Goal: Task Accomplishment & Management: Manage account settings

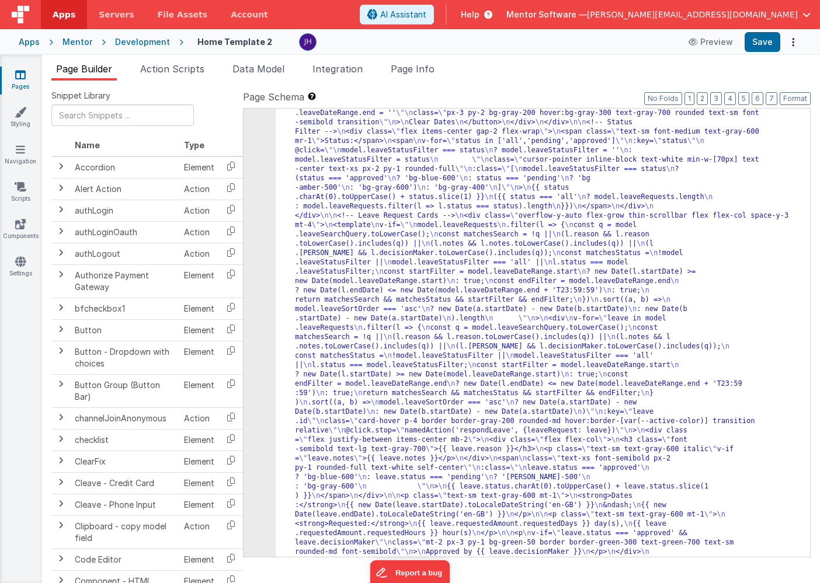
scroll to position [7473, 0]
click at [22, 79] on icon at bounding box center [20, 75] width 11 height 12
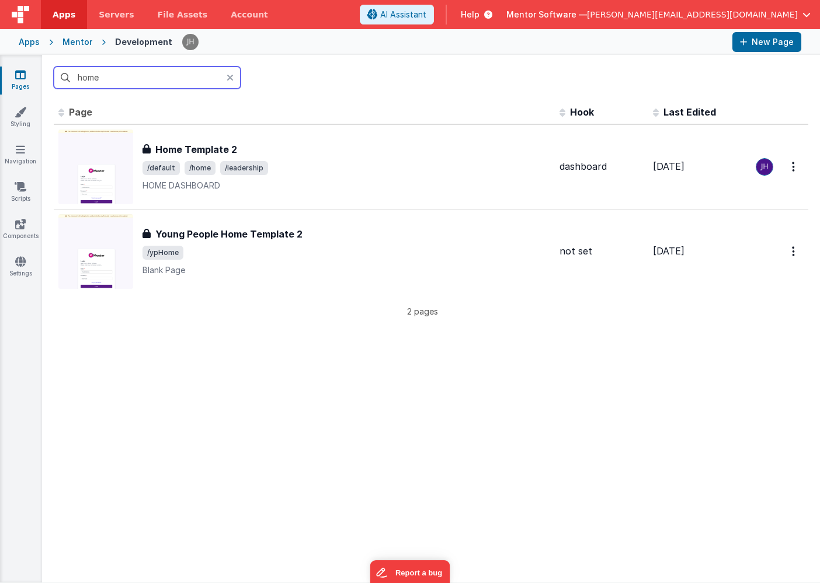
click at [99, 80] on input "home" at bounding box center [147, 78] width 187 height 22
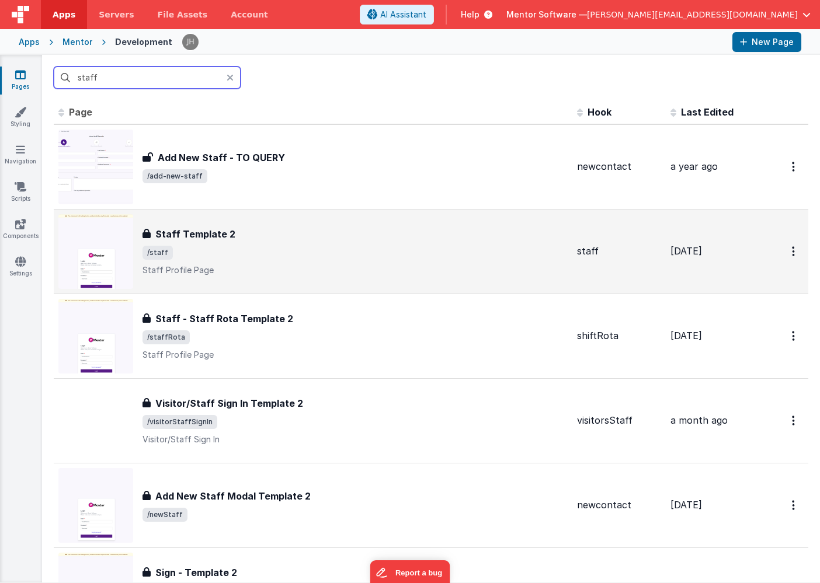
type input "staff"
click at [211, 259] on span "/staff" at bounding box center [354, 253] width 425 height 14
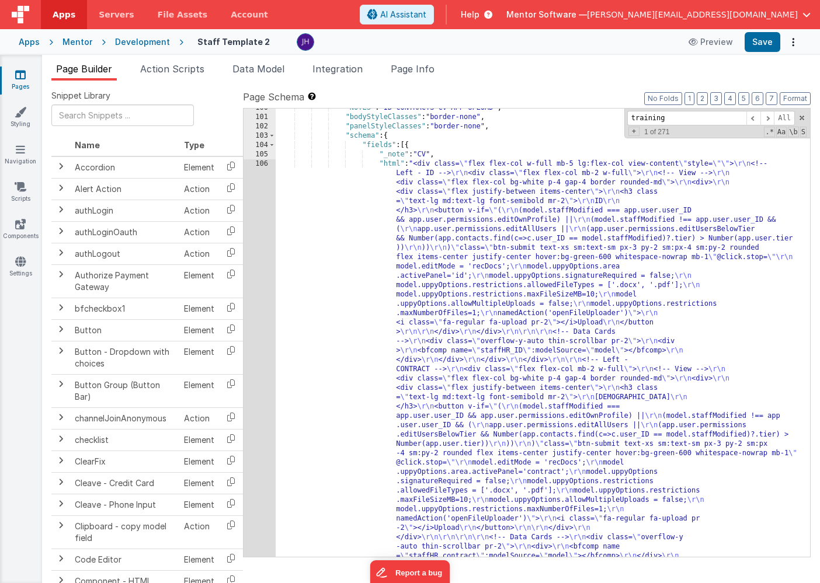
scroll to position [7045, 0]
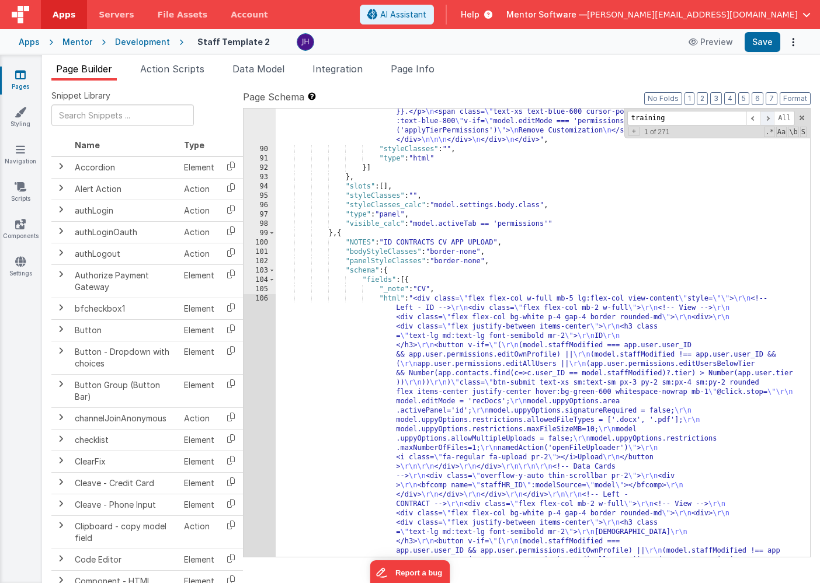
type input "training"
click at [768, 117] on span at bounding box center [767, 118] width 14 height 15
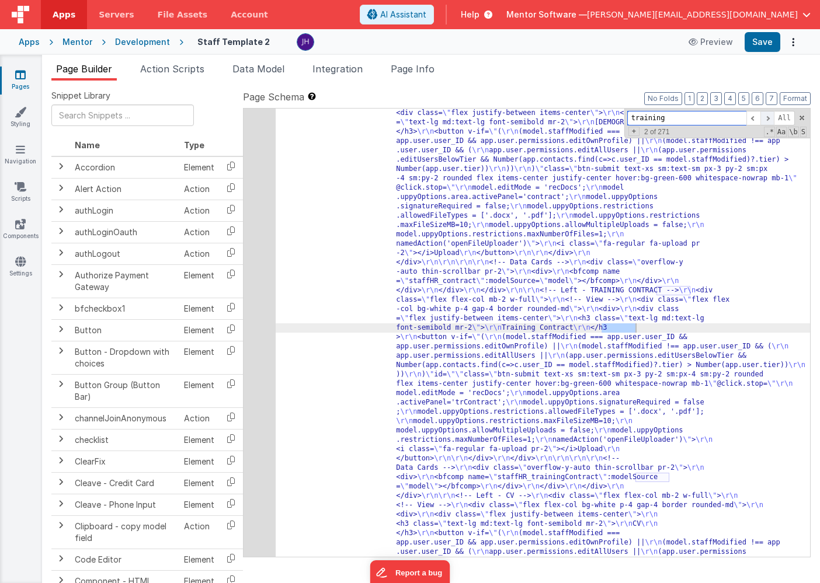
scroll to position [7279, 0]
click at [768, 117] on span at bounding box center [767, 118] width 14 height 15
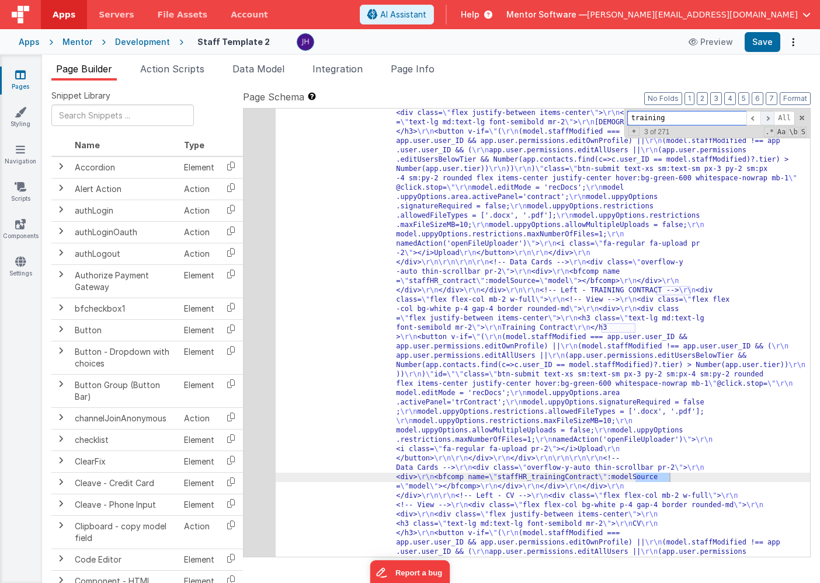
click at [768, 117] on span at bounding box center [767, 118] width 14 height 15
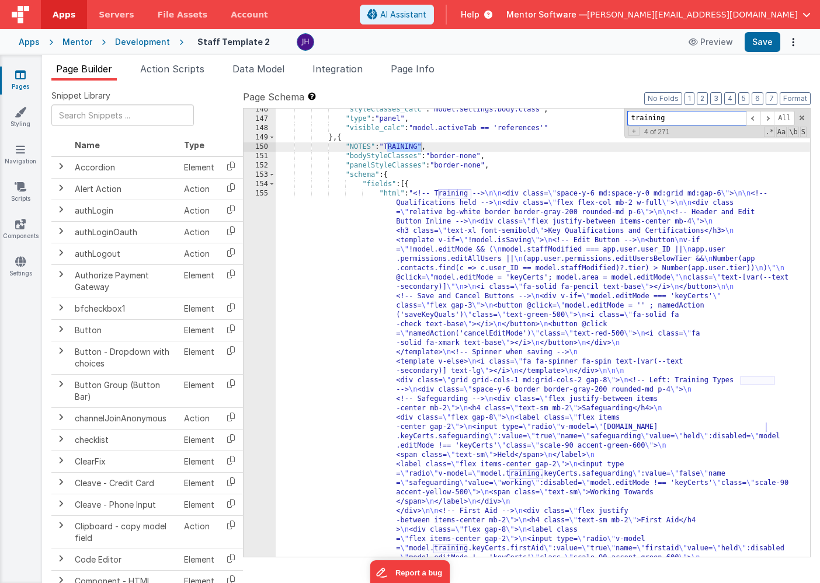
scroll to position [8597, 0]
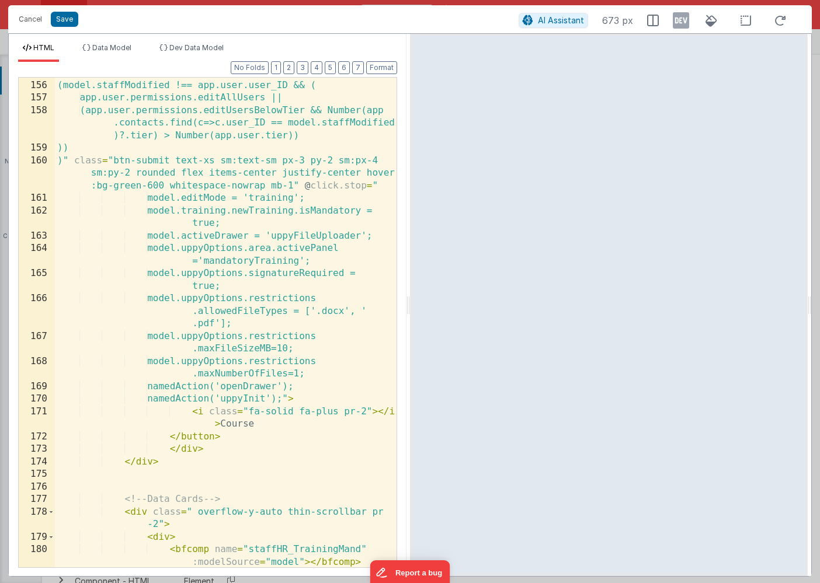
scroll to position [3602, 0]
click at [316, 374] on div "(model.staffModified === app.user.user_ID ) || (model.staffModified !== app.use…" at bounding box center [226, 324] width 342 height 515
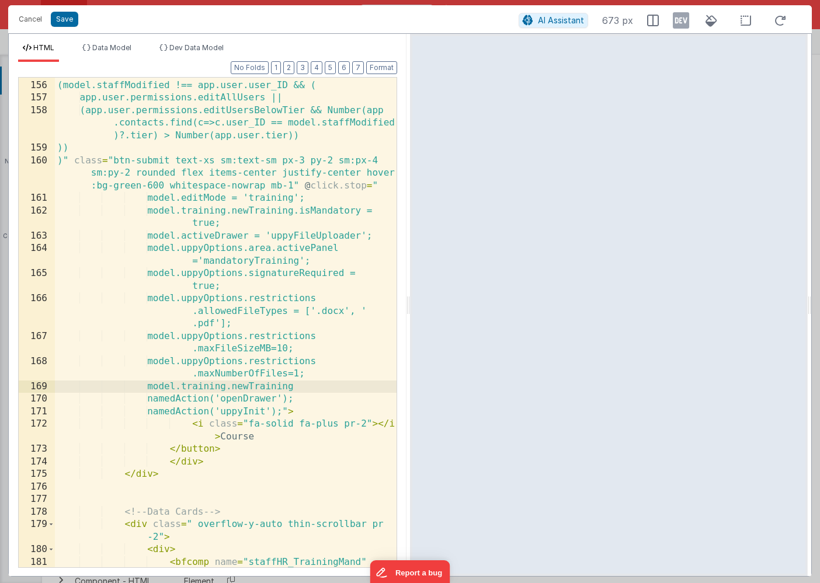
click at [340, 386] on div "(model.staffModified === app.user.user_ID ) || (model.staffModified !== app.use…" at bounding box center [226, 331] width 342 height 528
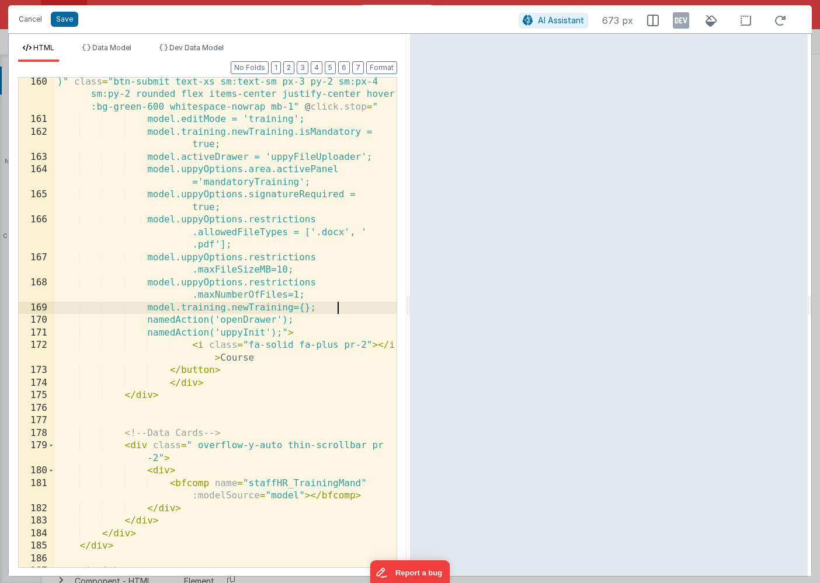
scroll to position [3707, 0]
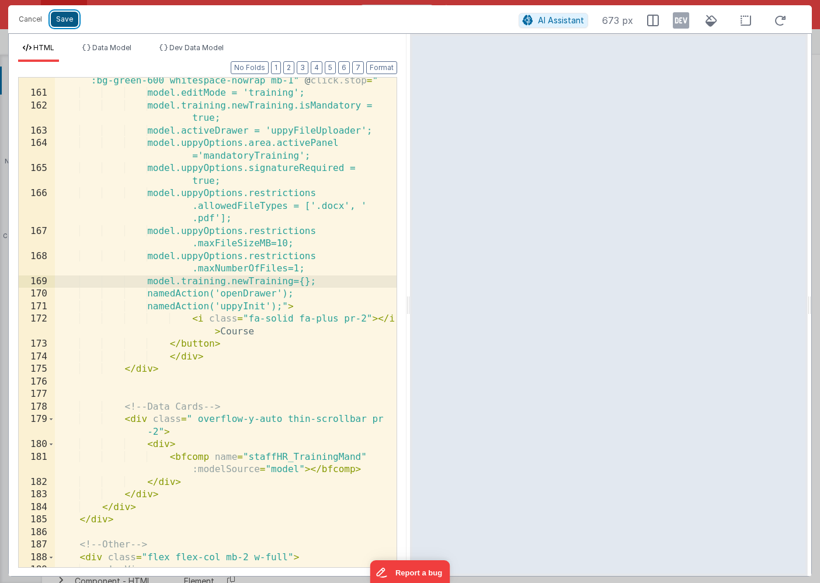
click at [62, 23] on button "Save" at bounding box center [64, 19] width 27 height 15
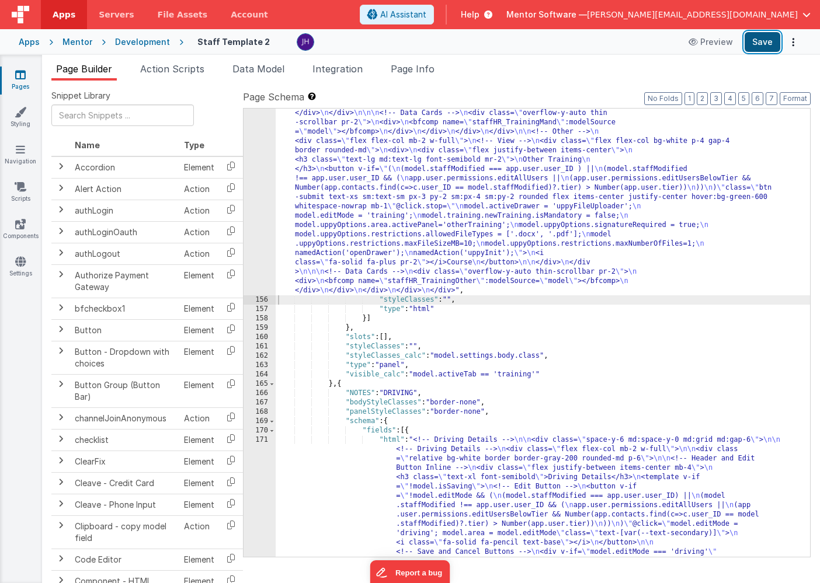
scroll to position [9170, 0]
click at [762, 47] on button "Save" at bounding box center [763, 42] width 36 height 20
click at [366, 180] on div ""html" : "<!-- Training --> \n\n <div class= \" space-y-6 md:space-y-0 md:grid …" at bounding box center [543, 524] width 534 height 2532
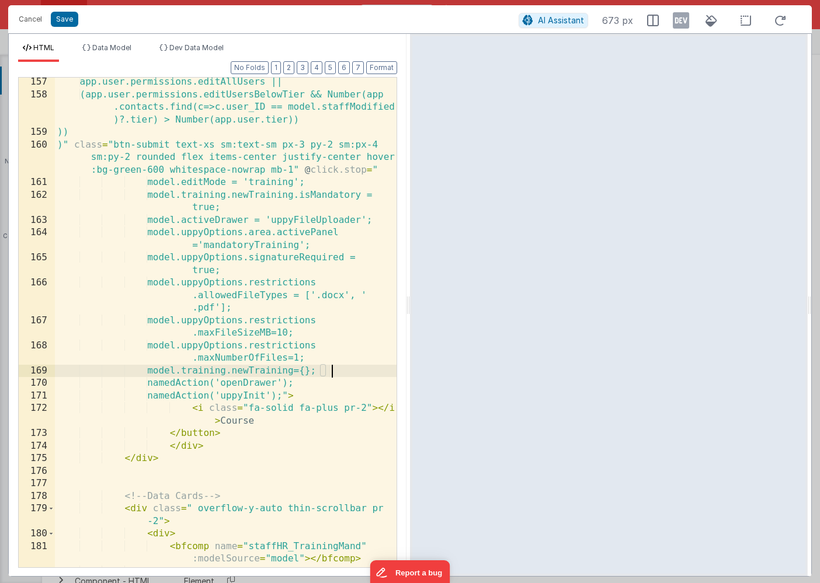
scroll to position [0, 0]
drag, startPoint x: 331, startPoint y: 370, endPoint x: 186, endPoint y: 368, distance: 144.8
click at [173, 369] on div "app.user.permissions.editAllUsers || (app.user.permissions.editUsersBelowTier &…" at bounding box center [226, 333] width 342 height 515
drag, startPoint x: 340, startPoint y: 369, endPoint x: 316, endPoint y: 361, distance: 25.9
click at [316, 361] on div "app.user.permissions.editAllUsers || (app.user.permissions.editUsersBelowTier &…" at bounding box center [226, 333] width 342 height 515
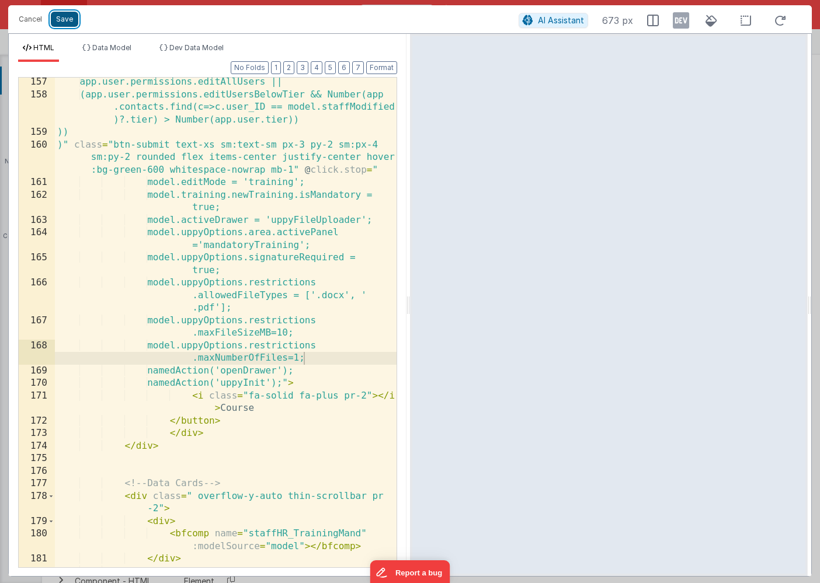
click at [63, 18] on button "Save" at bounding box center [64, 19] width 27 height 15
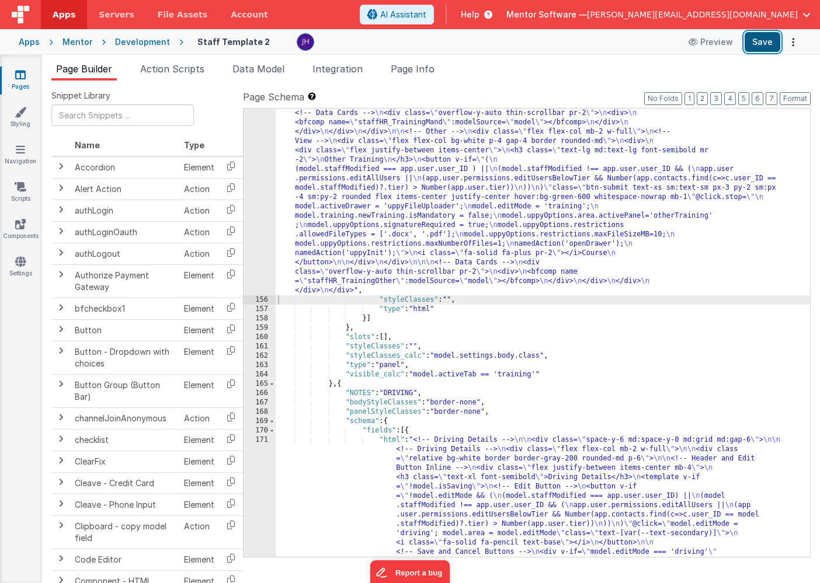
click at [763, 41] on button "Save" at bounding box center [763, 42] width 36 height 20
click at [404, 201] on div ""html" : "<!-- Training --> \n\n <div class= \" space-y-6 md:space-y-0 md:grid …" at bounding box center [543, 524] width 534 height 2532
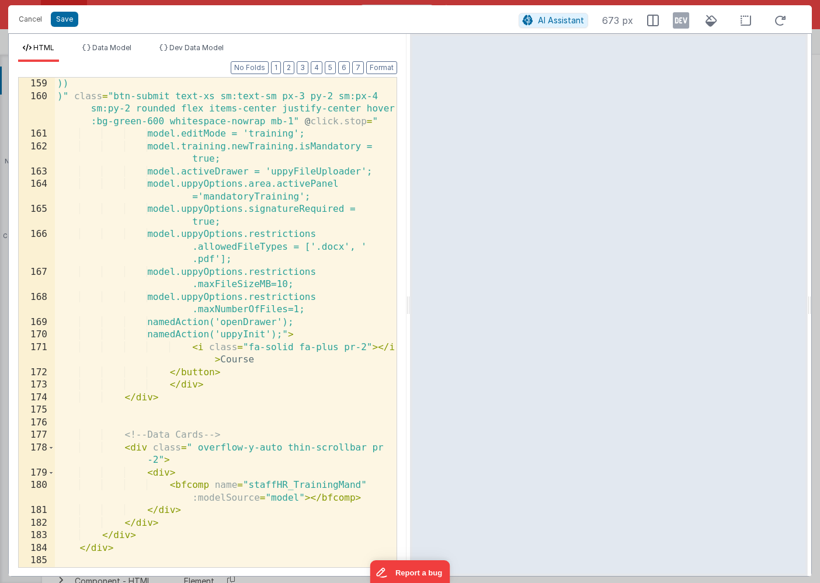
scroll to position [3689, 0]
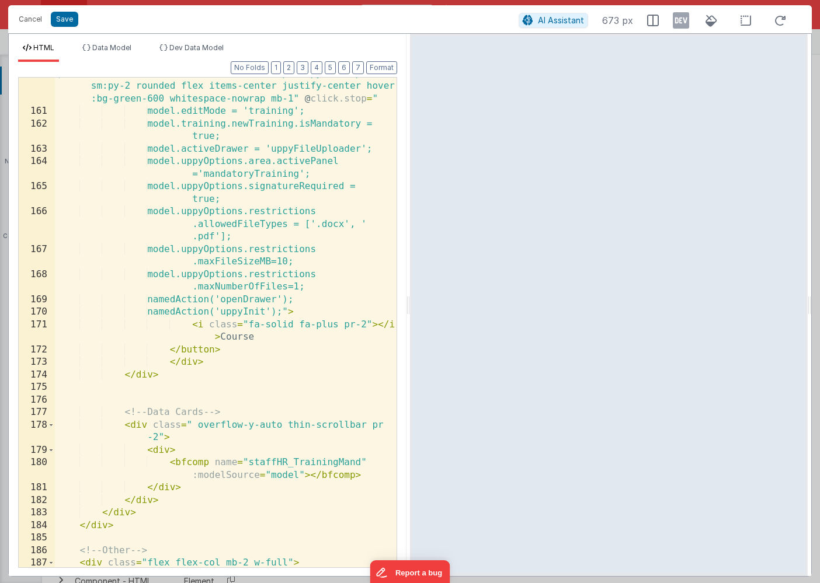
click at [324, 286] on div ")" class = "btn-submit text-xs sm:text-sm px-3 py-2 sm:px-4 sm:py-2 rounded fle…" at bounding box center [226, 338] width 342 height 540
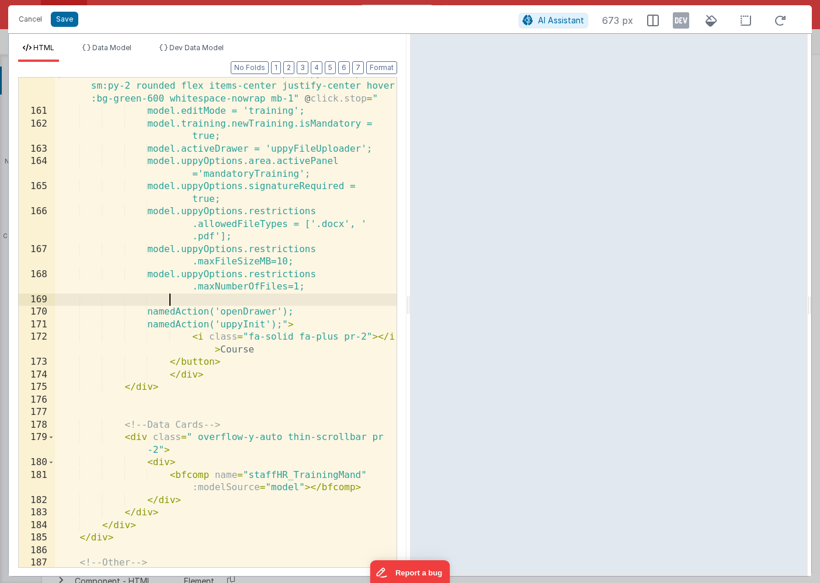
paste textarea
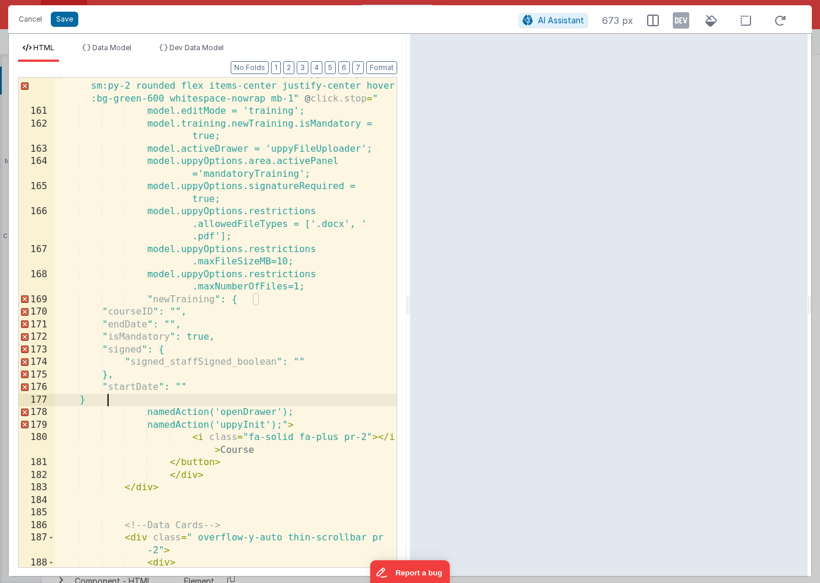
click at [169, 297] on div ")" class = "btn-submit text-xs sm:text-sm px-3 py-2 sm:px-4 sm:py-2 rounded fle…" at bounding box center [226, 344] width 342 height 553
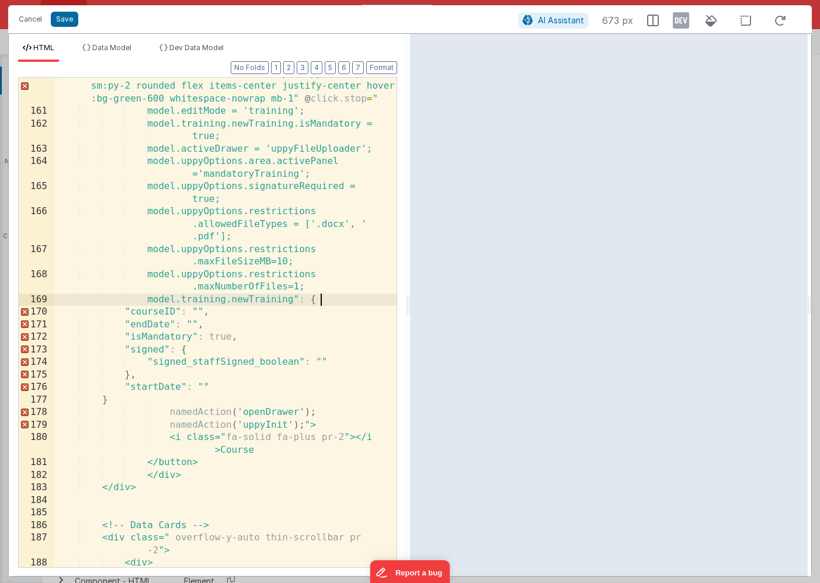
click at [321, 299] on div ")" class = "btn-submit text-xs sm:text-sm px-3 py-2 sm:px-4 sm:py-2 rounded fle…" at bounding box center [226, 344] width 342 height 553
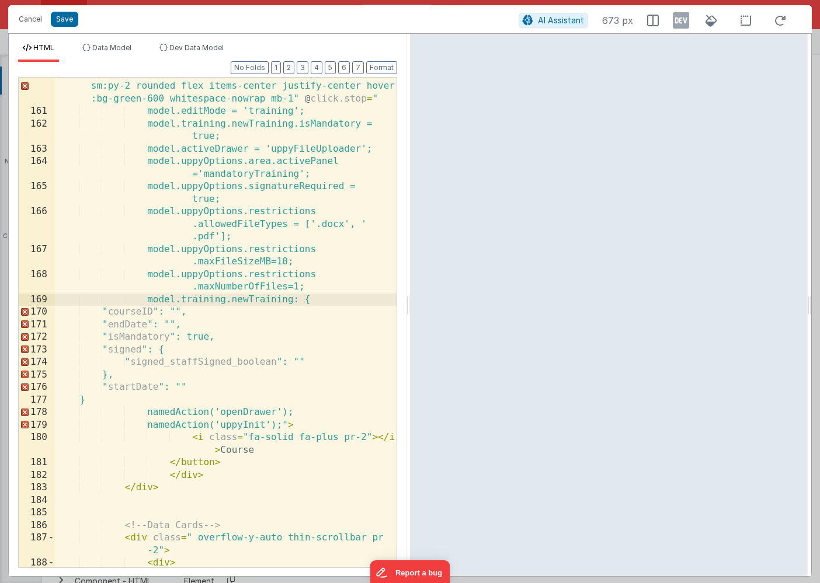
click at [130, 310] on div ")" class = "btn-submit text-xs sm:text-sm px-3 py-2 sm:px-4 sm:py-2 rounded fle…" at bounding box center [226, 344] width 342 height 553
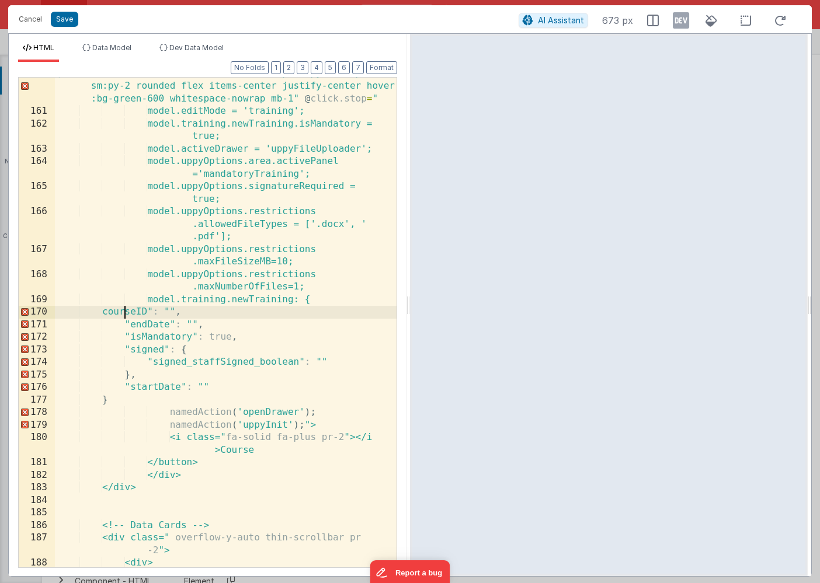
click at [173, 313] on div ")" class = "btn-submit text-xs sm:text-sm px-3 py-2 sm:px-4 sm:py-2 rounded fle…" at bounding box center [226, 344] width 342 height 553
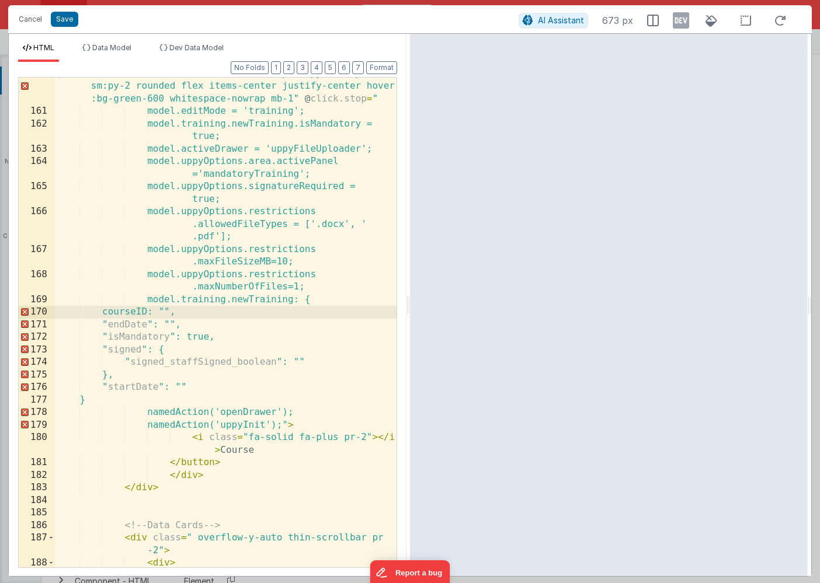
click at [130, 325] on div ")" class = "btn-submit text-xs sm:text-sm px-3 py-2 sm:px-4 sm:py-2 rounded fle…" at bounding box center [226, 344] width 342 height 553
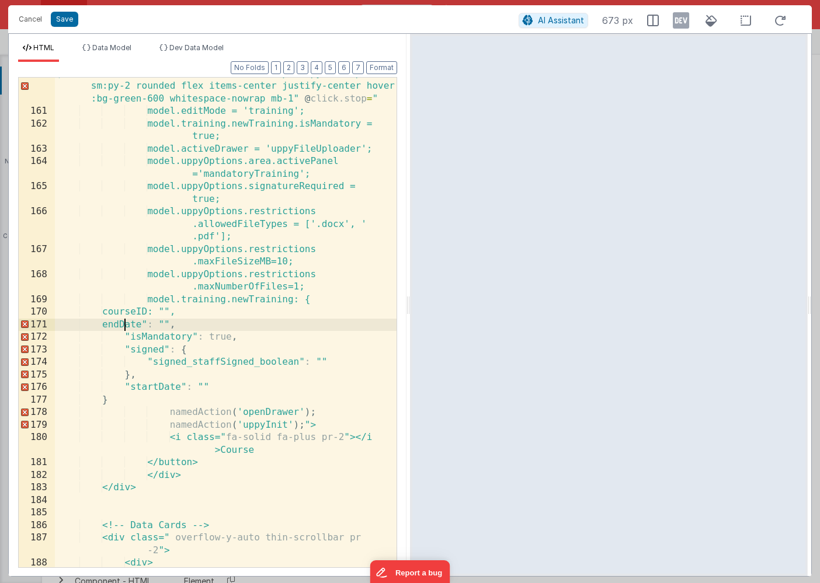
click at [169, 324] on div ")" class = "btn-submit text-xs sm:text-sm px-3 py-2 sm:px-4 sm:py-2 rounded fle…" at bounding box center [226, 344] width 342 height 553
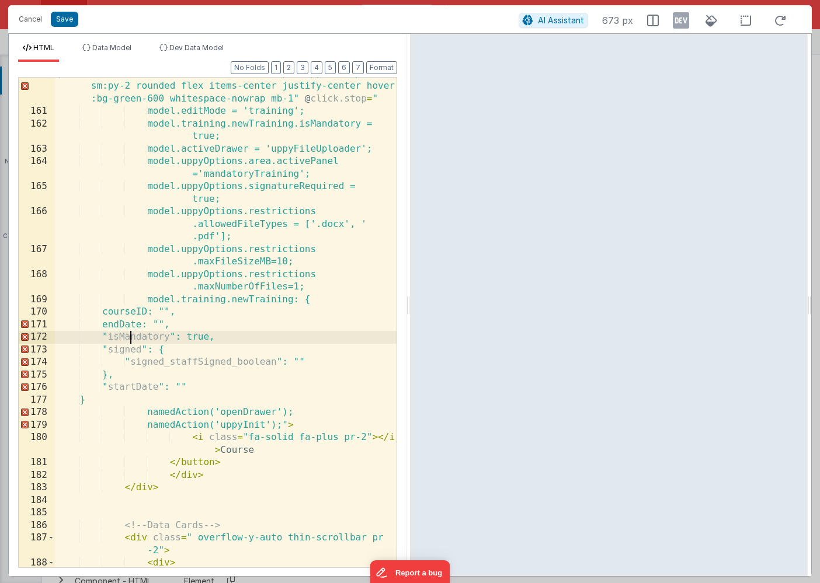
click at [131, 335] on div ")" class = "btn-submit text-xs sm:text-sm px-3 py-2 sm:px-4 sm:py-2 rounded fle…" at bounding box center [226, 344] width 342 height 553
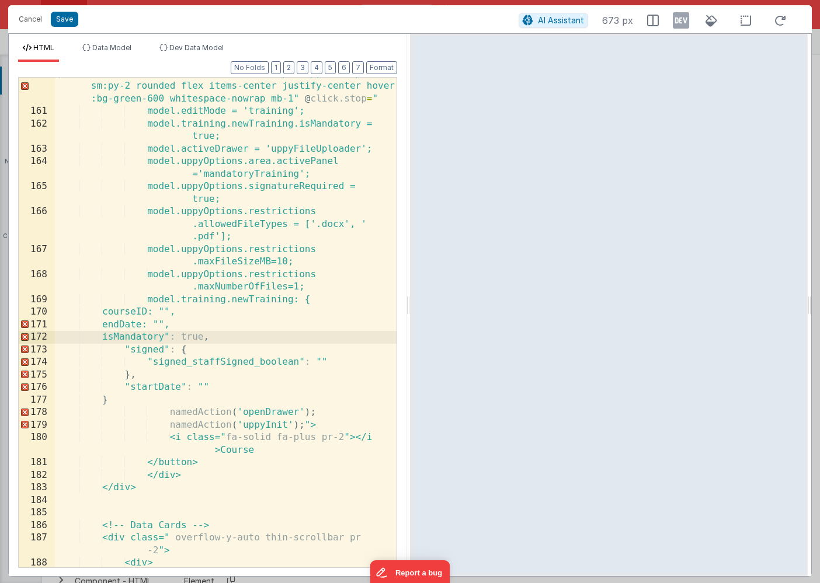
click at [193, 336] on div ")" class = "btn-submit text-xs sm:text-sm px-3 py-2 sm:px-4 sm:py-2 rounded fle…" at bounding box center [226, 344] width 342 height 553
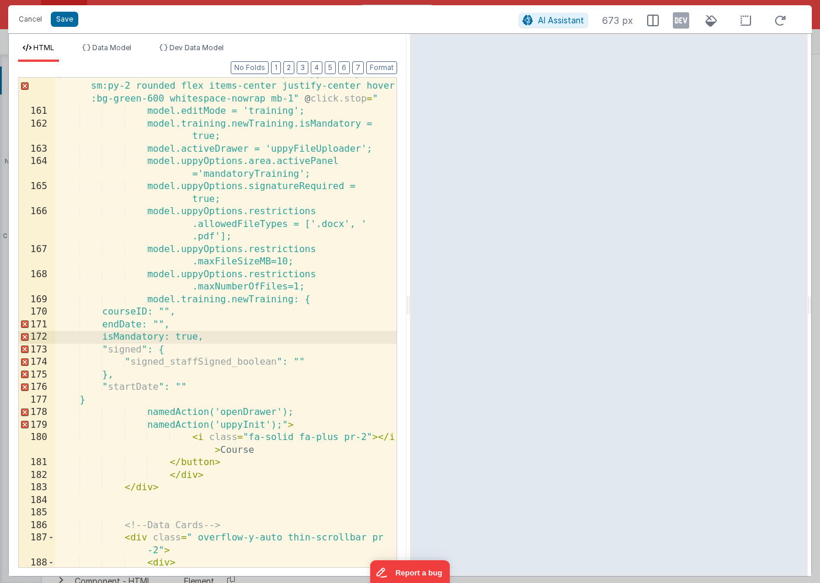
click at [130, 349] on div ")" class = "btn-submit text-xs sm:text-sm px-3 py-2 sm:px-4 sm:py-2 rounded fle…" at bounding box center [226, 344] width 342 height 553
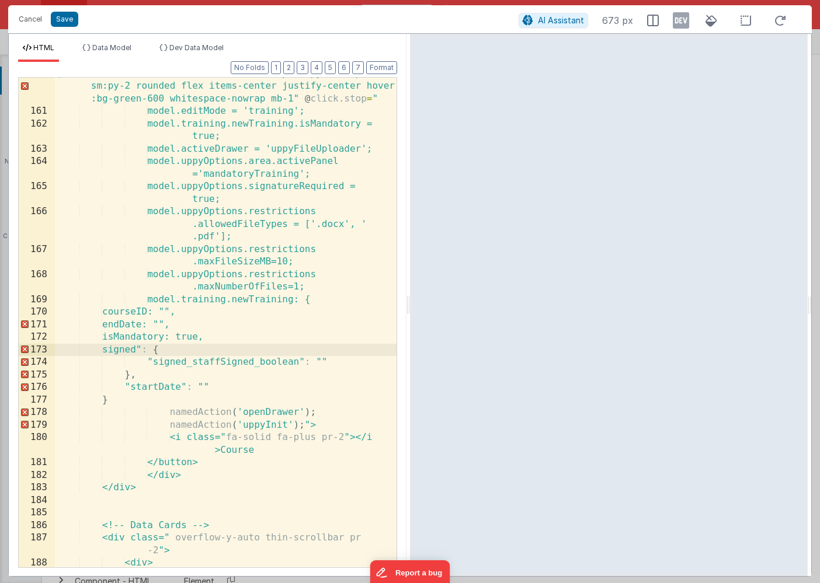
click at [164, 350] on div ")" class = "btn-submit text-xs sm:text-sm px-3 py-2 sm:px-4 sm:py-2 rounded fle…" at bounding box center [226, 344] width 342 height 553
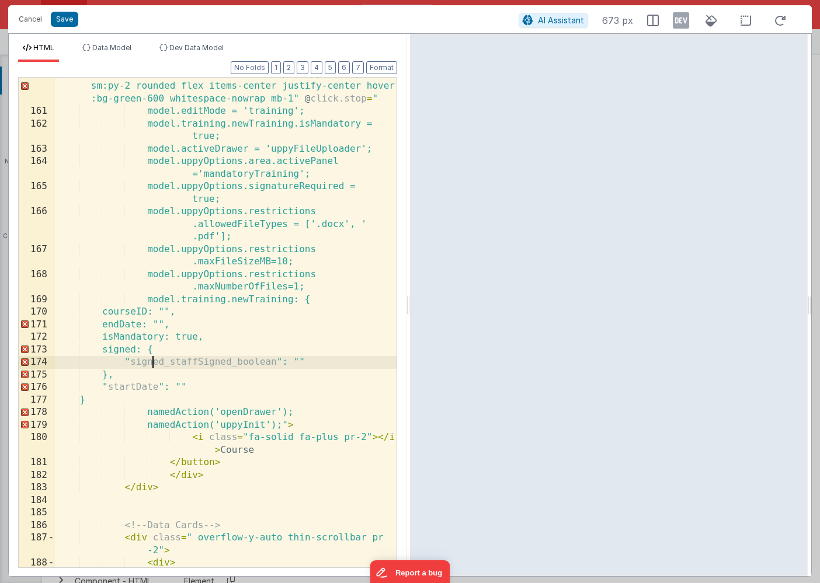
click at [152, 361] on div ")" class = "btn-submit text-xs sm:text-sm px-3 py-2 sm:px-4 sm:py-2 rounded fle…" at bounding box center [226, 344] width 342 height 553
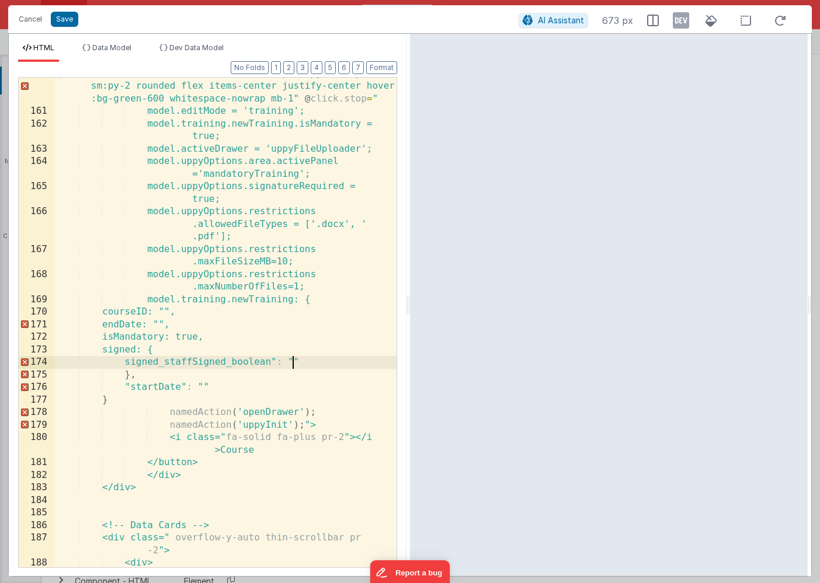
click at [295, 359] on div ")" class = "btn-submit text-xs sm:text-sm px-3 py-2 sm:px-4 sm:py-2 rounded fle…" at bounding box center [226, 344] width 342 height 553
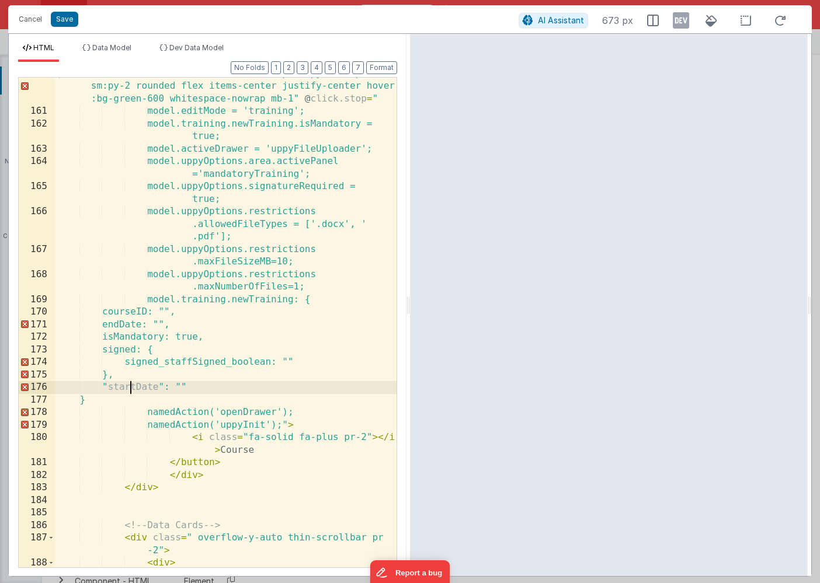
click at [130, 387] on div ")" class = "btn-submit text-xs sm:text-sm px-3 py-2 sm:px-4 sm:py-2 rounded fle…" at bounding box center [226, 344] width 342 height 553
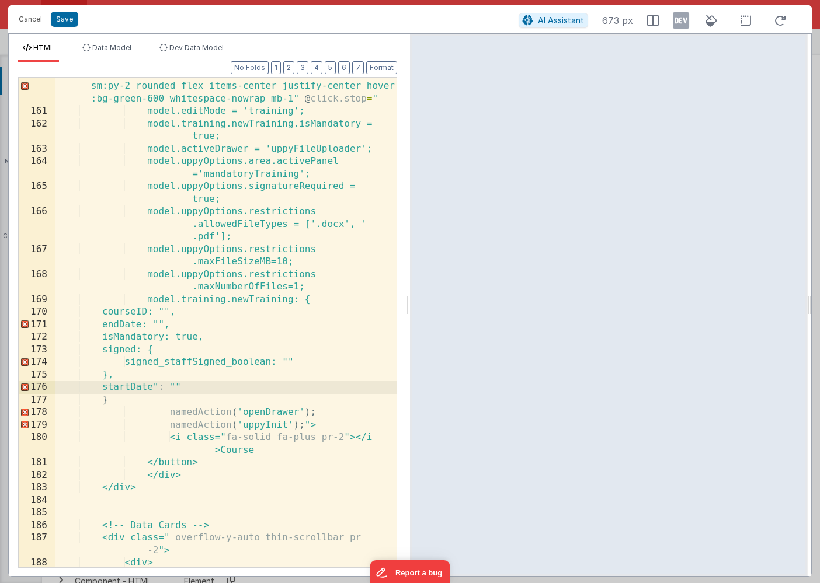
click at [180, 385] on div ")" class = "btn-submit text-xs sm:text-sm px-3 py-2 sm:px-4 sm:py-2 rounded fle…" at bounding box center [226, 344] width 342 height 553
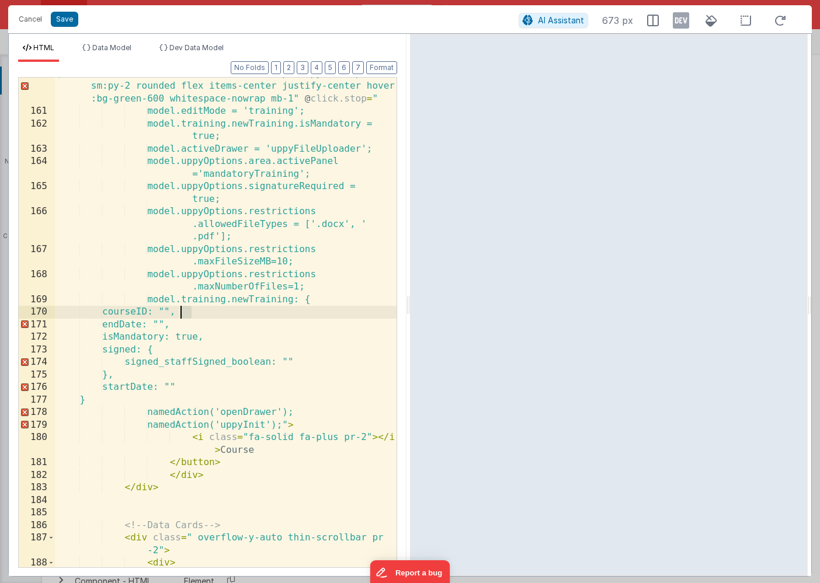
drag, startPoint x: 192, startPoint y: 310, endPoint x: 180, endPoint y: 310, distance: 11.7
click at [180, 310] on div ")" class = "btn-submit text-xs sm:text-sm px-3 py-2 sm:px-4 sm:py-2 rounded fle…" at bounding box center [226, 344] width 342 height 553
click at [184, 321] on div ")" class = "btn-submit text-xs sm:text-sm px-3 py-2 sm:px-4 sm:py-2 rounded fle…" at bounding box center [226, 344] width 342 height 553
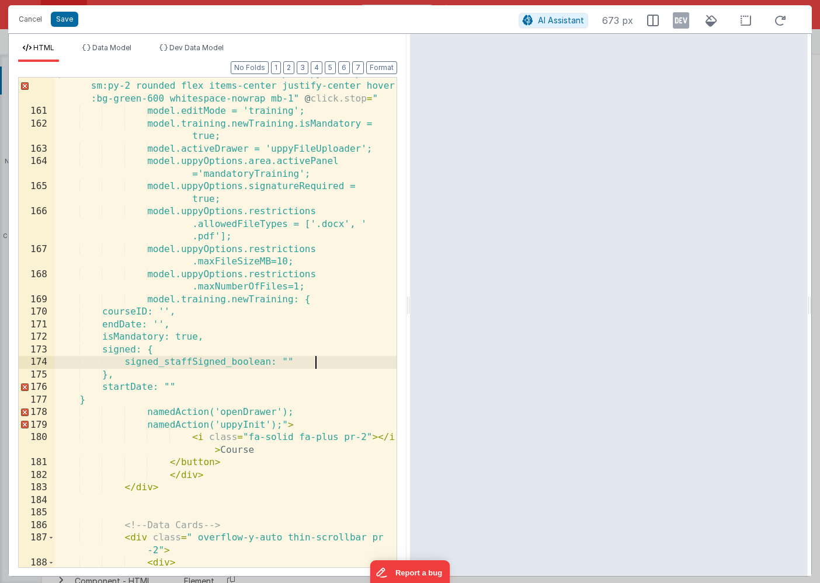
click at [314, 358] on div ")" class = "btn-submit text-xs sm:text-sm px-3 py-2 sm:px-4 sm:py-2 rounded fle…" at bounding box center [226, 344] width 342 height 553
click at [209, 384] on div ")" class = "btn-submit text-xs sm:text-sm px-3 py-2 sm:px-4 sm:py-2 rounded fle…" at bounding box center [226, 344] width 342 height 553
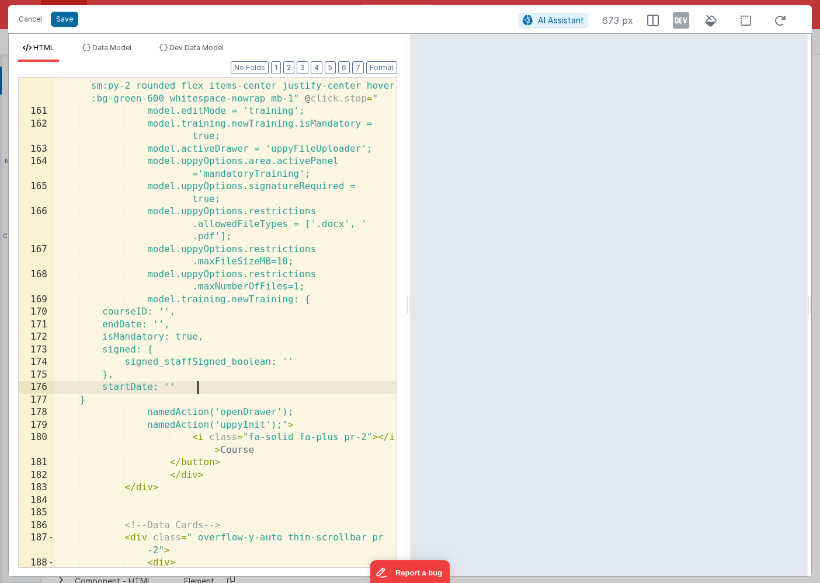
click at [169, 401] on div ")" class = "btn-submit text-xs sm:text-sm px-3 py-2 sm:px-4 sm:py-2 rounded fle…" at bounding box center [226, 344] width 342 height 553
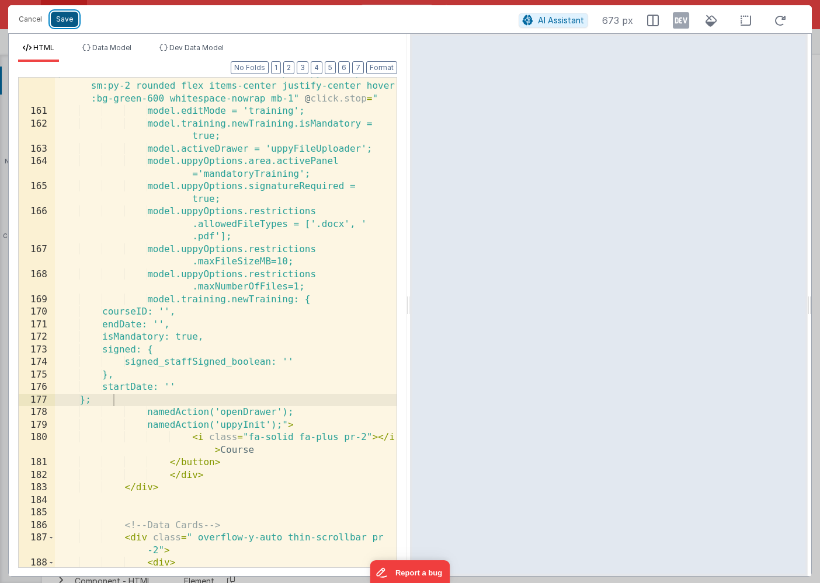
click at [68, 22] on button "Save" at bounding box center [64, 19] width 27 height 15
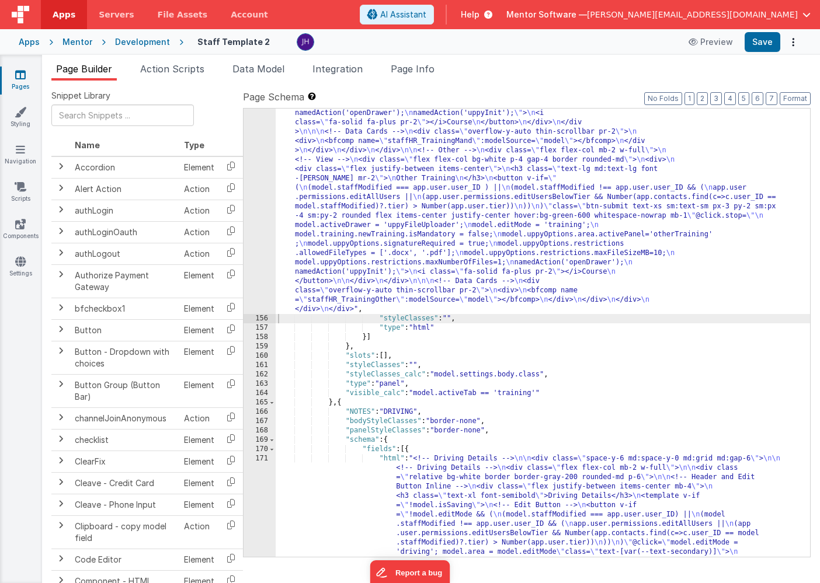
scroll to position [9164, 0]
click at [762, 52] on div "Apps Mentor Development Staff Template 2 Preview Save" at bounding box center [410, 42] width 820 height 26
click at [760, 46] on button "Save" at bounding box center [763, 42] width 36 height 20
click at [375, 208] on div ""html" : "<!-- Training --> \n\n <div class= \" space-y-6 md:space-y-0 md:grid …" at bounding box center [543, 533] width 534 height 2551
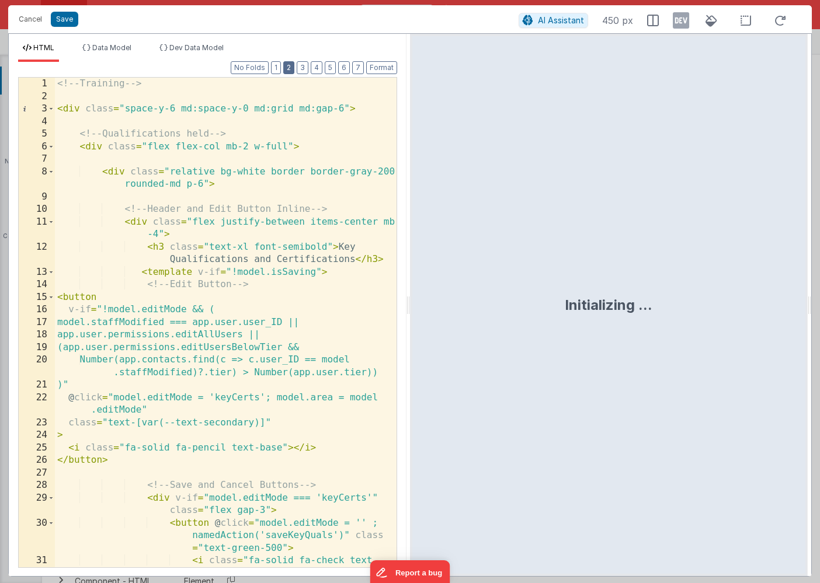
click at [290, 71] on button "2" at bounding box center [288, 67] width 11 height 13
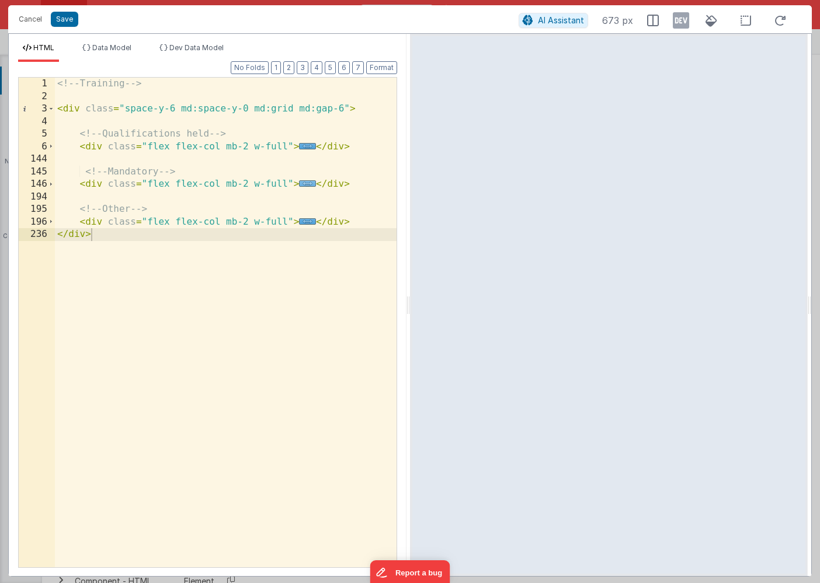
click at [305, 183] on span "..." at bounding box center [307, 183] width 17 height 6
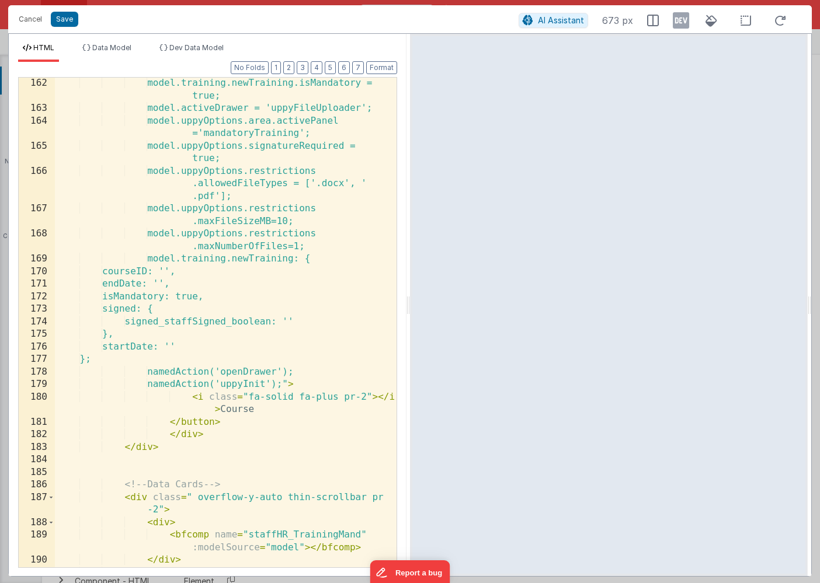
scroll to position [390, 0]
click at [319, 258] on div "model.training.newTraining.isMandatory = true; model.activeDrawer = 'uppyFileUp…" at bounding box center [226, 341] width 342 height 528
click at [67, 18] on button "Save" at bounding box center [64, 19] width 27 height 15
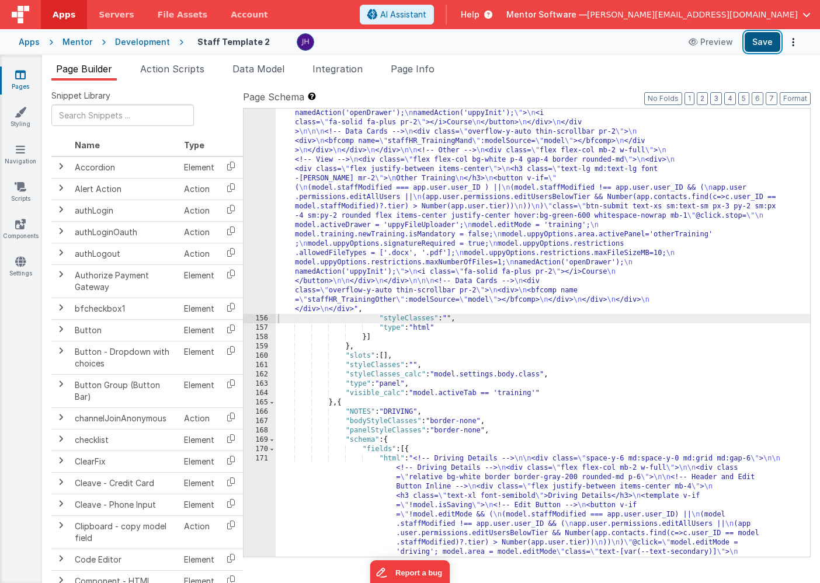
click at [765, 38] on button "Save" at bounding box center [763, 42] width 36 height 20
click at [454, 210] on div ""html" : "<!-- Training --> \n\n <div class= \" space-y-6 md:space-y-0 md:grid …" at bounding box center [543, 533] width 534 height 2551
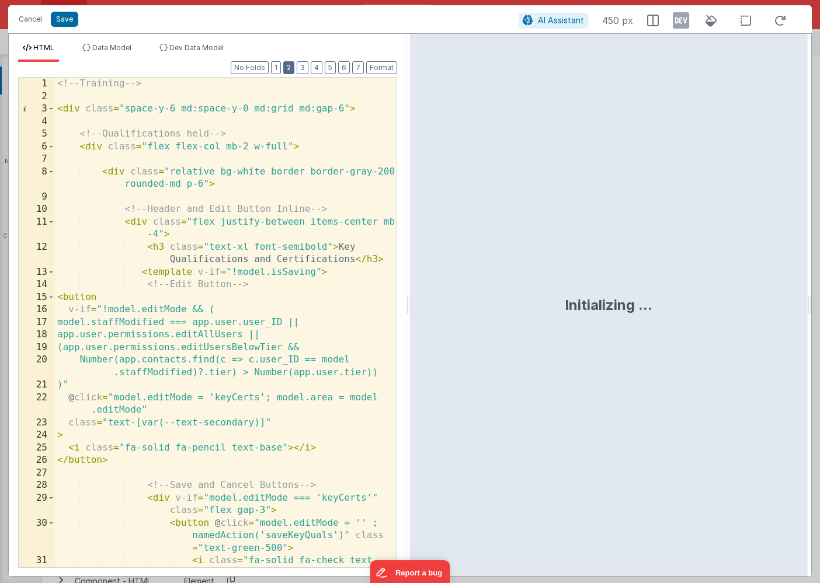
click at [291, 68] on button "2" at bounding box center [288, 67] width 11 height 13
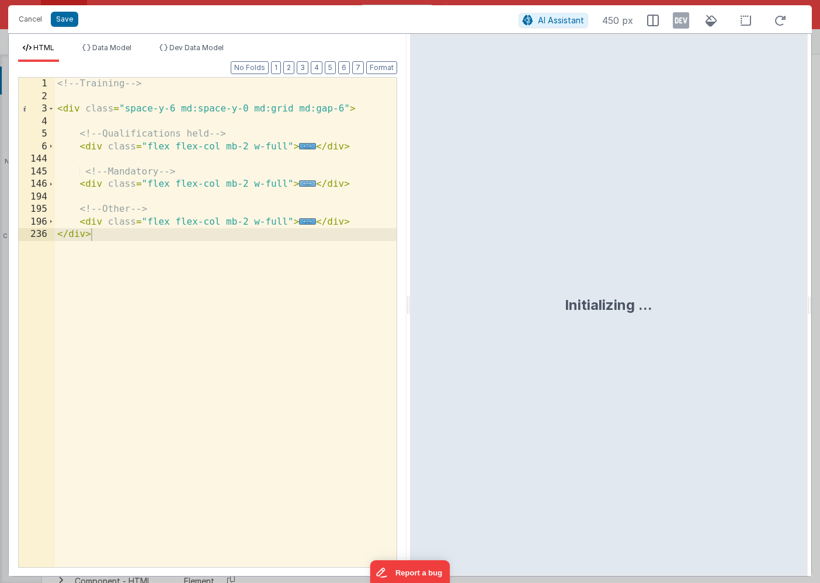
click at [302, 182] on span "..." at bounding box center [307, 183] width 17 height 6
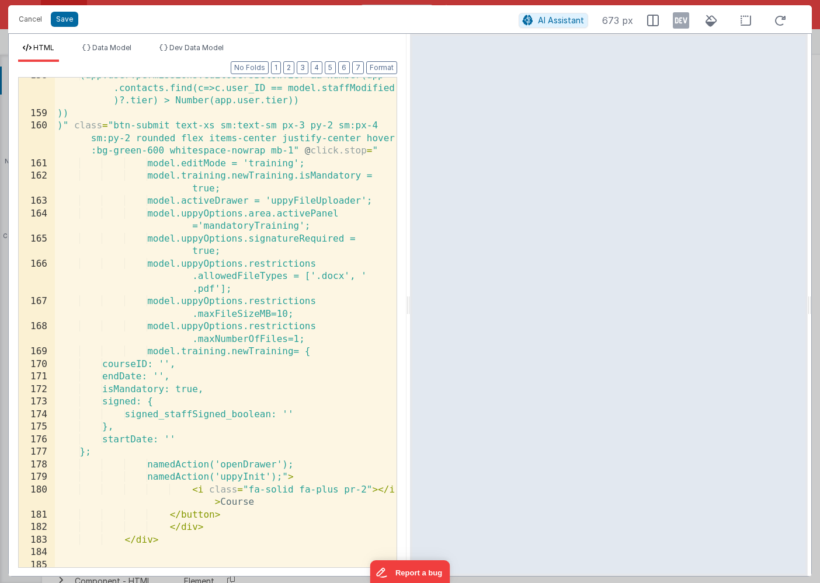
scroll to position [298, 0]
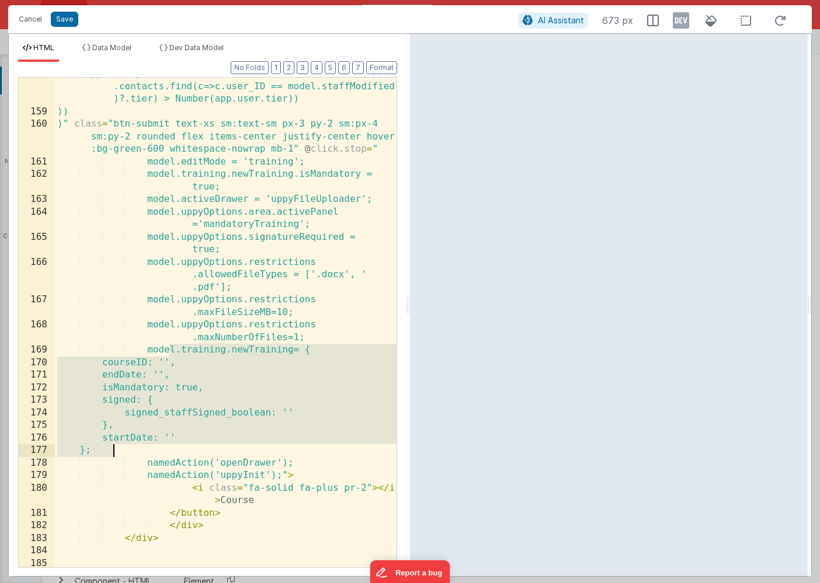
drag, startPoint x: 168, startPoint y: 351, endPoint x: 148, endPoint y: 453, distance: 104.1
click at [148, 453] on div "(app.user.permissions.editUsersBelowTier && Number(app .contacts.find(c=>c.user…" at bounding box center [226, 338] width 342 height 540
click at [68, 22] on button "Save" at bounding box center [64, 19] width 27 height 15
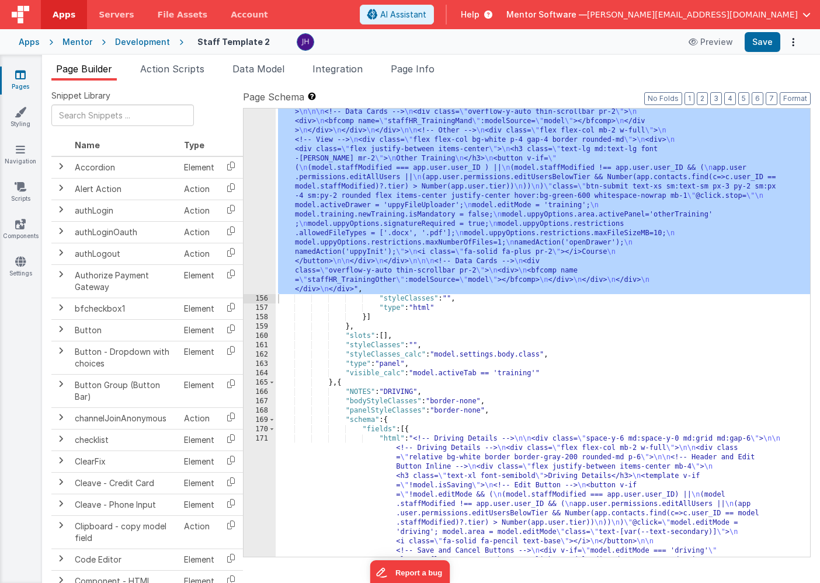
scroll to position [9174, 0]
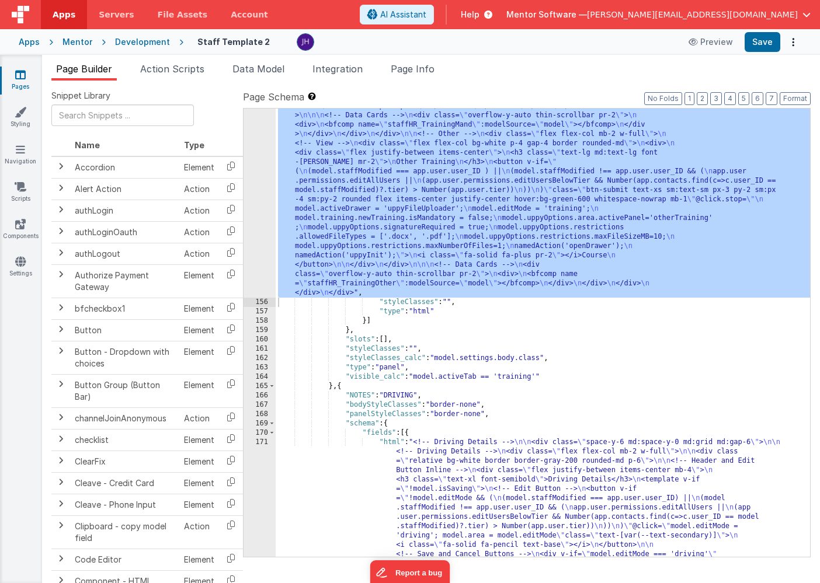
click at [409, 195] on div ""html" : "<!-- Training --> \n\n <div class= \" space-y-6 md:space-y-0 md:grid …" at bounding box center [543, 517] width 534 height 2551
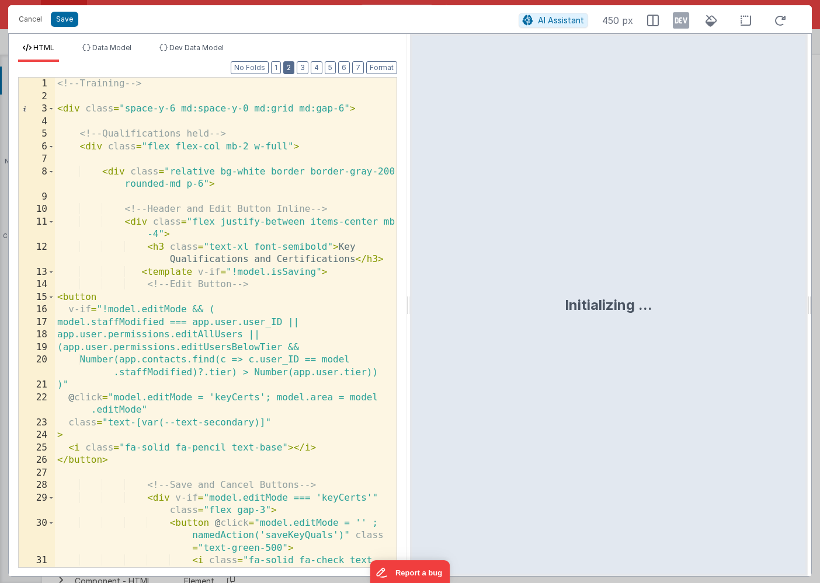
click at [293, 70] on button "2" at bounding box center [288, 67] width 11 height 13
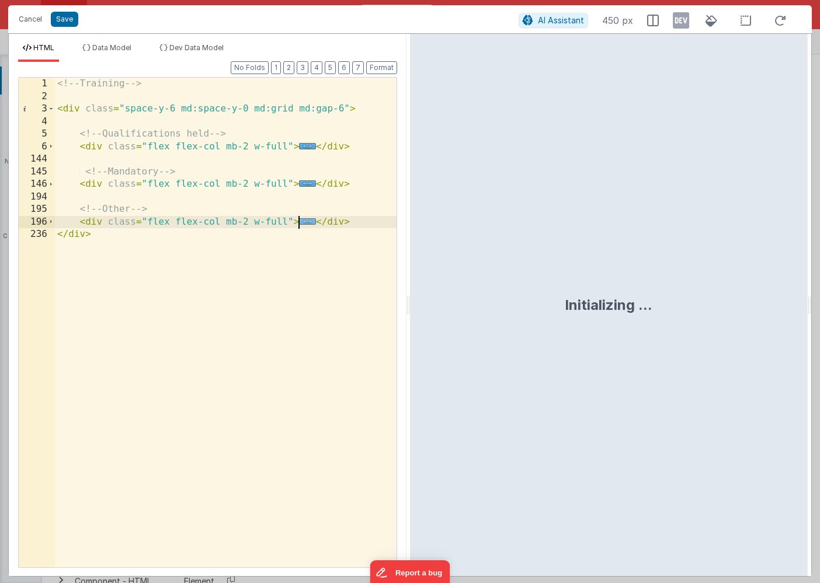
click at [303, 220] on span "..." at bounding box center [307, 221] width 17 height 6
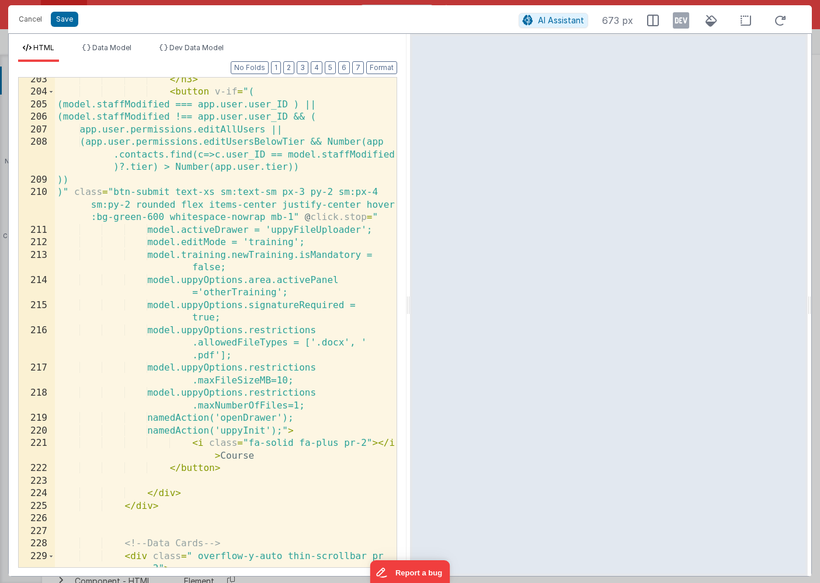
scroll to position [268, 0]
click at [314, 405] on div "</ h3 > < button v-if = "( (model.staffModified === app.user.user_ID ) || (mode…" at bounding box center [226, 331] width 342 height 515
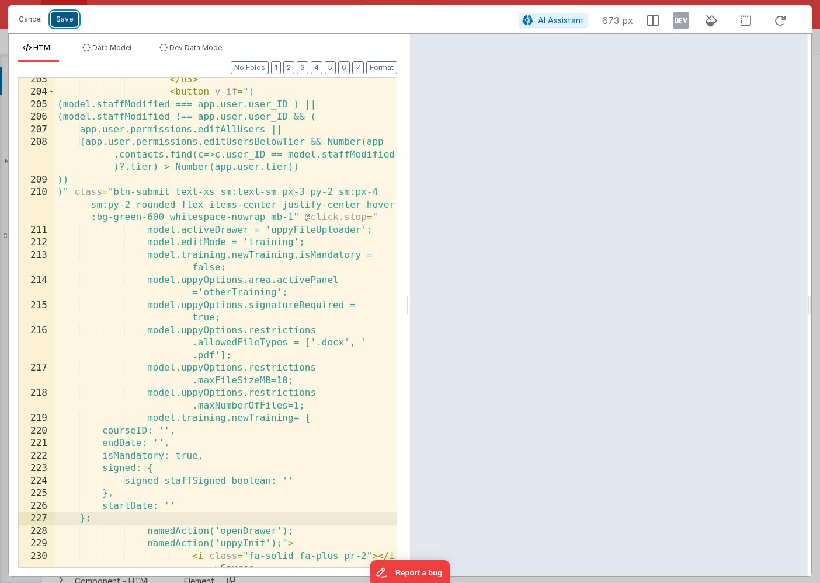
click at [62, 21] on button "Save" at bounding box center [64, 19] width 27 height 15
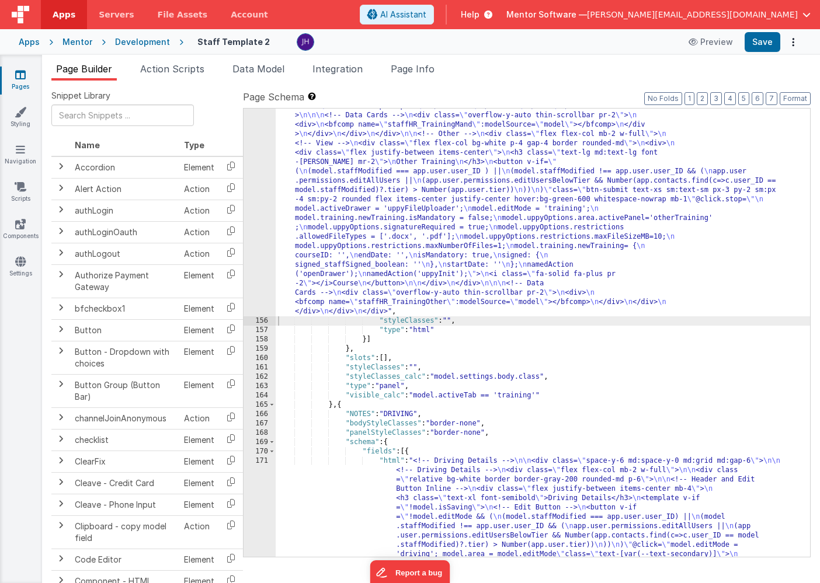
scroll to position [9169, 0]
click at [451, 159] on div ""html" : "<!-- Training --> \n\n <div class= \" space-y-6 md:space-y-0 md:grid …" at bounding box center [543, 527] width 534 height 2570
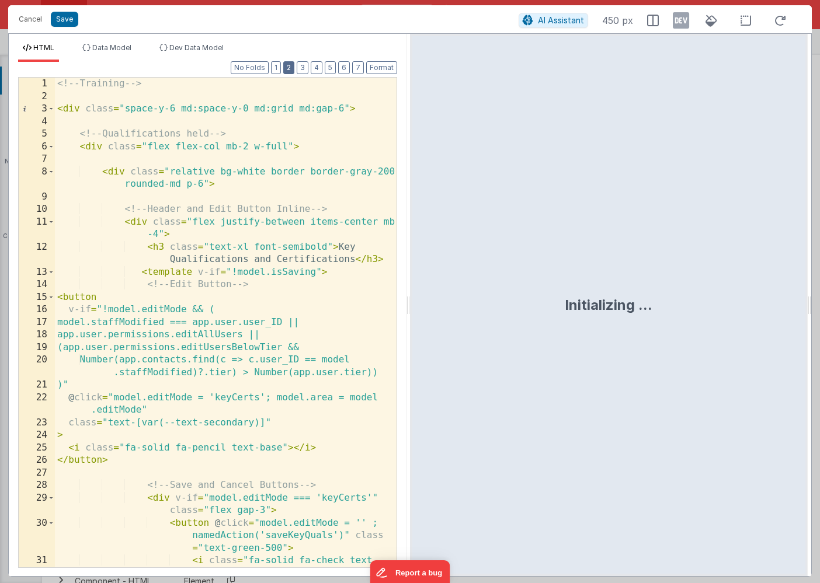
click at [292, 70] on button "2" at bounding box center [288, 67] width 11 height 13
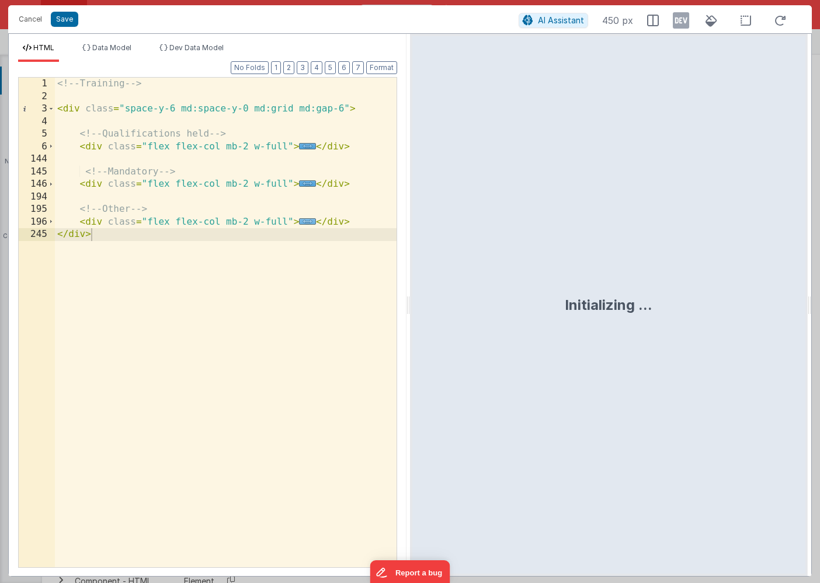
click at [305, 223] on span "..." at bounding box center [307, 221] width 17 height 6
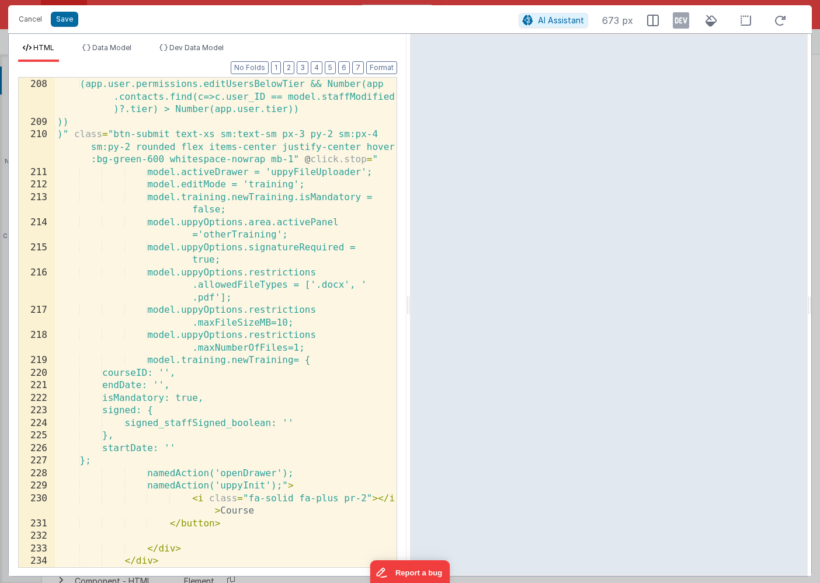
scroll to position [347, 0]
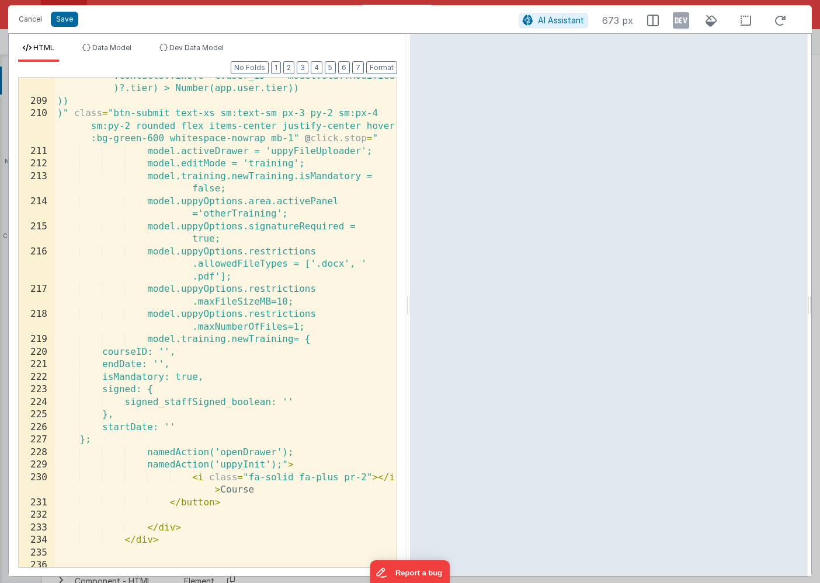
click at [208, 380] on div "(app.user.permissions.editUsersBelowTier && Number(app .contacts.find(c=>c.user…" at bounding box center [226, 327] width 342 height 540
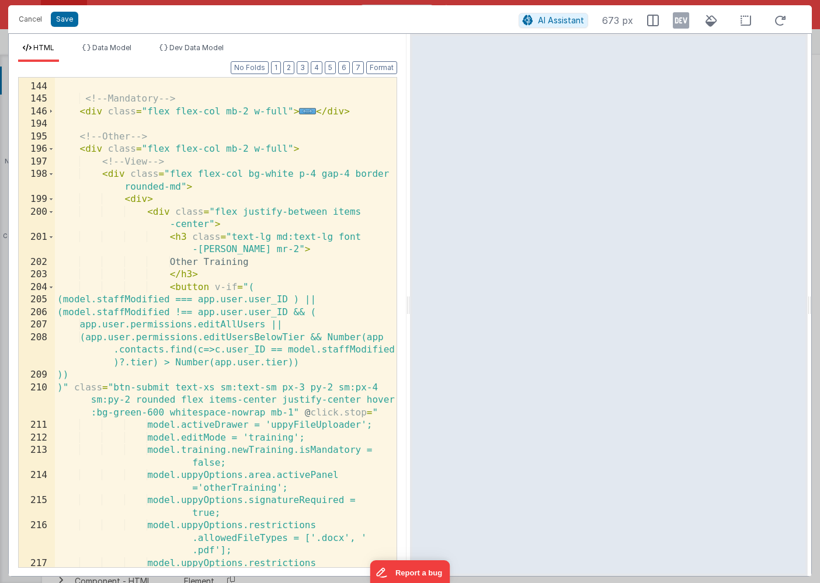
scroll to position [0, 0]
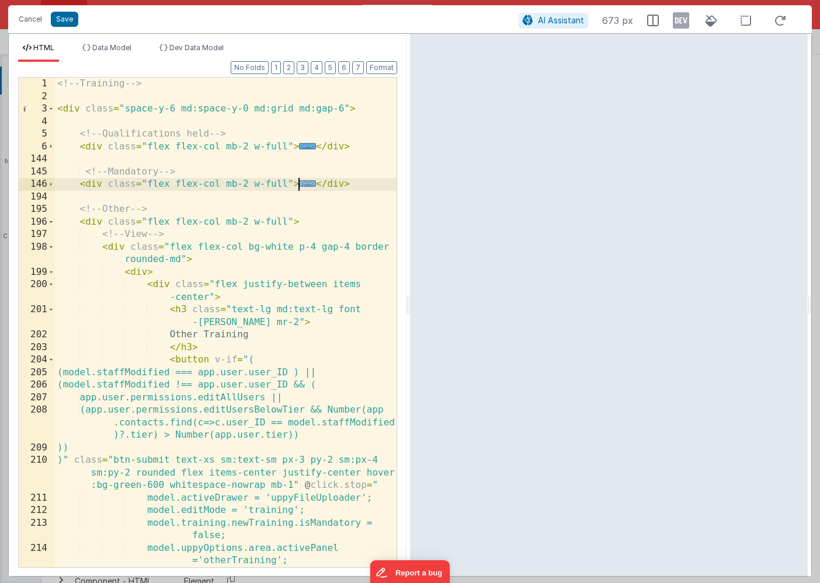
click at [307, 182] on span "..." at bounding box center [307, 183] width 17 height 6
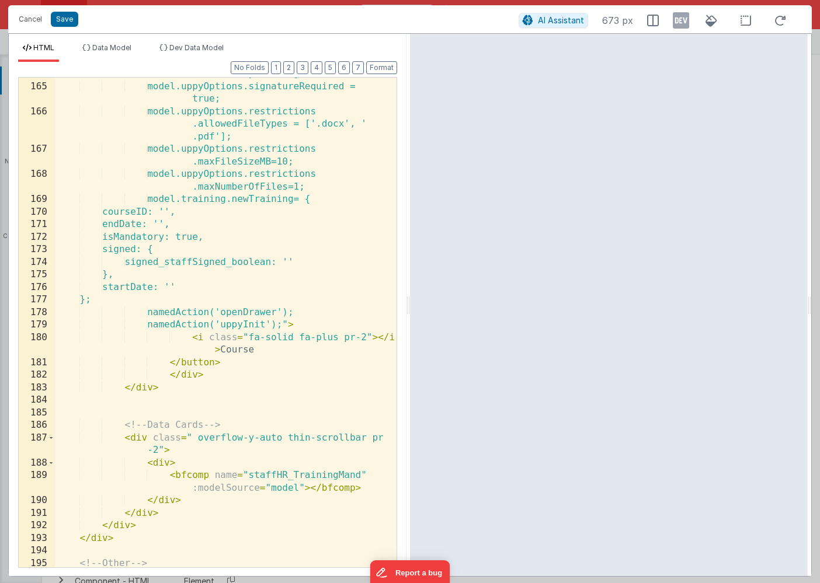
scroll to position [468, 0]
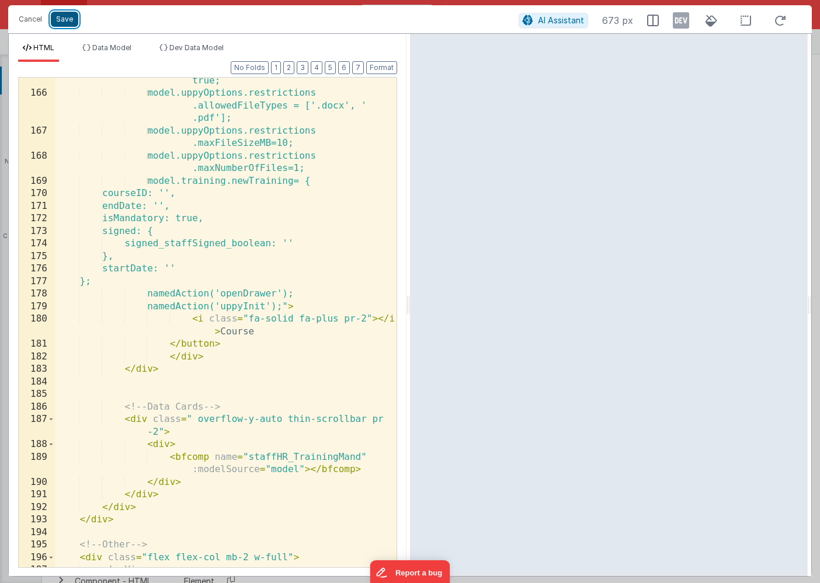
click at [63, 19] on button "Save" at bounding box center [64, 19] width 27 height 15
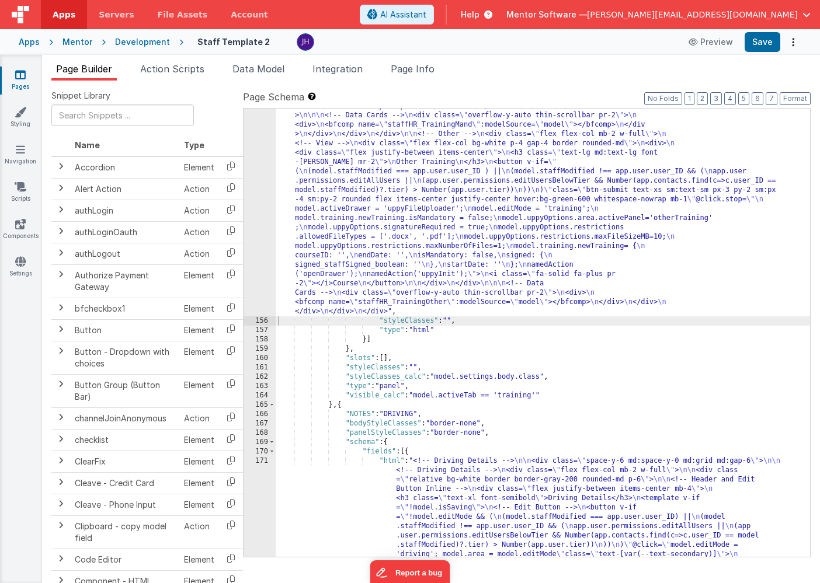
click at [361, 182] on div ""html" : "<!-- Training --> \n\n <div class= \" space-y-6 md:space-y-0 md:grid …" at bounding box center [543, 527] width 534 height 2570
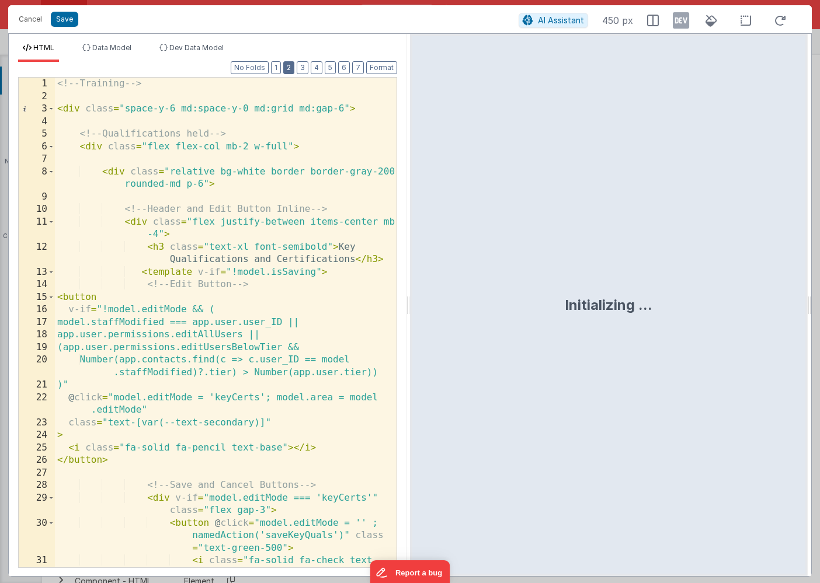
click at [290, 69] on button "2" at bounding box center [288, 67] width 11 height 13
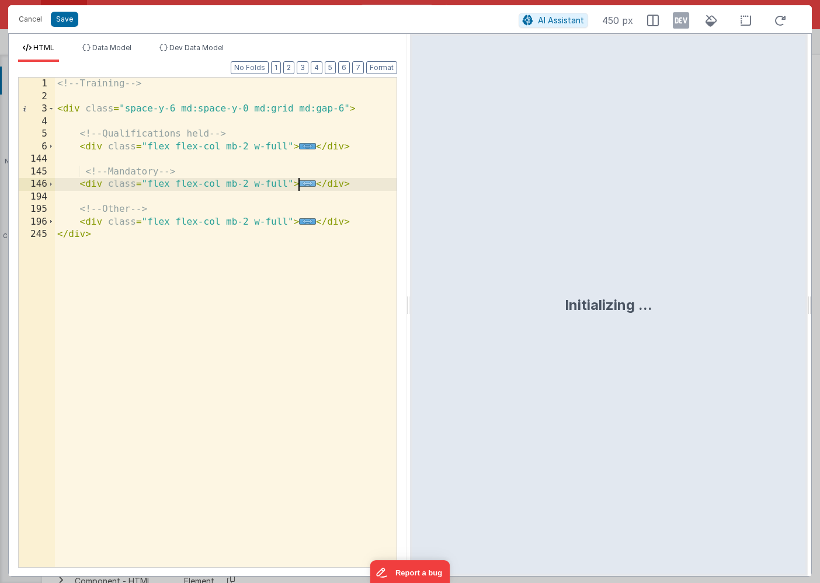
click at [307, 181] on span "..." at bounding box center [307, 183] width 17 height 6
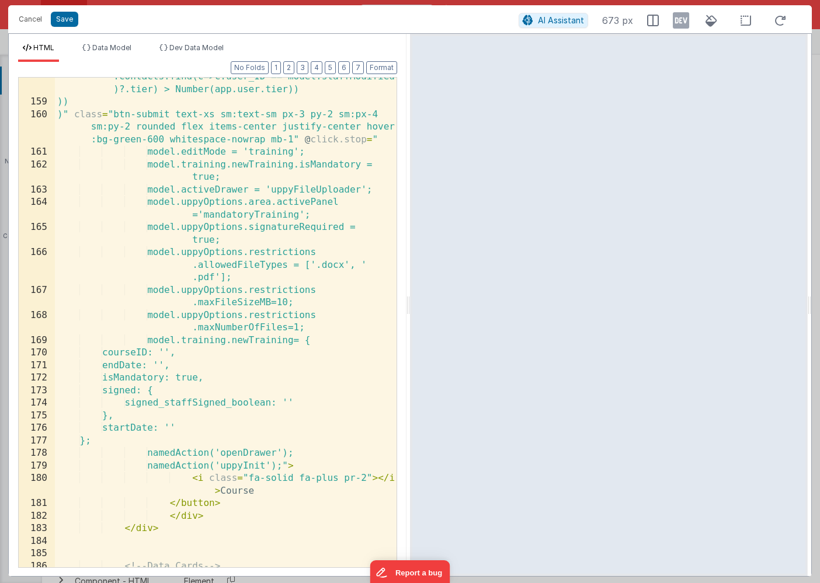
scroll to position [308, 0]
drag, startPoint x: 228, startPoint y: 378, endPoint x: 43, endPoint y: 384, distance: 185.2
click at [43, 384] on div "158 159 160 161 162 163 164 165 166 167 168 169 170 171 172 173 174 175 176 177…" at bounding box center [207, 322] width 379 height 491
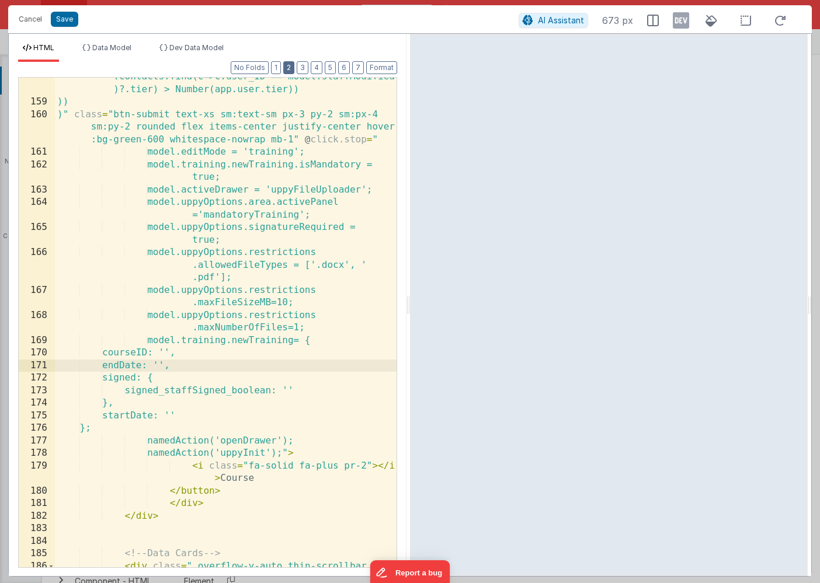
click at [291, 70] on button "2" at bounding box center [288, 67] width 11 height 13
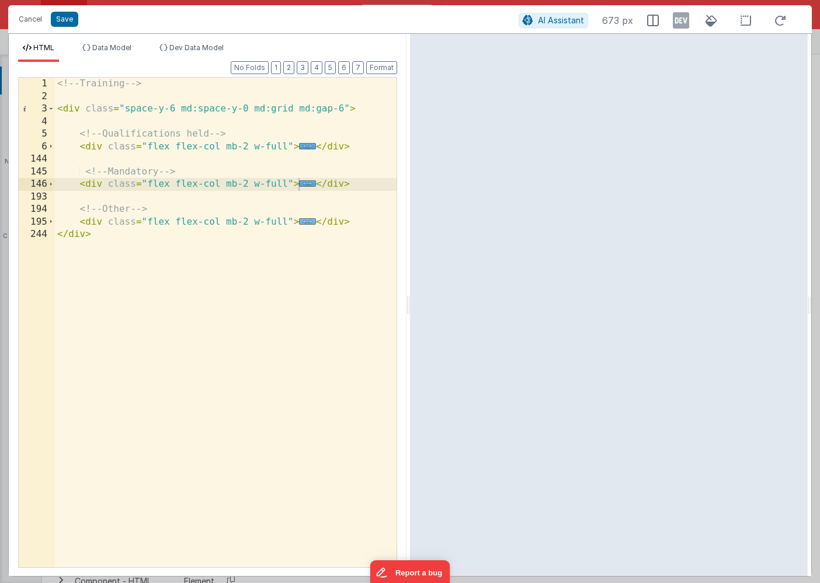
click at [305, 223] on span "..." at bounding box center [307, 221] width 17 height 6
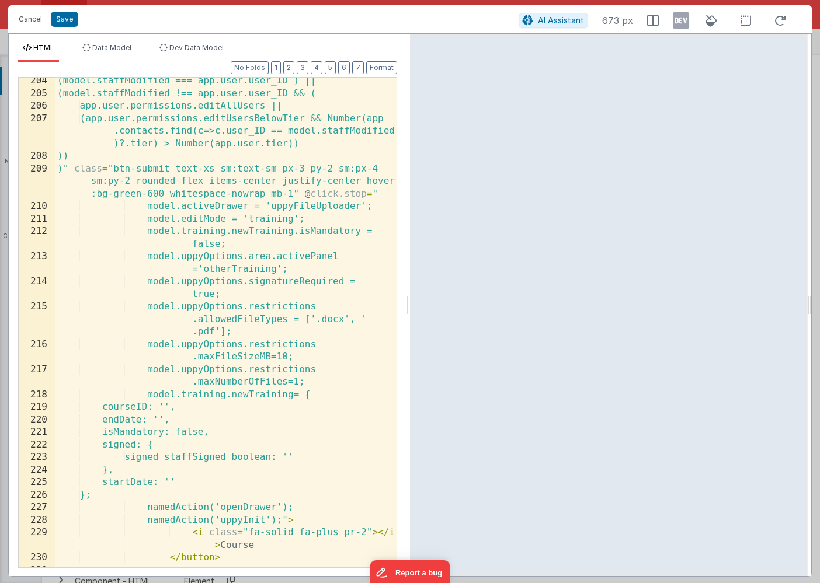
scroll to position [298, 0]
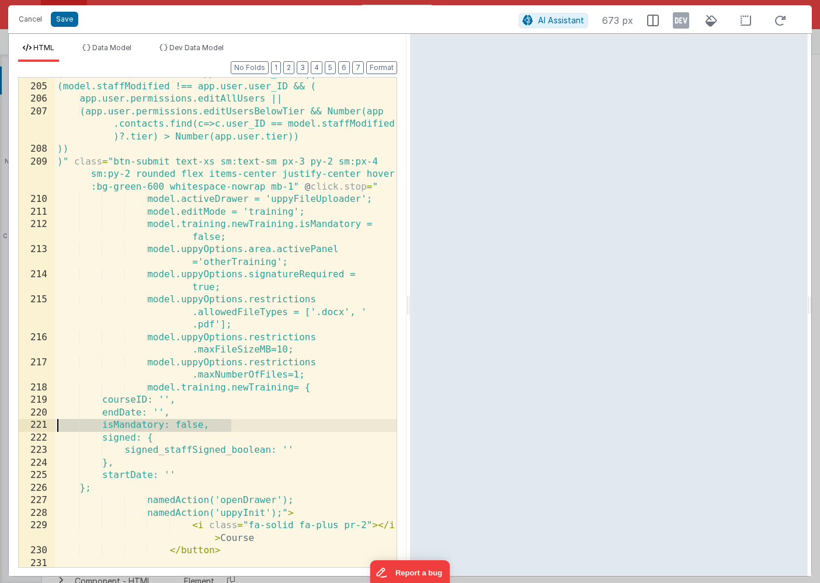
drag, startPoint x: 232, startPoint y: 425, endPoint x: 36, endPoint y: 429, distance: 196.8
click at [36, 429] on div "204 205 206 207 208 209 210 211 212 213 214 215 216 217 218 219 220 221 222 223…" at bounding box center [207, 322] width 379 height 491
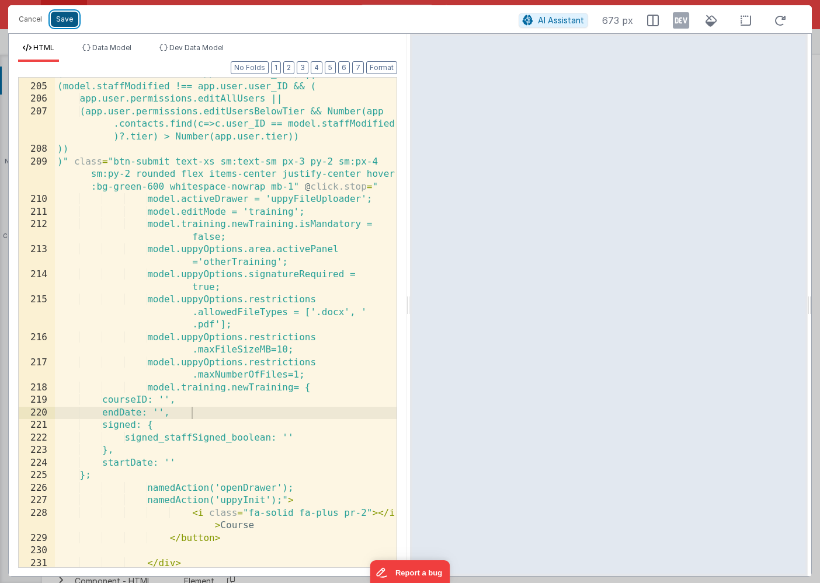
click at [64, 19] on button "Save" at bounding box center [64, 19] width 27 height 15
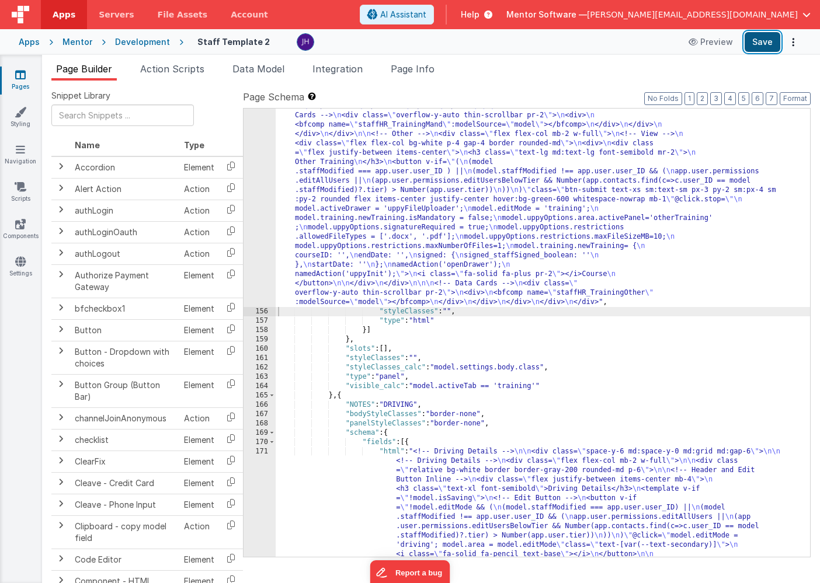
scroll to position [9171, 0]
click at [760, 40] on button "Save" at bounding box center [763, 42] width 36 height 20
click at [5, 74] on link "Pages" at bounding box center [20, 80] width 42 height 23
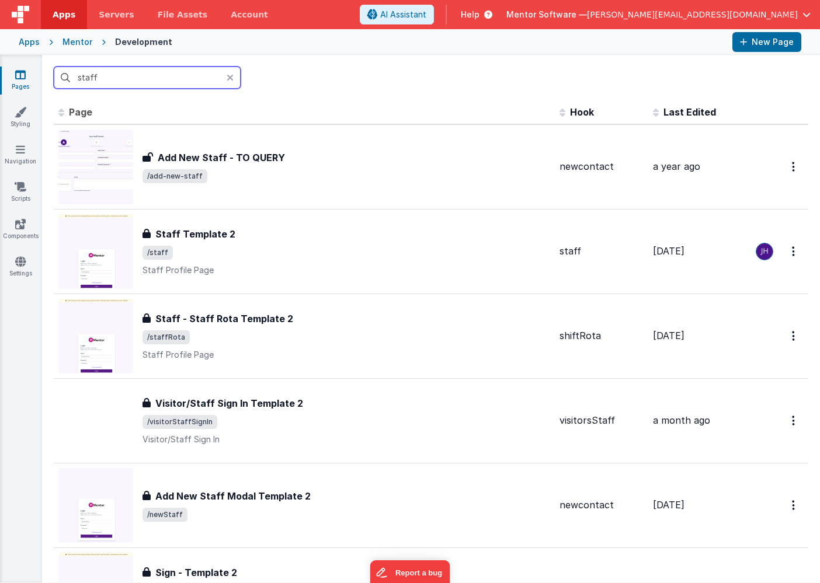
click at [165, 76] on input "staff" at bounding box center [147, 78] width 187 height 22
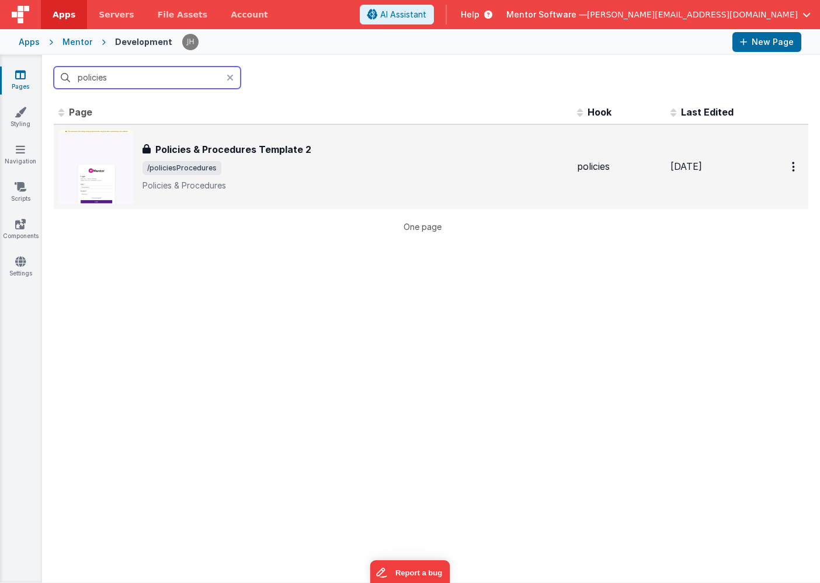
type input "policies"
click at [224, 159] on div "Policies & Procedures Template 2 Policies & Procedures Template 2 /policiesProc…" at bounding box center [354, 166] width 425 height 49
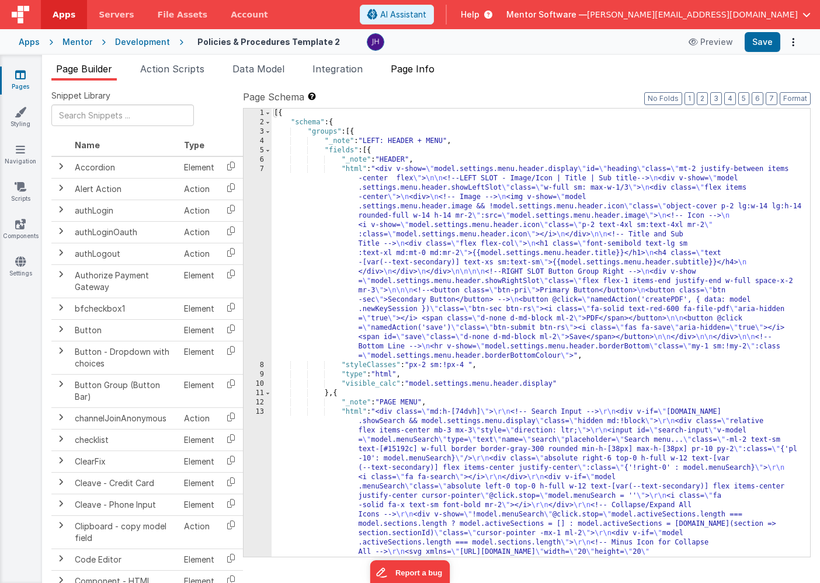
click at [423, 71] on span "Page Info" at bounding box center [413, 69] width 44 height 12
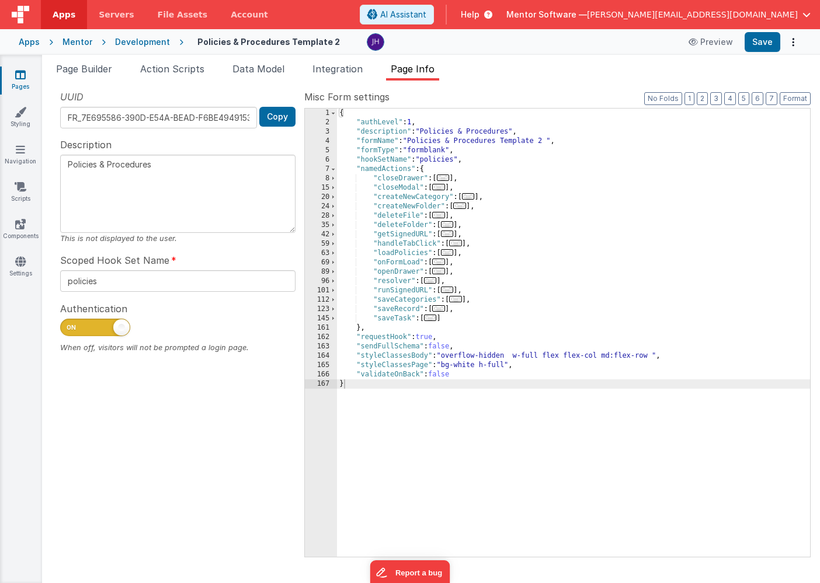
click at [441, 309] on span "..." at bounding box center [438, 308] width 13 height 6
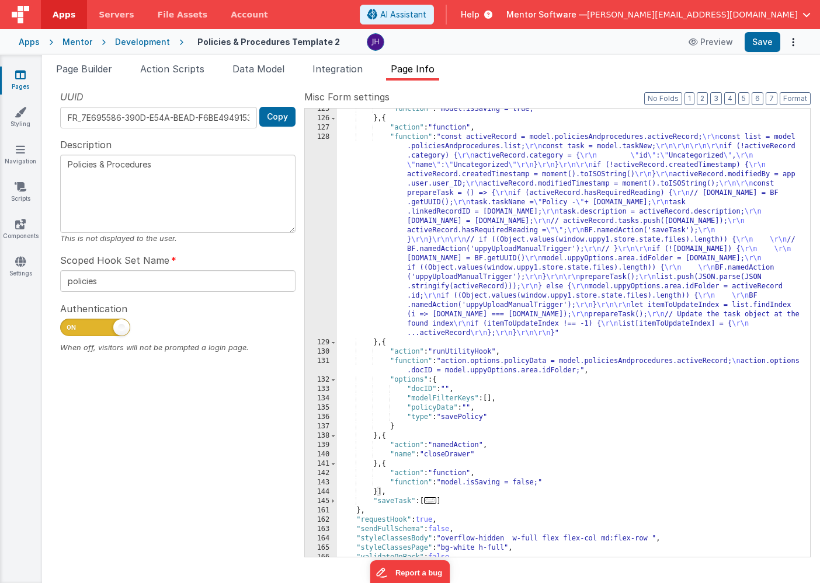
scroll to position [231, 0]
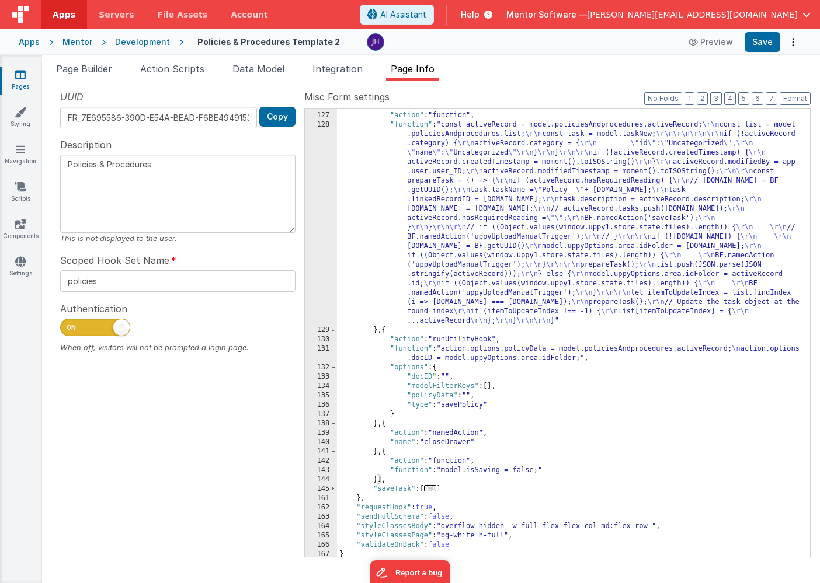
click at [458, 352] on div "} , { "action" : "function" , "function" : "const activeRecord = model.policies…" at bounding box center [573, 335] width 473 height 467
click at [324, 353] on div "131" at bounding box center [321, 354] width 32 height 19
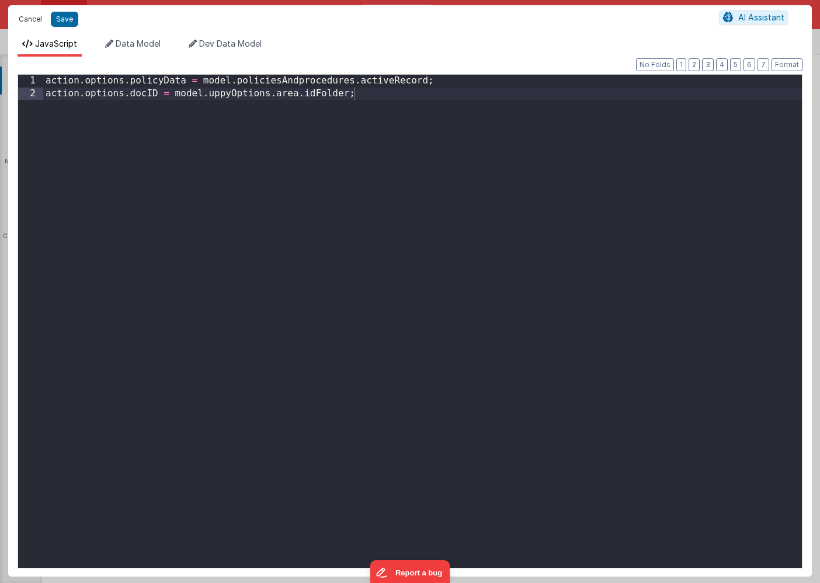
click at [33, 18] on button "Cancel" at bounding box center [30, 19] width 35 height 16
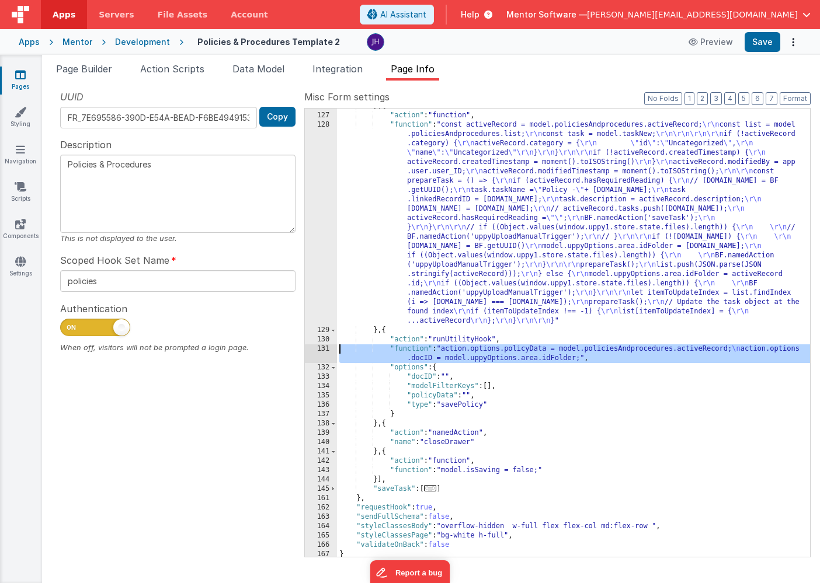
click at [463, 354] on div "} , { "action" : "function" , "function" : "const activeRecord = model.policies…" at bounding box center [573, 335] width 473 height 467
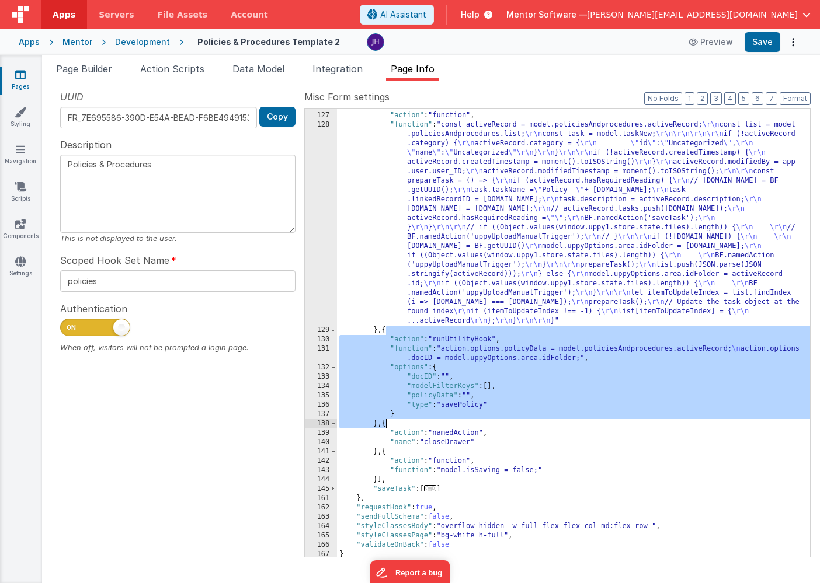
drag, startPoint x: 386, startPoint y: 331, endPoint x: 387, endPoint y: 425, distance: 93.4
click at [387, 425] on div "} , { "action" : "function" , "function" : "const activeRecord = model.policies…" at bounding box center [573, 335] width 473 height 467
click at [23, 77] on icon at bounding box center [20, 75] width 11 height 12
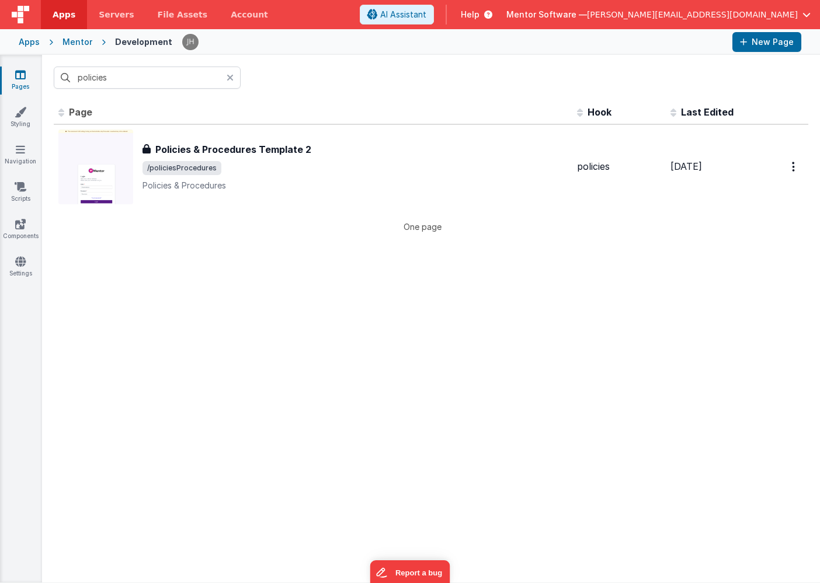
click at [228, 78] on icon at bounding box center [230, 77] width 7 height 9
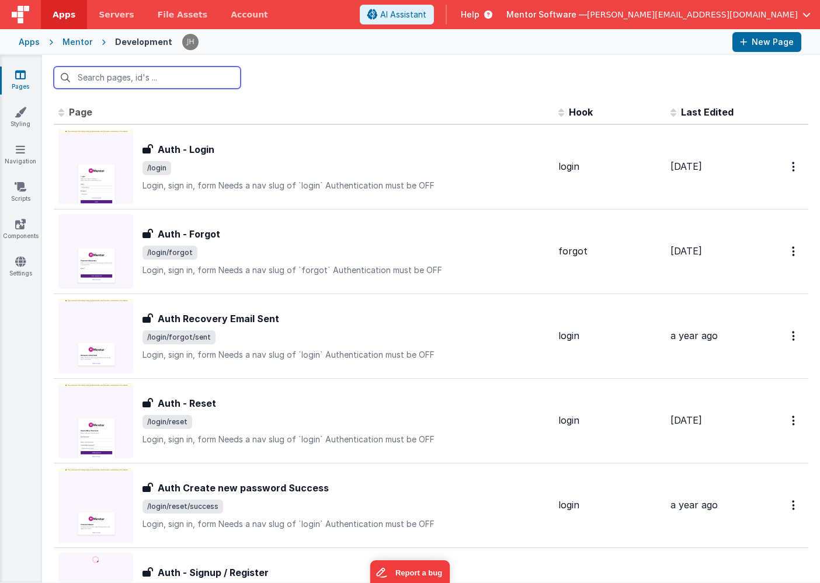
click at [141, 80] on input "text" at bounding box center [147, 78] width 187 height 22
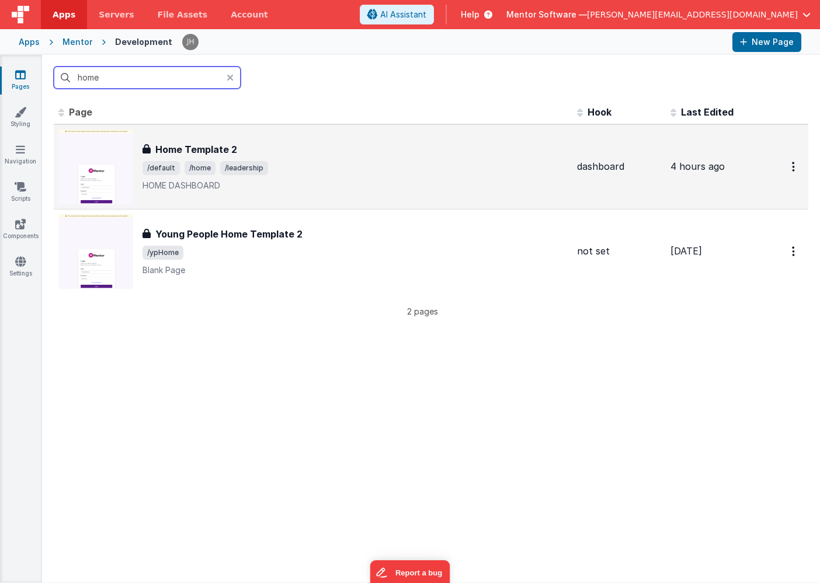
type input "home"
click at [231, 155] on h3 "Home Template 2" at bounding box center [196, 149] width 82 height 14
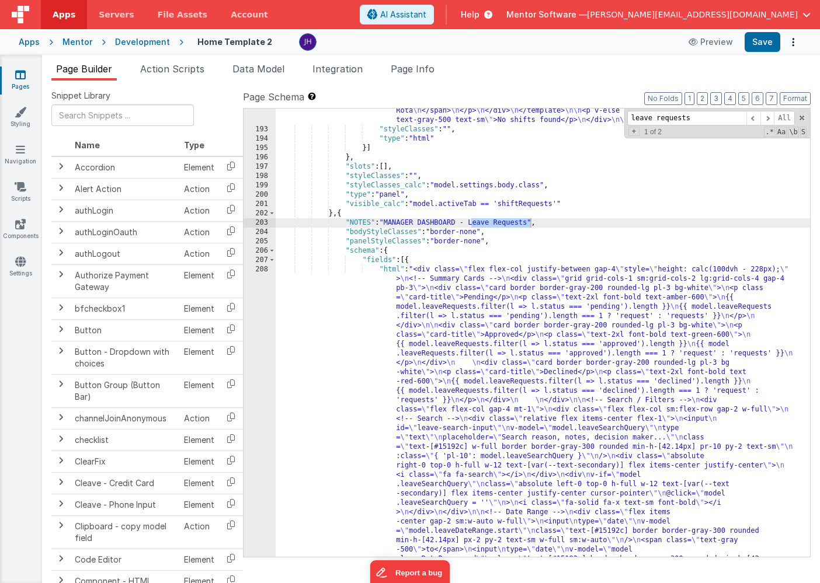
scroll to position [7382, 0]
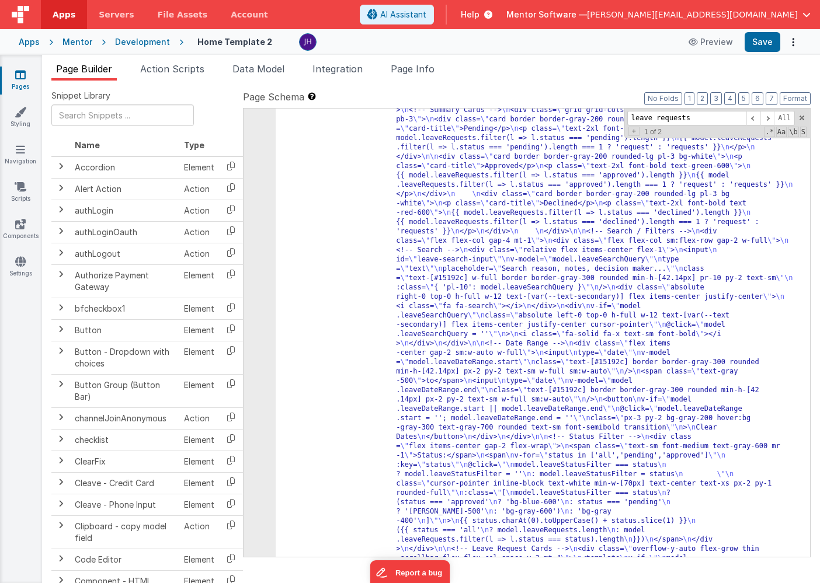
type input "leave requests"
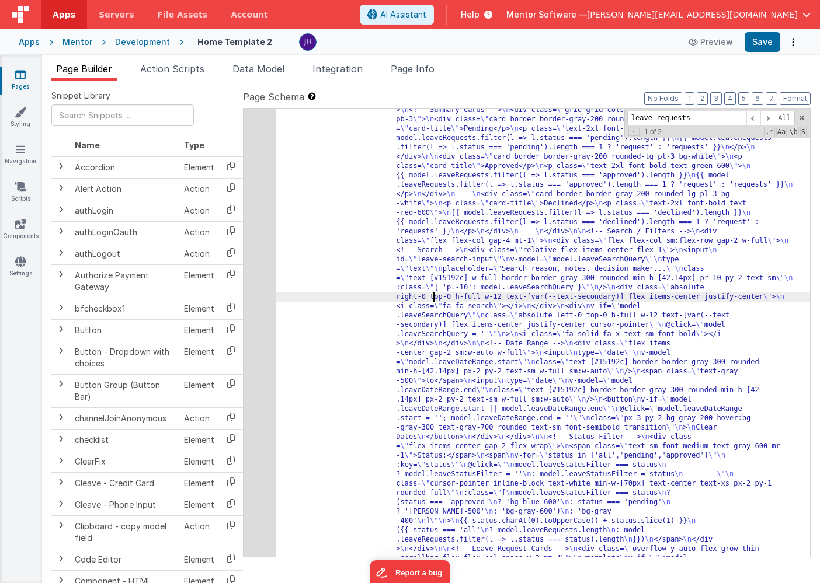
click at [259, 260] on div "208" at bounding box center [260, 549] width 32 height 906
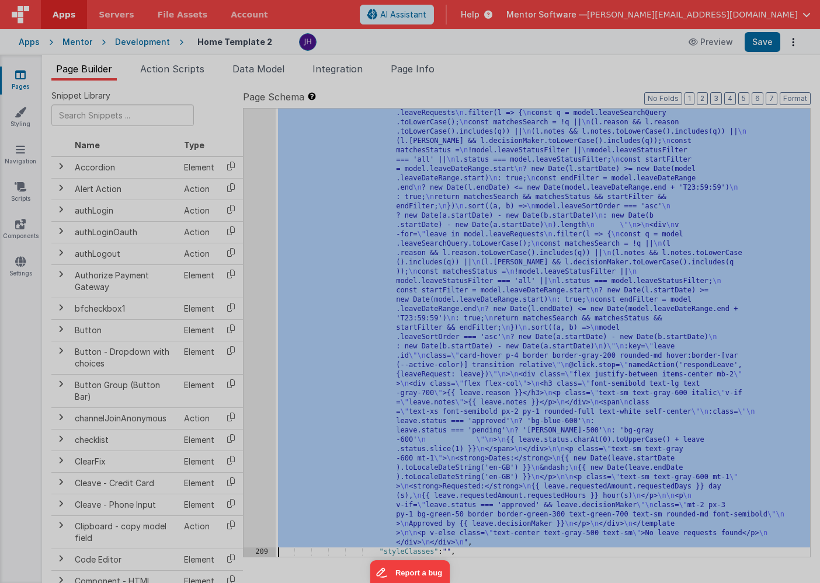
scroll to position [7588, 0]
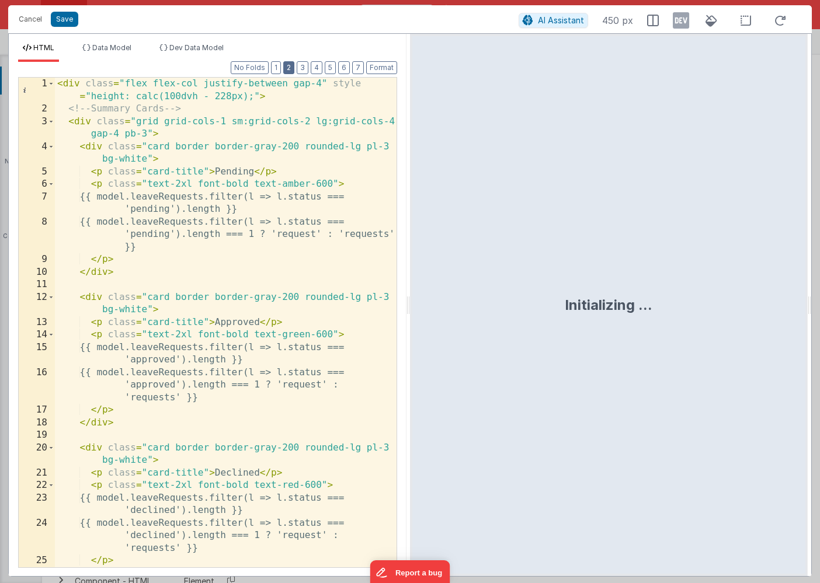
click at [287, 71] on button "2" at bounding box center [288, 67] width 11 height 13
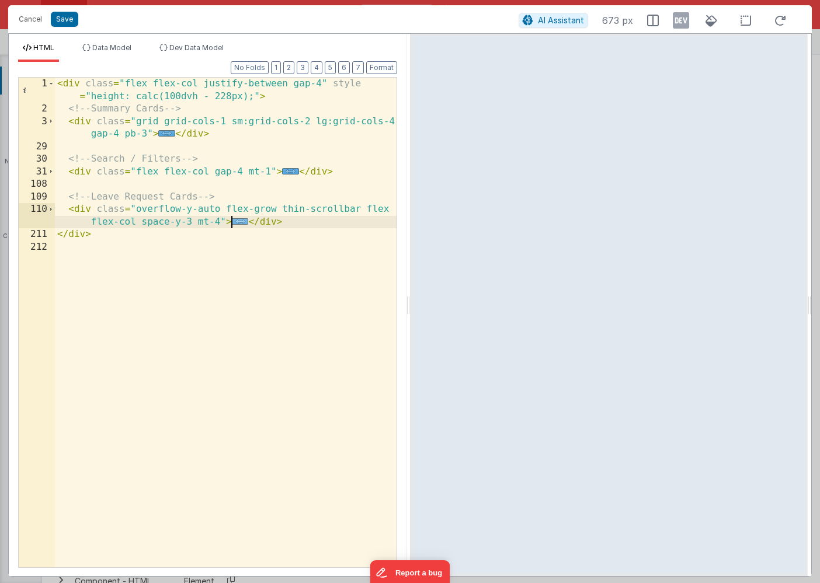
click at [239, 225] on span "..." at bounding box center [240, 221] width 17 height 6
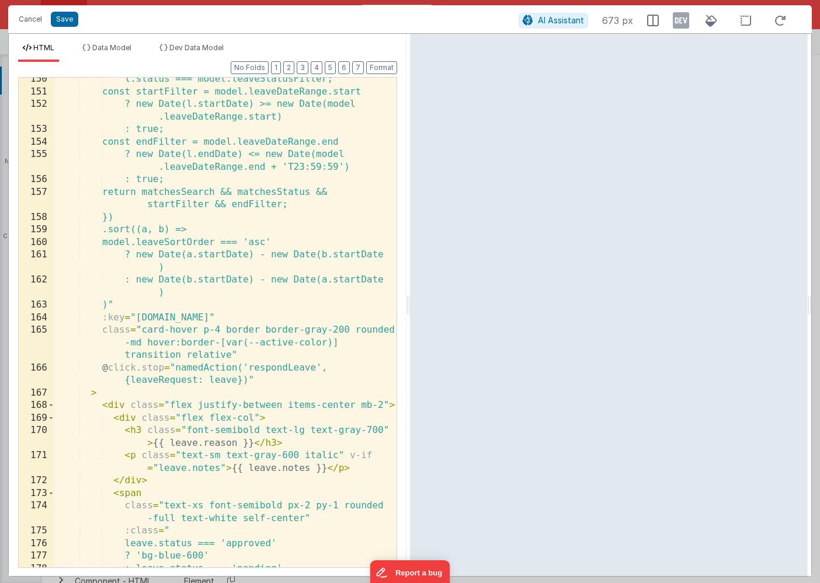
scroll to position [794, 0]
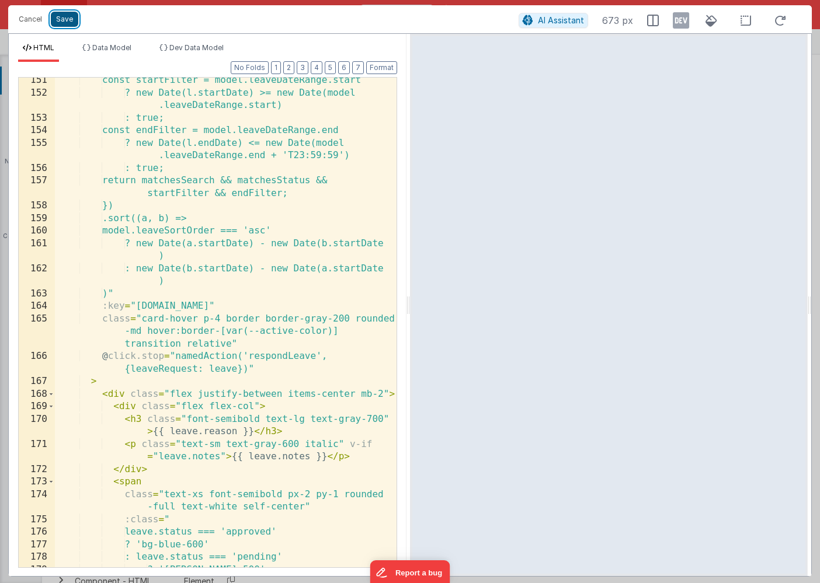
click at [68, 20] on button "Save" at bounding box center [64, 19] width 27 height 15
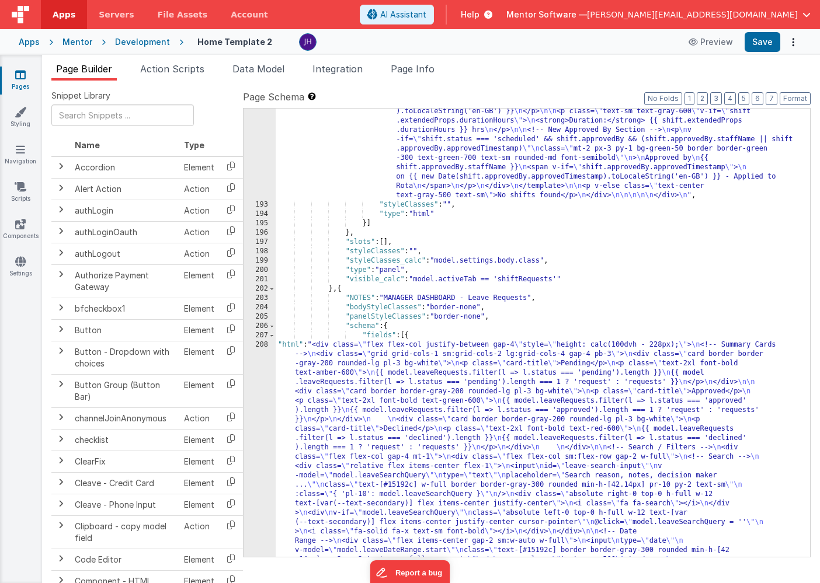
scroll to position [7261, 0]
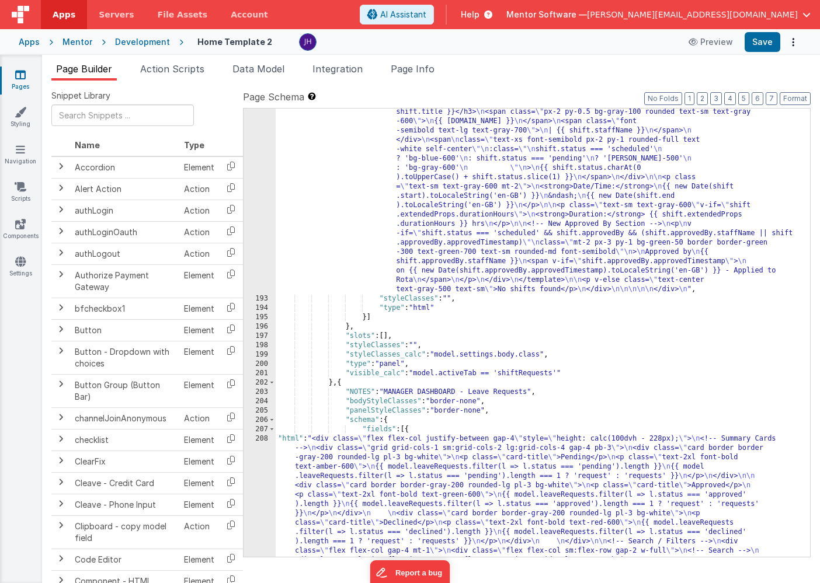
click at [476, 207] on div ""html" : "<div class= \" flex flex-col justify-between gap-4 \" style= \" heigh…" at bounding box center [543, 421] width 534 height 2084
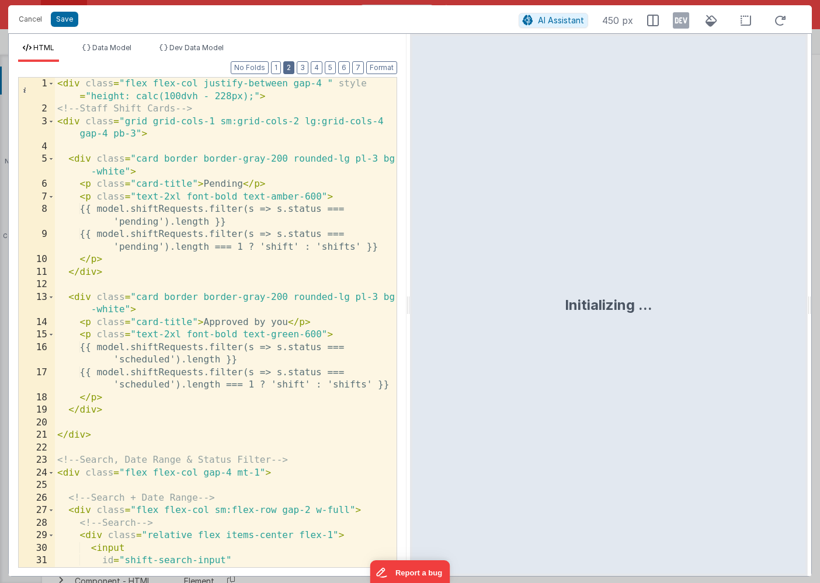
click at [288, 68] on button "2" at bounding box center [288, 67] width 11 height 13
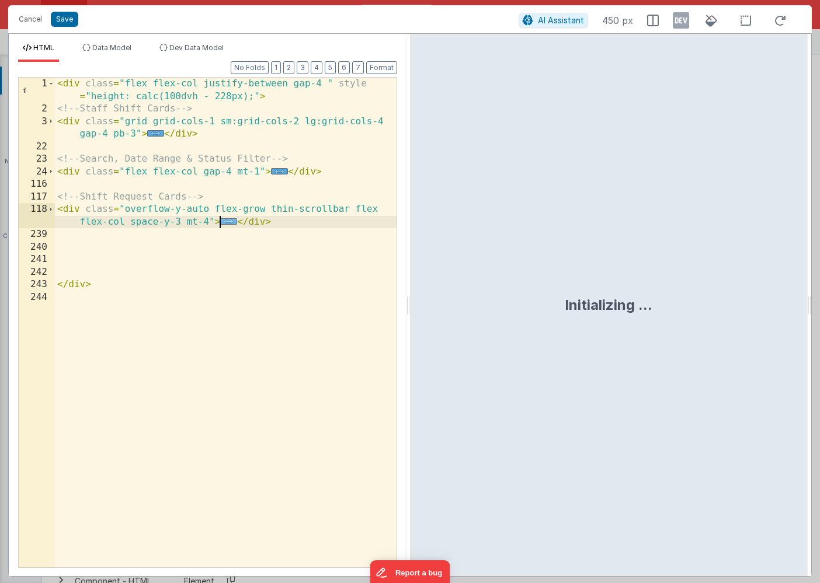
click at [228, 222] on span "..." at bounding box center [228, 221] width 17 height 6
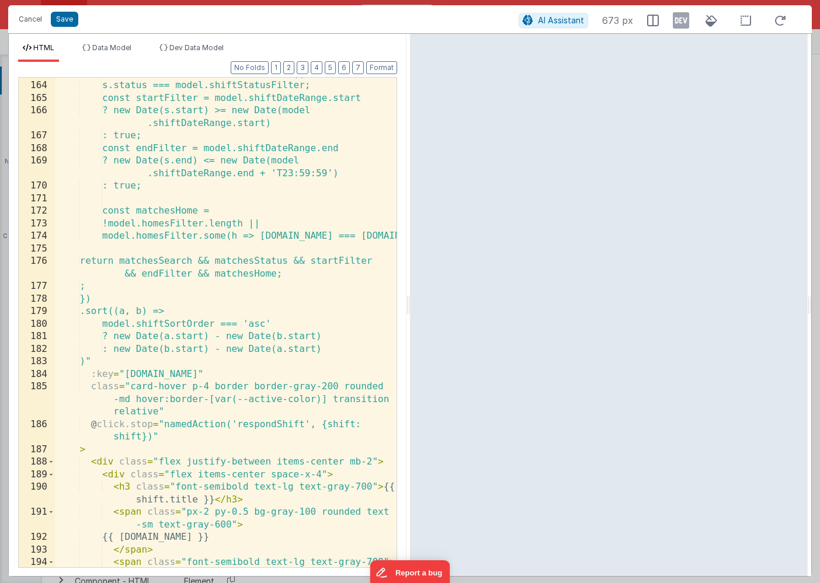
scroll to position [760, 0]
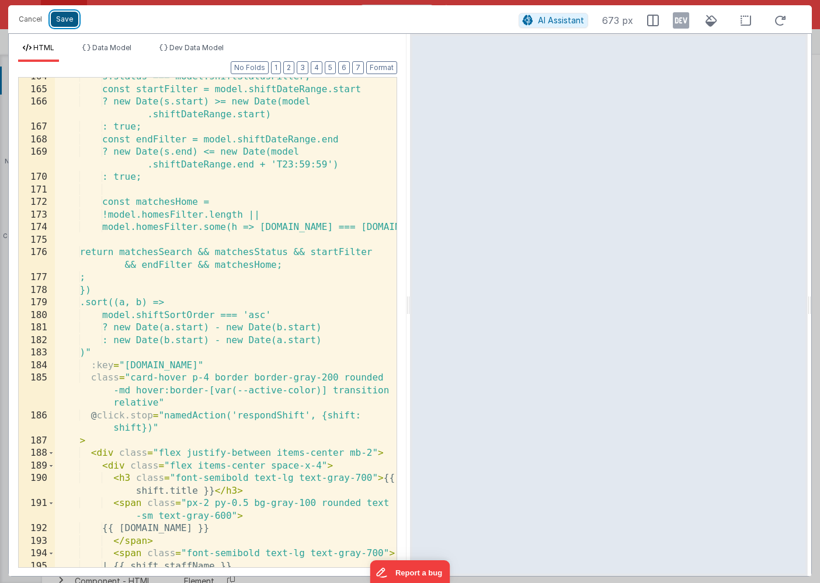
click at [69, 25] on button "Save" at bounding box center [64, 19] width 27 height 15
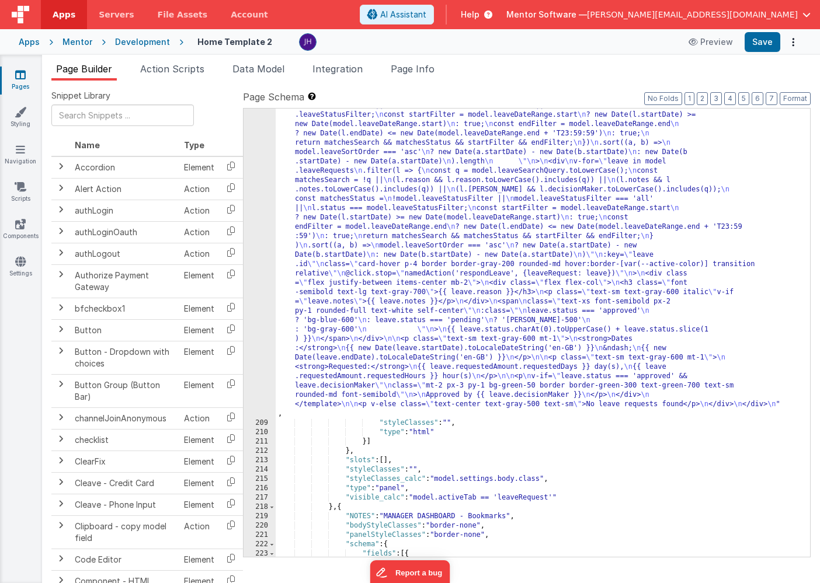
scroll to position [7540, 0]
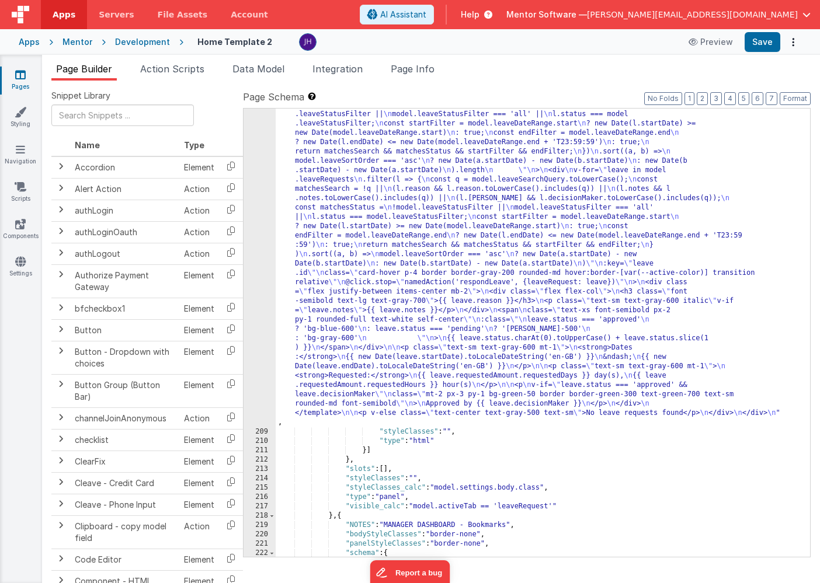
click at [412, 180] on div ""html" : "<div class= \" flex flex-col justify-between gap-4 \" style= \" heigh…" at bounding box center [543, 296] width 534 height 1177
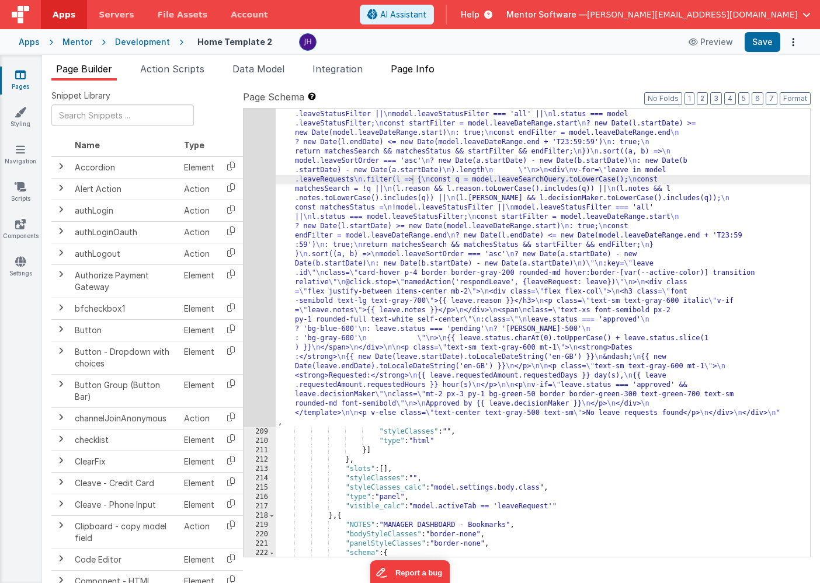
click at [410, 68] on span "Page Info" at bounding box center [413, 69] width 44 height 12
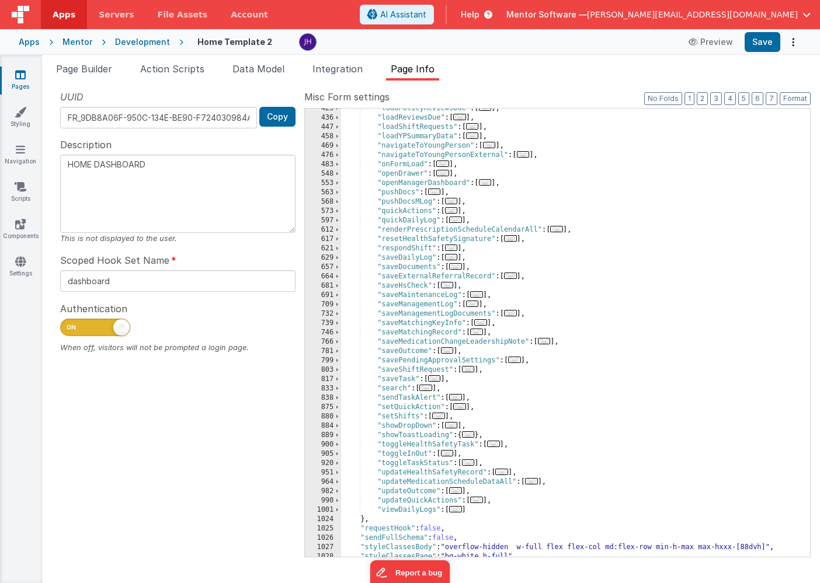
scroll to position [523, 0]
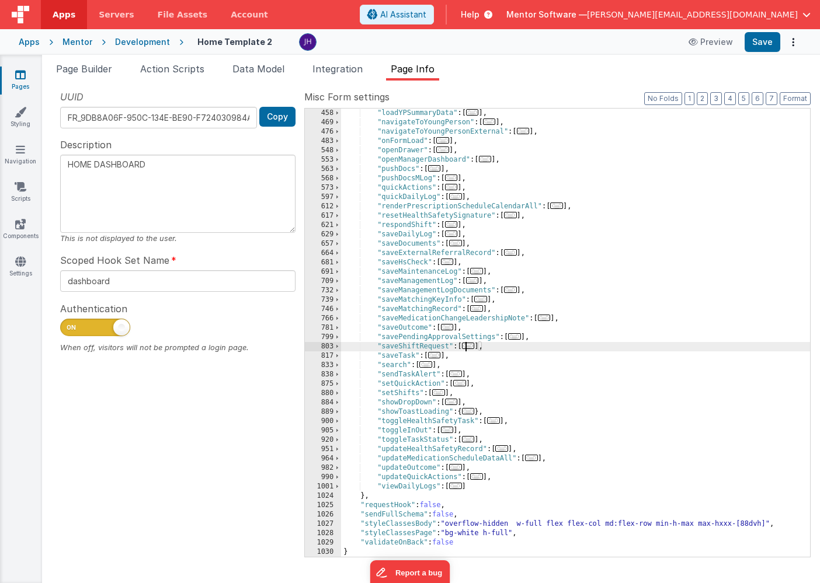
click at [472, 347] on span "..." at bounding box center [468, 346] width 13 height 6
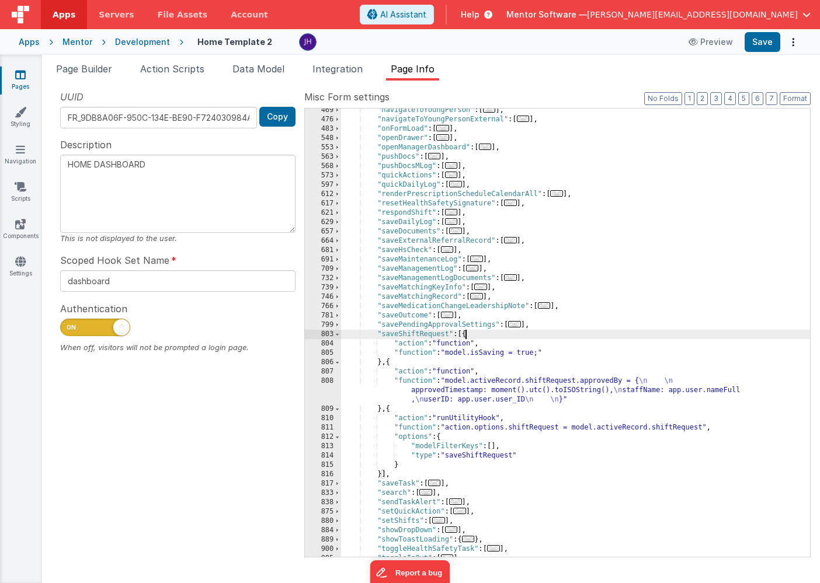
scroll to position [562, 0]
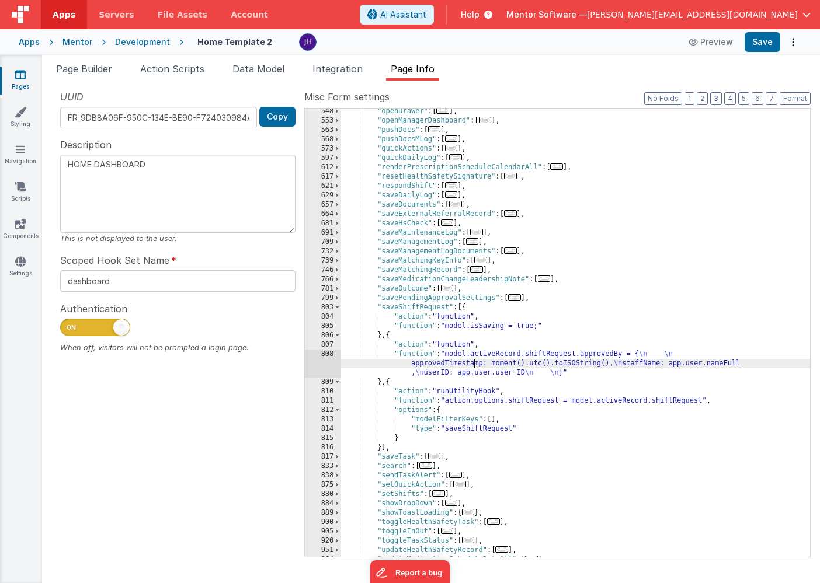
click at [472, 361] on div ""openDrawer" : [ ... ] , "openManagerDashboard" : [ ... ] , "pushDocs" : [ ... …" at bounding box center [575, 340] width 469 height 467
click at [328, 367] on div "808" at bounding box center [323, 364] width 36 height 28
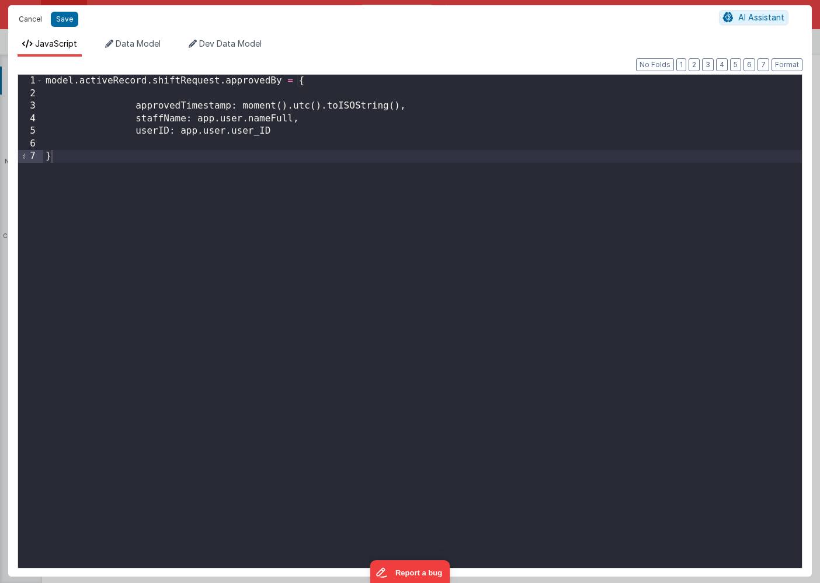
click at [30, 22] on button "Cancel" at bounding box center [30, 19] width 35 height 16
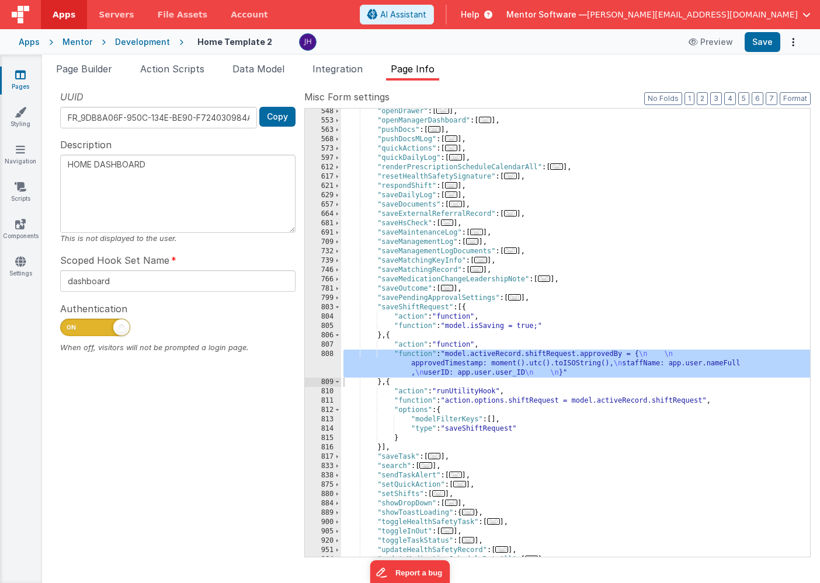
click at [456, 186] on span "..." at bounding box center [451, 185] width 13 height 6
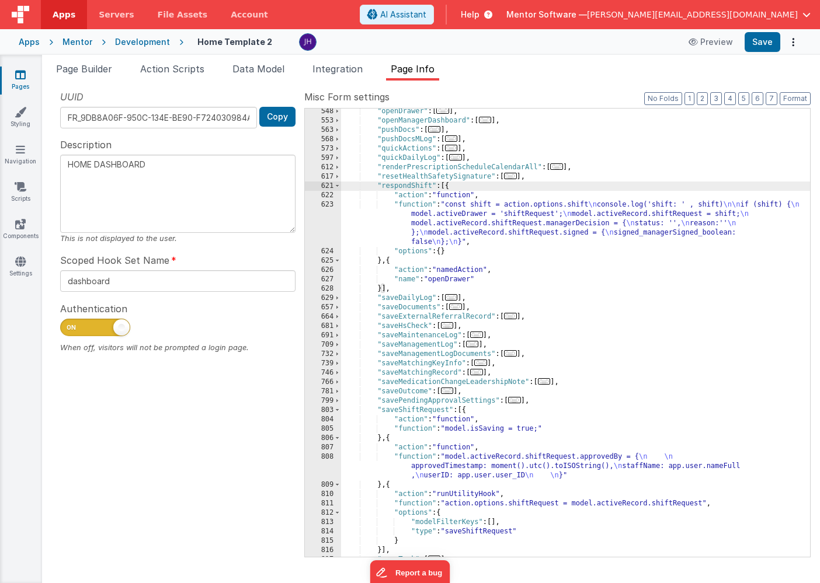
click at [488, 214] on div ""openDrawer" : [ ... ] , "openManagerDashboard" : [ ... ] , "pushDocs" : [ ... …" at bounding box center [575, 340] width 469 height 467
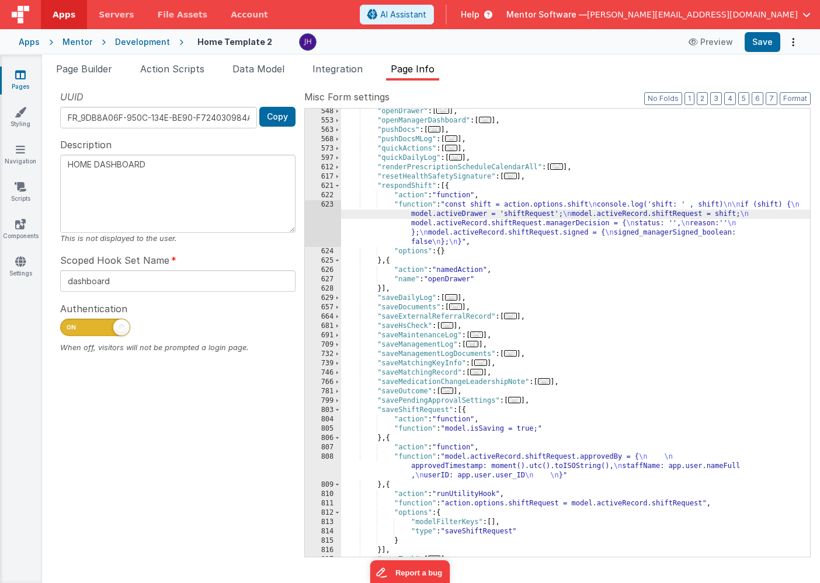
click at [320, 214] on div "623" at bounding box center [323, 223] width 36 height 47
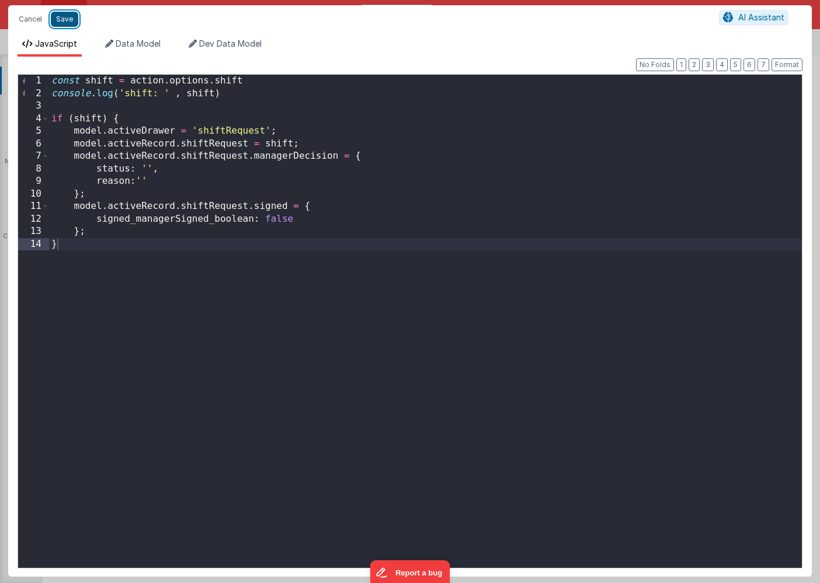
click at [61, 18] on button "Save" at bounding box center [64, 19] width 27 height 15
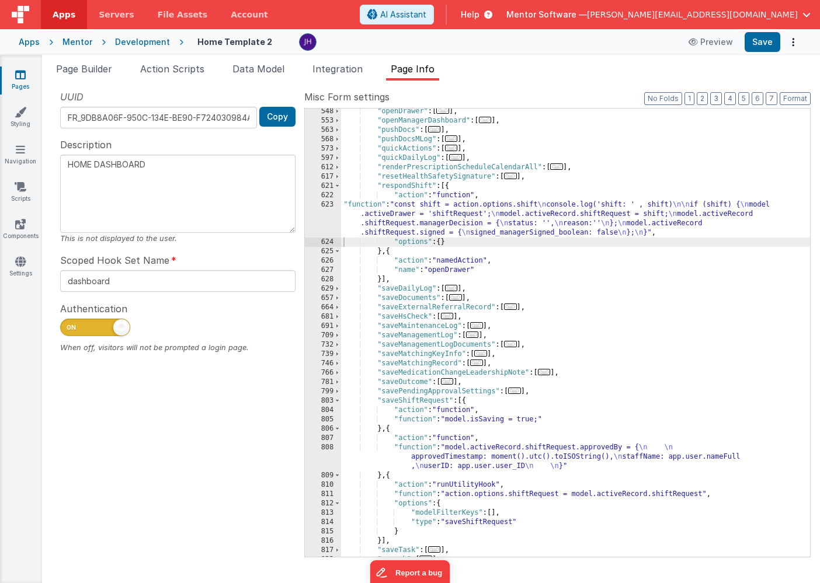
click at [472, 217] on div ""openDrawer" : [ ... ] , "openManagerDashboard" : [ ... ] , "pushDocs" : [ ... …" at bounding box center [575, 340] width 469 height 467
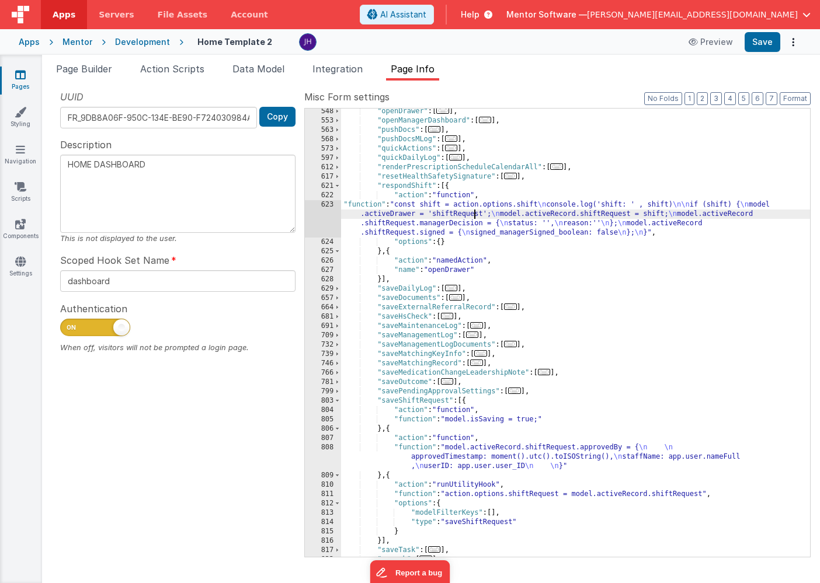
click at [321, 214] on div "623" at bounding box center [323, 218] width 36 height 37
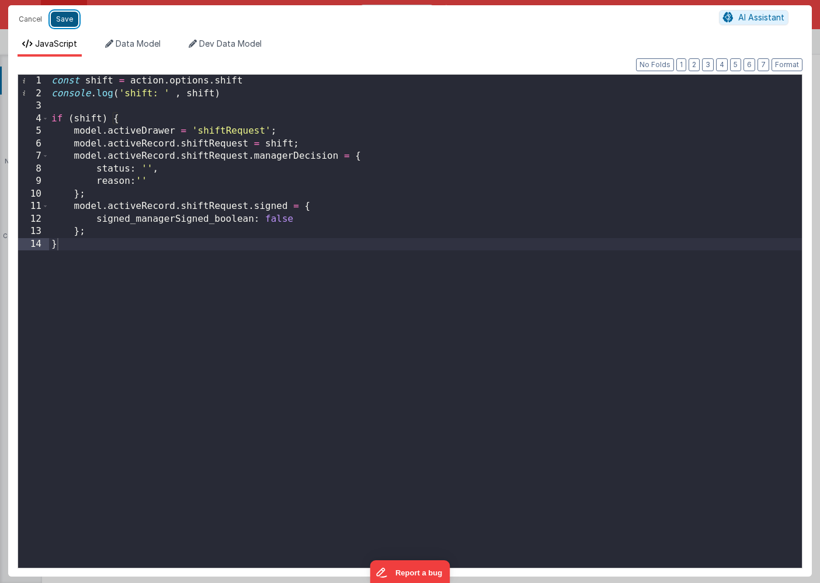
click at [61, 23] on button "Save" at bounding box center [64, 19] width 27 height 15
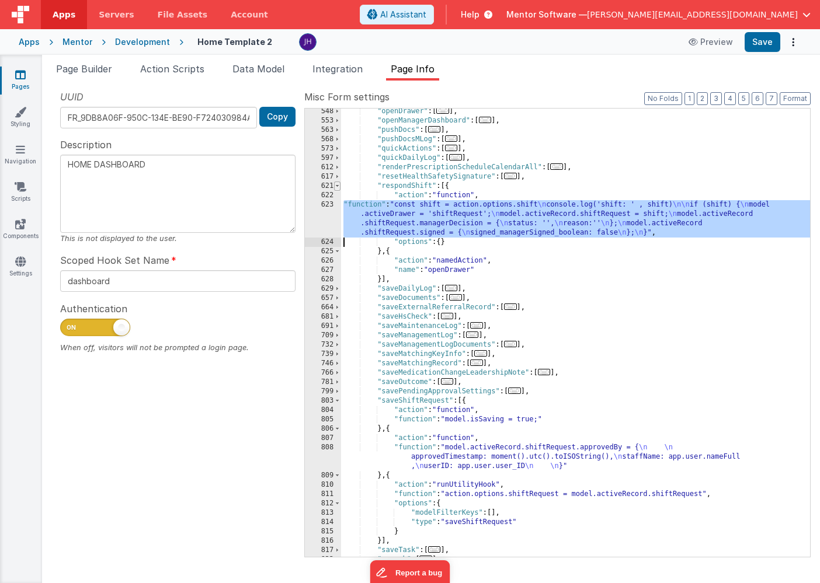
click at [340, 185] on span at bounding box center [337, 186] width 6 height 9
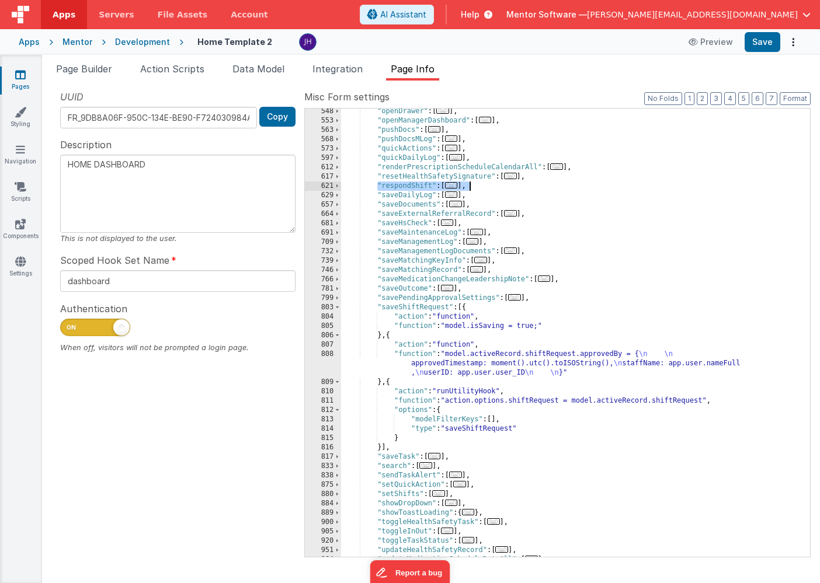
drag, startPoint x: 378, startPoint y: 185, endPoint x: 478, endPoint y: 187, distance: 99.9
click at [478, 187] on div ""openDrawer" : [ ... ] , "openManagerDashboard" : [ ... ] , "pushDocs" : [ ... …" at bounding box center [575, 340] width 469 height 467
type textarea "HOME DASHBOARD"
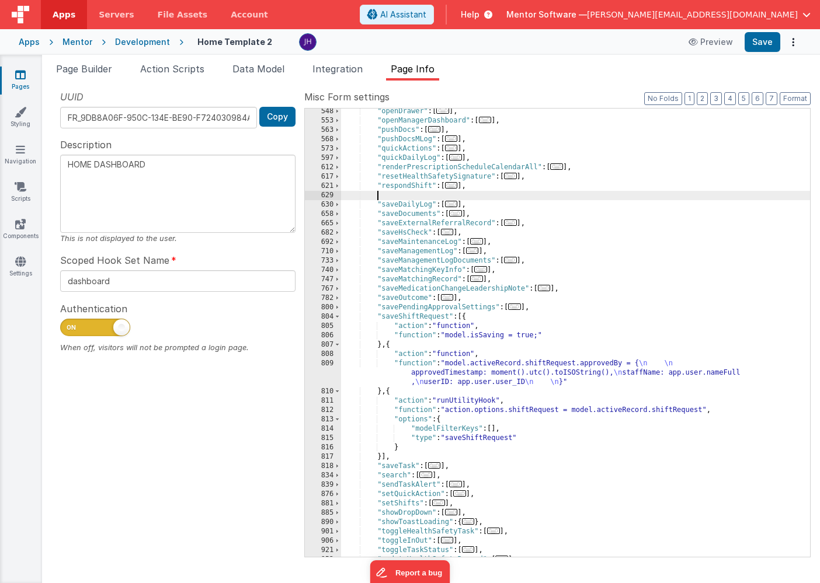
paste textarea
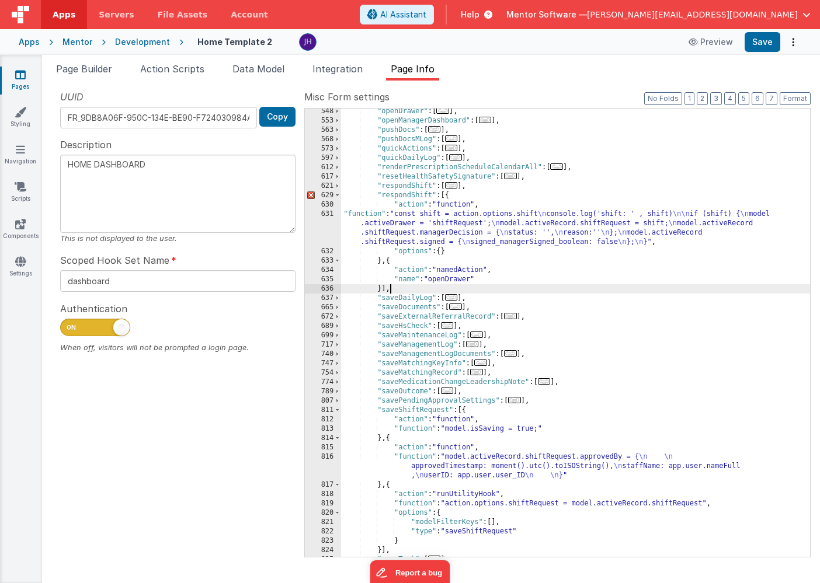
click at [430, 195] on div ""openDrawer" : [ ... ] , "openManagerDashboard" : [ ... ] , "pushDocs" : [ ... …" at bounding box center [575, 340] width 469 height 467
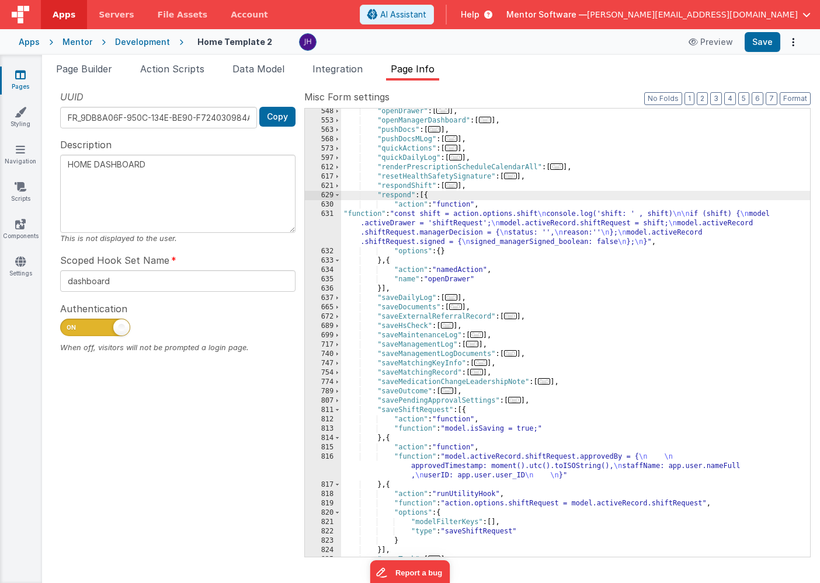
type textarea "HOME DASHBOARD"
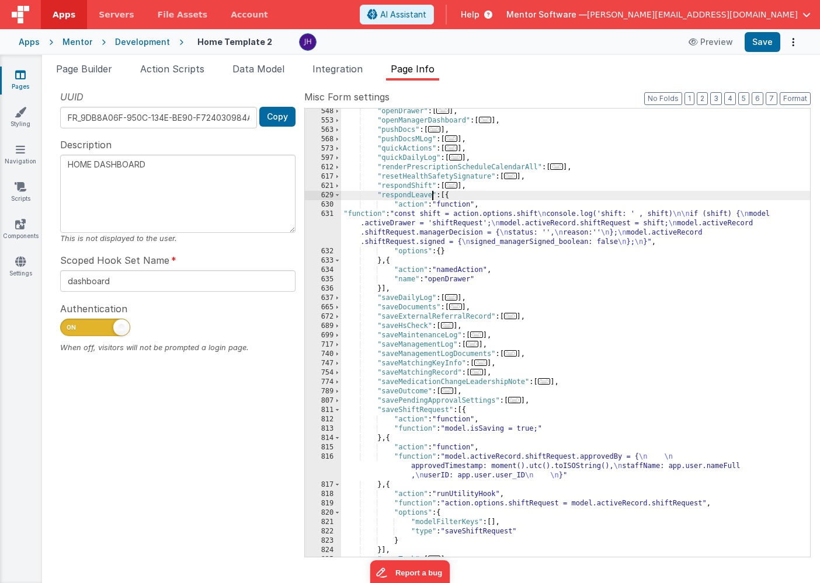
click at [452, 221] on div ""openDrawer" : [ ... ] , "openManagerDashboard" : [ ... ] , "pushDocs" : [ ... …" at bounding box center [575, 340] width 469 height 467
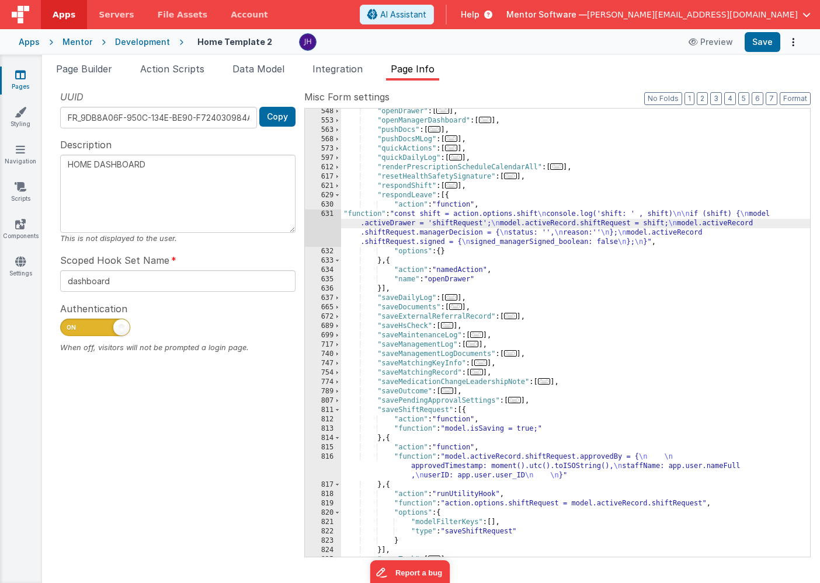
click at [331, 225] on div "631" at bounding box center [323, 228] width 36 height 37
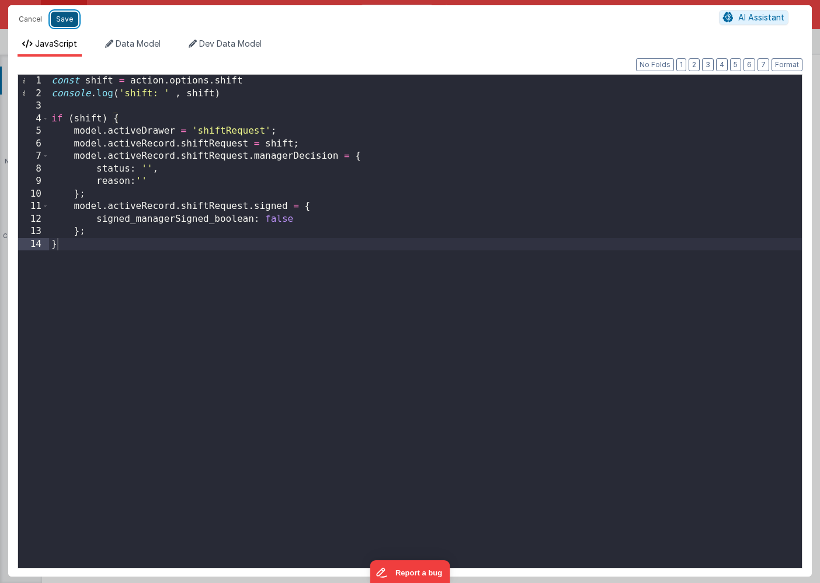
click at [69, 22] on button "Save" at bounding box center [64, 19] width 27 height 15
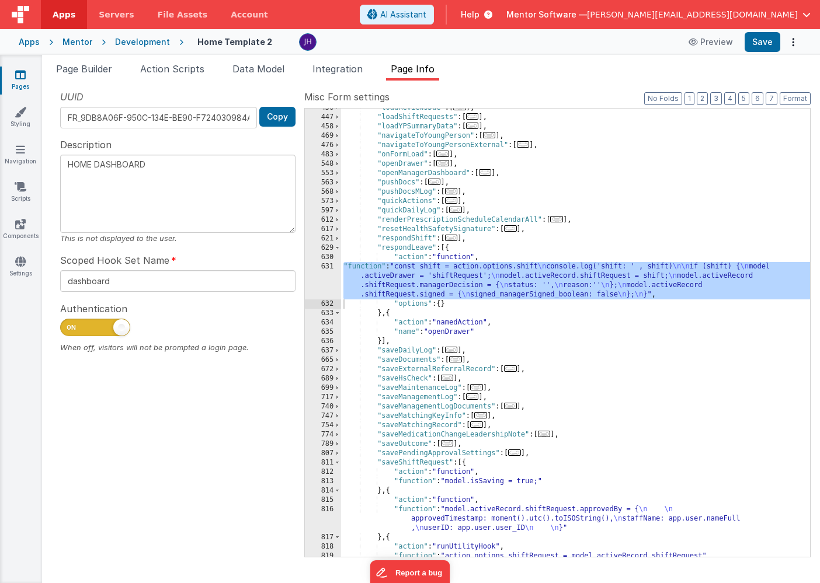
scroll to position [510, 0]
click at [401, 277] on div ""loadReviewsDue" : [ ... ] , "loadShiftRequests" : [ ... ] , "loadYPSummaryData…" at bounding box center [575, 336] width 469 height 467
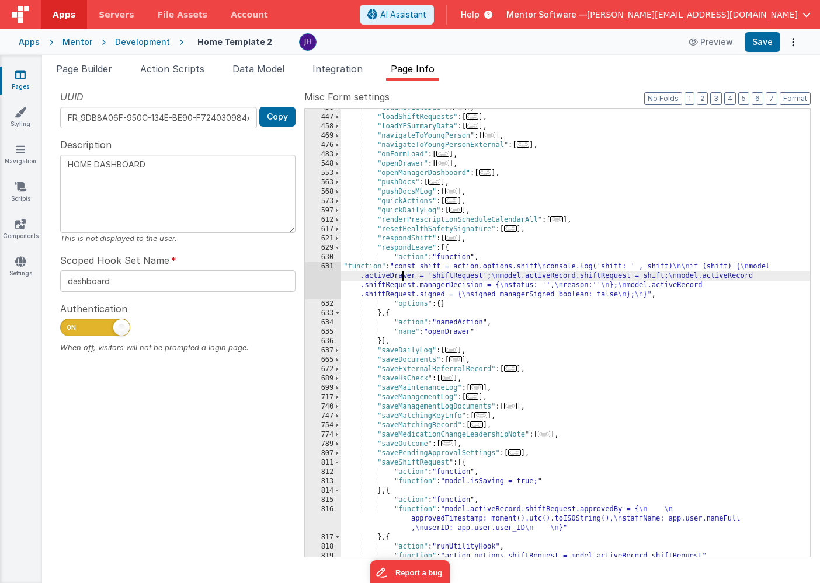
click at [320, 272] on div "631" at bounding box center [323, 280] width 36 height 37
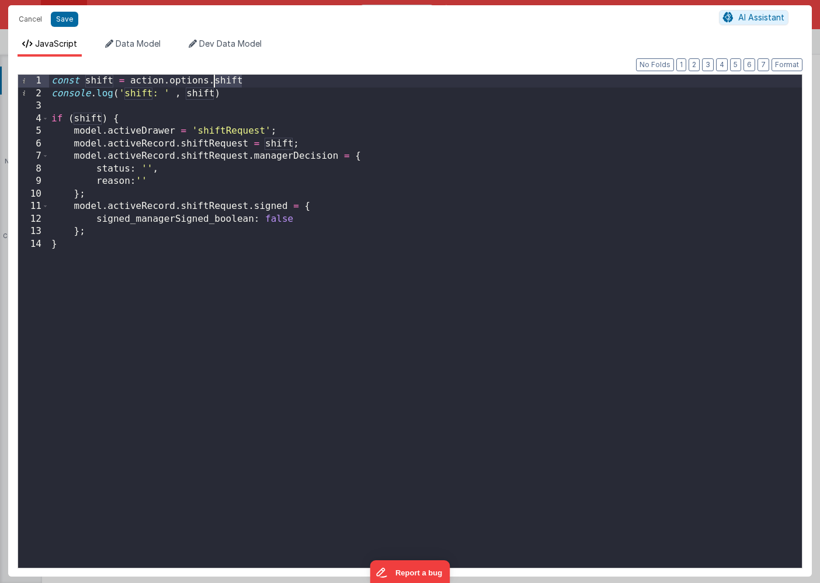
drag, startPoint x: 244, startPoint y: 82, endPoint x: 215, endPoint y: 82, distance: 28.6
click at [215, 82] on div "const shift = action . options . shift console . log ( 'shift: ' , shift ) if (…" at bounding box center [425, 334] width 753 height 519
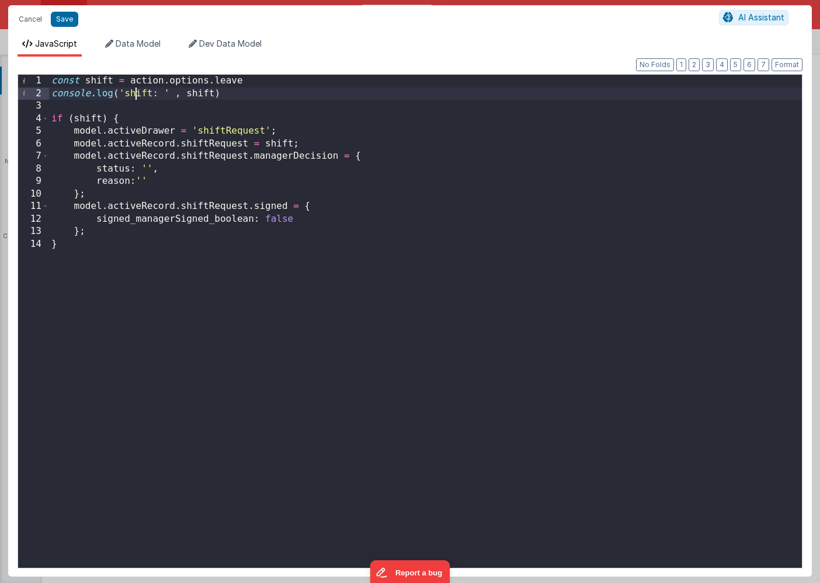
click at [138, 95] on div "const shift = action . options . leave console . log ( 'shift: ' , shift ) if (…" at bounding box center [425, 334] width 753 height 519
click at [199, 90] on div "const shift = action . options . leave console . log ( 'leave: ' , shift ) if (…" at bounding box center [425, 334] width 753 height 519
click at [99, 77] on div "const shift = action . options . leave console . log ( 'leave: ' , leave ) if (…" at bounding box center [425, 334] width 753 height 519
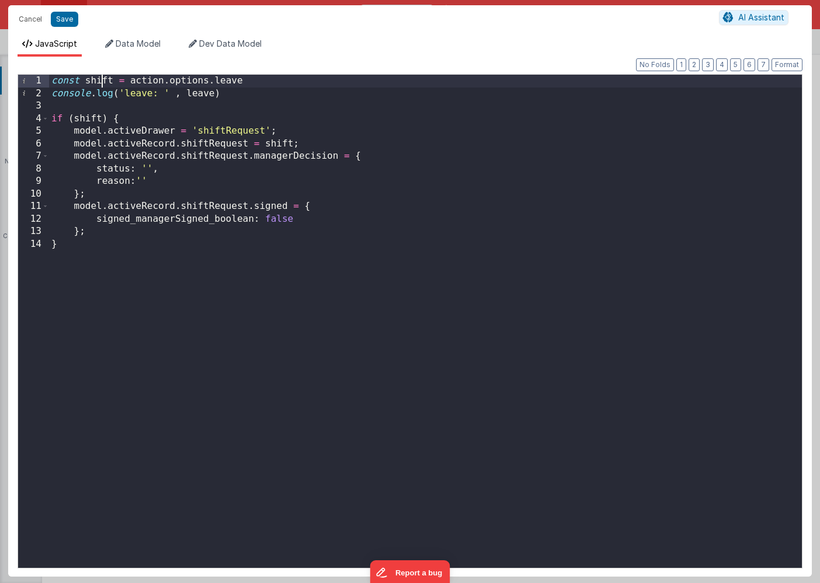
click at [99, 77] on div "const shift = action . options . leave console . log ( 'leave: ' , leave ) if (…" at bounding box center [425, 334] width 753 height 519
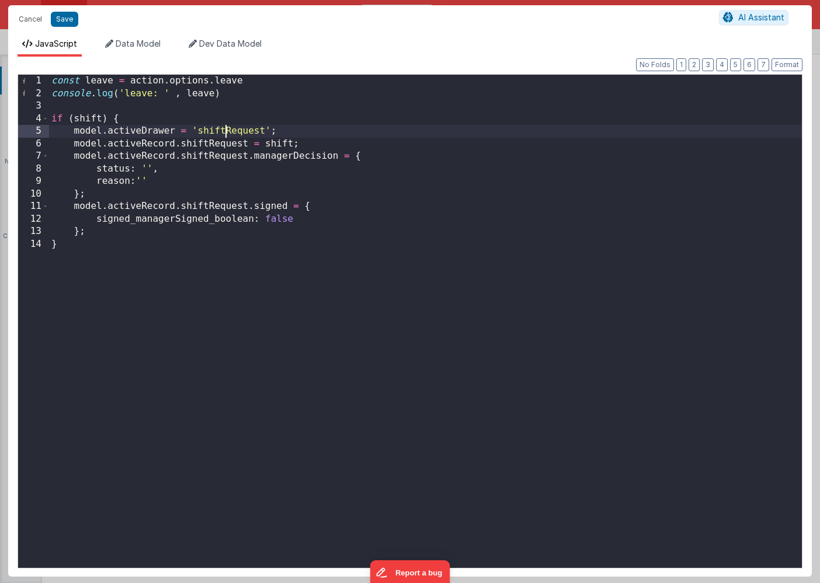
click at [223, 130] on div "const leave = action . options . leave console . log ( 'leave: ' , leave ) if (…" at bounding box center [425, 334] width 753 height 519
click at [208, 145] on div "const leave = action . options . leave console . log ( 'leave: ' , leave ) if (…" at bounding box center [425, 334] width 753 height 519
click at [277, 139] on div "const leave = action . options . leave console . log ( 'leave: ' , leave ) if (…" at bounding box center [425, 334] width 753 height 519
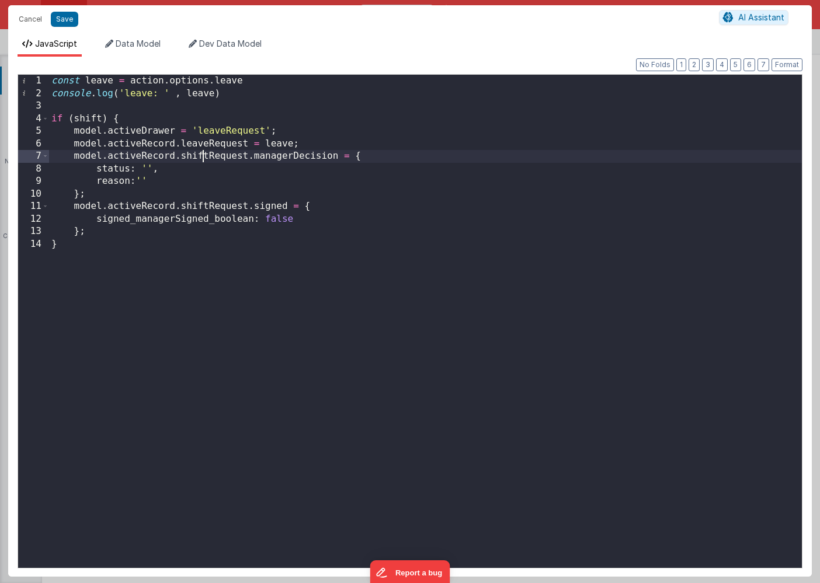
click at [205, 154] on div "const leave = action . options . leave console . log ( 'leave: ' , leave ) if (…" at bounding box center [425, 334] width 753 height 519
click at [205, 205] on div "const leave = action . options . leave console . log ( 'leave: ' , leave ) if (…" at bounding box center [425, 334] width 753 height 519
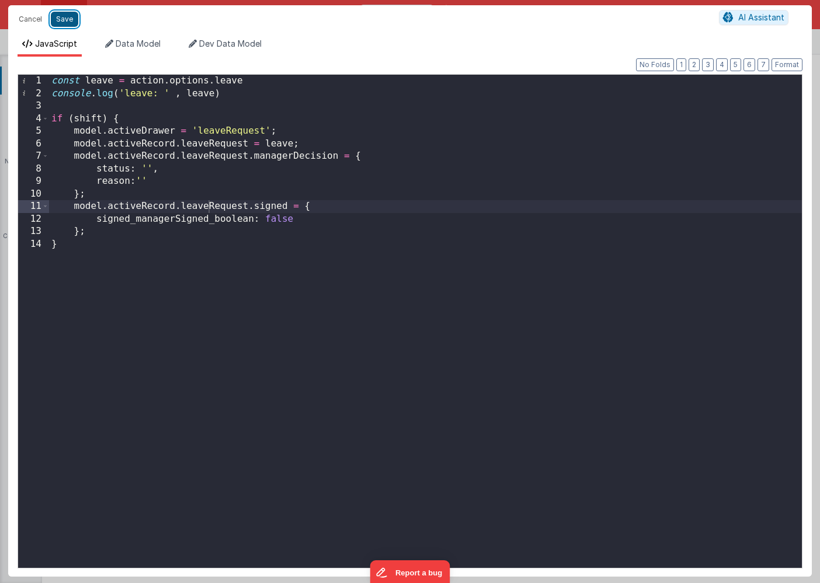
click at [60, 22] on button "Save" at bounding box center [64, 19] width 27 height 15
type textarea "HOME DASHBOARD"
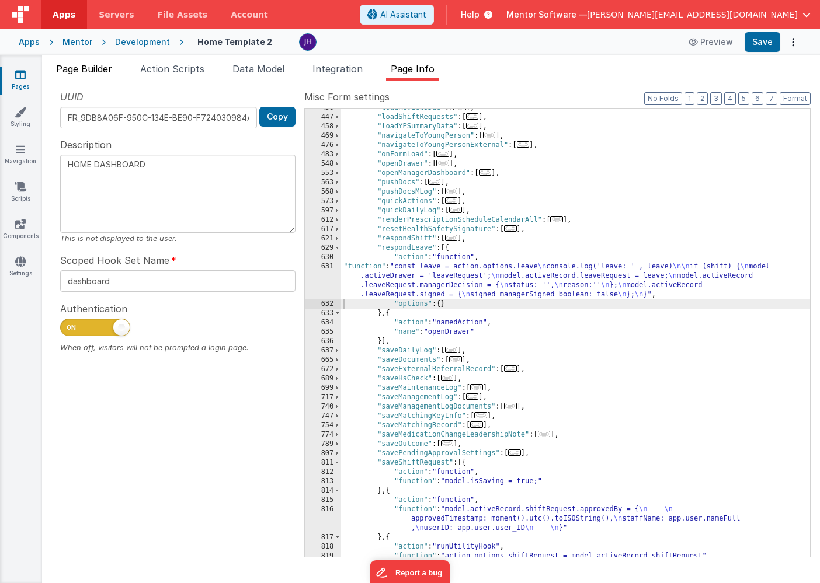
click at [103, 74] on span "Page Builder" at bounding box center [84, 69] width 56 height 12
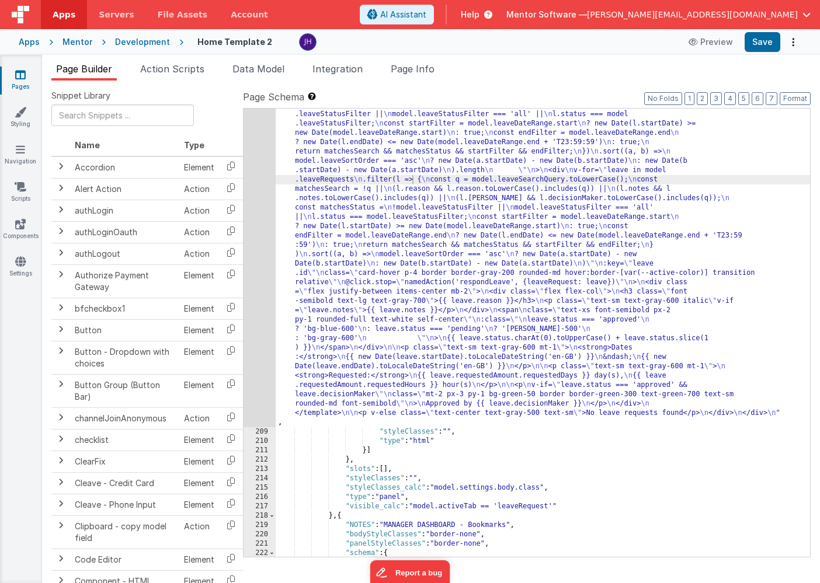
click at [502, 264] on div ""html" : "<div class= \" flex flex-col justify-between gap-4 \" style= \" heigh…" at bounding box center [543, 296] width 534 height 1177
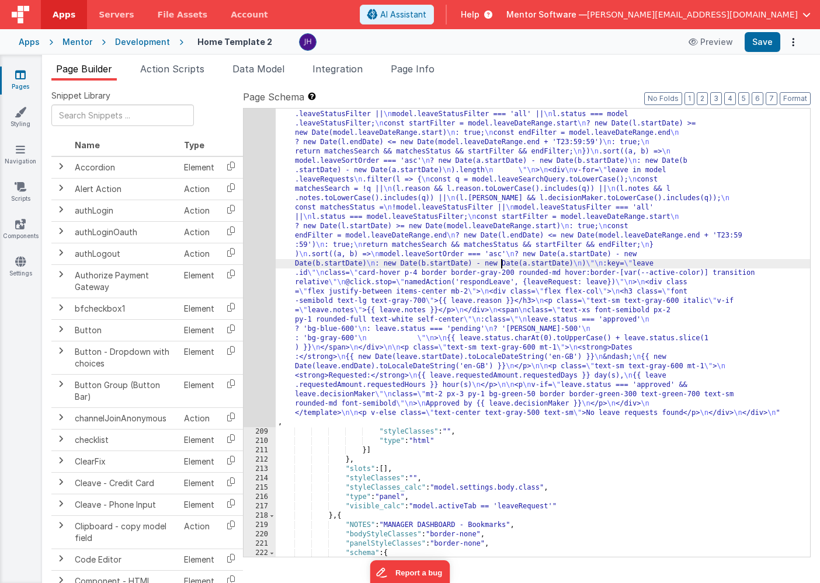
click at [262, 190] on div "208" at bounding box center [260, 67] width 32 height 719
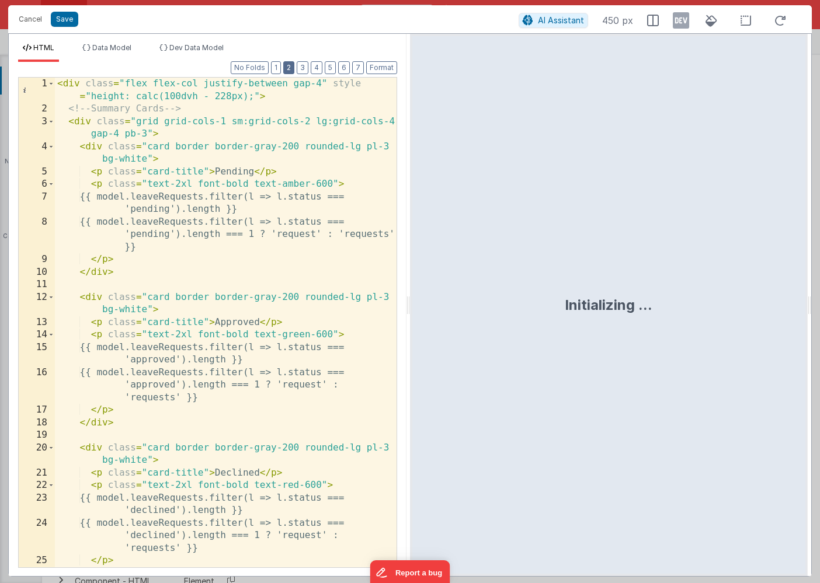
click at [294, 70] on button "2" at bounding box center [288, 67] width 11 height 13
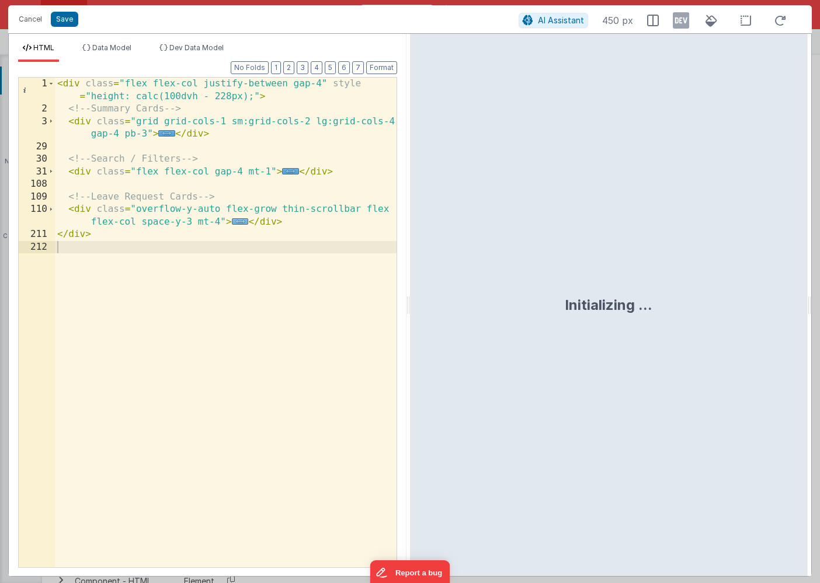
click at [239, 224] on span "..." at bounding box center [240, 221] width 17 height 6
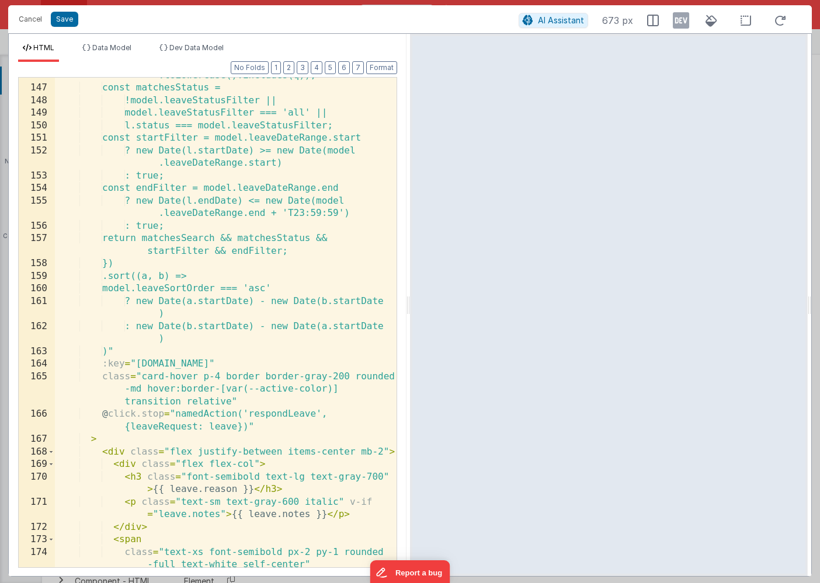
scroll to position [743, 0]
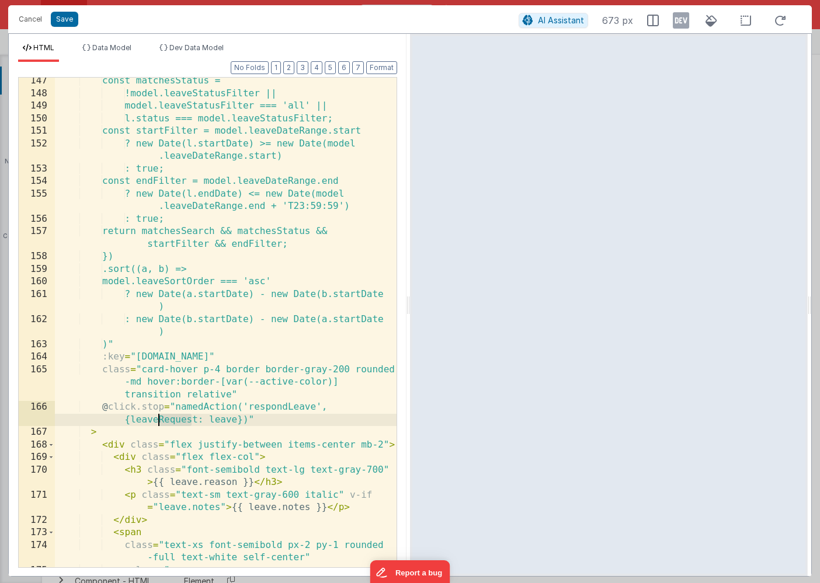
drag, startPoint x: 194, startPoint y: 419, endPoint x: 160, endPoint y: 420, distance: 34.5
click at [160, 420] on div "const matchesStatus = !model.leaveStatusFilter || model.leaveStatusFilter === '…" at bounding box center [226, 332] width 342 height 515
click at [234, 419] on div "const matchesStatus = !model.leaveStatusFilter || model.leaveStatusFilter === '…" at bounding box center [226, 332] width 342 height 515
click at [54, 20] on button "Save" at bounding box center [64, 19] width 27 height 15
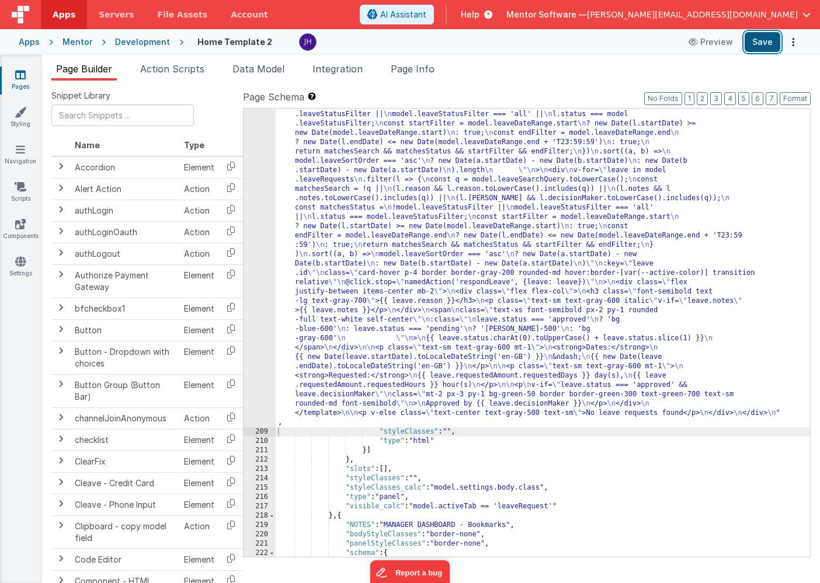
click at [769, 40] on button "Save" at bounding box center [763, 42] width 36 height 20
click at [353, 207] on div ""html" : "<div class= \" flex flex-col justify-between gap-4 \" style= \" heigh…" at bounding box center [543, 296] width 534 height 1177
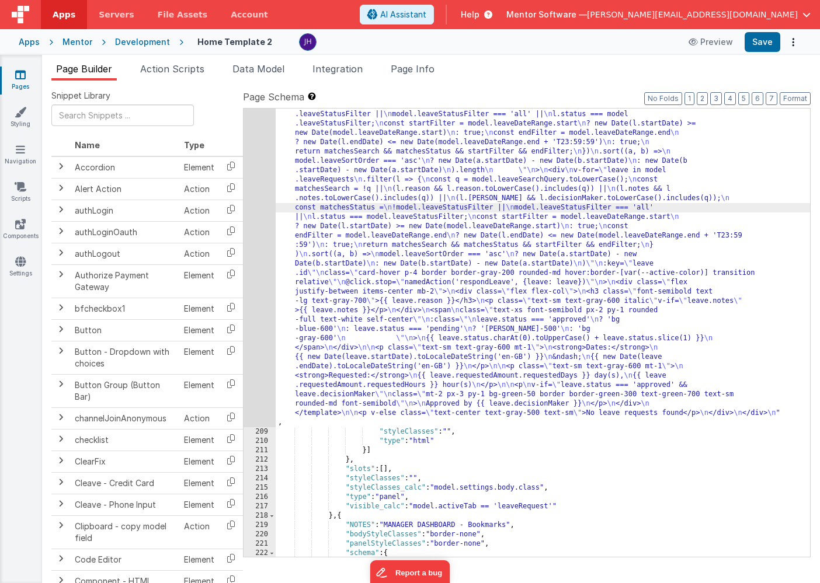
click at [253, 185] on div "208" at bounding box center [260, 67] width 32 height 719
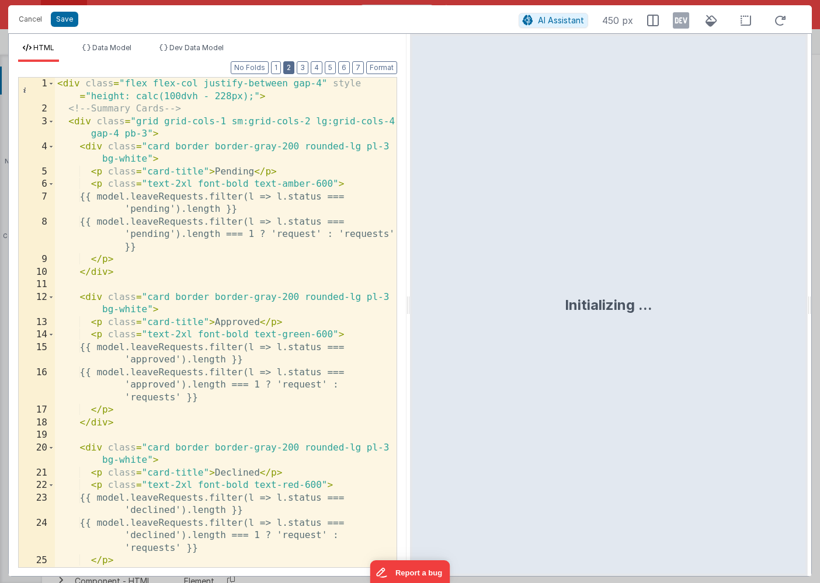
click at [290, 67] on button "2" at bounding box center [288, 67] width 11 height 13
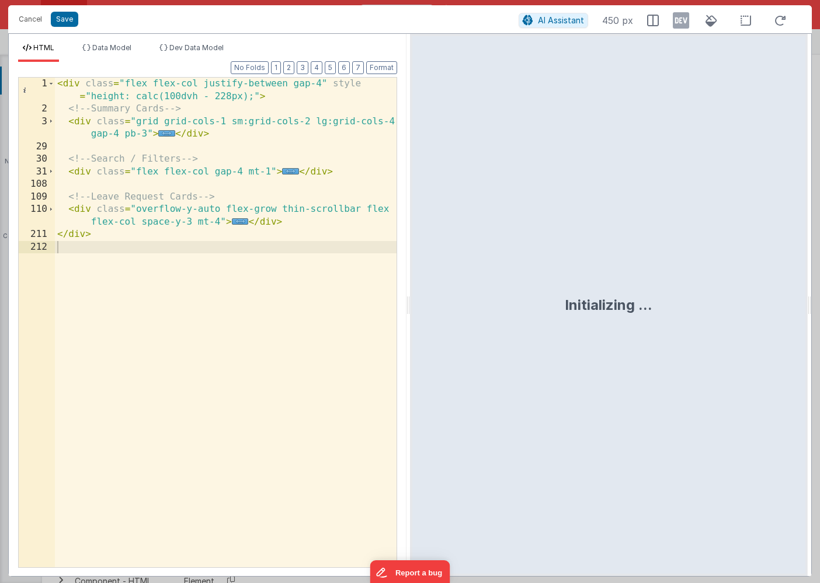
drag, startPoint x: 241, startPoint y: 222, endPoint x: 250, endPoint y: 222, distance: 8.8
click at [241, 222] on span "..." at bounding box center [240, 221] width 17 height 6
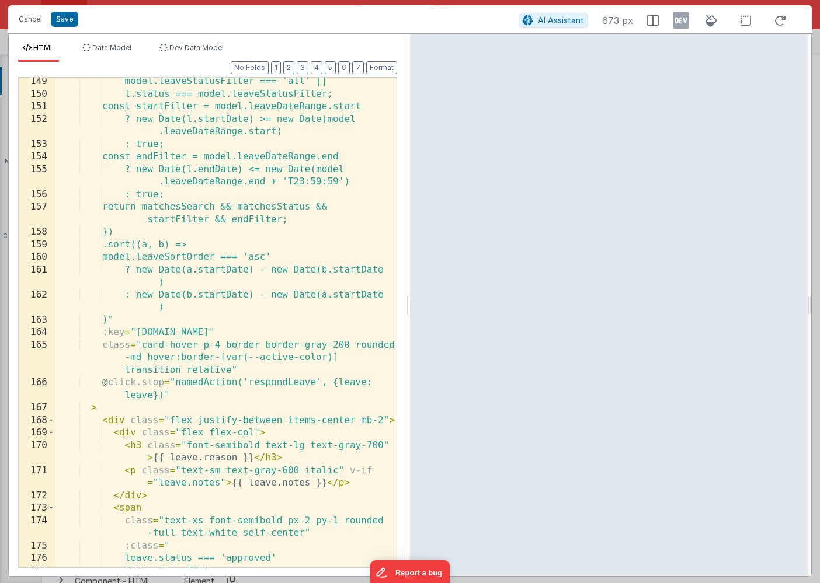
scroll to position [778, 0]
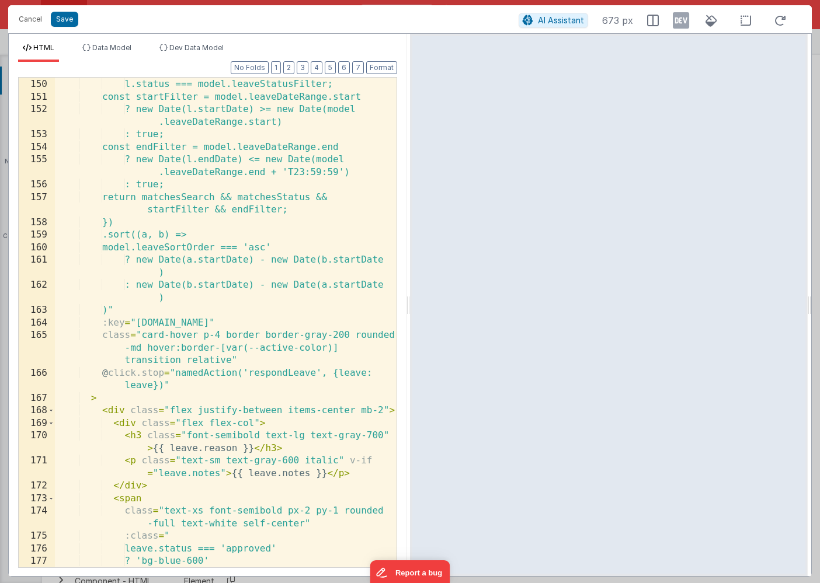
click at [275, 373] on div "model.leaveStatusFilter === 'all' || l.status === model.leaveStatusFilter; cons…" at bounding box center [226, 323] width 342 height 515
click at [62, 18] on button "Save" at bounding box center [64, 19] width 27 height 15
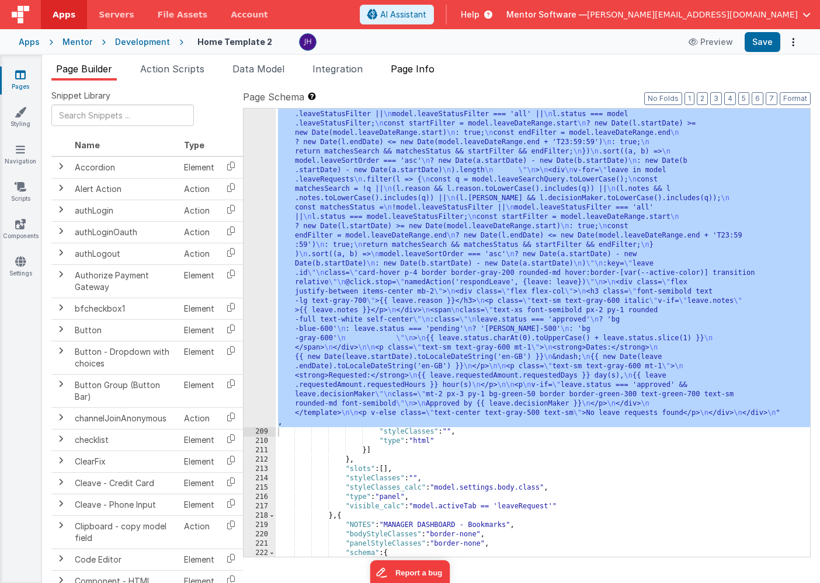
click at [421, 72] on span "Page Info" at bounding box center [413, 69] width 44 height 12
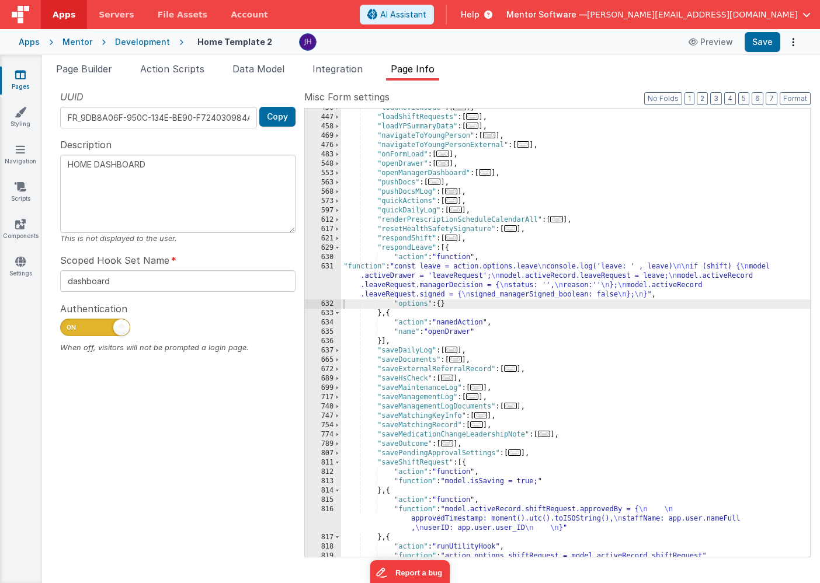
click at [409, 250] on div ""loadReviewsDue" : [ ... ] , "loadShiftRequests" : [ ... ] , "loadYPSummaryData…" at bounding box center [575, 336] width 469 height 467
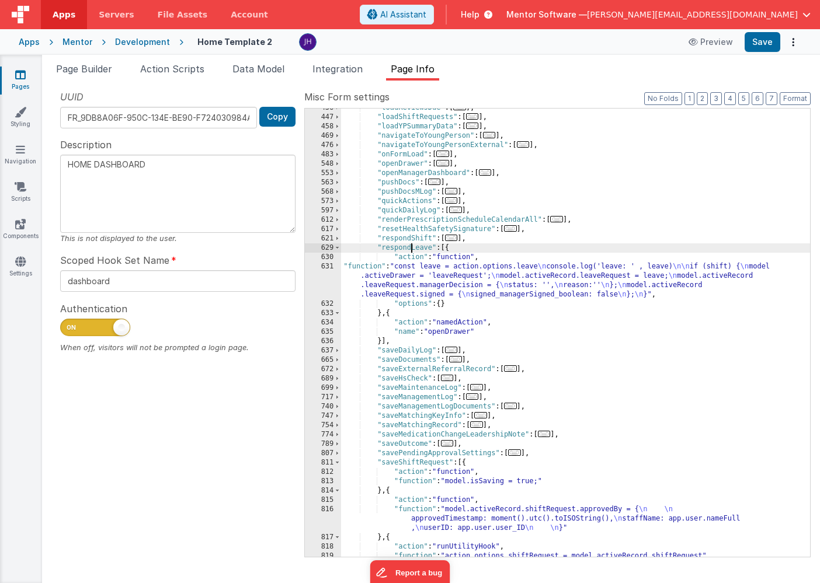
click at [409, 250] on div ""loadReviewsDue" : [ ... ] , "loadShiftRequests" : [ ... ] , "loadYPSummaryData…" at bounding box center [575, 336] width 469 height 467
type textarea "HOME DASHBOARD"
click at [423, 276] on div ""loadReviewsDue" : [ ... ] , "loadShiftRequests" : [ ... ] , "loadYPSummaryData…" at bounding box center [575, 336] width 469 height 467
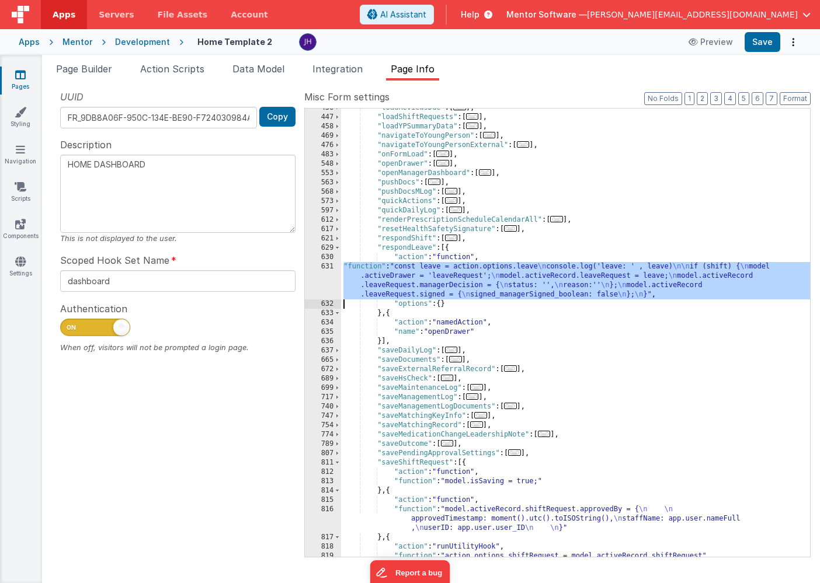
click at [322, 274] on div "631" at bounding box center [323, 280] width 36 height 37
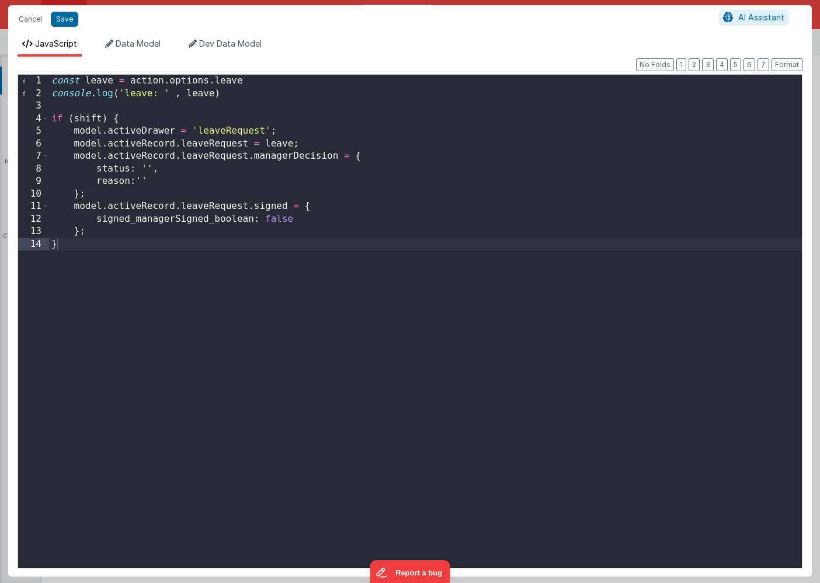
click at [272, 80] on div "const leave = action . options . leave console . log ( 'leave: ' , leave ) if (…" at bounding box center [425, 334] width 753 height 519
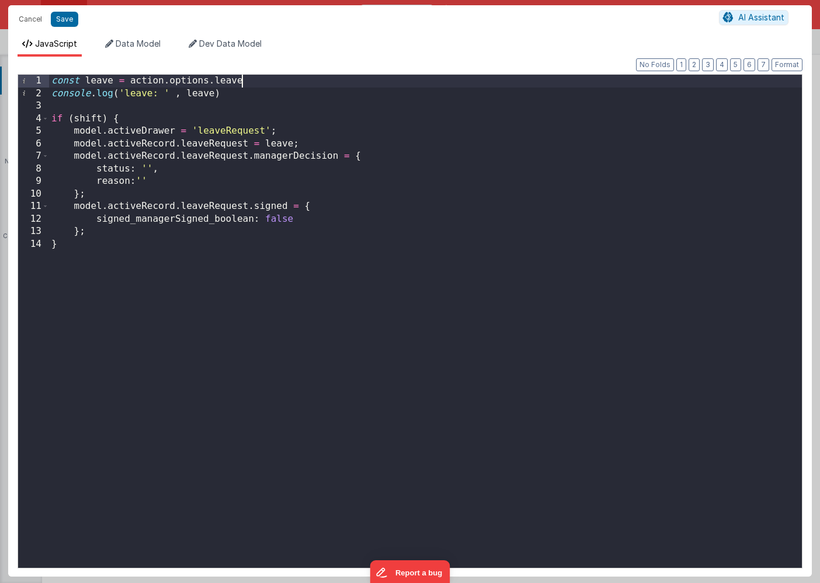
click at [87, 118] on div "const leave = action . options . leave console . log ( 'leave: ' , leave ) if (…" at bounding box center [425, 334] width 753 height 519
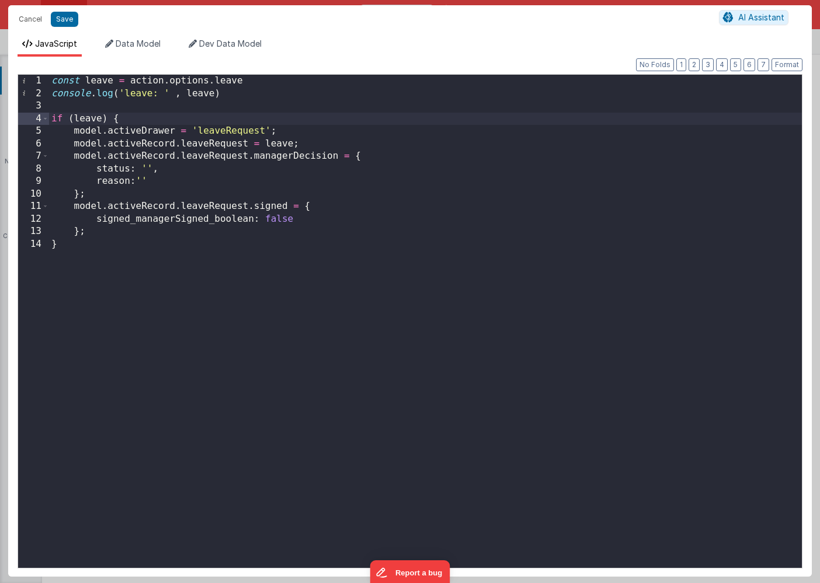
click at [193, 286] on div "const leave = action . options . leave console . log ( 'leave: ' , leave ) if (…" at bounding box center [425, 334] width 753 height 519
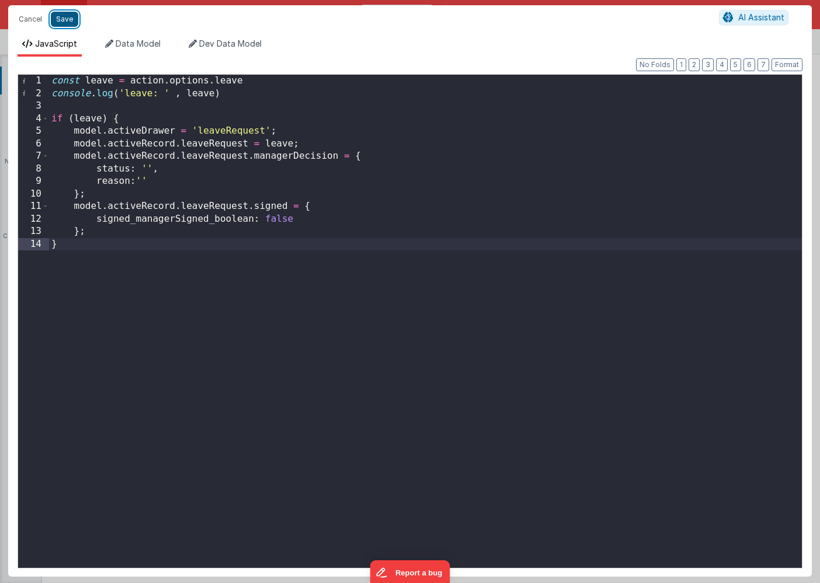
click at [64, 20] on button "Save" at bounding box center [64, 19] width 27 height 15
type textarea "HOME DASHBOARD"
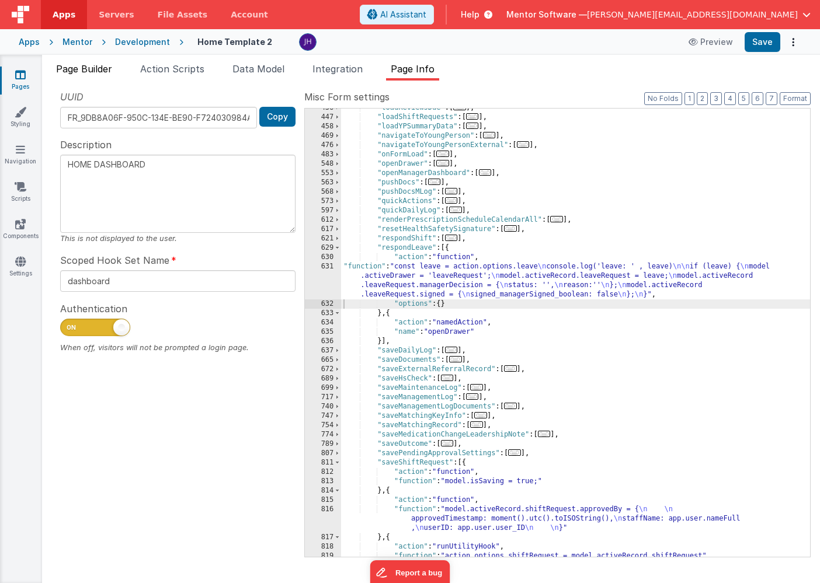
click at [76, 69] on span "Page Builder" at bounding box center [84, 69] width 56 height 12
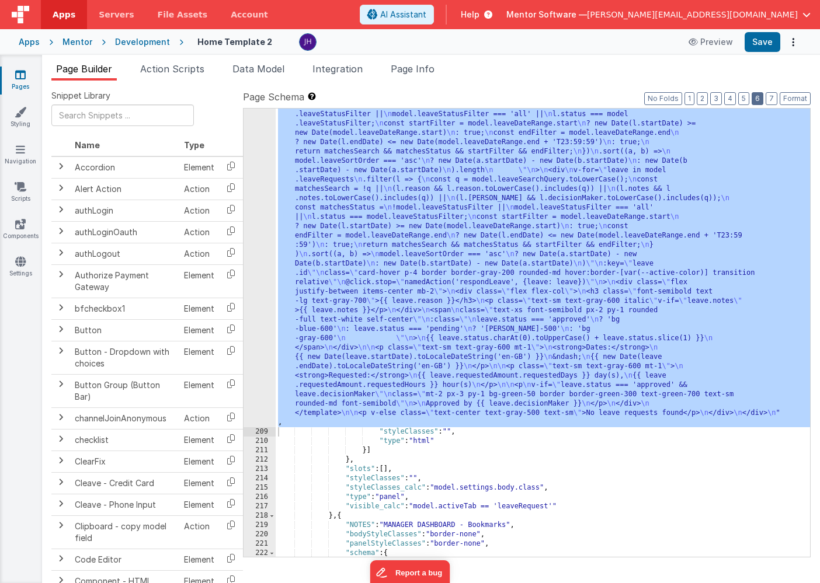
click at [760, 96] on button "6" at bounding box center [758, 98] width 12 height 13
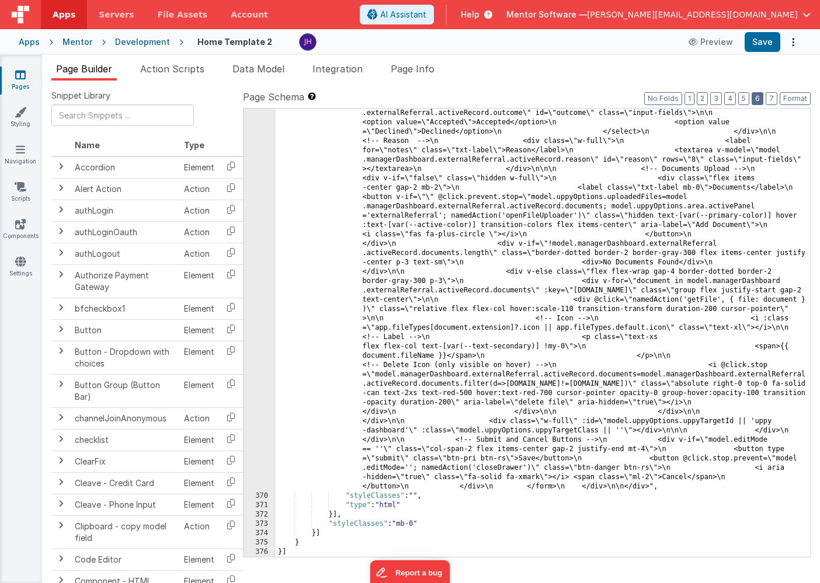
scroll to position [13707, 0]
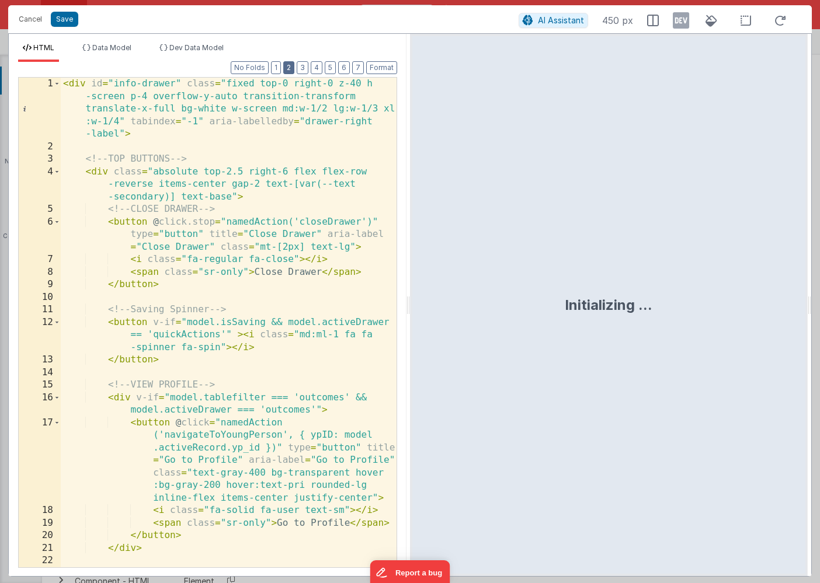
click at [290, 67] on button "2" at bounding box center [288, 67] width 11 height 13
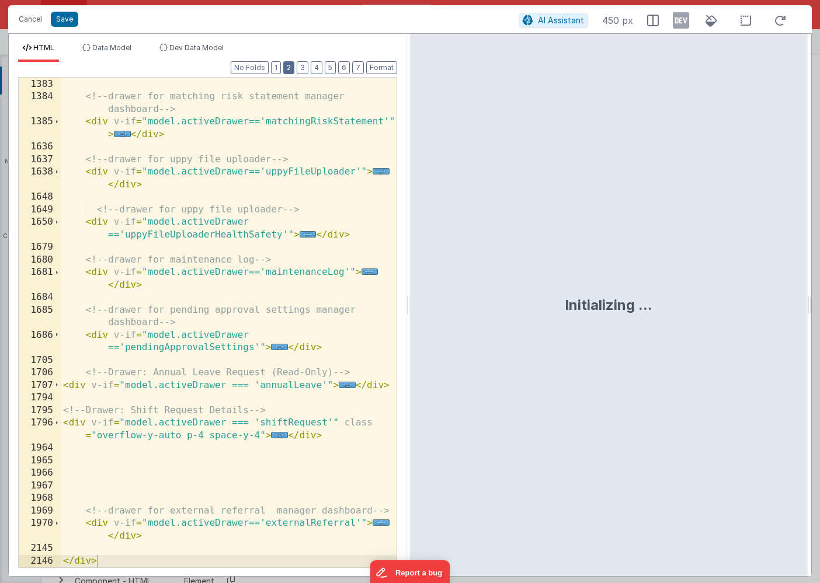
scroll to position [690, 0]
click at [344, 385] on span "..." at bounding box center [347, 385] width 17 height 6
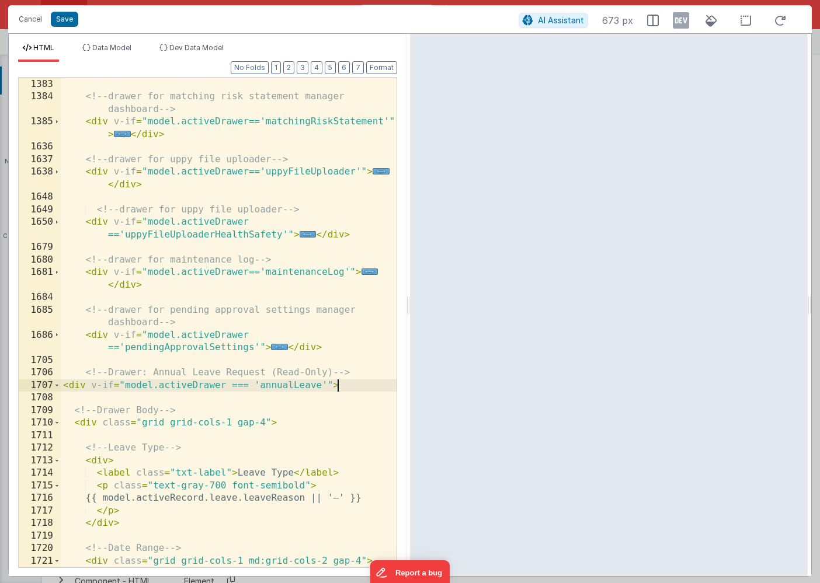
click at [313, 371] on div "< div v-if = "model.activeDrawer =='matchingKeyInformation'" > ... </ div > <!-…" at bounding box center [229, 317] width 336 height 528
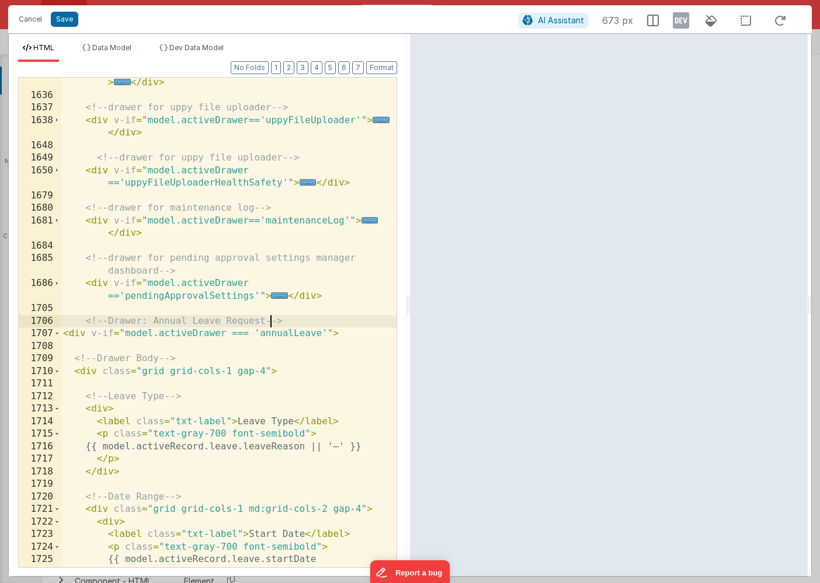
scroll to position [742, 0]
click at [60, 20] on button "Save" at bounding box center [64, 19] width 27 height 15
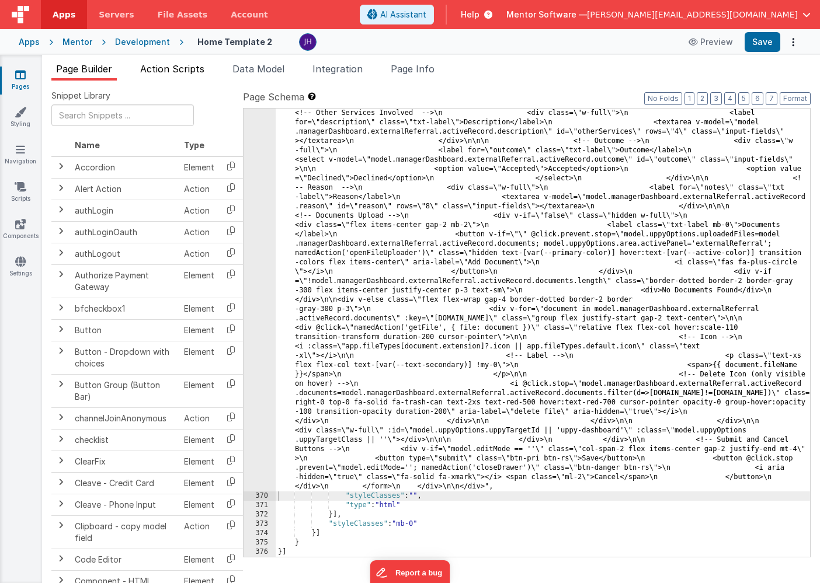
scroll to position [12156, 0]
click at [87, 75] on li "Page Builder" at bounding box center [83, 71] width 65 height 19
click at [670, 103] on button "No Folds" at bounding box center [663, 98] width 38 height 13
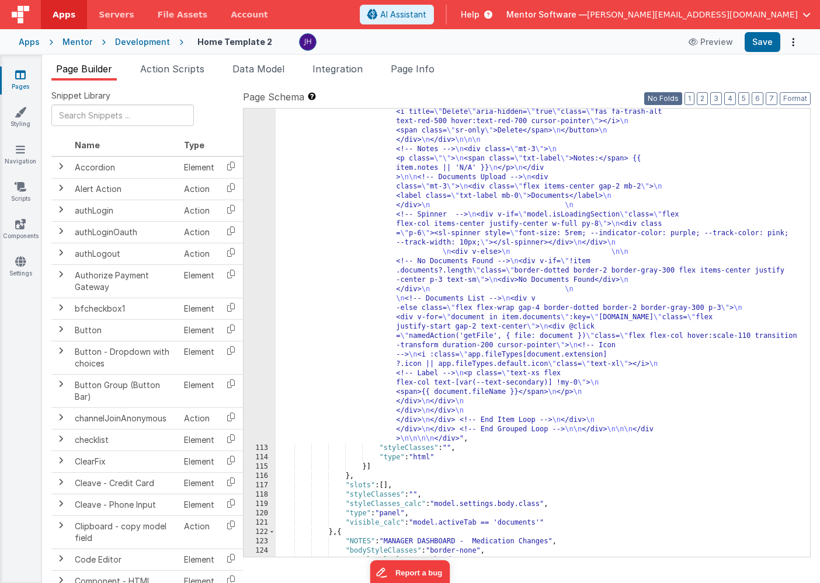
scroll to position [5611, 0]
click at [638, 241] on div ""html" : "<div class= \" flex flex-col justify-between gap-4 md:flex-row \" sty…" at bounding box center [543, 252] width 534 height 1299
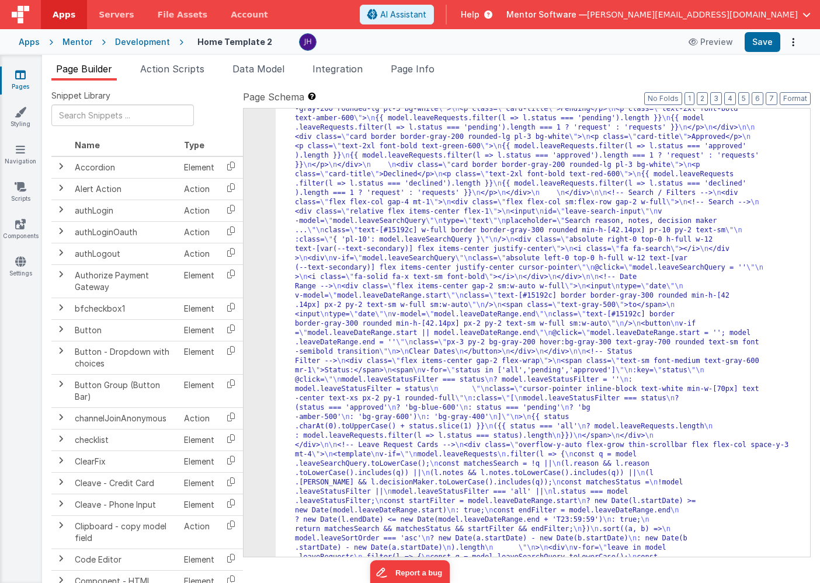
scroll to position [7651, 0]
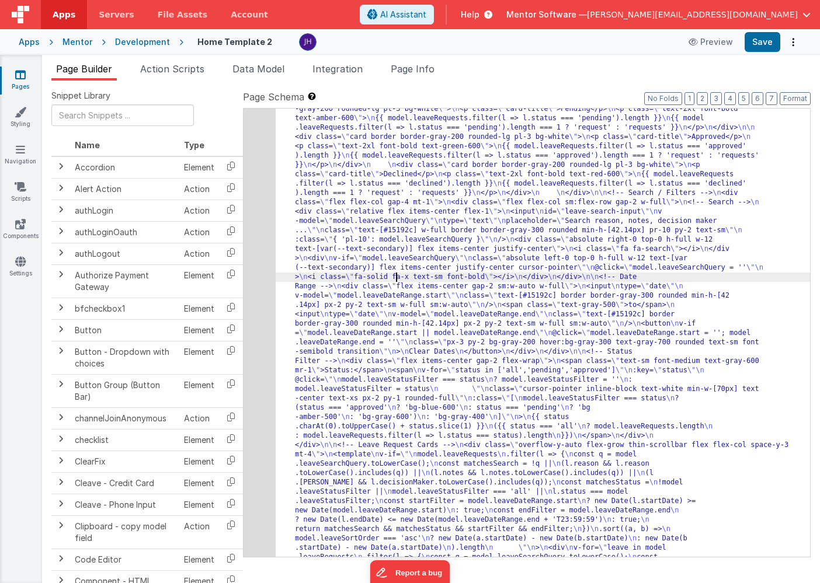
click at [263, 226] on div "208" at bounding box center [260, 445] width 32 height 719
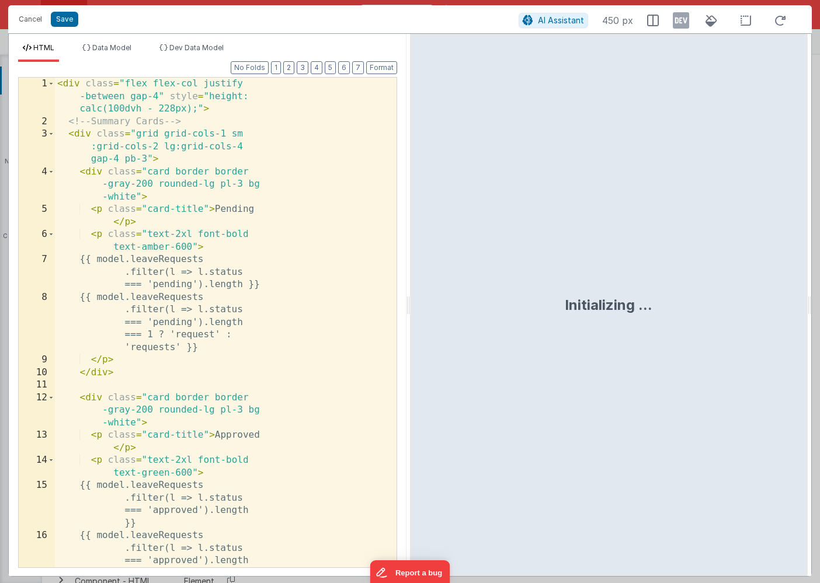
scroll to position [7773, 0]
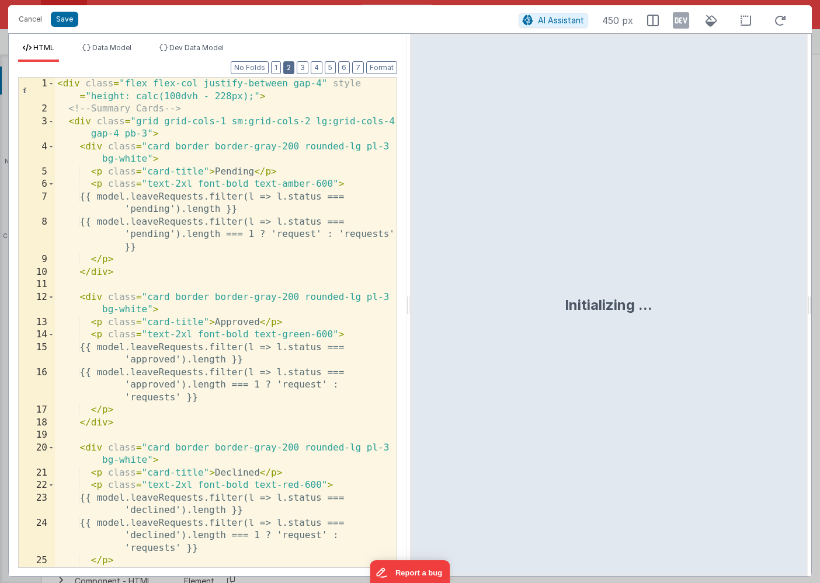
click at [290, 69] on button "2" at bounding box center [288, 67] width 11 height 13
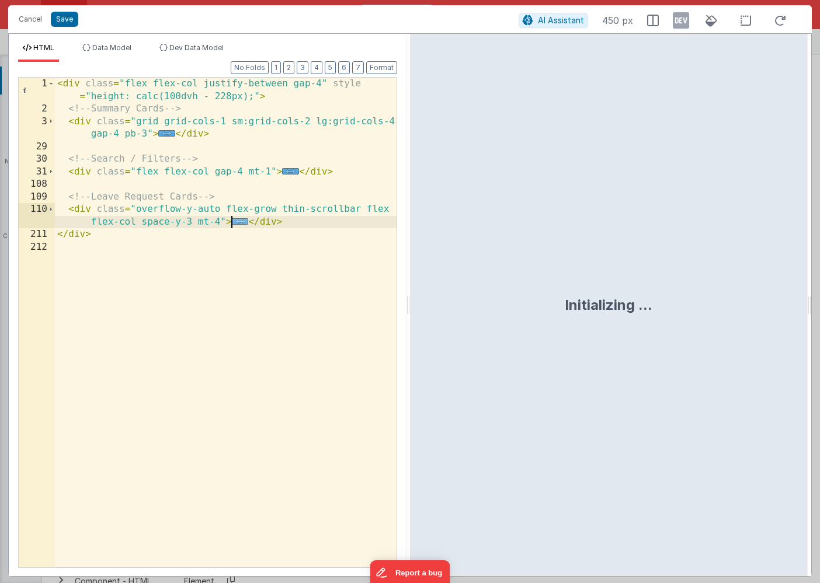
click at [237, 225] on span "..." at bounding box center [240, 221] width 17 height 6
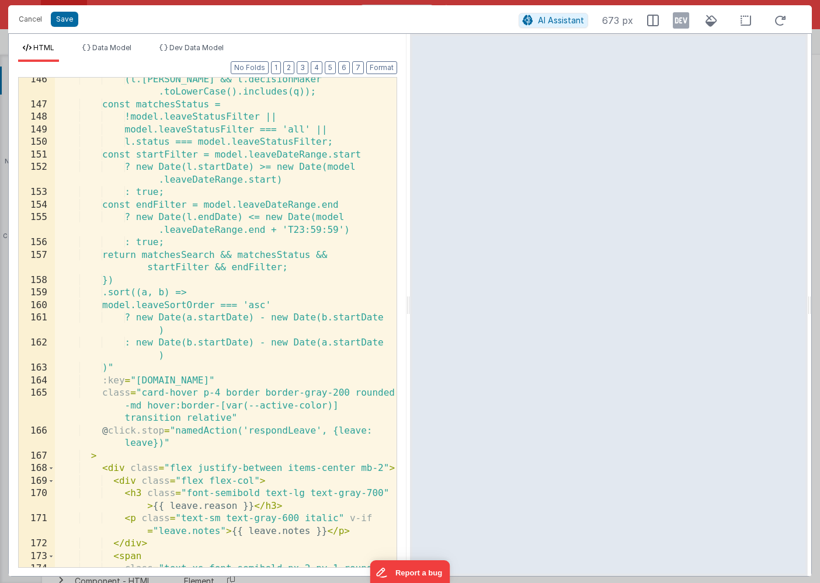
scroll to position [745, 0]
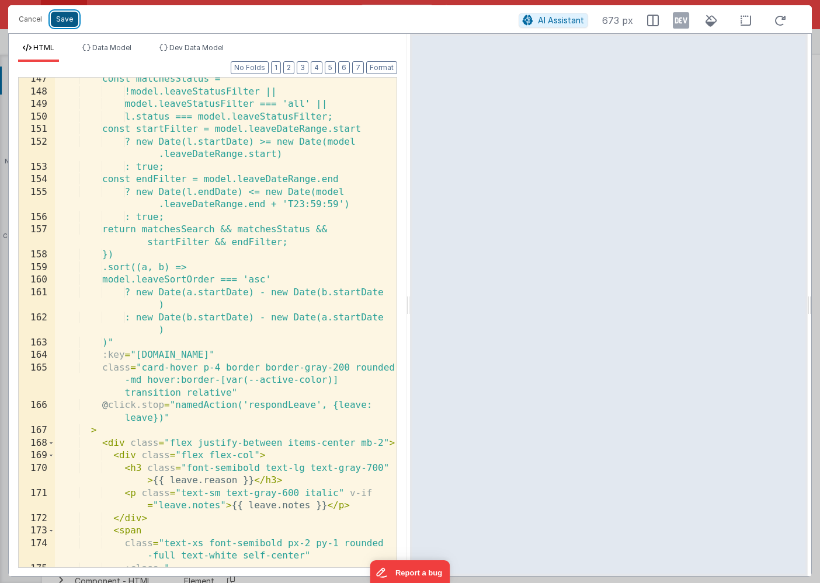
click at [64, 16] on button "Save" at bounding box center [64, 19] width 27 height 15
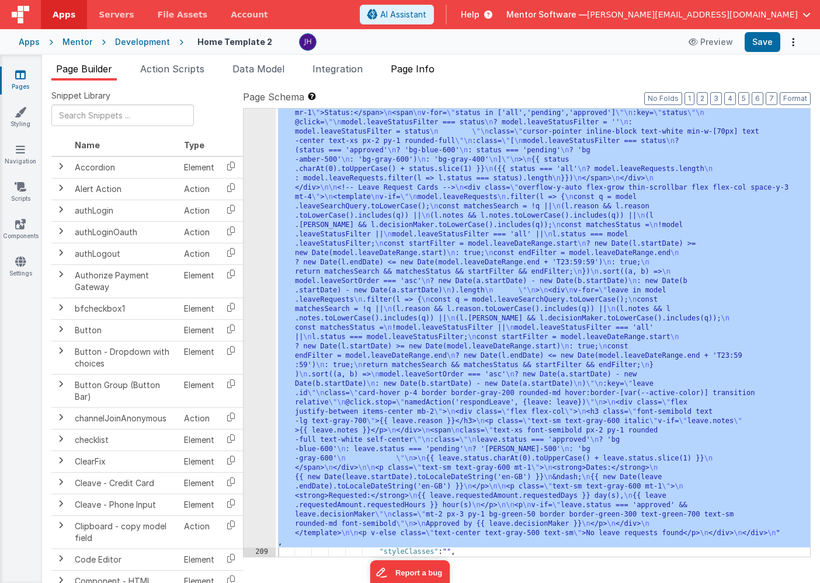
click at [430, 66] on span "Page Info" at bounding box center [413, 69] width 44 height 12
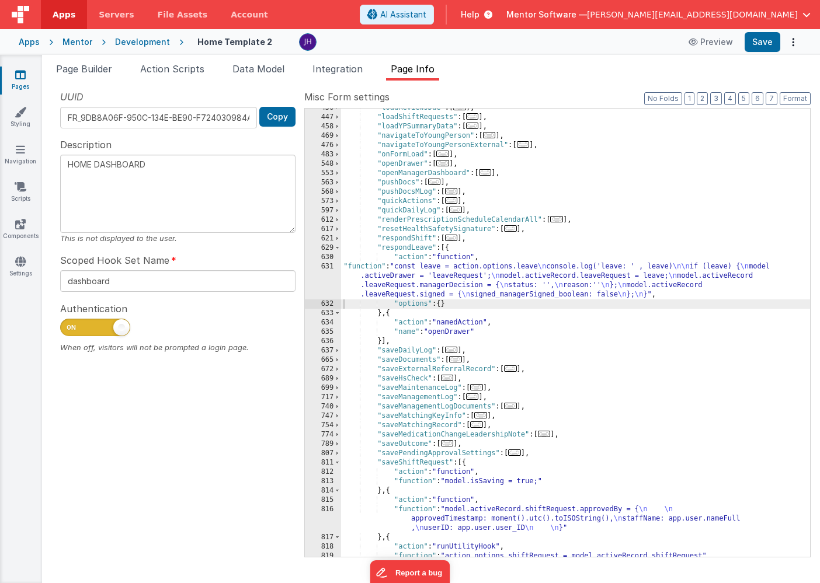
click at [435, 279] on div ""loadReviewsDue" : [ ... ] , "loadShiftRequests" : [ ... ] , "loadYPSummaryData…" at bounding box center [575, 336] width 469 height 467
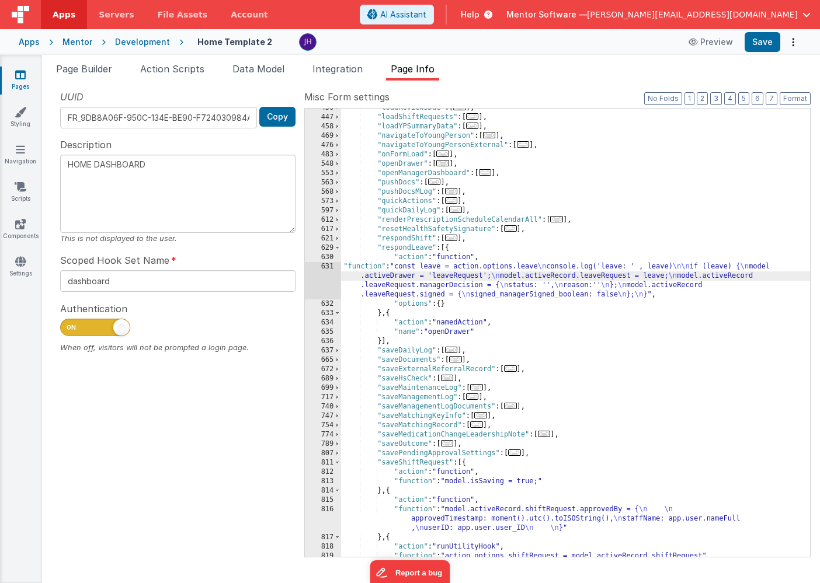
click at [328, 274] on div "631" at bounding box center [323, 280] width 36 height 37
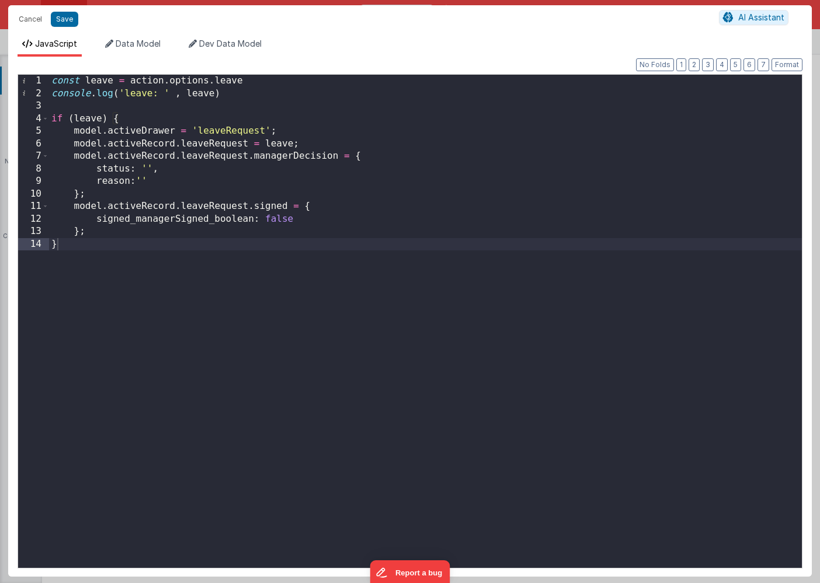
click at [235, 132] on div "const leave = action . options . leave console . log ( 'leave: ' , leave ) if (…" at bounding box center [425, 334] width 753 height 519
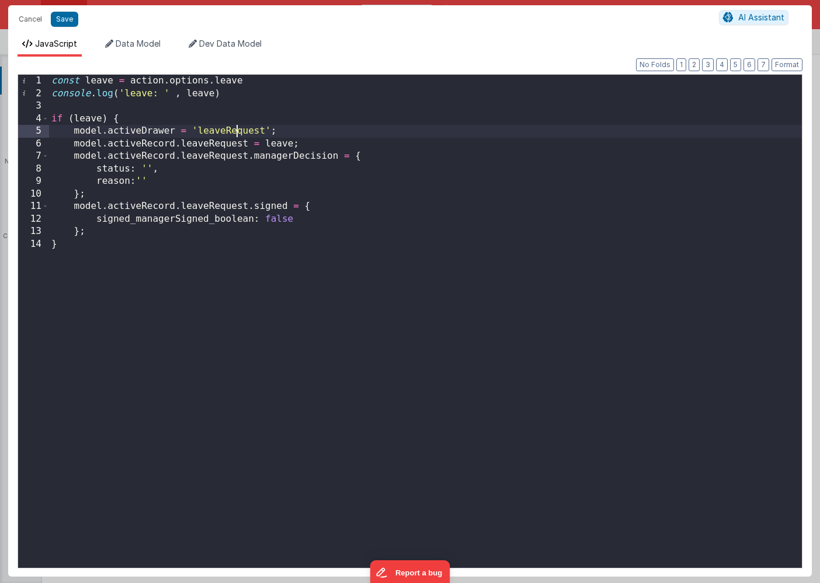
click at [235, 132] on div "const leave = action . options . leave console . log ( 'leave: ' , leave ) if (…" at bounding box center [425, 334] width 753 height 519
click at [60, 23] on button "Save" at bounding box center [64, 19] width 27 height 15
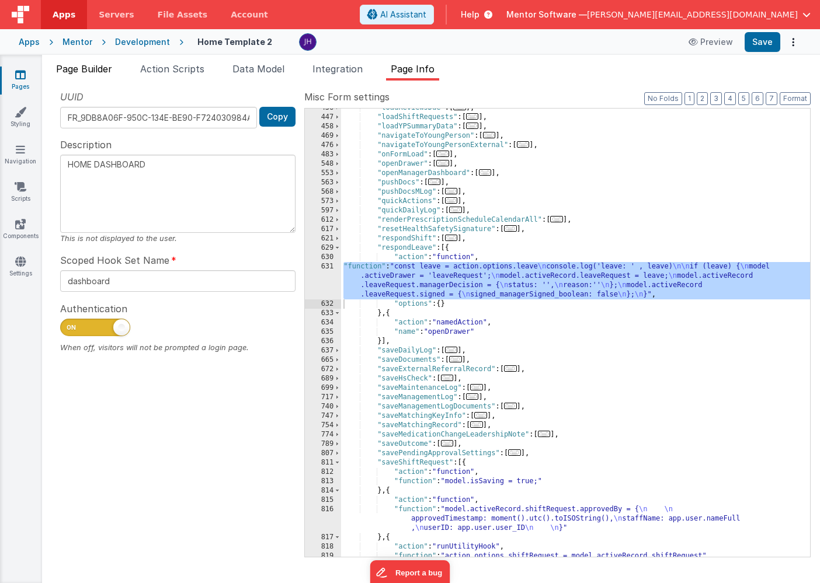
click at [76, 74] on li "Page Builder" at bounding box center [83, 71] width 65 height 19
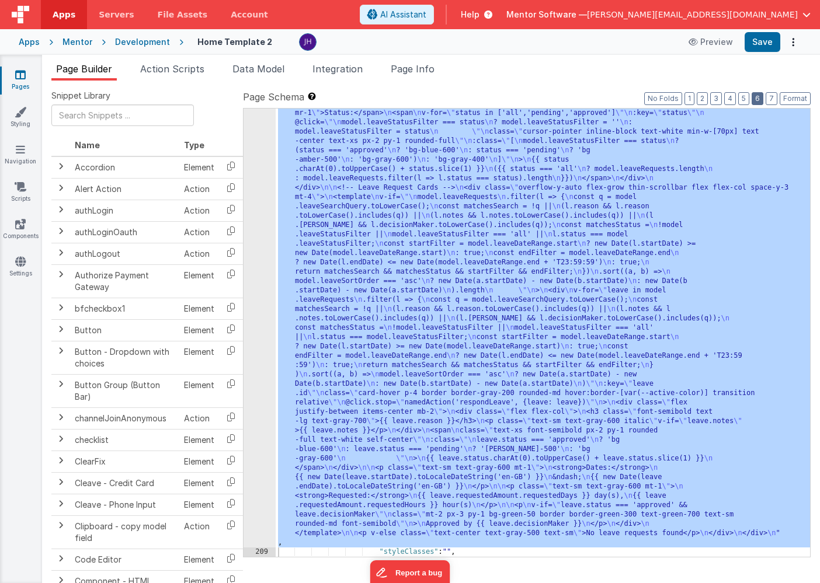
click at [759, 100] on button "6" at bounding box center [758, 98] width 12 height 13
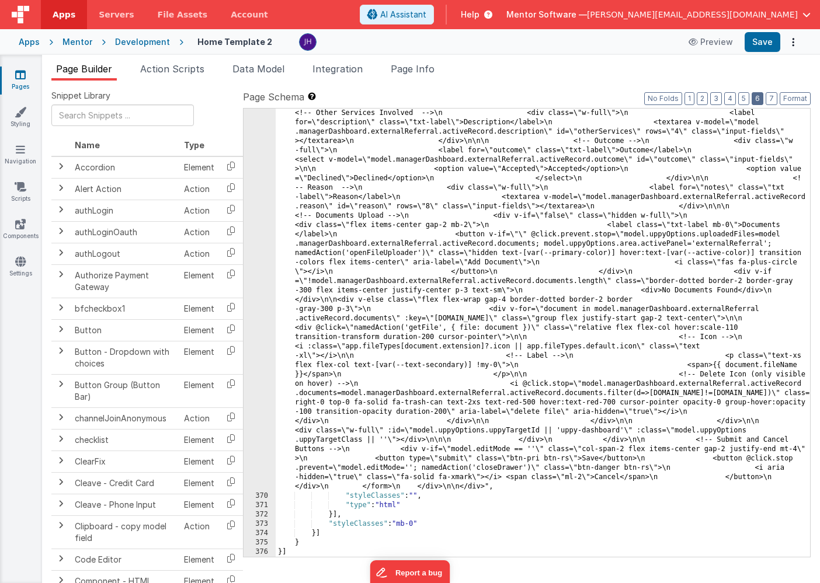
scroll to position [12156, 0]
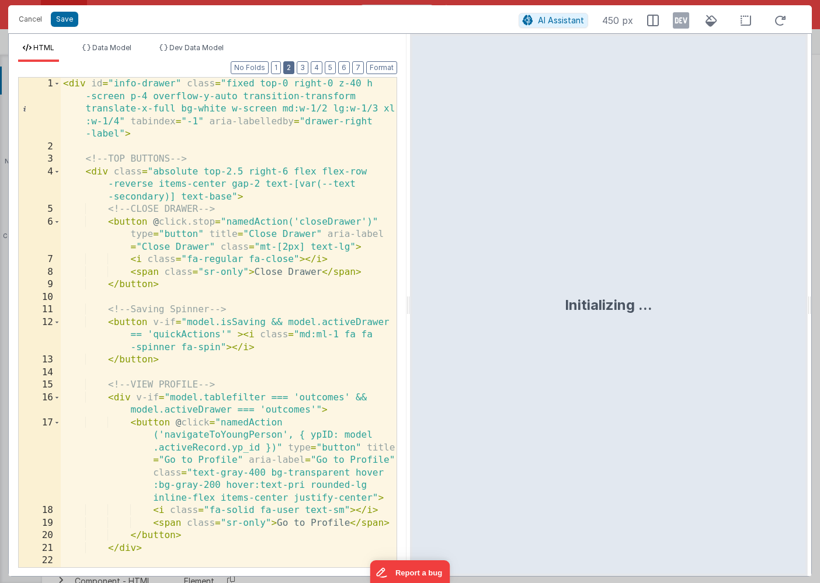
click at [294, 71] on button "2" at bounding box center [288, 67] width 11 height 13
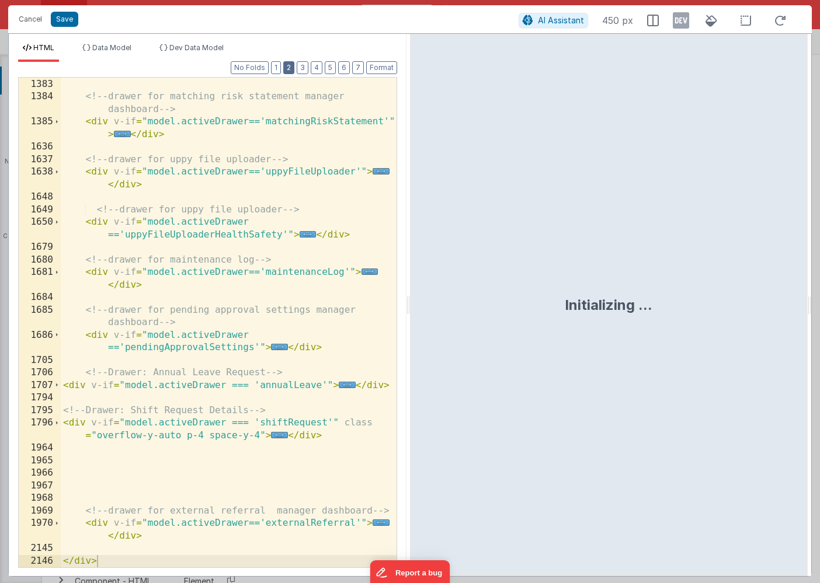
scroll to position [690, 0]
click at [281, 386] on div "< div v-if = "model.activeDrawer =='matchingKeyInformation'" > ... </ div > <!-…" at bounding box center [229, 317] width 336 height 528
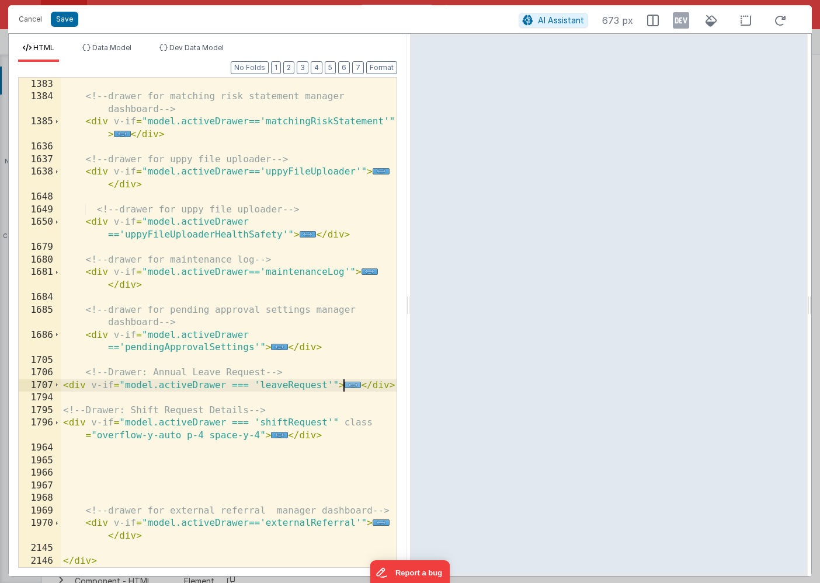
click at [351, 385] on span "..." at bounding box center [353, 385] width 17 height 6
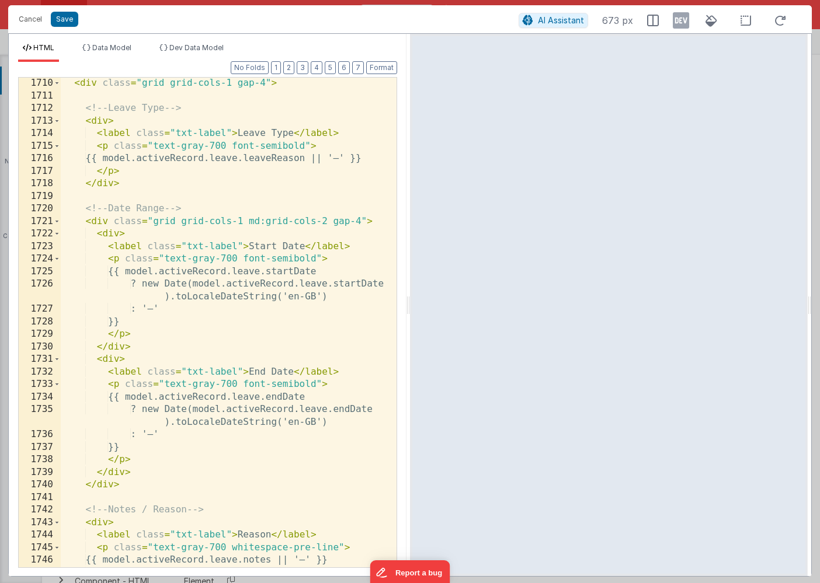
scroll to position [1032, 0]
click at [64, 17] on button "Save" at bounding box center [64, 19] width 27 height 15
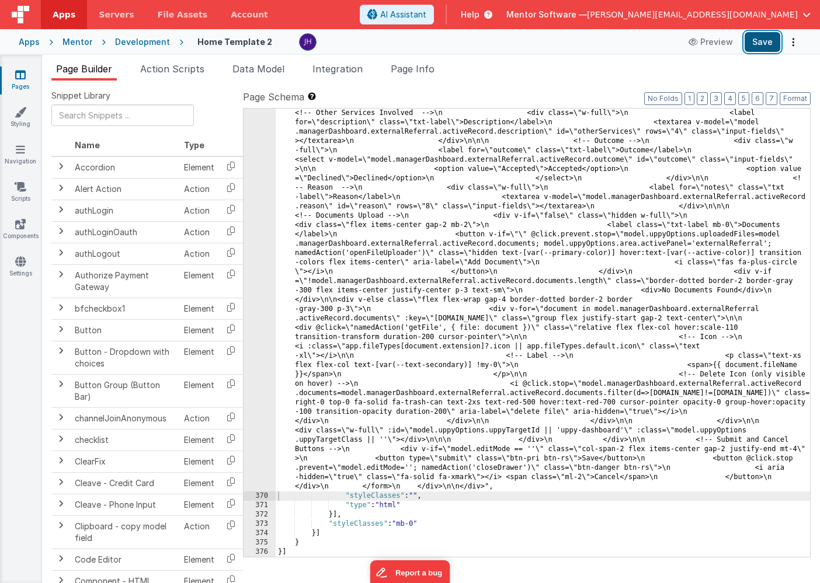
click at [755, 44] on button "Save" at bounding box center [763, 42] width 36 height 20
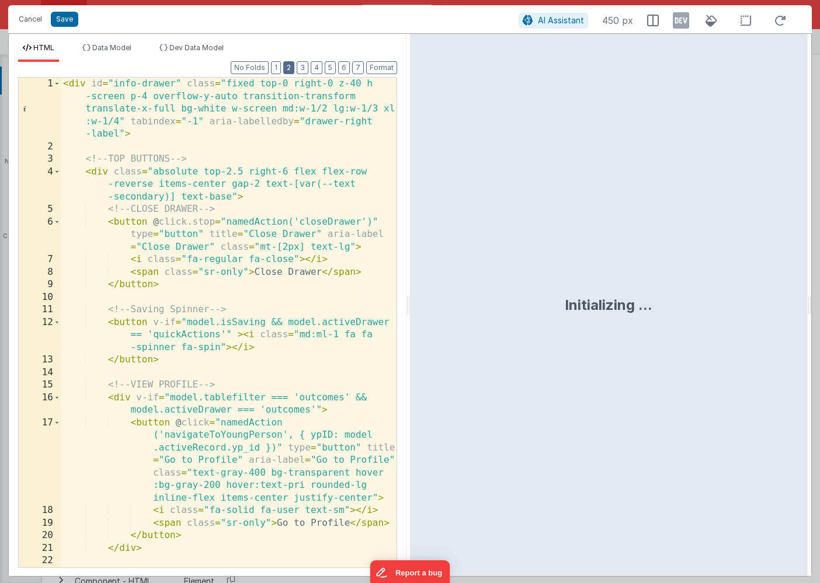
click at [287, 69] on button "2" at bounding box center [288, 67] width 11 height 13
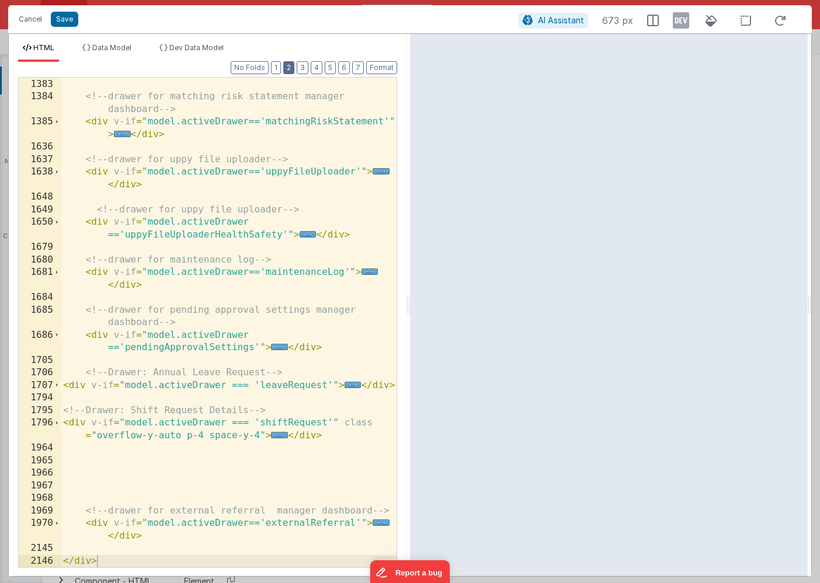
scroll to position [690, 0]
click at [354, 384] on span "..." at bounding box center [353, 385] width 17 height 6
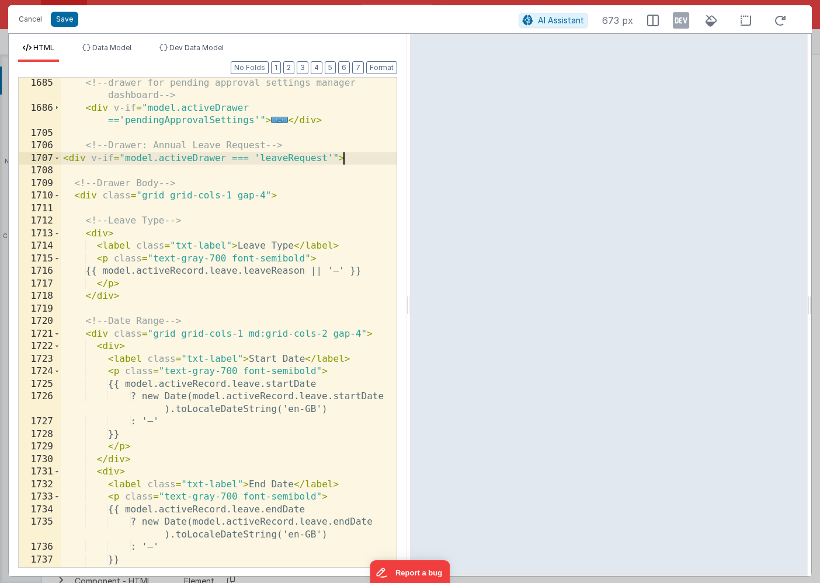
scroll to position [917, 0]
click at [298, 272] on div "<!-- drawer for pending approval settings manager dashboard --> < div v-if = "m…" at bounding box center [229, 341] width 336 height 528
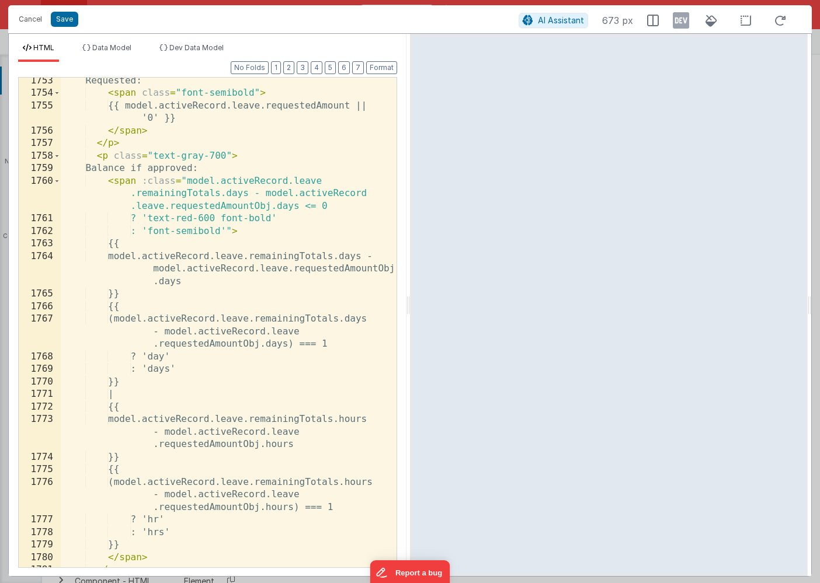
scroll to position [1610, 0]
click at [59, 180] on span at bounding box center [57, 181] width 6 height 13
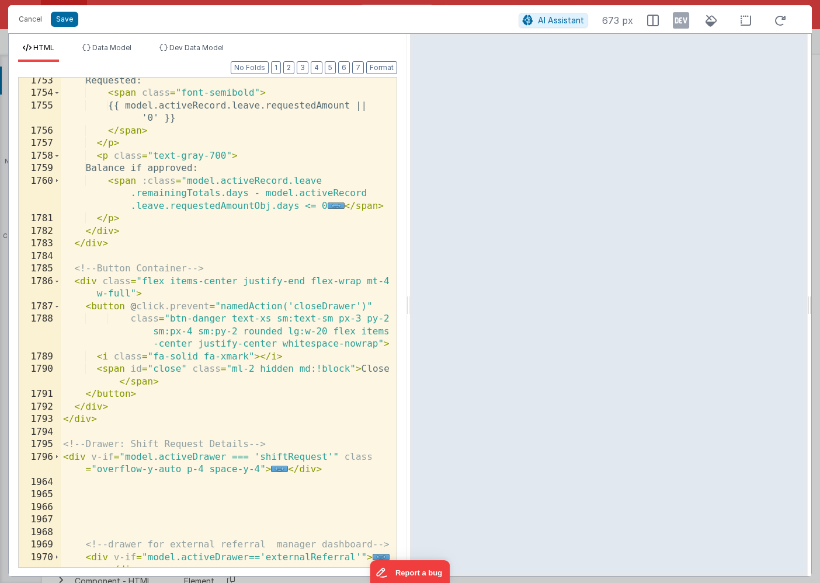
click at [121, 182] on div "Requested: < span class = "font-semibold" > {{ model.activeRecord.leave.request…" at bounding box center [229, 332] width 336 height 515
click at [102, 156] on div "Requested: < span class = "font-semibold" > {{ model.activeRecord.leave.request…" at bounding box center [229, 332] width 336 height 515
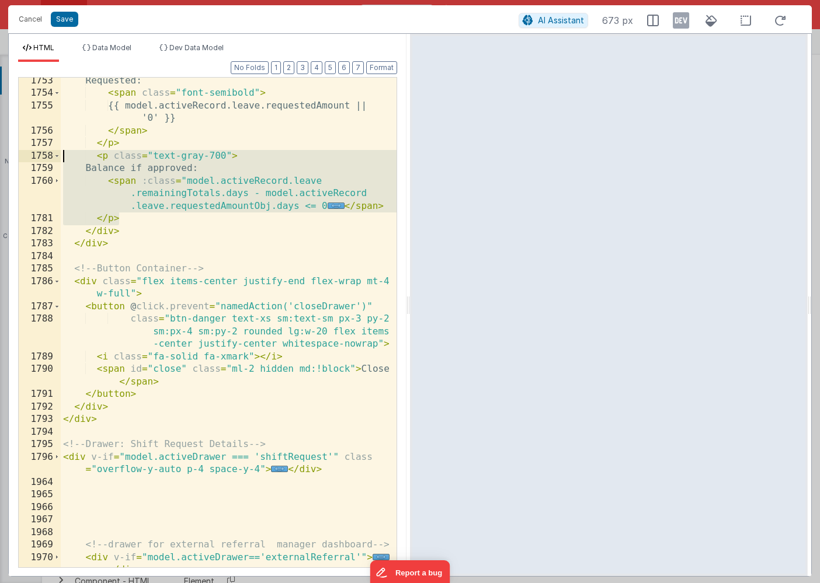
drag, startPoint x: 124, startPoint y: 221, endPoint x: 30, endPoint y: 161, distance: 111.6
click at [30, 161] on div "1753 1754 1755 1756 1757 1758 1759 1760 1781 1782 1783 1784 1785 1786 1787 1788…" at bounding box center [207, 322] width 379 height 491
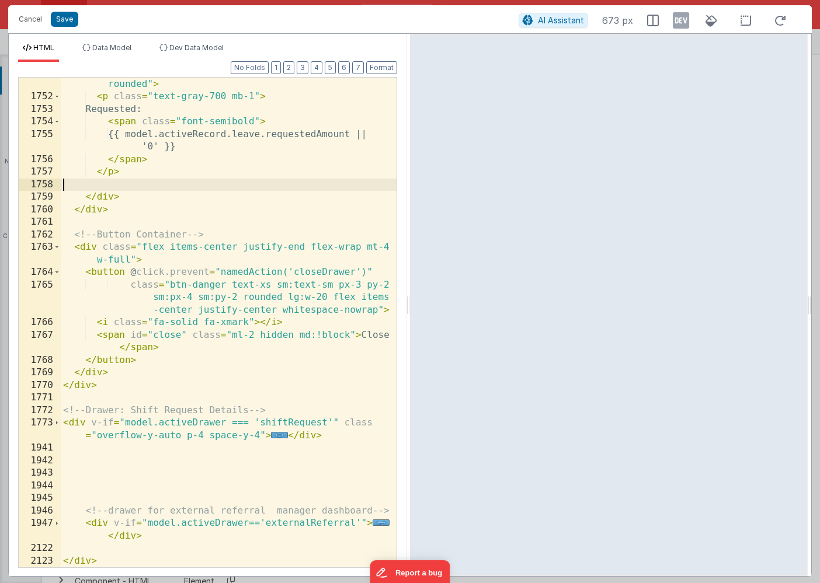
scroll to position [1581, 0]
click at [62, 24] on button "Save" at bounding box center [64, 19] width 27 height 15
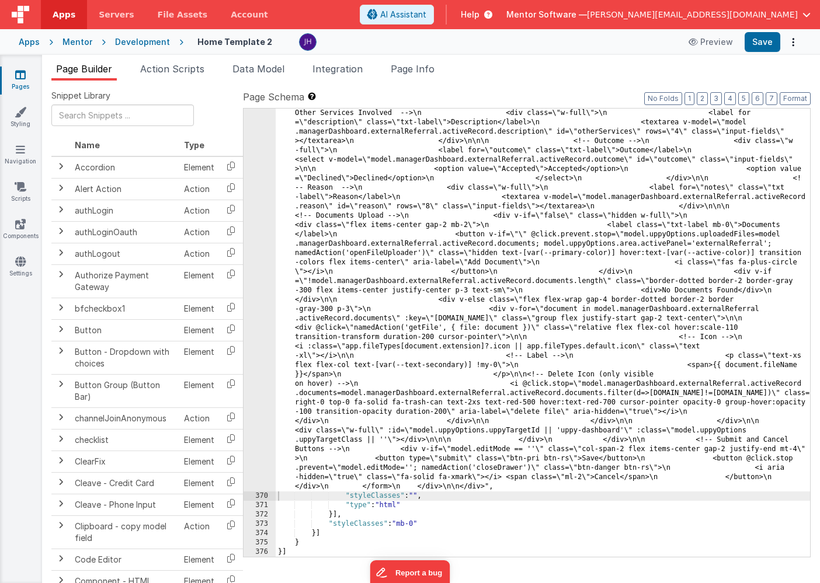
scroll to position [12081, 0]
click at [754, 43] on button "Save" at bounding box center [763, 42] width 36 height 20
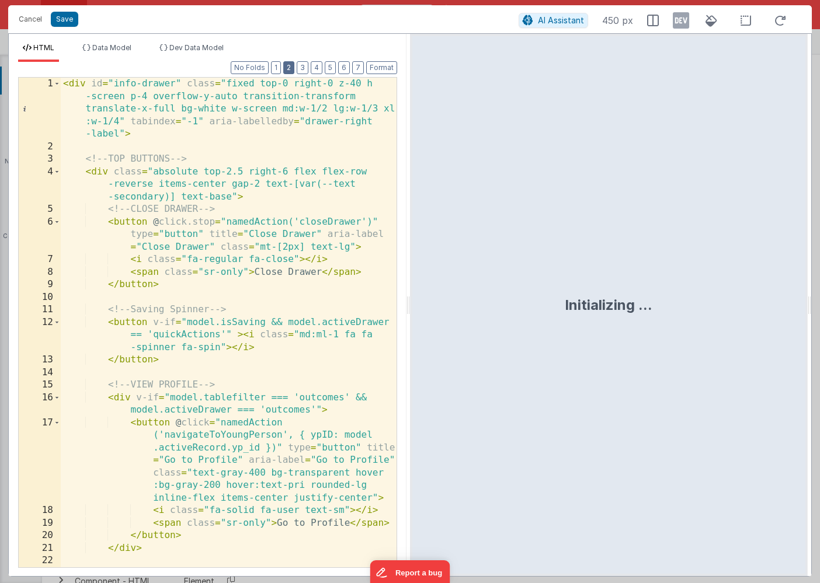
click at [291, 65] on button "2" at bounding box center [288, 67] width 11 height 13
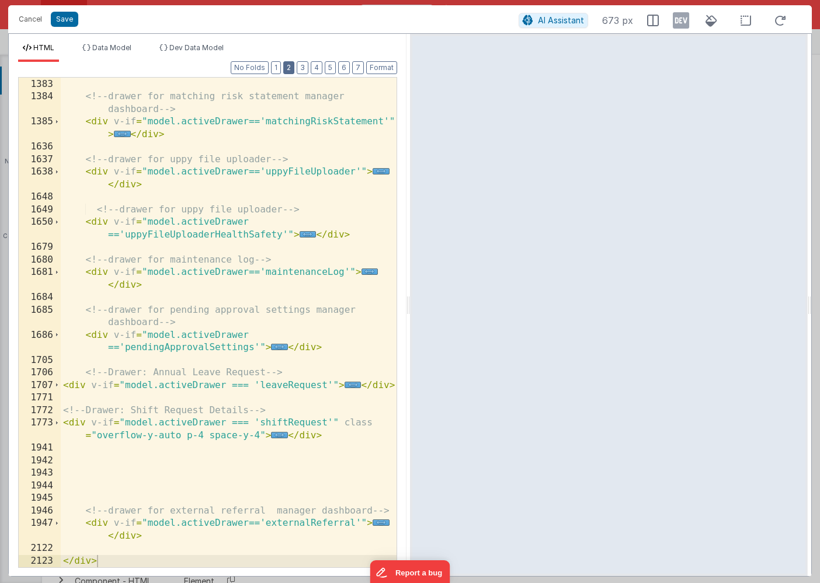
scroll to position [690, 0]
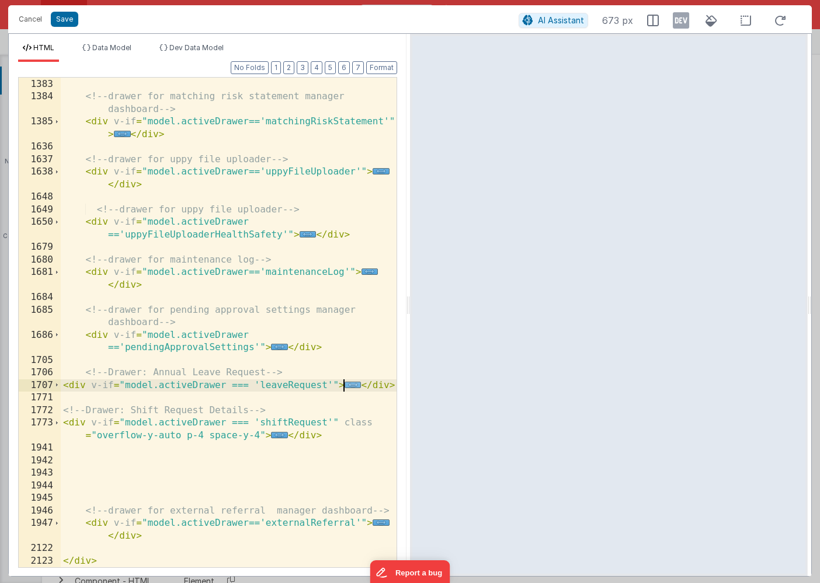
click at [352, 384] on span "..." at bounding box center [353, 385] width 17 height 6
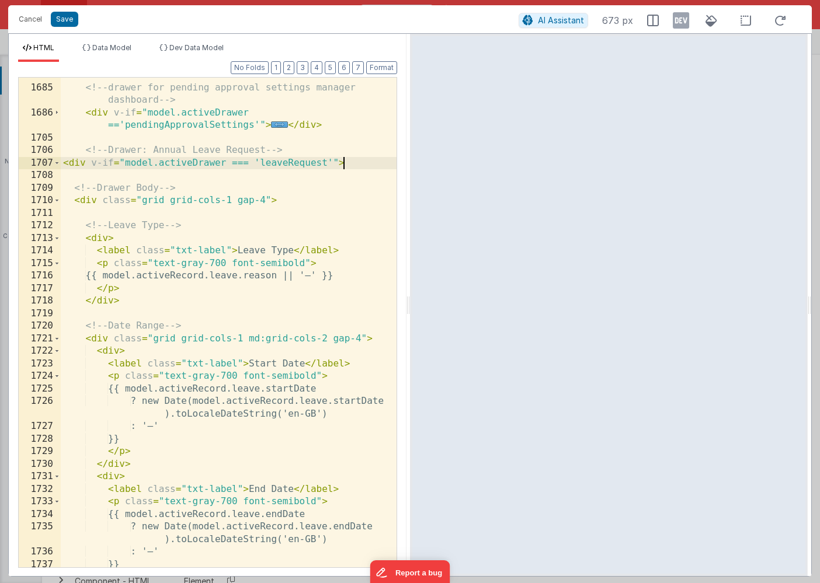
scroll to position [913, 0]
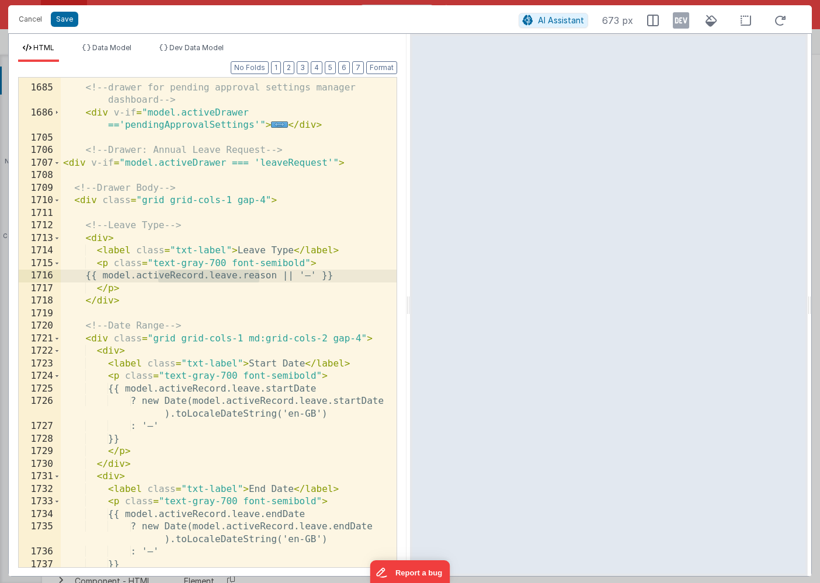
drag, startPoint x: 158, startPoint y: 277, endPoint x: 262, endPoint y: 277, distance: 104.0
click at [262, 277] on div "<!-- drawer for pending approval settings manager dashboard --> < div v-if = "m…" at bounding box center [229, 326] width 336 height 515
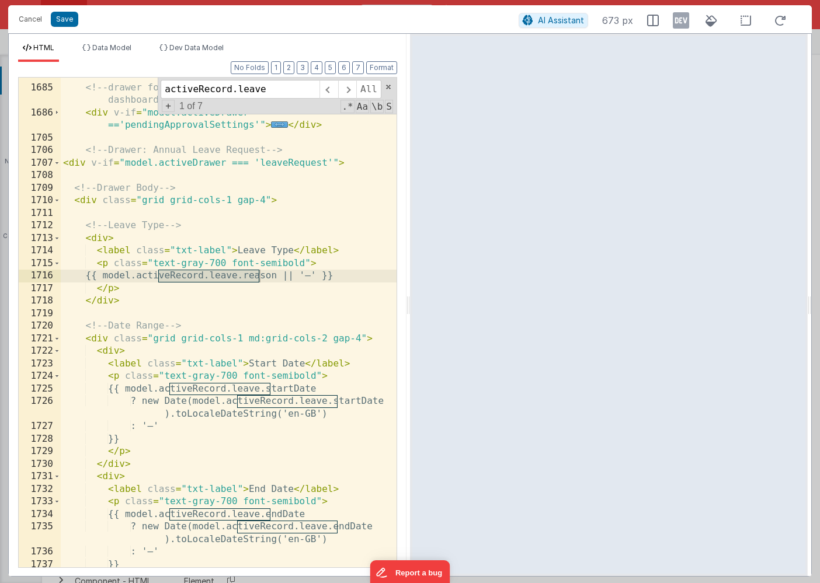
click at [266, 90] on input "activeRecord.leave" at bounding box center [240, 89] width 159 height 19
click at [371, 88] on span "All" at bounding box center [368, 89] width 25 height 19
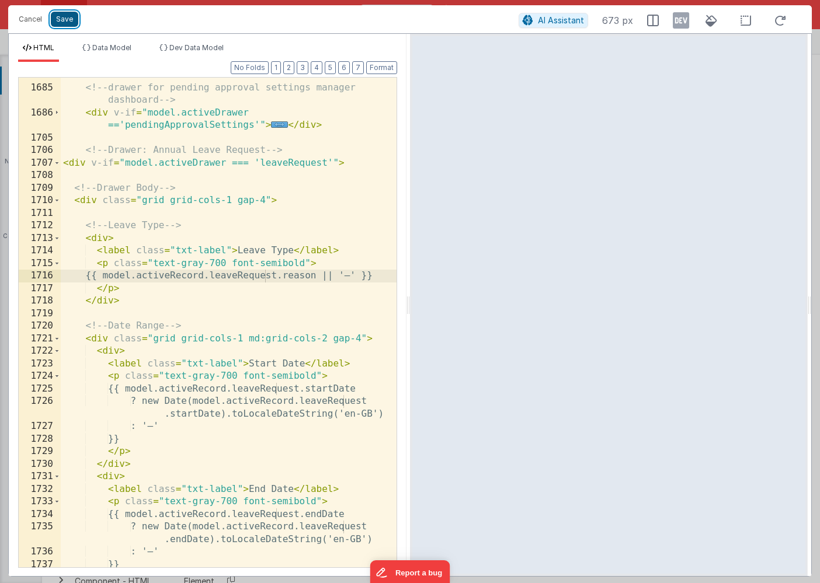
click at [72, 20] on button "Save" at bounding box center [64, 19] width 27 height 15
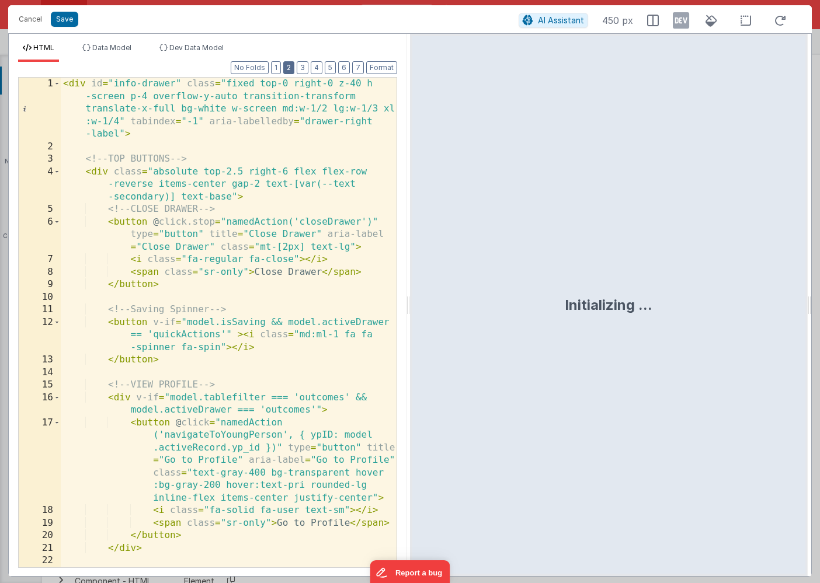
click at [291, 69] on button "2" at bounding box center [288, 67] width 11 height 13
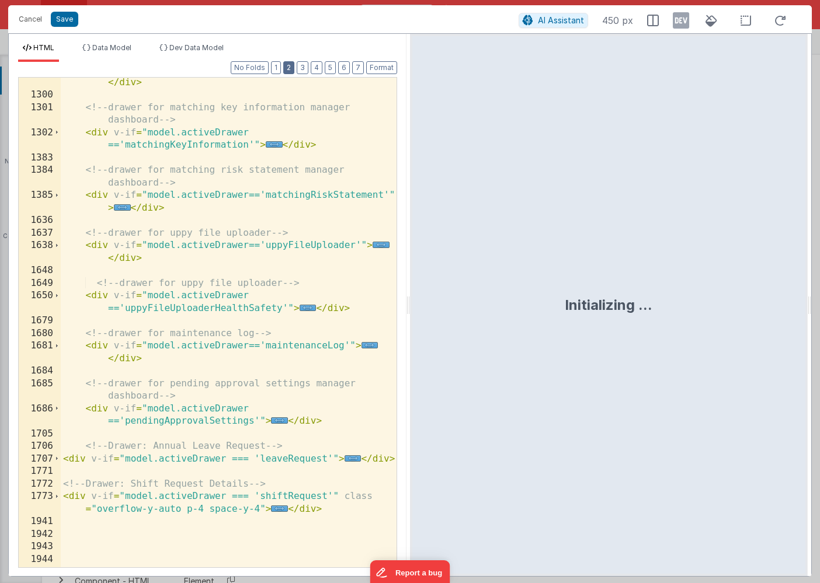
scroll to position [690, 0]
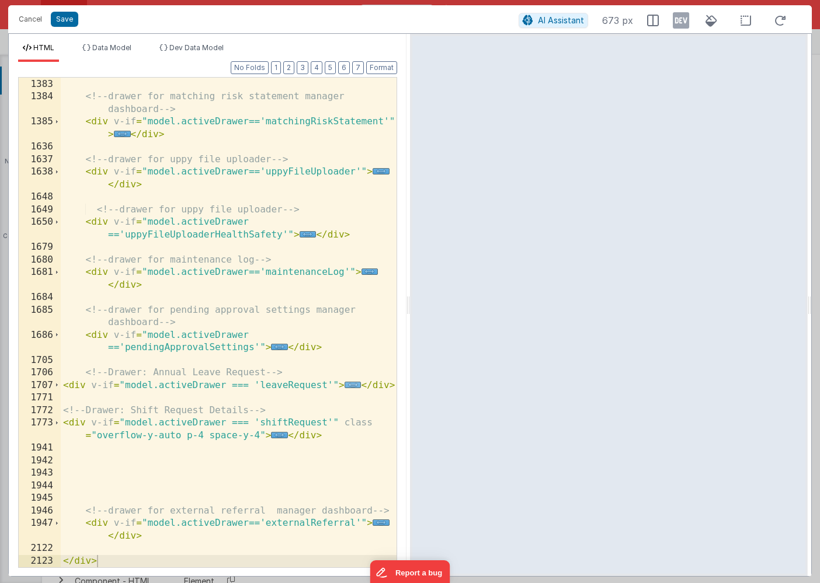
click at [353, 385] on span "..." at bounding box center [353, 385] width 17 height 6
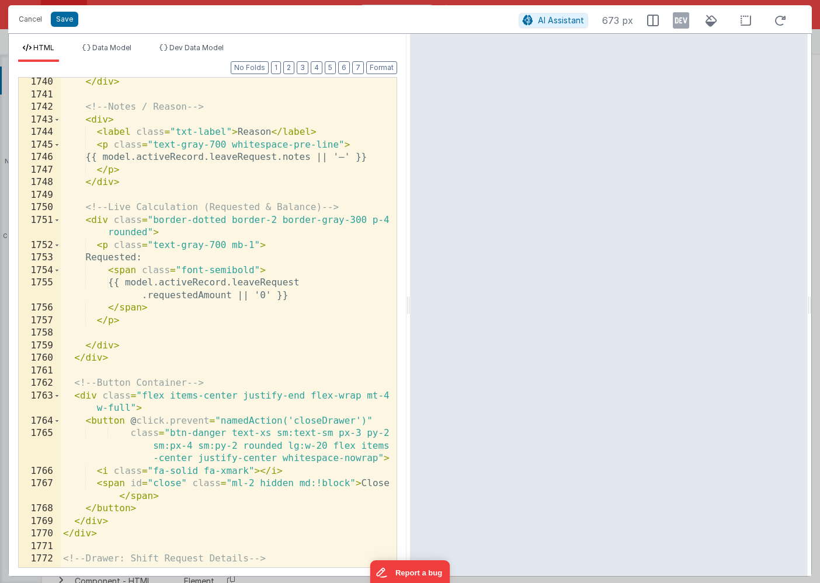
scroll to position [1449, 0]
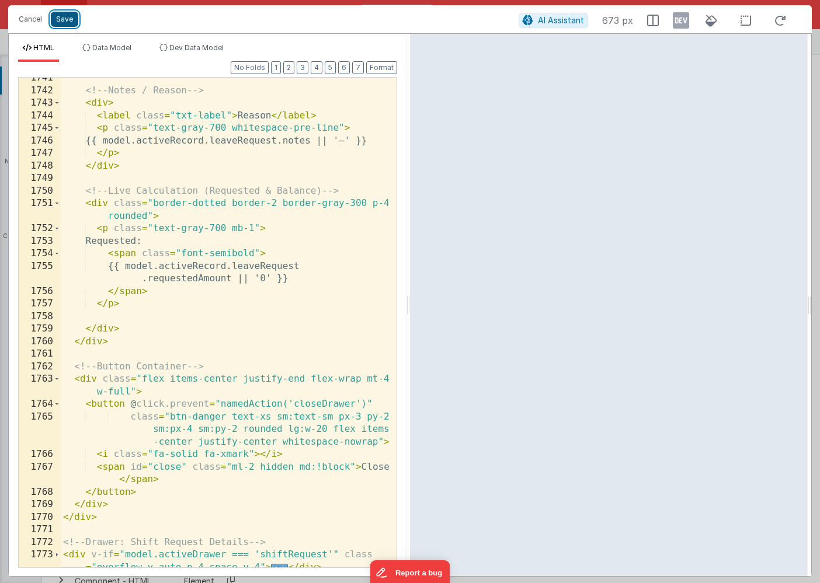
click at [69, 18] on button "Save" at bounding box center [64, 19] width 27 height 15
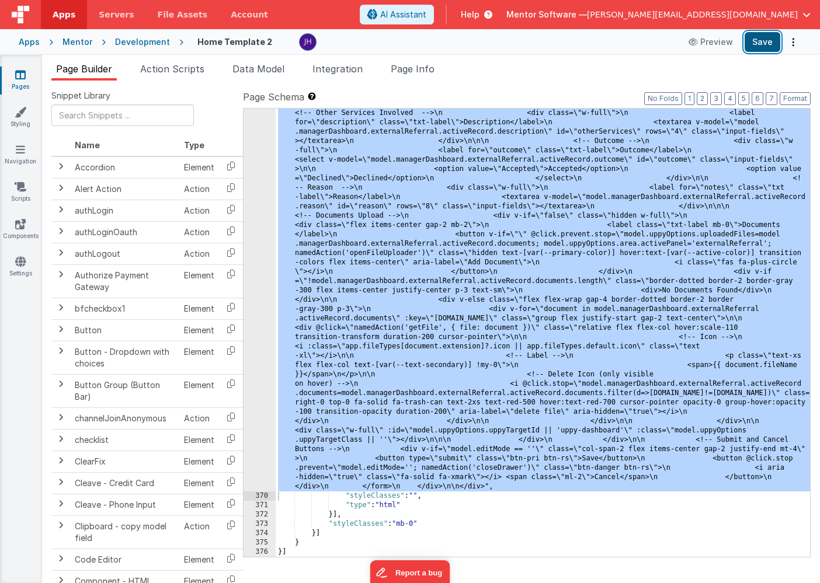
click at [757, 40] on button "Save" at bounding box center [763, 42] width 36 height 20
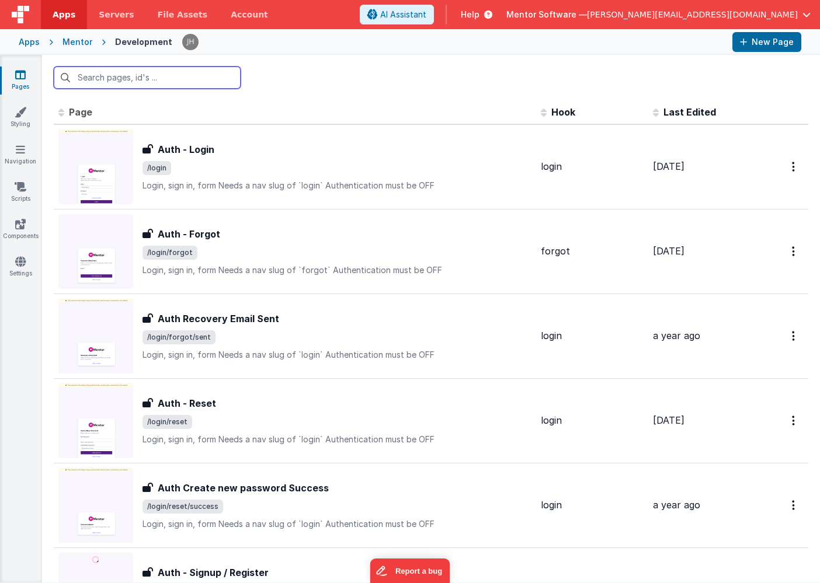
click at [160, 81] on input "text" at bounding box center [147, 78] width 187 height 22
click at [69, 43] on div "Mentor" at bounding box center [77, 42] width 30 height 12
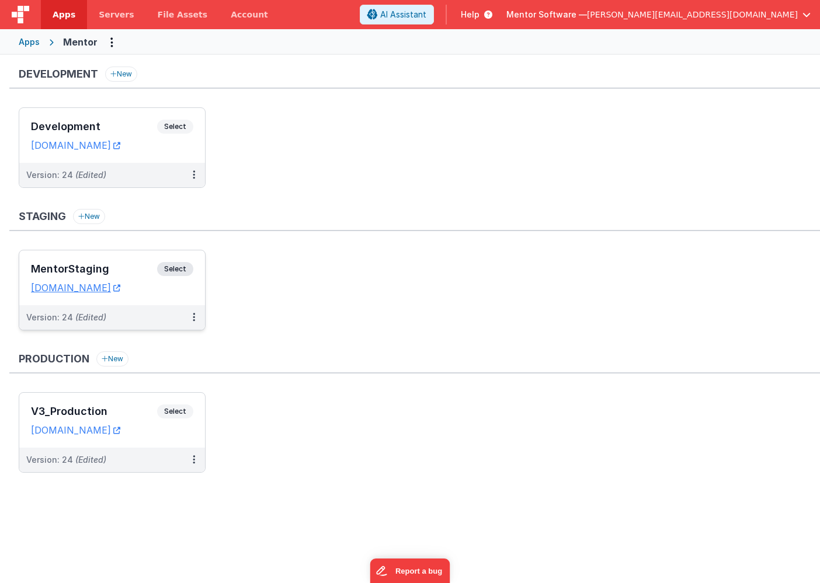
click at [134, 262] on div "MentorStaging Select" at bounding box center [112, 272] width 162 height 20
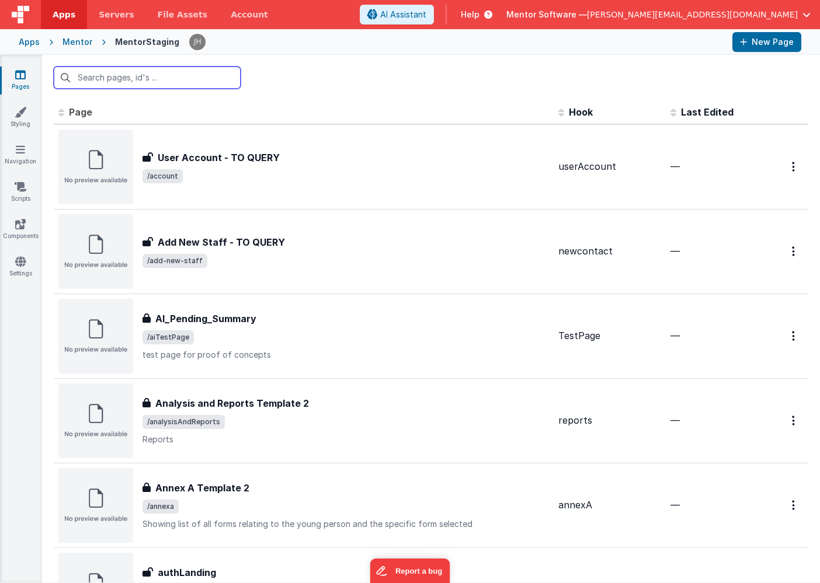
click at [154, 74] on input "text" at bounding box center [147, 78] width 187 height 22
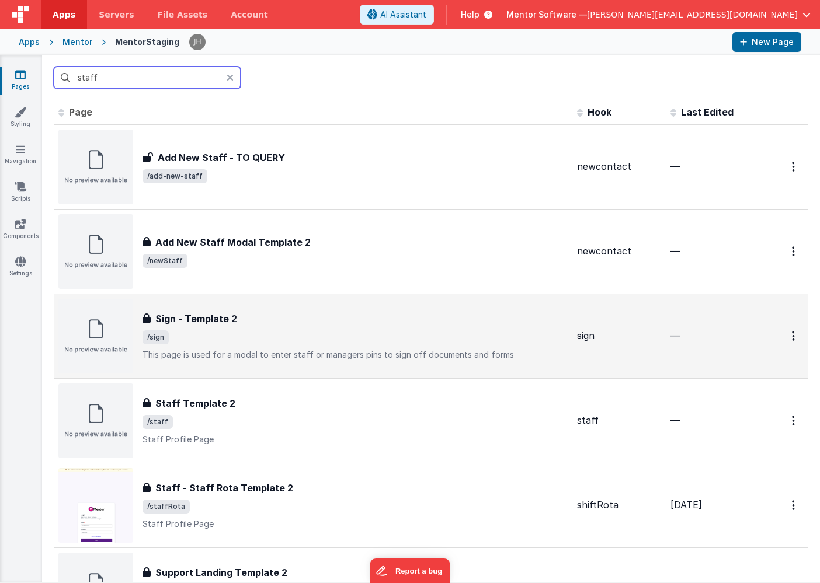
type input "staff"
drag, startPoint x: 232, startPoint y: 339, endPoint x: 300, endPoint y: 310, distance: 73.0
click at [300, 310] on div "Sign - Template 2 Sign - Template 2 /sign This page is used for a modal to ente…" at bounding box center [312, 336] width 509 height 75
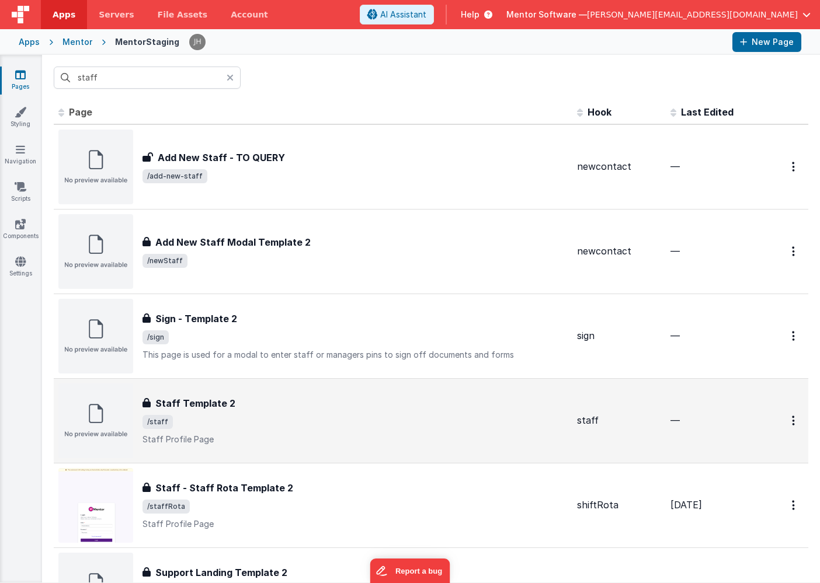
click at [254, 427] on span "/staff" at bounding box center [354, 422] width 425 height 14
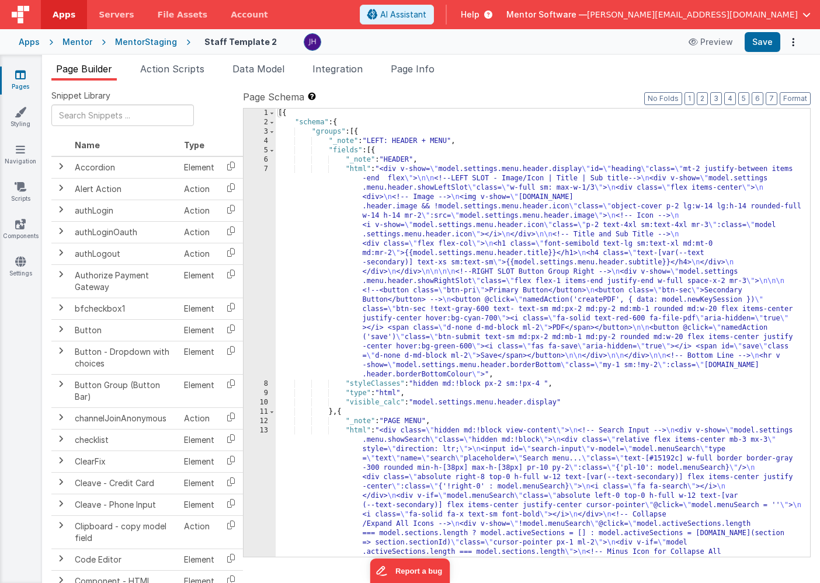
click at [85, 70] on span "Page Builder" at bounding box center [84, 69] width 56 height 12
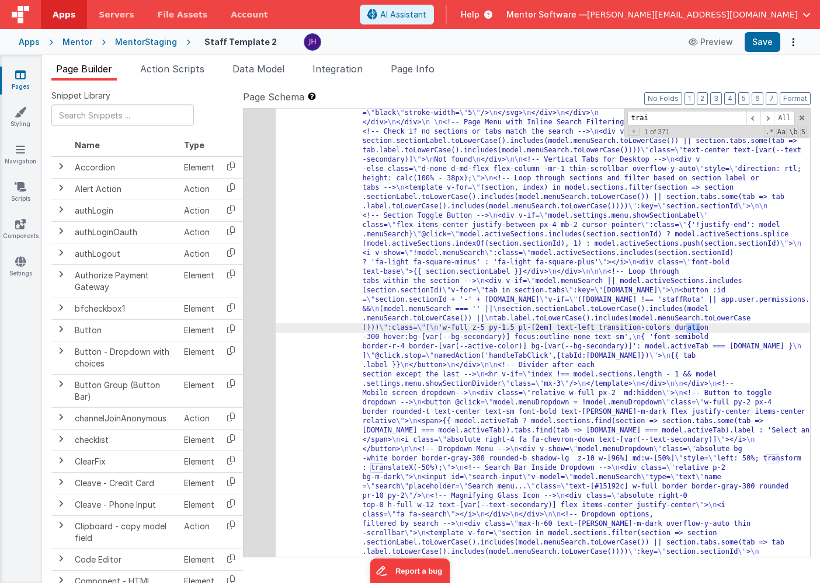
scroll to position [7688, 0]
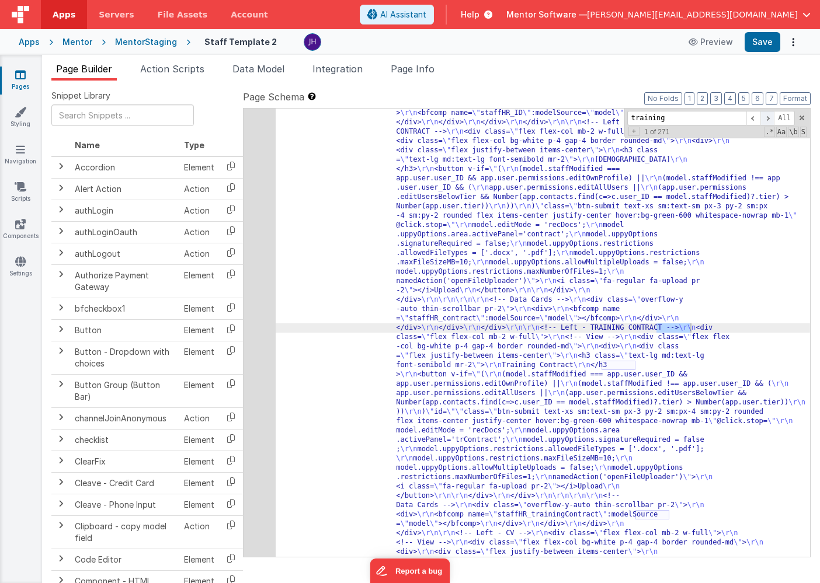
type input "training"
click at [768, 119] on span at bounding box center [767, 118] width 14 height 15
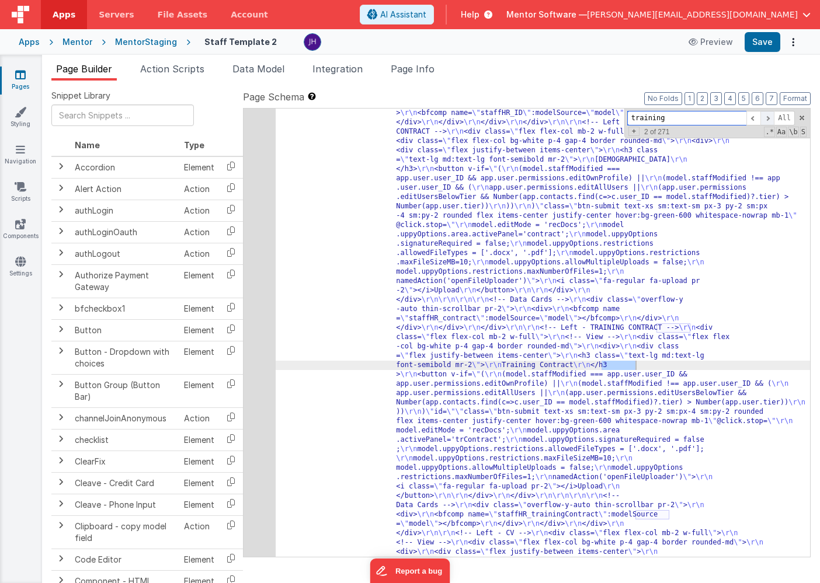
click at [768, 119] on span at bounding box center [767, 118] width 14 height 15
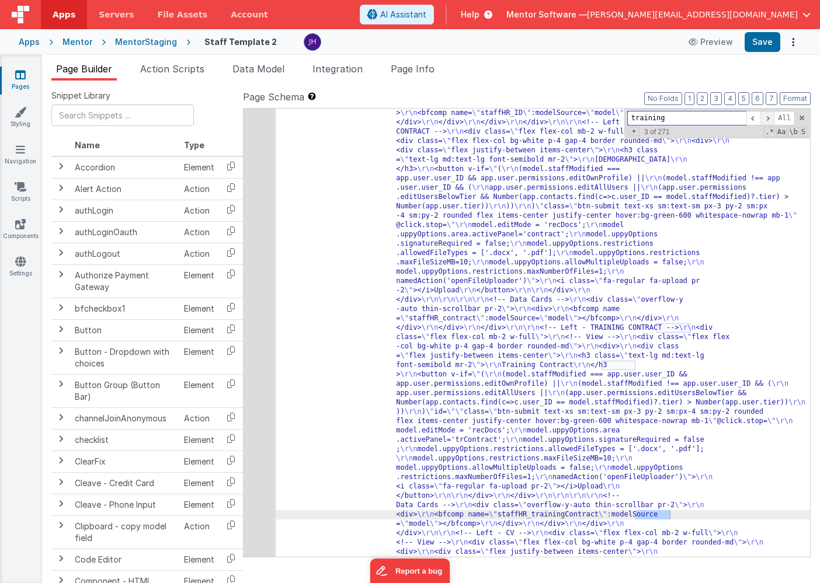
click at [768, 119] on span at bounding box center [767, 118] width 14 height 15
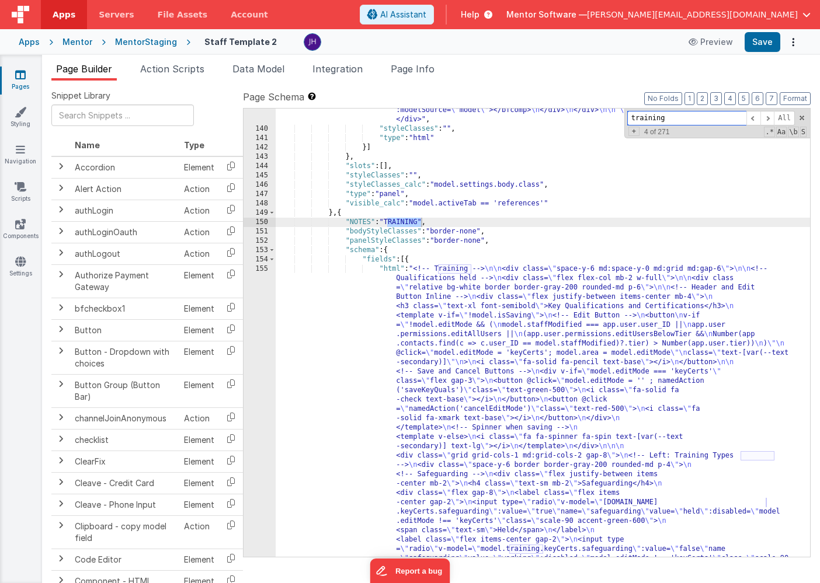
scroll to position [9076, 0]
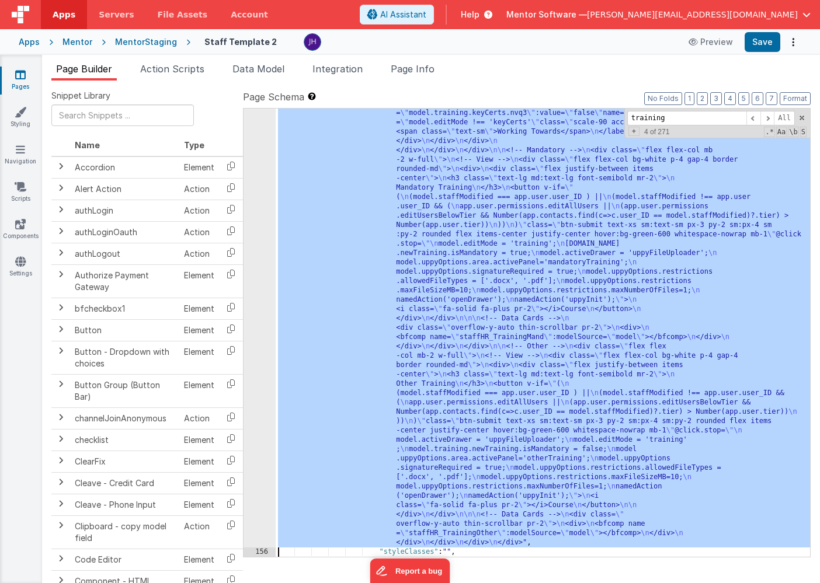
click at [258, 309] on div "155 156 157 158 159 160 161 162 163 164 165 166 167 168 169 170 171 172 173 174…" at bounding box center [260, 131] width 32 height 1747
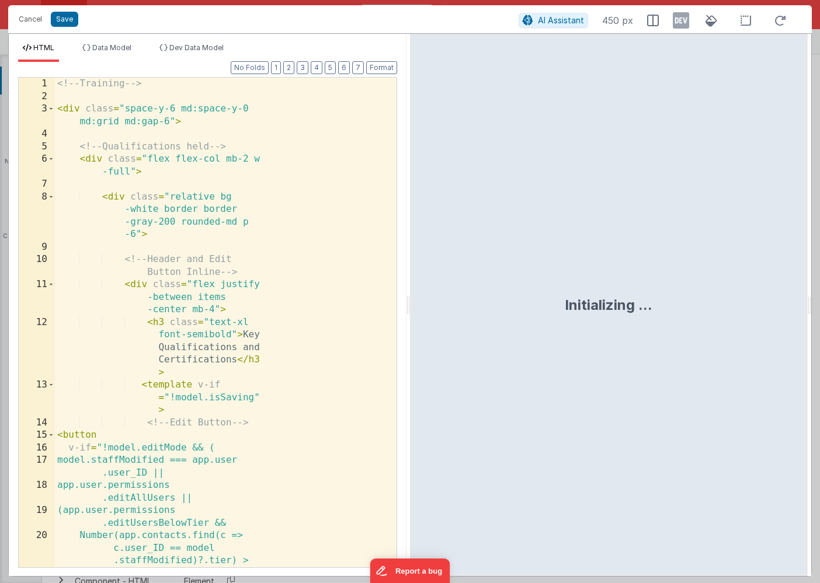
scroll to position [9650, 0]
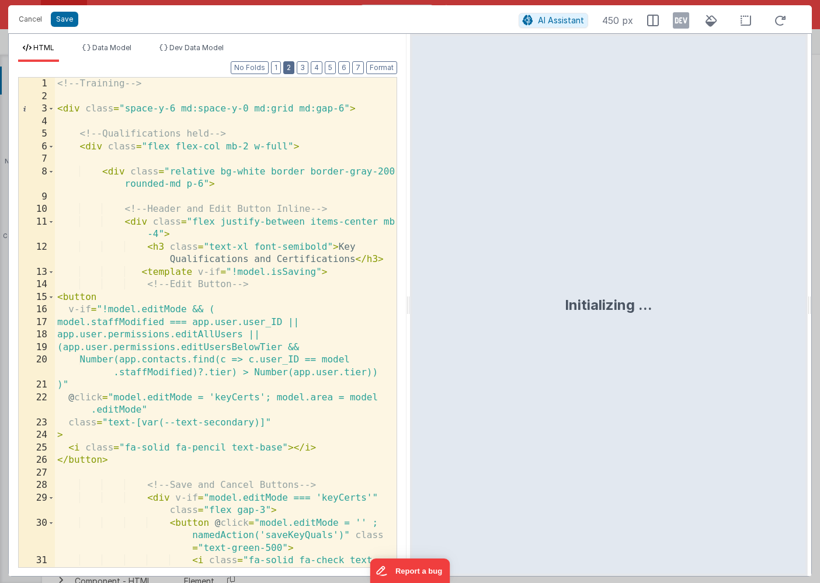
click at [291, 65] on button "2" at bounding box center [288, 67] width 11 height 13
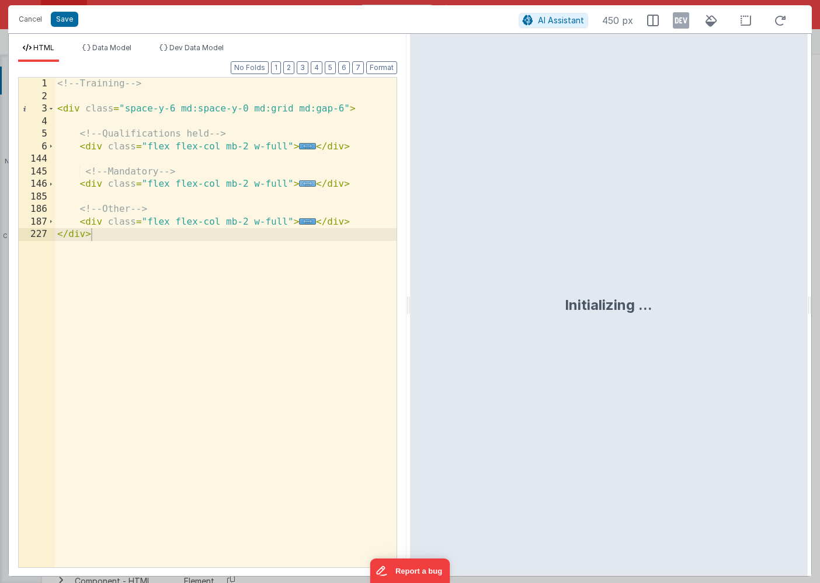
click at [308, 182] on span "..." at bounding box center [307, 183] width 17 height 6
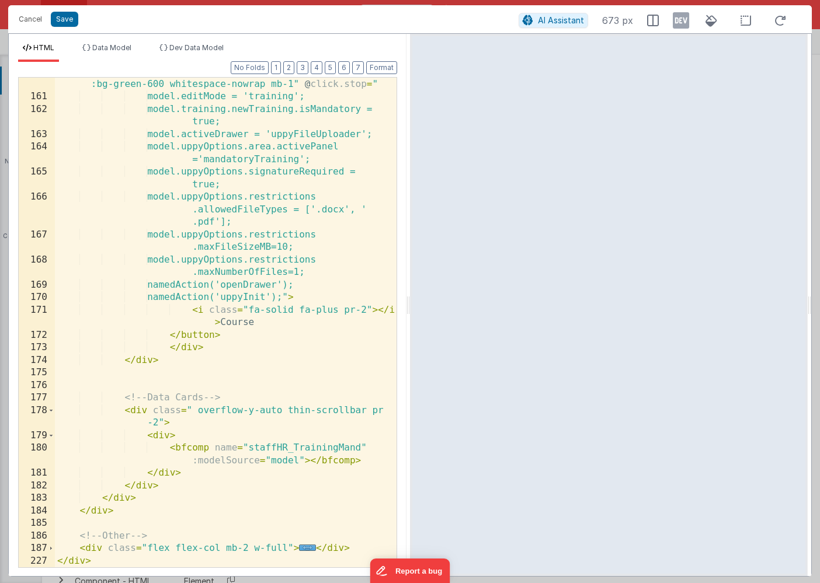
scroll to position [364, 0]
click at [311, 272] on div ")" class = "btn-submit text-xs sm:text-sm px-3 py-2 sm:px-4 sm:py-2 rounded fle…" at bounding box center [226, 323] width 342 height 540
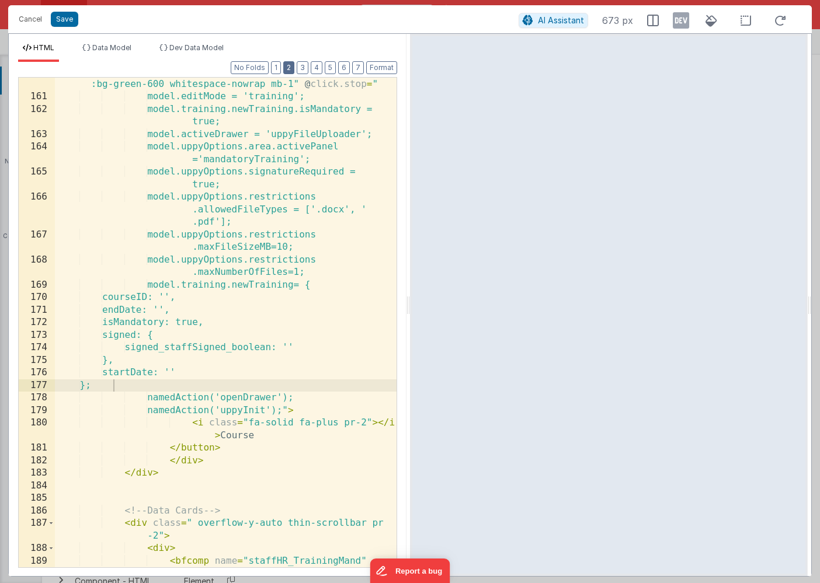
click at [290, 68] on button "2" at bounding box center [288, 67] width 11 height 13
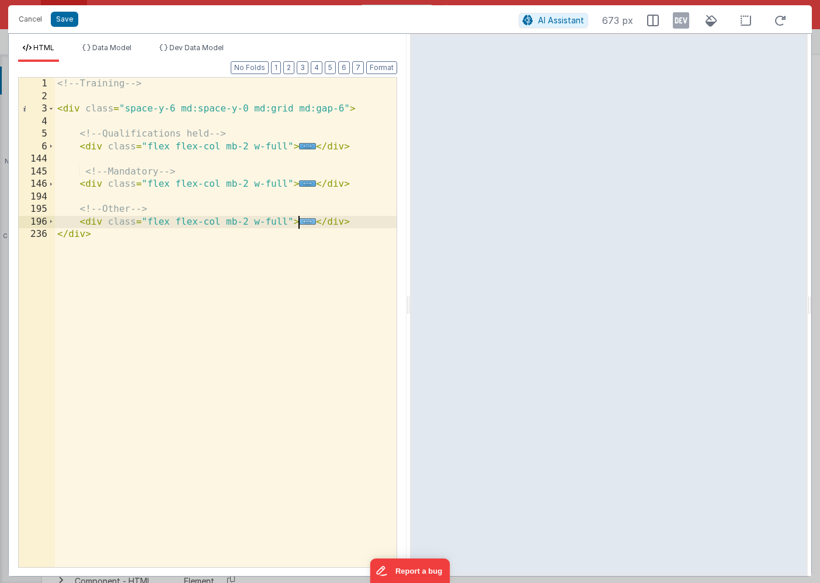
click at [308, 223] on span "..." at bounding box center [307, 221] width 17 height 6
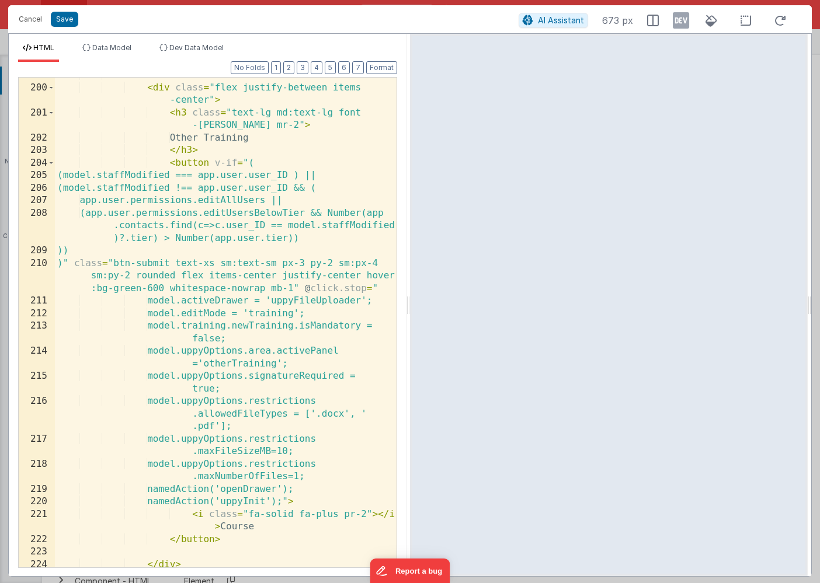
scroll to position [219, 0]
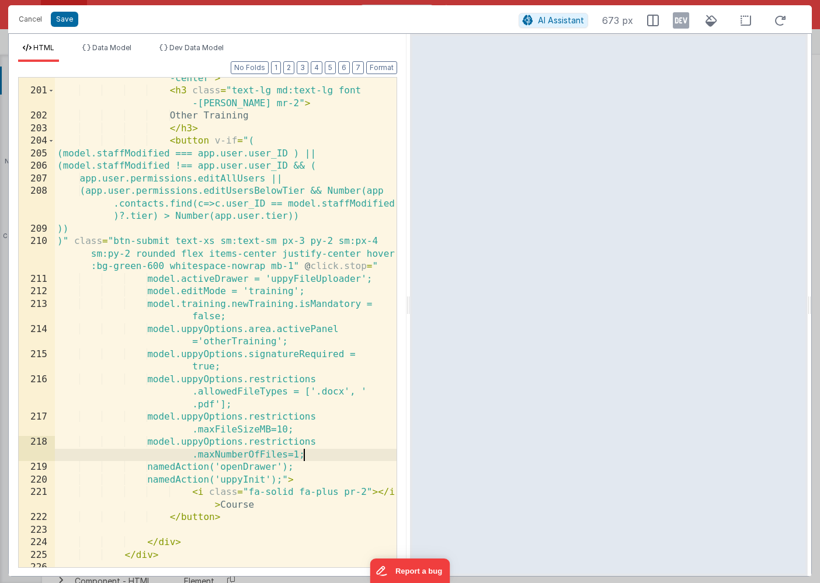
click at [328, 456] on div "< div class = "flex justify-between items -center" > < h3 class = "text-lg md:t…" at bounding box center [226, 324] width 342 height 528
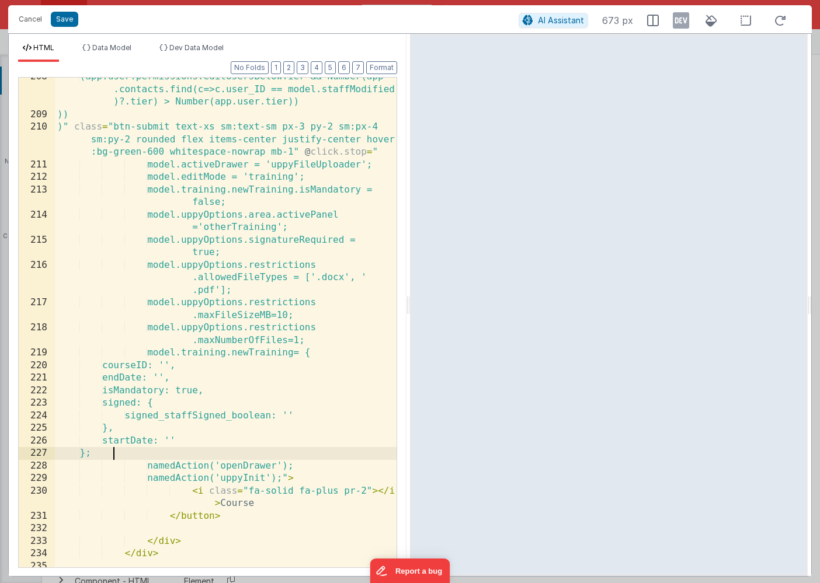
scroll to position [333, 0]
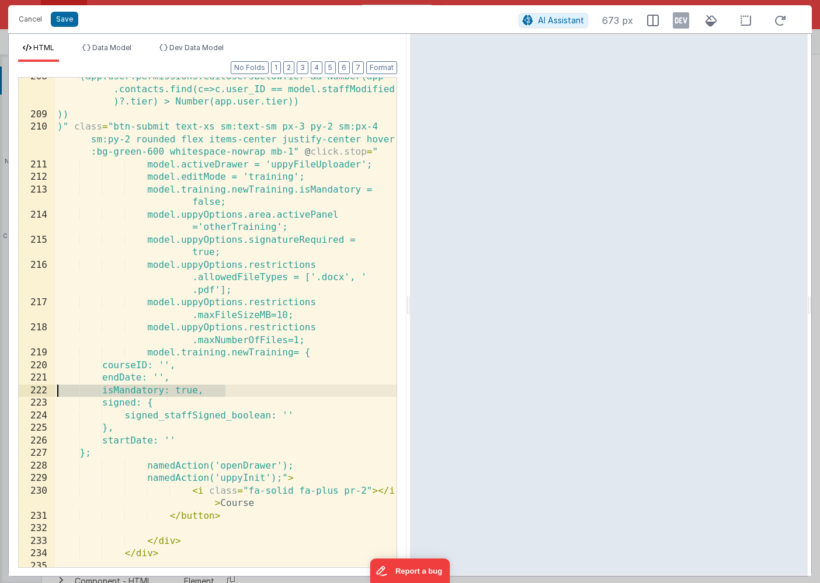
drag, startPoint x: 235, startPoint y: 390, endPoint x: 26, endPoint y: 393, distance: 209.7
click at [26, 393] on div "208 209 210 211 212 213 214 215 216 217 218 219 220 221 222 223 224 225 226 227…" at bounding box center [207, 322] width 379 height 491
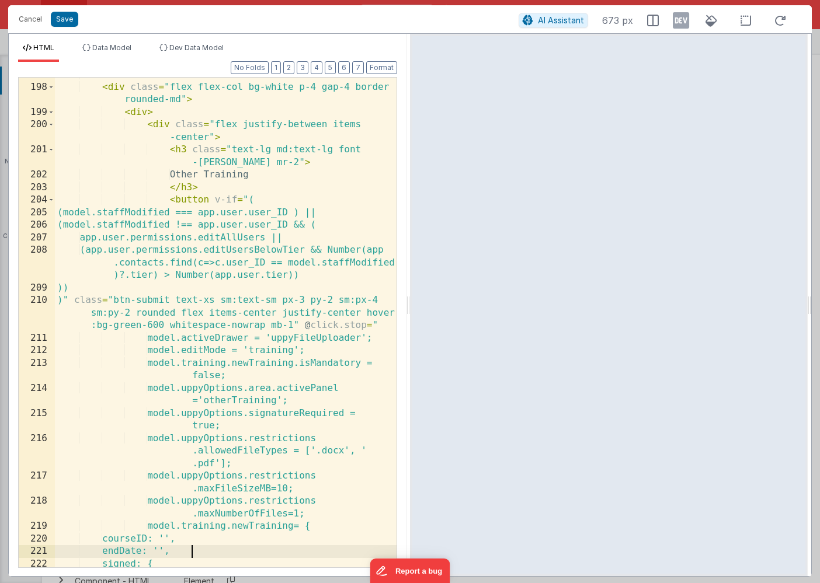
scroll to position [159, 0]
click at [291, 67] on button "2" at bounding box center [288, 67] width 11 height 13
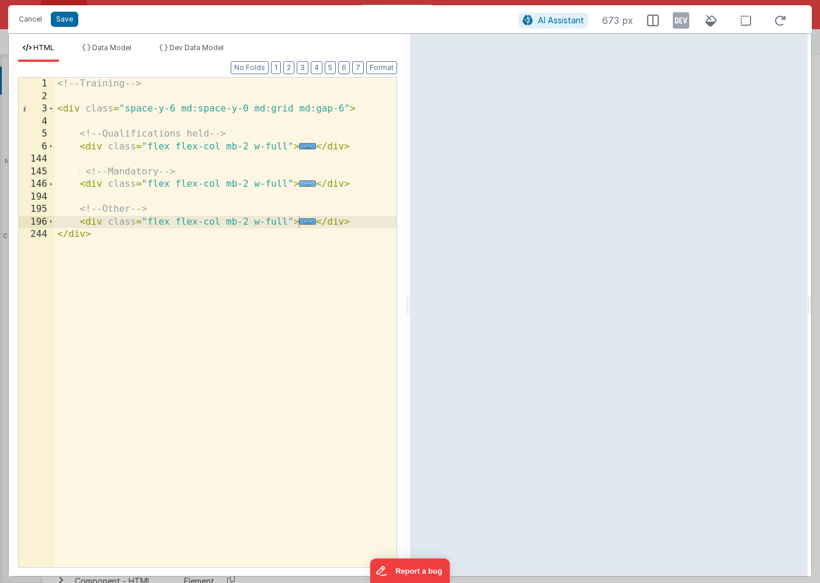
click at [308, 182] on span "..." at bounding box center [307, 183] width 17 height 6
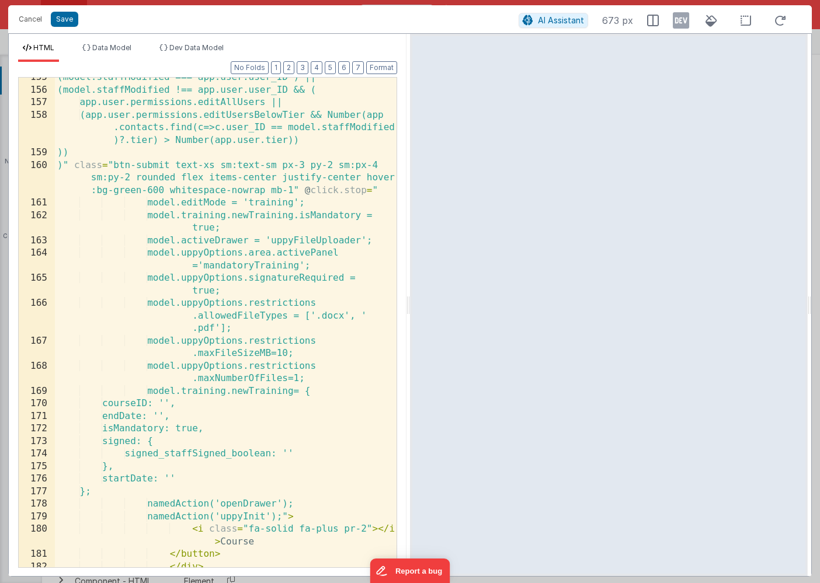
scroll to position [302, 0]
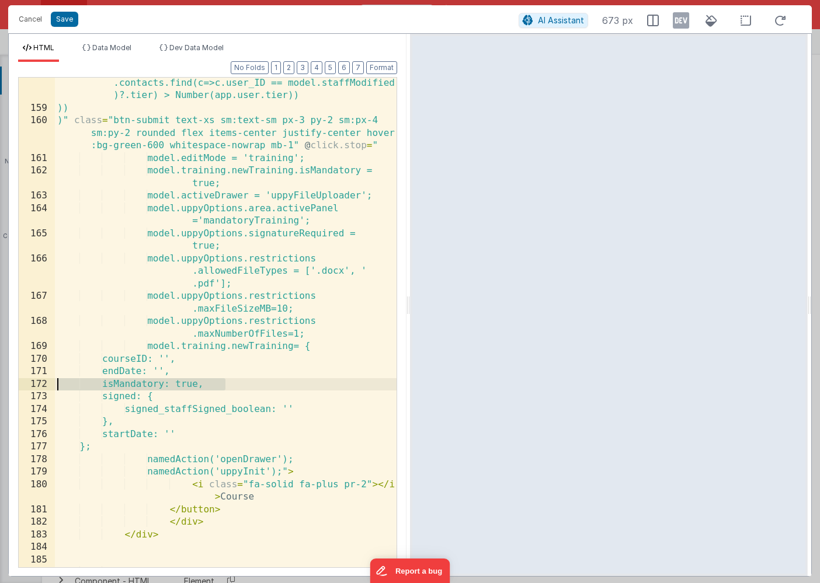
drag, startPoint x: 229, startPoint y: 387, endPoint x: 29, endPoint y: 387, distance: 199.7
click at [29, 387] on div "158 159 160 161 162 163 164 165 166 167 168 169 170 171 172 173 174 175 176 177…" at bounding box center [207, 322] width 379 height 491
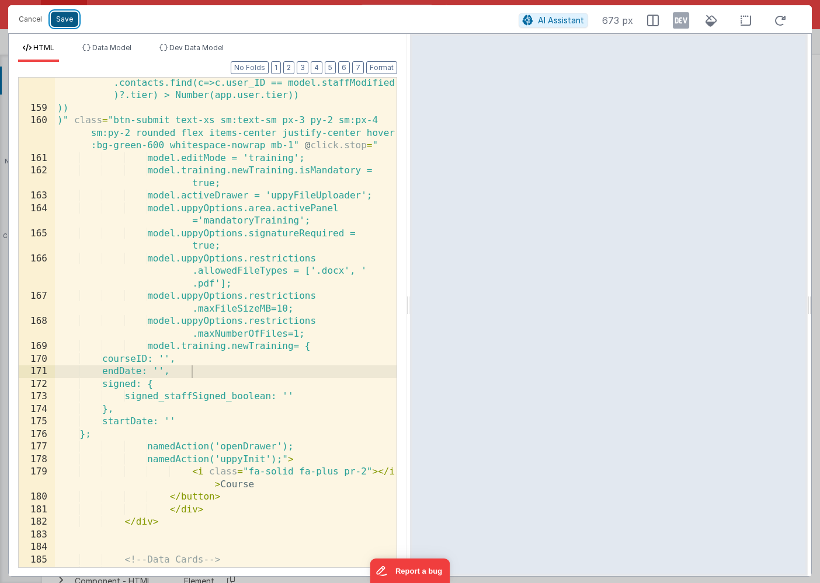
click at [65, 15] on button "Save" at bounding box center [64, 19] width 27 height 15
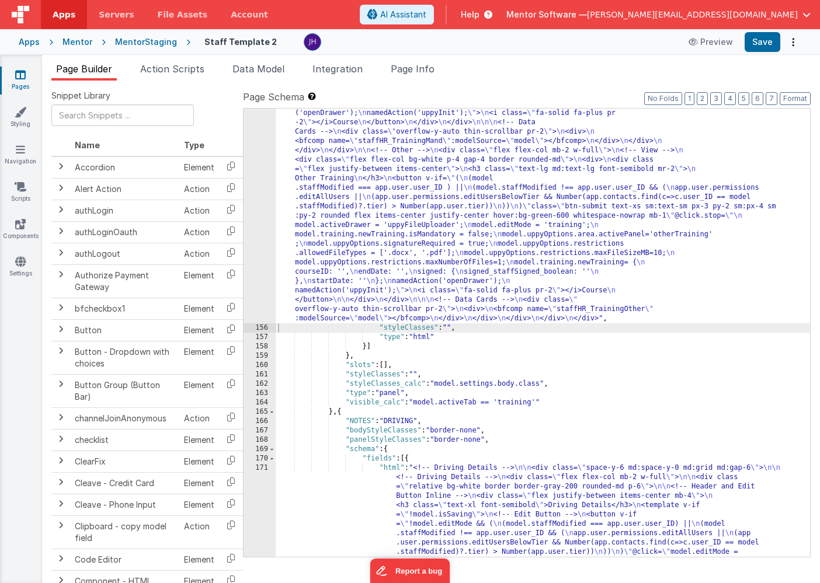
scroll to position [9720, 0]
click at [760, 41] on button "Save" at bounding box center [763, 42] width 36 height 20
click at [72, 43] on div "Mentor" at bounding box center [77, 42] width 30 height 12
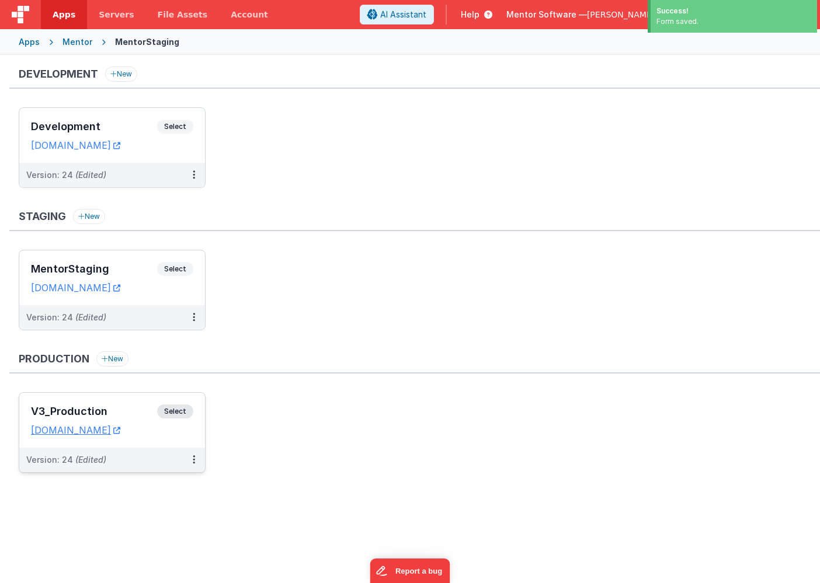
click at [117, 406] on div "V3_Production Select" at bounding box center [112, 415] width 162 height 20
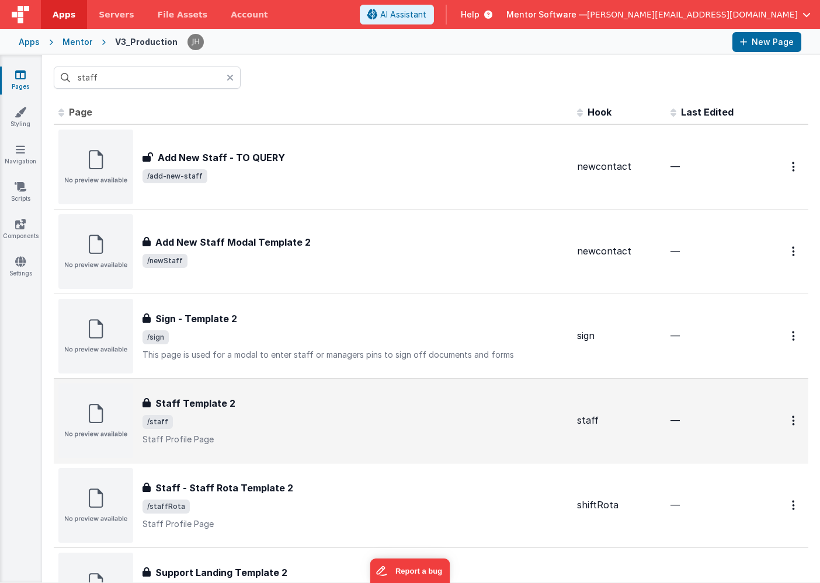
click at [259, 398] on div "Staff Template 2" at bounding box center [354, 404] width 425 height 14
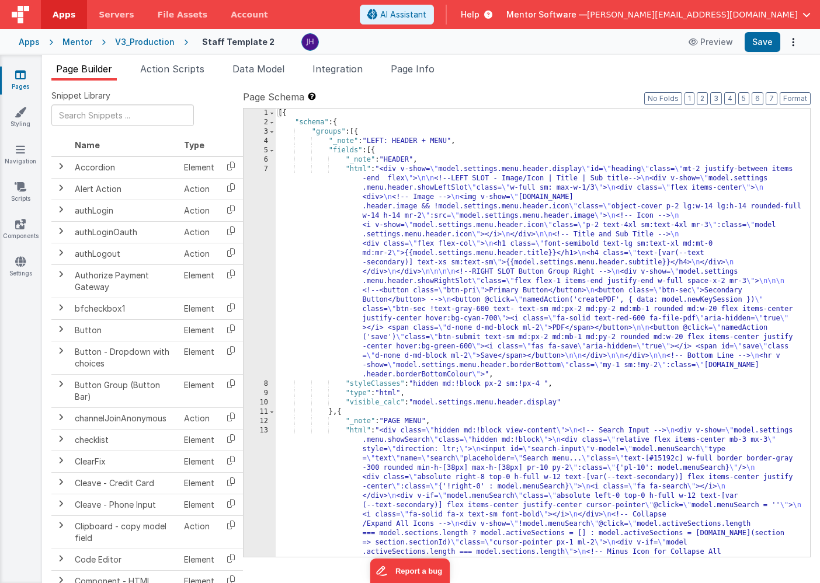
click at [82, 72] on span "Page Builder" at bounding box center [84, 69] width 56 height 12
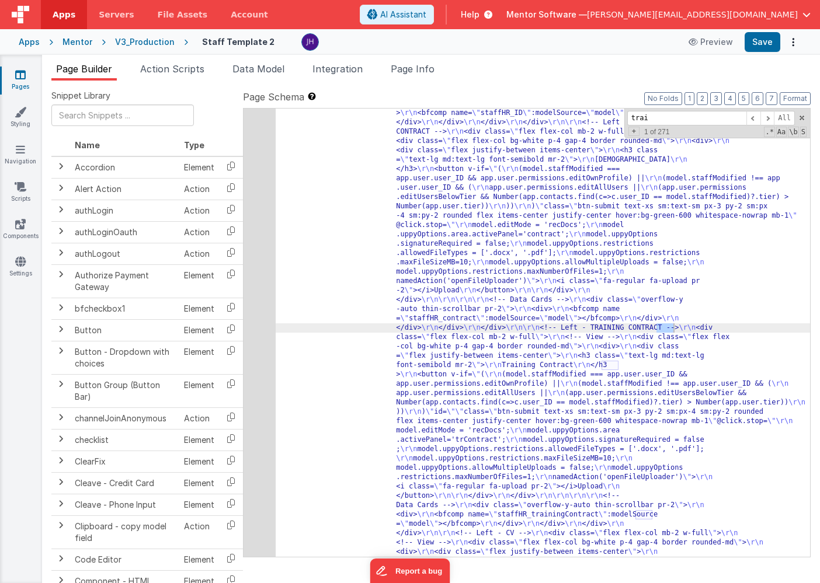
scroll to position [7688, 0]
type input "training"
click at [769, 118] on span at bounding box center [767, 118] width 14 height 15
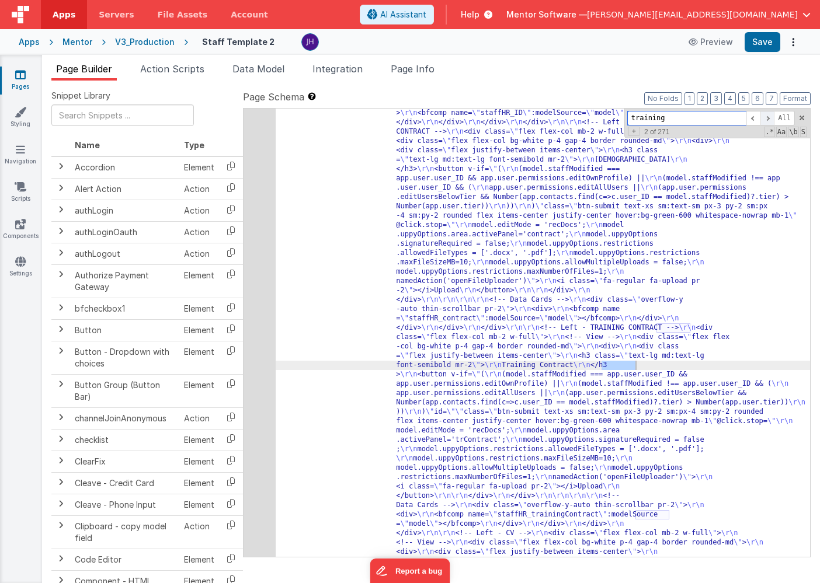
click at [769, 118] on span at bounding box center [767, 118] width 14 height 15
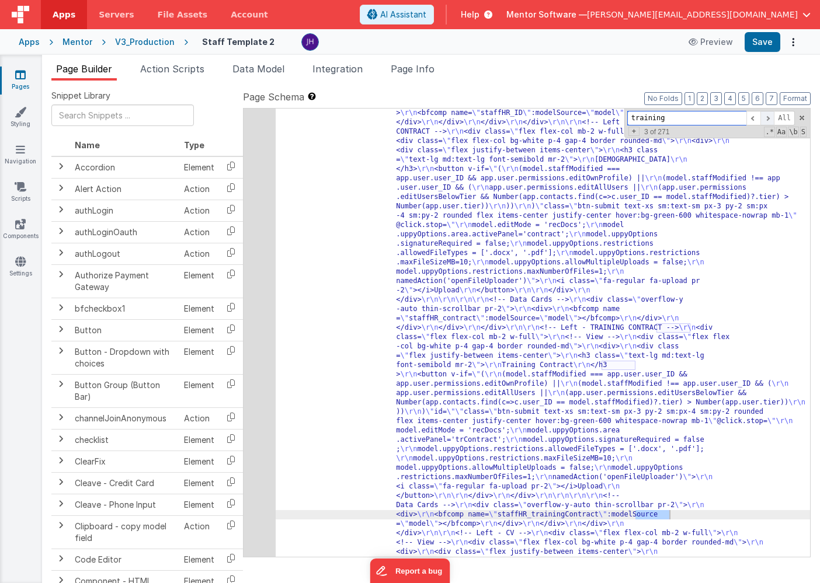
click at [769, 118] on span at bounding box center [767, 118] width 14 height 15
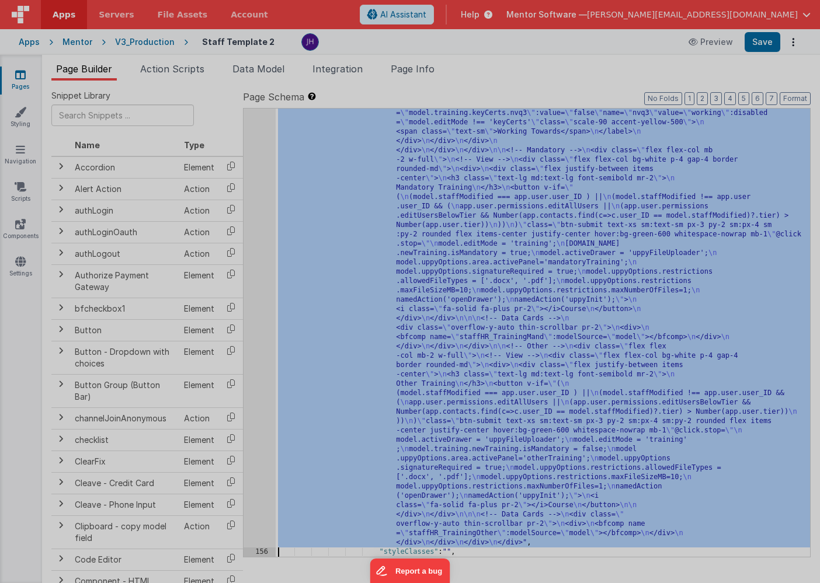
scroll to position [9650, 0]
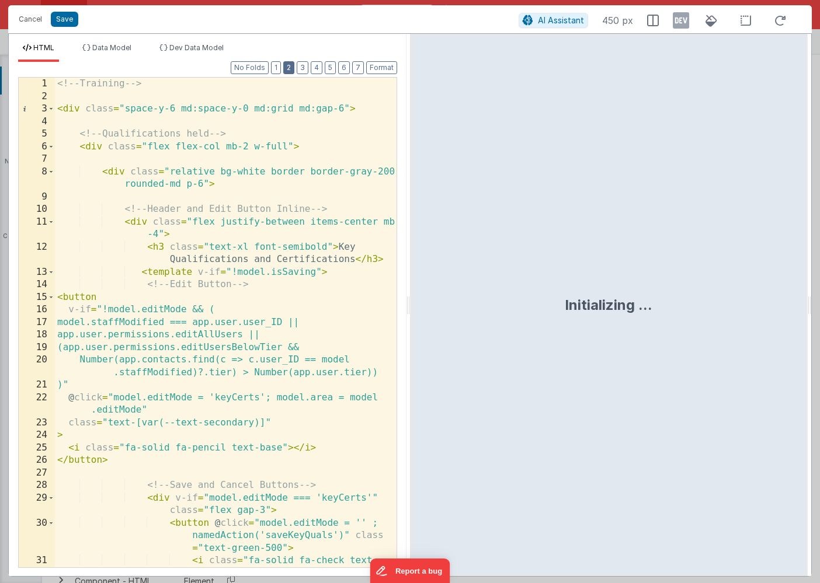
click at [290, 71] on button "2" at bounding box center [288, 67] width 11 height 13
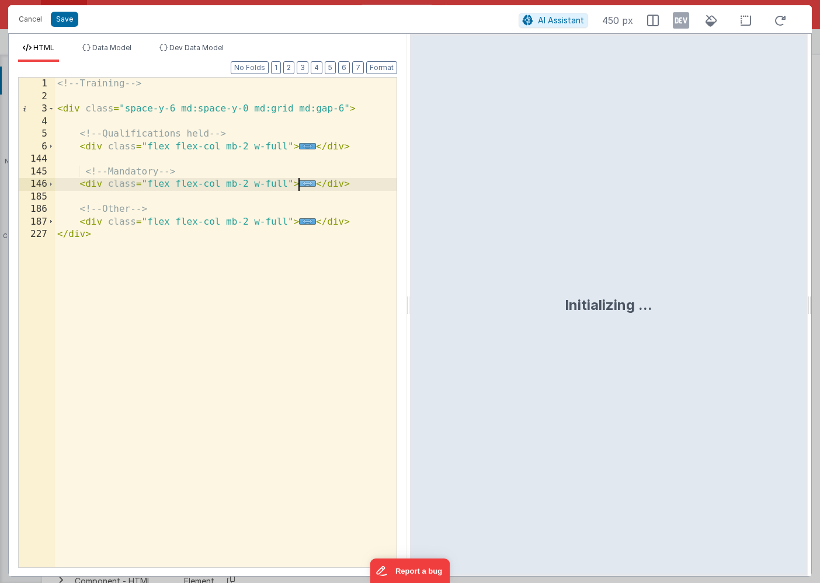
click at [303, 186] on span "..." at bounding box center [307, 183] width 17 height 6
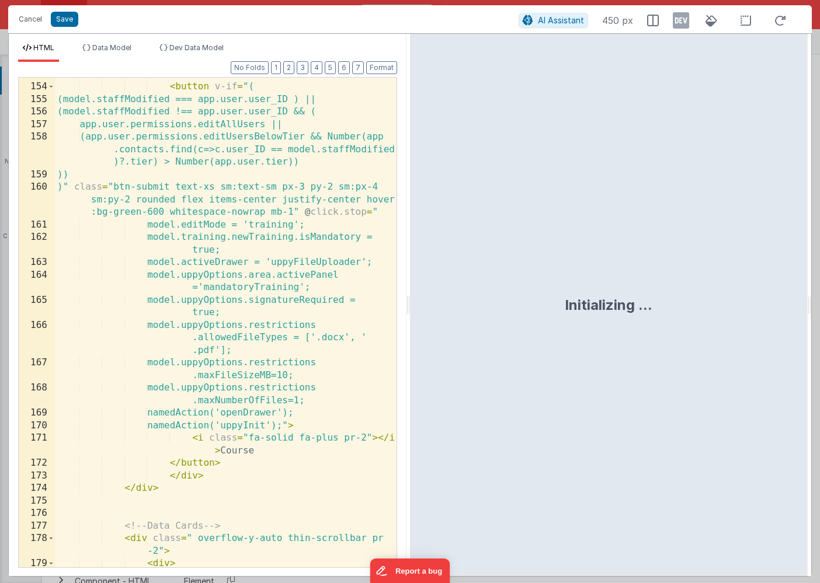
scroll to position [235, 0]
click at [311, 401] on div "</ h3 > < button v-if = "( (model.staffModified === app.user.user_ID ) || (mode…" at bounding box center [226, 332] width 342 height 528
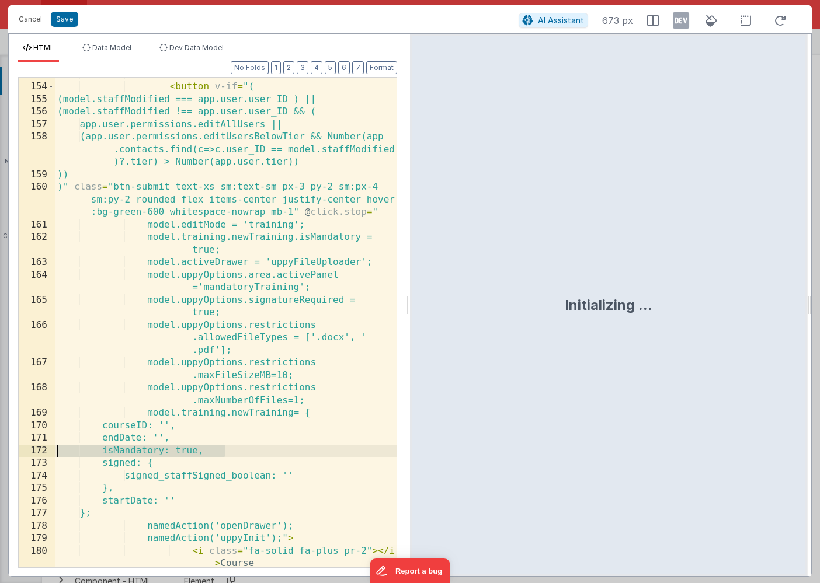
drag, startPoint x: 234, startPoint y: 451, endPoint x: 33, endPoint y: 454, distance: 200.3
click at [33, 454] on div "153 154 155 156 157 158 159 160 161 162 163 164 165 166 167 168 169 170 171 172…" at bounding box center [207, 322] width 379 height 491
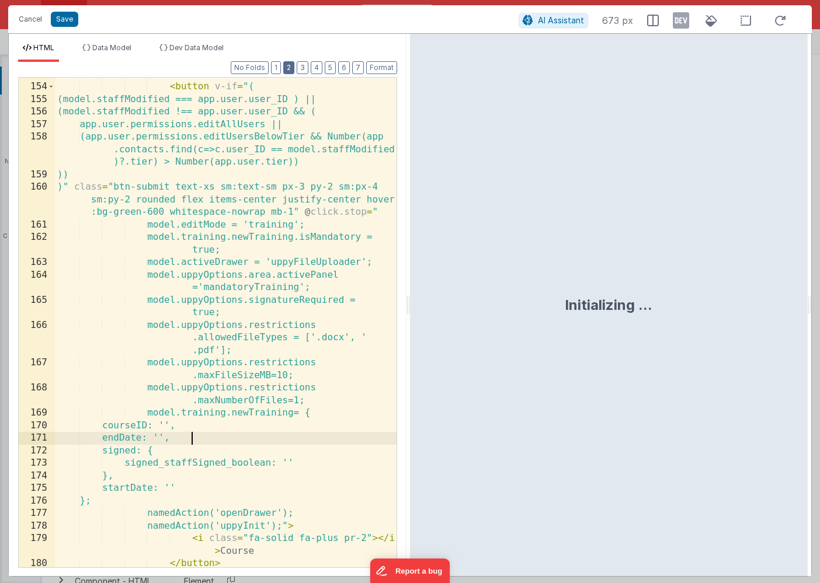
click at [293, 65] on button "2" at bounding box center [288, 67] width 11 height 13
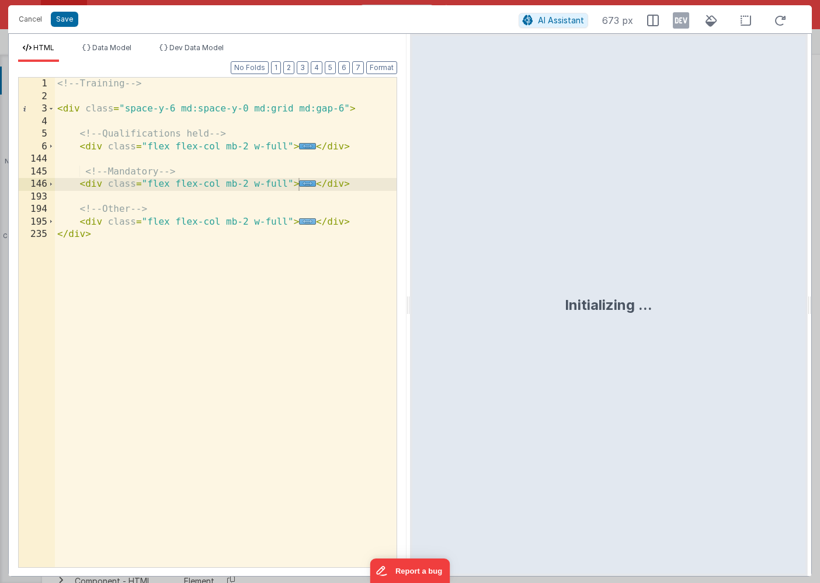
click at [306, 223] on span "..." at bounding box center [307, 221] width 17 height 6
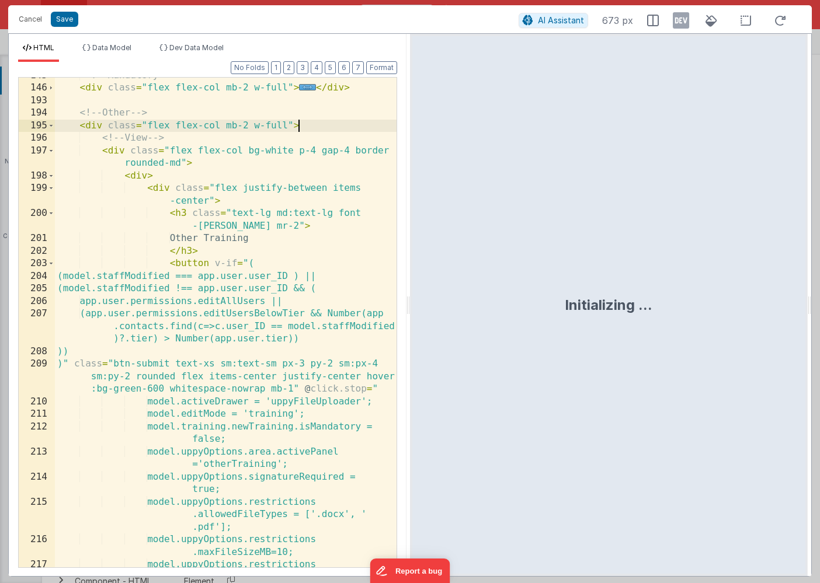
scroll to position [172, 0]
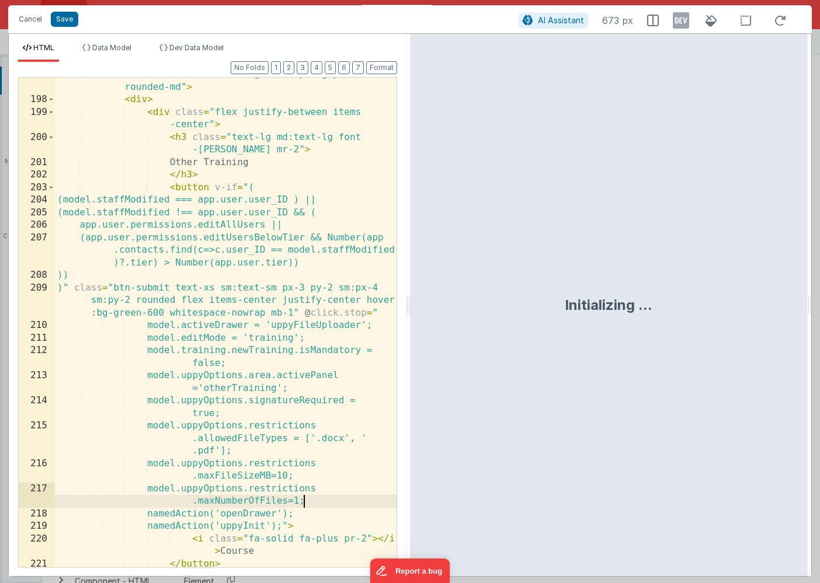
click at [325, 500] on div "< div class = "flex flex-col bg-white p-4 gap-4 border rounded-md" > < div > < …" at bounding box center [226, 332] width 342 height 528
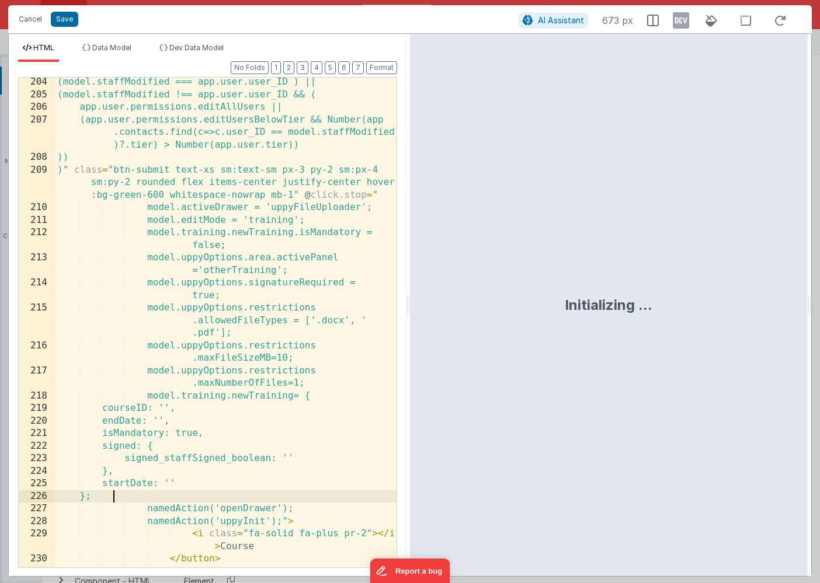
scroll to position [310, 0]
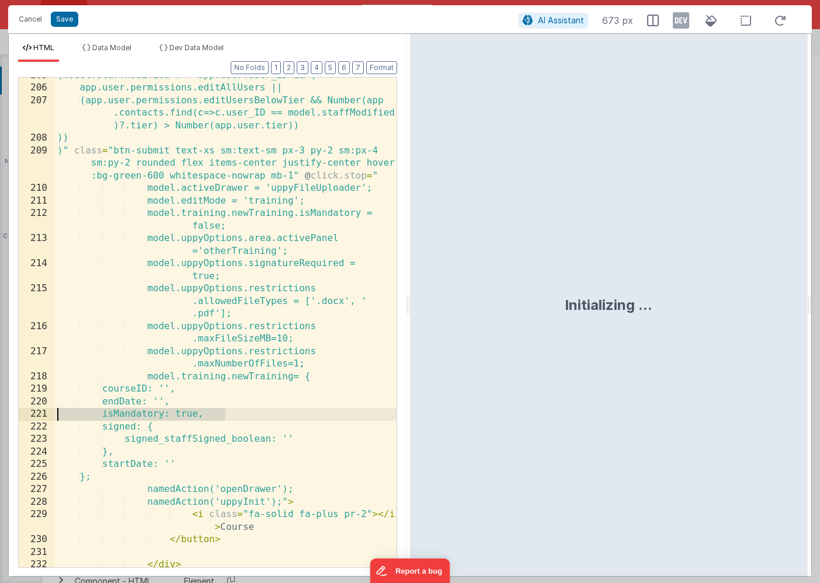
drag, startPoint x: 237, startPoint y: 417, endPoint x: 17, endPoint y: 416, distance: 220.2
click at [17, 416] on div "Format 7 6 5 4 3 2 1 No Folds 205 206 207 208 209 210 211 212 213 214 215 216 2…" at bounding box center [208, 319] width 398 height 514
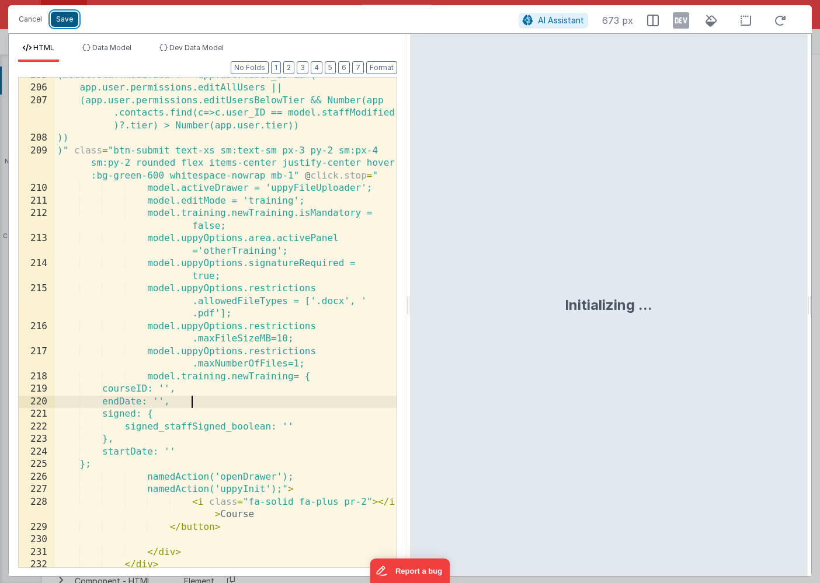
click at [62, 19] on button "Save" at bounding box center [64, 19] width 27 height 15
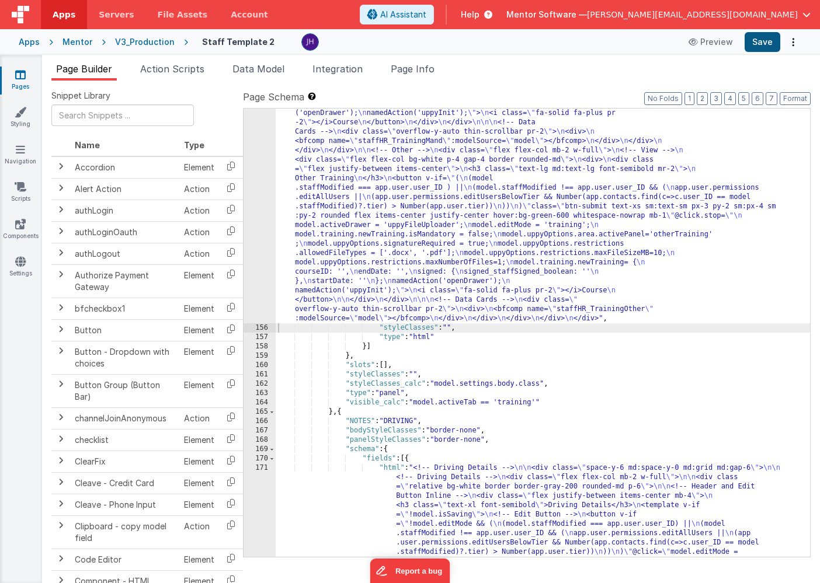
scroll to position [9720, 0]
click at [762, 37] on button "Save" at bounding box center [763, 42] width 36 height 20
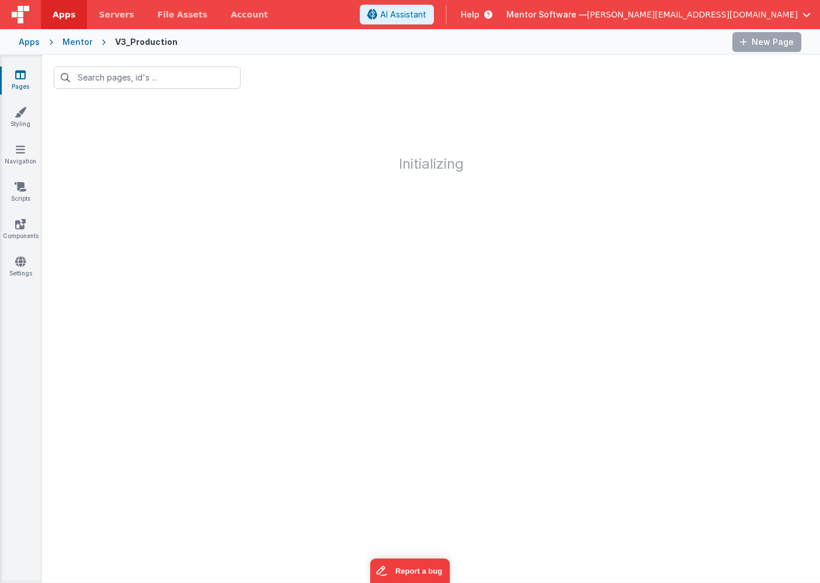
click at [78, 45] on div "Mentor" at bounding box center [77, 42] width 30 height 12
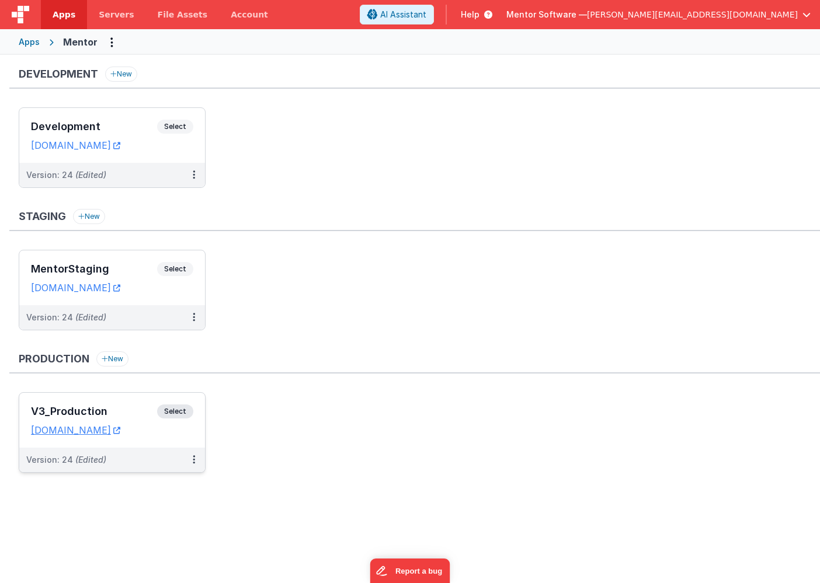
click at [130, 406] on div "V3_Production Select" at bounding box center [112, 415] width 162 height 20
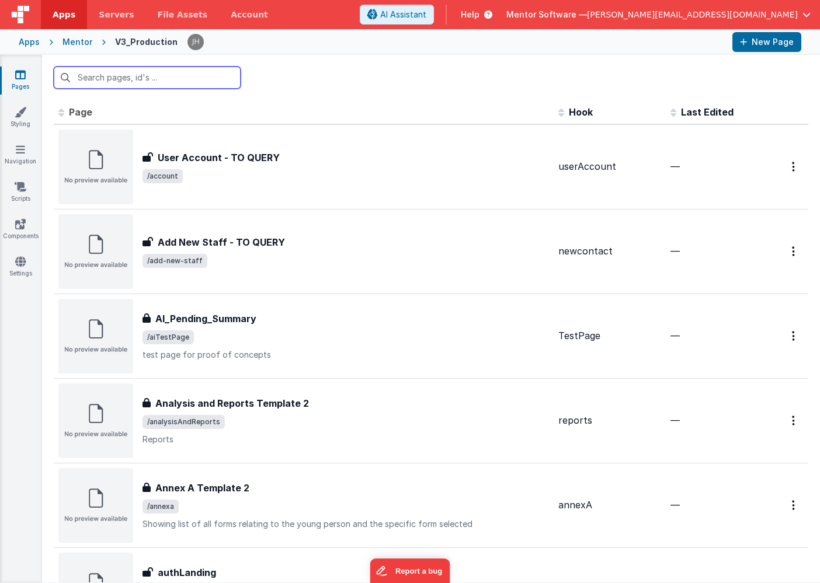
click at [134, 79] on input "text" at bounding box center [147, 78] width 187 height 22
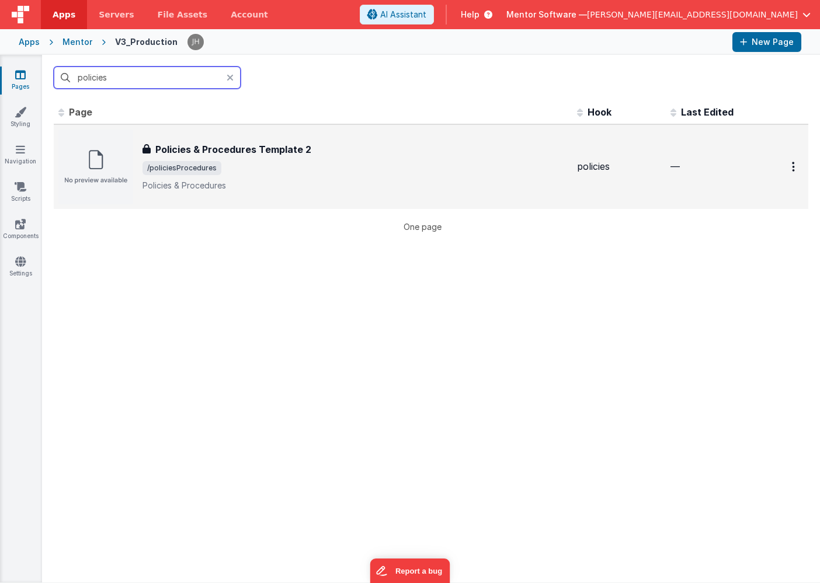
type input "policies"
click at [236, 152] on h3 "Policies & Procedures Template 2" at bounding box center [233, 149] width 156 height 14
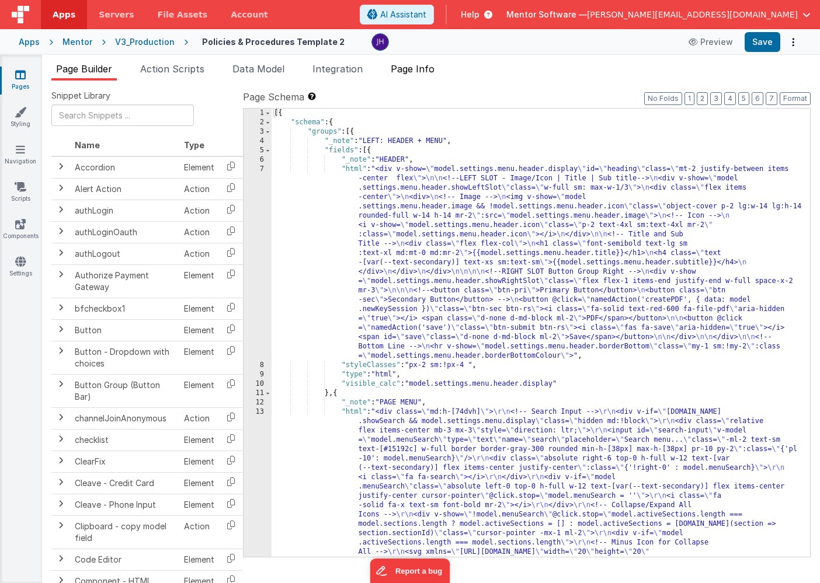
click at [413, 72] on span "Page Info" at bounding box center [413, 69] width 44 height 12
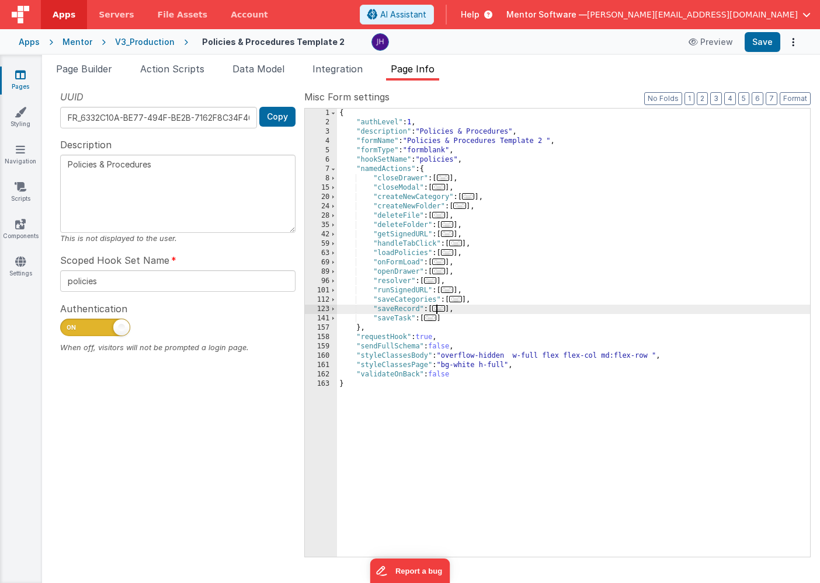
click at [441, 309] on span "..." at bounding box center [438, 308] width 13 height 6
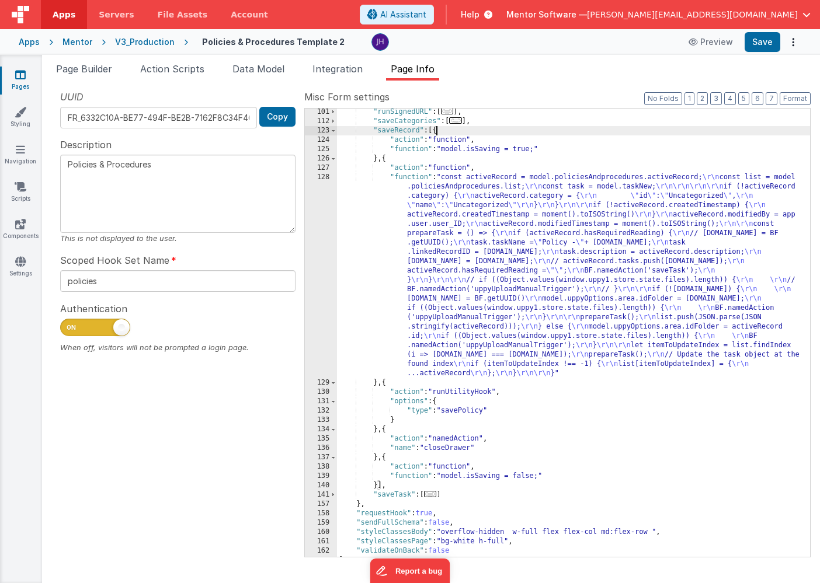
scroll to position [187, 0]
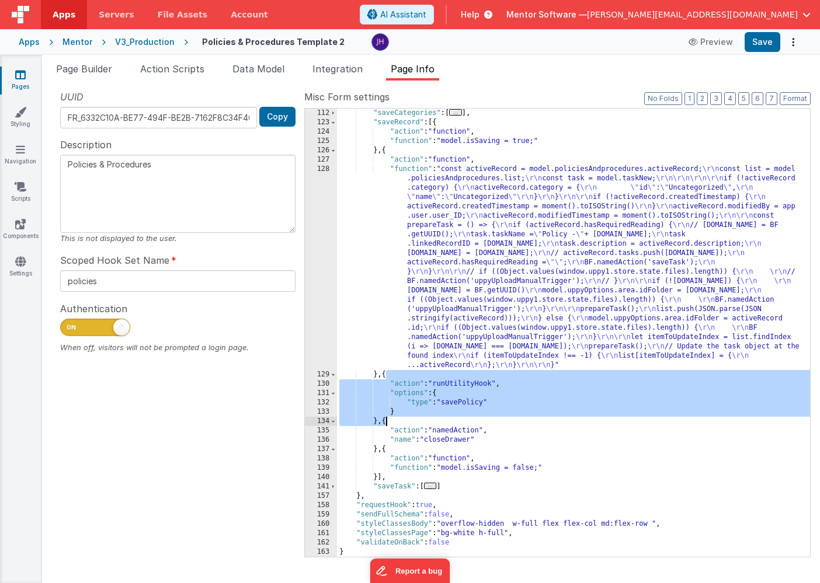
drag, startPoint x: 386, startPoint y: 374, endPoint x: 385, endPoint y: 422, distance: 47.3
click at [385, 422] on div ""saveCategories" : [ ... ] , "saveRecord" : [{ "action" : "function" , "functio…" at bounding box center [573, 342] width 473 height 467
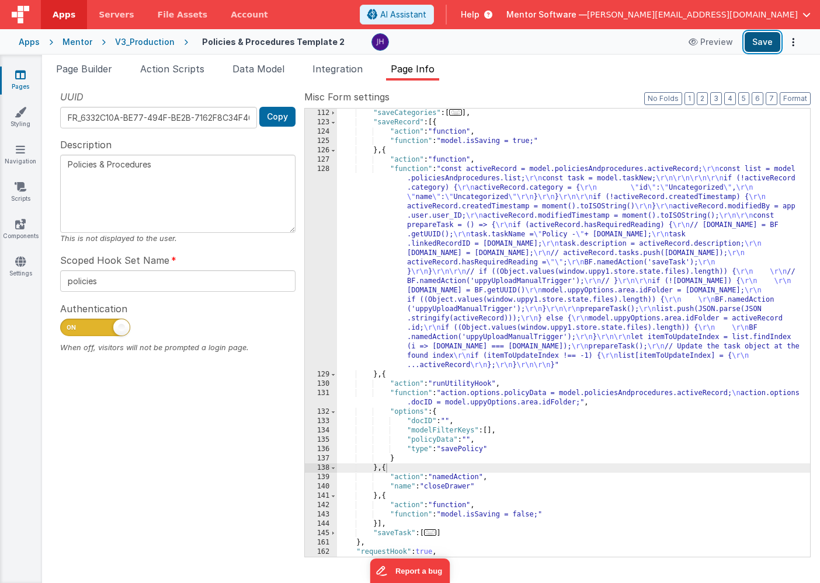
click at [757, 44] on button "Save" at bounding box center [763, 42] width 36 height 20
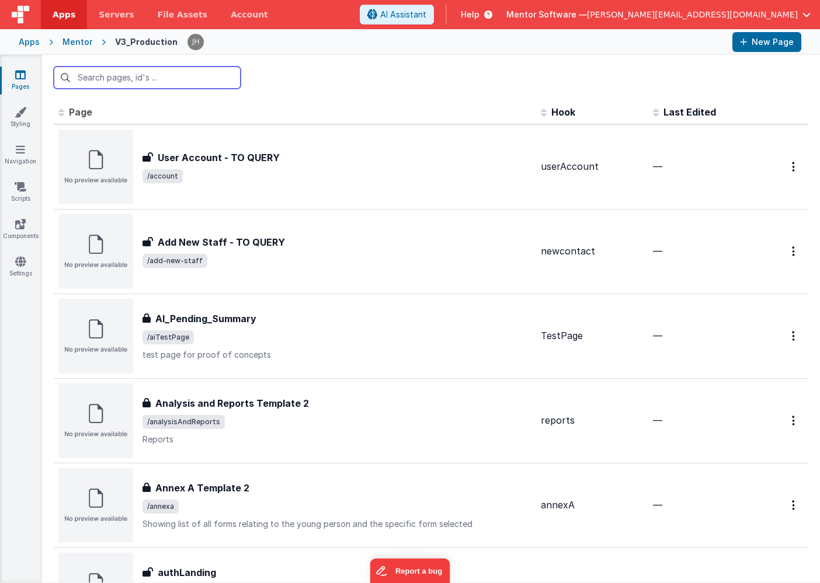
click at [186, 79] on input "text" at bounding box center [147, 78] width 187 height 22
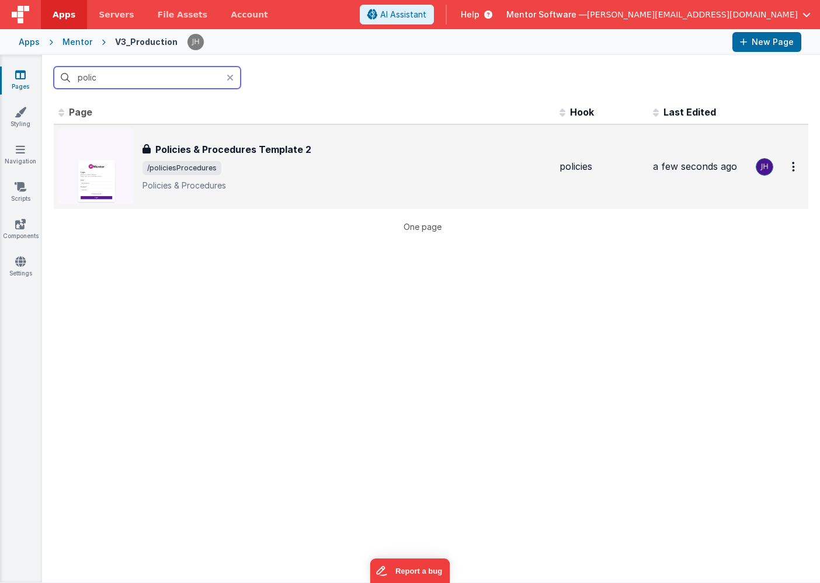
type input "polic"
click at [239, 167] on span "/policiesProcedures" at bounding box center [346, 168] width 408 height 14
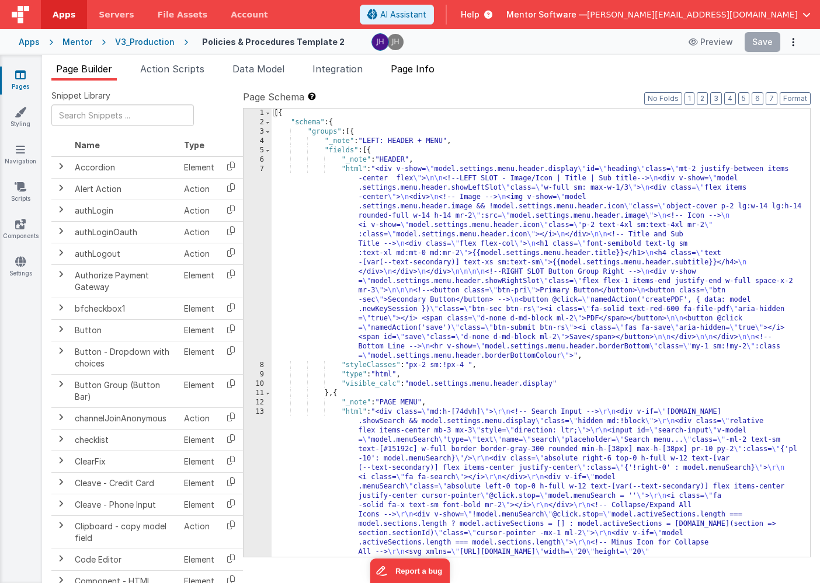
click at [422, 74] on span "Page Info" at bounding box center [413, 69] width 44 height 12
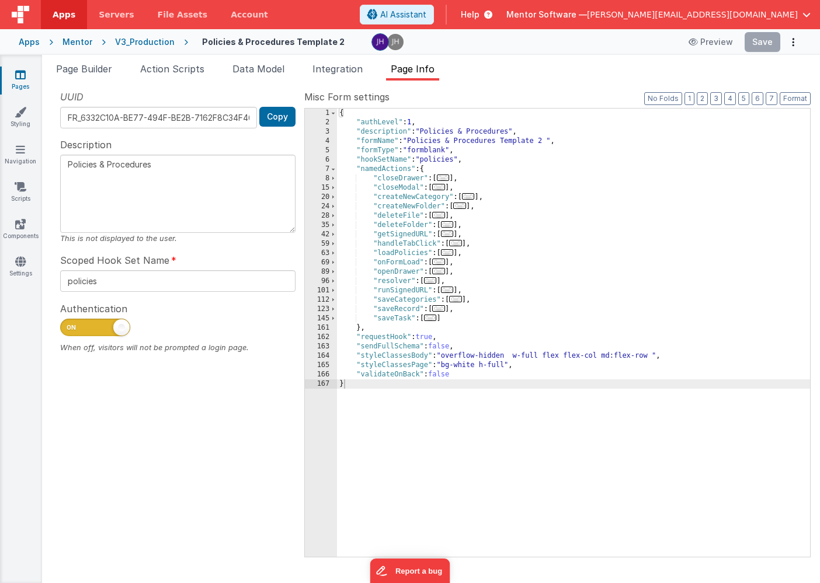
click at [441, 308] on span "..." at bounding box center [438, 308] width 13 height 6
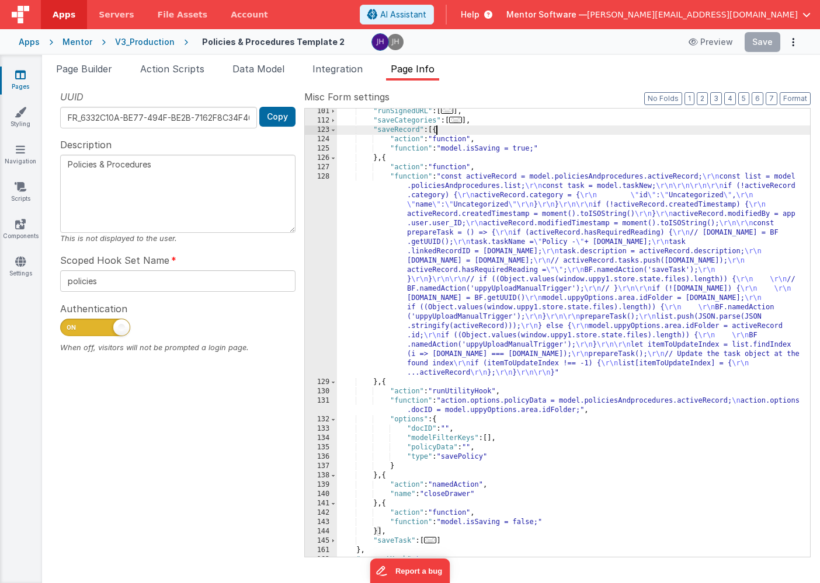
scroll to position [234, 0]
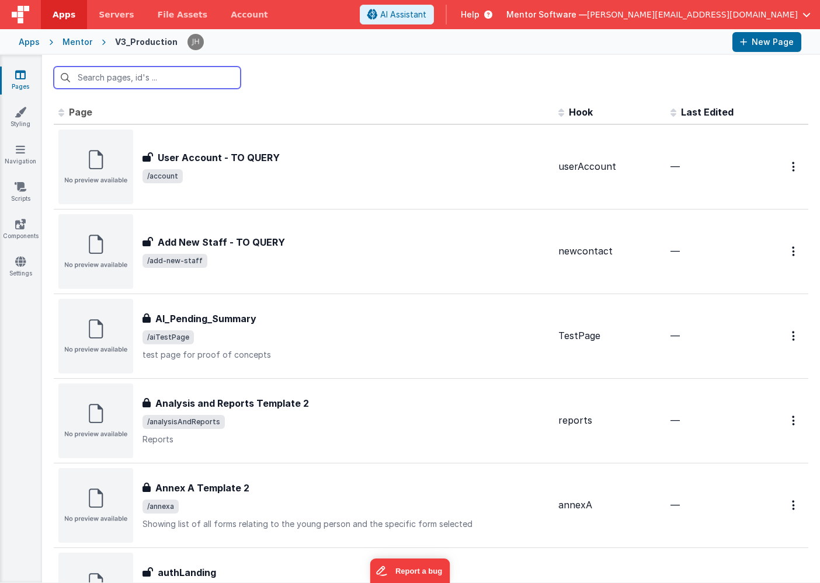
click at [203, 85] on input "text" at bounding box center [147, 78] width 187 height 22
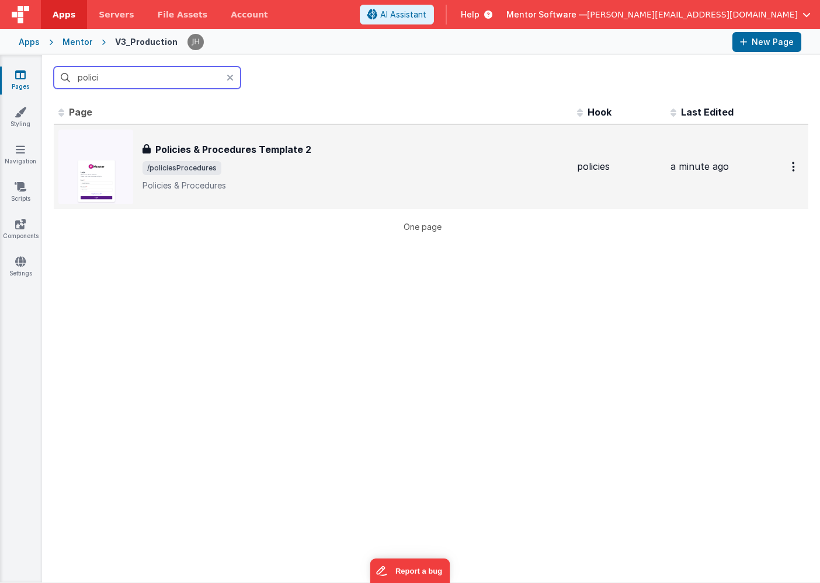
type input "polici"
click at [256, 151] on h3 "Policies & Procedures Template 2" at bounding box center [233, 149] width 156 height 14
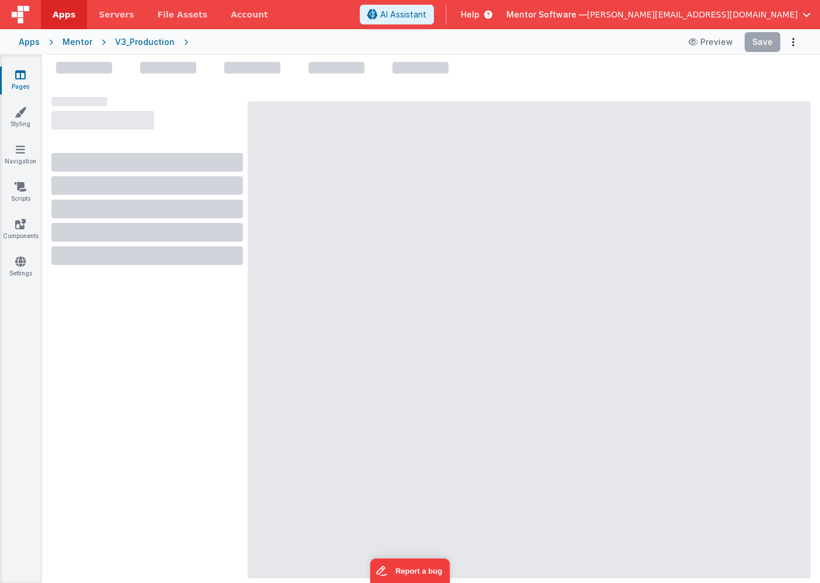
click at [75, 45] on div "Mentor" at bounding box center [77, 42] width 30 height 12
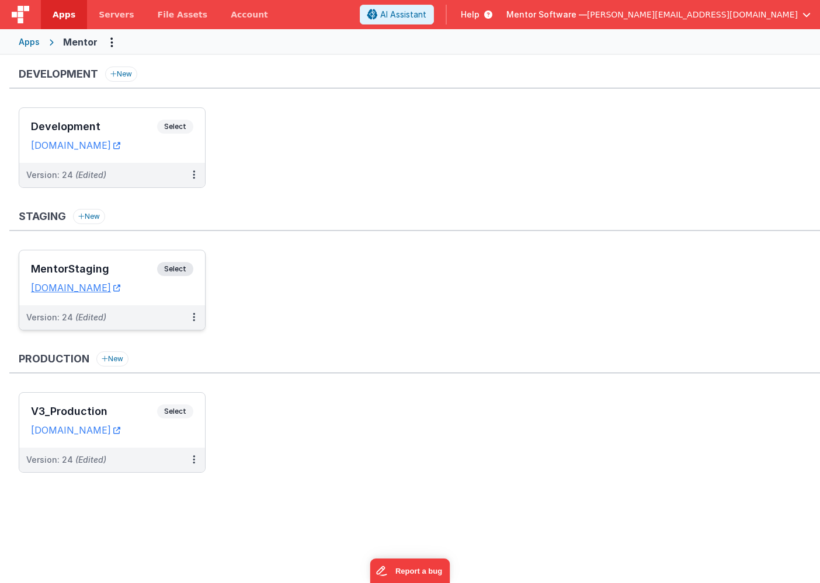
click at [121, 270] on h3 "MentorStaging" at bounding box center [94, 269] width 126 height 12
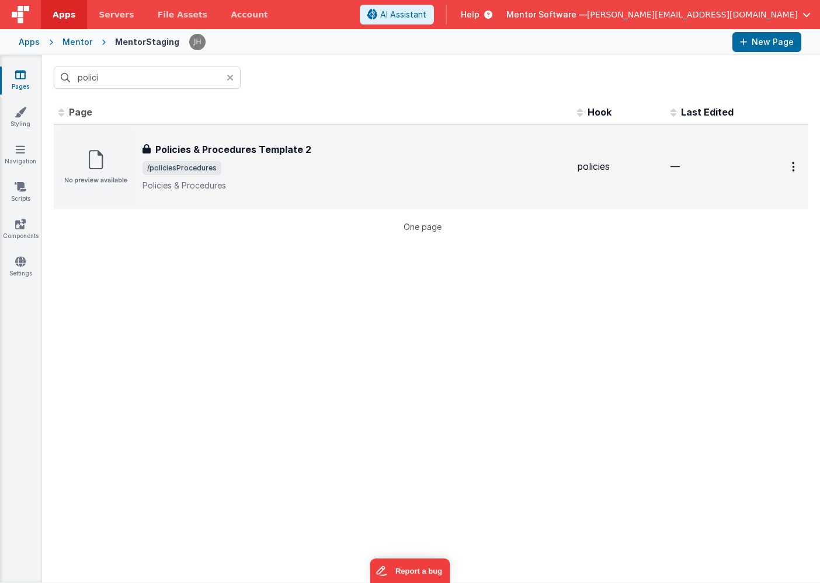
click at [269, 168] on span "/policiesProcedures" at bounding box center [354, 168] width 425 height 14
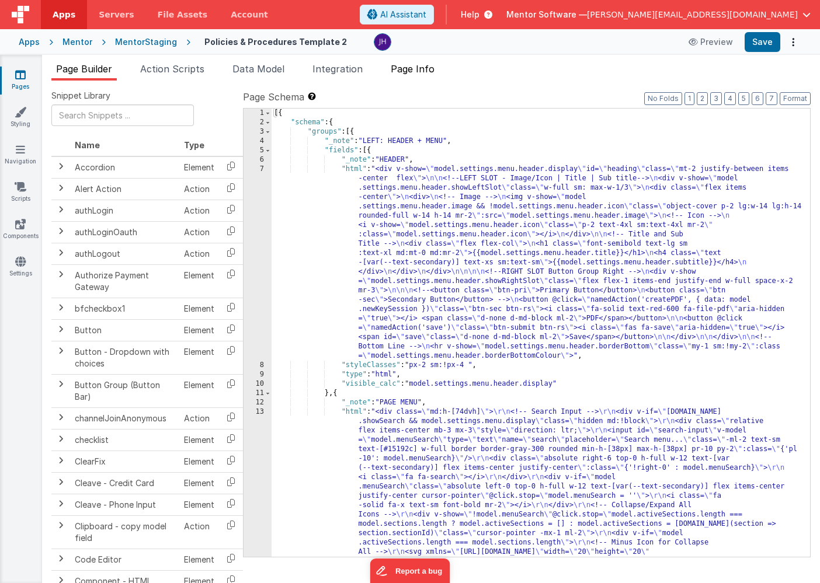
click at [423, 68] on span "Page Info" at bounding box center [413, 69] width 44 height 12
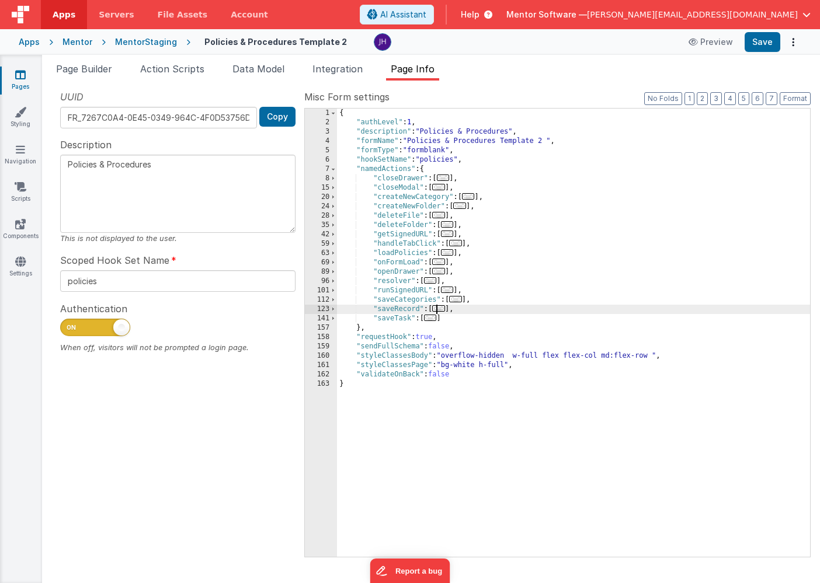
click at [442, 310] on span "..." at bounding box center [438, 308] width 13 height 6
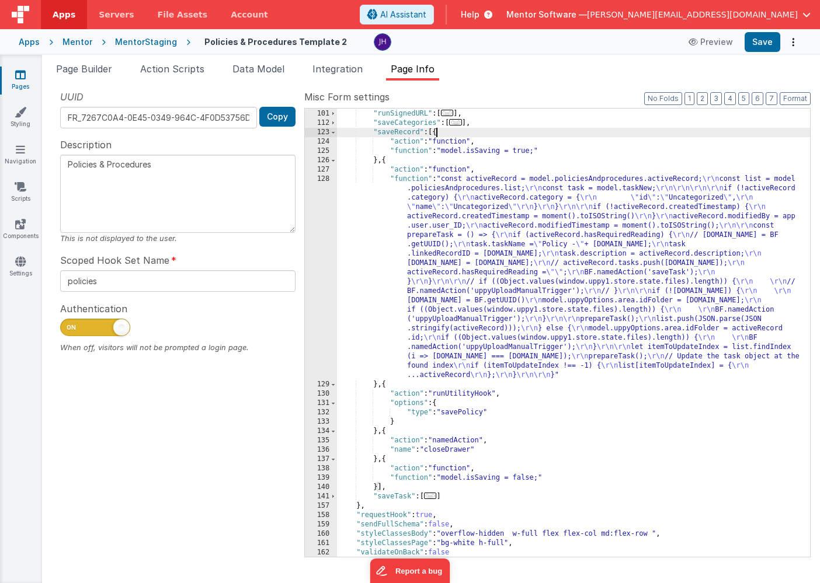
scroll to position [186, 0]
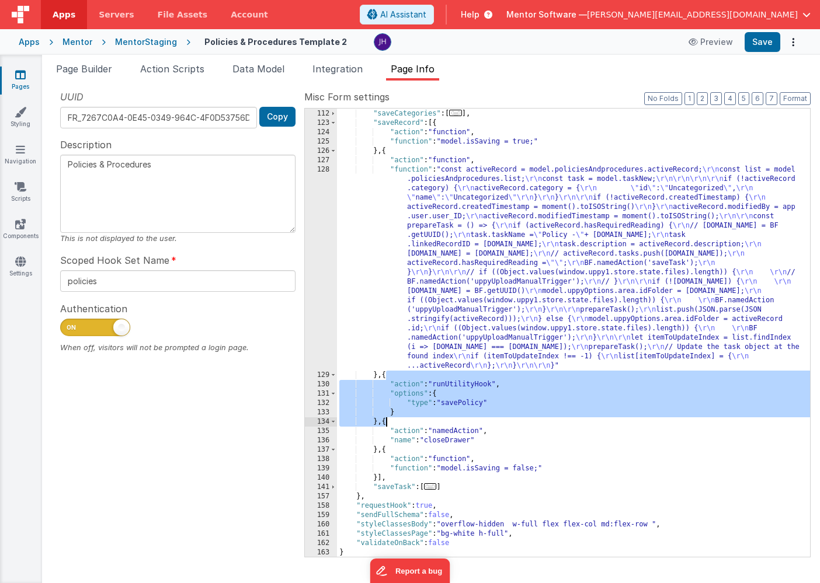
drag, startPoint x: 387, startPoint y: 377, endPoint x: 384, endPoint y: 423, distance: 46.2
click at [384, 423] on div ""runSignedURL" : [ ... ] , "saveCategories" : [ ... ] , "saveRecord" : [{ "acti…" at bounding box center [573, 333] width 473 height 467
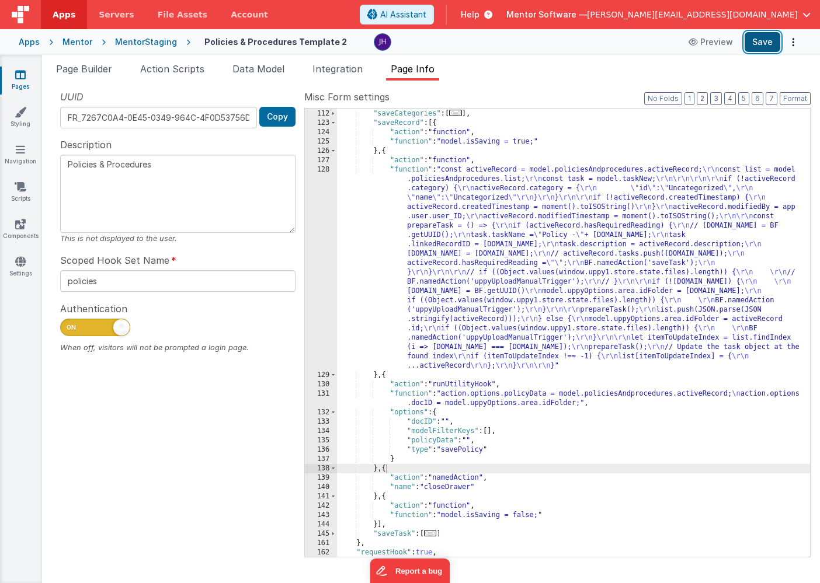
click at [759, 44] on button "Save" at bounding box center [763, 42] width 36 height 20
click at [63, 43] on div "Mentor" at bounding box center [77, 42] width 30 height 12
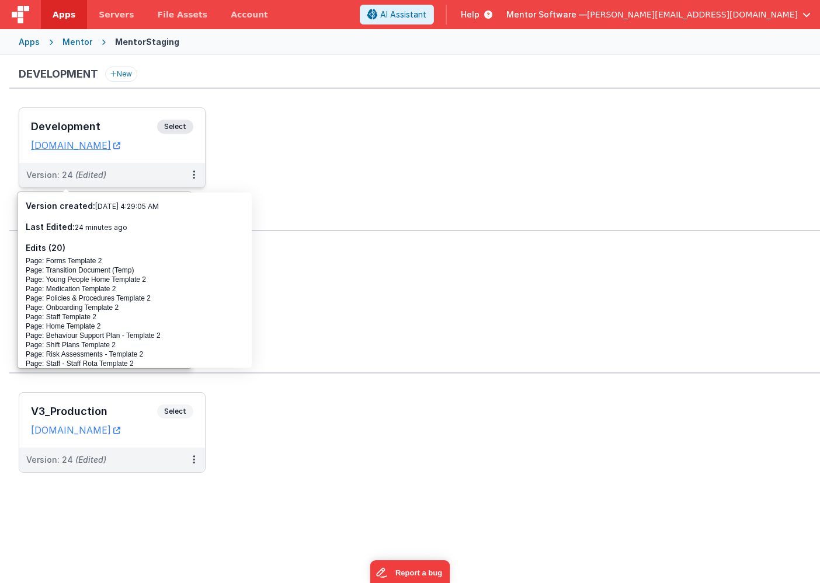
click at [96, 126] on h3 "Development" at bounding box center [94, 127] width 126 height 12
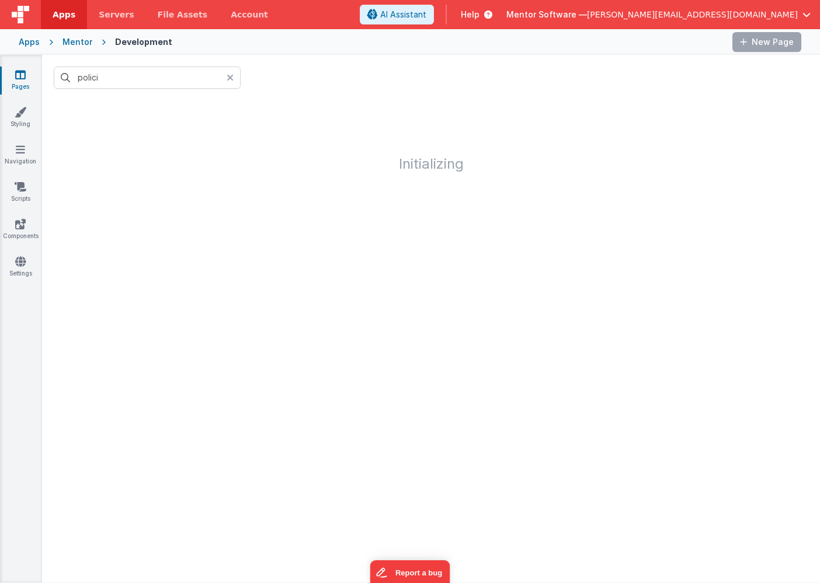
click at [23, 79] on icon at bounding box center [20, 75] width 11 height 12
click at [230, 78] on icon at bounding box center [230, 77] width 7 height 9
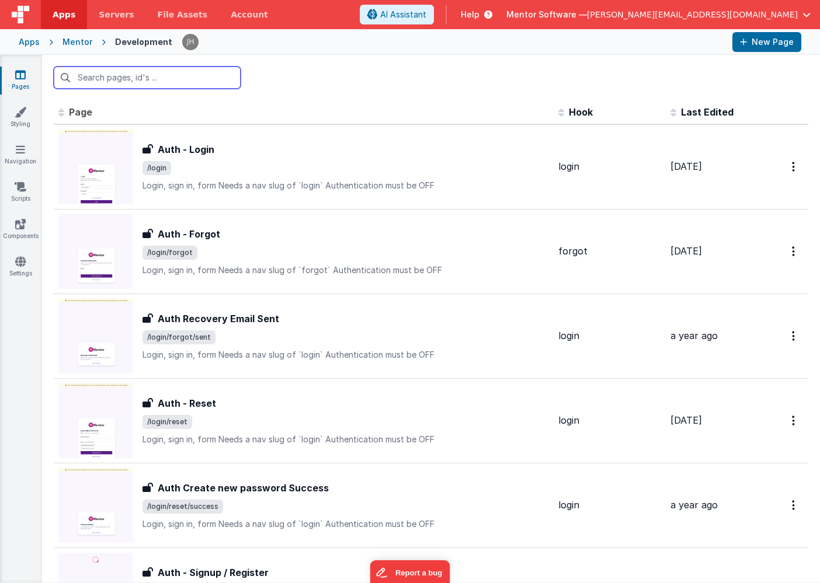
click at [131, 79] on input "text" at bounding box center [147, 78] width 187 height 22
click at [128, 77] on input "text" at bounding box center [147, 78] width 187 height 22
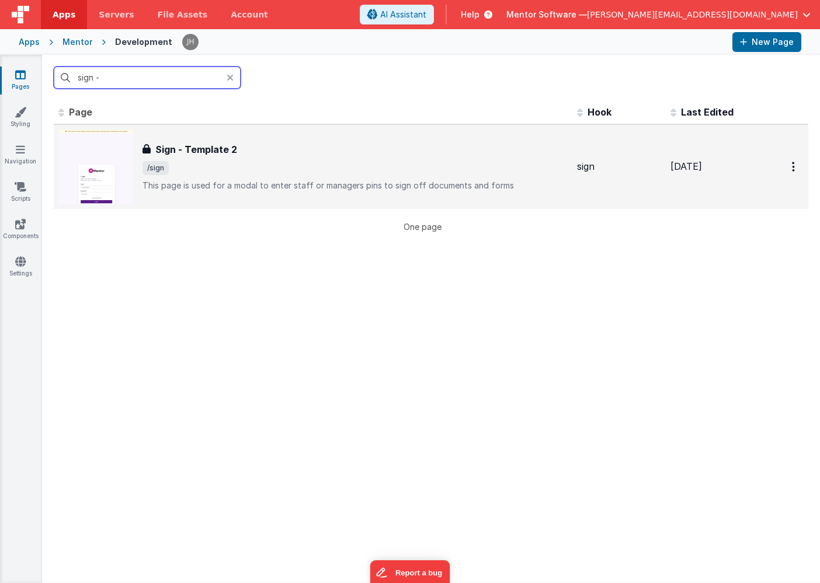
type input "sign -"
click at [215, 182] on p "This page is used for a modal to enter staff or managers pins to sign off docum…" at bounding box center [354, 186] width 425 height 12
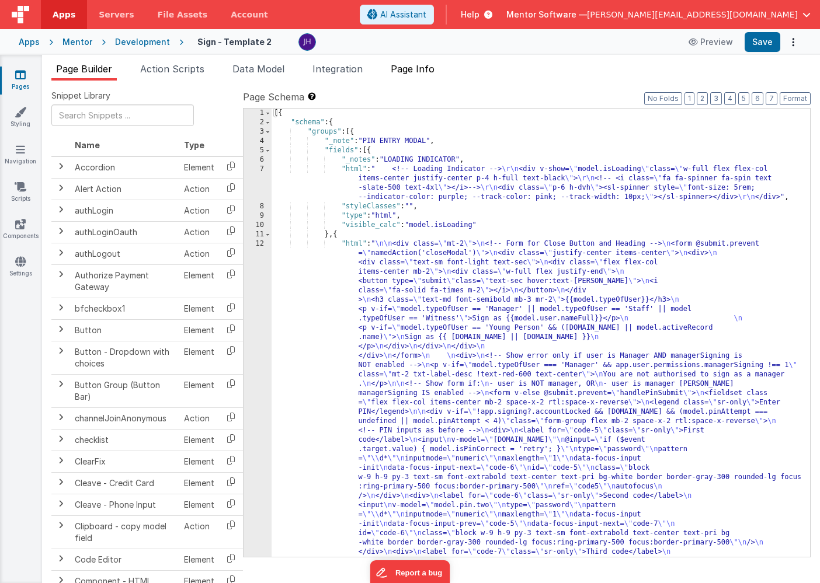
click at [427, 71] on span "Page Info" at bounding box center [413, 69] width 44 height 12
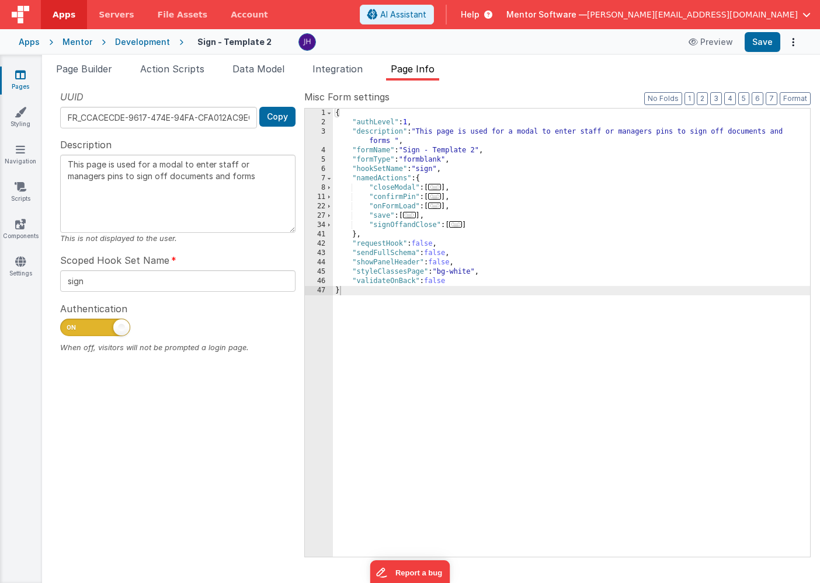
click at [458, 225] on span "..." at bounding box center [455, 224] width 13 height 6
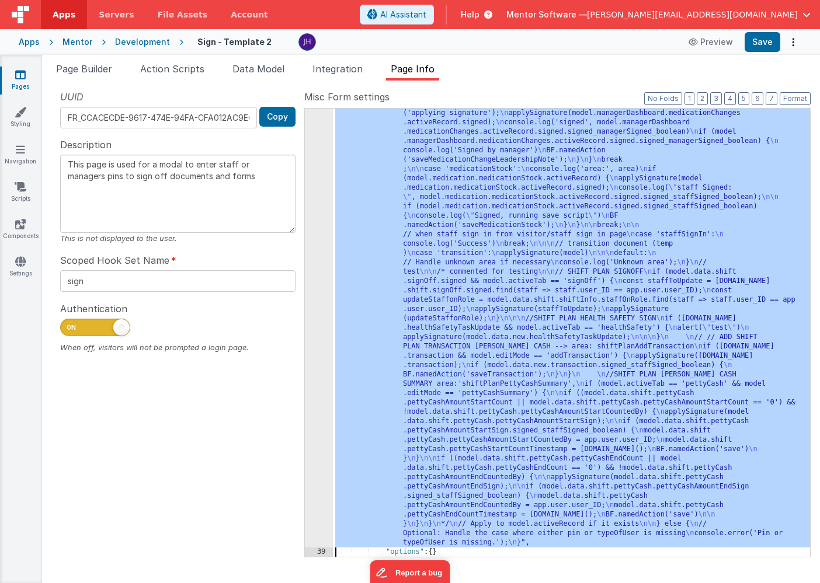
scroll to position [1925, 0]
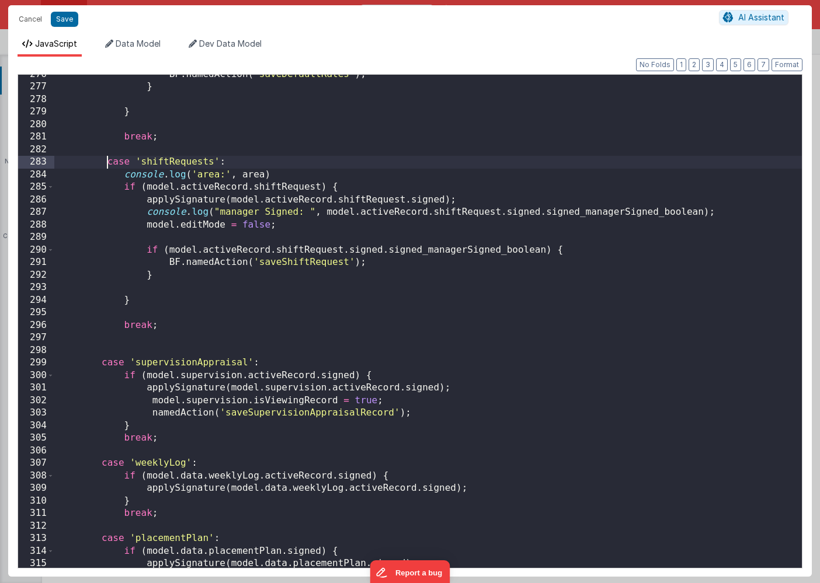
scroll to position [0, 0]
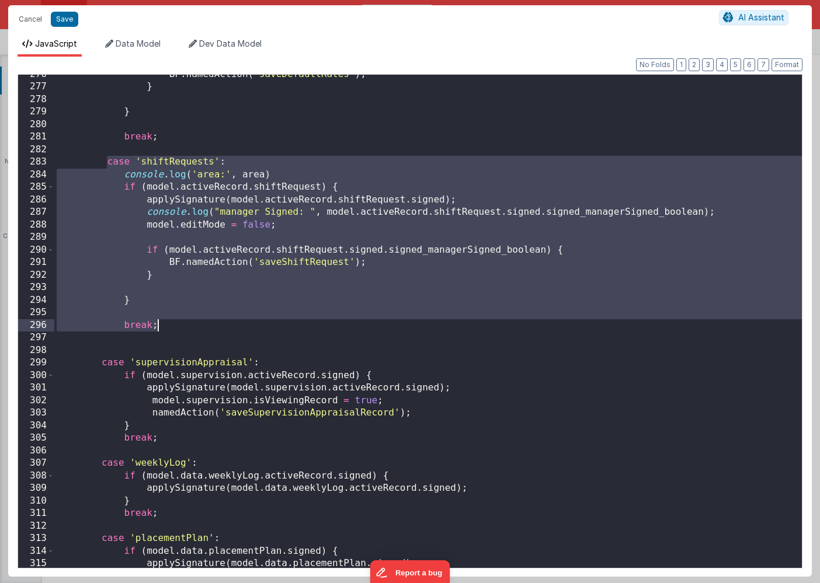
drag, startPoint x: 106, startPoint y: 162, endPoint x: 184, endPoint y: 325, distance: 180.5
click at [184, 325] on div "BF . namedAction ( 'saveDefaultRates' ) ; } } break ; case 'shiftRequests' : co…" at bounding box center [427, 327] width 747 height 519
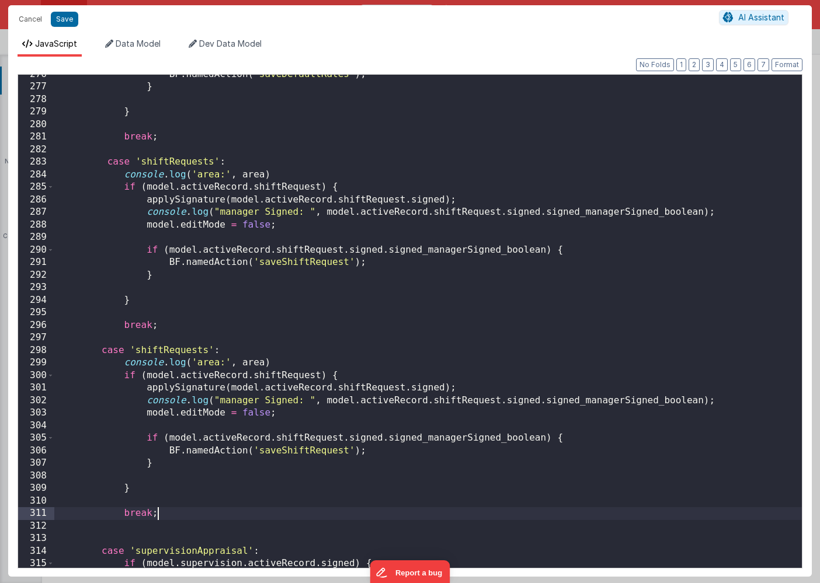
click at [162, 350] on div "BF . namedAction ( 'saveDefaultRates' ) ; } } break ; case 'shiftRequests' : co…" at bounding box center [427, 327] width 747 height 519
click at [206, 348] on div "BF . namedAction ( 'saveDefaultRates' ) ; } } break ; case 'shiftRequests' : co…" at bounding box center [427, 327] width 747 height 519
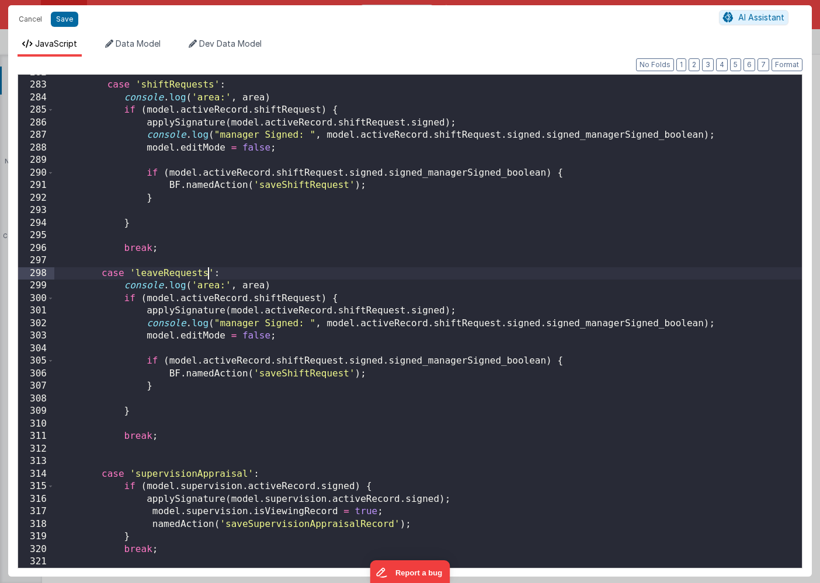
scroll to position [3537, 0]
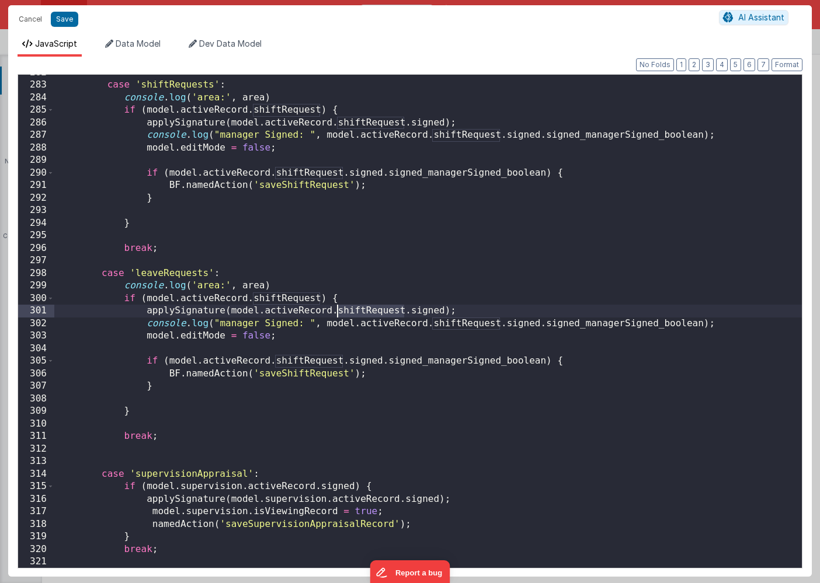
drag, startPoint x: 404, startPoint y: 311, endPoint x: 337, endPoint y: 310, distance: 66.6
click at [337, 310] on div "case 'shiftRequests' : console . log ( 'area:' , area ) if ( model . activeReco…" at bounding box center [427, 326] width 747 height 519
click at [461, 324] on div "case 'shiftRequests' : console . log ( 'area:' , area ) if ( model . activeReco…" at bounding box center [427, 326] width 747 height 519
click at [301, 360] on div "case 'shiftRequests' : console . log ( 'area:' , area ) if ( model . activeReco…" at bounding box center [427, 326] width 747 height 519
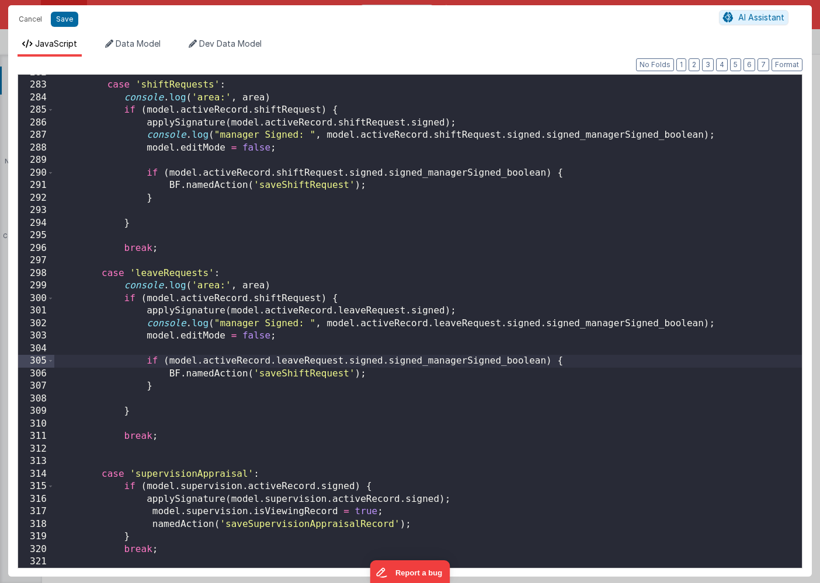
click at [309, 374] on div "case 'shiftRequests' : console . log ( 'area:' , area ) if ( model . activeReco…" at bounding box center [427, 326] width 747 height 519
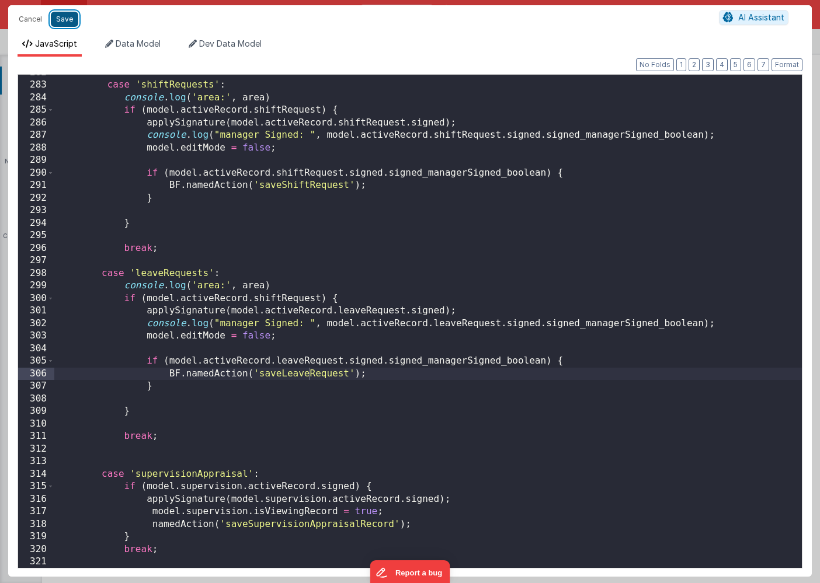
click at [64, 20] on button "Save" at bounding box center [64, 19] width 27 height 15
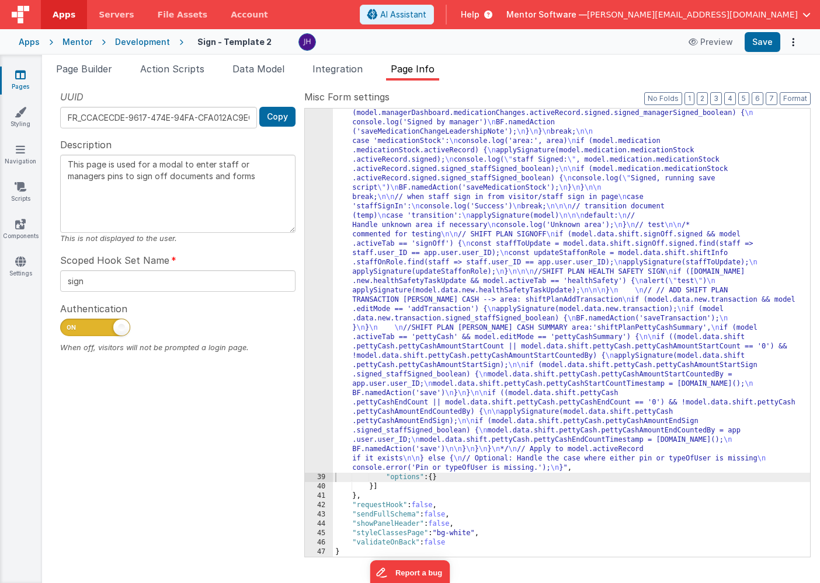
scroll to position [1803, 0]
click at [759, 46] on button "Save" at bounding box center [763, 42] width 36 height 20
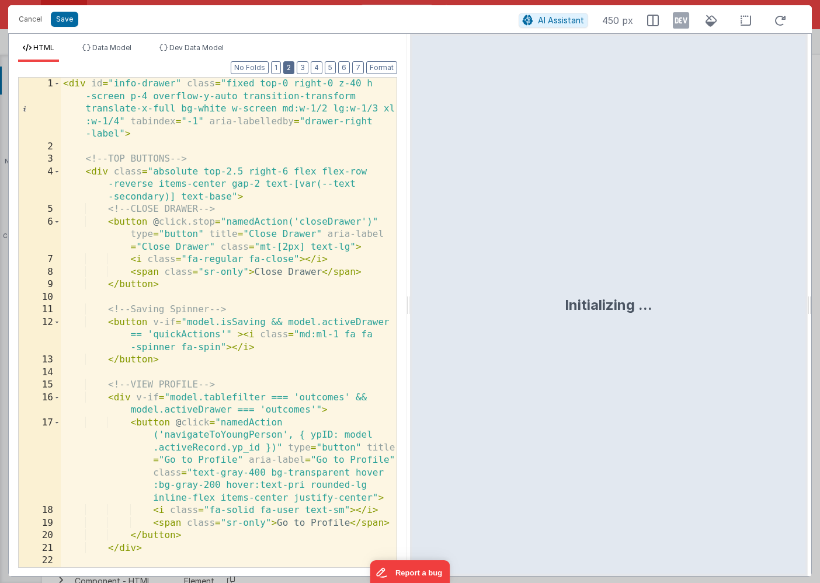
click at [294, 69] on button "2" at bounding box center [288, 67] width 11 height 13
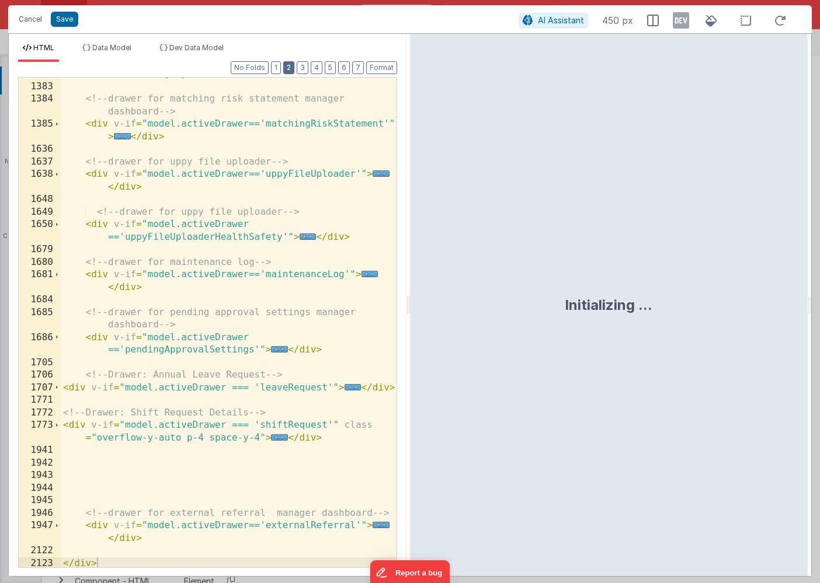
scroll to position [690, 0]
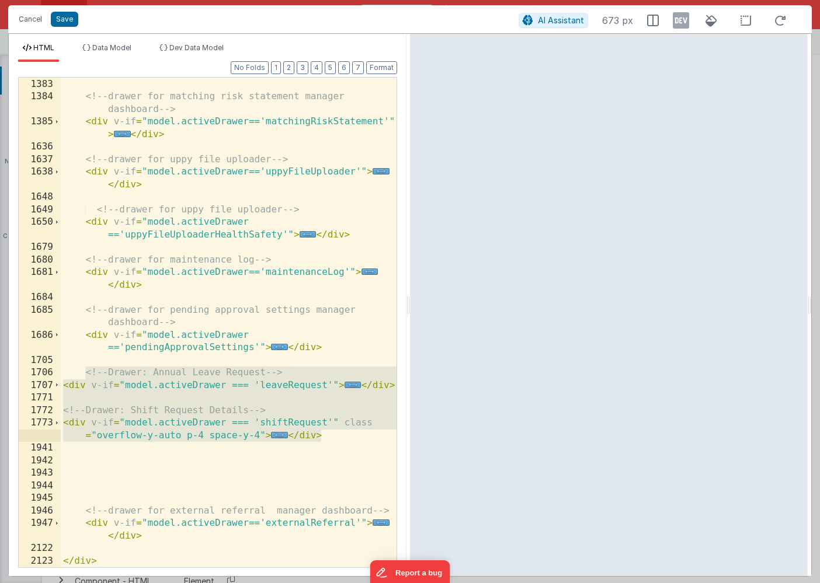
drag, startPoint x: 85, startPoint y: 375, endPoint x: 326, endPoint y: 438, distance: 249.9
click at [326, 438] on div "< div v-if = "model.activeDrawer =='matchingKeyInformation'" > ... </ div > <!-…" at bounding box center [229, 317] width 336 height 528
click at [220, 396] on div "< div v-if = "model.activeDrawer =='matchingKeyInformation'" > ... </ div > <!-…" at bounding box center [229, 317] width 336 height 528
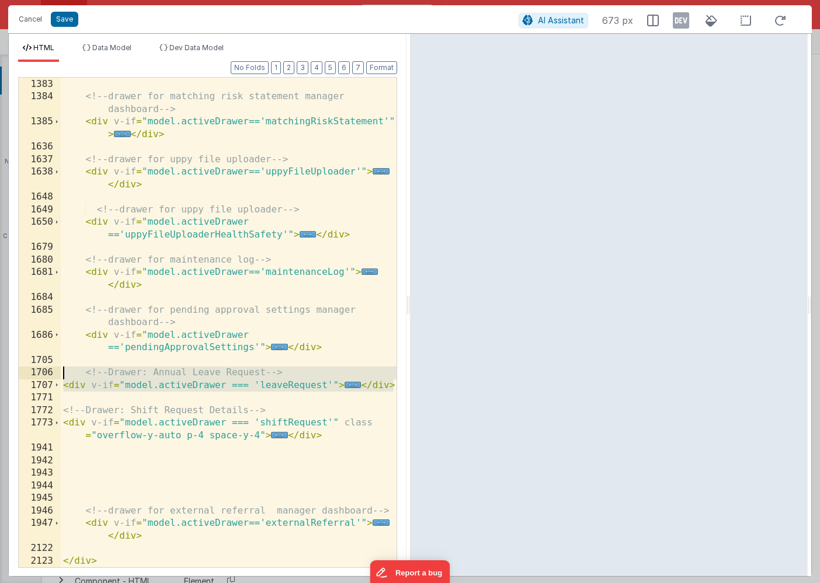
drag, startPoint x: 394, startPoint y: 386, endPoint x: 51, endPoint y: 374, distance: 343.0
click at [51, 374] on div "1302 1383 1384 1385 1636 1637 1638 1648 1649 1650 1679 1680 1681 1684 1685 1686…" at bounding box center [207, 322] width 379 height 491
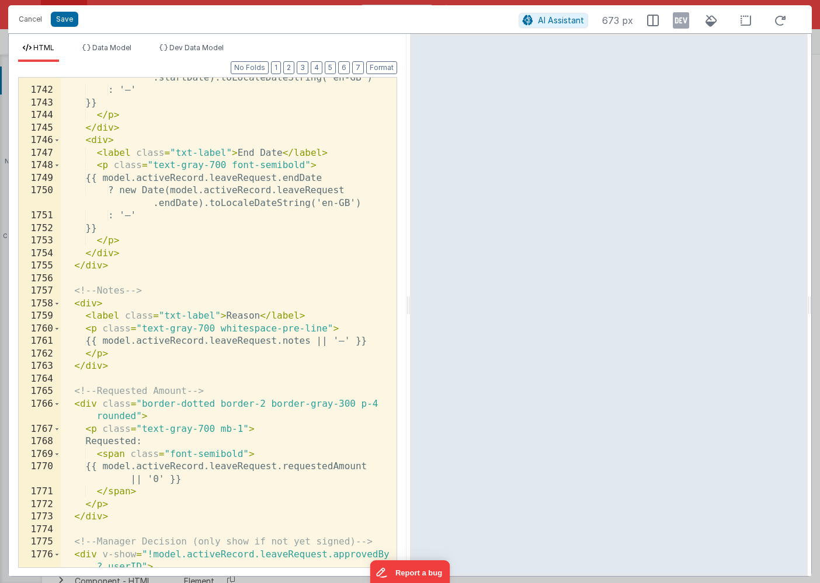
scroll to position [1500, 0]
click at [65, 21] on button "Save" at bounding box center [64, 19] width 27 height 15
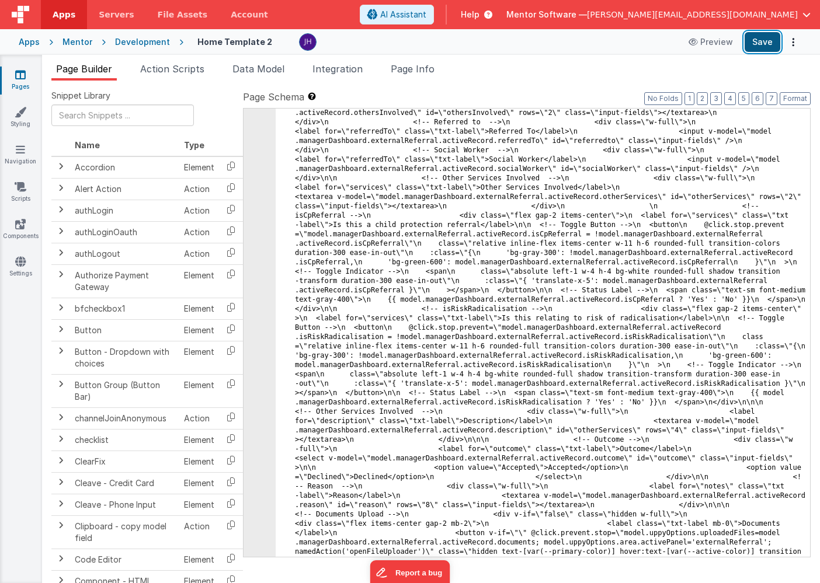
click at [760, 44] on button "Save" at bounding box center [763, 42] width 36 height 20
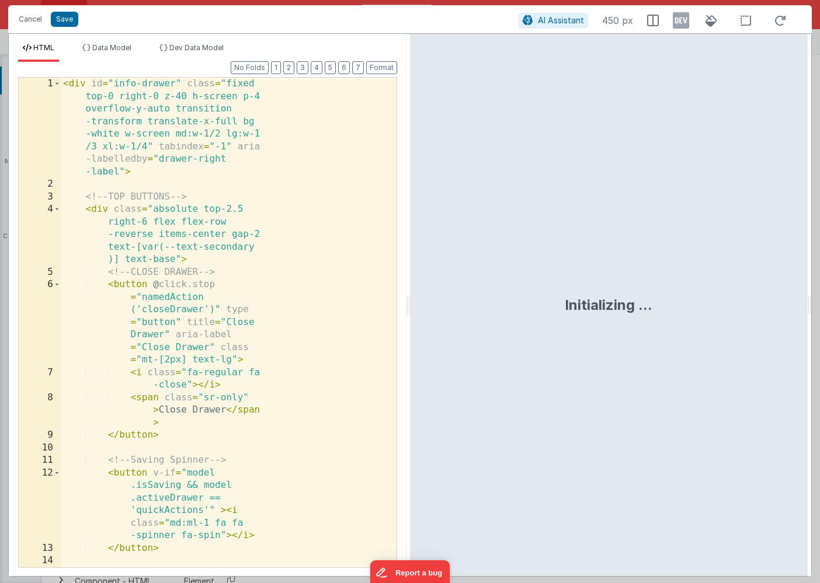
scroll to position [12324, 0]
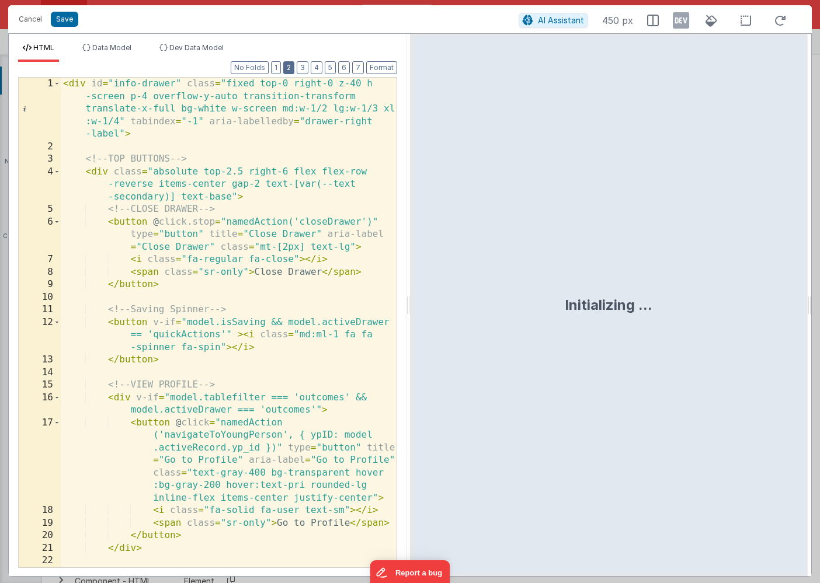
click at [291, 67] on button "2" at bounding box center [288, 67] width 11 height 13
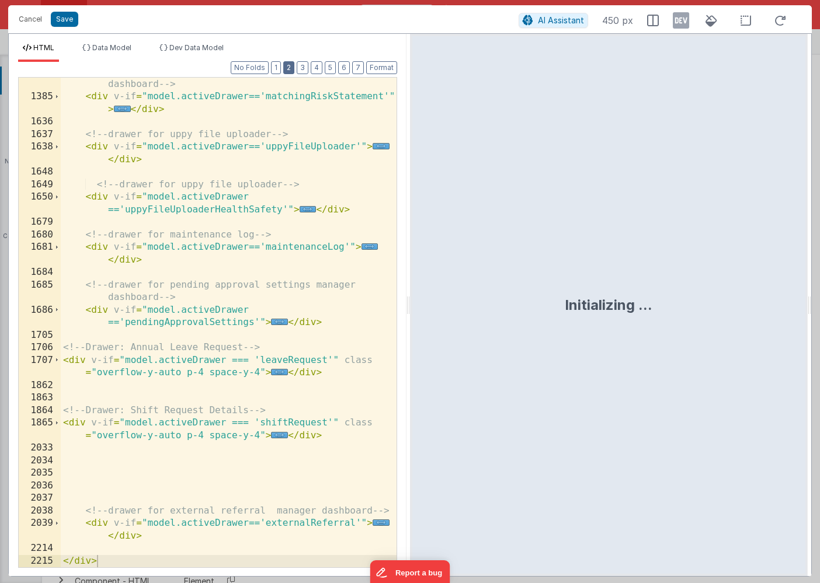
scroll to position [715, 0]
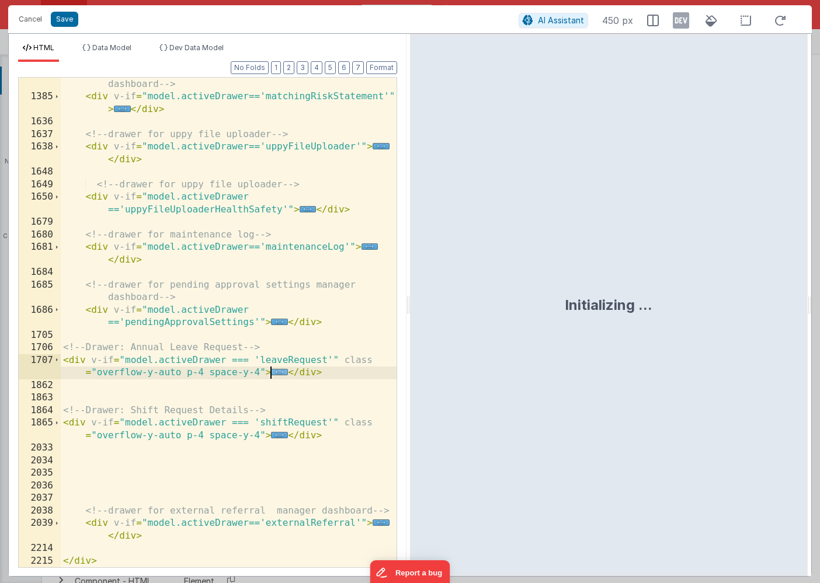
click at [279, 374] on span "..." at bounding box center [279, 372] width 17 height 6
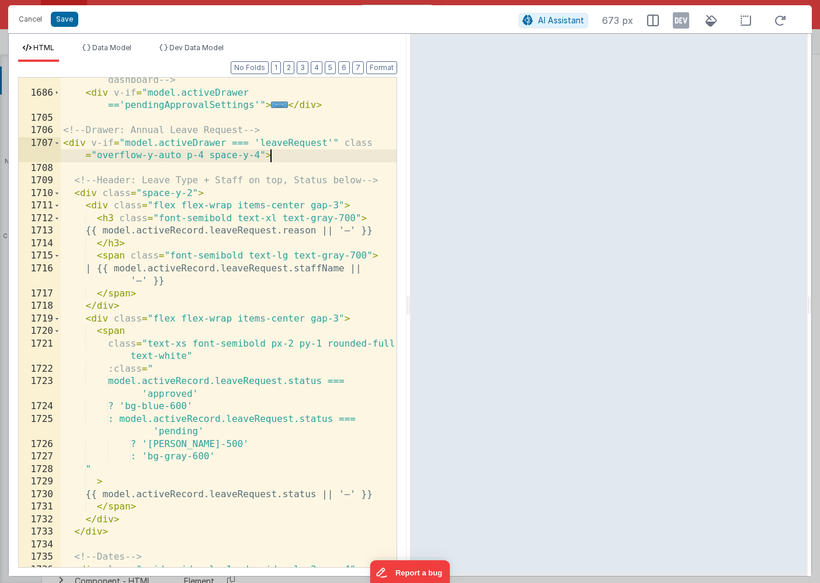
scroll to position [935, 0]
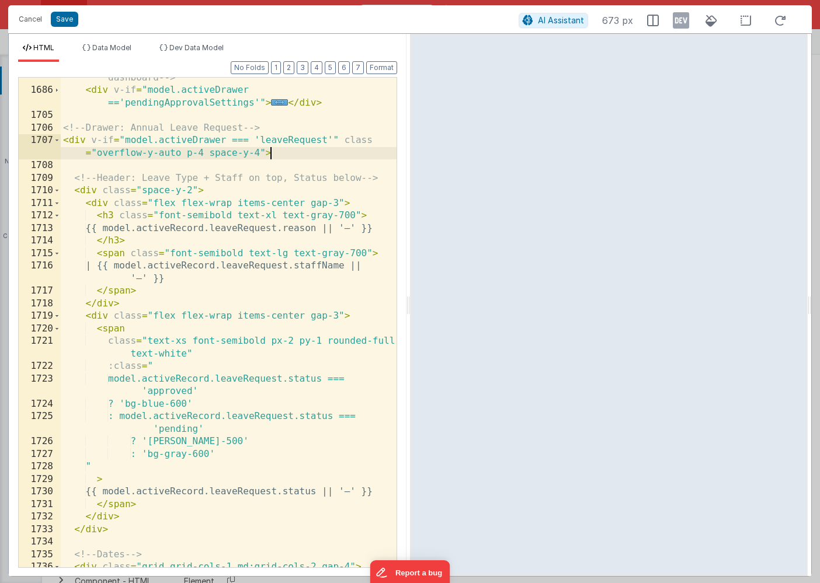
click at [315, 266] on div "<!-- drawer for pending approval settings manager dashboard --> < div v-if = "m…" at bounding box center [229, 323] width 336 height 528
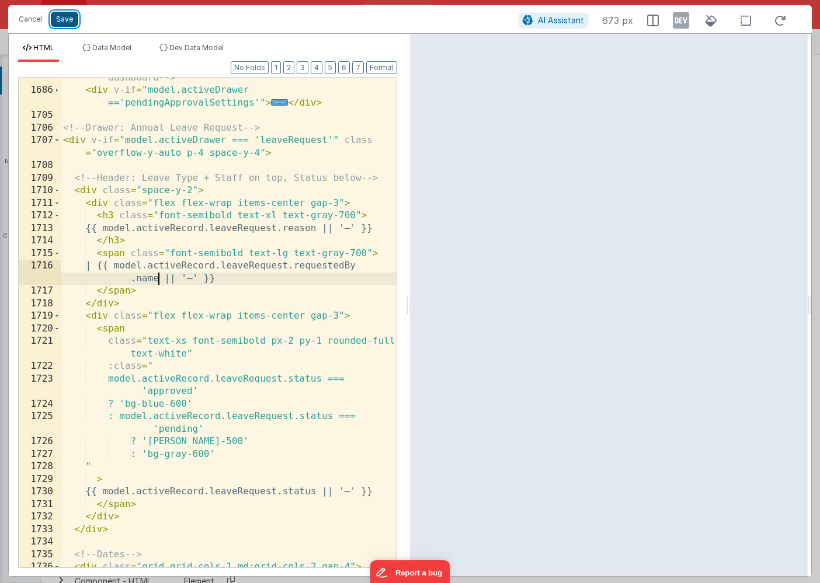
click at [64, 18] on button "Save" at bounding box center [64, 19] width 27 height 15
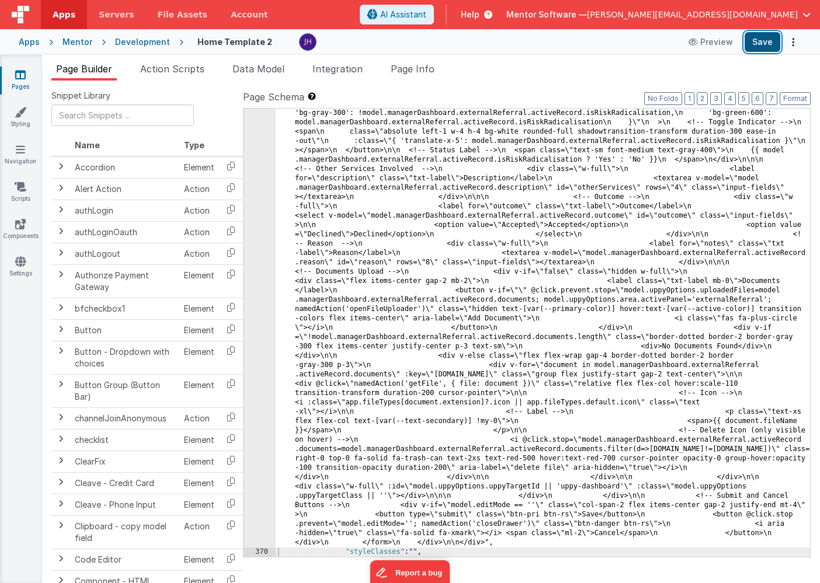
click at [763, 46] on button "Save" at bounding box center [763, 42] width 36 height 20
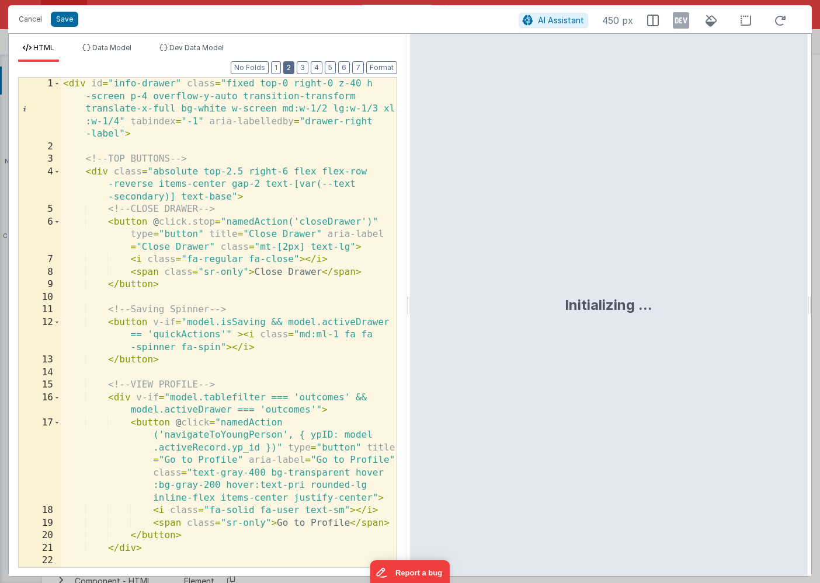
click at [291, 64] on button "2" at bounding box center [288, 67] width 11 height 13
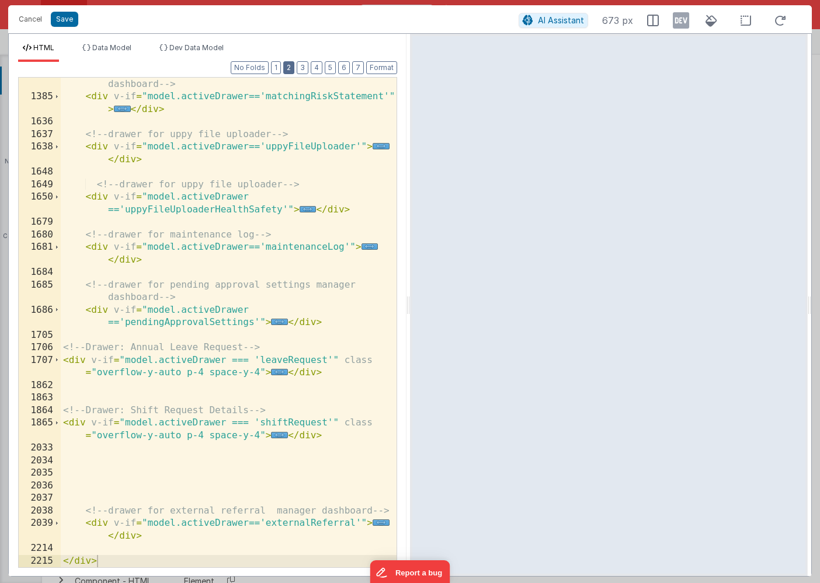
scroll to position [715, 0]
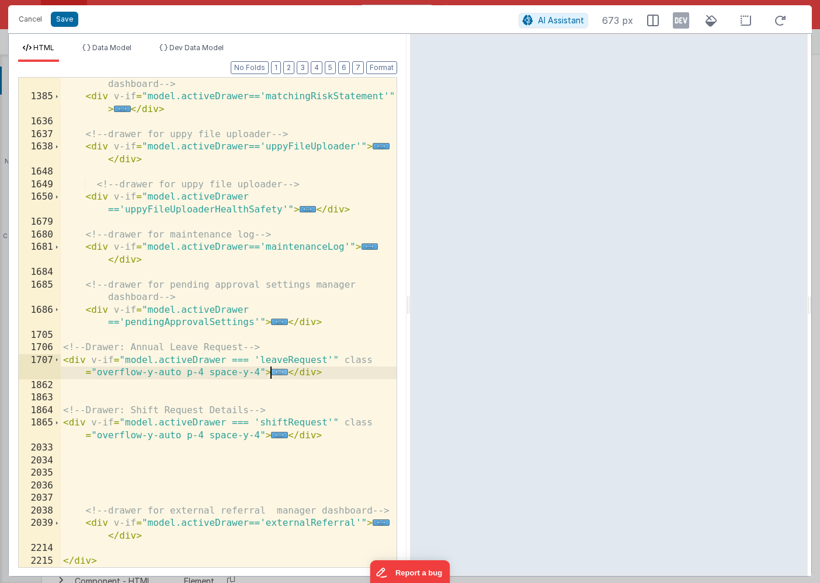
click at [280, 374] on span "..." at bounding box center [279, 372] width 17 height 6
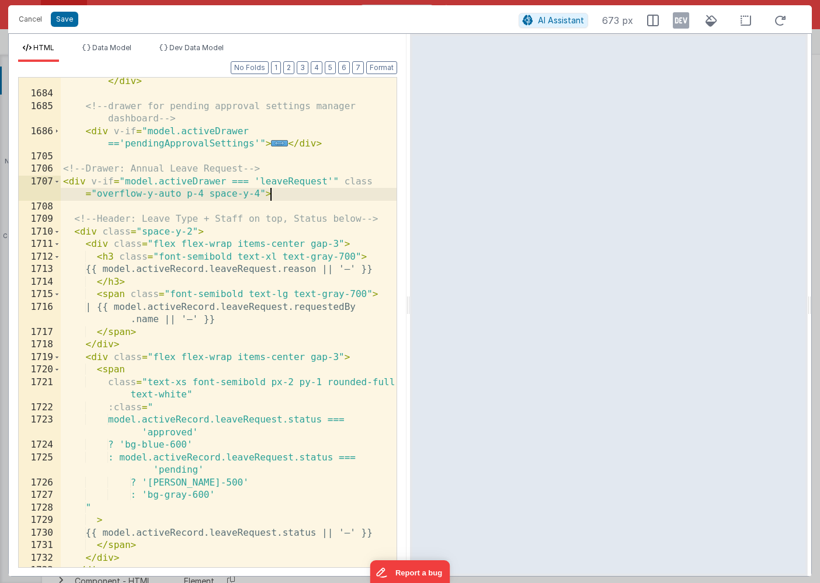
scroll to position [894, 0]
click at [65, 25] on button "Save" at bounding box center [64, 19] width 27 height 15
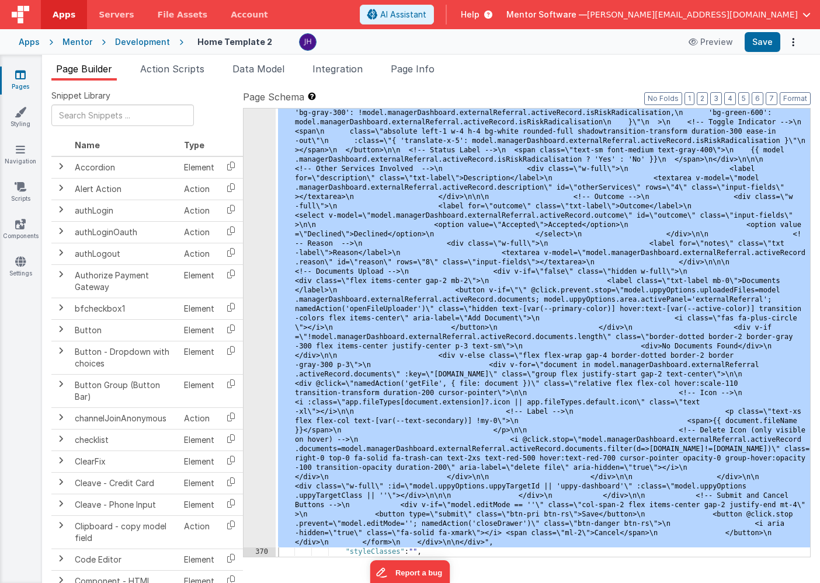
drag, startPoint x: 88, startPoint y: 71, endPoint x: 117, endPoint y: 71, distance: 29.2
click at [88, 71] on span "Page Builder" at bounding box center [84, 69] width 56 height 12
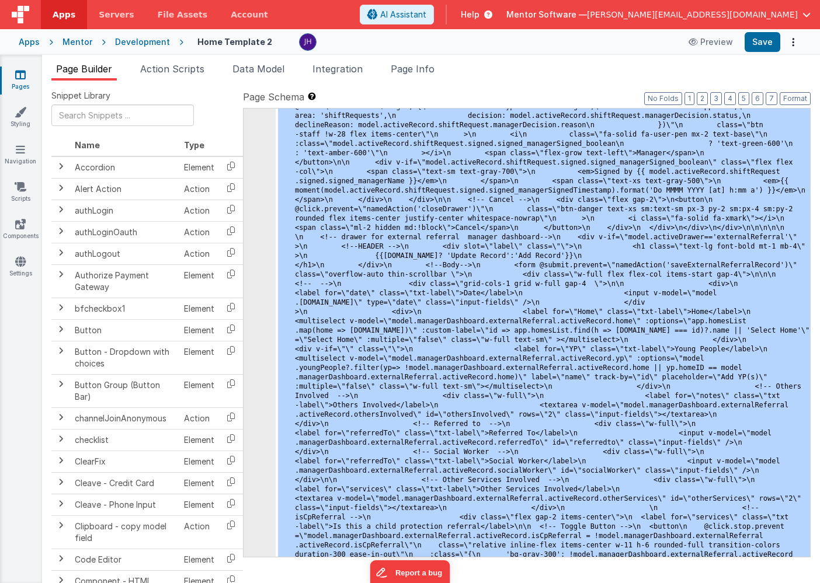
scroll to position [11746, 0]
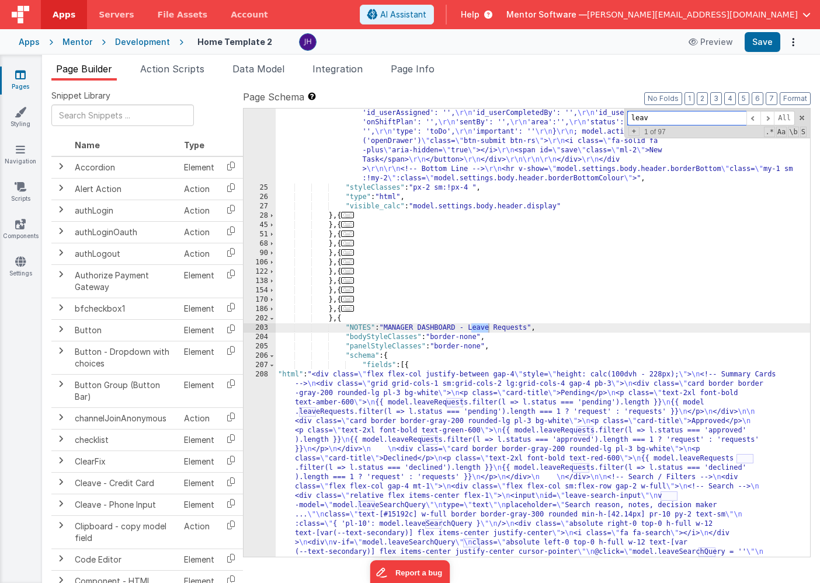
scroll to position [2177, 0]
type input "leave rew"
click at [411, 420] on div ""html" : "<div v-show= \" model.settings.body.header.display \" id= \" heading …" at bounding box center [543, 318] width 534 height 2065
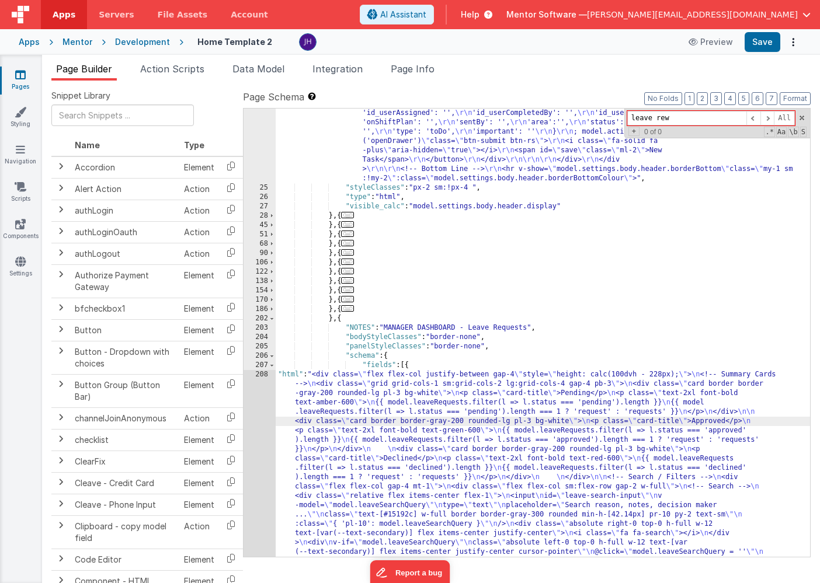
scroll to position [2719, 0]
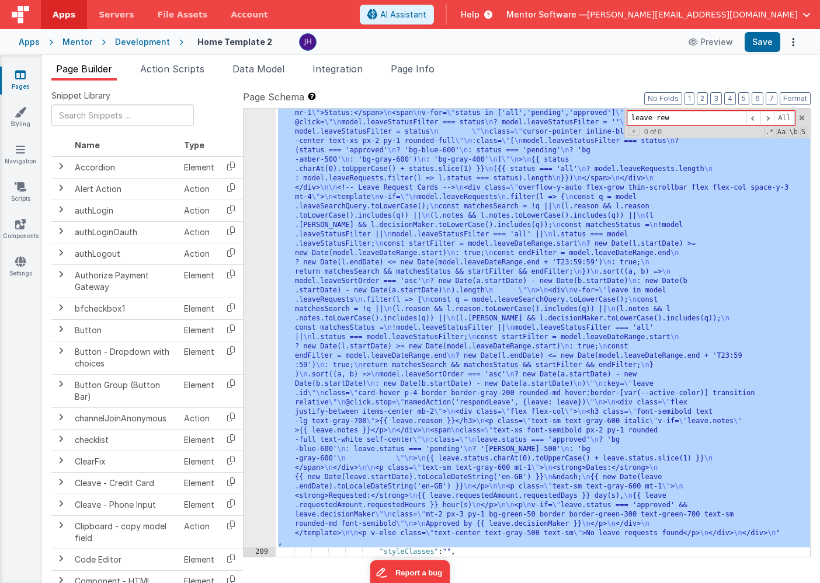
click at [264, 265] on div "208" at bounding box center [260, 187] width 32 height 719
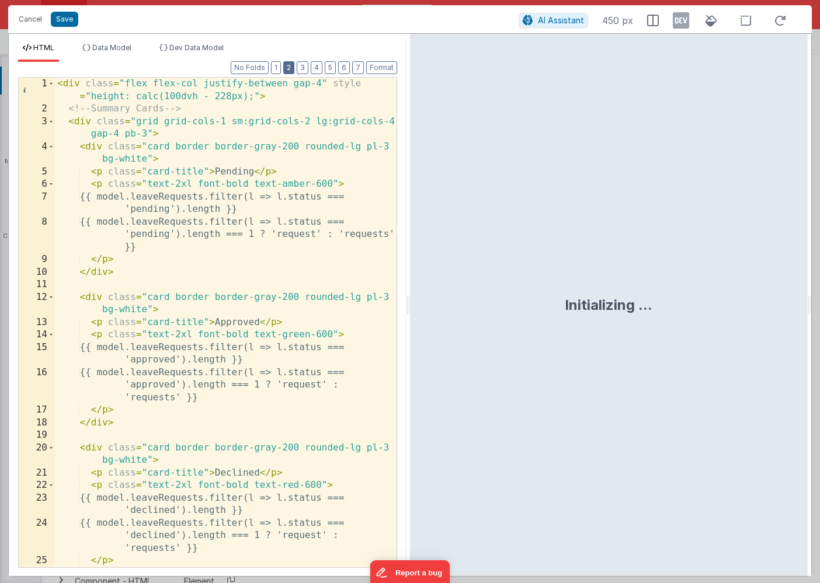
click at [289, 70] on button "2" at bounding box center [288, 67] width 11 height 13
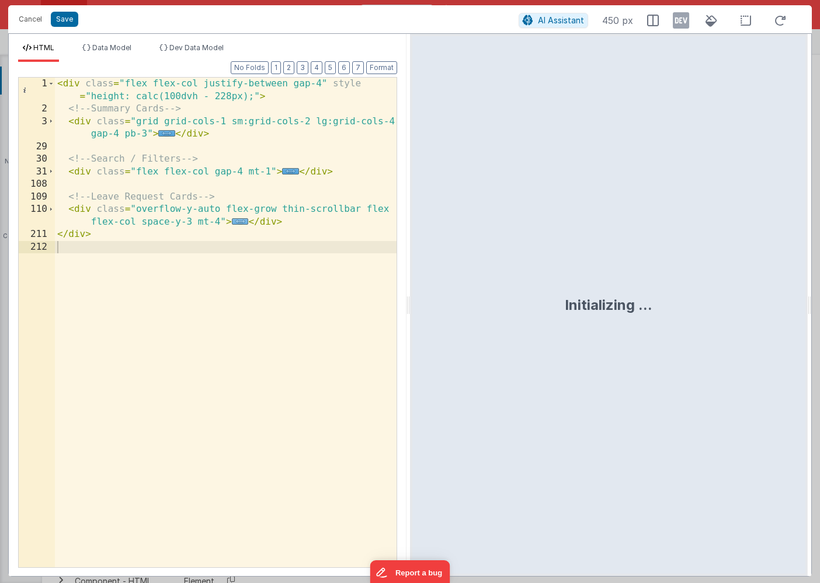
click at [239, 221] on span "..." at bounding box center [240, 221] width 17 height 6
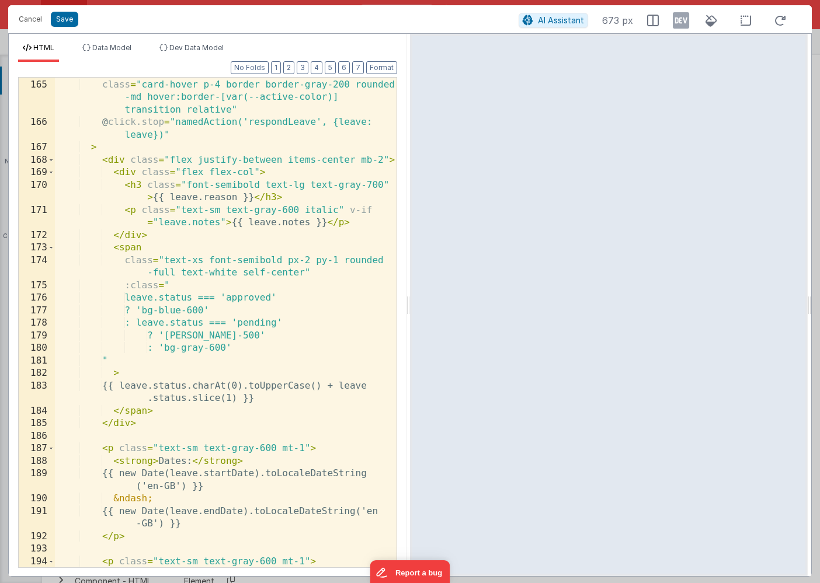
scroll to position [1028, 0]
click at [64, 18] on button "Save" at bounding box center [64, 19] width 27 height 15
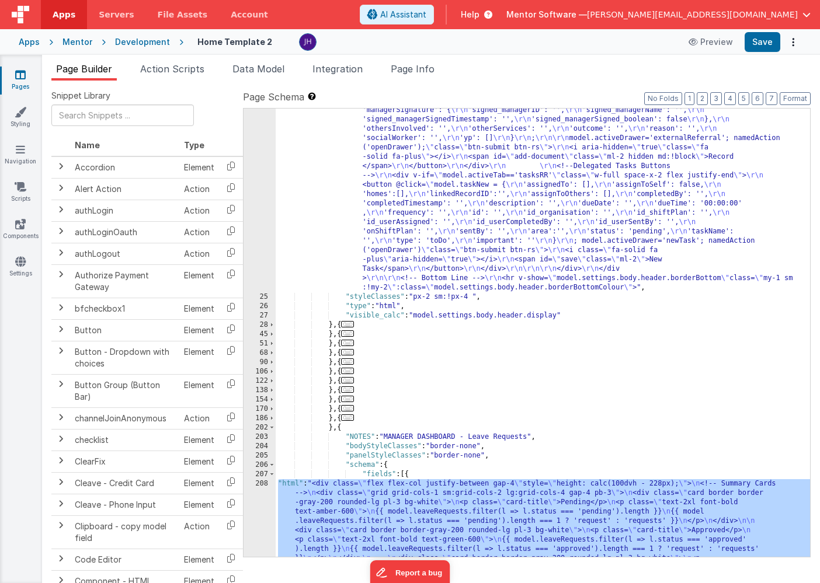
scroll to position [2068, 0]
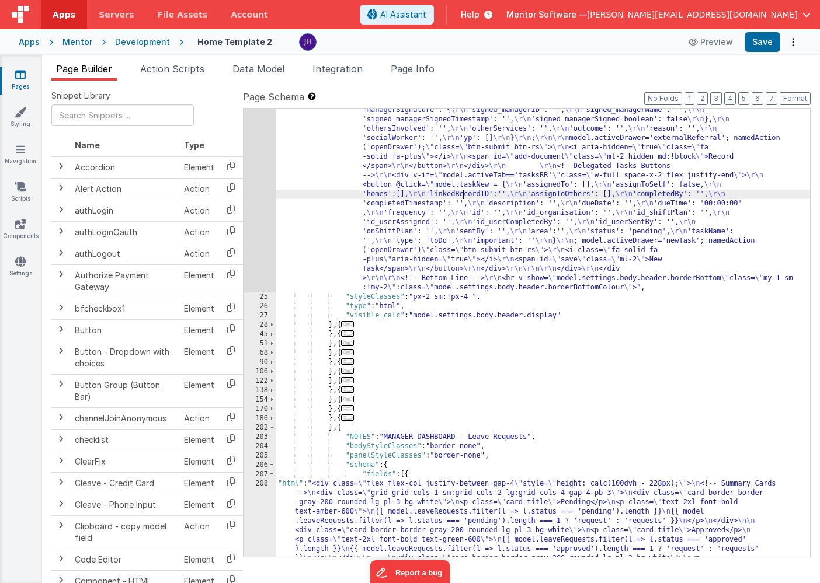
click at [464, 192] on div ""html" : "<div v-show= \" model.settings.body.header.display \" id= \" heading …" at bounding box center [543, 428] width 534 height 2065
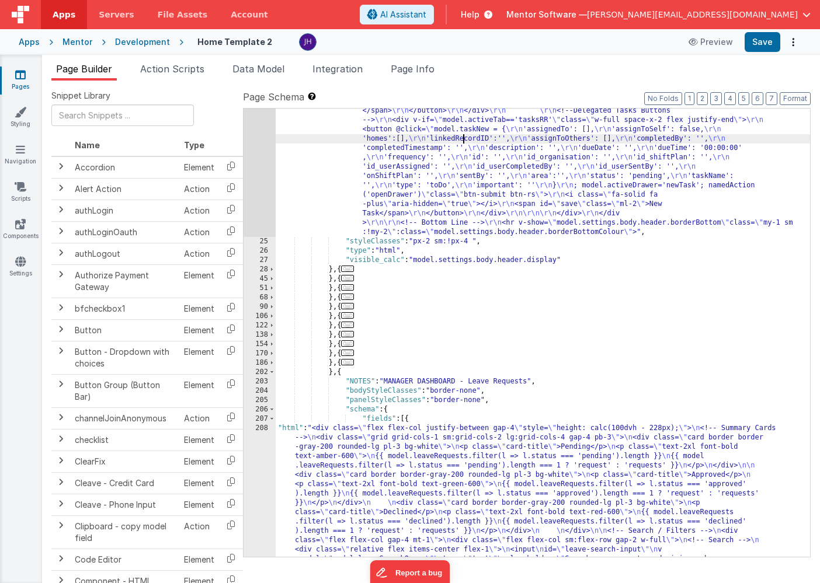
scroll to position [2123, 0]
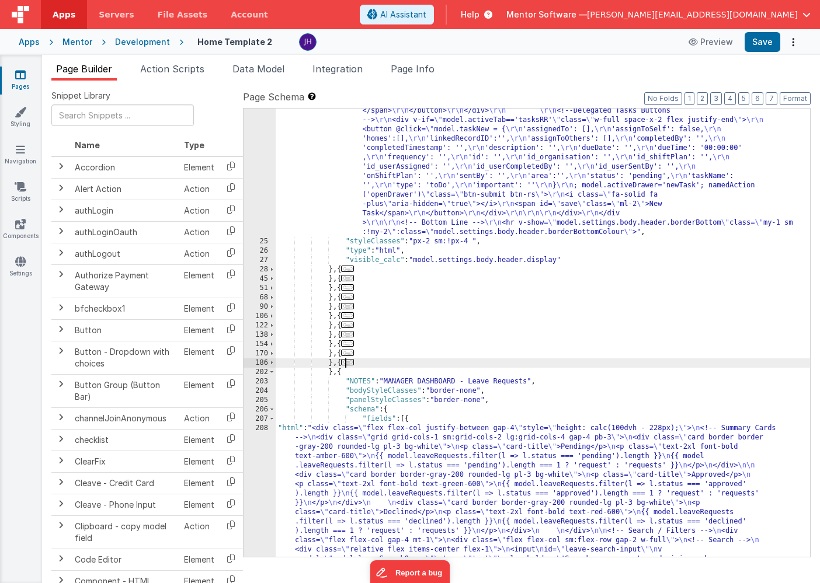
click at [352, 362] on span "..." at bounding box center [347, 362] width 13 height 6
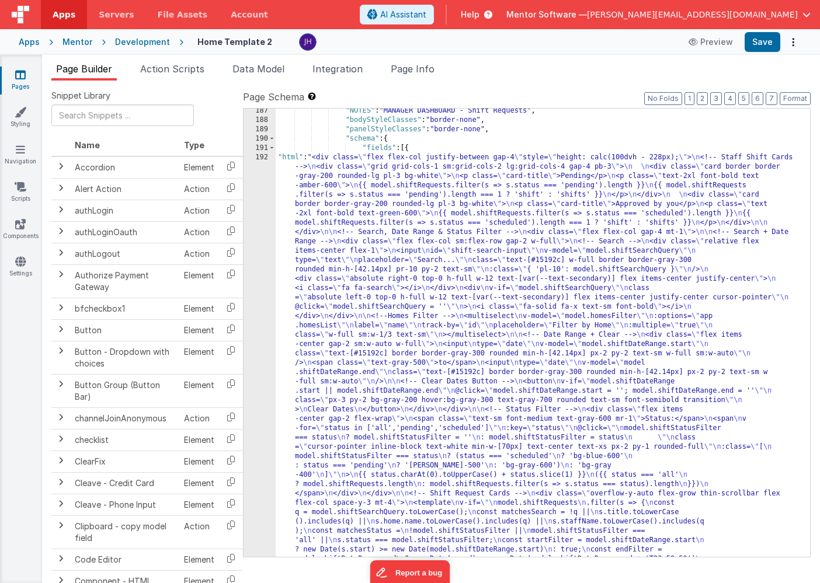
scroll to position [2385, 0]
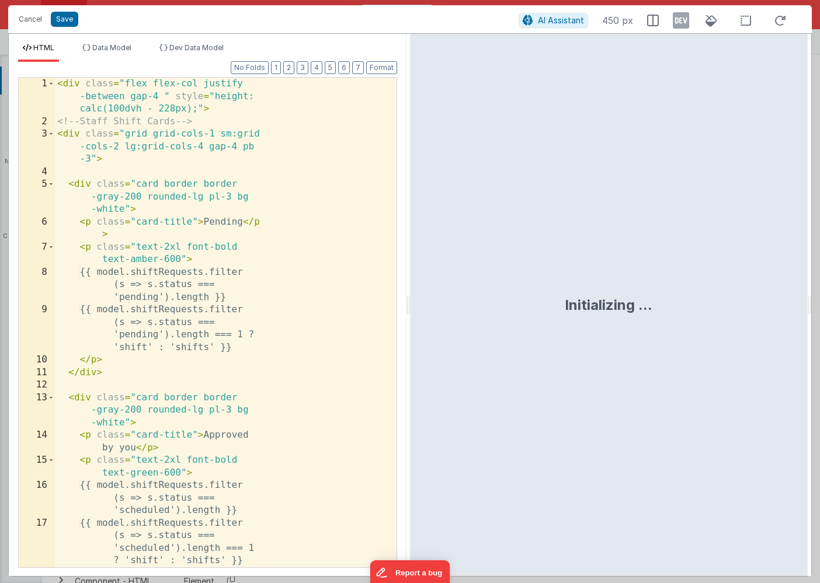
scroll to position [2719, 0]
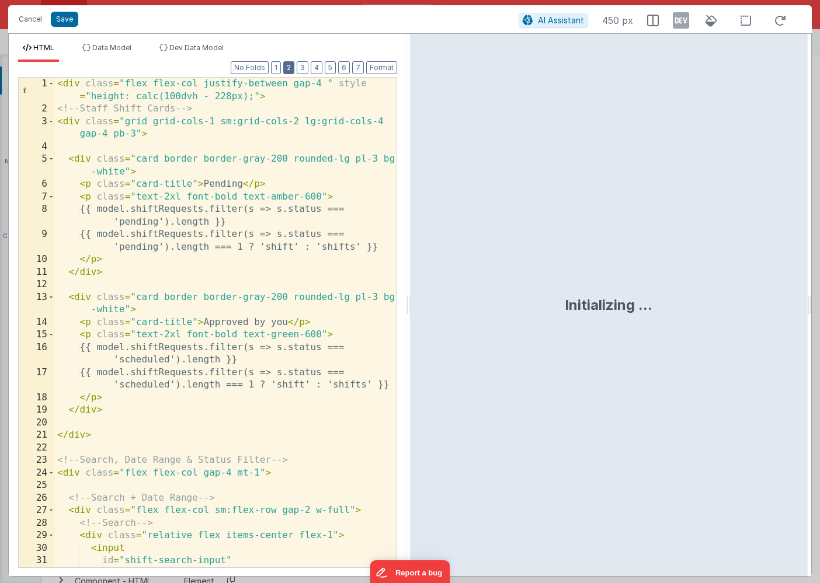
click at [291, 67] on button "2" at bounding box center [288, 67] width 11 height 13
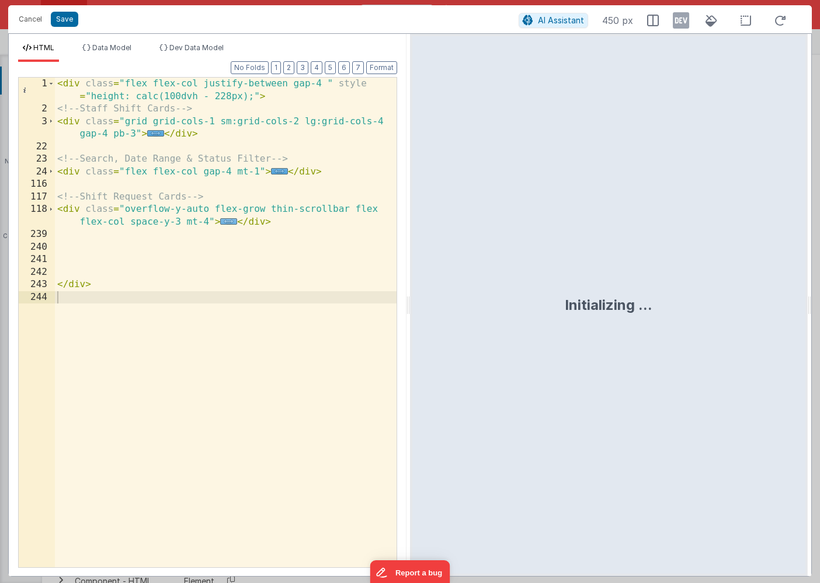
click at [230, 222] on span "..." at bounding box center [228, 221] width 17 height 6
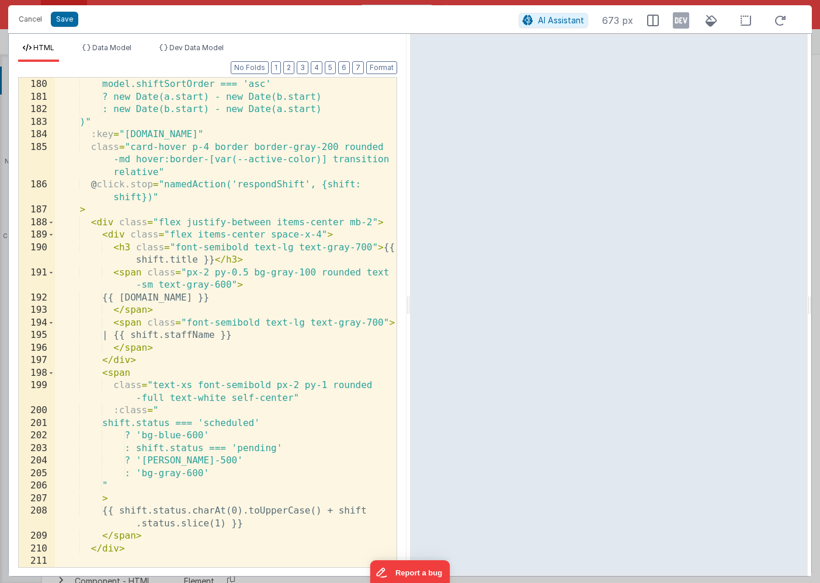
scroll to position [1012, 0]
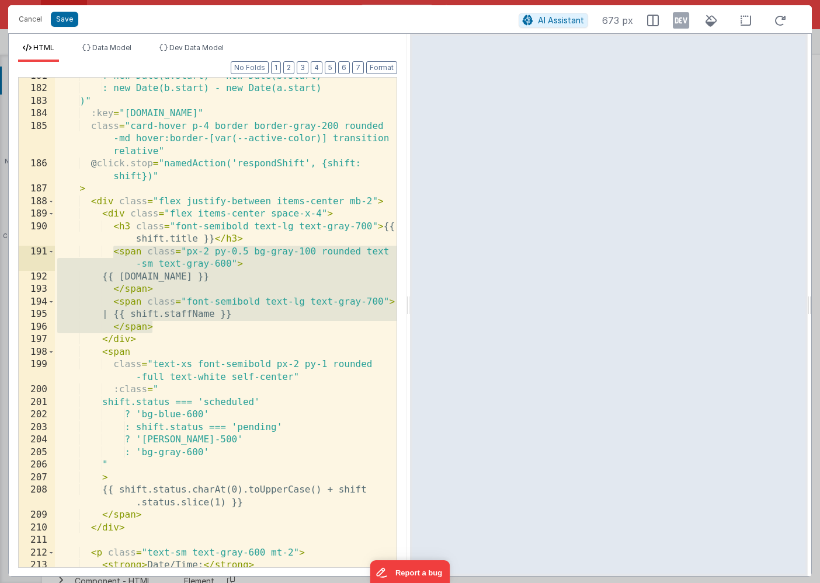
drag, startPoint x: 157, startPoint y: 328, endPoint x: 115, endPoint y: 253, distance: 85.5
click at [115, 253] on div "? new Date(a.start) - new Date(b.start) : new Date(b.start) - new Date(a.start)…" at bounding box center [226, 327] width 342 height 515
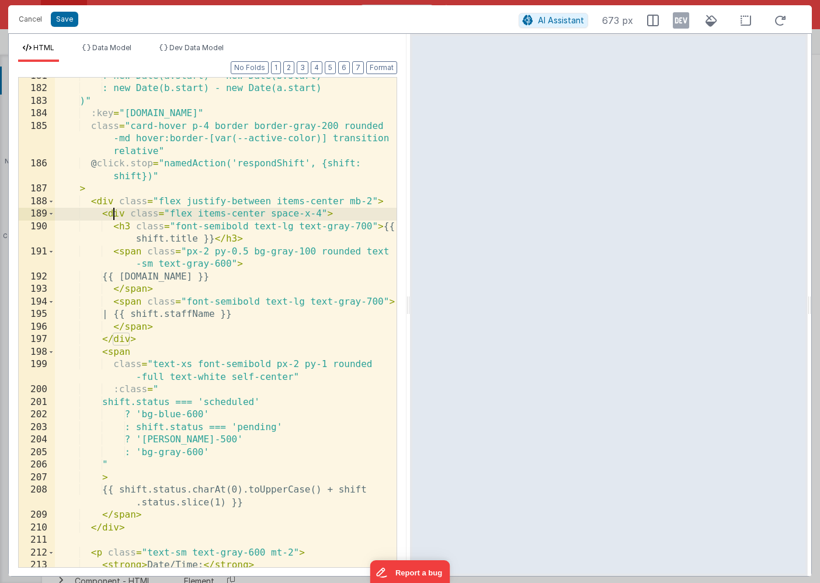
click at [112, 213] on div "? new Date(a.start) - new Date(b.start) : new Date(b.start) - new Date(a.start)…" at bounding box center [226, 327] width 342 height 515
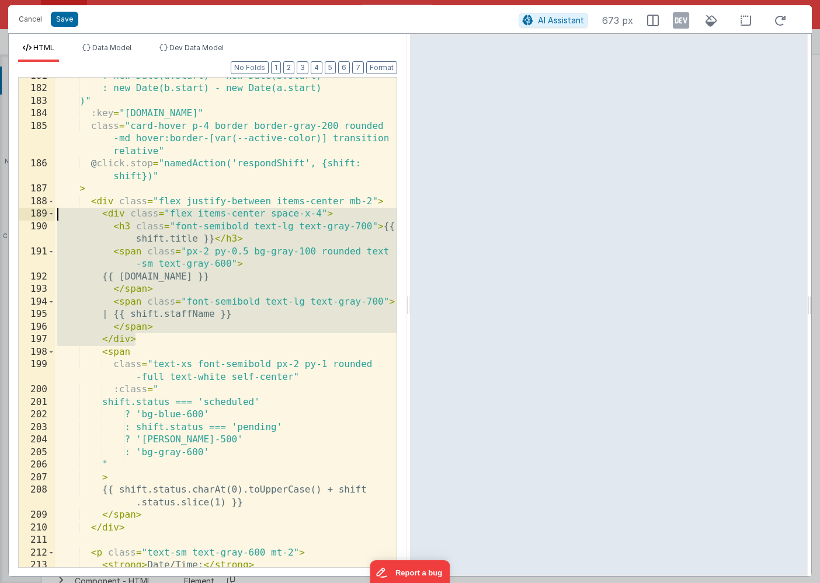
drag, startPoint x: 137, startPoint y: 340, endPoint x: 46, endPoint y: 220, distance: 151.4
click at [46, 220] on div "181 182 183 184 185 186 187 188 189 190 191 192 193 194 195 196 197 198 199 200…" at bounding box center [207, 322] width 379 height 491
click at [30, 18] on button "Cancel" at bounding box center [30, 19] width 35 height 16
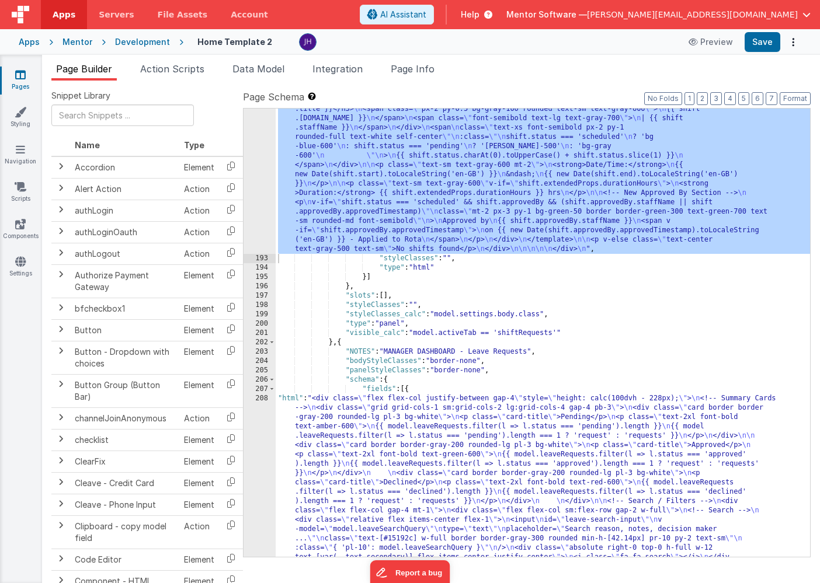
scroll to position [3057, 0]
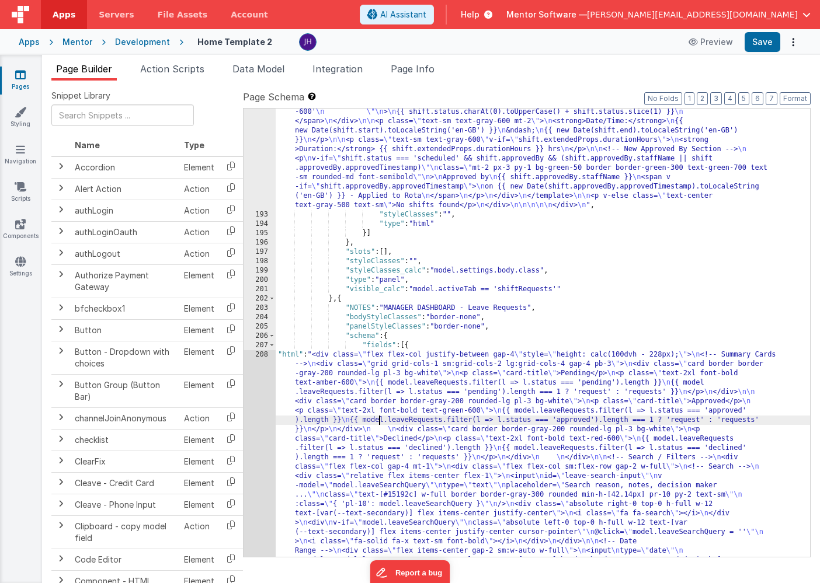
click at [378, 419] on div ""html" : "<div class= \" flex flex-col justify-between gap-4 \" style= \" heigh…" at bounding box center [543, 429] width 534 height 1897
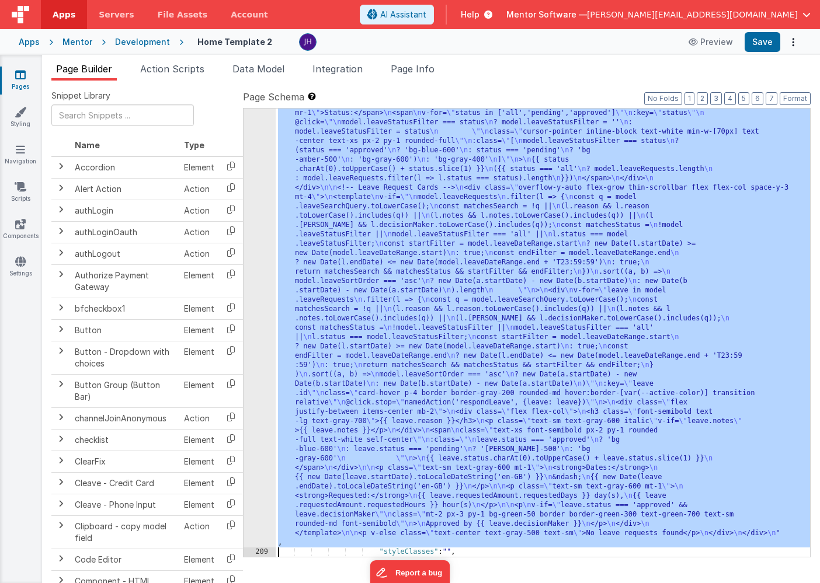
scroll to position [3579, 0]
click at [256, 221] on div "208" at bounding box center [260, 187] width 32 height 719
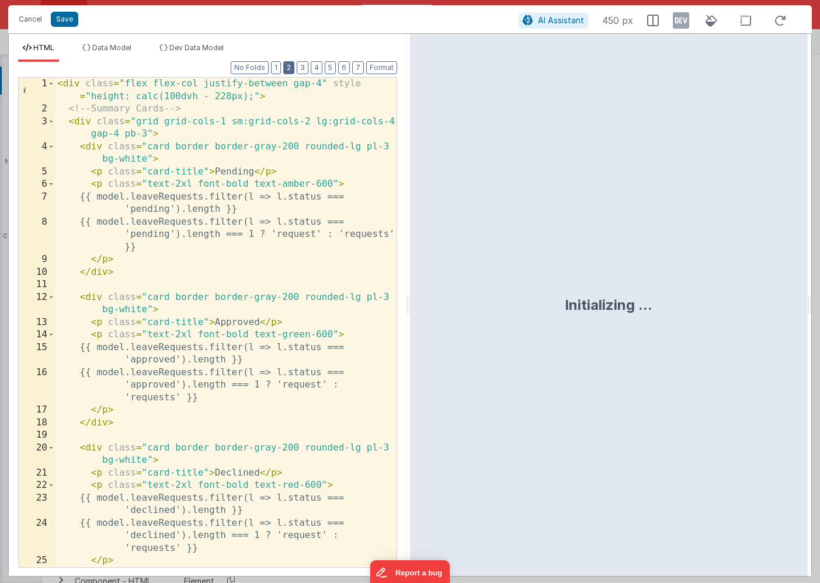
click at [290, 69] on button "2" at bounding box center [288, 67] width 11 height 13
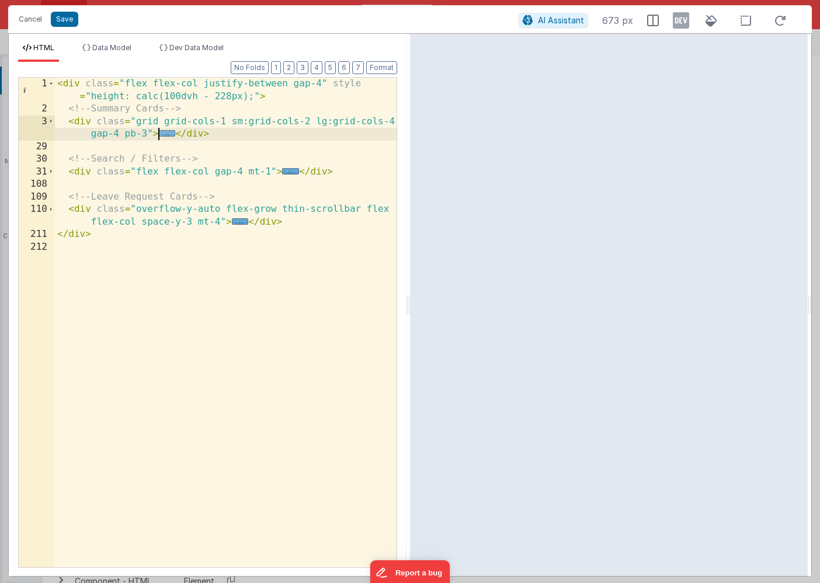
click at [165, 132] on span "..." at bounding box center [166, 133] width 17 height 6
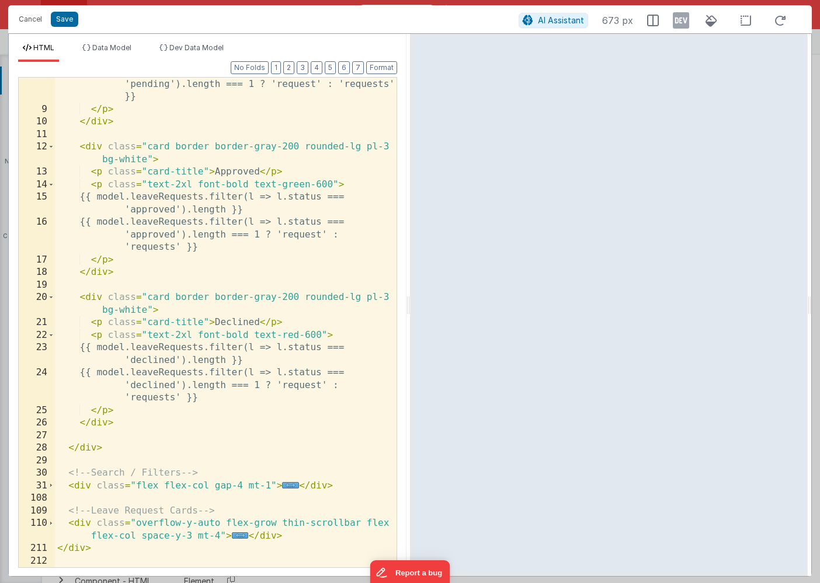
scroll to position [150, 0]
click at [237, 536] on span "..." at bounding box center [240, 536] width 17 height 6
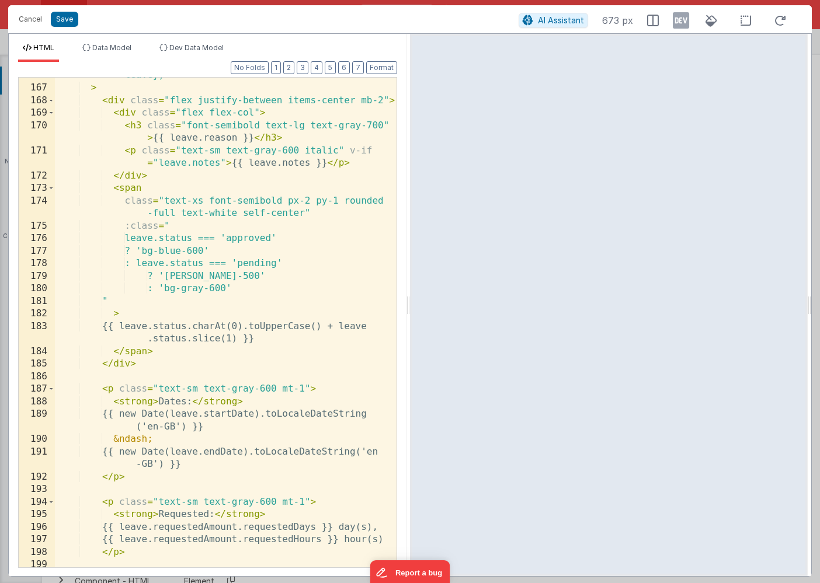
scroll to position [1553, 0]
click at [157, 371] on div "@ click.stop = "namedAction('respondLeave', {leave: leave})" > < div class = "f…" at bounding box center [226, 321] width 342 height 528
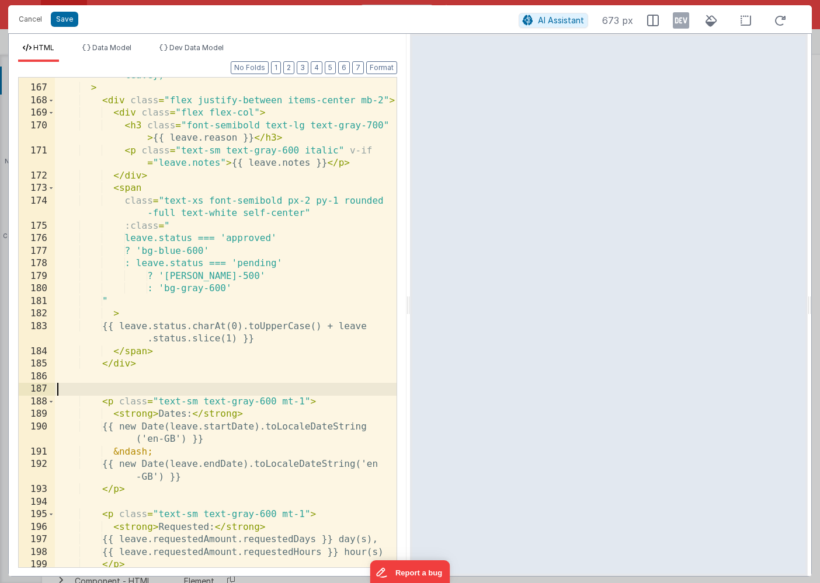
paste textarea
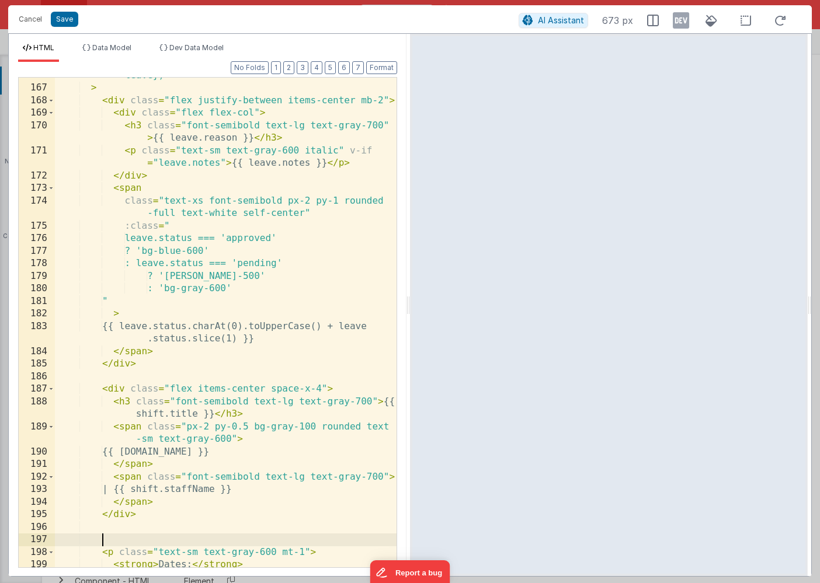
scroll to position [1560, 0]
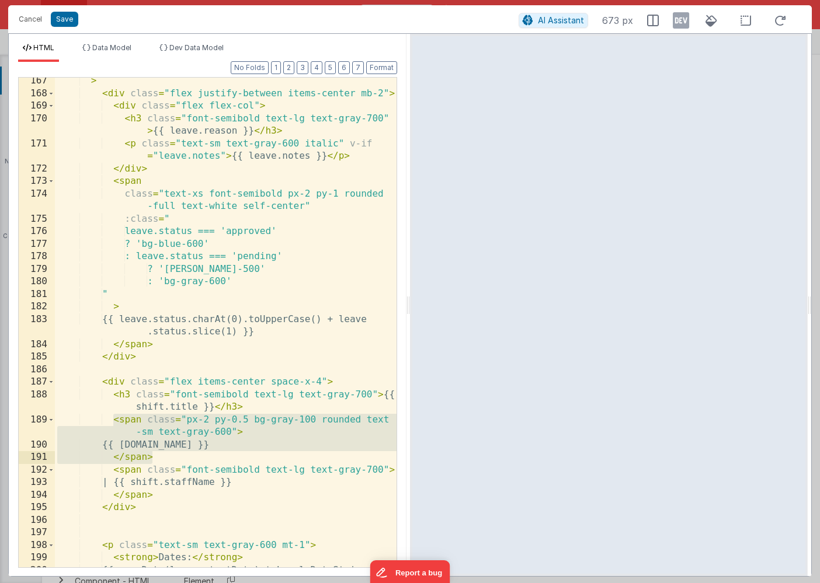
drag, startPoint x: 113, startPoint y: 420, endPoint x: 157, endPoint y: 456, distance: 56.5
click at [157, 456] on div "> < div class = "flex justify-between items-center mb-2" > < div class = "flex …" at bounding box center [226, 339] width 342 height 528
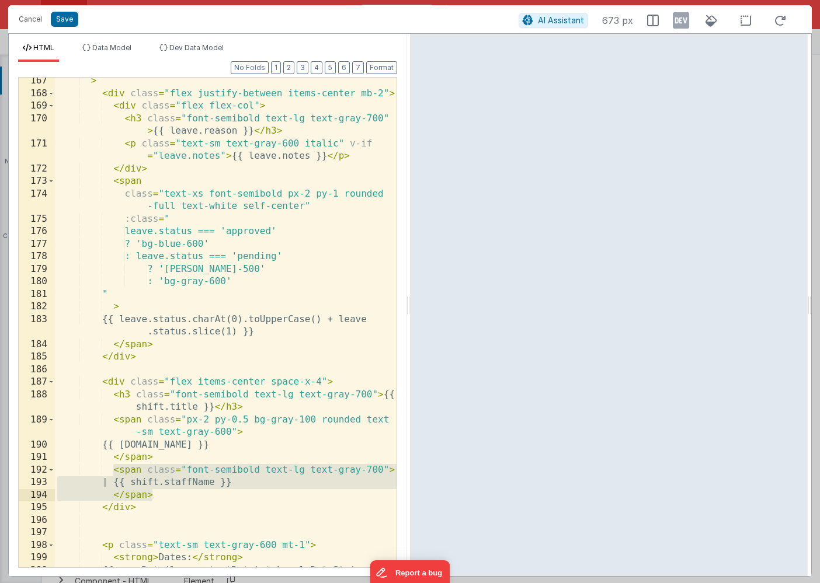
drag, startPoint x: 112, startPoint y: 471, endPoint x: 162, endPoint y: 494, distance: 55.4
click at [162, 494] on div "> < div class = "flex justify-between items-center mb-2" > < div class = "flex …" at bounding box center [226, 339] width 342 height 528
click at [284, 134] on div "> < div class = "flex justify-between items-center mb-2" > < div class = "flex …" at bounding box center [226, 339] width 342 height 528
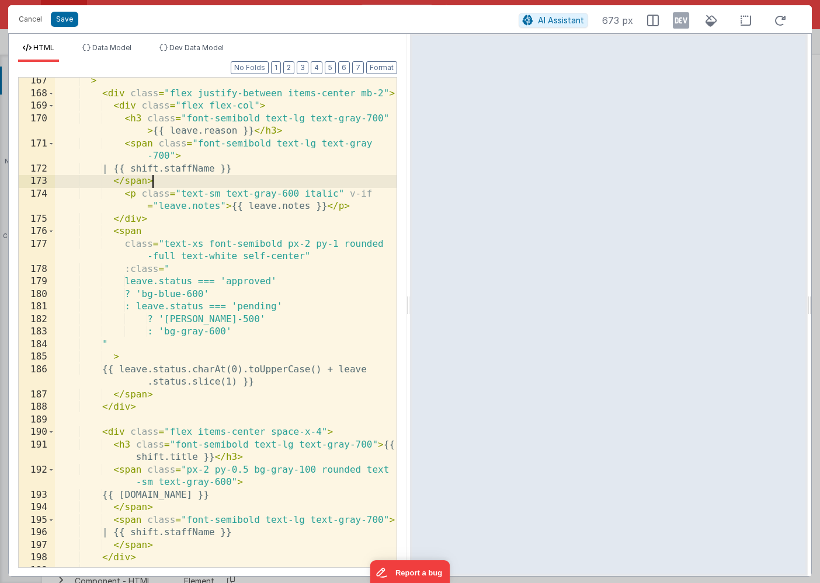
click at [166, 171] on div "> < div class = "flex justify-between items-center mb-2" > < div class = "flex …" at bounding box center [226, 332] width 342 height 515
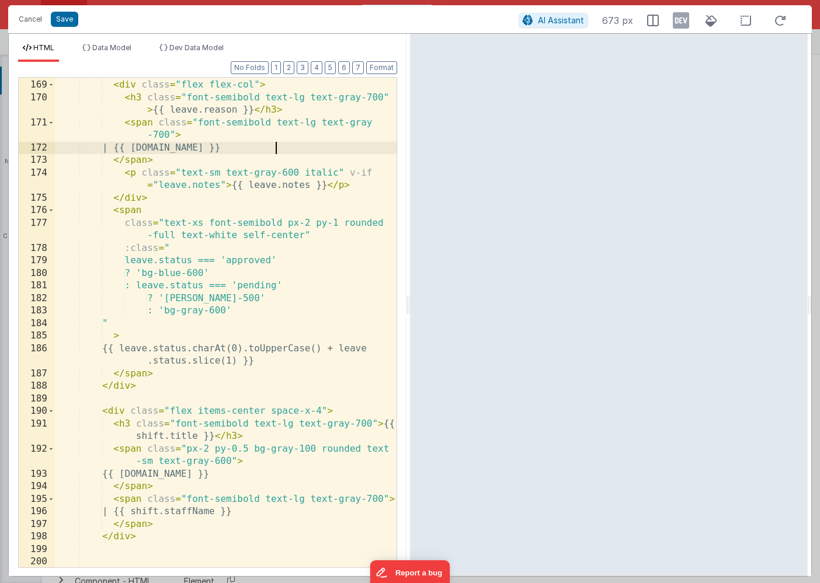
scroll to position [1588, 0]
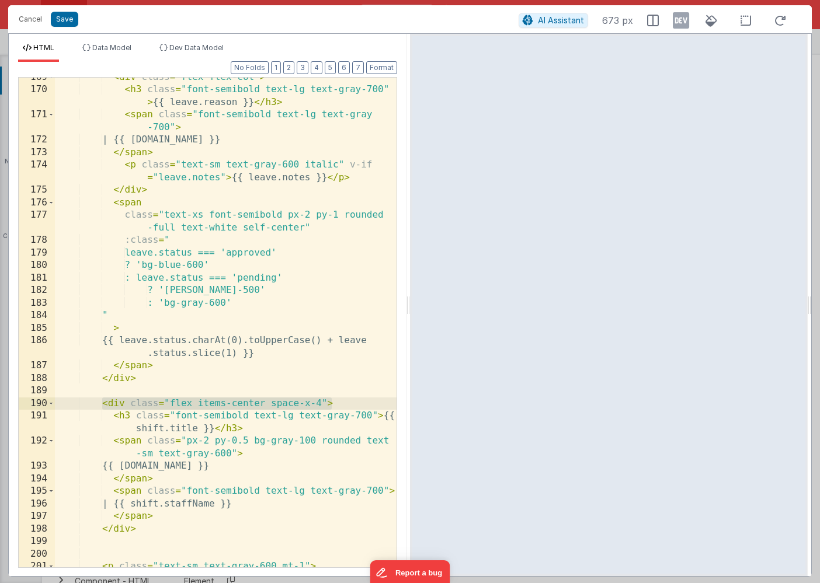
drag, startPoint x: 102, startPoint y: 405, endPoint x: 337, endPoint y: 400, distance: 235.4
click at [337, 400] on div "< div class = "flex flex-col" > < h3 class = "font-semibold text-lg text-gray-7…" at bounding box center [226, 328] width 342 height 515
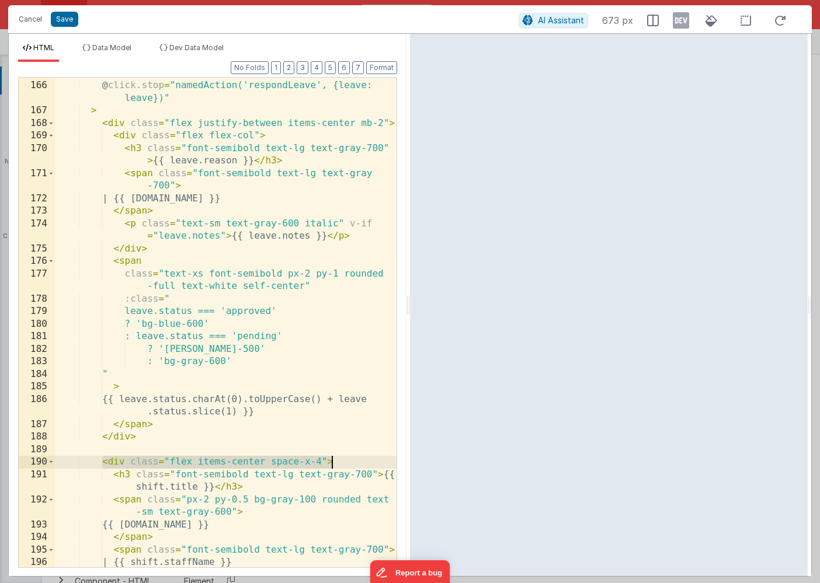
scroll to position [1513, 0]
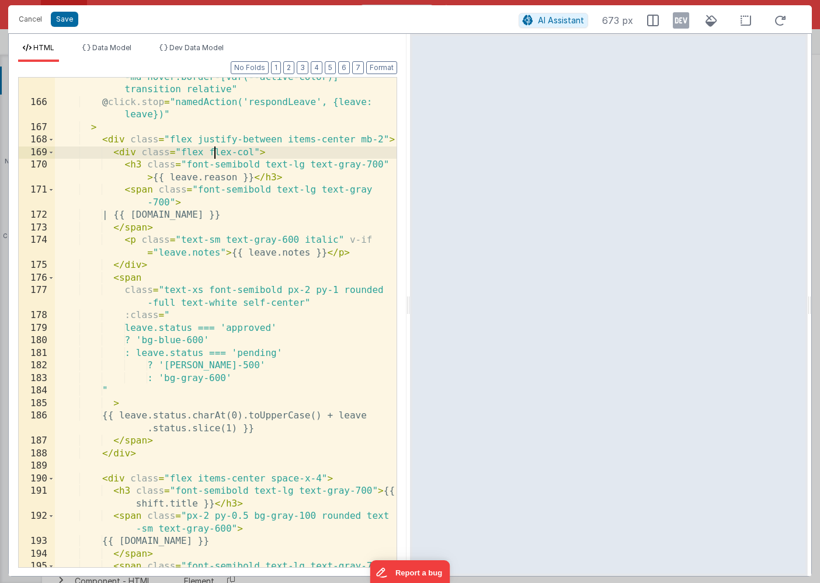
click at [213, 149] on div "class = "card-hover p-4 border border-gray-200 rounded -md hover:border-[var(--…" at bounding box center [226, 328] width 342 height 540
click at [122, 151] on div "class = "card-hover p-4 border border-gray-200 rounded -md hover:border-[var(--…" at bounding box center [226, 328] width 342 height 540
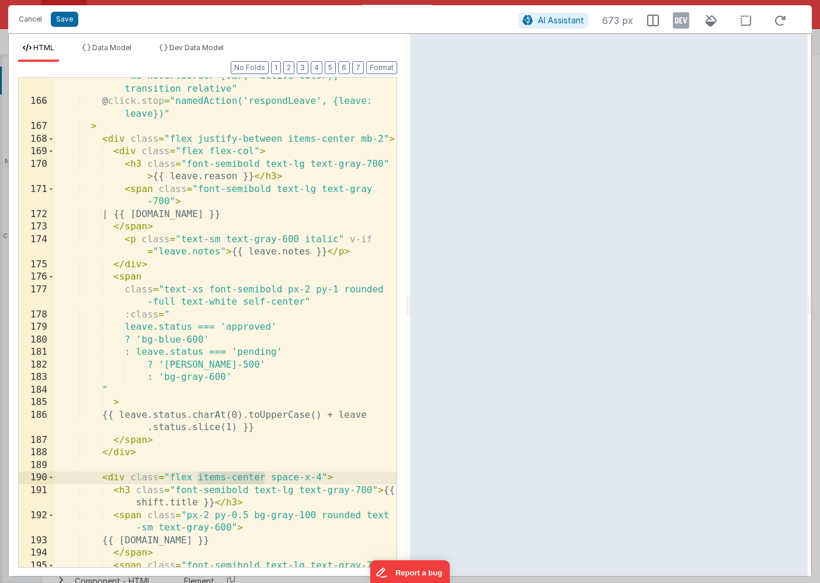
drag, startPoint x: 264, startPoint y: 479, endPoint x: 198, endPoint y: 478, distance: 66.0
click at [198, 478] on div "class = "card-hover p-4 border border-gray-200 rounded -md hover:border-[var(--…" at bounding box center [226, 328] width 342 height 540
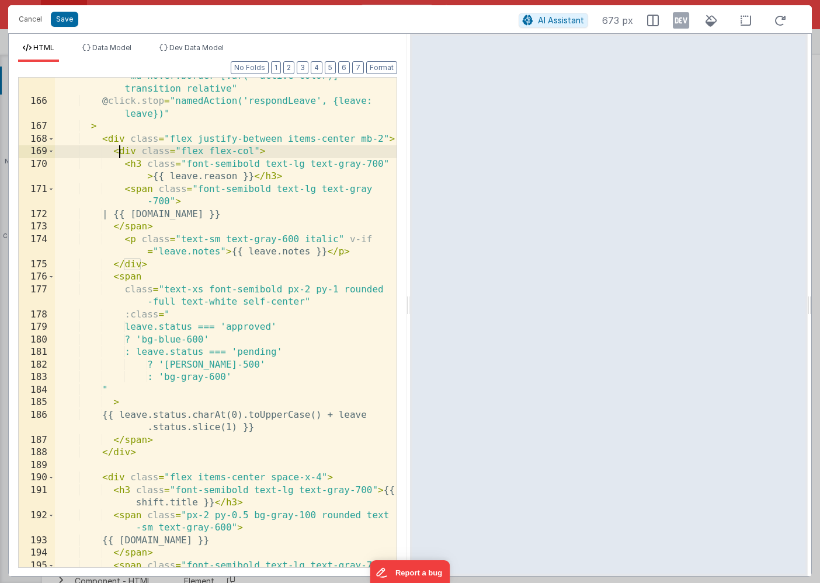
click at [121, 151] on div "class = "card-hover p-4 border border-gray-200 rounded -md hover:border-[var(--…" at bounding box center [226, 328] width 342 height 540
drag, startPoint x: 253, startPoint y: 150, endPoint x: 208, endPoint y: 150, distance: 45.0
click at [208, 150] on div "class = "card-hover p-4 border border-gray-200 rounded -md hover:border-[var(--…" at bounding box center [226, 328] width 342 height 540
paste textarea
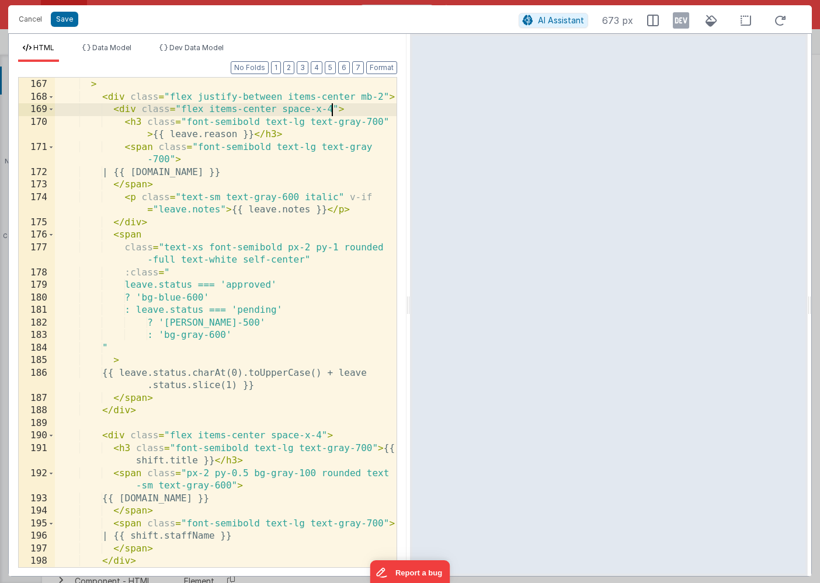
scroll to position [1567, 0]
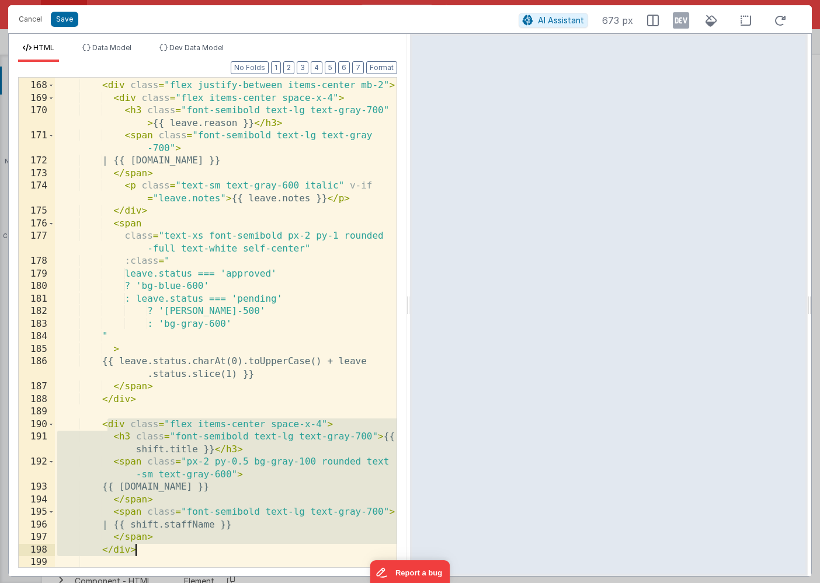
drag, startPoint x: 105, startPoint y: 425, endPoint x: 171, endPoint y: 550, distance: 141.6
click at [171, 550] on div "> < div class = "flex justify-between items-center mb-2" > < div class = "flex …" at bounding box center [226, 324] width 342 height 515
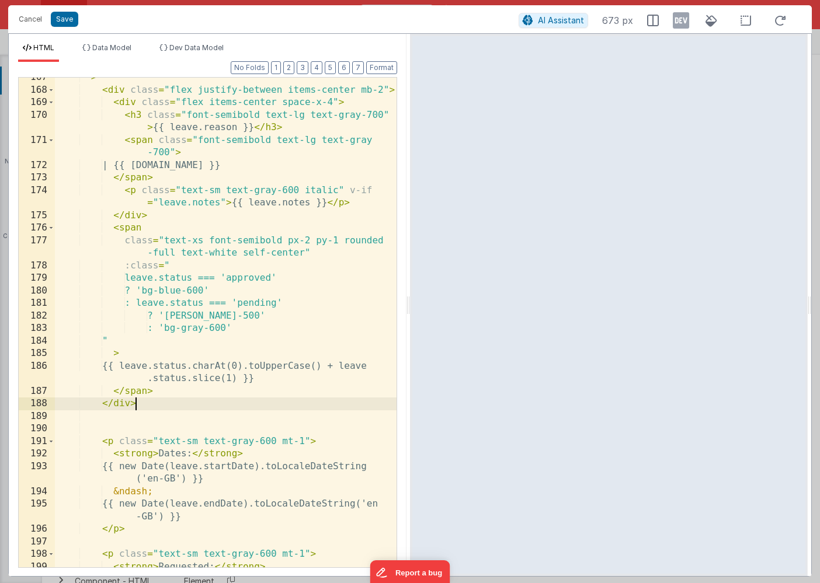
scroll to position [1573, 0]
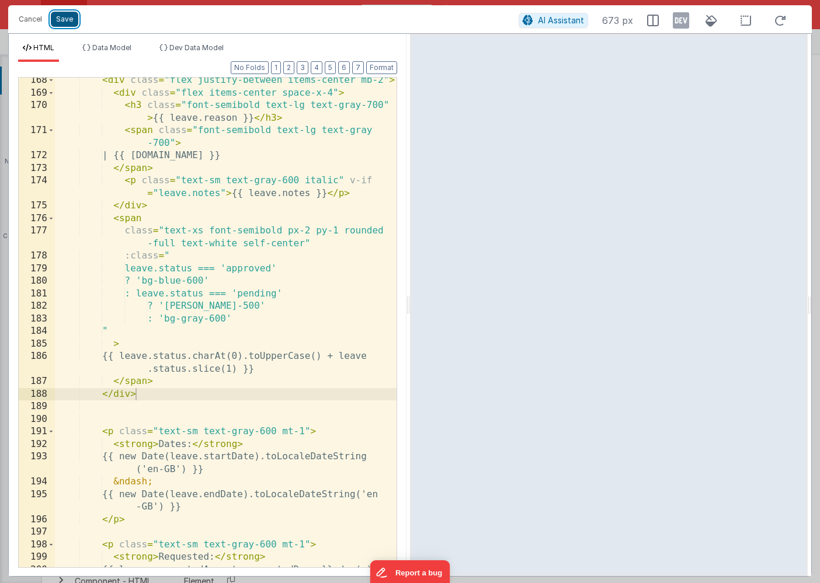
click at [68, 23] on button "Save" at bounding box center [64, 19] width 27 height 15
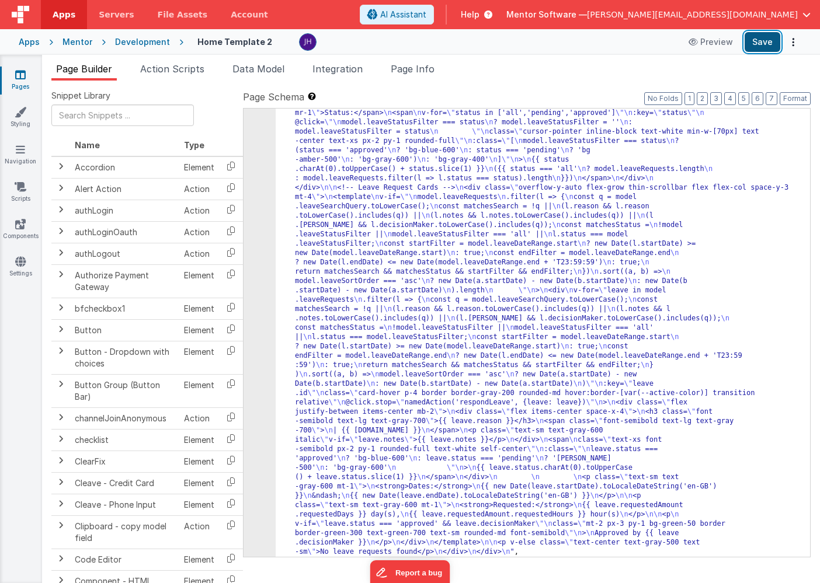
click at [762, 42] on button "Save" at bounding box center [763, 42] width 36 height 20
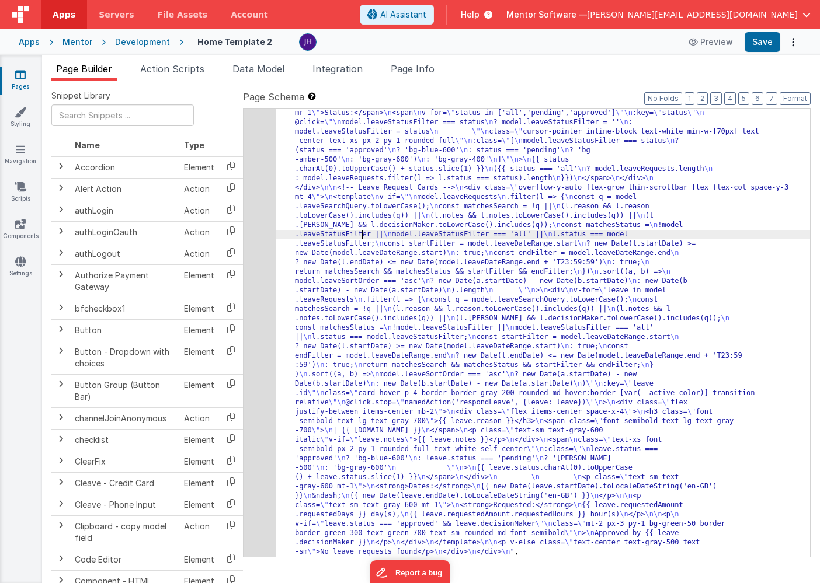
click at [361, 232] on div ""html" : "<div class= \" flex flex-col justify-between gap-4 \" style= \" heigh…" at bounding box center [543, 421] width 534 height 1187
click at [268, 200] on div "208" at bounding box center [260, 192] width 32 height 729
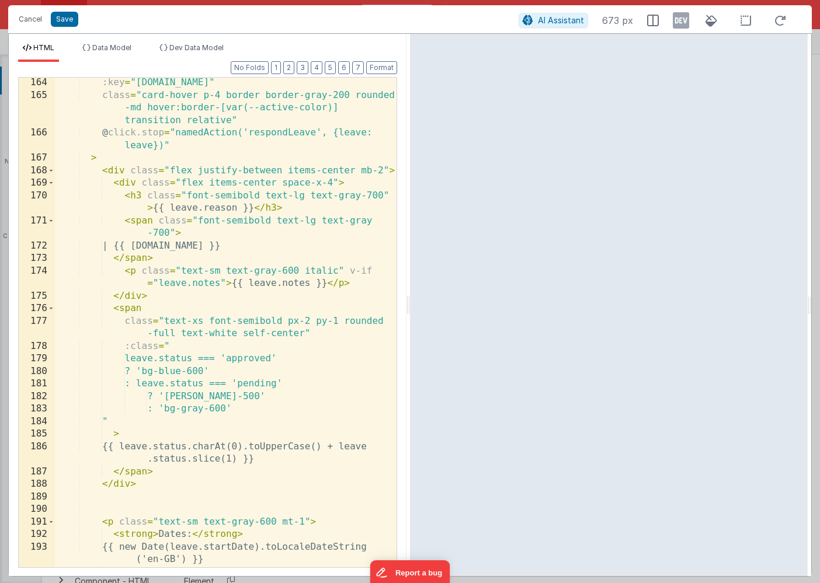
scroll to position [2683, 0]
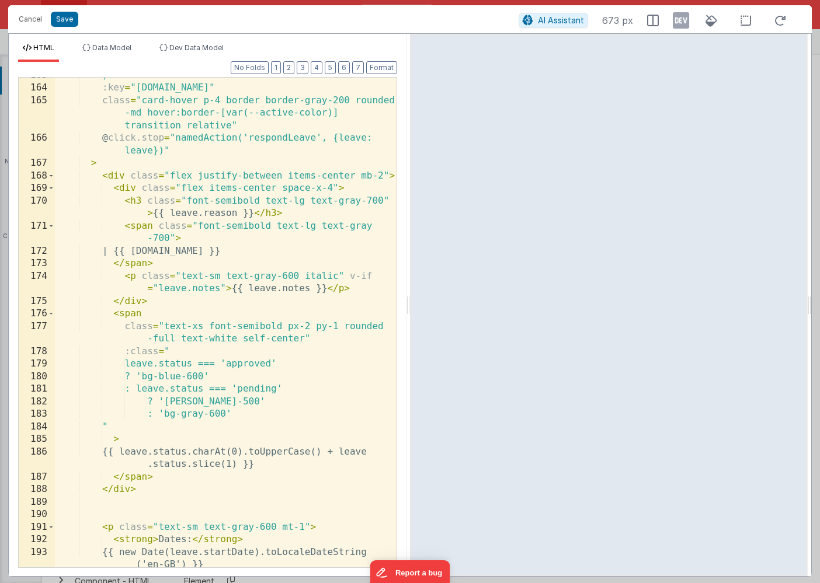
click at [159, 266] on div ")" :key = "leave.id" class = "card-hover p-4 border border-gray-200 rounded -md…" at bounding box center [226, 326] width 342 height 515
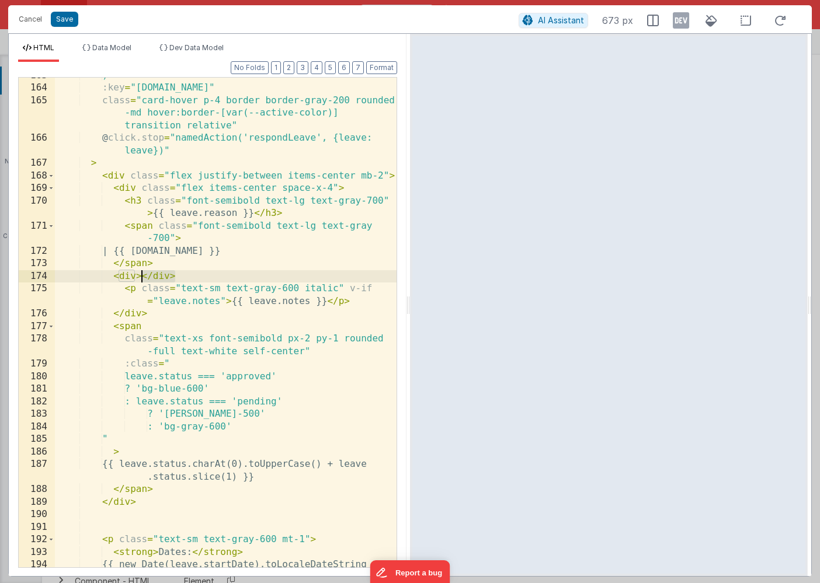
drag, startPoint x: 181, startPoint y: 279, endPoint x: 144, endPoint y: 279, distance: 37.4
click at [144, 279] on div ")" :key = "leave.id" class = "card-hover p-4 border border-gray-200 rounded -md…" at bounding box center [226, 333] width 342 height 528
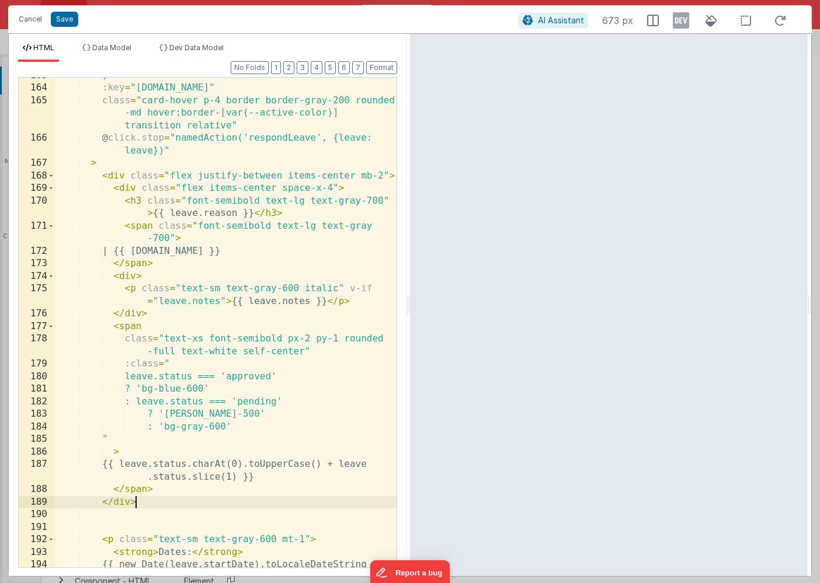
click at [142, 504] on div ")" :key = "leave.id" class = "card-hover p-4 border border-gray-200 rounded -md…" at bounding box center [226, 333] width 342 height 528
click at [156, 490] on div ")" :key = "leave.id" class = "card-hover p-4 border border-gray-200 rounded -md…" at bounding box center [226, 333] width 342 height 528
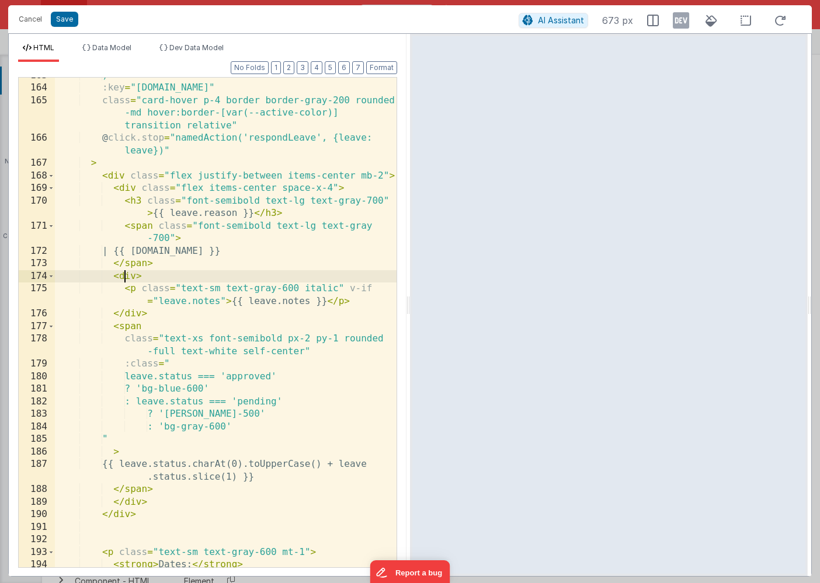
click at [124, 279] on div ")" :key = "leave.id" class = "card-hover p-4 border border-gray-200 rounded -md…" at bounding box center [226, 333] width 342 height 528
click at [131, 279] on div ")" :key = "leave.id" class = "card-hover p-4 border border-gray-200 rounded -md…" at bounding box center [226, 333] width 342 height 528
drag, startPoint x: 150, startPoint y: 314, endPoint x: 116, endPoint y: 315, distance: 34.5
click at [116, 315] on div ")" :key = "leave.id" class = "card-hover p-4 border border-gray-200 rounded -md…" at bounding box center [226, 333] width 342 height 528
click at [158, 264] on div ")" :key = "leave.id" class = "card-hover p-4 border border-gray-200 rounded -md…" at bounding box center [226, 333] width 342 height 528
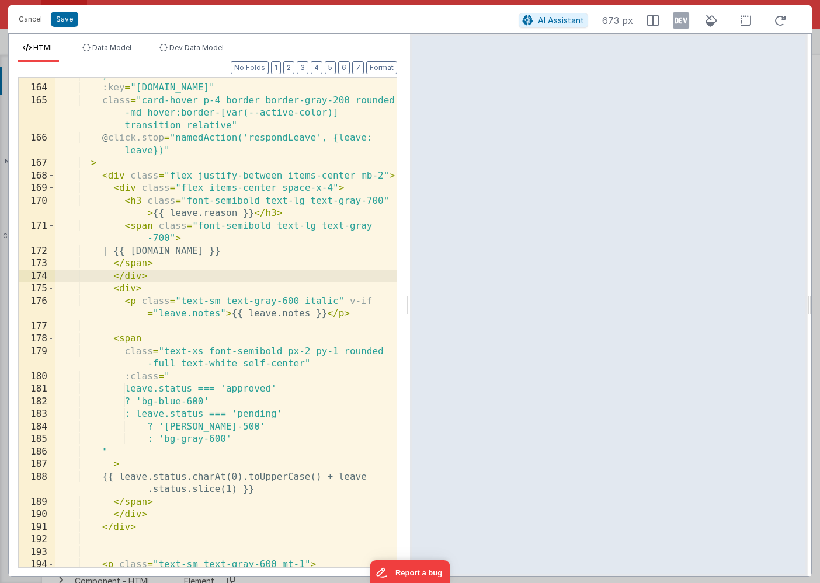
click at [127, 290] on div ")" :key = "leave.id" class = "card-hover p-4 border border-gray-200 rounded -md…" at bounding box center [226, 326] width 342 height 515
click at [138, 278] on div ")" :key = "leave.id" class = "card-hover p-4 border border-gray-200 rounded -md…" at bounding box center [226, 326] width 342 height 515
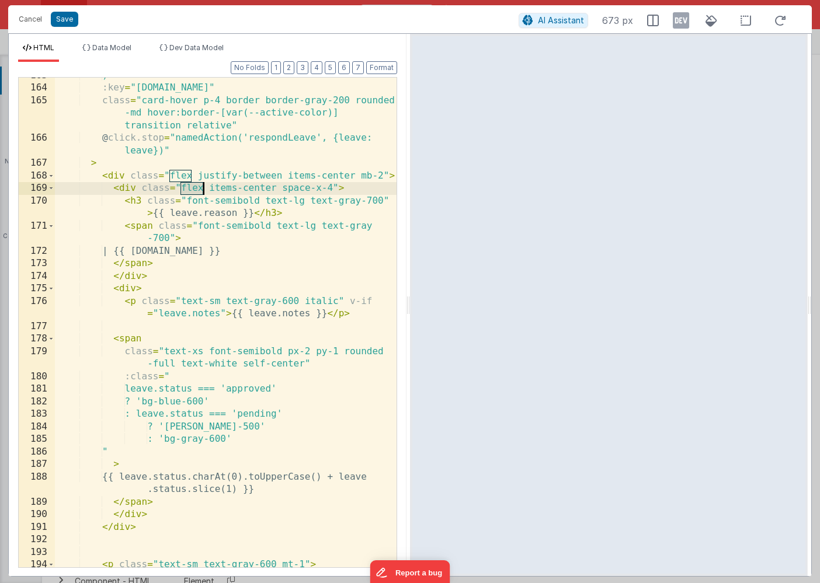
drag, startPoint x: 182, startPoint y: 187, endPoint x: 201, endPoint y: 188, distance: 19.9
click at [201, 188] on div ")" :key = "leave.id" class = "card-hover p-4 border border-gray-200 rounded -md…" at bounding box center [226, 326] width 342 height 515
click at [137, 289] on div ")" :key = "leave.id" class = "card-hover p-4 border border-gray-200 rounded -md…" at bounding box center [226, 326] width 342 height 515
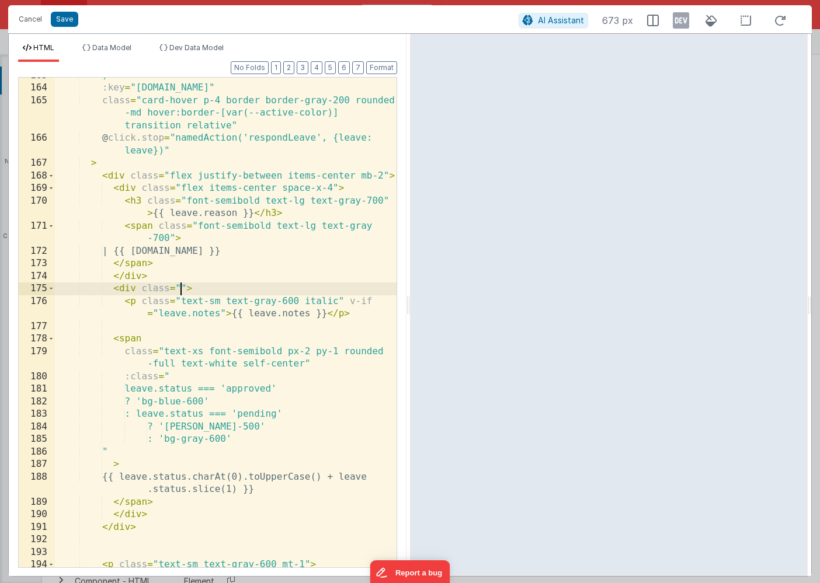
paste textarea
click at [66, 22] on button "Save" at bounding box center [64, 19] width 27 height 15
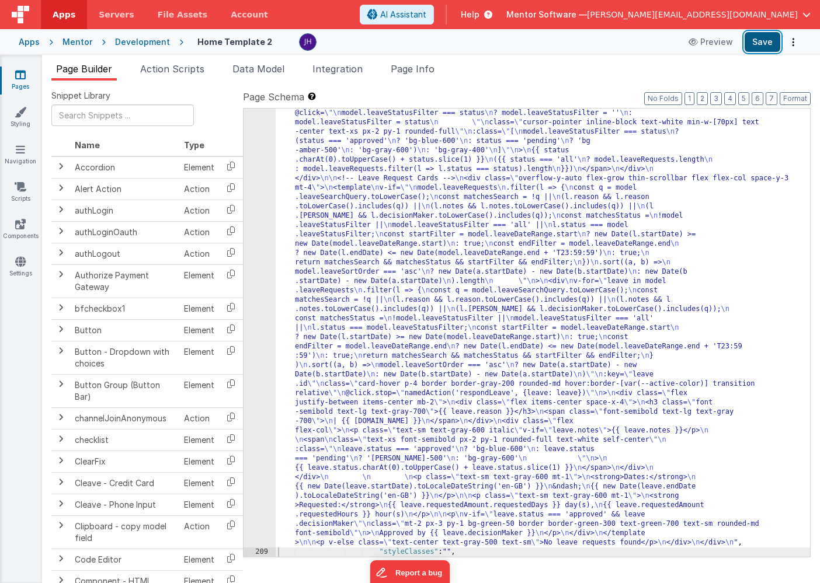
click at [759, 40] on button "Save" at bounding box center [763, 42] width 36 height 20
click at [390, 266] on div ""html" : "<div class= \" flex flex-col justify-between gap-4 \" style= \" heigh…" at bounding box center [543, 412] width 534 height 1187
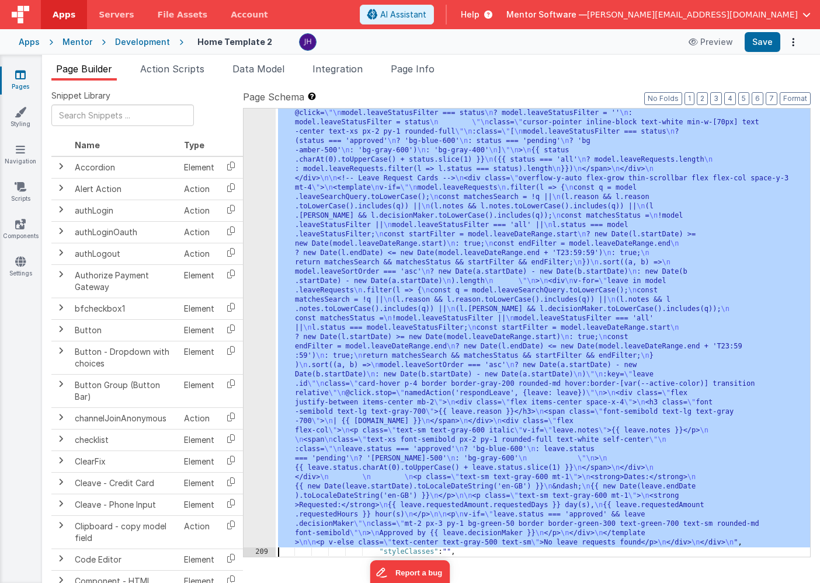
click at [265, 248] on div "208" at bounding box center [260, 183] width 32 height 729
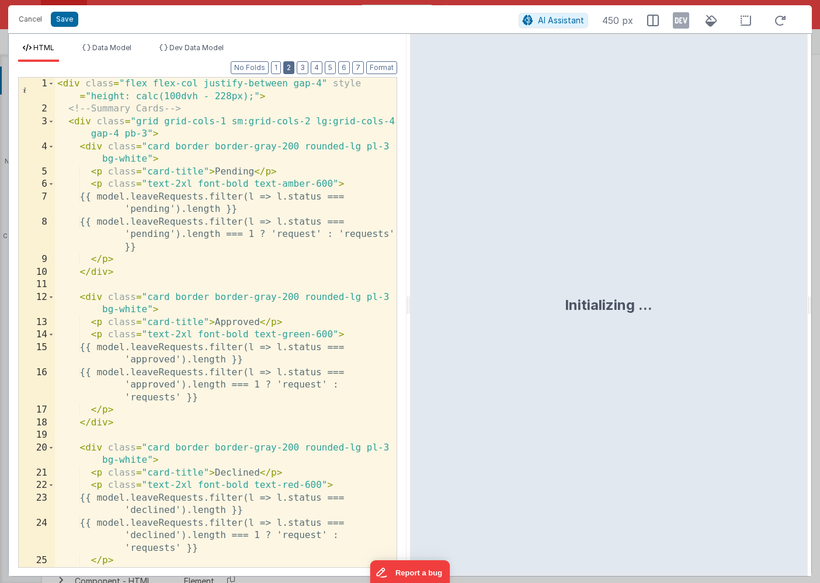
click at [293, 65] on button "2" at bounding box center [288, 67] width 11 height 13
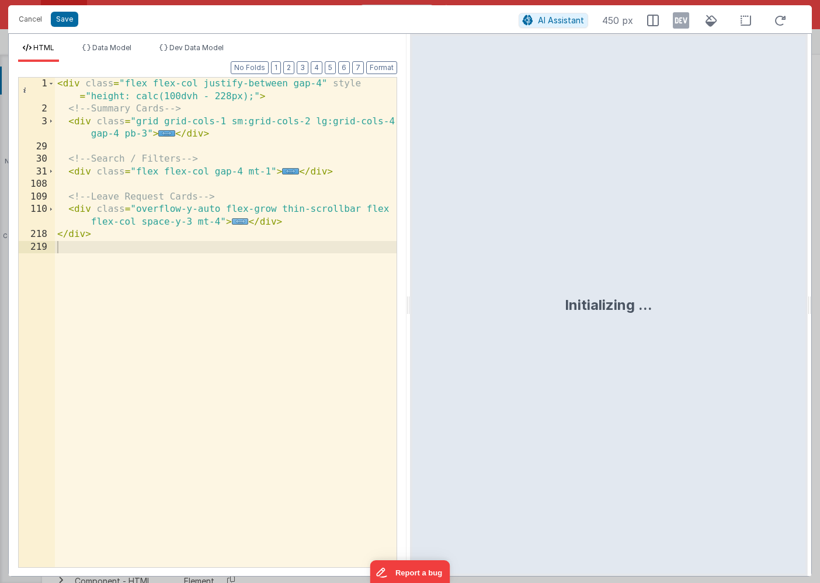
click at [243, 223] on span "..." at bounding box center [240, 221] width 17 height 6
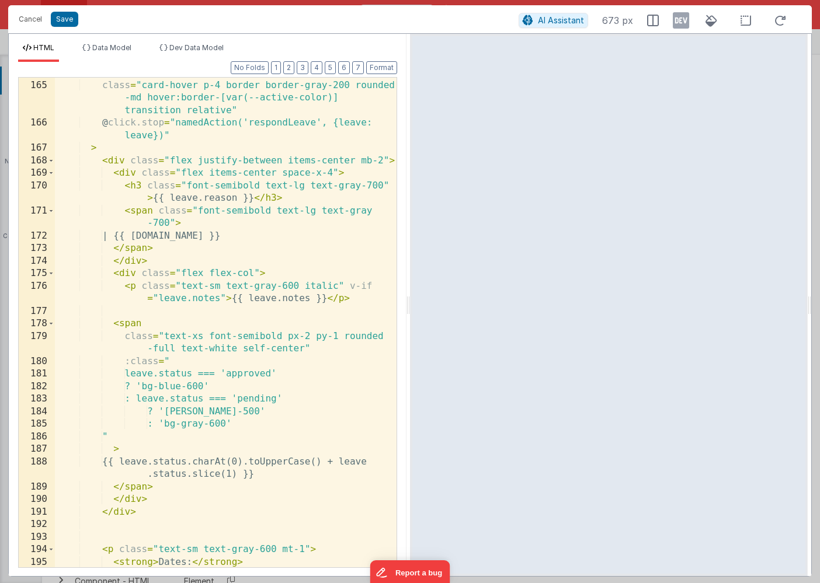
scroll to position [1030, 0]
click at [110, 157] on div "class = "card-hover p-4 border border-gray-200 rounded -md hover:border-[var(--…" at bounding box center [226, 354] width 342 height 553
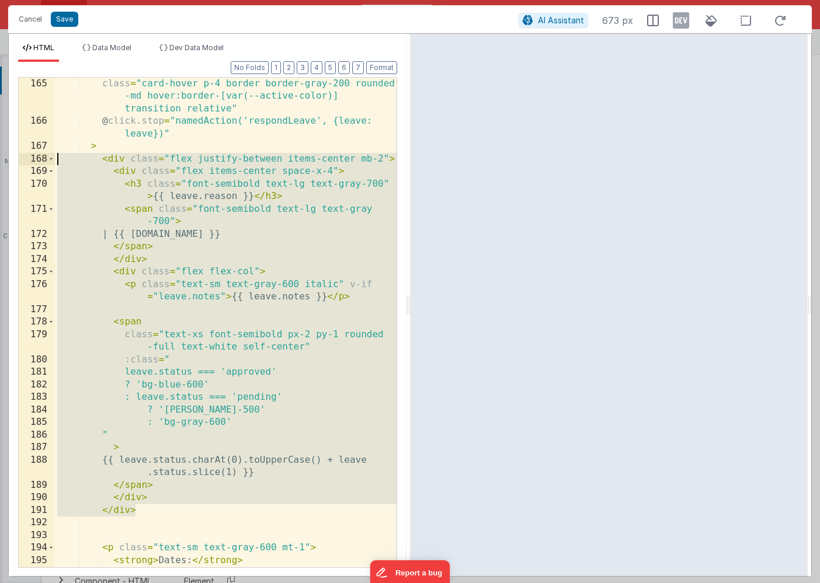
drag, startPoint x: 147, startPoint y: 509, endPoint x: 27, endPoint y: 160, distance: 368.6
click at [27, 160] on div "165 166 167 168 169 170 171 172 173 174 175 176 177 178 179 180 181 182 183 184…" at bounding box center [207, 322] width 379 height 491
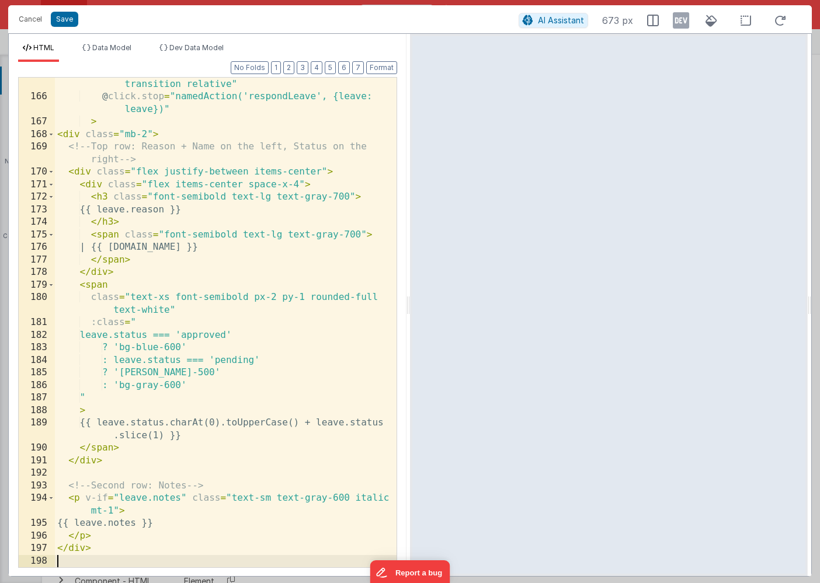
scroll to position [1054, 0]
click at [66, 24] on button "Save" at bounding box center [64, 19] width 27 height 15
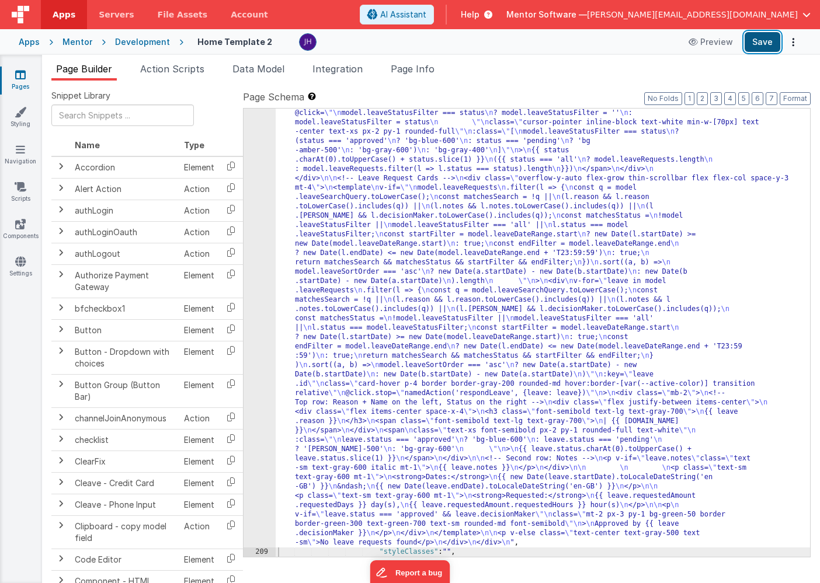
click at [765, 44] on button "Save" at bounding box center [763, 42] width 36 height 20
click at [22, 73] on icon at bounding box center [20, 75] width 11 height 12
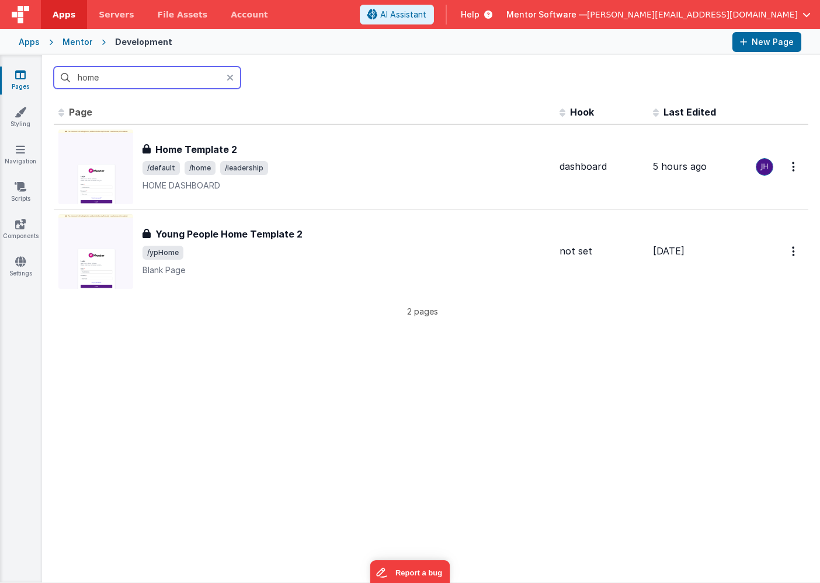
click at [113, 75] on input "home" at bounding box center [147, 78] width 187 height 22
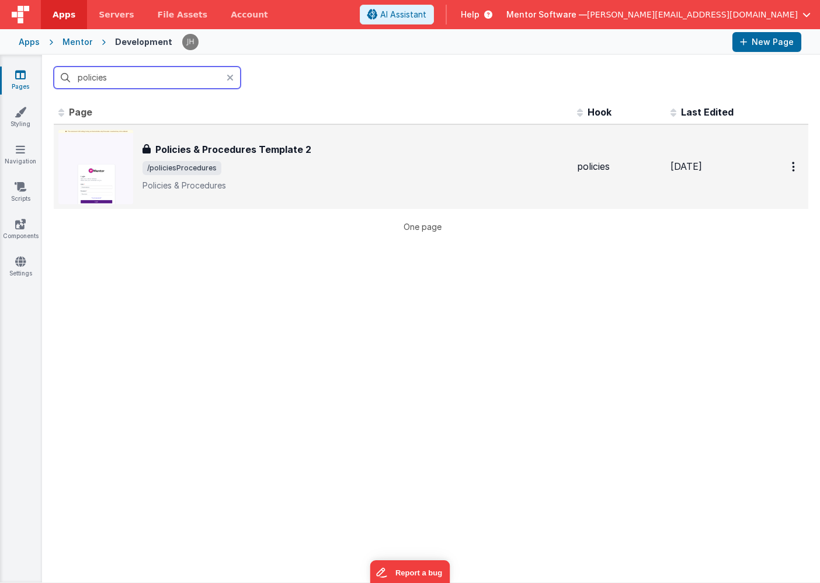
type input "policies"
click at [244, 143] on h3 "Policies & Procedures Template 2" at bounding box center [233, 149] width 156 height 14
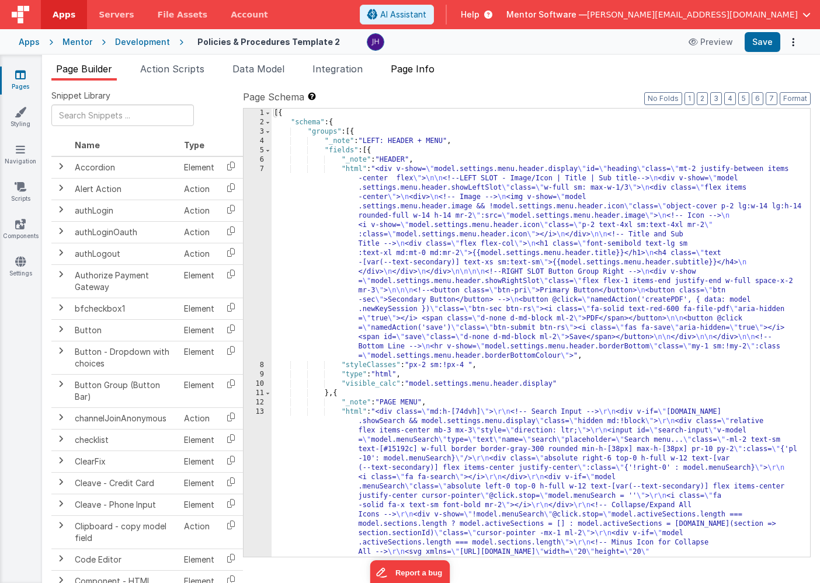
click at [423, 63] on span "Page Info" at bounding box center [413, 69] width 44 height 12
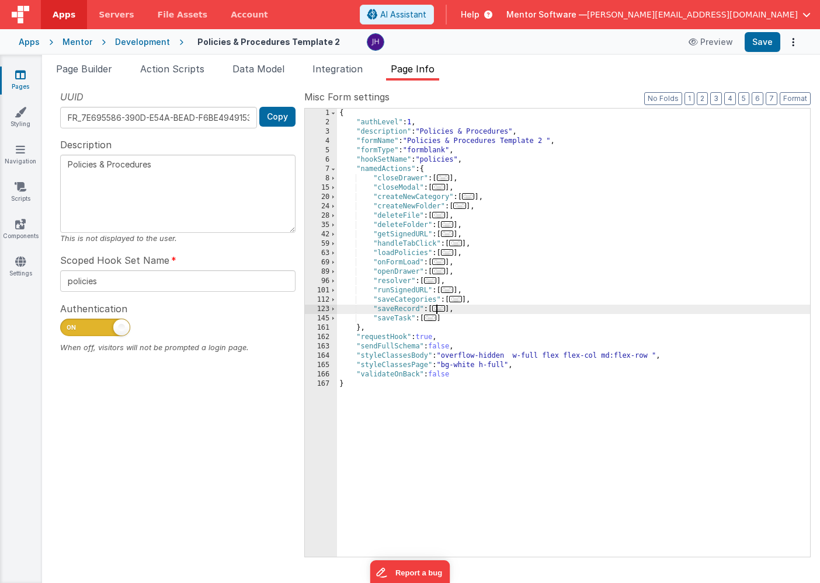
click at [440, 309] on span "..." at bounding box center [438, 308] width 13 height 6
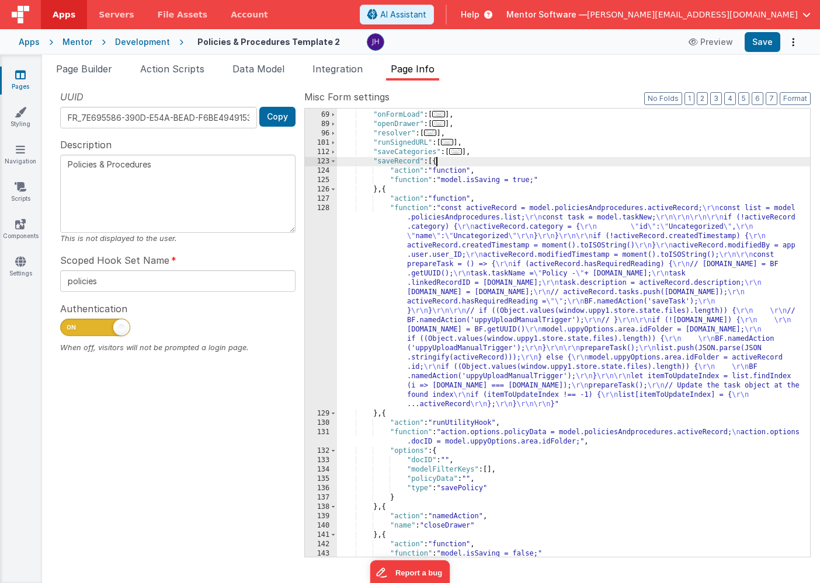
scroll to position [158, 0]
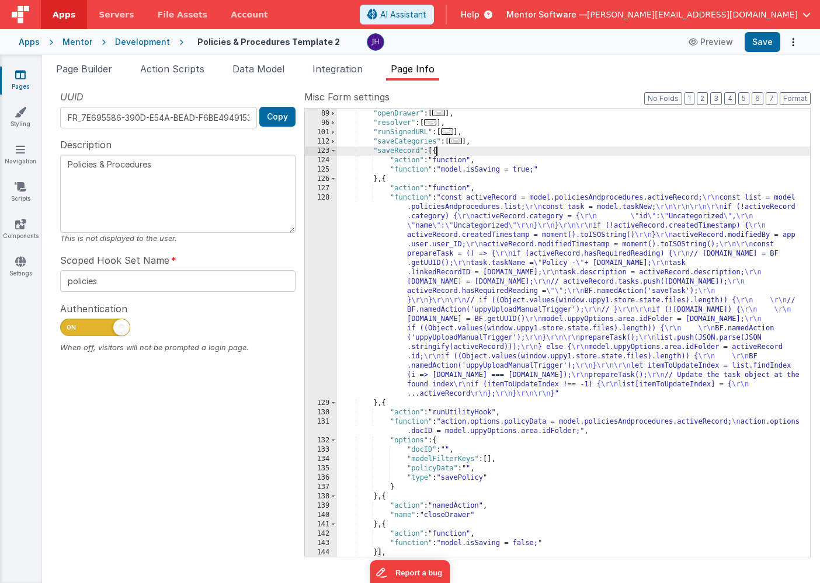
click at [438, 272] on div ""onFormLoad" : [ ... ] , "openDrawer" : [ ... ] , "resolver" : [ ... ] , "runSi…" at bounding box center [573, 333] width 473 height 467
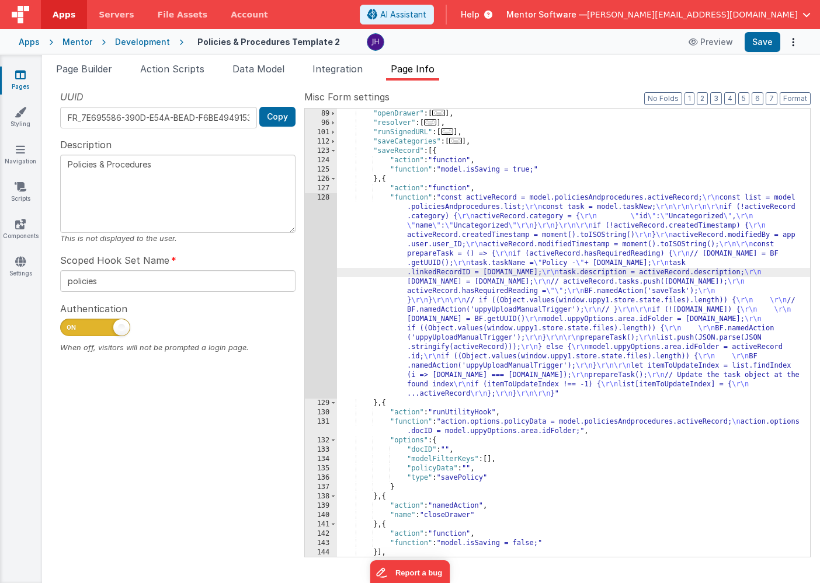
click at [328, 255] on div "128" at bounding box center [321, 296] width 32 height 206
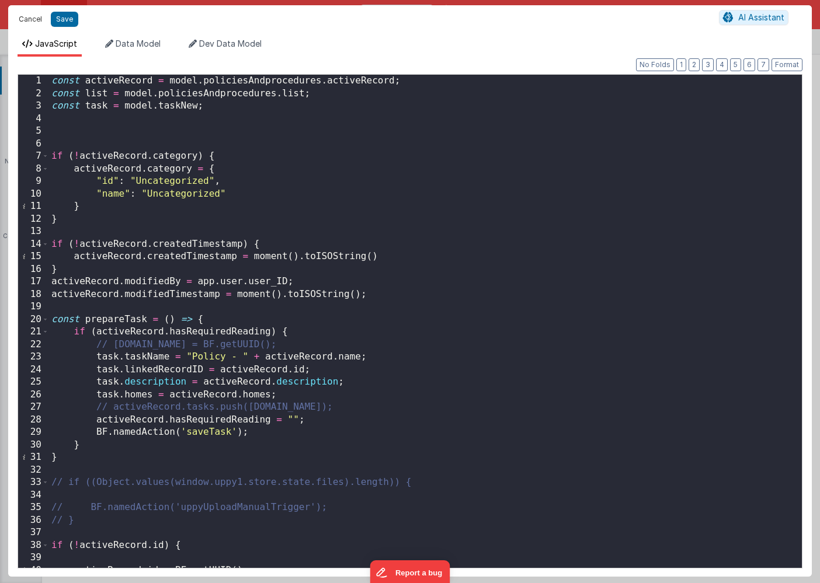
click at [30, 20] on button "Cancel" at bounding box center [30, 19] width 35 height 16
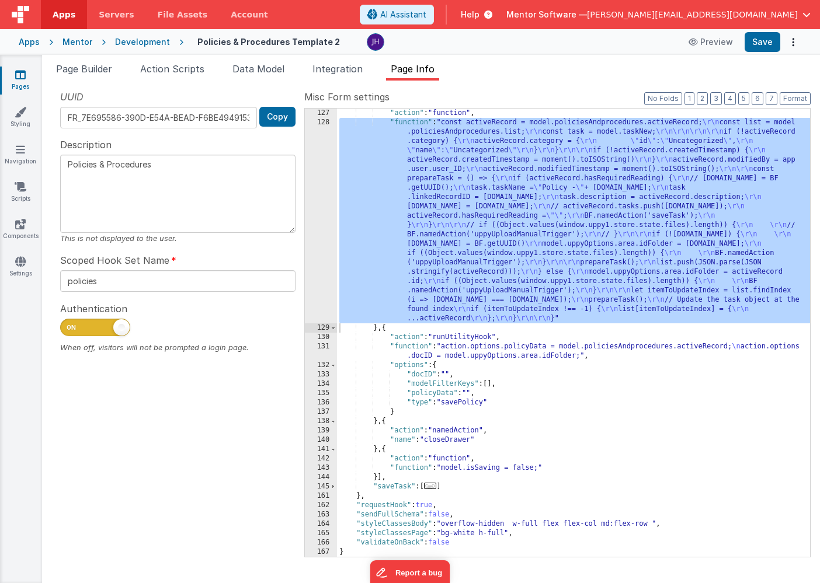
scroll to position [234, 0]
click at [433, 486] on span "..." at bounding box center [430, 486] width 13 height 6
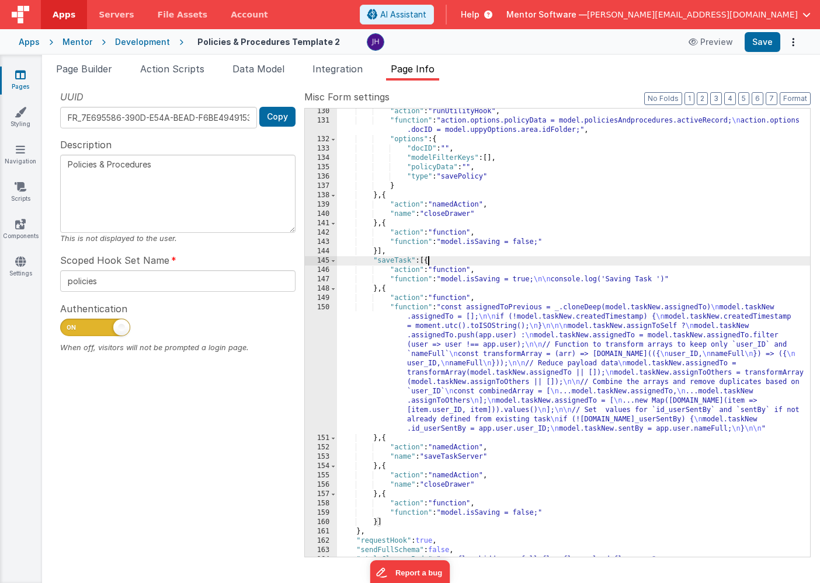
scroll to position [461, 0]
click at [485, 343] on div ""action" : "runUtilityHook" , "function" : "action.options.policyData = model.p…" at bounding box center [573, 338] width 473 height 467
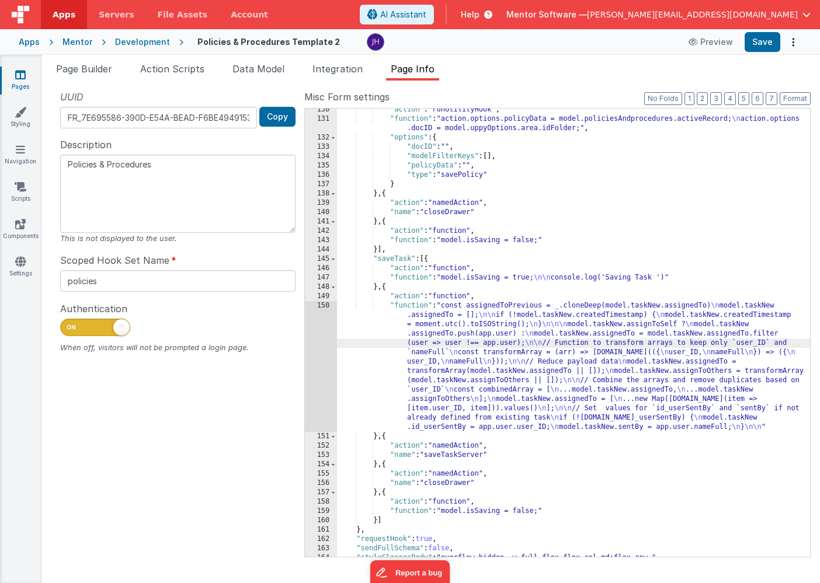
click at [327, 336] on div "150" at bounding box center [321, 366] width 32 height 131
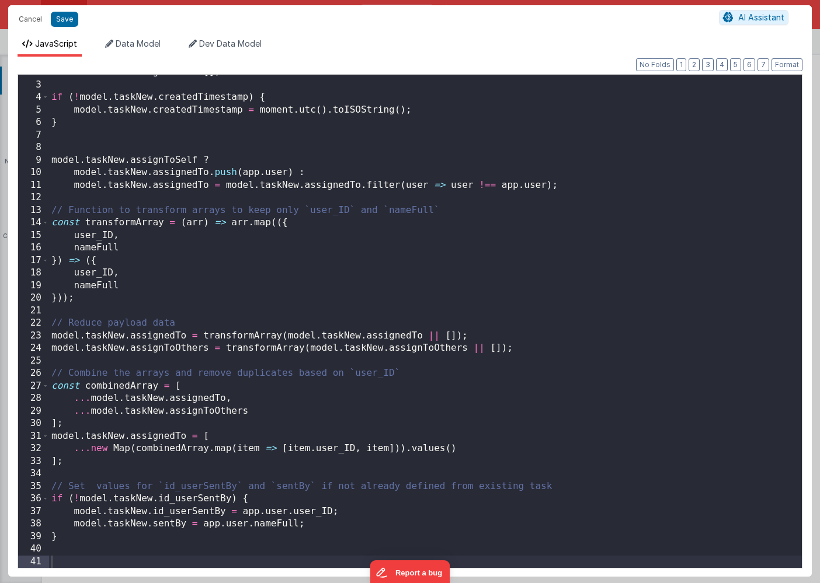
scroll to position [21, 0]
click at [29, 20] on button "Cancel" at bounding box center [30, 19] width 35 height 16
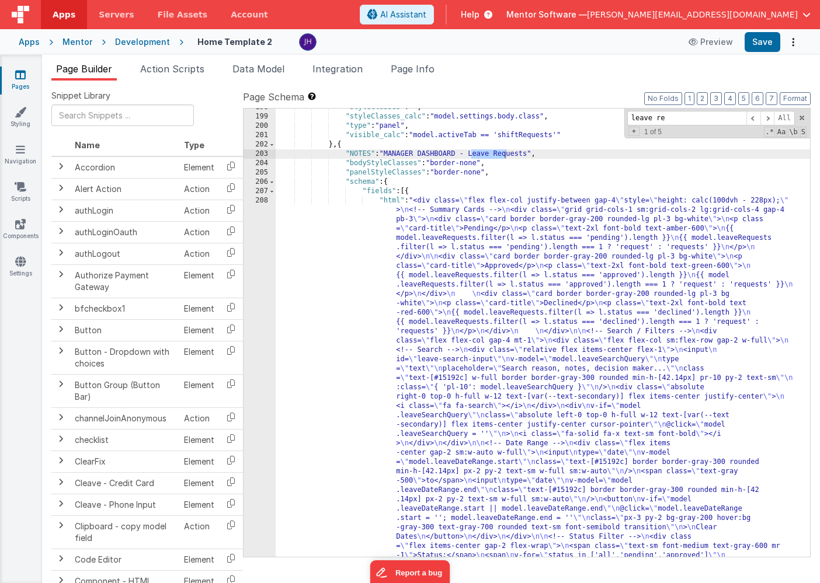
scroll to position [7315, 0]
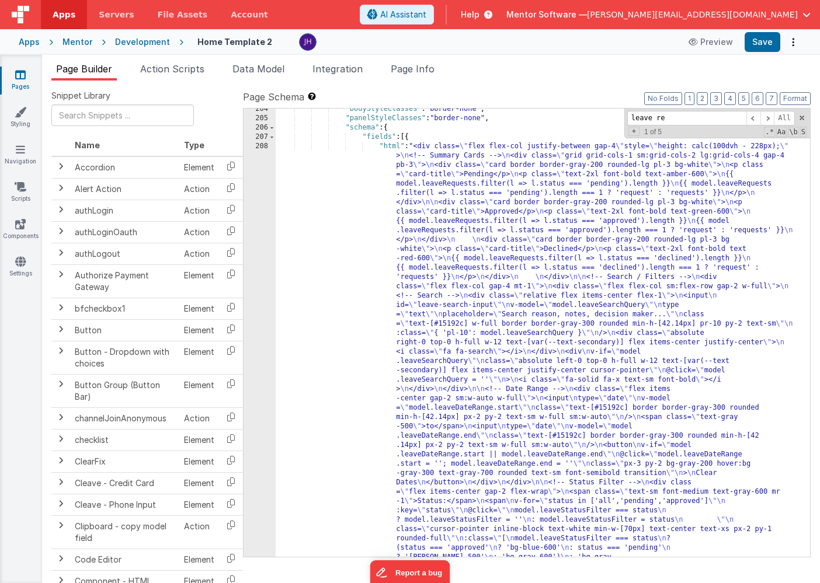
type input "leave re"
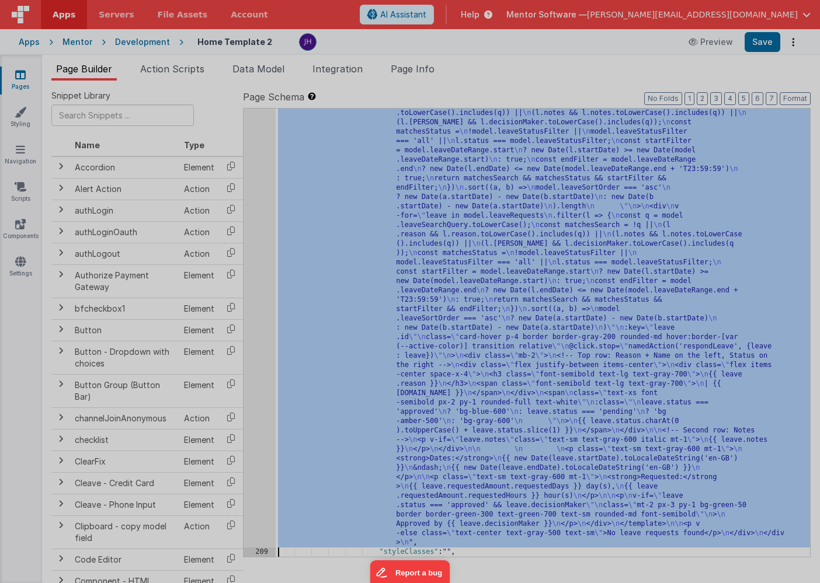
scroll to position [7549, 0]
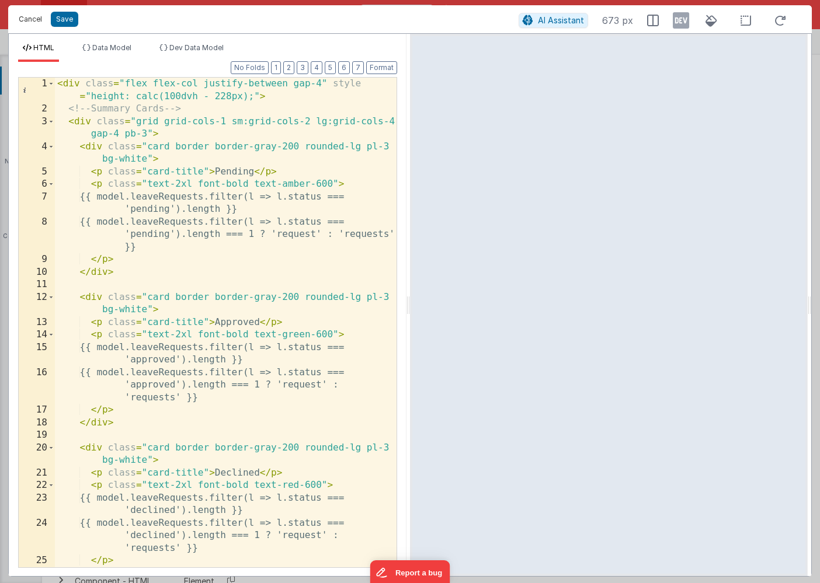
click at [32, 18] on button "Cancel" at bounding box center [30, 19] width 35 height 16
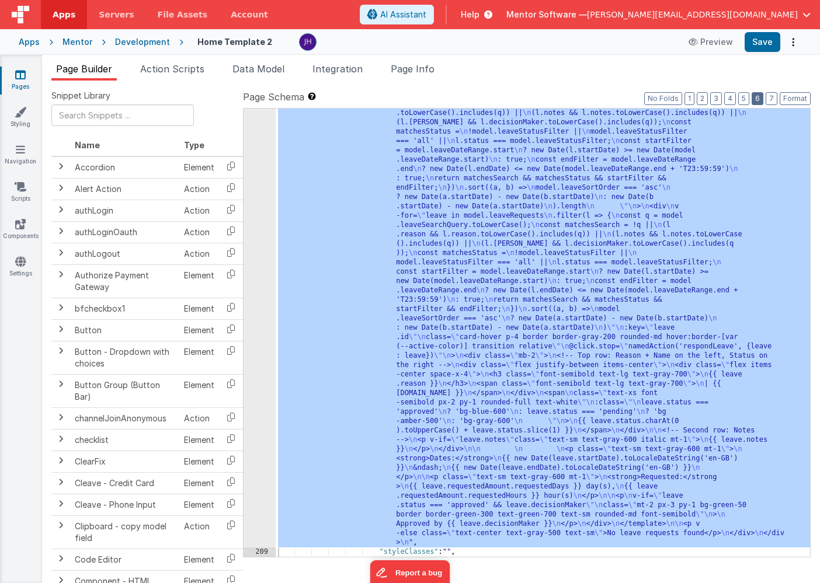
click at [756, 98] on button "6" at bounding box center [758, 98] width 12 height 13
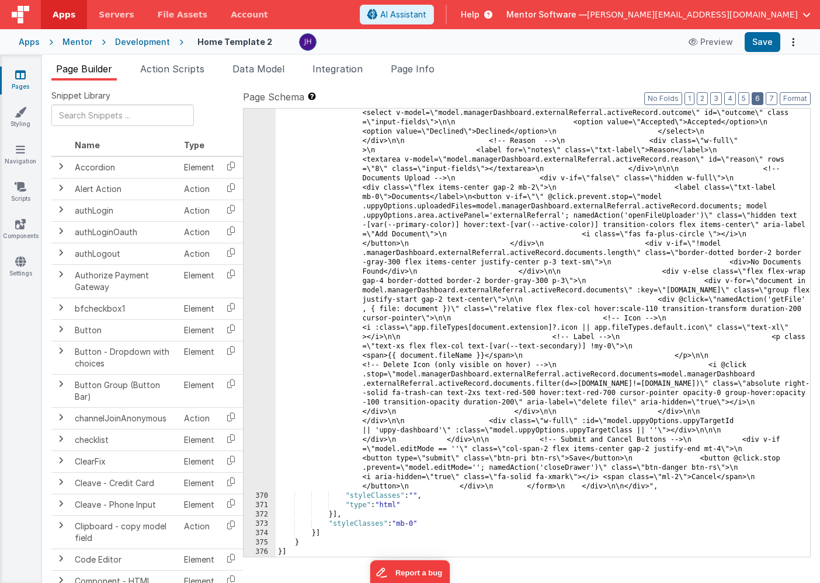
scroll to position [13959, 0]
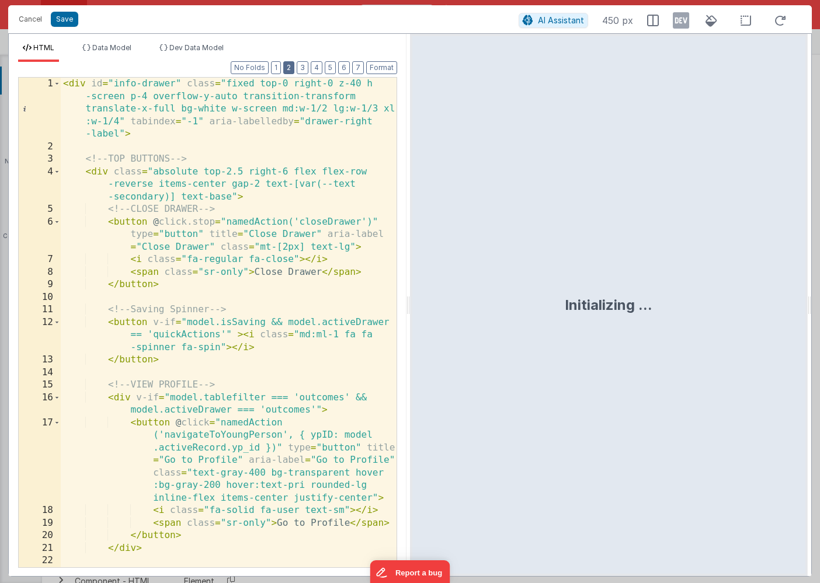
click at [292, 68] on button "2" at bounding box center [288, 67] width 11 height 13
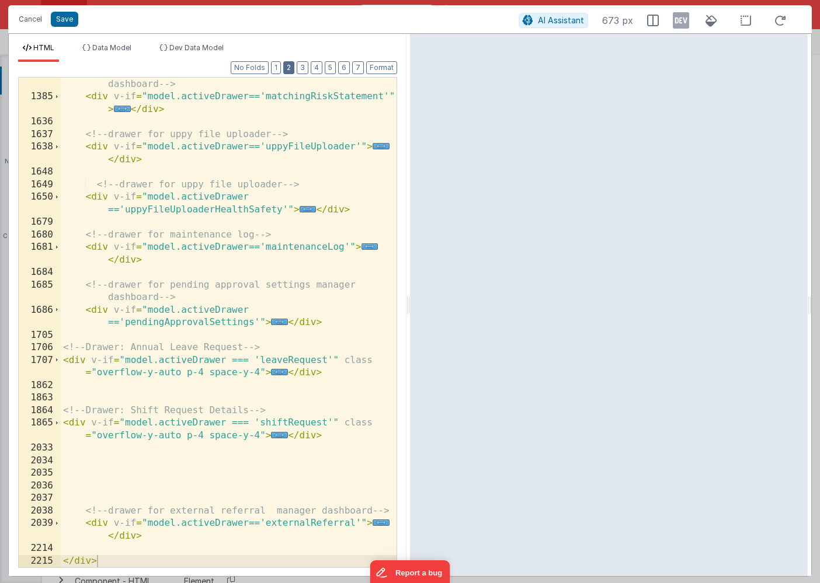
scroll to position [715, 0]
click at [279, 374] on span "..." at bounding box center [279, 372] width 17 height 6
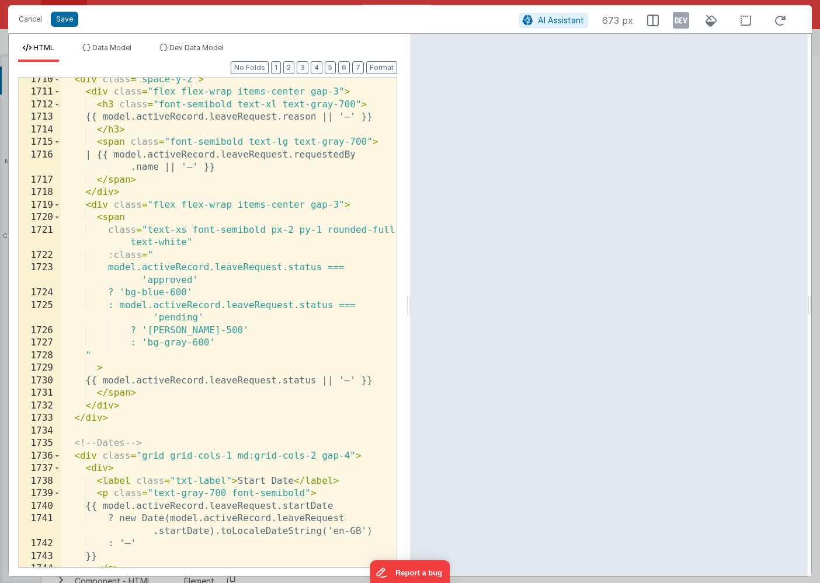
scroll to position [1045, 0]
click at [213, 215] on div "< div class = "space-y-2" > < div class = "flex flex-wrap items-center gap-3" >…" at bounding box center [229, 331] width 336 height 515
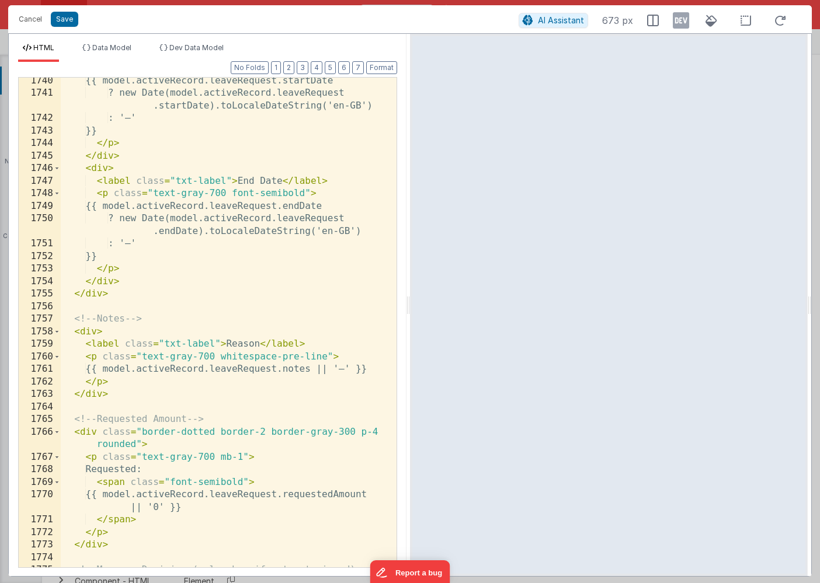
scroll to position [1475, 0]
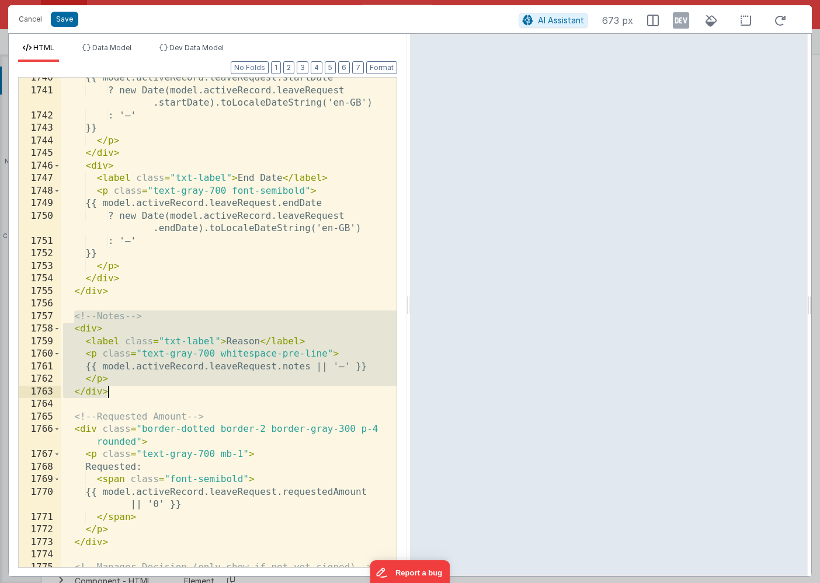
drag, startPoint x: 74, startPoint y: 316, endPoint x: 114, endPoint y: 397, distance: 90.6
click at [114, 397] on div "{{ model.activeRecord.leaveRequest.startDate ? new Date(model.activeRecord.leav…" at bounding box center [229, 336] width 336 height 528
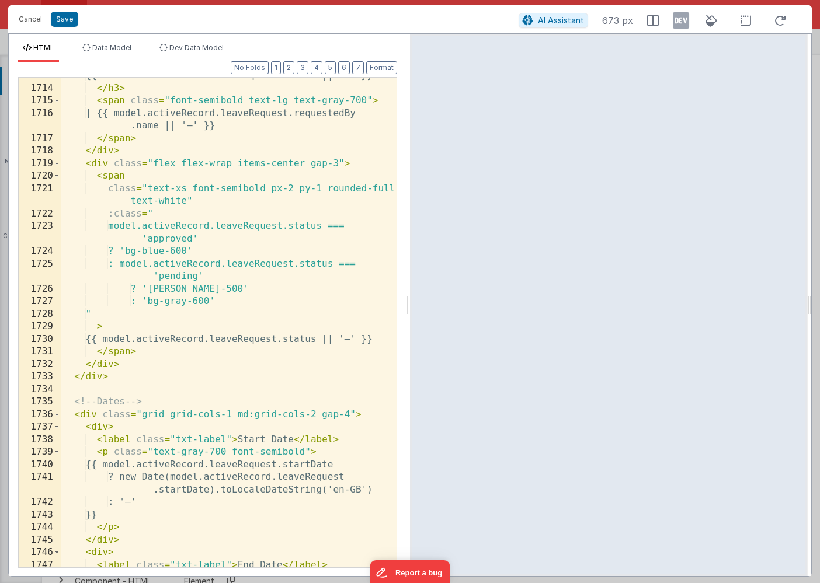
scroll to position [1010, 0]
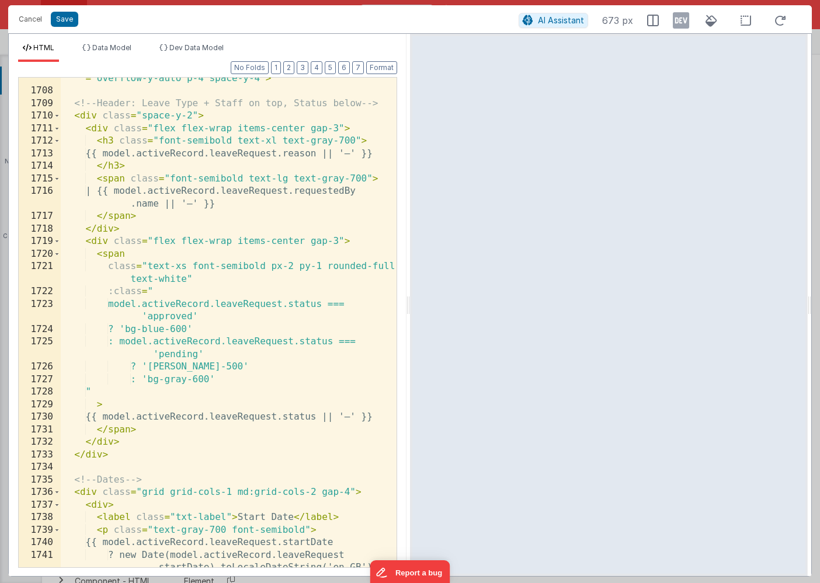
click at [97, 252] on div "< div v-if = "model.activeDrawer === 'leaveRequest'" class = "overflow-y-auto p…" at bounding box center [229, 324] width 336 height 528
paste textarea
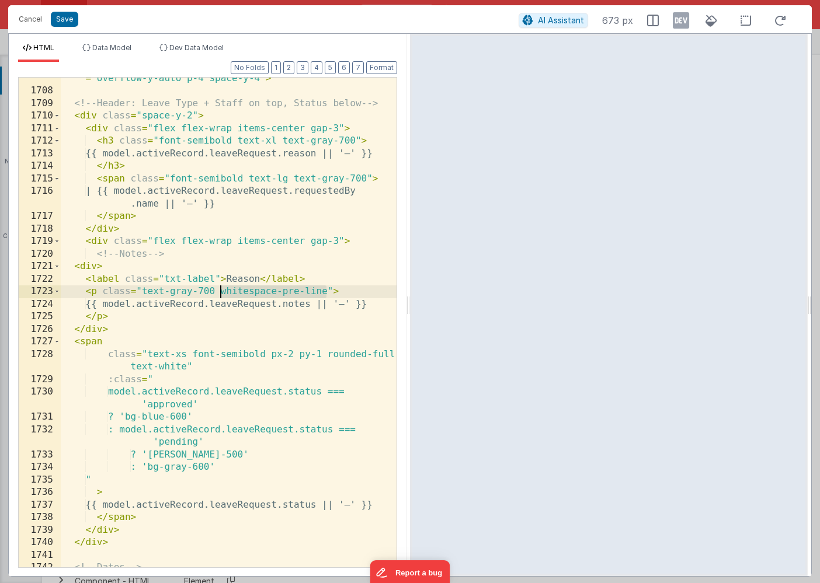
drag, startPoint x: 327, startPoint y: 293, endPoint x: 221, endPoint y: 294, distance: 105.7
click at [221, 294] on div "< div v-if = "model.activeDrawer === 'leaveRequest'" class = "overflow-y-auto p…" at bounding box center [229, 324] width 336 height 528
click at [68, 22] on button "Save" at bounding box center [64, 19] width 27 height 15
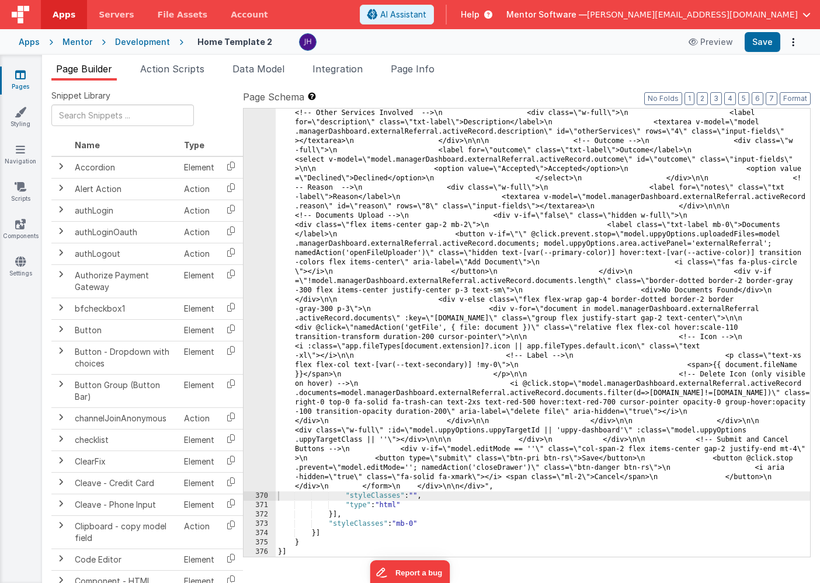
scroll to position [12380, 0]
click at [765, 41] on button "Save" at bounding box center [763, 42] width 36 height 20
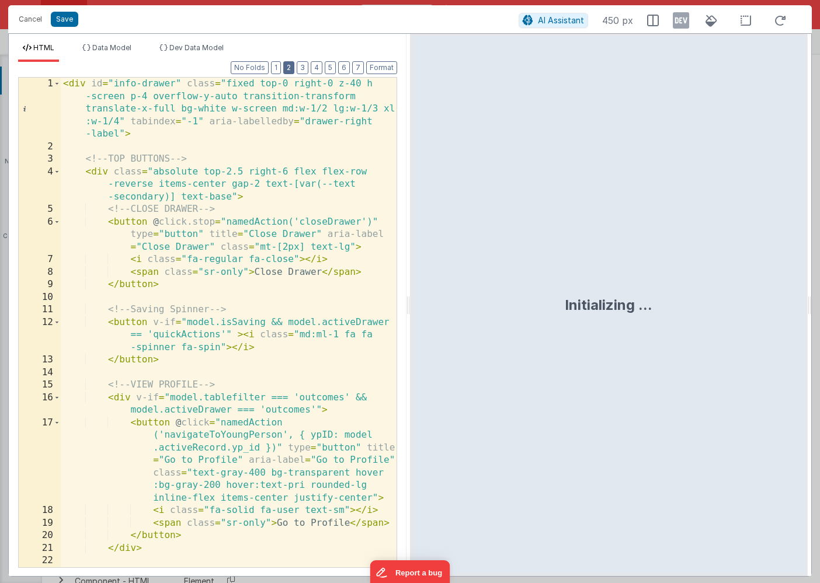
click at [291, 69] on button "2" at bounding box center [288, 67] width 11 height 13
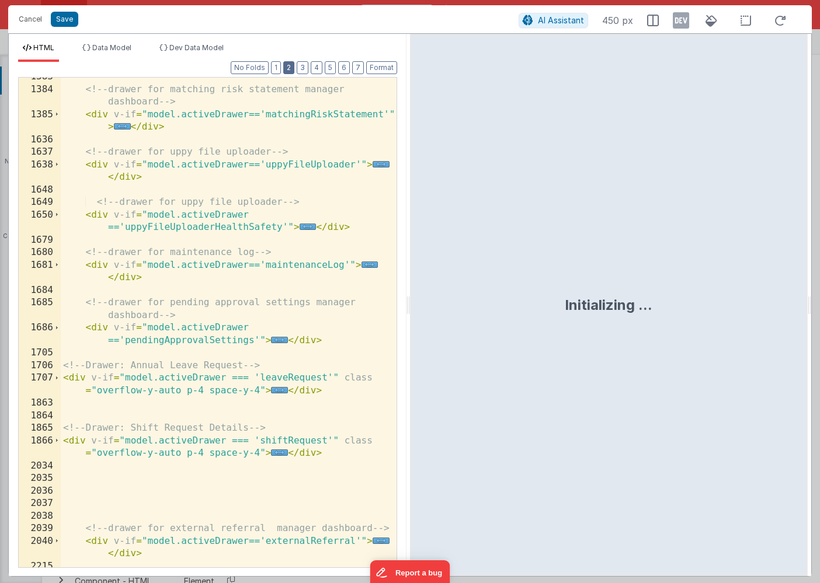
scroll to position [697, 0]
click at [277, 392] on span "..." at bounding box center [279, 390] width 17 height 6
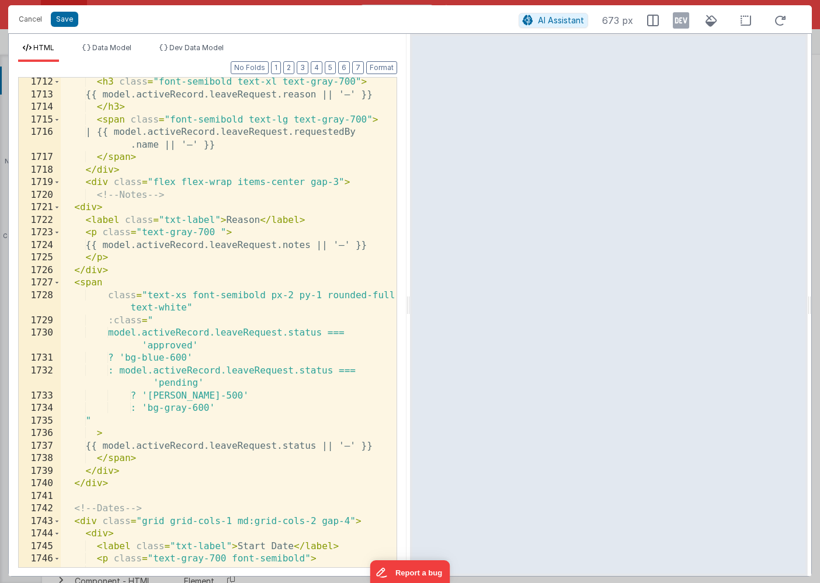
scroll to position [1072, 0]
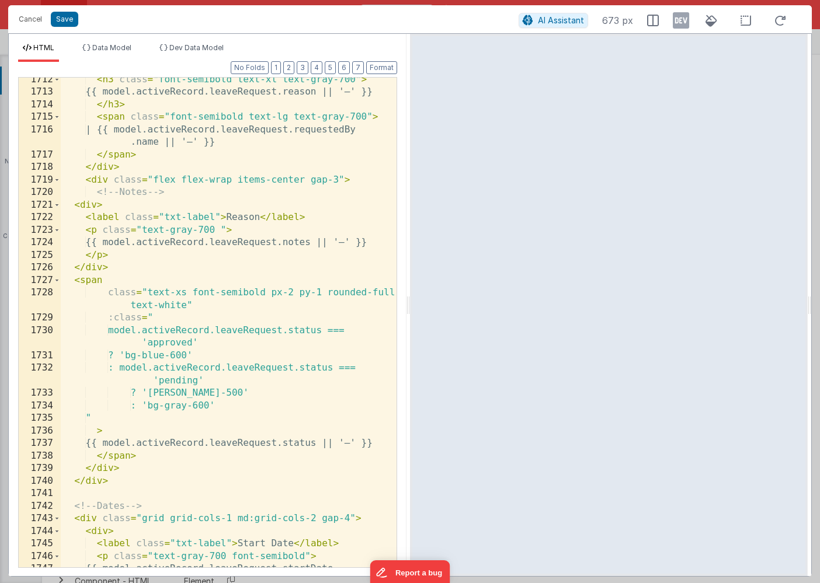
click at [82, 205] on div "< h3 class = "font-semibold text-xl text-gray-700" > {{ model.activeRecord.leav…" at bounding box center [229, 338] width 336 height 528
click at [94, 181] on div "< h3 class = "font-semibold text-xl text-gray-700" > {{ model.activeRecord.leav…" at bounding box center [229, 338] width 336 height 528
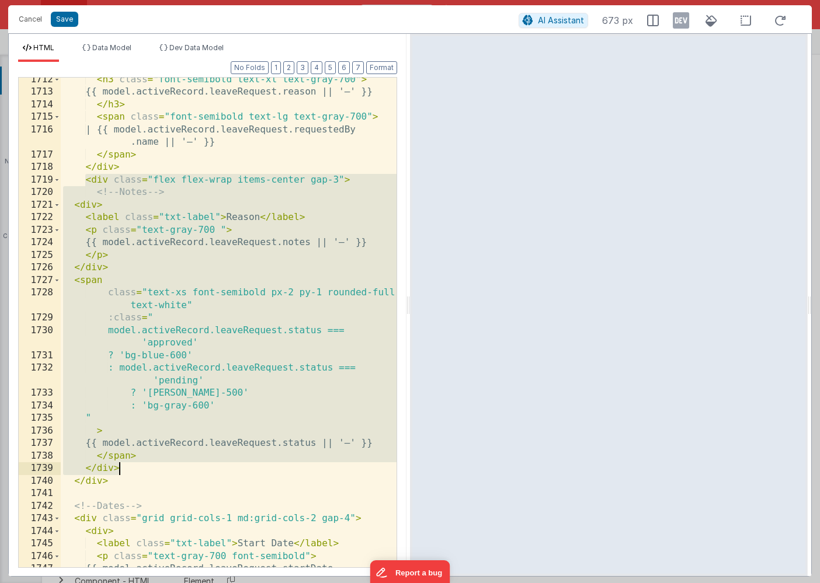
drag, startPoint x: 85, startPoint y: 180, endPoint x: 183, endPoint y: 468, distance: 304.3
click at [183, 468] on div "< h3 class = "font-semibold text-xl text-gray-700" > {{ model.activeRecord.leav…" at bounding box center [229, 338] width 336 height 528
click at [218, 257] on div "< h3 class = "font-semibold text-xl text-gray-700" > {{ model.activeRecord.leav…" at bounding box center [229, 338] width 336 height 528
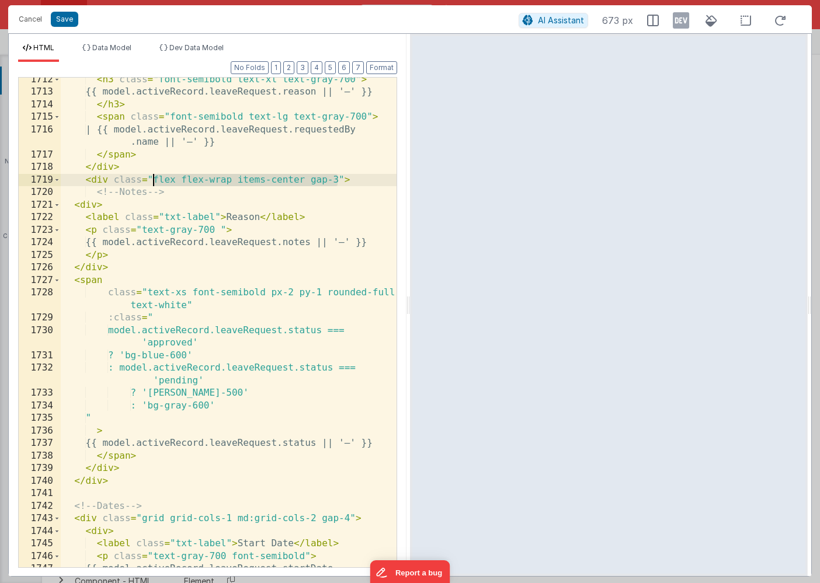
drag, startPoint x: 336, startPoint y: 181, endPoint x: 152, endPoint y: 180, distance: 184.0
click at [152, 180] on div "< h3 class = "font-semibold text-xl text-gray-700" > {{ model.activeRecord.leav…" at bounding box center [229, 338] width 336 height 528
click at [67, 18] on button "Save" at bounding box center [64, 19] width 27 height 15
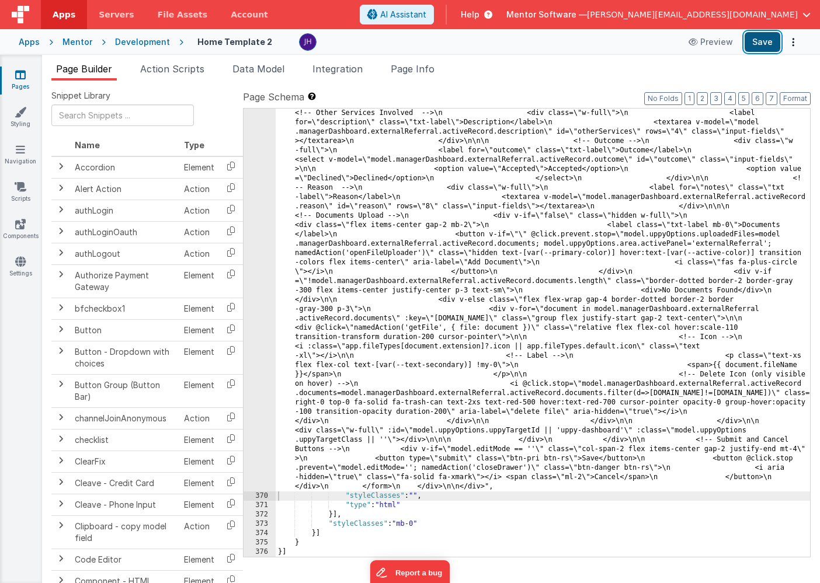
click at [759, 44] on button "Save" at bounding box center [763, 42] width 36 height 20
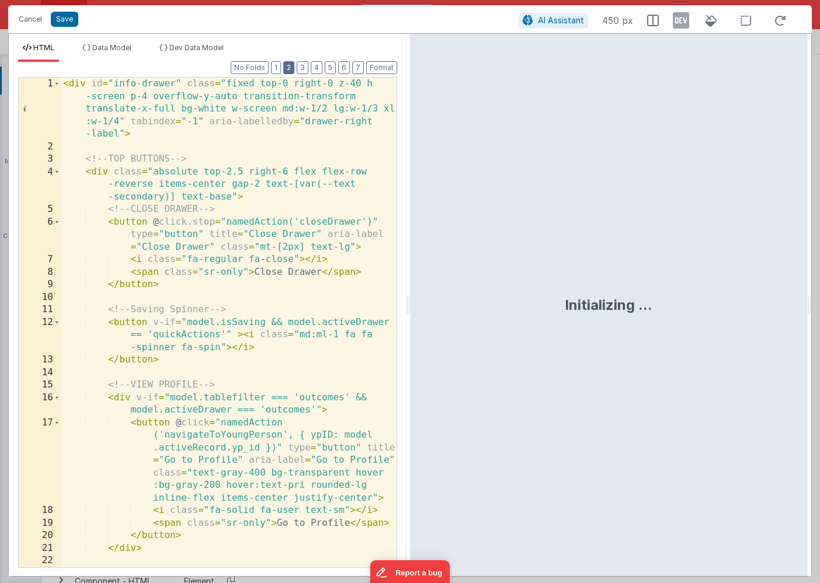
click at [294, 67] on button "2" at bounding box center [288, 67] width 11 height 13
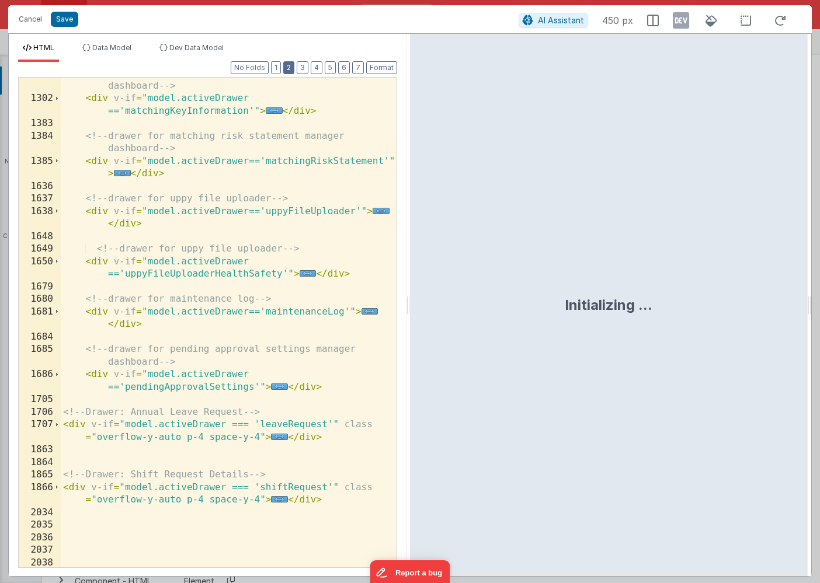
scroll to position [715, 0]
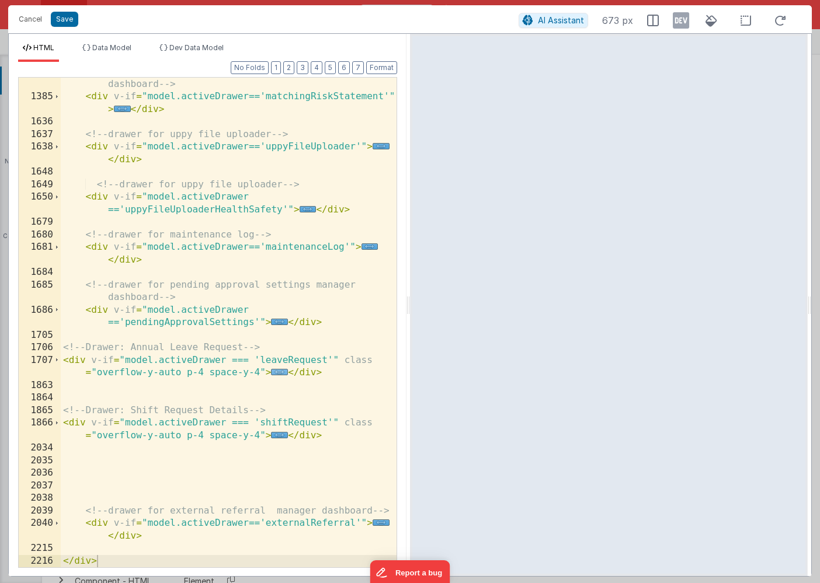
click at [277, 371] on span "..." at bounding box center [279, 372] width 17 height 6
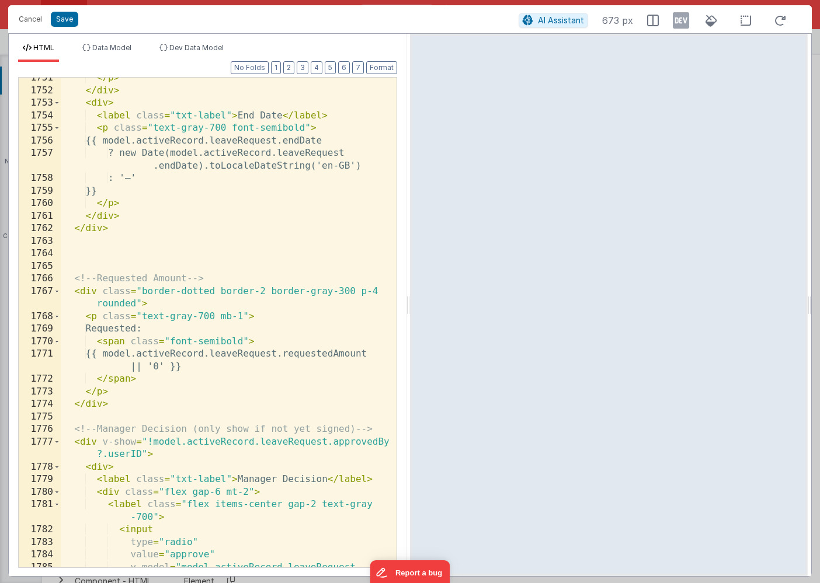
scroll to position [1659, 0]
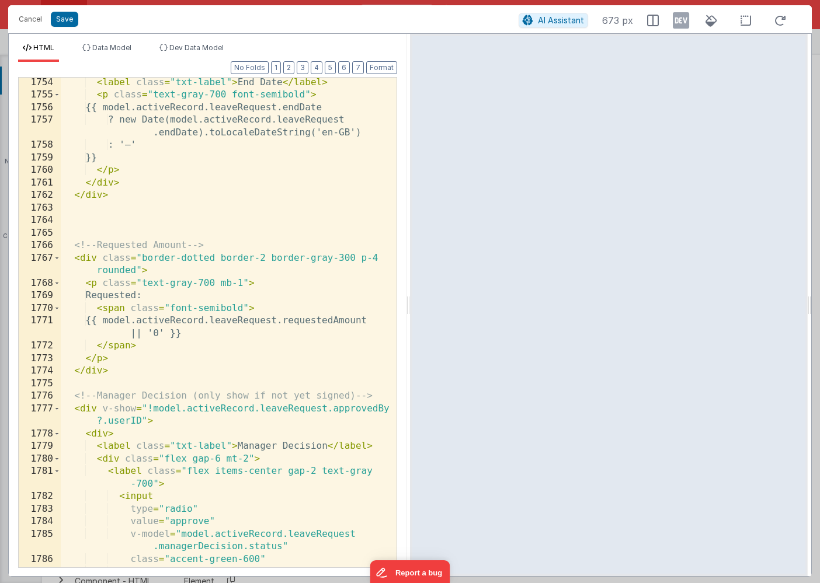
click at [388, 321] on div at bounding box center [391, 221] width 12 height 3604
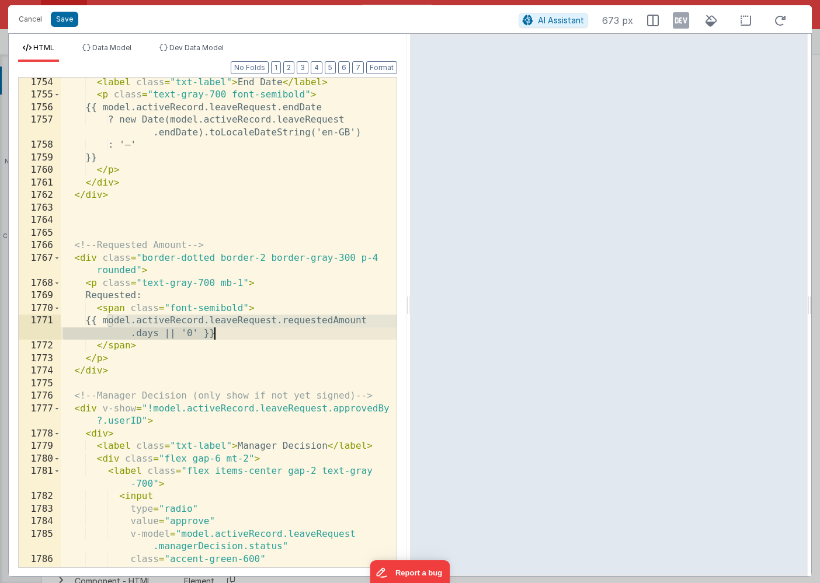
drag, startPoint x: 109, startPoint y: 319, endPoint x: 215, endPoint y: 335, distance: 108.0
click at [215, 335] on div "< label class = "txt-label" > End Date </ label > < p class = "text-gray-700 fo…" at bounding box center [229, 334] width 336 height 515
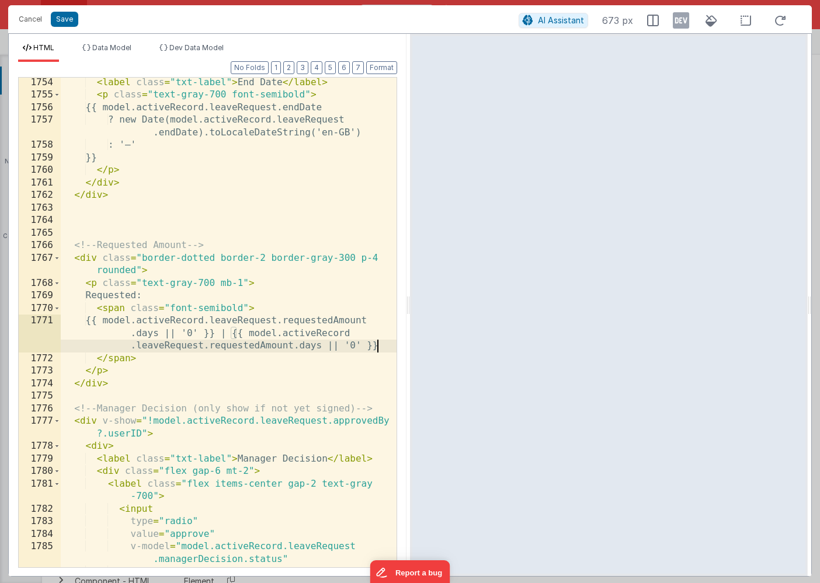
click at [320, 349] on div "< label class = "txt-label" > End Date </ label > < p class = "text-gray-700 fo…" at bounding box center [229, 334] width 336 height 515
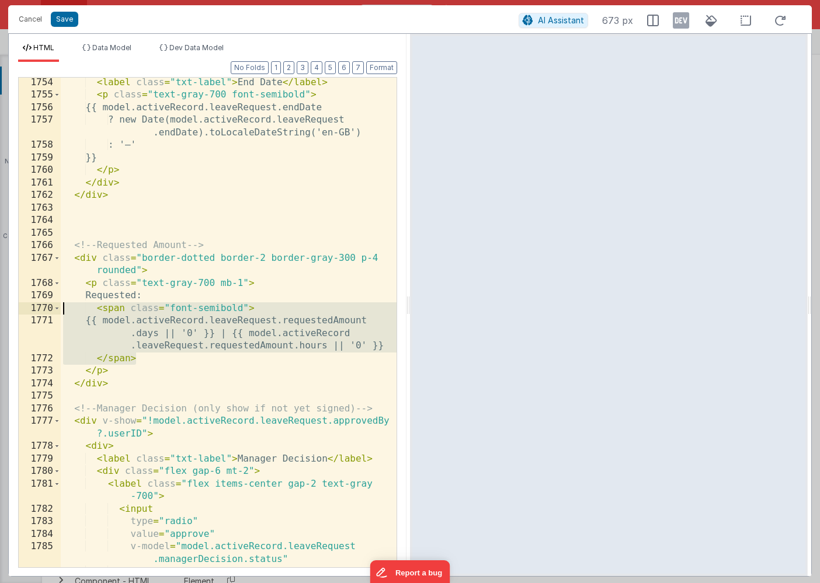
drag, startPoint x: 145, startPoint y: 361, endPoint x: 34, endPoint y: 309, distance: 122.8
click at [34, 309] on div "1754 1755 1756 1757 1758 1759 1760 1761 1762 1763 1764 1765 1766 1767 1768 1769…" at bounding box center [207, 322] width 379 height 491
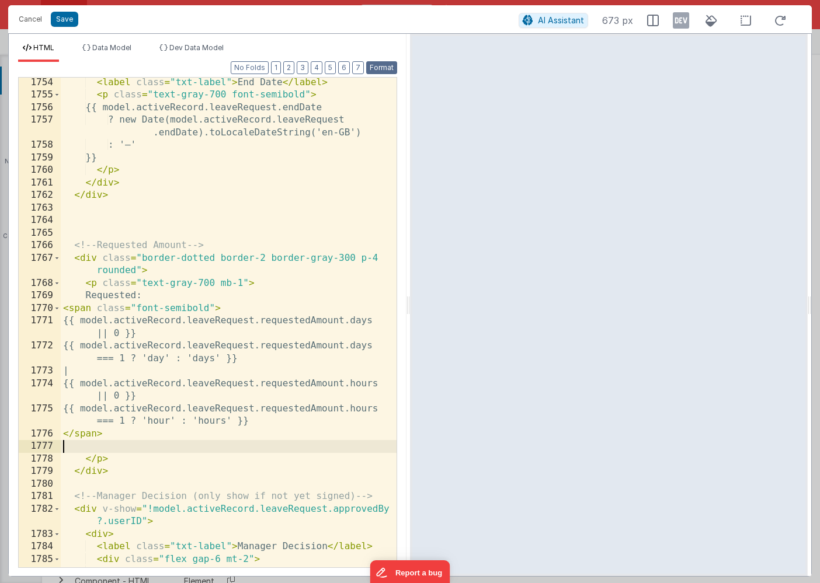
click at [377, 69] on button "Format" at bounding box center [381, 67] width 31 height 13
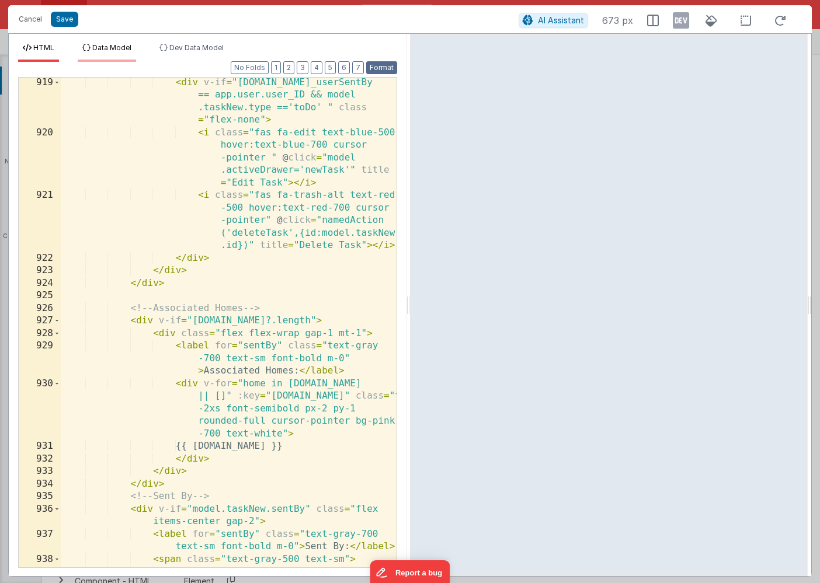
scroll to position [8495, 0]
click at [68, 25] on button "Save" at bounding box center [64, 19] width 27 height 15
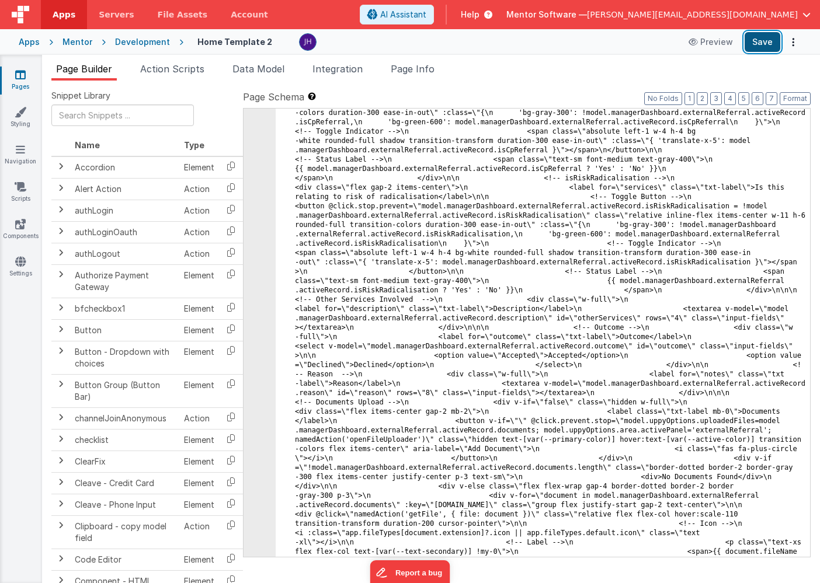
click at [767, 47] on button "Save" at bounding box center [763, 42] width 36 height 20
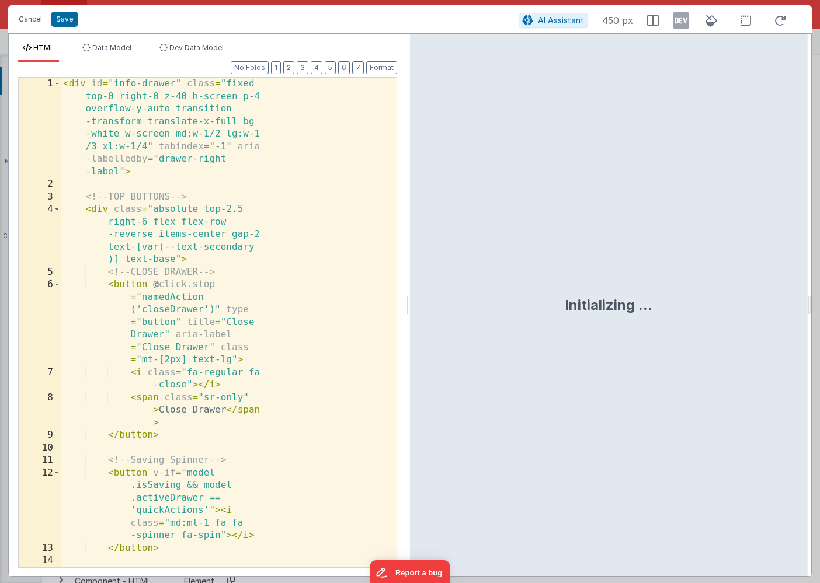
scroll to position [12511, 0]
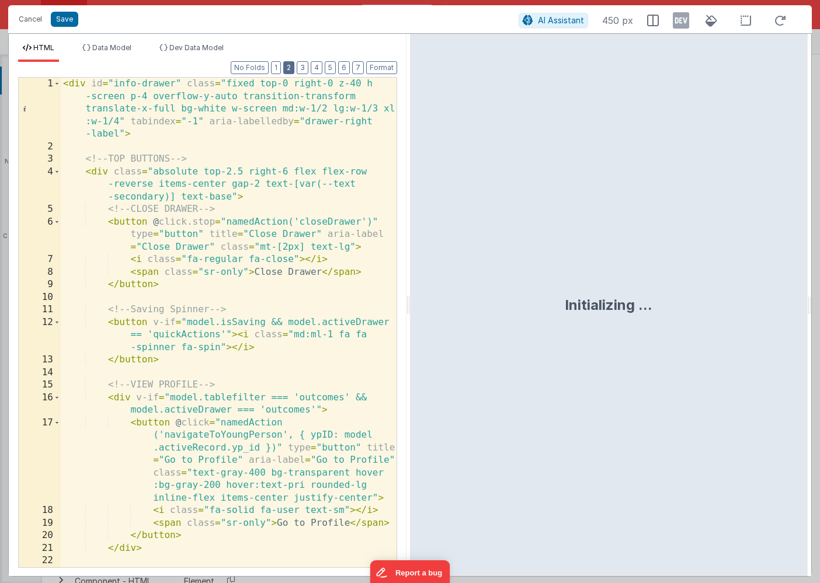
click at [291, 69] on button "2" at bounding box center [288, 67] width 11 height 13
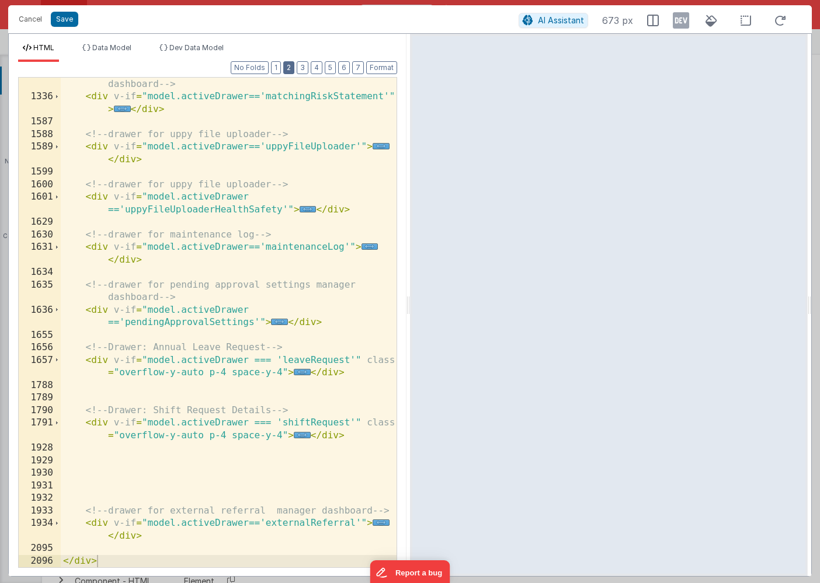
scroll to position [715, 0]
click at [298, 374] on span "..." at bounding box center [302, 372] width 17 height 6
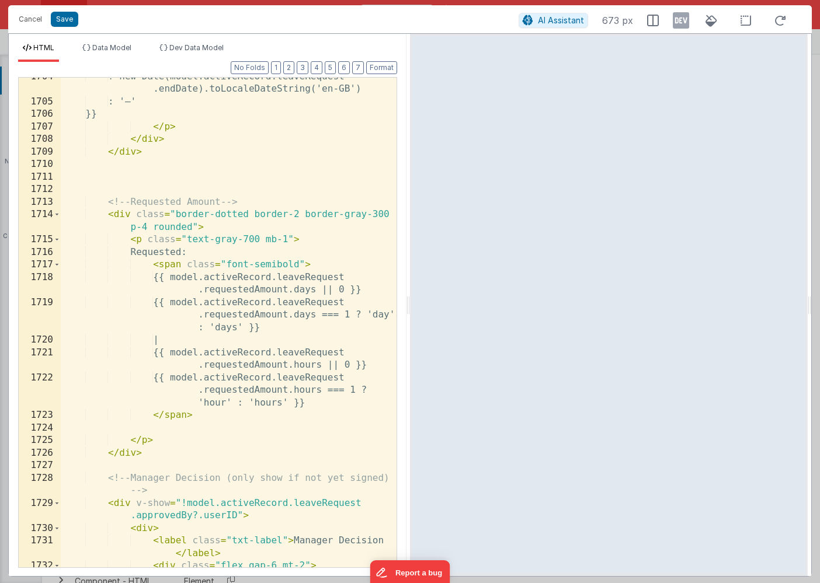
scroll to position [1781, 0]
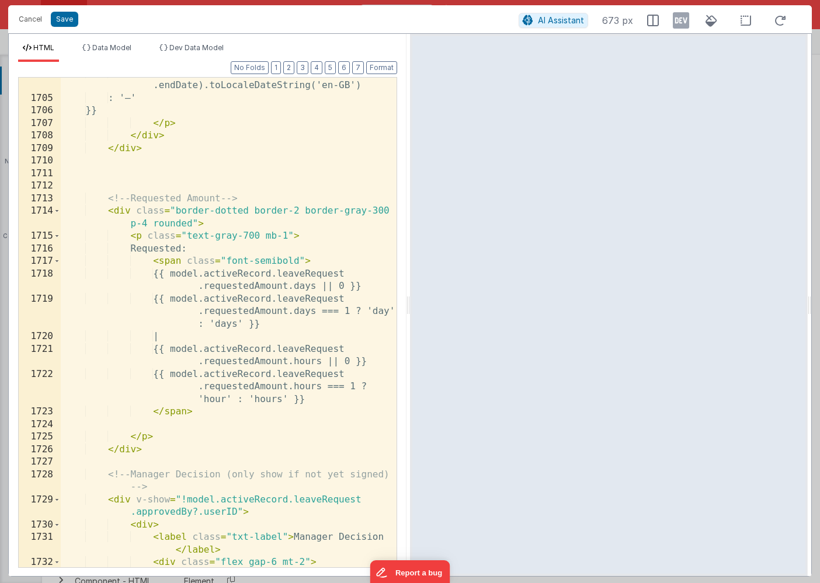
click at [294, 287] on div "? new Date(model.activeRecord.leaveRequest .endDate).toLocaleDateString('en-GB'…" at bounding box center [229, 337] width 336 height 540
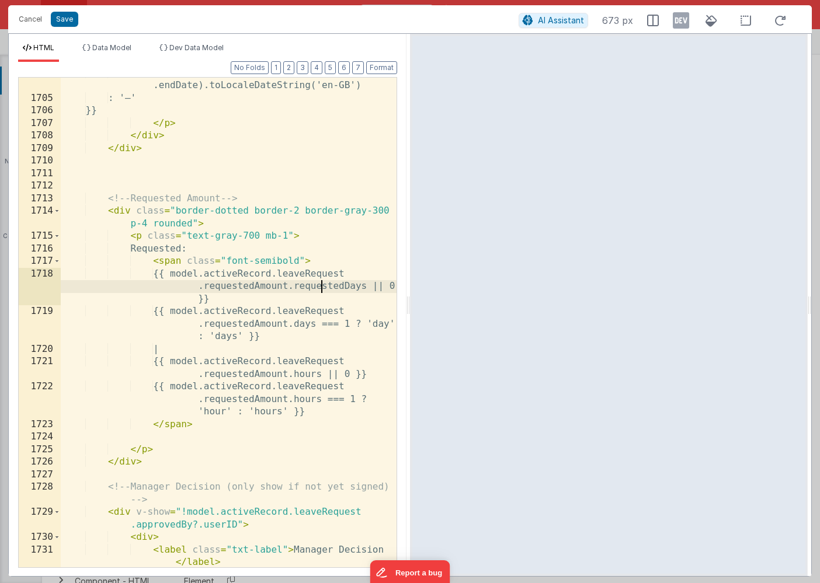
click at [318, 287] on div "? new Date(model.activeRecord.leaveRequest .endDate).toLocaleDateString('en-GB'…" at bounding box center [229, 331] width 336 height 528
click at [307, 326] on div "? new Date(model.activeRecord.leaveRequest .endDate).toLocaleDateString('en-GB'…" at bounding box center [229, 331] width 336 height 528
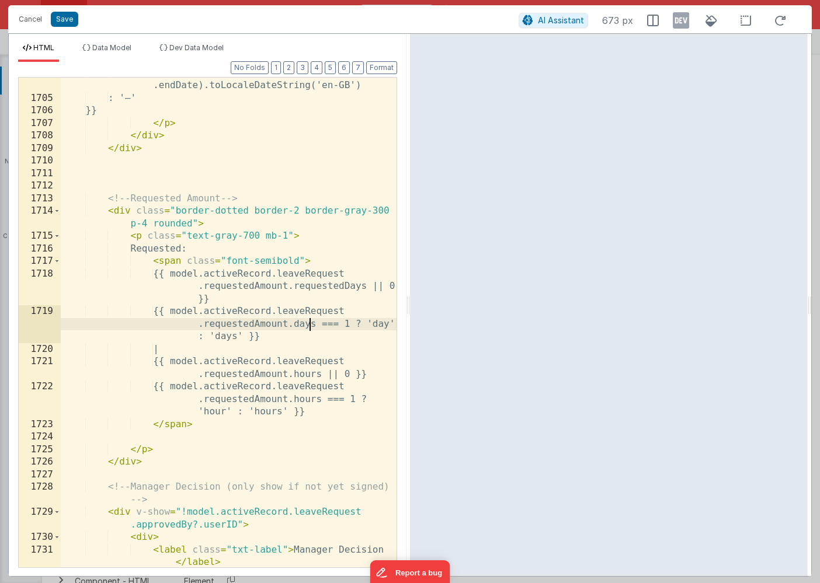
click at [307, 326] on div "? new Date(model.activeRecord.leaveRequest .endDate).toLocaleDateString('en-GB'…" at bounding box center [229, 331] width 336 height 528
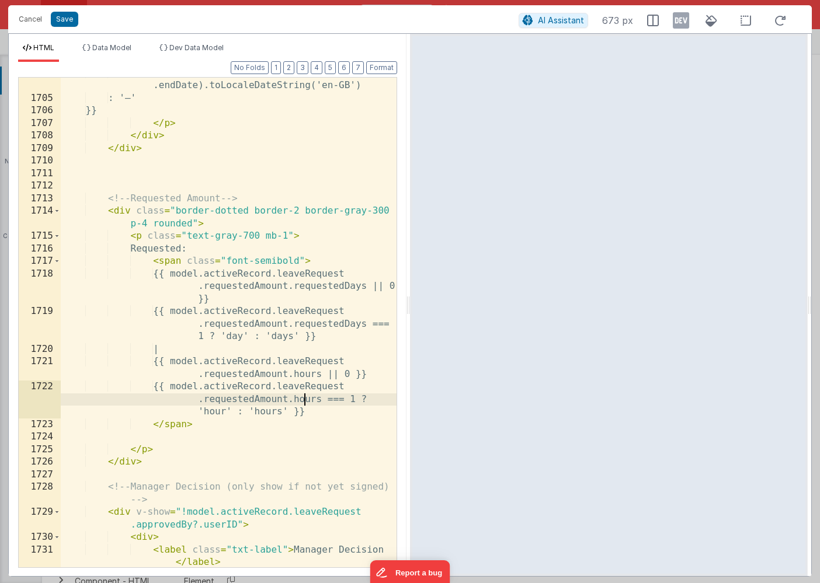
click at [304, 399] on div "? new Date(model.activeRecord.leaveRequest .endDate).toLocaleDateString('en-GB'…" at bounding box center [229, 331] width 336 height 528
click at [291, 399] on div "? new Date(model.activeRecord.leaveRequest .endDate).toLocaleDateString('en-GB'…" at bounding box center [229, 331] width 336 height 528
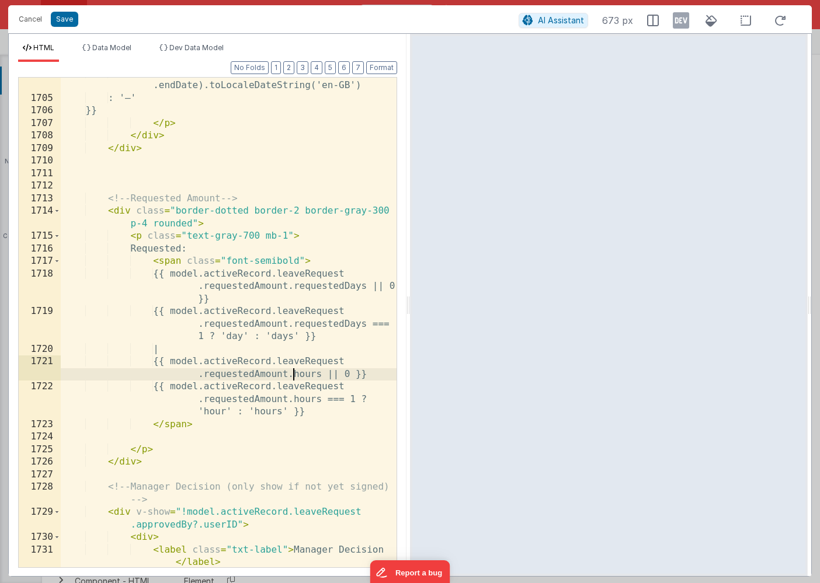
click at [293, 371] on div "? new Date(model.activeRecord.leaveRequest .endDate).toLocaleDateString('en-GB'…" at bounding box center [229, 331] width 336 height 528
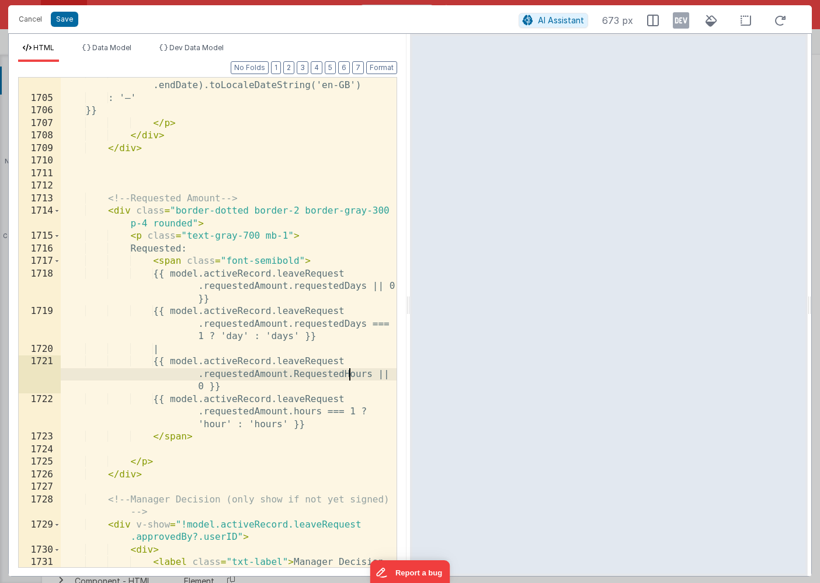
click at [297, 374] on div "? new Date(model.activeRecord.leaveRequest .endDate).toLocaleDateString('en-GB'…" at bounding box center [229, 337] width 336 height 540
click at [318, 375] on div "? new Date(model.activeRecord.leaveRequest .endDate).toLocaleDateString('en-GB'…" at bounding box center [229, 337] width 336 height 540
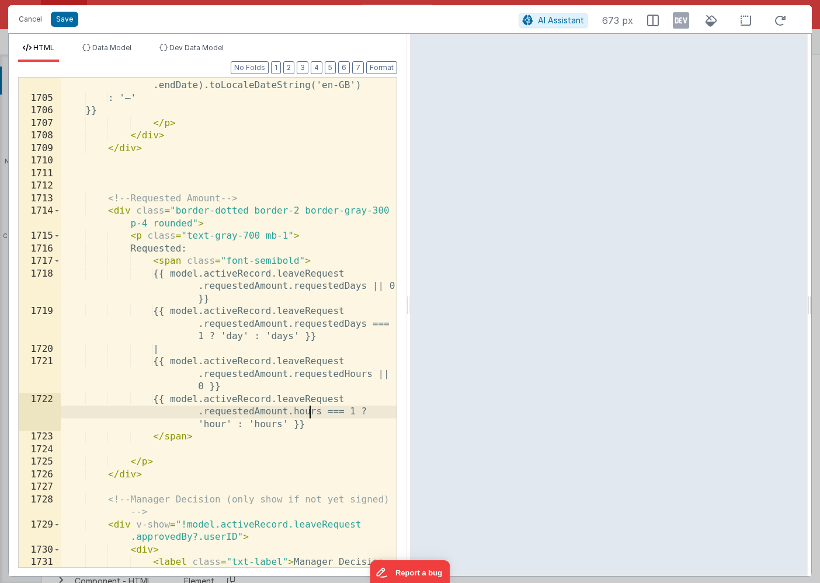
click at [307, 415] on div "? new Date(model.activeRecord.leaveRequest .endDate).toLocaleDateString('en-GB'…" at bounding box center [229, 337] width 336 height 540
click at [68, 26] on button "Save" at bounding box center [64, 19] width 27 height 15
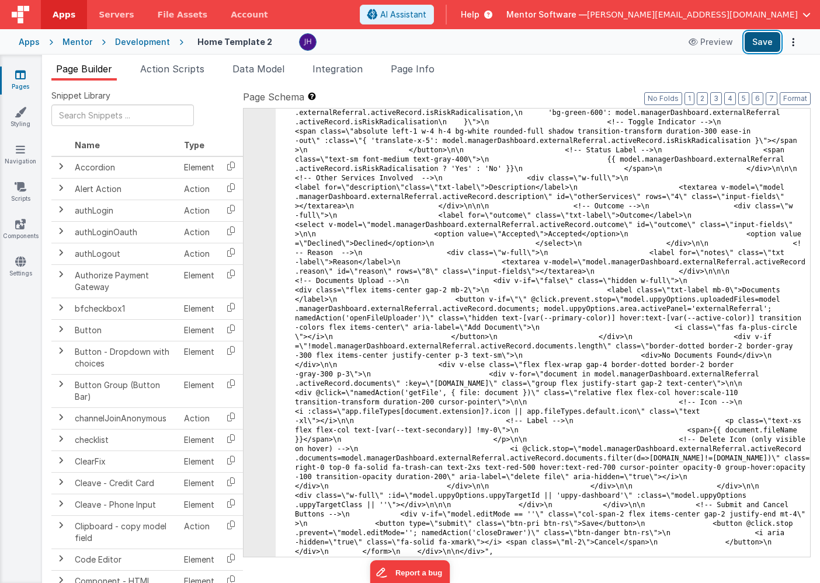
click at [762, 40] on button "Save" at bounding box center [763, 42] width 36 height 20
click at [86, 65] on span "Page Builder" at bounding box center [84, 69] width 56 height 12
click at [75, 40] on div "Mentor" at bounding box center [77, 42] width 30 height 12
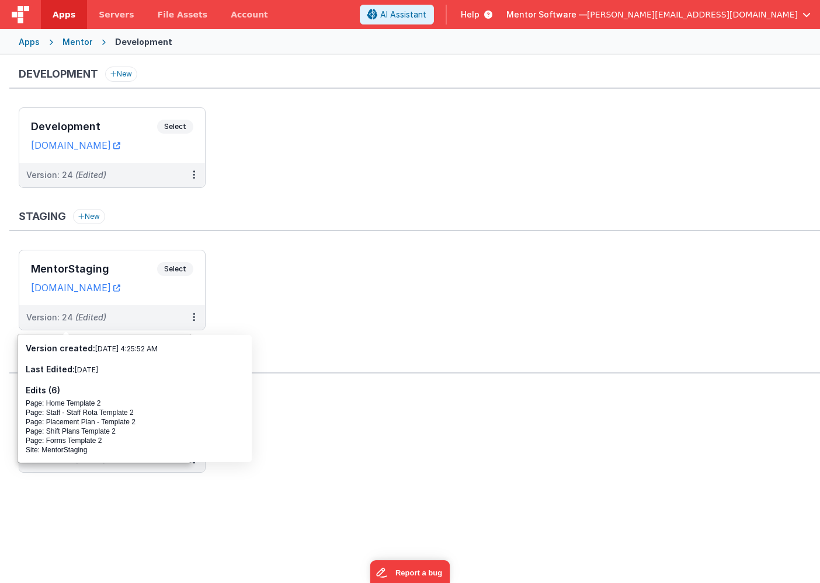
click at [120, 402] on div "Page: Home Template 2" at bounding box center [135, 403] width 218 height 9
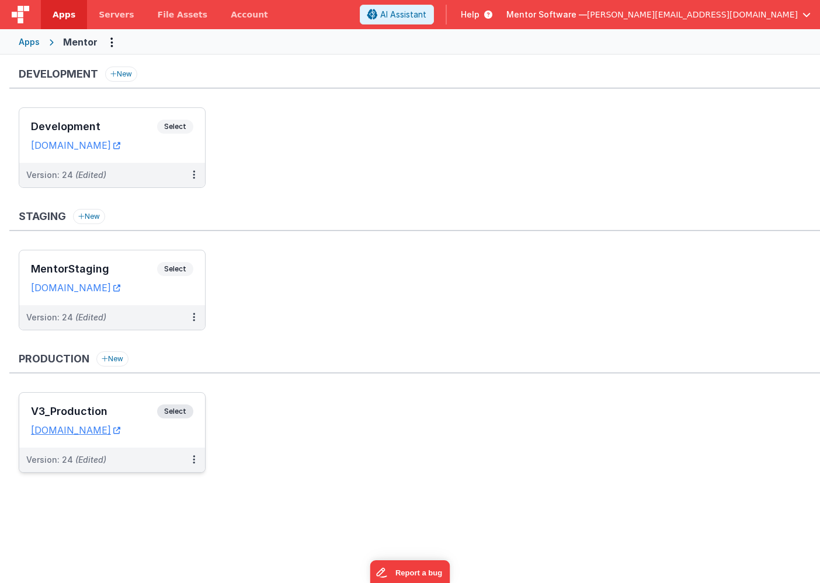
click at [108, 411] on h3 "V3_Production" at bounding box center [94, 412] width 126 height 12
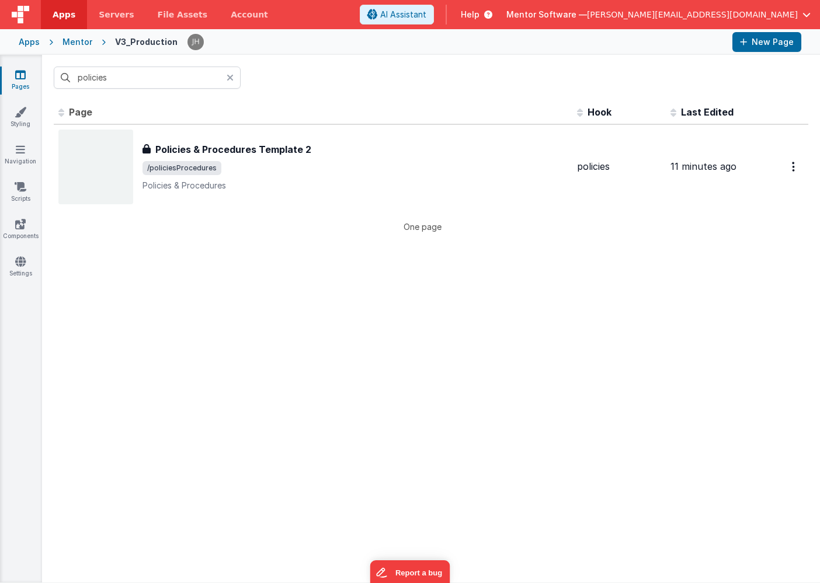
click at [230, 78] on icon at bounding box center [230, 77] width 7 height 9
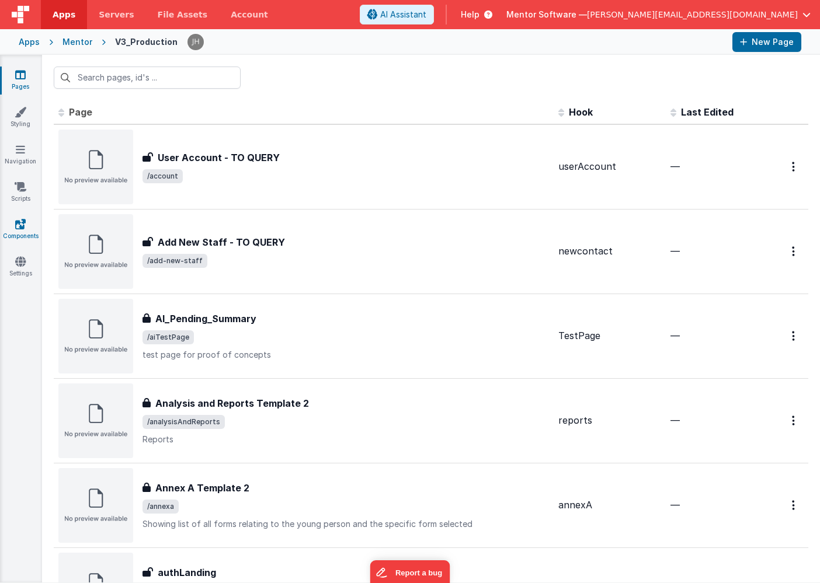
click at [23, 230] on icon at bounding box center [20, 224] width 11 height 12
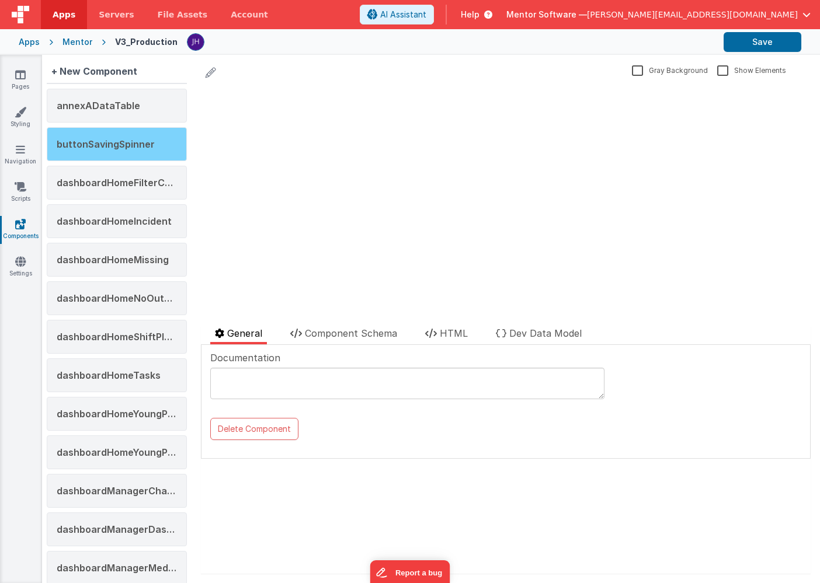
click at [95, 142] on span "buttonSavingSpinner" at bounding box center [106, 144] width 98 height 12
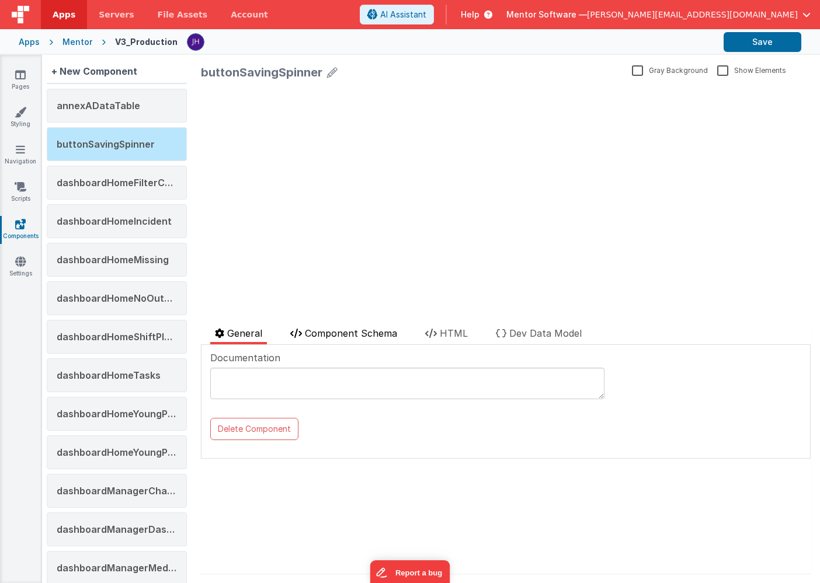
click at [338, 328] on span "Component Schema" at bounding box center [351, 334] width 92 height 12
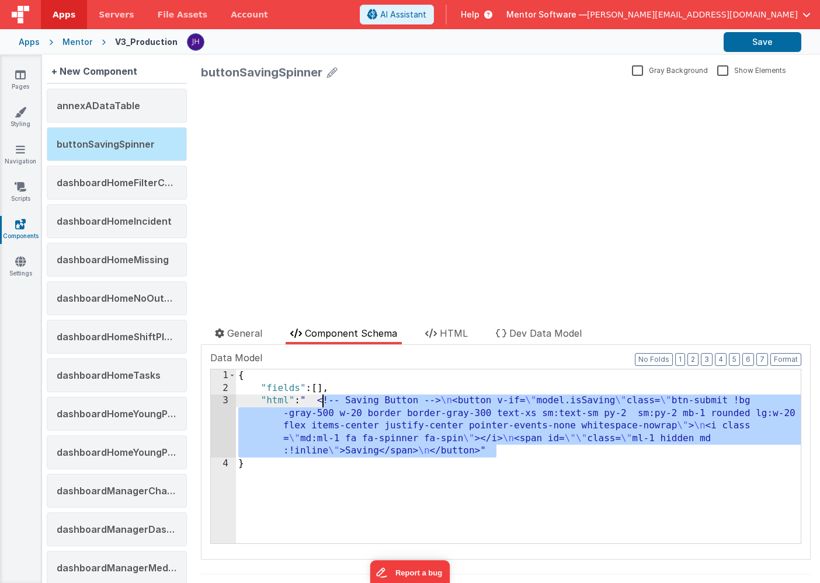
drag, startPoint x: 495, startPoint y: 451, endPoint x: 321, endPoint y: 405, distance: 180.8
click at [321, 405] on div "{ "fields" : [ ] , "html" : " <!-- Saving Button --> \n <button v-if= \" model.…" at bounding box center [518, 469] width 565 height 199
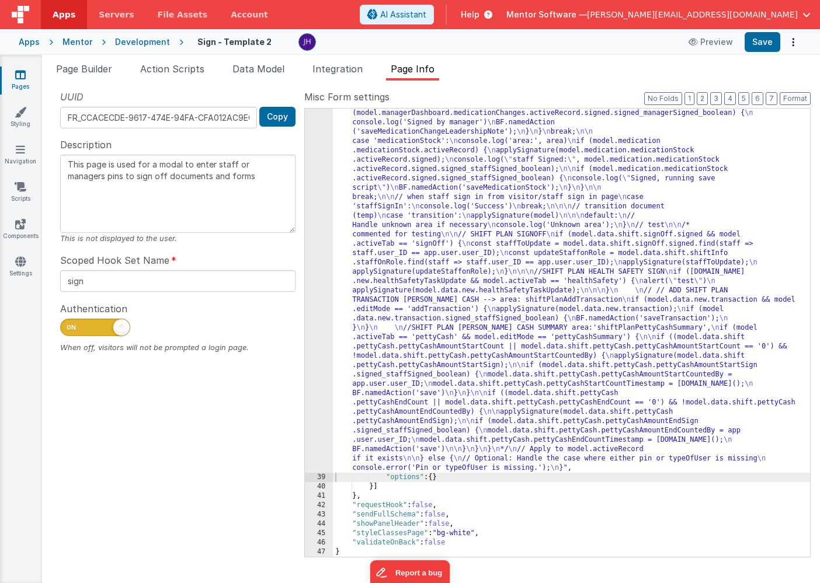
scroll to position [1803, 0]
click at [26, 77] on link "Pages" at bounding box center [20, 80] width 42 height 23
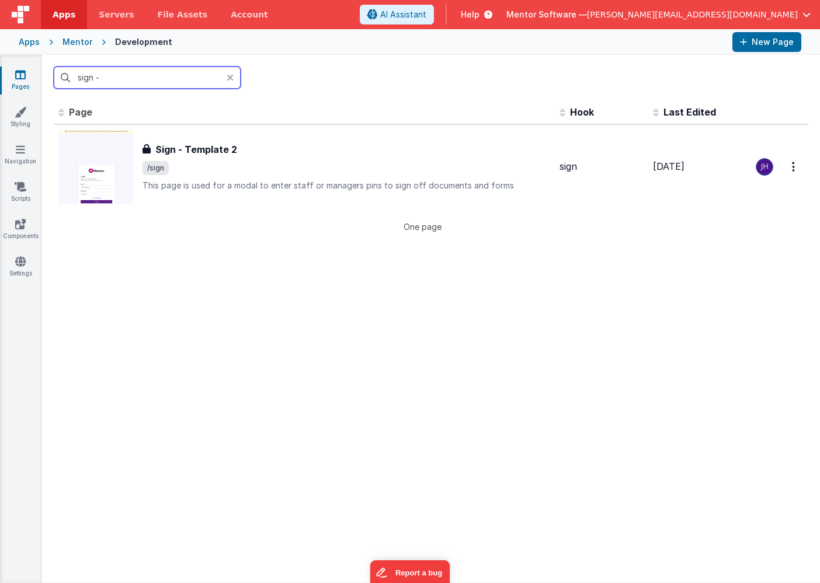
click at [126, 81] on input "sign -" at bounding box center [147, 78] width 187 height 22
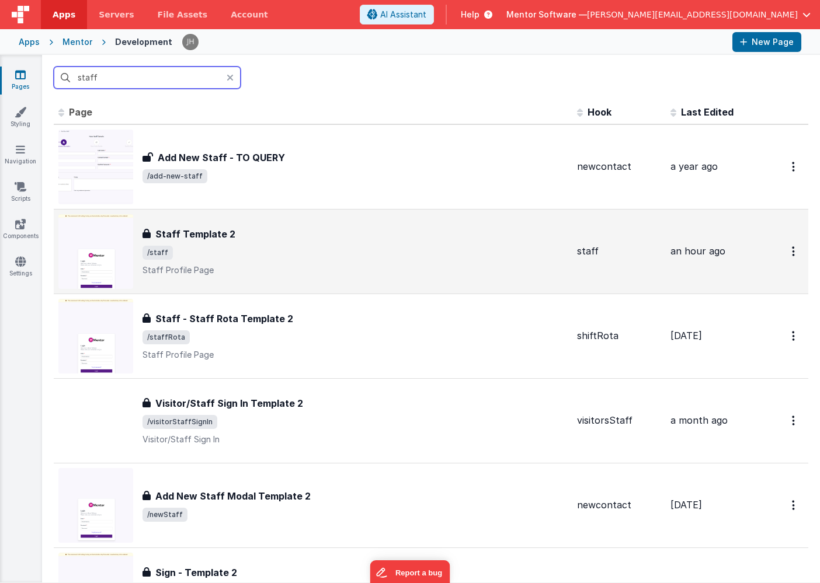
type input "staff"
click at [180, 234] on h3 "Staff Template 2" at bounding box center [195, 234] width 80 height 14
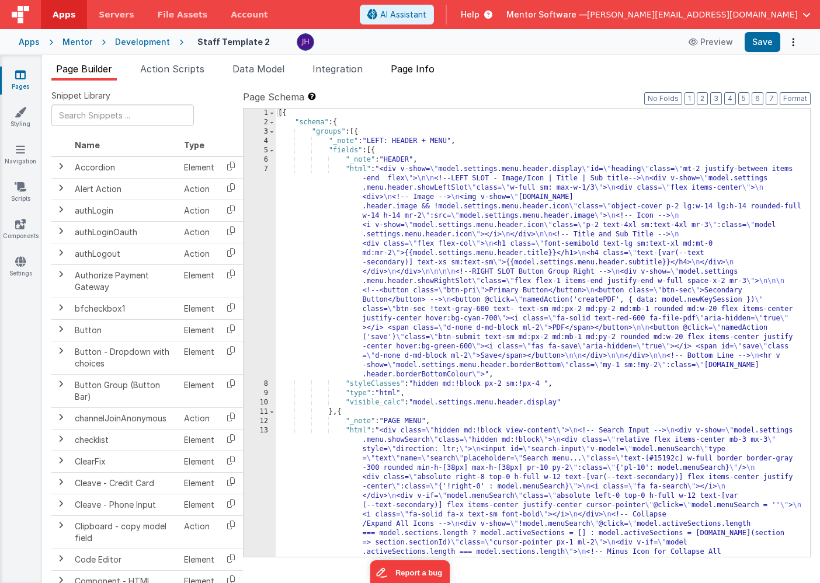
click at [422, 69] on span "Page Info" at bounding box center [413, 69] width 44 height 12
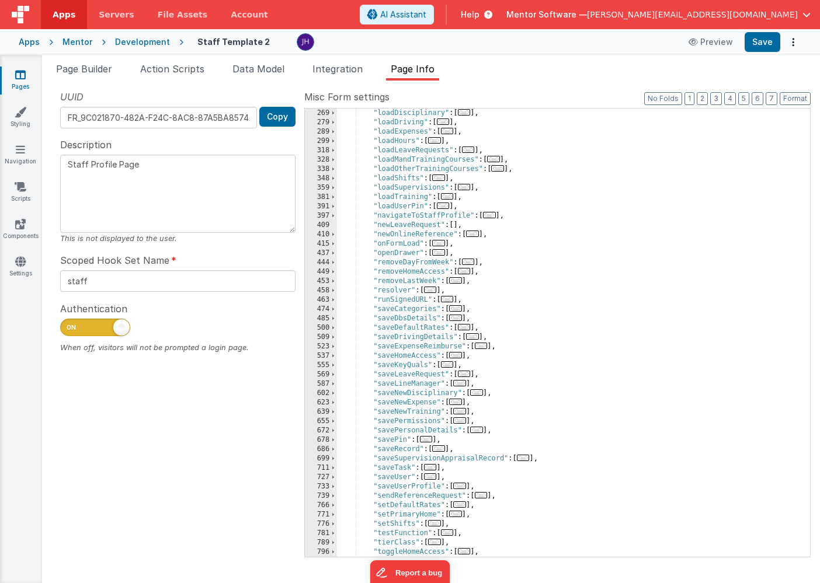
scroll to position [412, 0]
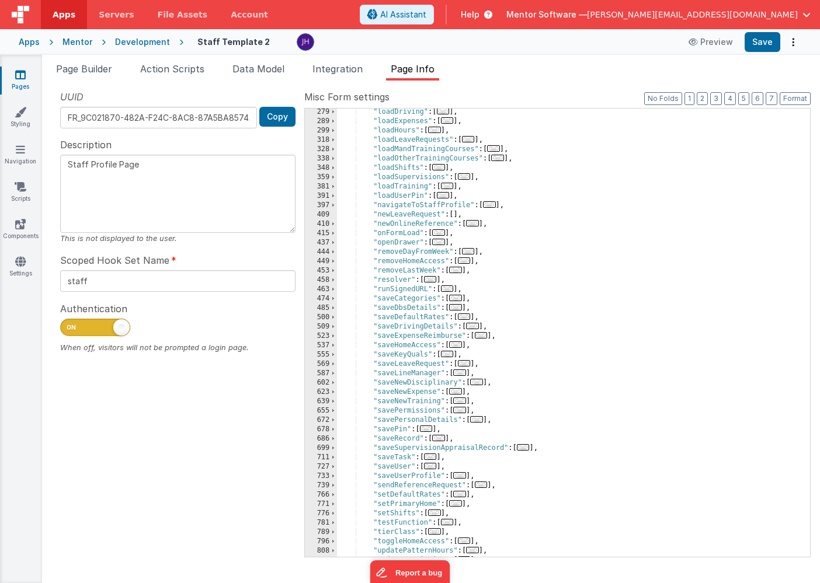
click at [468, 365] on span "..." at bounding box center [464, 363] width 13 height 6
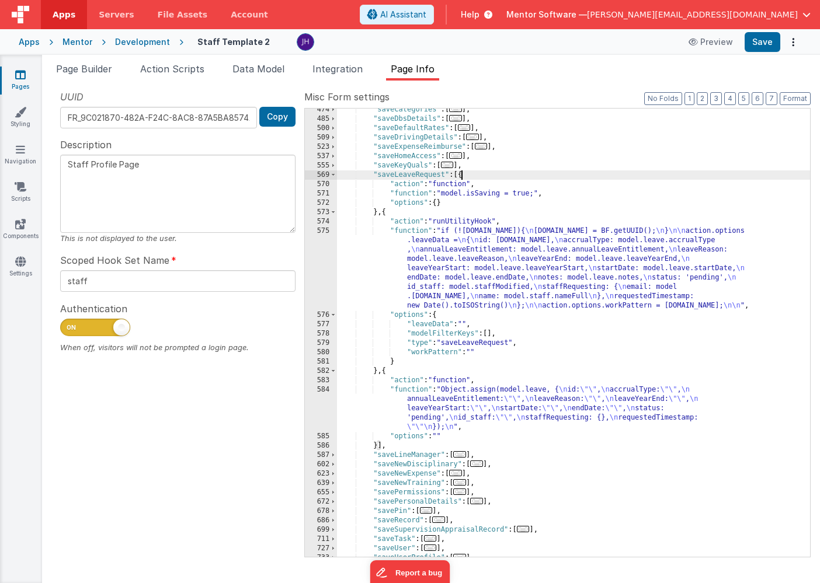
scroll to position [629, 0]
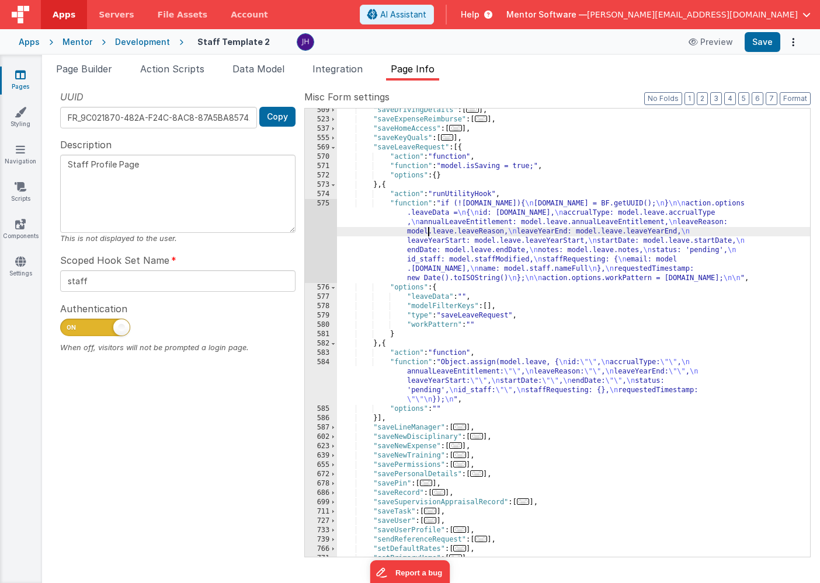
click at [426, 234] on div ""saveDrivingDetails" : [ ... ] , "saveExpenseReimburse" : [ ... ] , "saveHomeAc…" at bounding box center [573, 339] width 473 height 467
click at [321, 227] on div "575" at bounding box center [321, 241] width 32 height 84
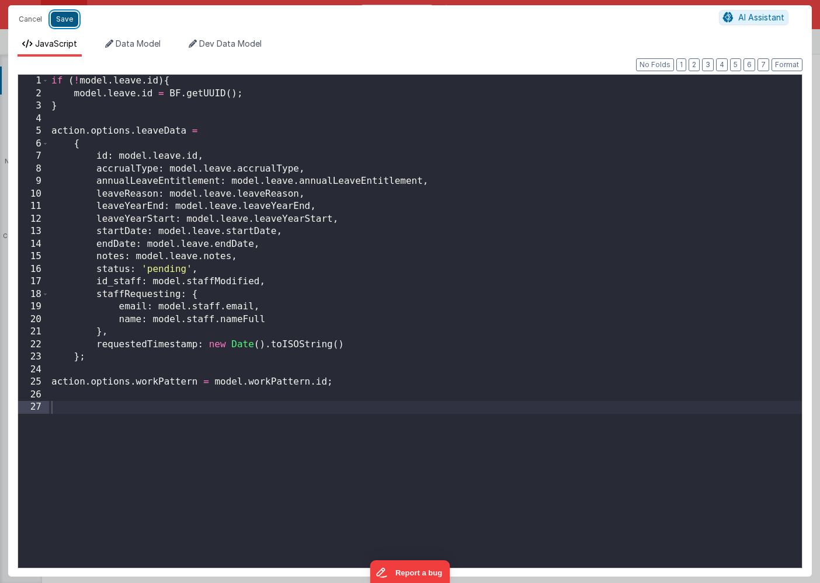
click at [61, 19] on button "Save" at bounding box center [64, 19] width 27 height 15
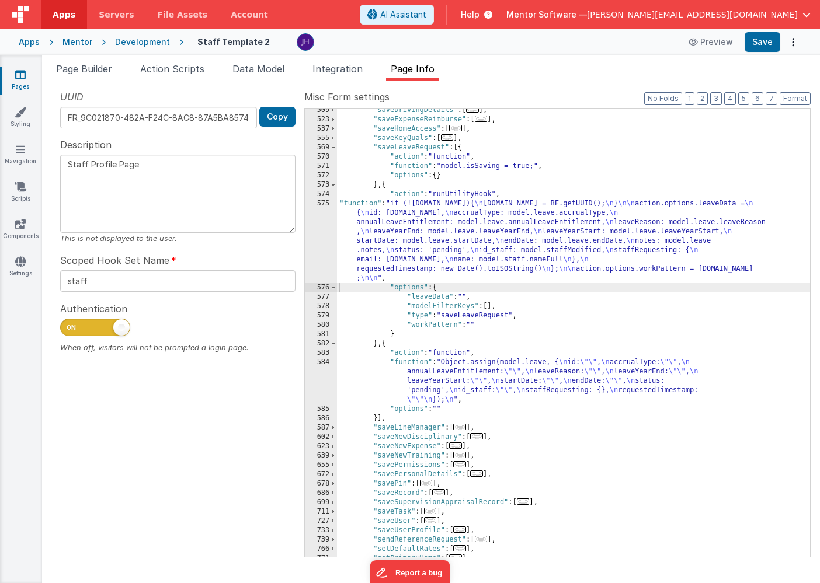
click at [447, 235] on div ""saveDrivingDetails" : [ ... ] , "saveExpenseReimburse" : [ ... ] , "saveHomeAc…" at bounding box center [573, 339] width 473 height 467
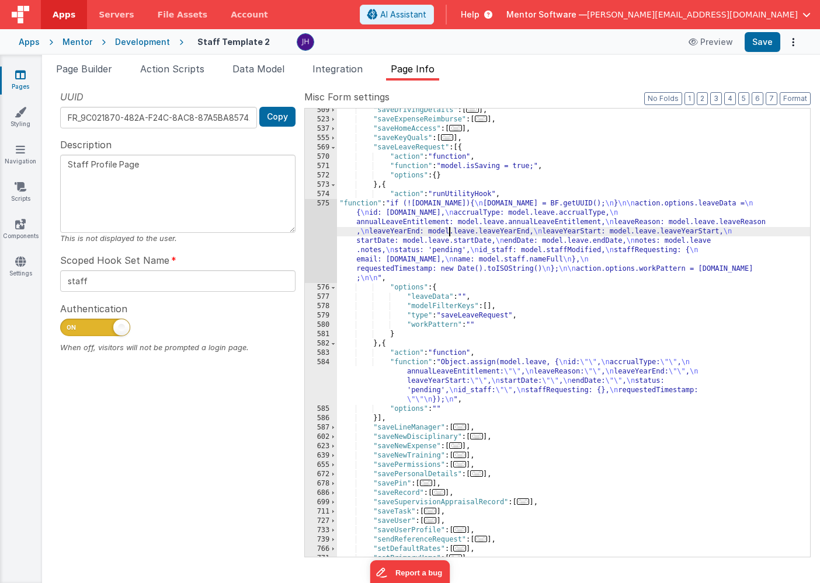
click at [307, 235] on div "575" at bounding box center [321, 241] width 32 height 84
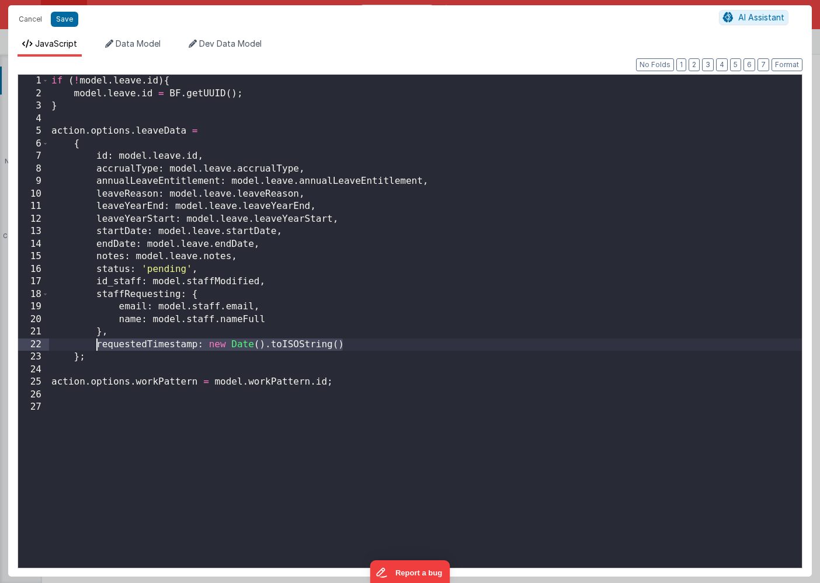
drag, startPoint x: 342, startPoint y: 342, endPoint x: 97, endPoint y: 346, distance: 245.3
click at [97, 346] on div "if ( ! model . leave . id ) { model . leave . id = BF . getUUID ( ) ; } action …" at bounding box center [425, 334] width 753 height 519
click at [272, 321] on div "if ( ! model . leave . id ) { model . leave . id = BF . getUUID ( ) ; } action …" at bounding box center [425, 334] width 753 height 519
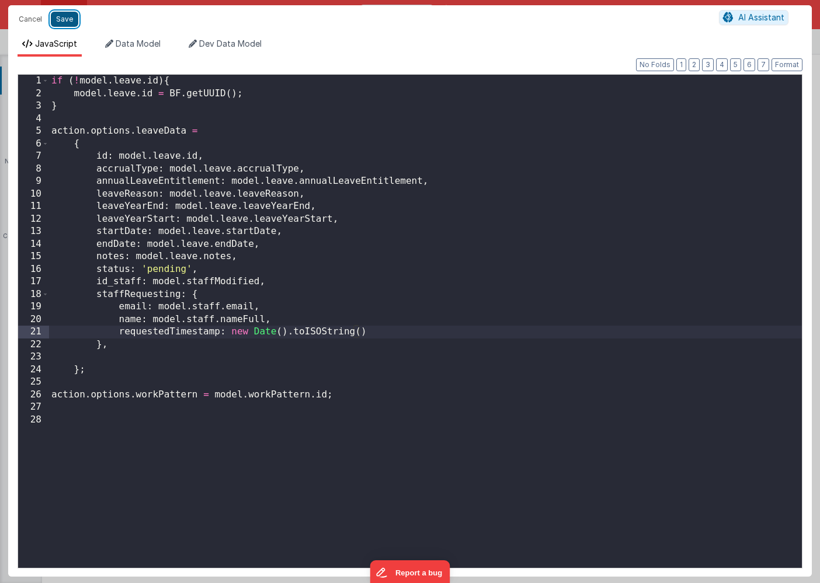
click at [69, 22] on button "Save" at bounding box center [64, 19] width 27 height 15
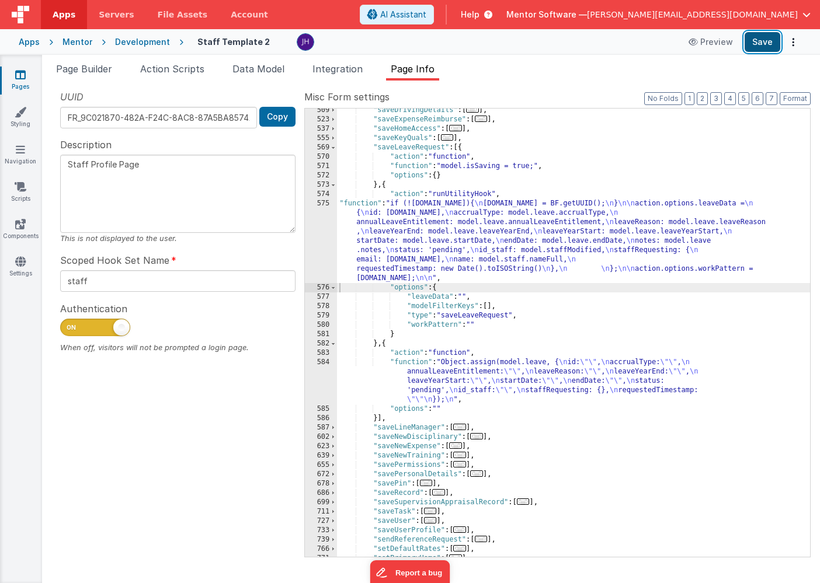
click at [759, 44] on button "Save" at bounding box center [763, 42] width 36 height 20
click at [79, 69] on span "Page Builder" at bounding box center [84, 69] width 56 height 12
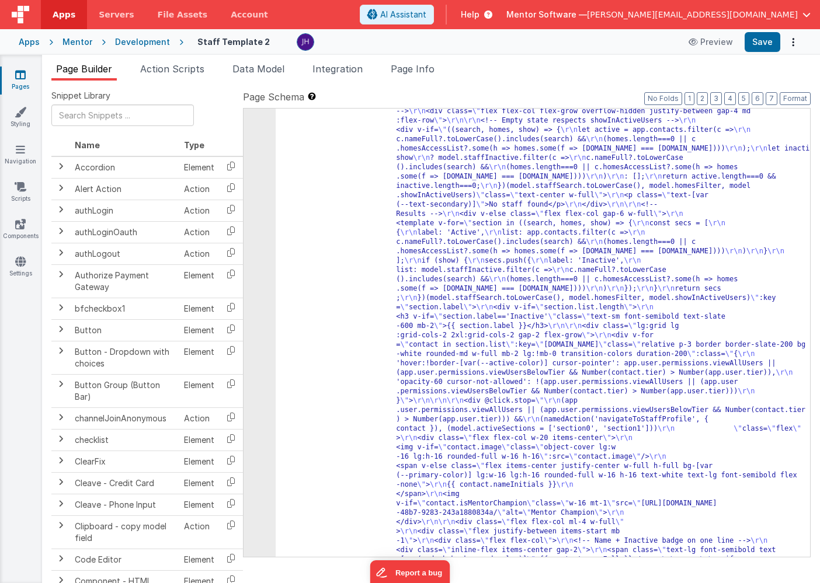
scroll to position [1570, 0]
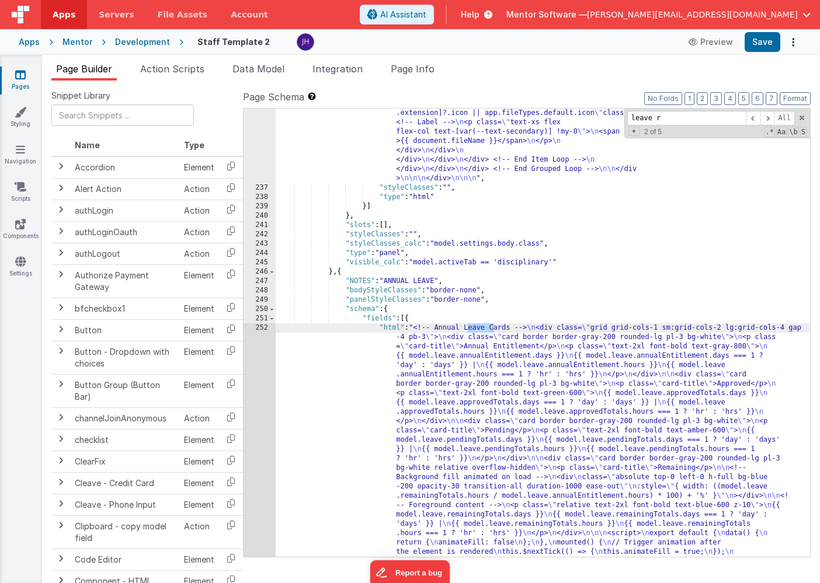
scroll to position [12160, 0]
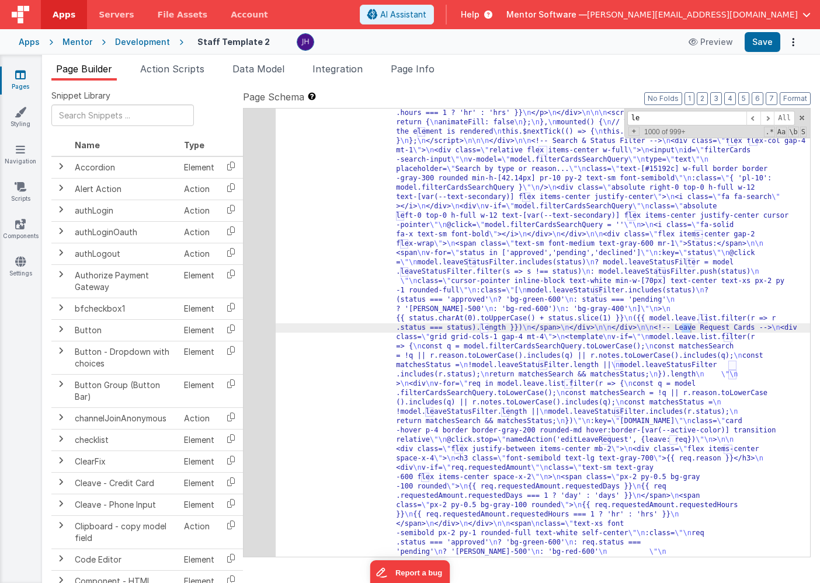
type input "l"
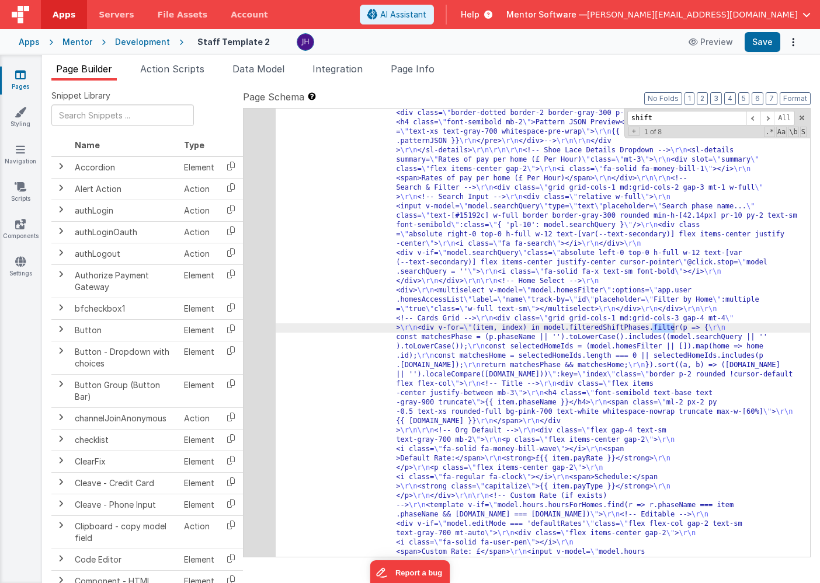
scroll to position [11173, 0]
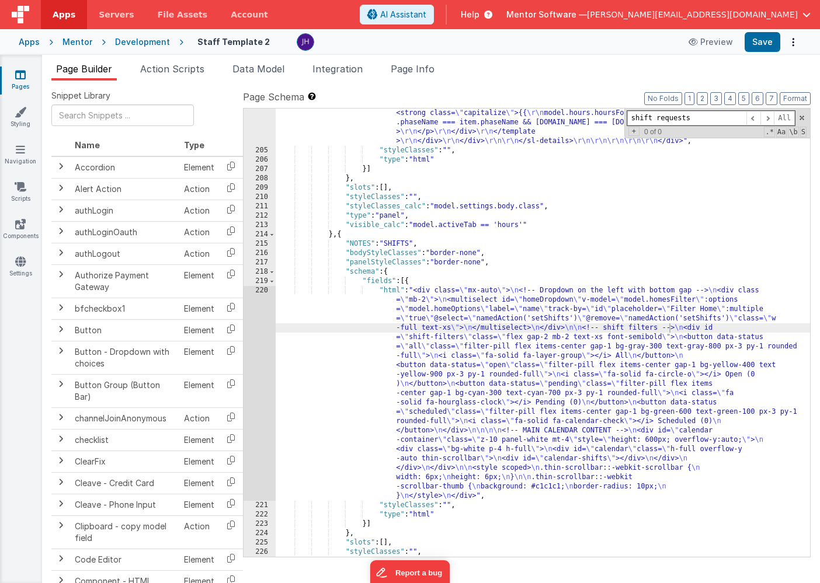
drag, startPoint x: 694, startPoint y: 118, endPoint x: 617, endPoint y: 118, distance: 77.1
click at [617, 118] on div ""html" : "<!-- Organisation Default Rates --> \r\n <div class= \" panel-white r…" at bounding box center [543, 333] width 534 height 448
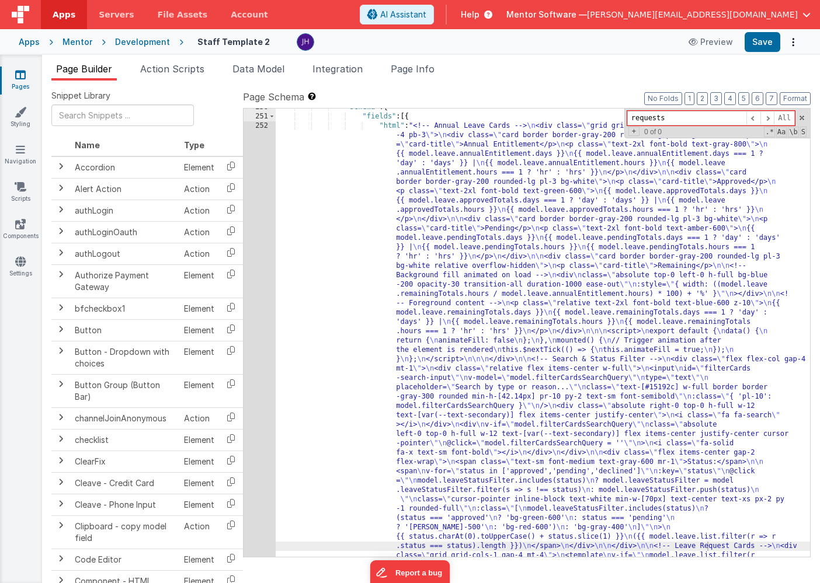
scroll to position [12043, 0]
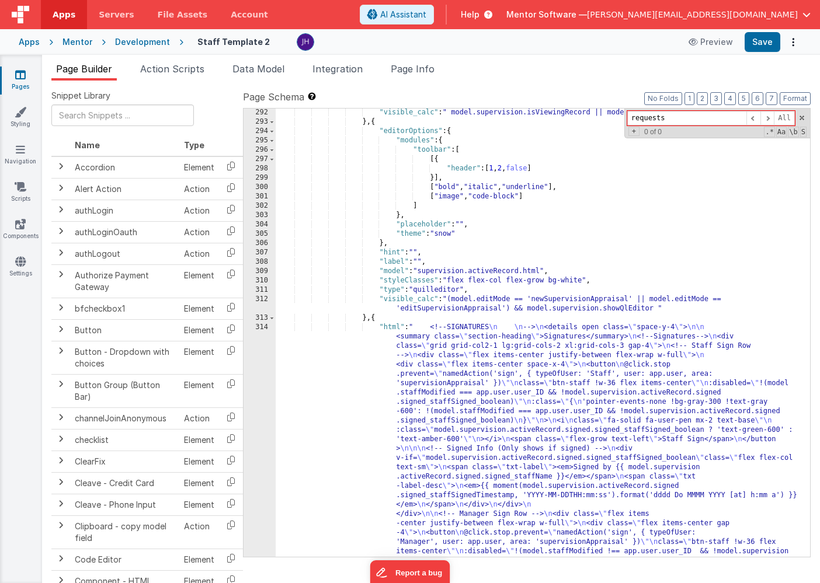
scroll to position [13520, 0]
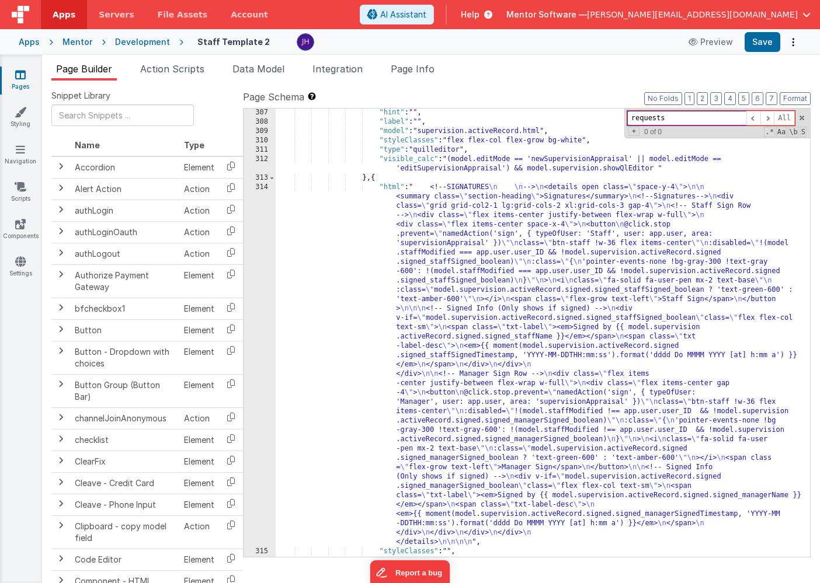
click at [686, 116] on input "requests" at bounding box center [686, 118] width 119 height 15
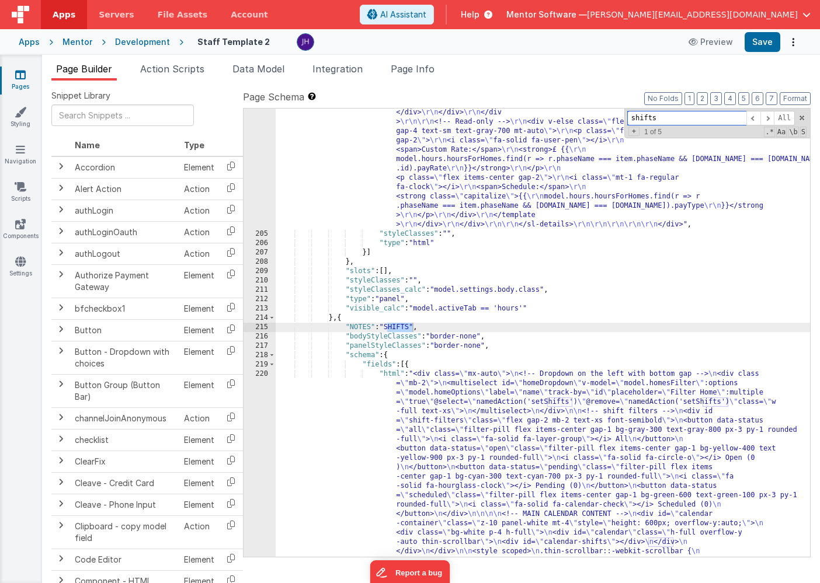
scroll to position [11125, 0]
type input "shifts"
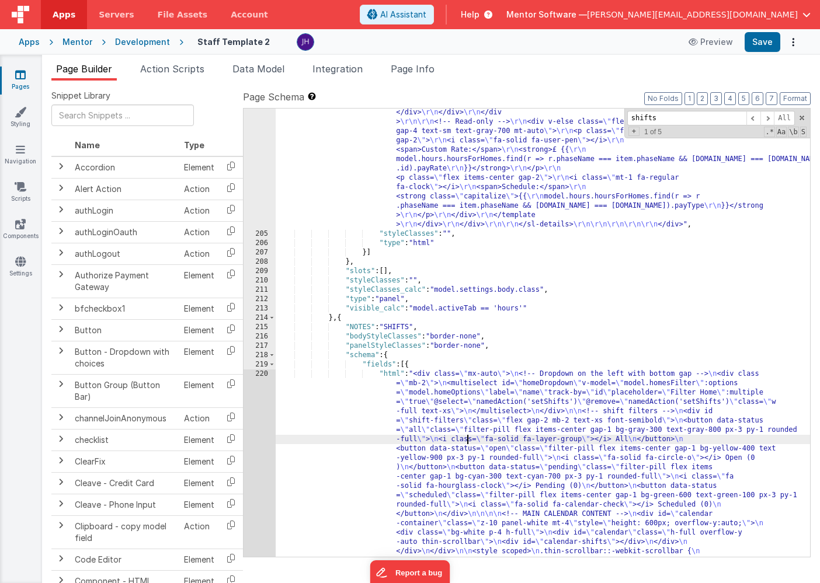
click at [23, 191] on icon at bounding box center [21, 187] width 12 height 12
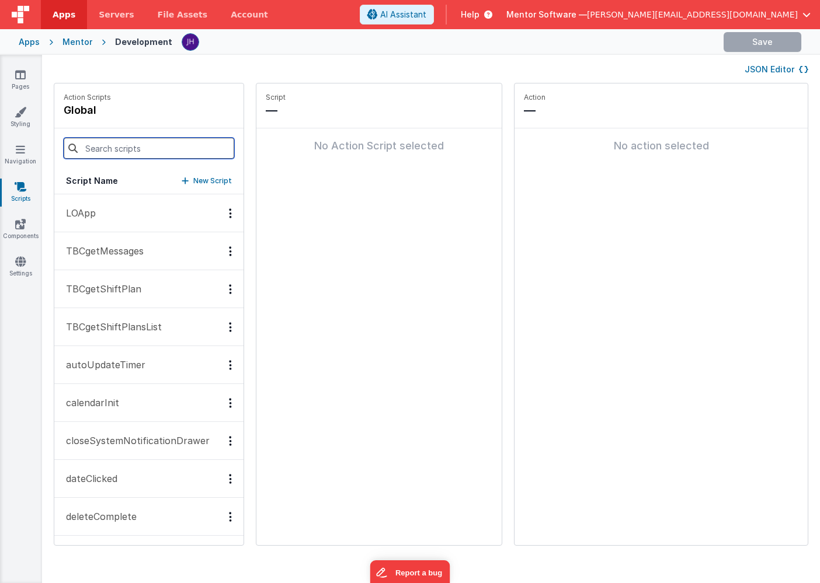
click at [116, 154] on input at bounding box center [149, 148] width 171 height 21
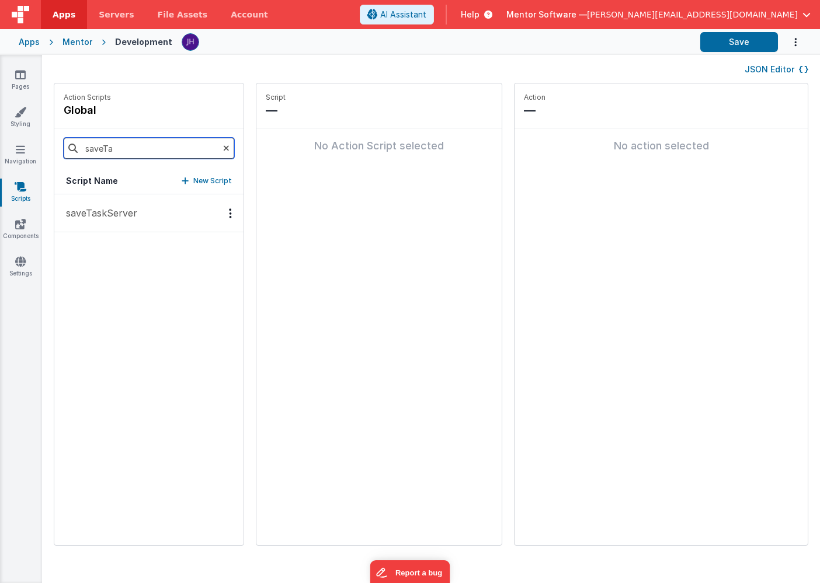
type input "saveTa"
click at [108, 209] on p "saveTaskServer" at bounding box center [98, 213] width 78 height 14
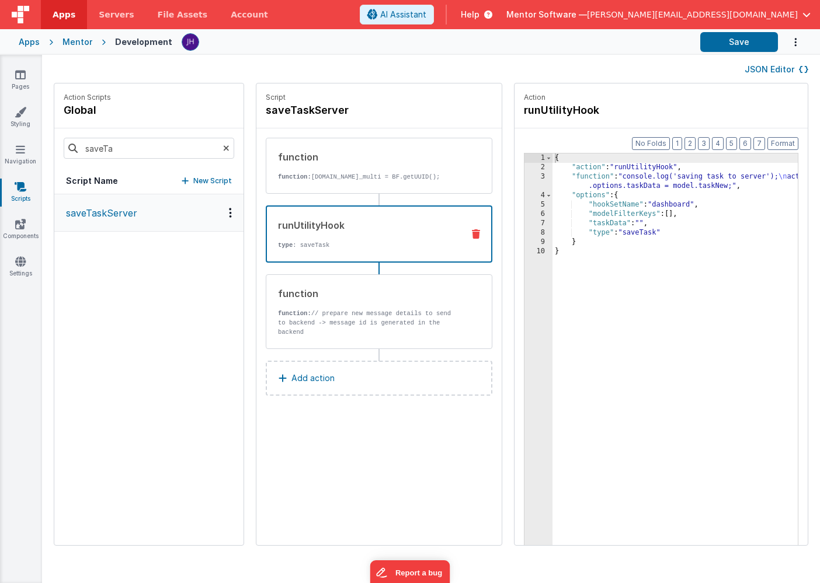
click at [364, 244] on div "runUtilityHook type : saveTask" at bounding box center [360, 234] width 187 height 32
click at [719, 186] on div "{ "action" : "runUtilityHook" , "function" : "console.log('saving task to serve…" at bounding box center [692, 377] width 280 height 447
click at [670, 205] on div "{ "action" : "runUtilityHook" , "function" : "console.log('saving task to serve…" at bounding box center [692, 377] width 280 height 447
click at [352, 326] on p "function: // prepare new message details to send to backend -> message id is ge…" at bounding box center [366, 323] width 176 height 28
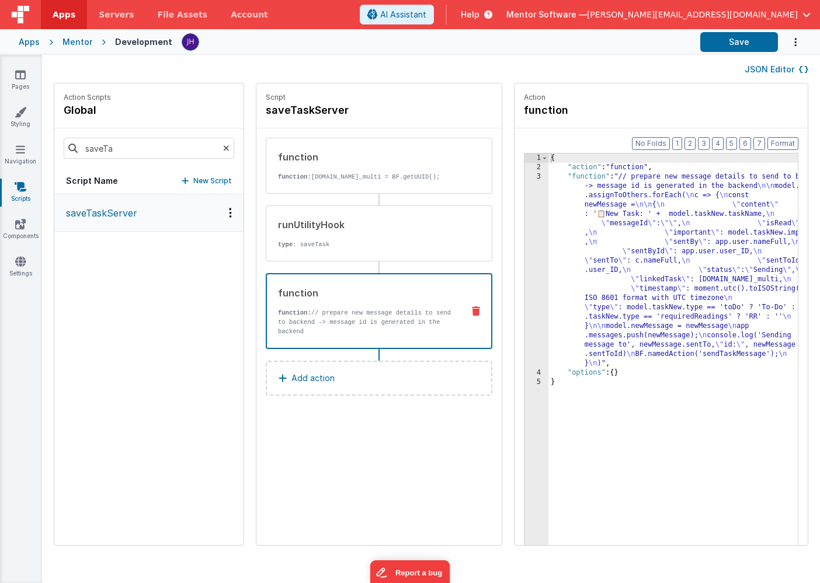
click at [630, 252] on div "{ "action" : "function" , "function" : "// prepare new message details to send …" at bounding box center [690, 377] width 284 height 447
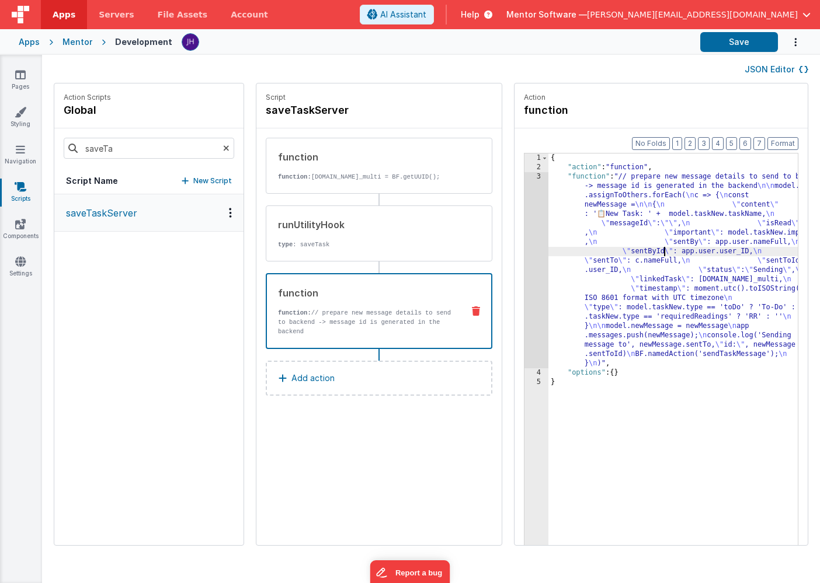
click at [524, 248] on div "3" at bounding box center [536, 270] width 24 height 196
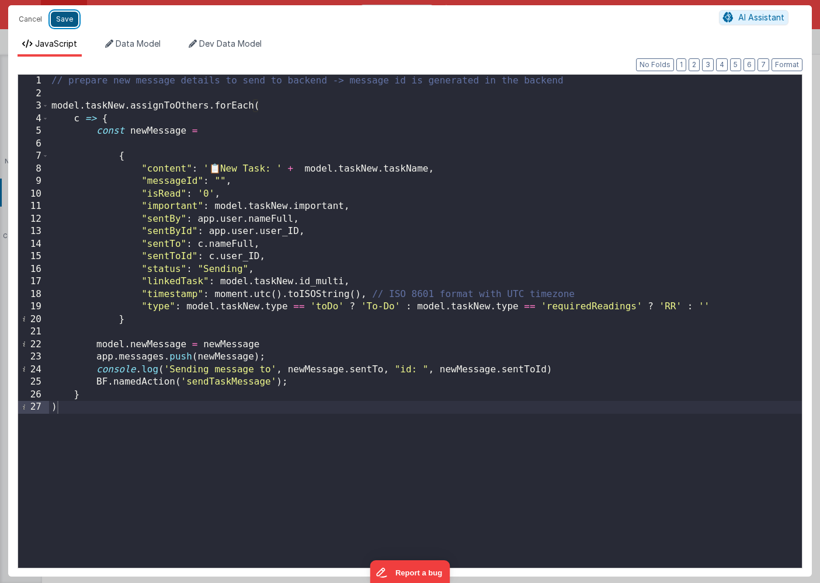
click at [62, 22] on button "Save" at bounding box center [64, 19] width 27 height 15
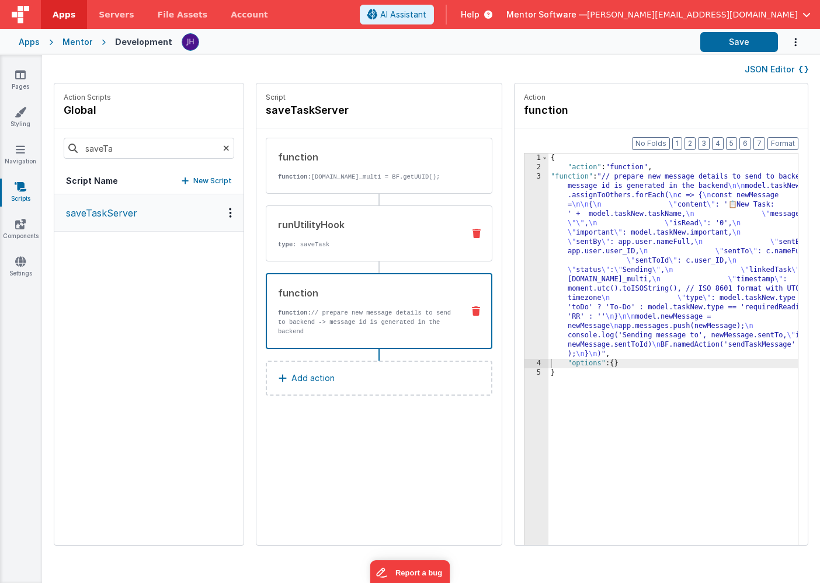
click at [385, 232] on div "runUtilityHook" at bounding box center [366, 225] width 176 height 14
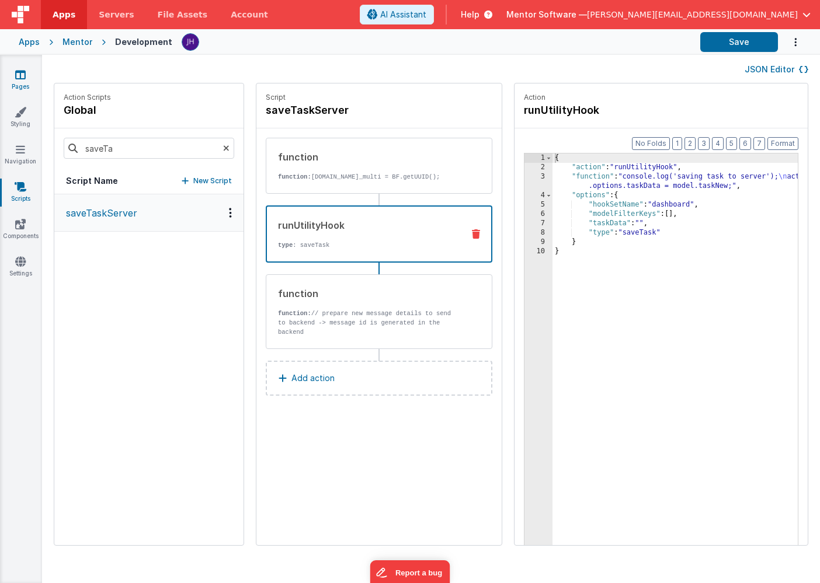
click at [26, 77] on link "Pages" at bounding box center [20, 80] width 42 height 23
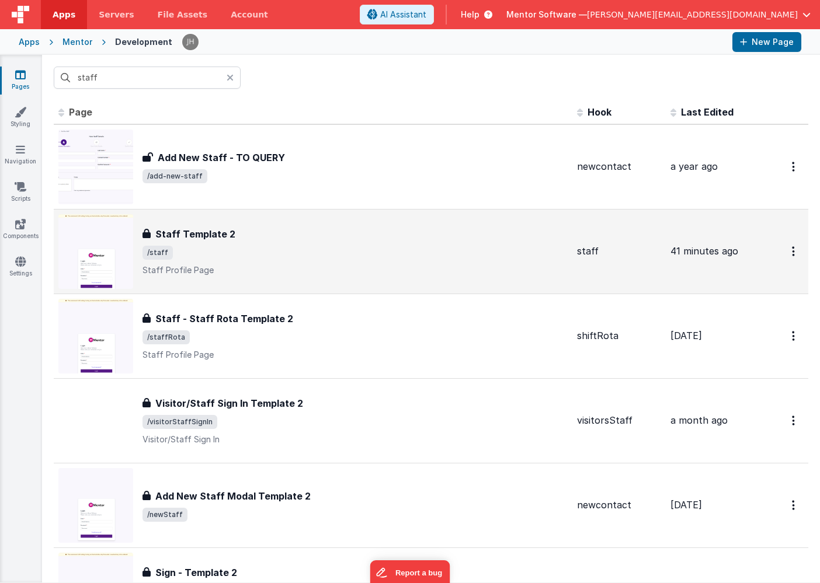
click at [210, 241] on div "Staff Template 2 Staff Template 2 /staff Staff Profile Page" at bounding box center [354, 251] width 425 height 49
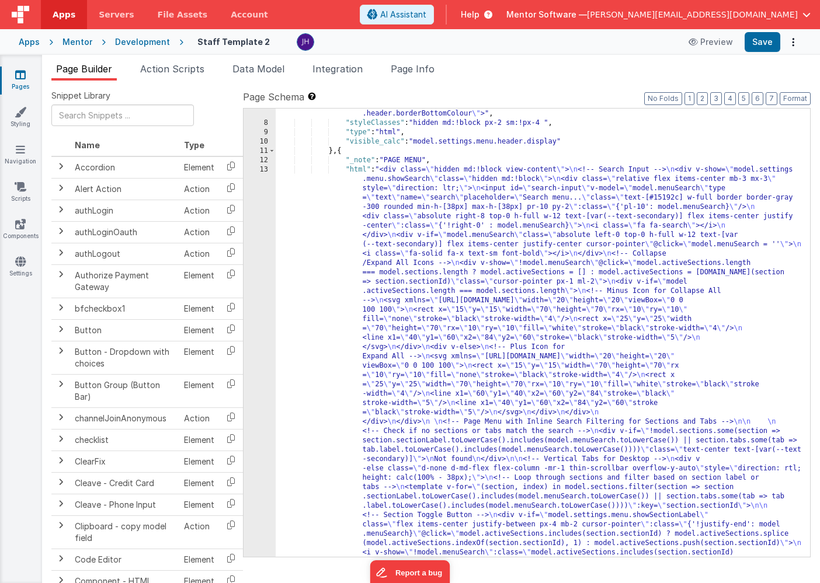
scroll to position [185, 0]
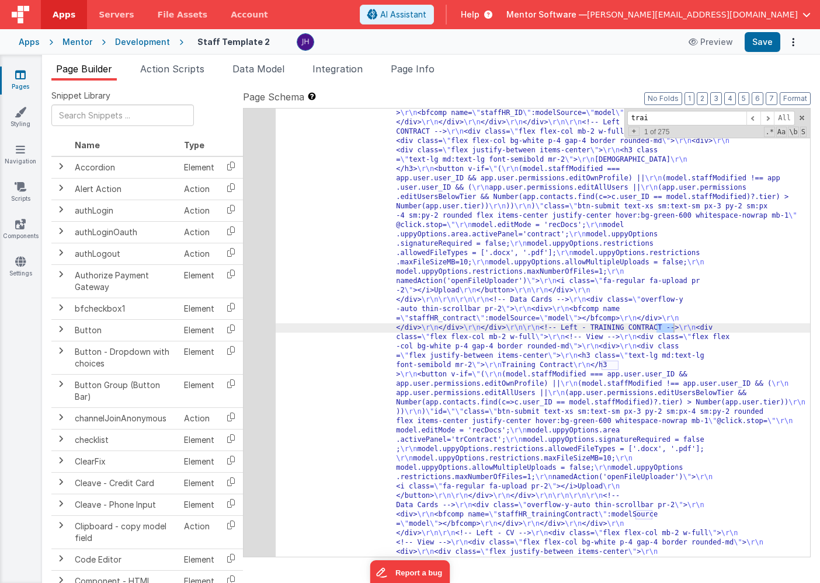
scroll to position [7248, 0]
click at [768, 122] on span at bounding box center [767, 118] width 14 height 15
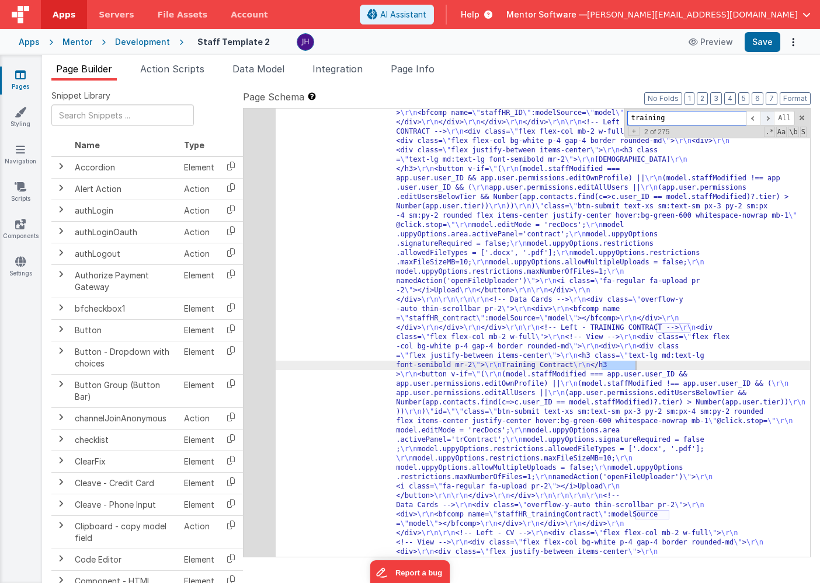
click at [768, 122] on span at bounding box center [767, 118] width 14 height 15
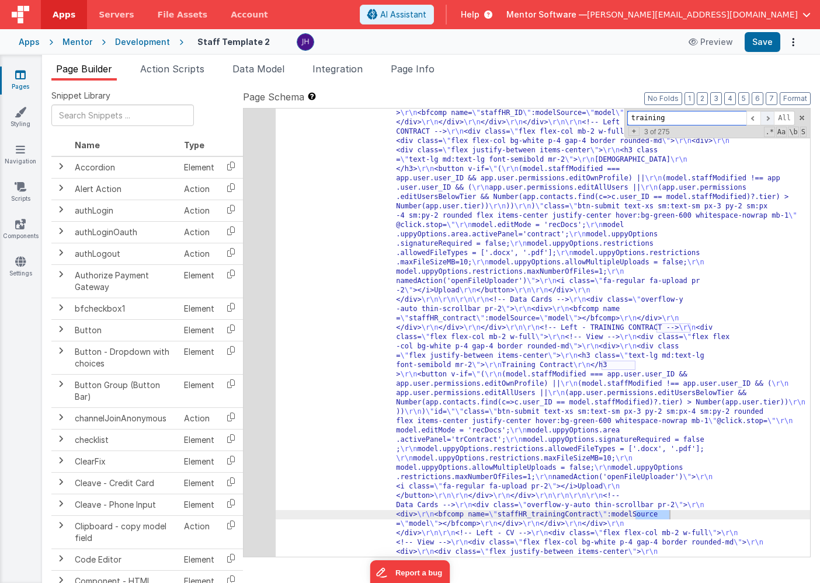
click at [768, 122] on span at bounding box center [767, 118] width 14 height 15
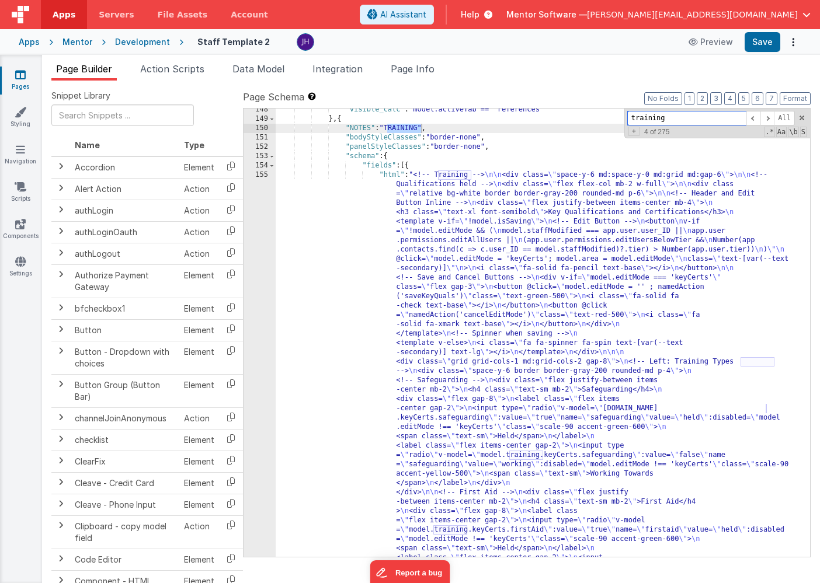
scroll to position [8577, 0]
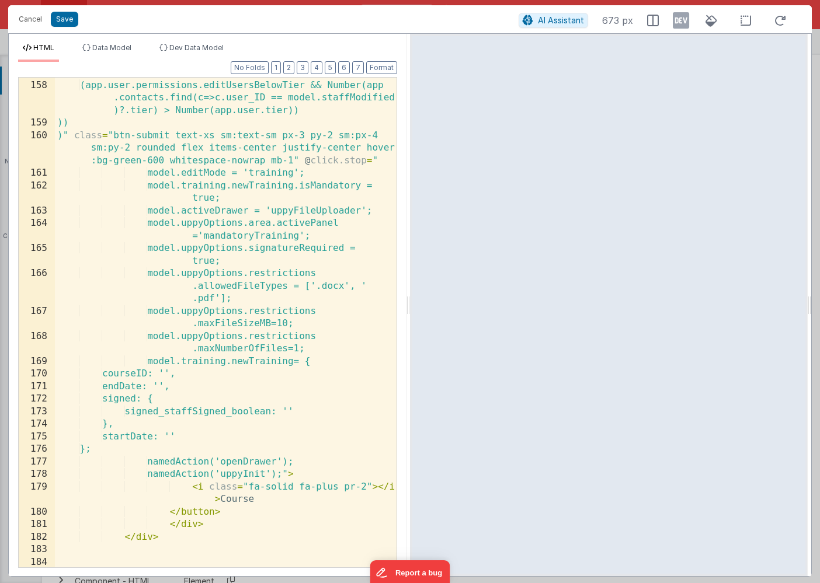
scroll to position [3617, 0]
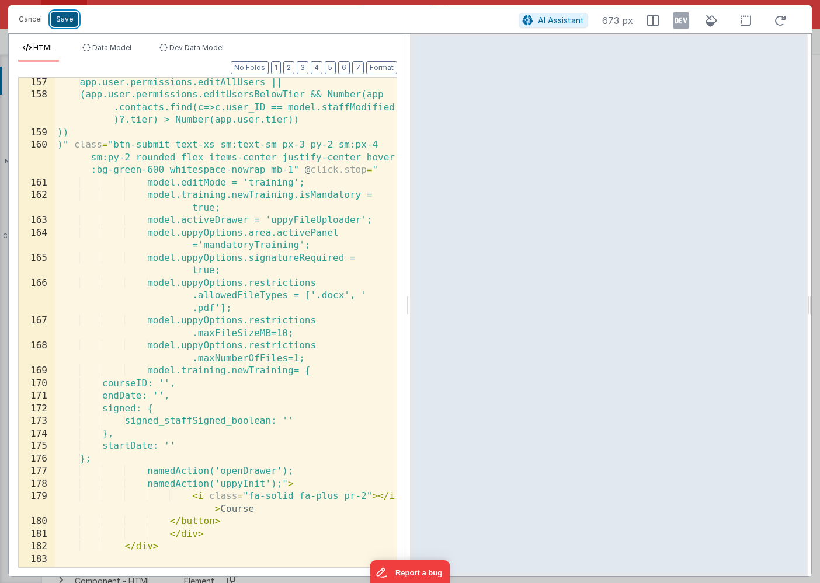
click at [67, 20] on button "Save" at bounding box center [64, 19] width 27 height 15
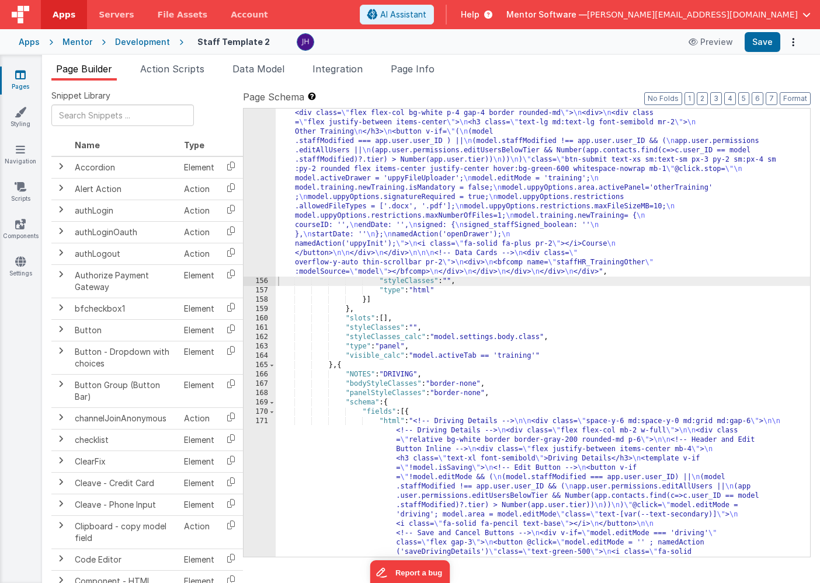
scroll to position [9189, 0]
click at [424, 165] on div ""html" : "<!-- Training --> \n\n <div class= \" space-y-6 md:space-y-0 md:grid …" at bounding box center [543, 492] width 534 height 2560
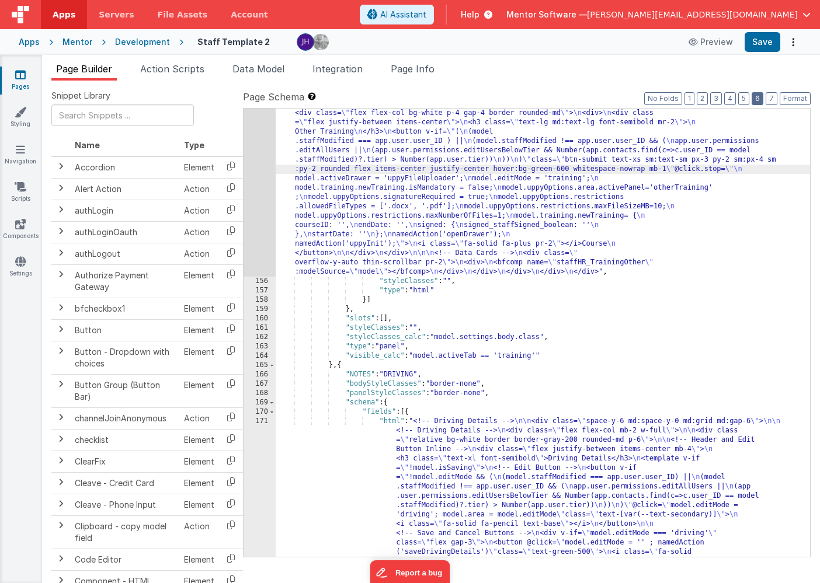
click at [760, 102] on button "6" at bounding box center [758, 98] width 12 height 13
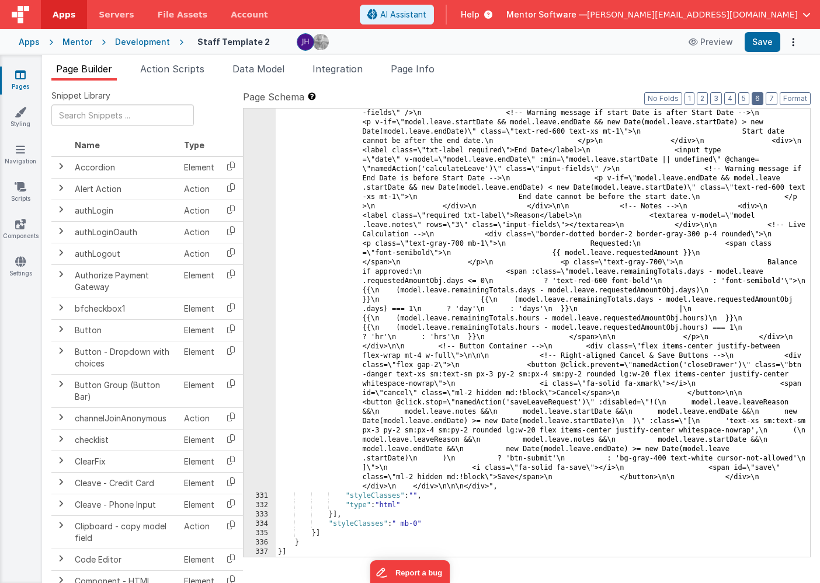
scroll to position [11091, 0]
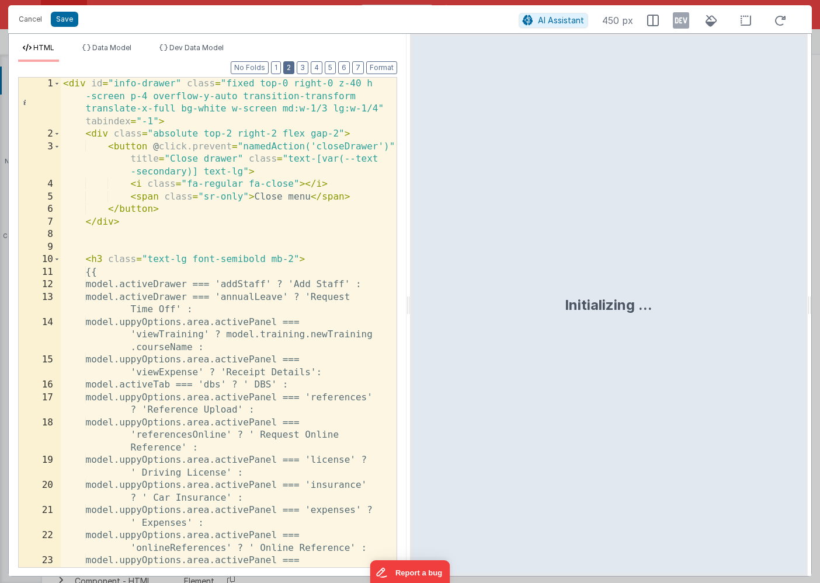
click at [291, 72] on button "2" at bounding box center [288, 67] width 11 height 13
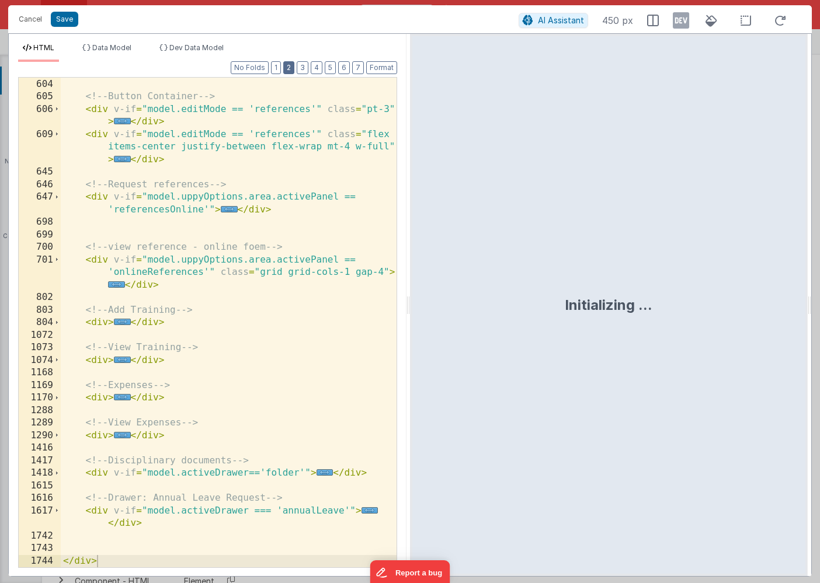
scroll to position [351, 0]
click at [121, 321] on span "..." at bounding box center [122, 322] width 17 height 6
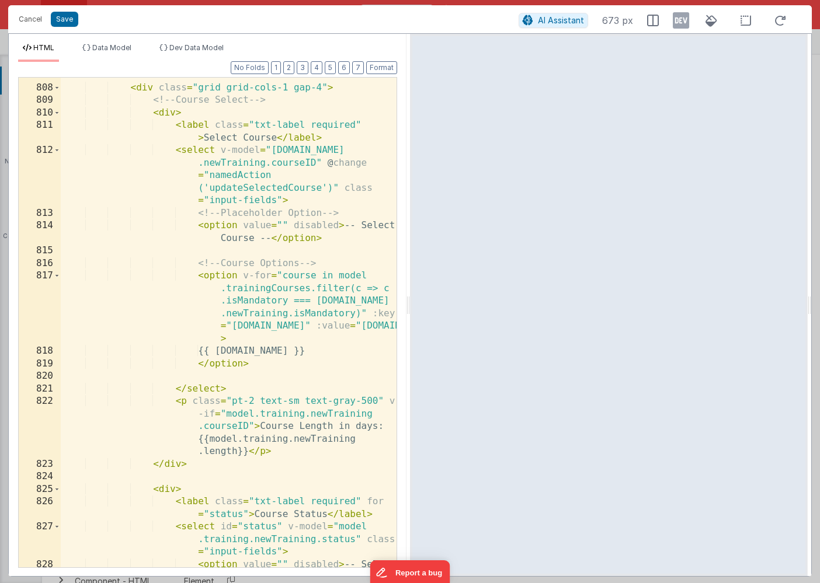
scroll to position [640, 0]
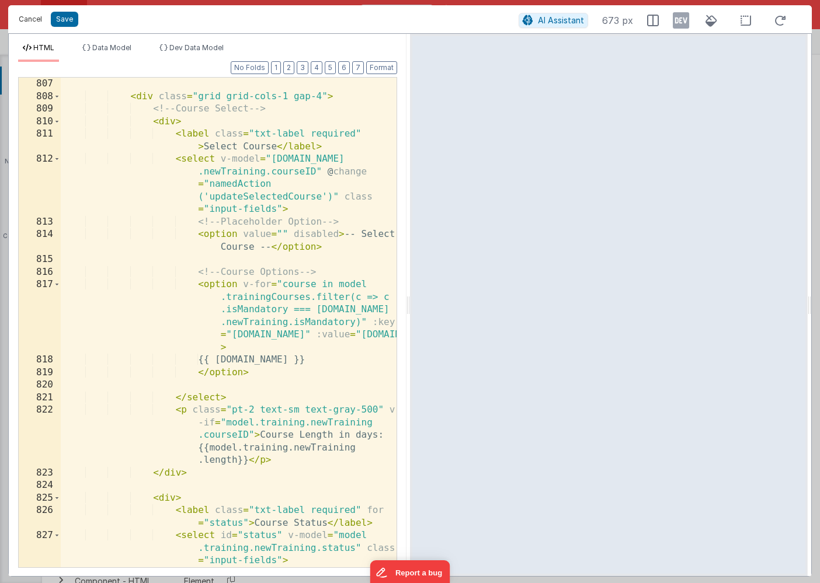
click at [27, 18] on button "Cancel" at bounding box center [30, 19] width 35 height 16
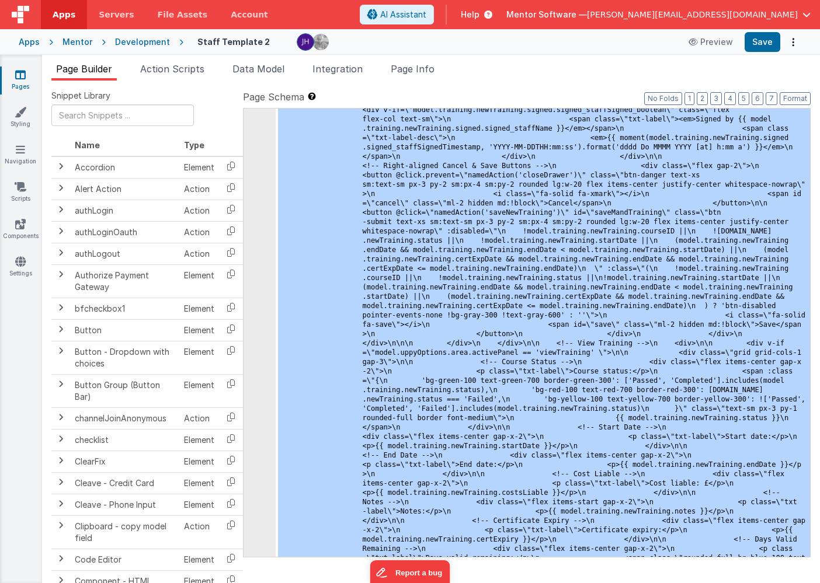
scroll to position [7964, 0]
click at [669, 98] on button "No Folds" at bounding box center [663, 98] width 38 height 13
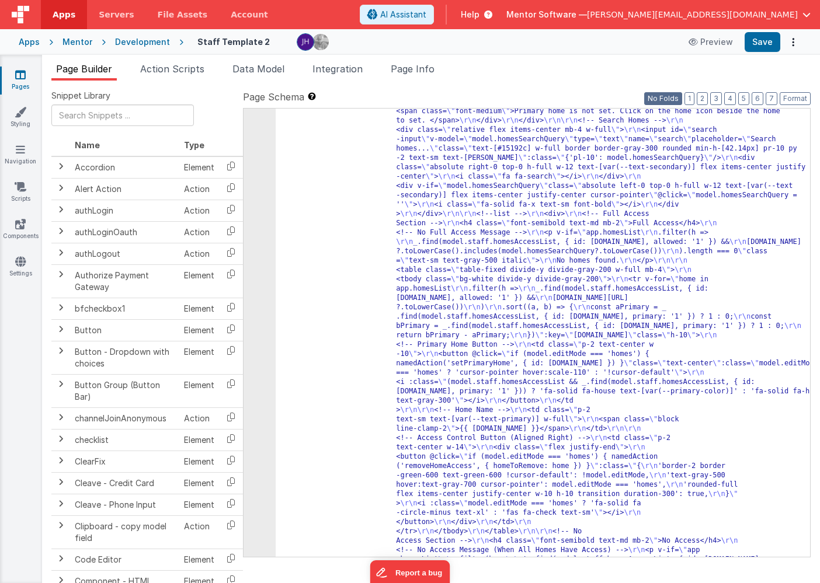
scroll to position [3965, 0]
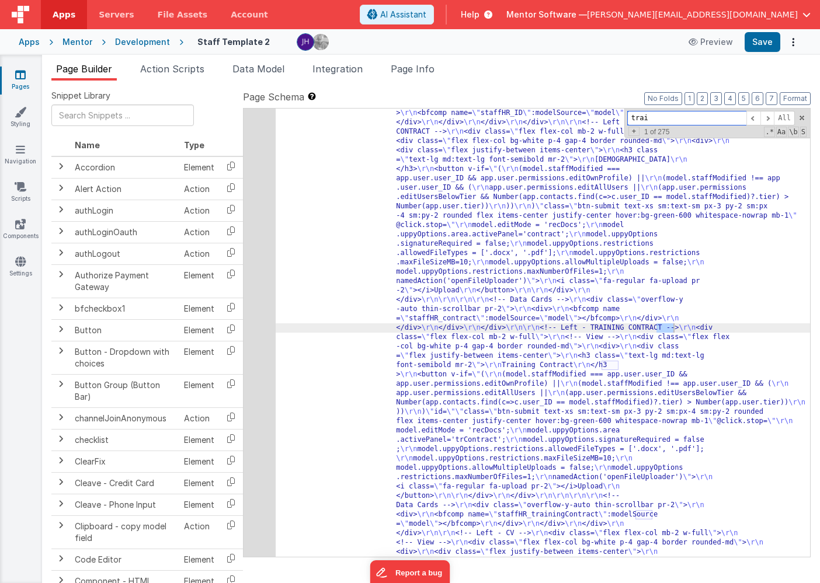
scroll to position [7307, 0]
type input "training"
click at [766, 115] on span at bounding box center [767, 118] width 14 height 15
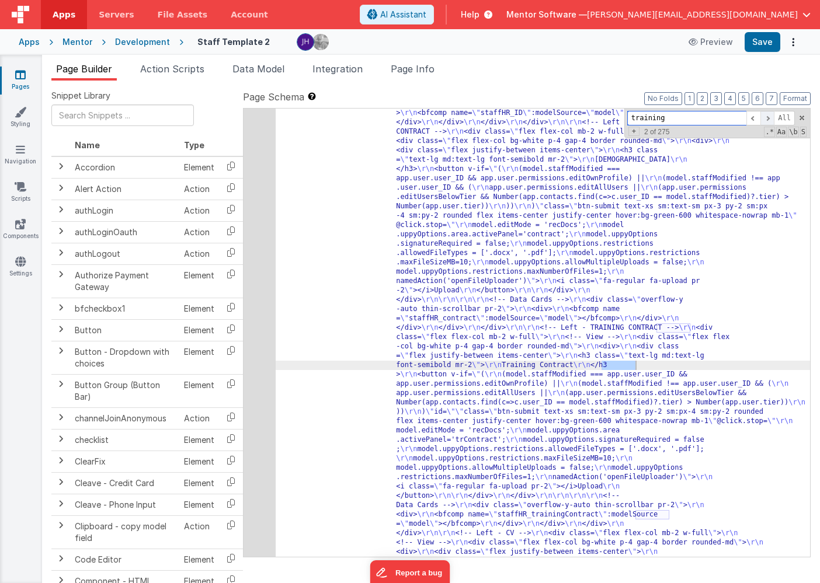
click at [766, 115] on span at bounding box center [767, 118] width 14 height 15
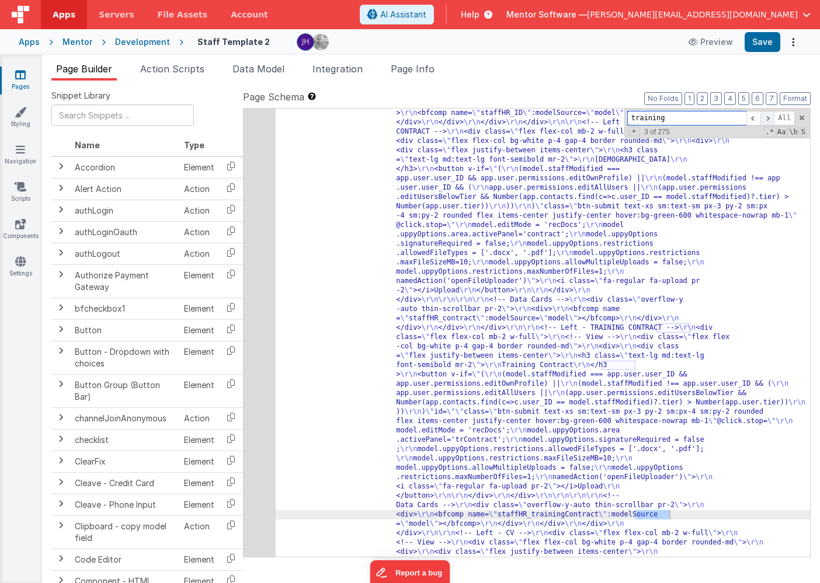
click at [766, 115] on span at bounding box center [767, 118] width 14 height 15
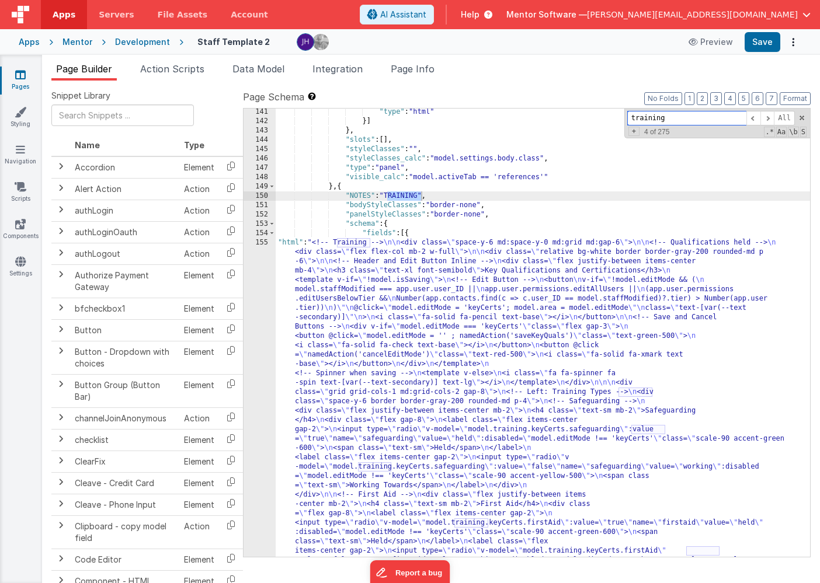
scroll to position [8608, 0]
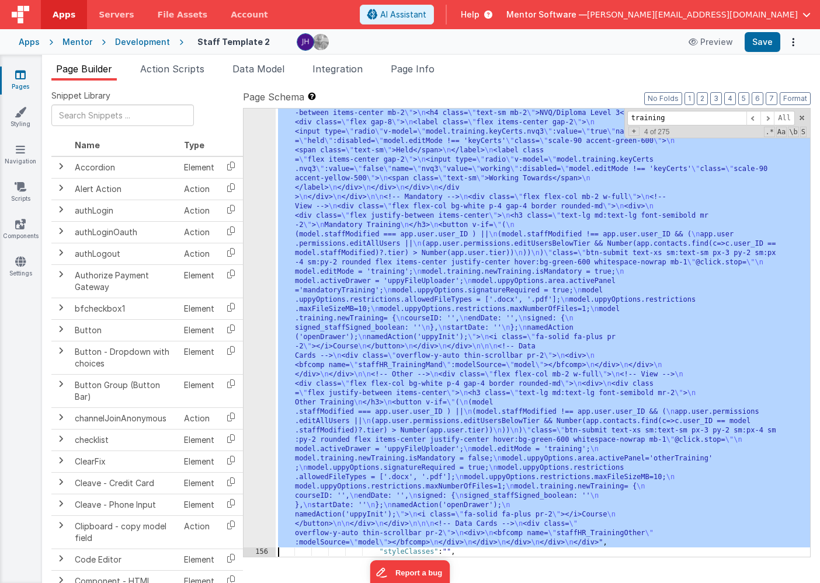
click at [259, 329] on div "155 156 157 158 159 160 161 162 163 164 165 166 167 168 169 170 171 172 173 174…" at bounding box center [260, 244] width 32 height 1523
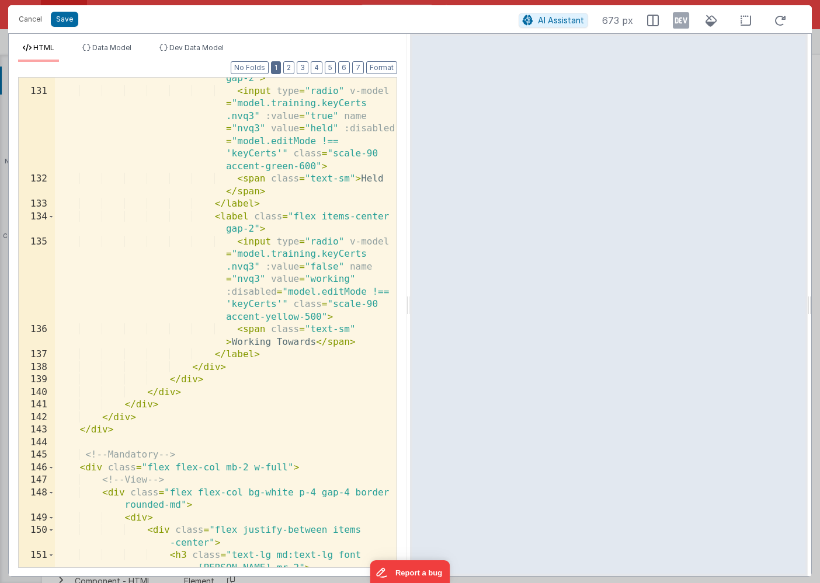
scroll to position [3056, 0]
click at [293, 67] on button "2" at bounding box center [288, 67] width 11 height 13
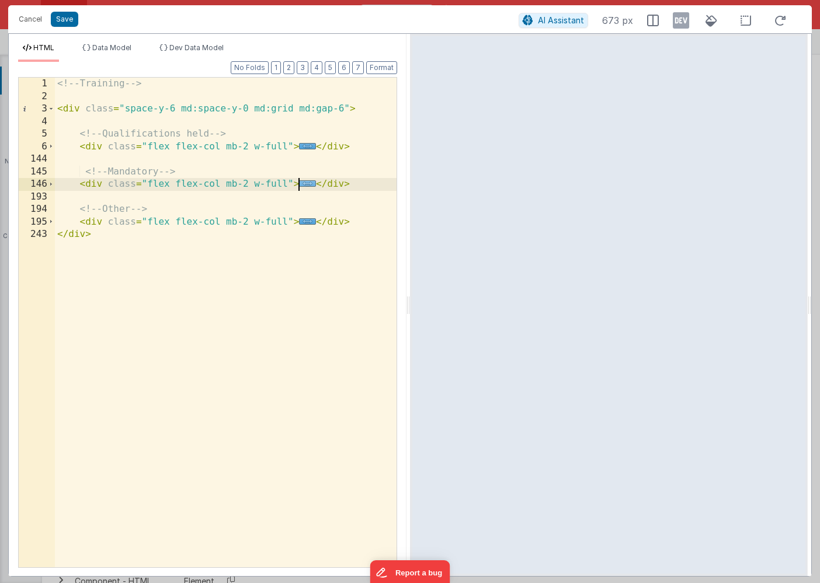
click at [306, 186] on span "..." at bounding box center [307, 183] width 17 height 6
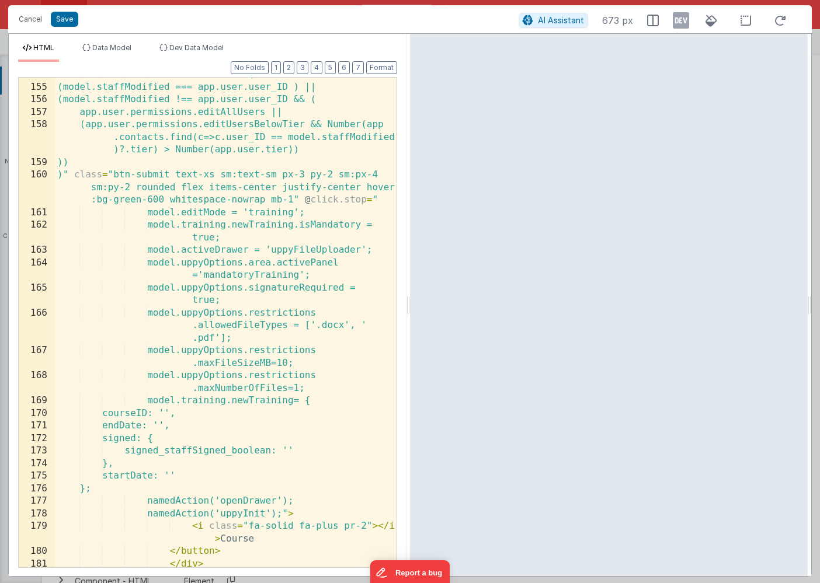
scroll to position [253, 0]
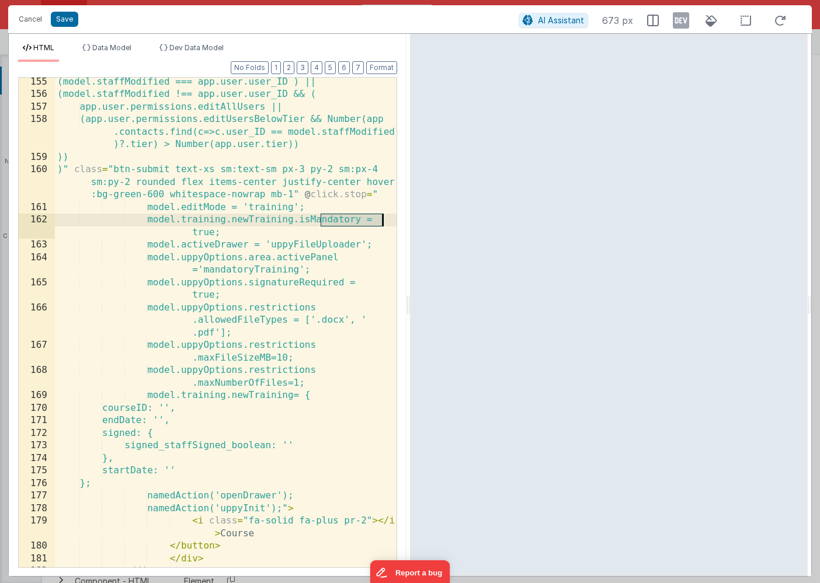
drag, startPoint x: 322, startPoint y: 220, endPoint x: 383, endPoint y: 218, distance: 61.3
click at [383, 218] on div "(model.staffModified === app.user.user_ID ) || (model.staffModified !== app.use…" at bounding box center [226, 333] width 342 height 515
click at [214, 407] on div "(model.staffModified === app.user.user_ID ) || (model.staffModified !== app.use…" at bounding box center [226, 333] width 342 height 515
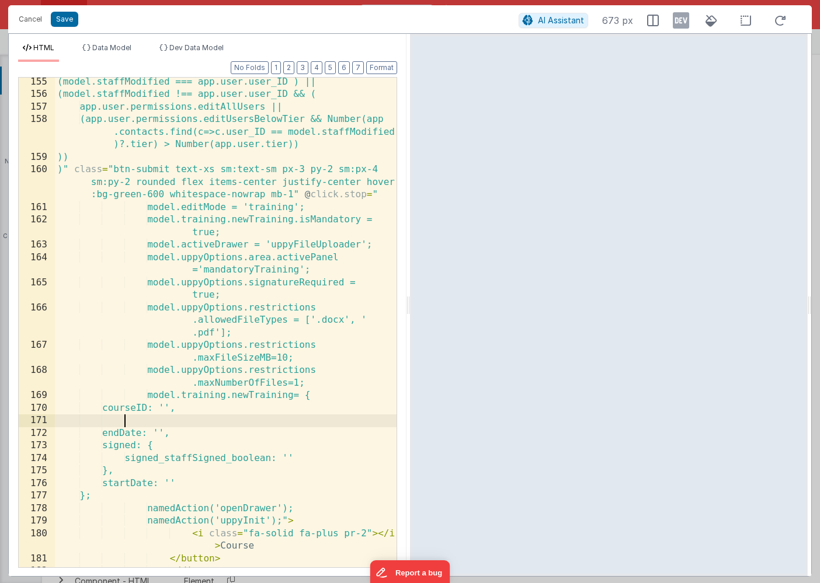
paste textarea
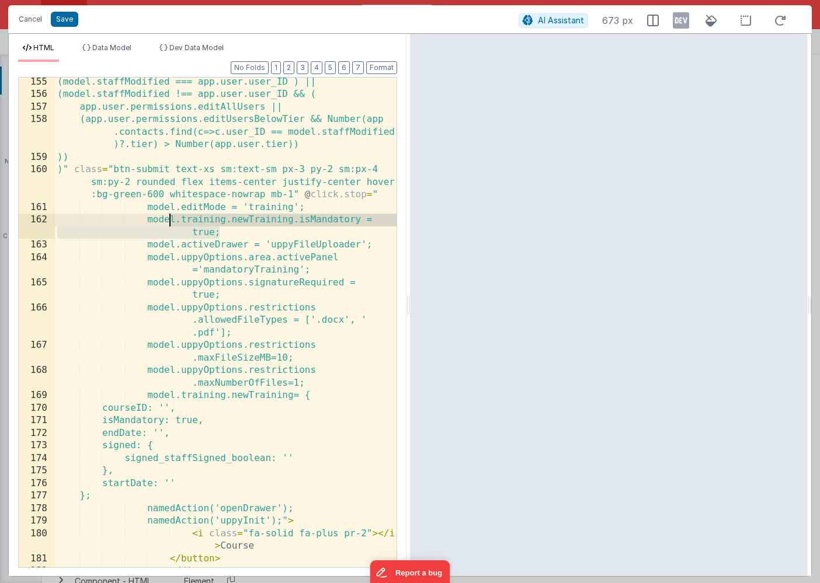
drag, startPoint x: 233, startPoint y: 232, endPoint x: 169, endPoint y: 220, distance: 65.4
click at [169, 220] on div "(model.staffModified === app.user.user_ID ) || (model.staffModified !== app.use…" at bounding box center [226, 333] width 342 height 515
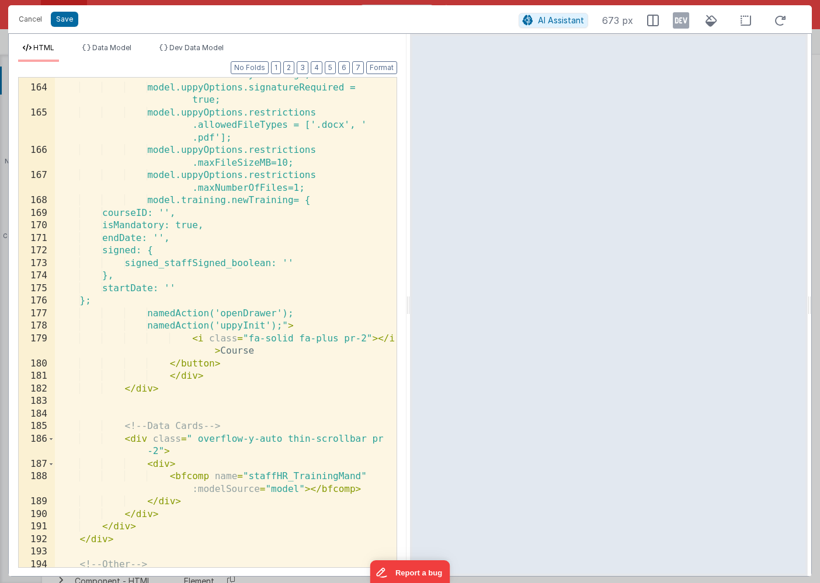
scroll to position [451, 0]
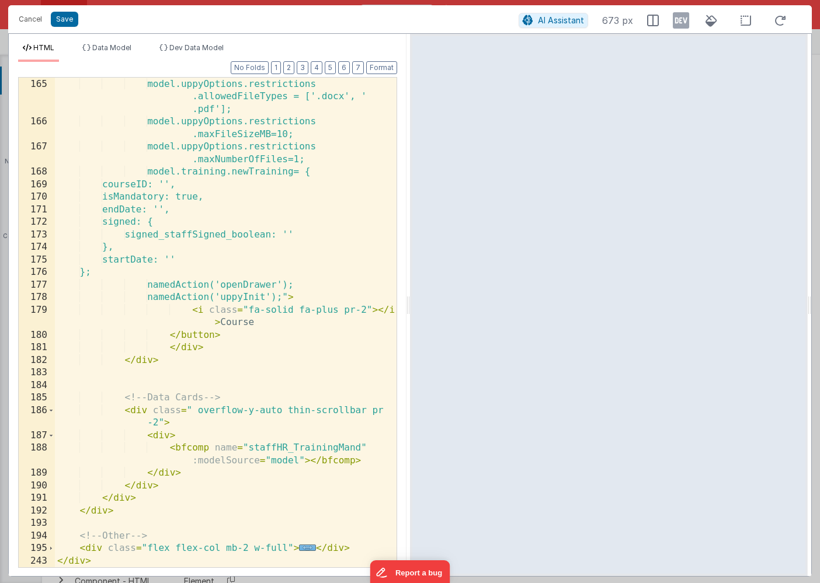
click at [308, 546] on span "..." at bounding box center [307, 548] width 17 height 6
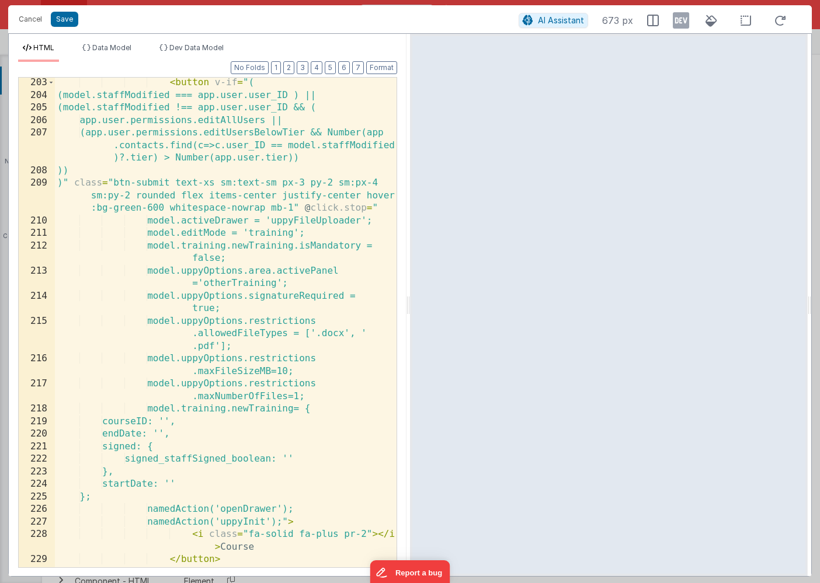
scroll to position [1065, 0]
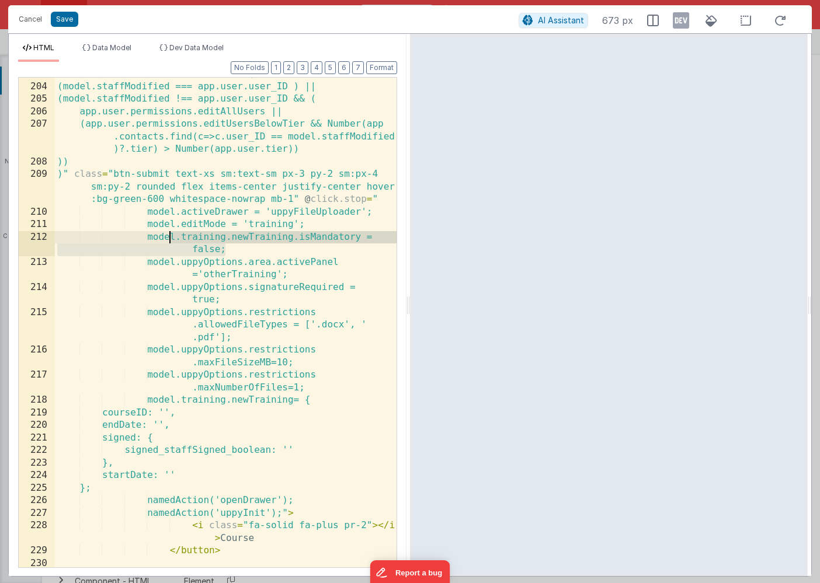
drag, startPoint x: 228, startPoint y: 251, endPoint x: 169, endPoint y: 242, distance: 59.1
click at [169, 242] on div "< button v-if = "( (model.staffModified === app.user.user_ID ) || (model.staffM…" at bounding box center [226, 325] width 342 height 515
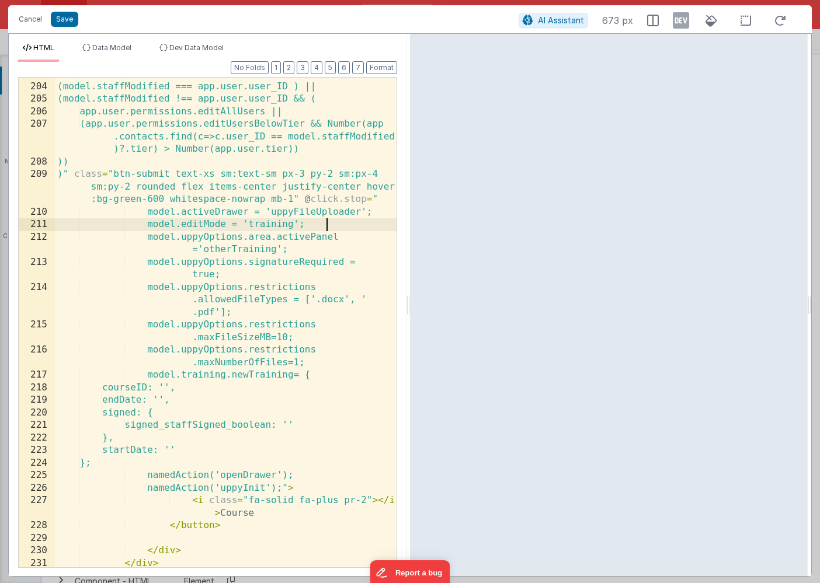
click at [214, 389] on div "< button v-if = "( (model.staffModified === app.user.user_ID ) || (model.staffM…" at bounding box center [226, 325] width 342 height 515
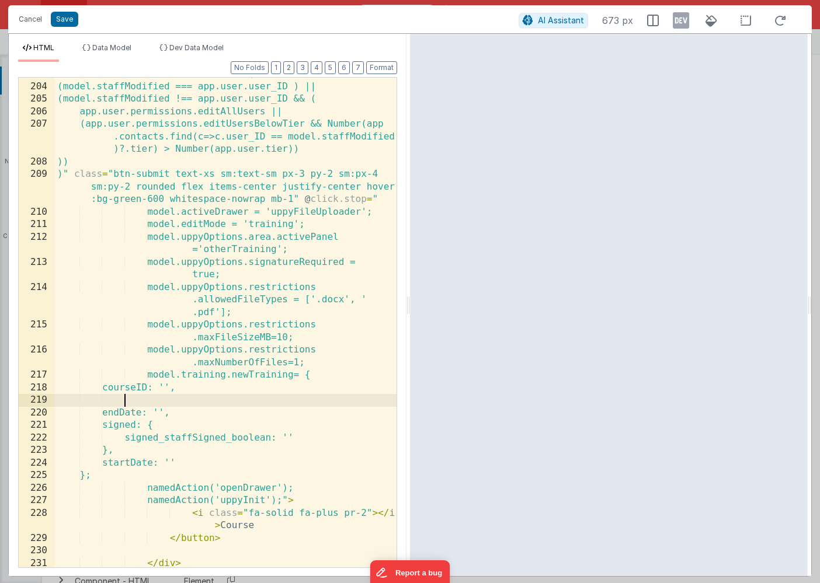
paste textarea
click at [65, 21] on button "Save" at bounding box center [64, 19] width 27 height 15
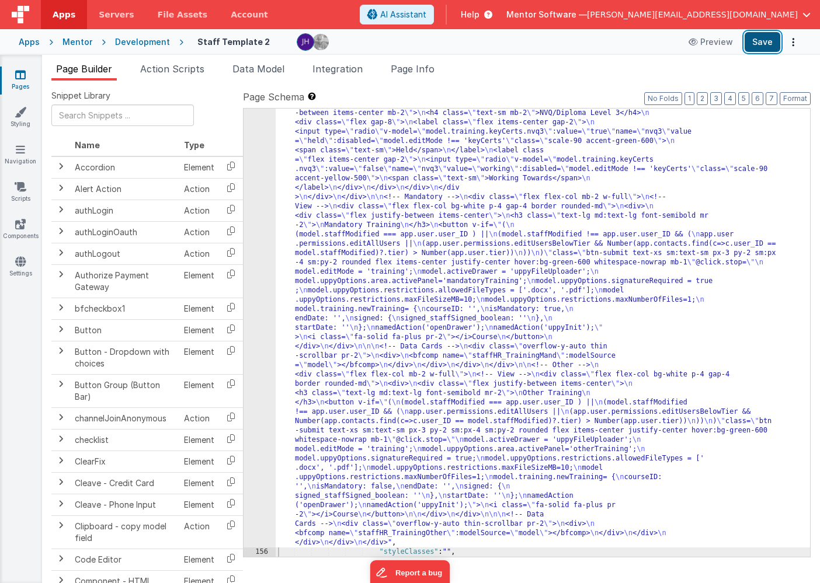
click at [753, 43] on button "Save" at bounding box center [763, 42] width 36 height 20
click at [79, 43] on div "Mentor" at bounding box center [77, 42] width 30 height 12
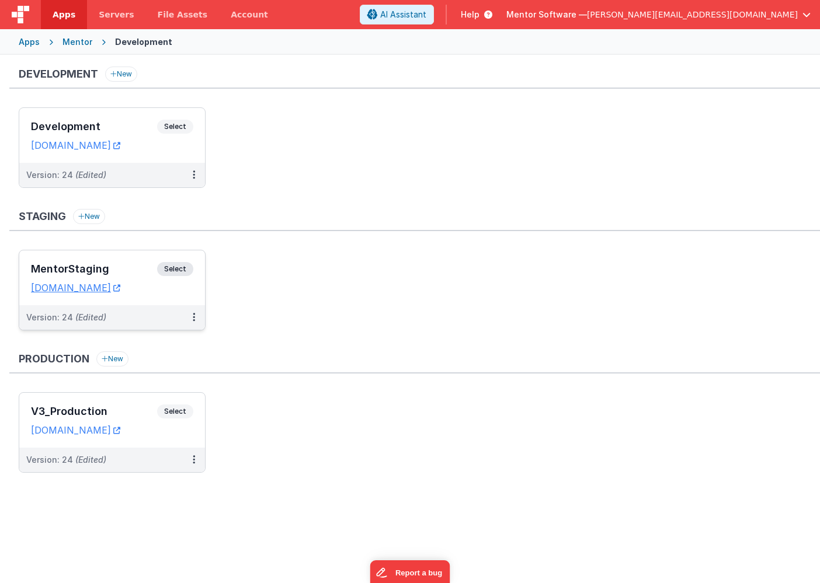
click at [120, 258] on div "MentorStaging Select URLs [DOMAIN_NAME]" at bounding box center [112, 278] width 186 height 55
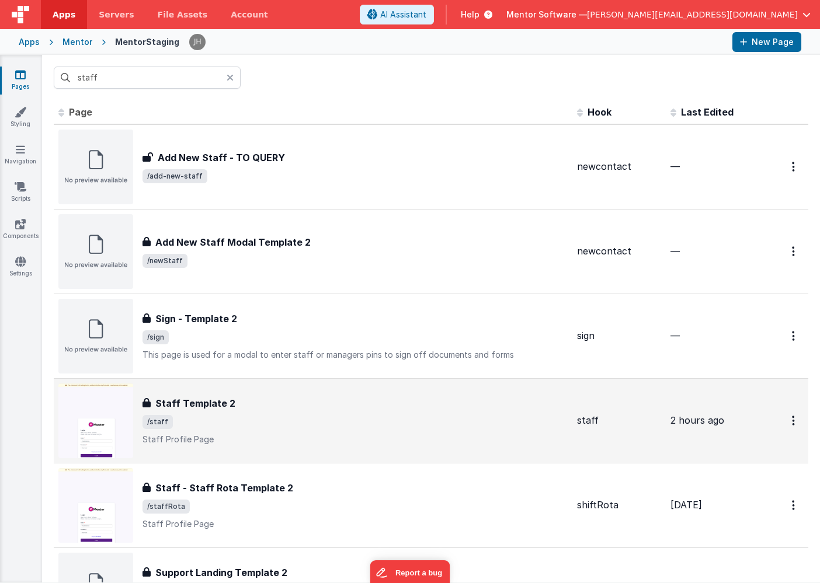
click at [222, 411] on div "Staff Template 2 Staff Template 2 /staff Staff Profile Page" at bounding box center [354, 421] width 425 height 49
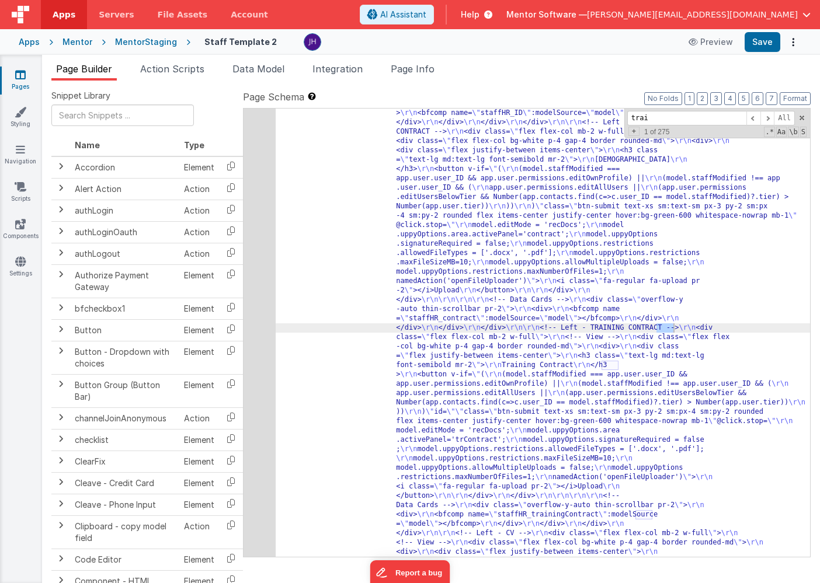
scroll to position [7677, 0]
type input "training"
click at [770, 117] on span at bounding box center [767, 118] width 14 height 15
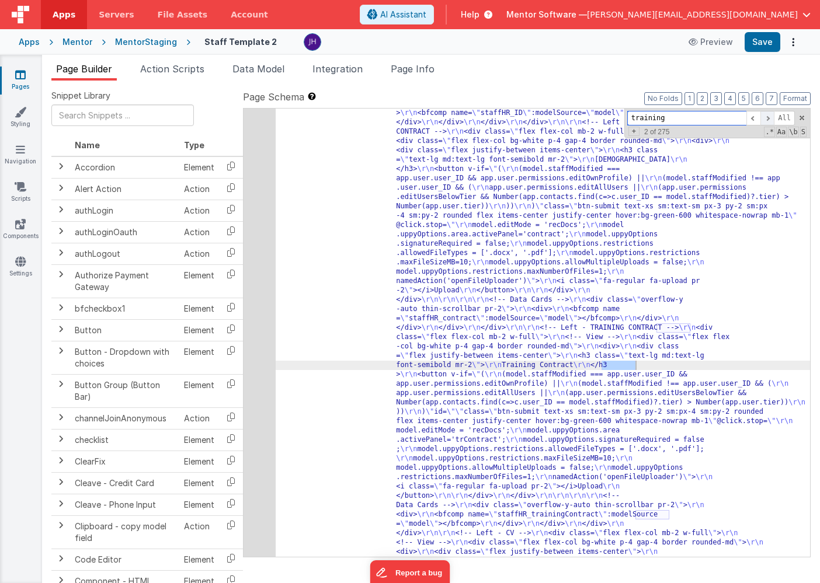
click at [770, 117] on span at bounding box center [767, 118] width 14 height 15
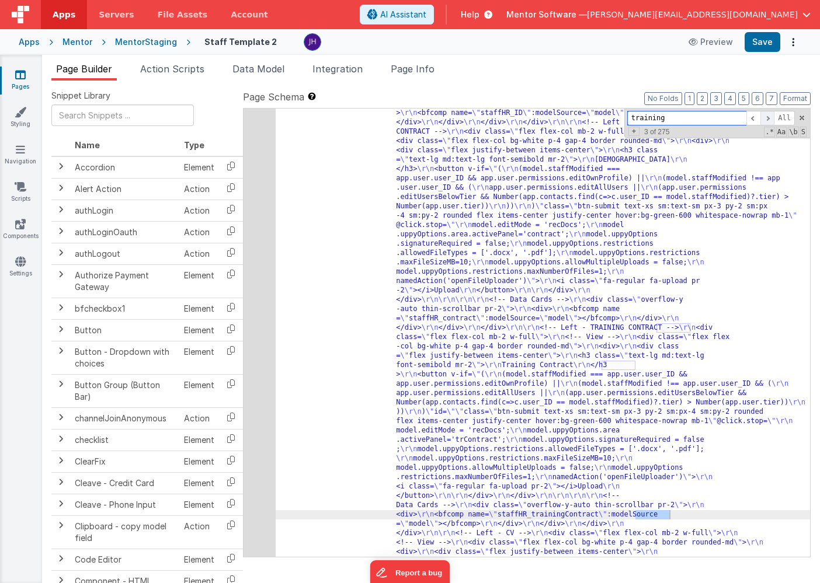
click at [770, 117] on span at bounding box center [767, 118] width 14 height 15
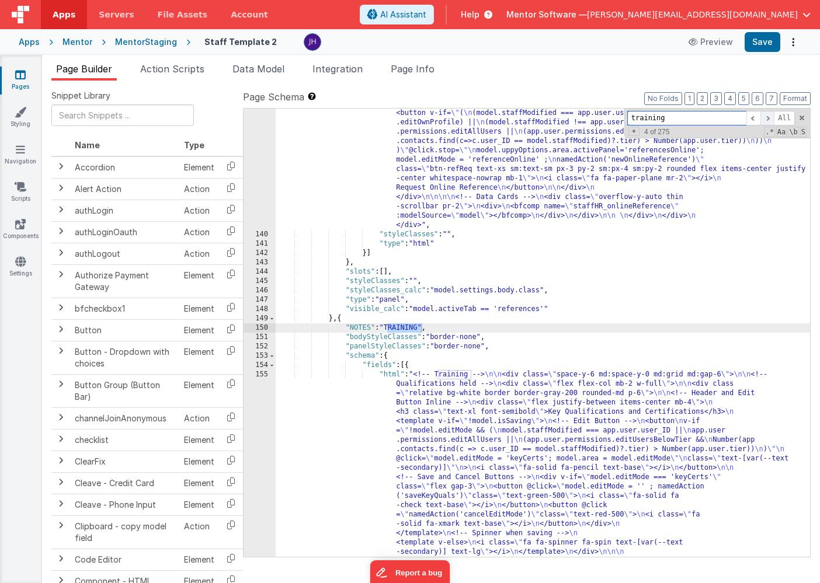
scroll to position [8960, 0]
click at [770, 117] on span at bounding box center [767, 118] width 14 height 15
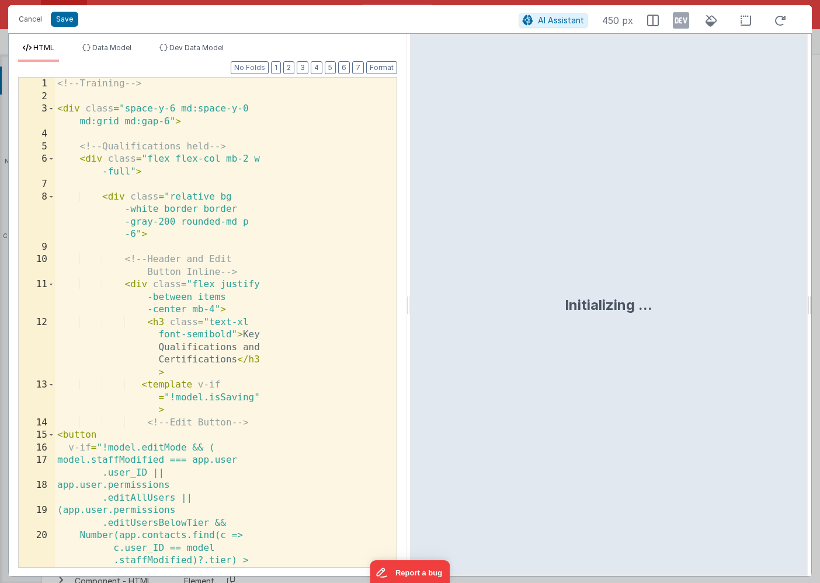
scroll to position [9664, 0]
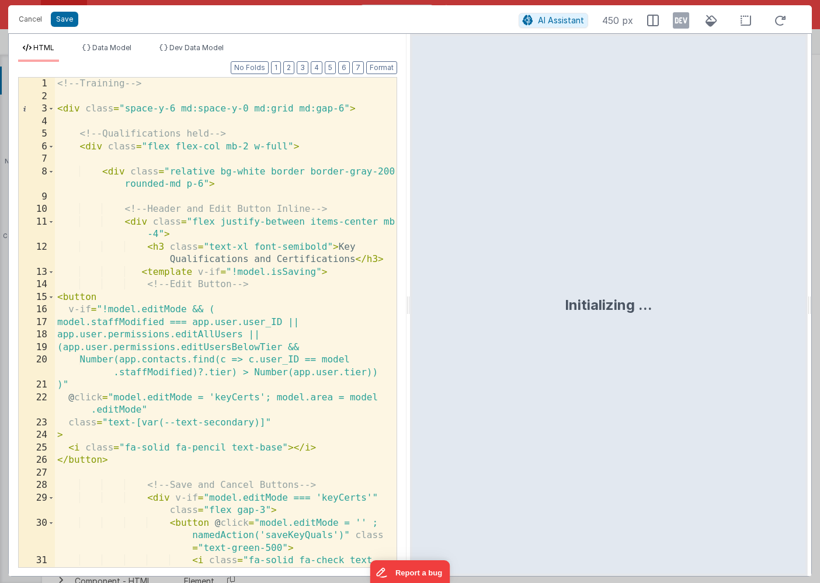
click at [291, 74] on div "Format 7 6 5 4 3 2 1 No Folds 1 2 3 4 5 6 7 8 9 10 11 12 13 14 15 16 17 18 19 2…" at bounding box center [207, 314] width 379 height 505
click at [291, 72] on button "2" at bounding box center [288, 67] width 11 height 13
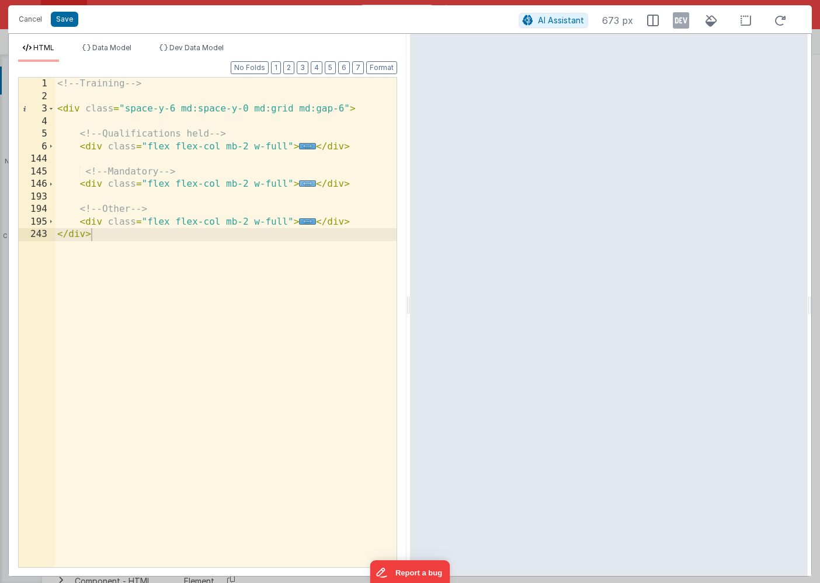
click at [308, 186] on span "..." at bounding box center [307, 183] width 17 height 6
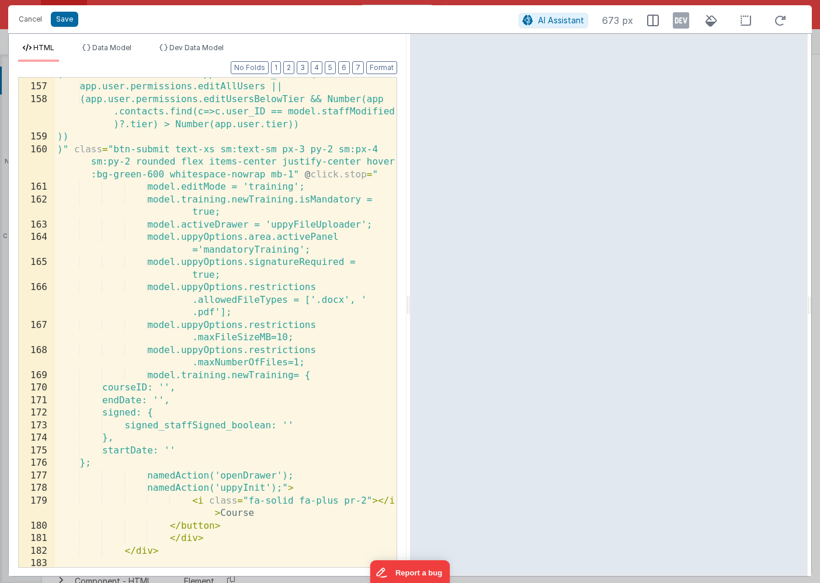
scroll to position [277, 0]
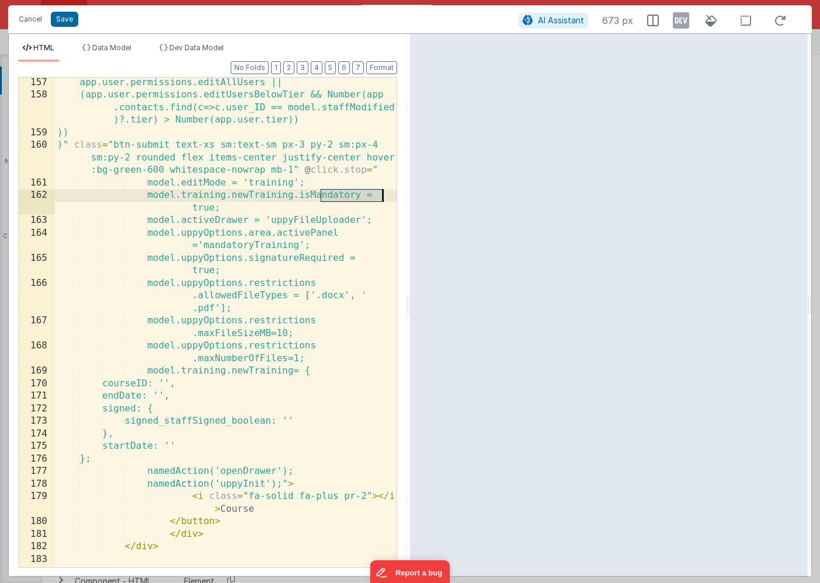
drag, startPoint x: 321, startPoint y: 194, endPoint x: 381, endPoint y: 196, distance: 60.2
click at [381, 196] on div "app.user.permissions.editAllUsers || (app.user.permissions.editUsersBelowTier &…" at bounding box center [226, 334] width 342 height 515
drag, startPoint x: 234, startPoint y: 208, endPoint x: 327, endPoint y: 186, distance: 95.9
click at [327, 186] on div "app.user.permissions.editAllUsers || (app.user.permissions.editUsersBelowTier &…" at bounding box center [226, 334] width 342 height 515
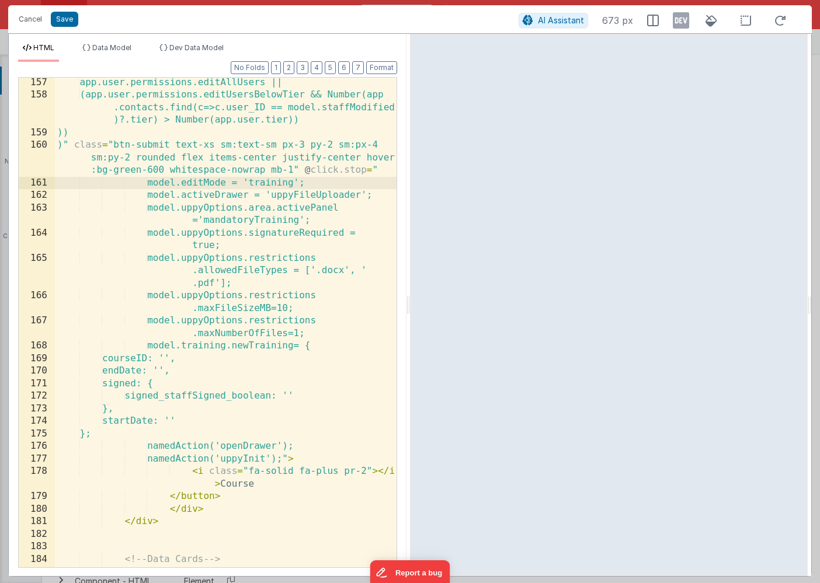
click at [219, 361] on div "app.user.permissions.editAllUsers || (app.user.permissions.editUsersBelowTier &…" at bounding box center [226, 341] width 342 height 528
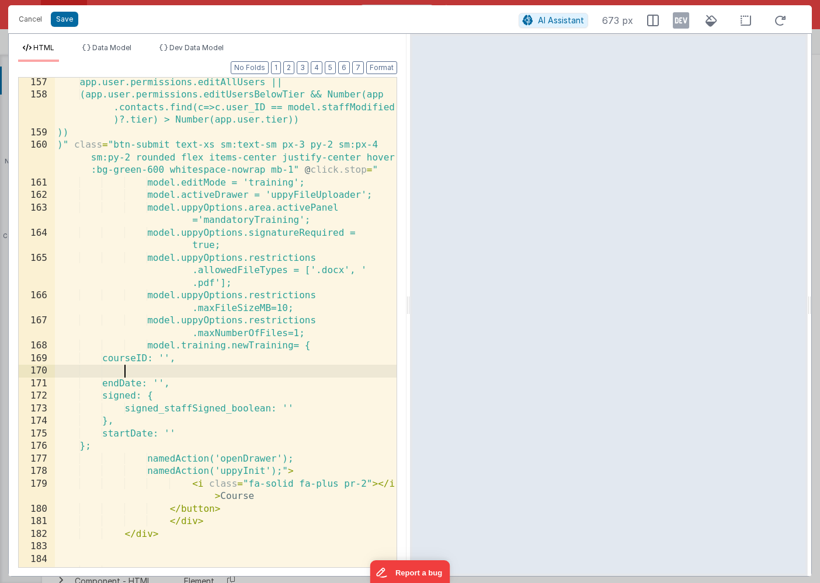
paste textarea
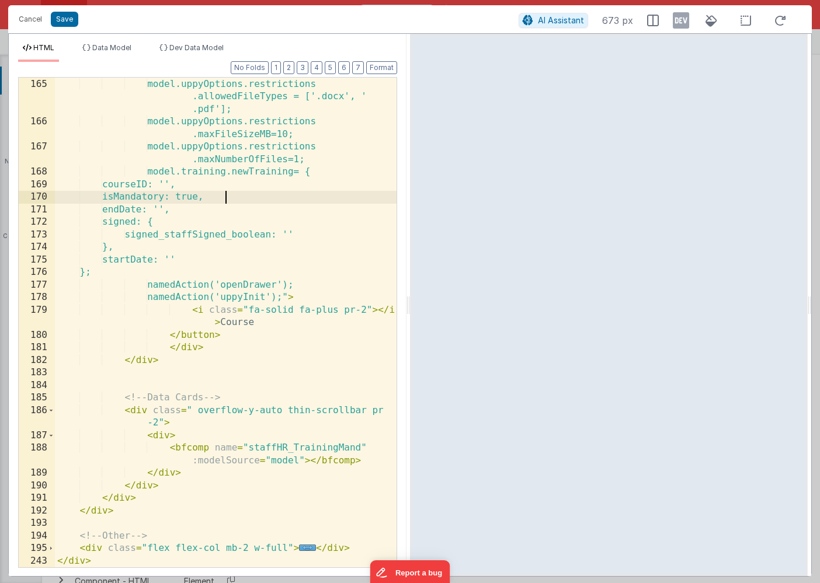
scroll to position [451, 0]
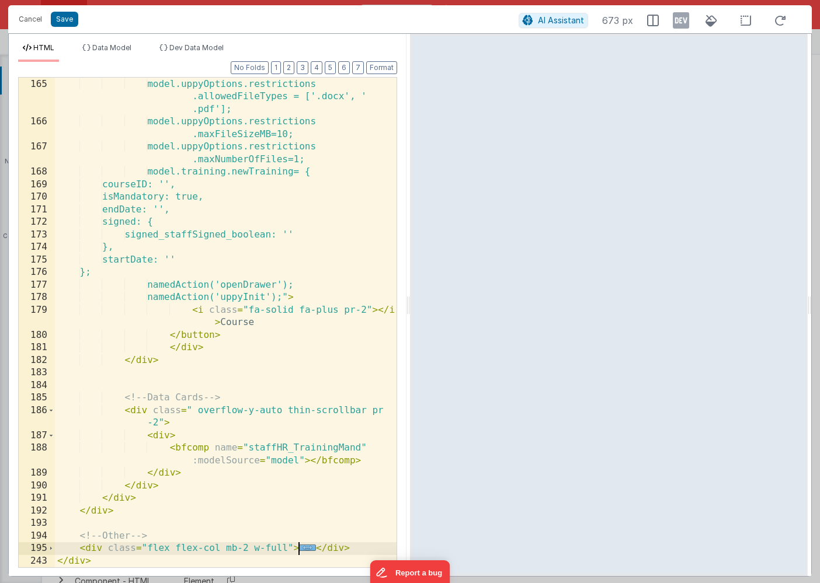
click at [305, 550] on span "..." at bounding box center [307, 548] width 17 height 6
click at [290, 62] on button "2" at bounding box center [288, 67] width 11 height 13
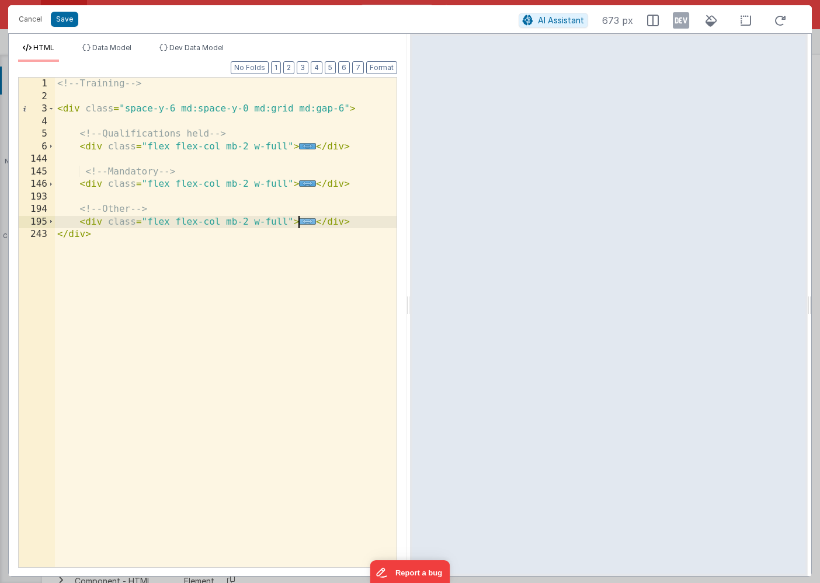
click at [306, 222] on span "..." at bounding box center [307, 221] width 17 height 6
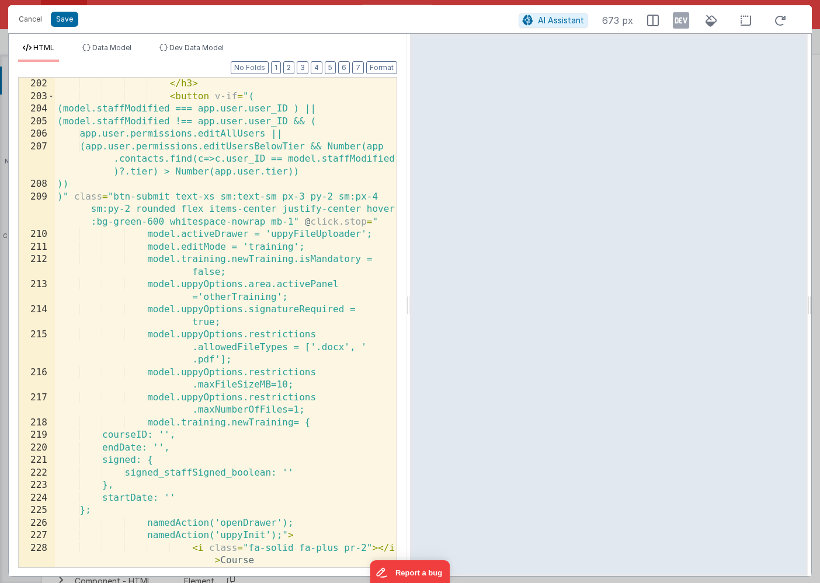
scroll to position [263, 0]
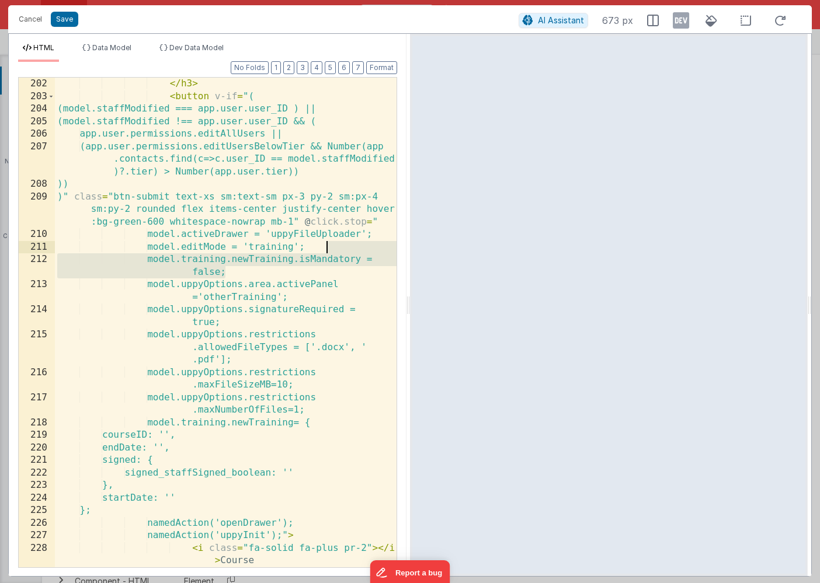
drag, startPoint x: 228, startPoint y: 273, endPoint x: 338, endPoint y: 249, distance: 111.8
click at [338, 249] on div "</ h3 > < button v-if = "( (model.staffModified === app.user.user_ID ) || (mode…" at bounding box center [226, 335] width 342 height 515
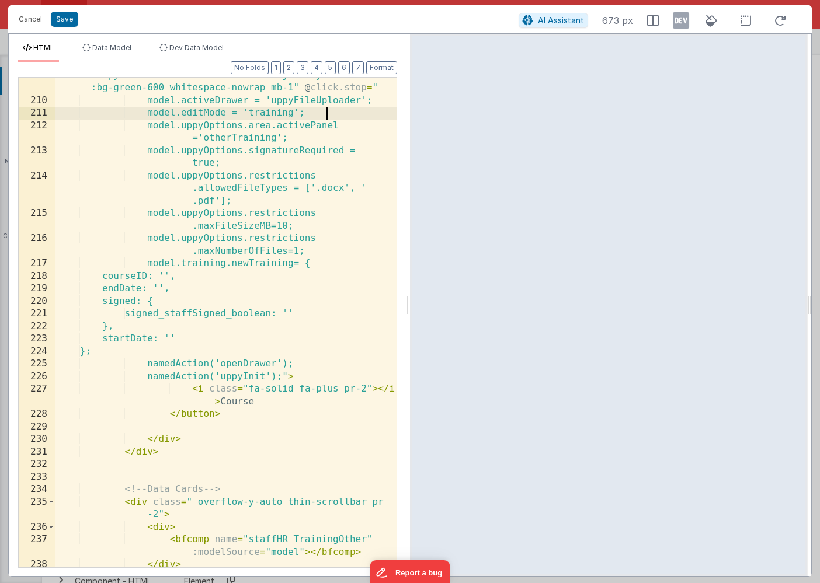
scroll to position [426, 0]
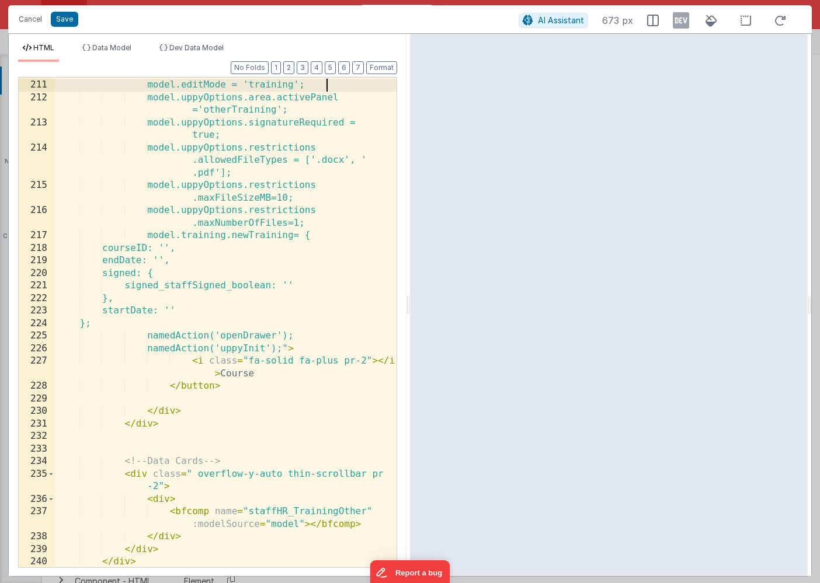
click at [224, 248] on div "model.activeDrawer = 'uppyFileUploader'; model.editMode = 'training'; model.upp…" at bounding box center [226, 324] width 342 height 515
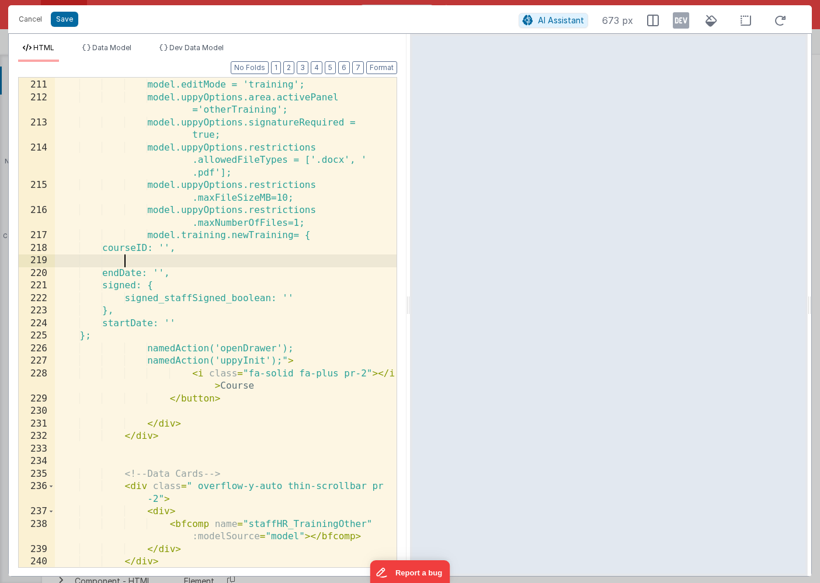
paste textarea
click at [221, 262] on div "model.activeDrawer = 'uppyFileUploader'; model.editMode = 'training'; model.upp…" at bounding box center [226, 324] width 342 height 515
click at [65, 17] on button "Save" at bounding box center [64, 19] width 27 height 15
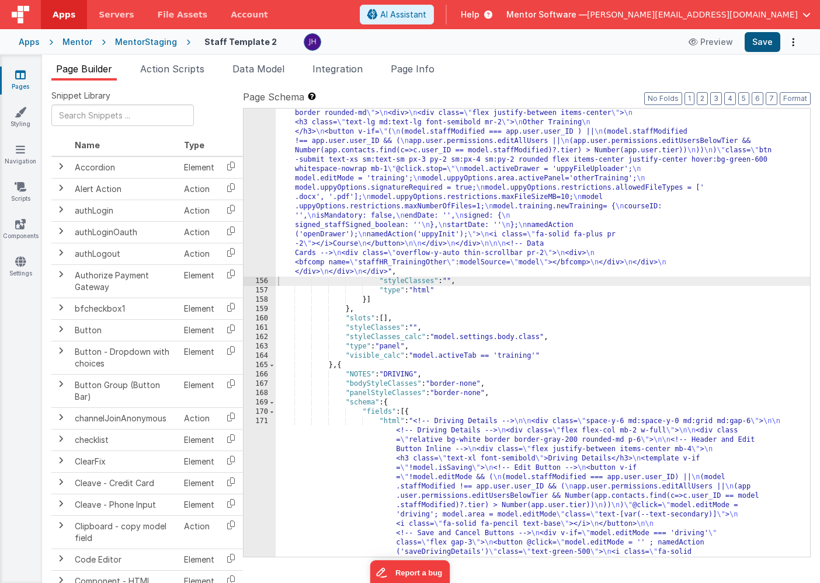
scroll to position [9748, 0]
click at [764, 41] on button "Save" at bounding box center [763, 42] width 36 height 20
click at [75, 45] on div "Mentor" at bounding box center [77, 42] width 30 height 12
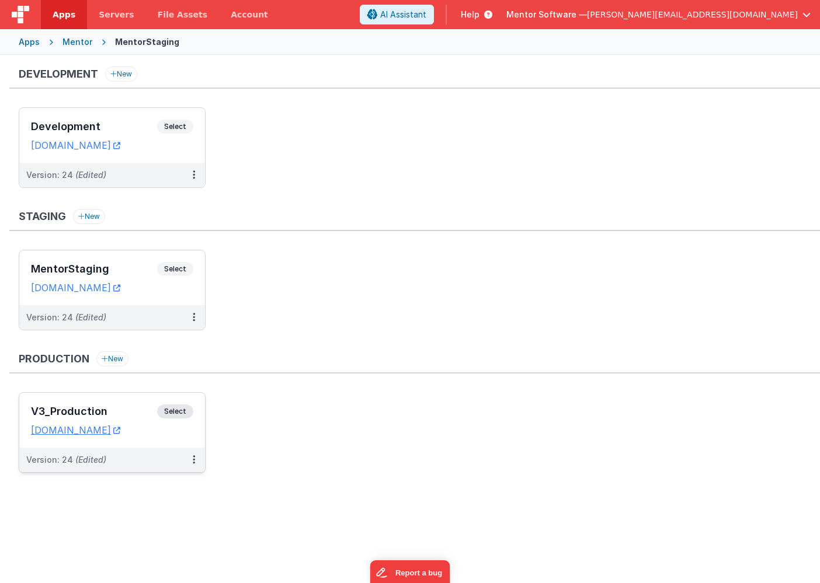
click at [107, 404] on div "V3_Production Select URLs [DOMAIN_NAME]" at bounding box center [112, 420] width 186 height 55
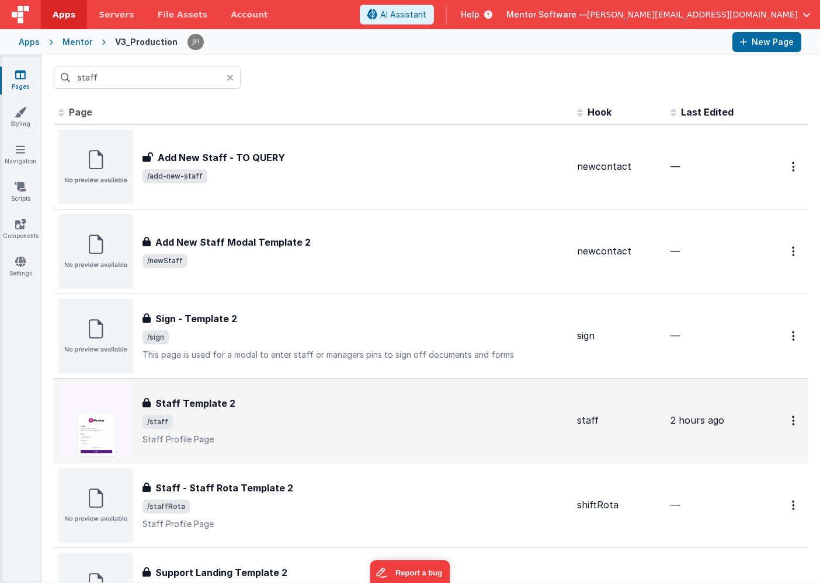
click at [353, 409] on div "Staff Template 2" at bounding box center [354, 404] width 425 height 14
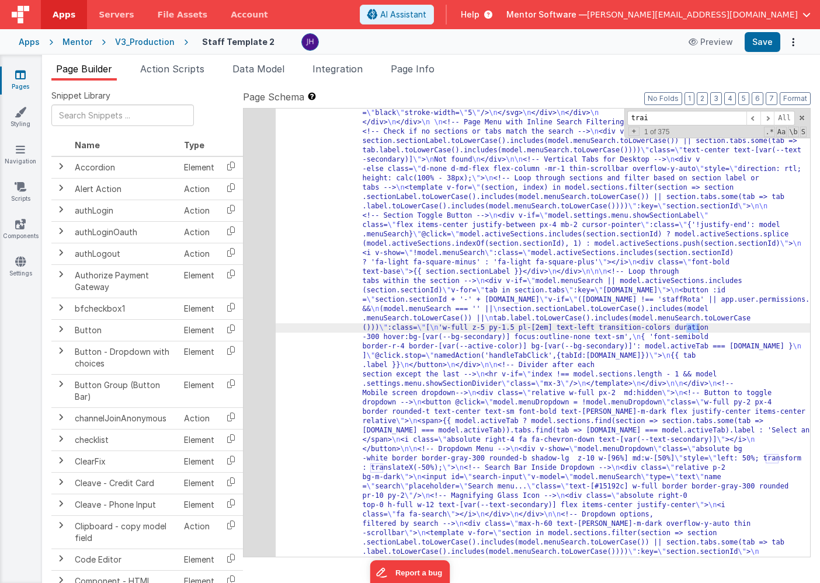
scroll to position [7677, 0]
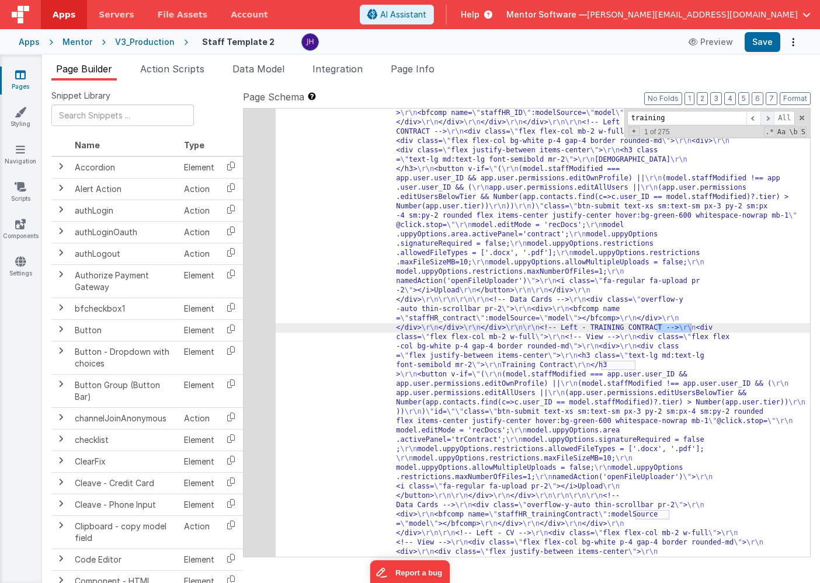
type input "training"
click at [767, 117] on span at bounding box center [767, 118] width 14 height 15
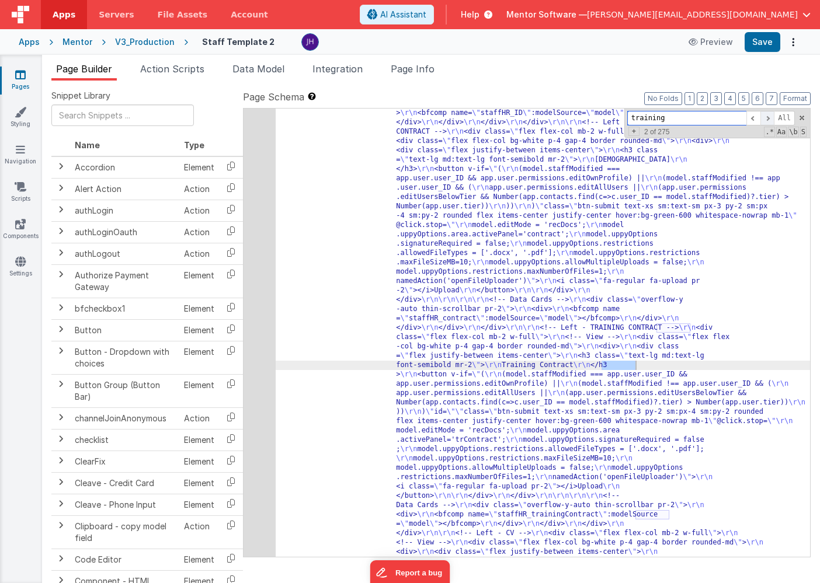
click at [767, 117] on span at bounding box center [767, 118] width 14 height 15
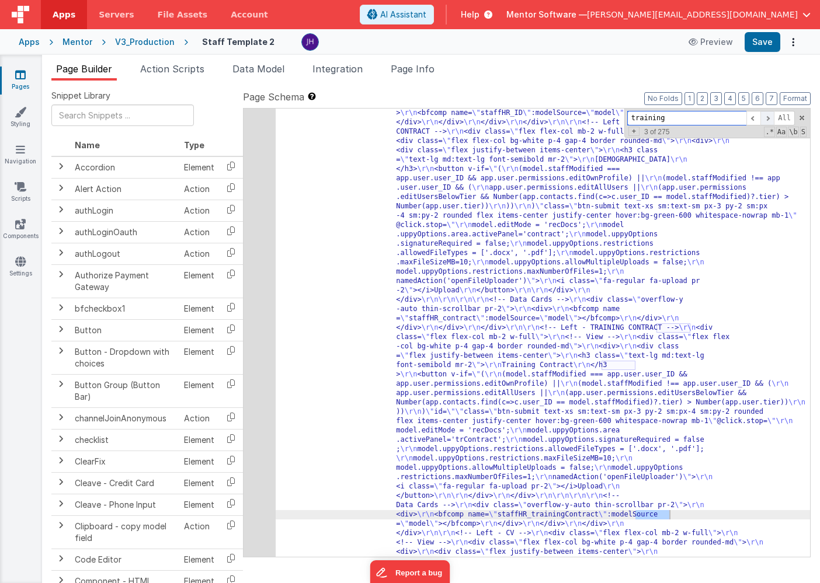
click at [767, 117] on span at bounding box center [767, 118] width 14 height 15
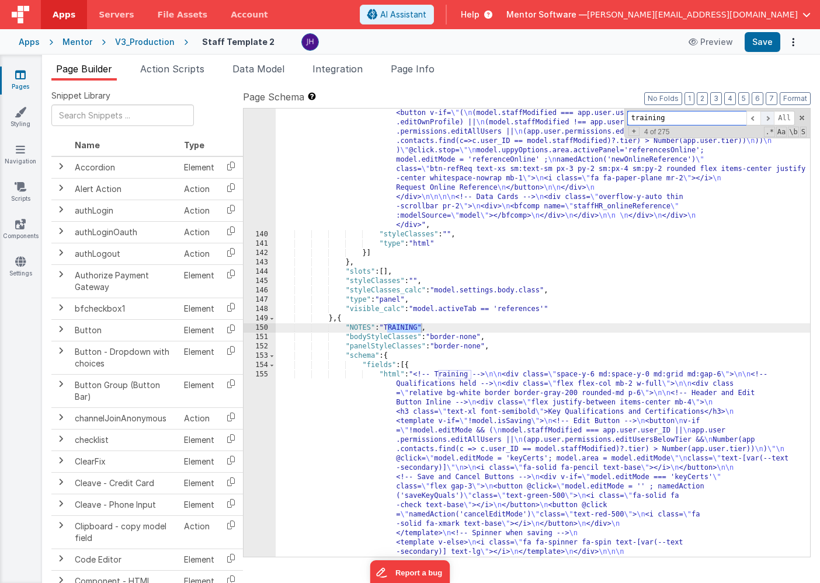
scroll to position [8960, 0]
click at [767, 117] on span at bounding box center [767, 118] width 14 height 15
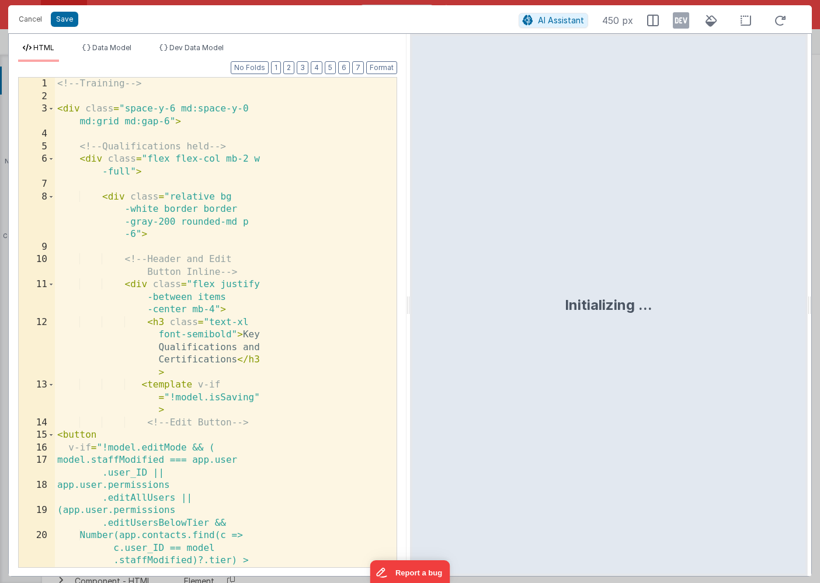
scroll to position [9664, 0]
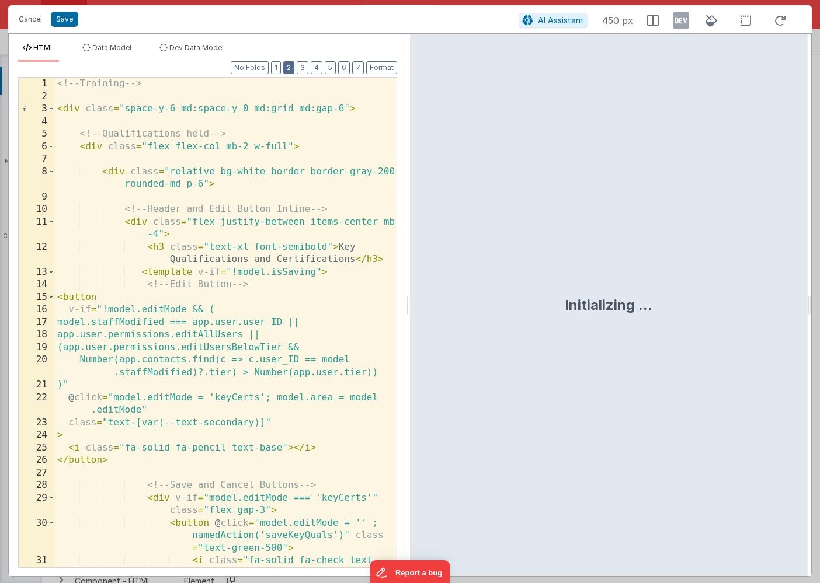
click at [292, 67] on button "2" at bounding box center [288, 67] width 11 height 13
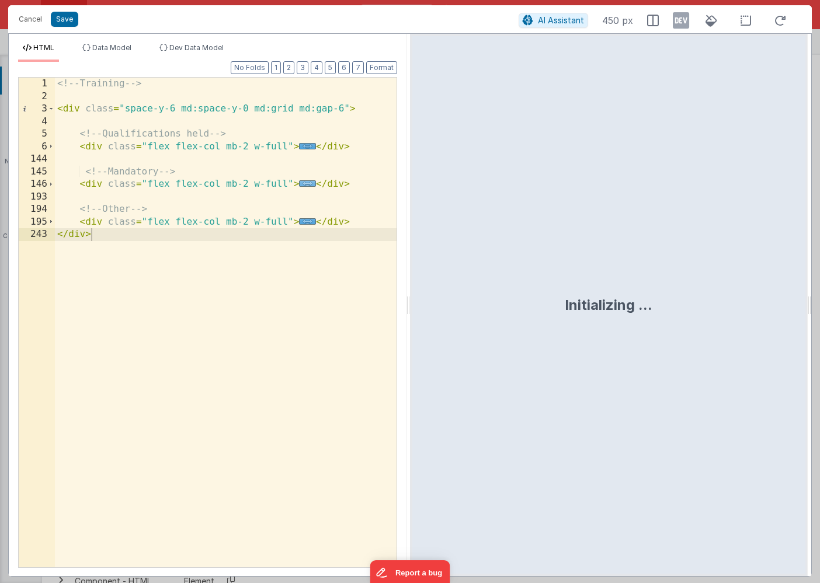
click at [308, 186] on span "..." at bounding box center [307, 183] width 17 height 6
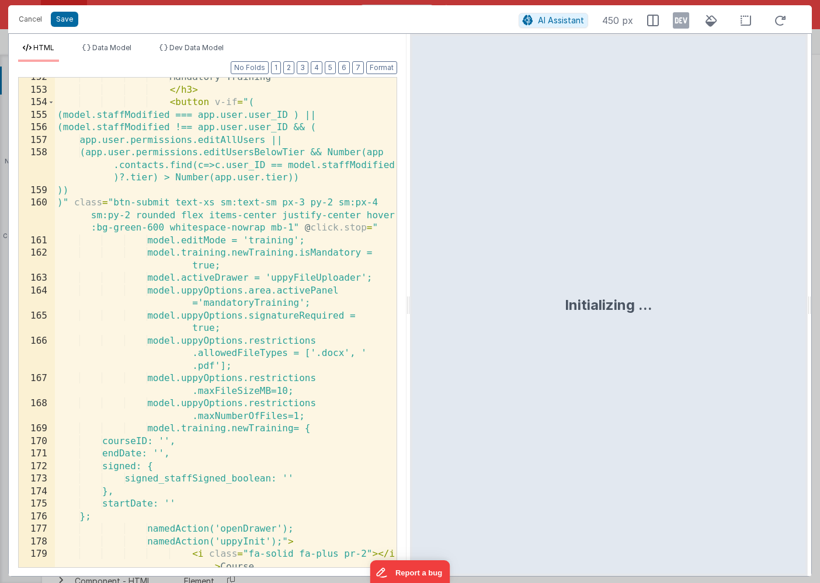
scroll to position [241, 0]
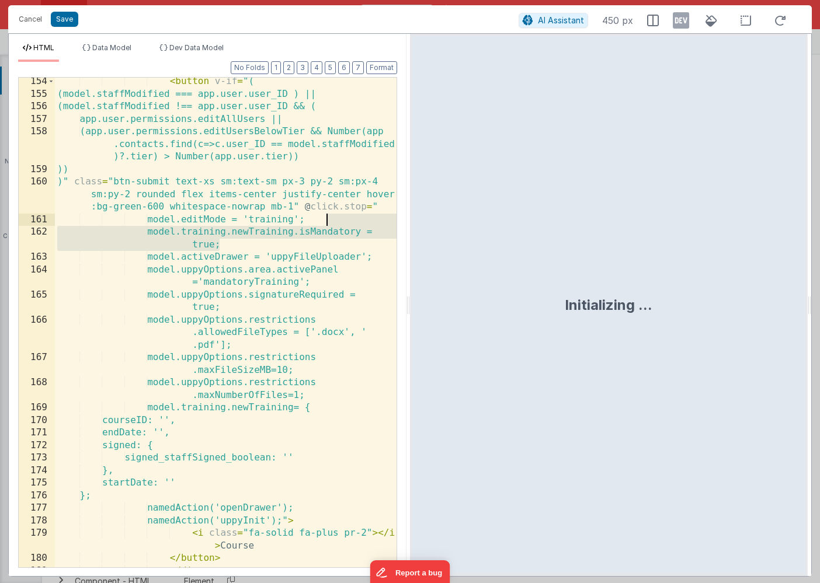
drag, startPoint x: 224, startPoint y: 246, endPoint x: 328, endPoint y: 217, distance: 107.8
click at [328, 217] on div "< button v-if = "( (model.staffModified === app.user.user_ID ) || (model.staffM…" at bounding box center [226, 332] width 342 height 515
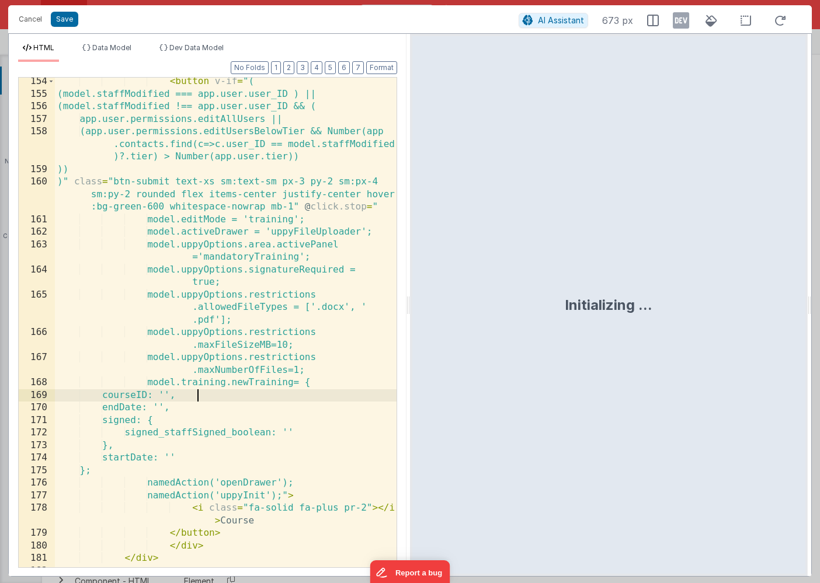
click at [215, 395] on div "< button v-if = "( (model.staffModified === app.user.user_ID ) || (model.staffM…" at bounding box center [226, 332] width 342 height 515
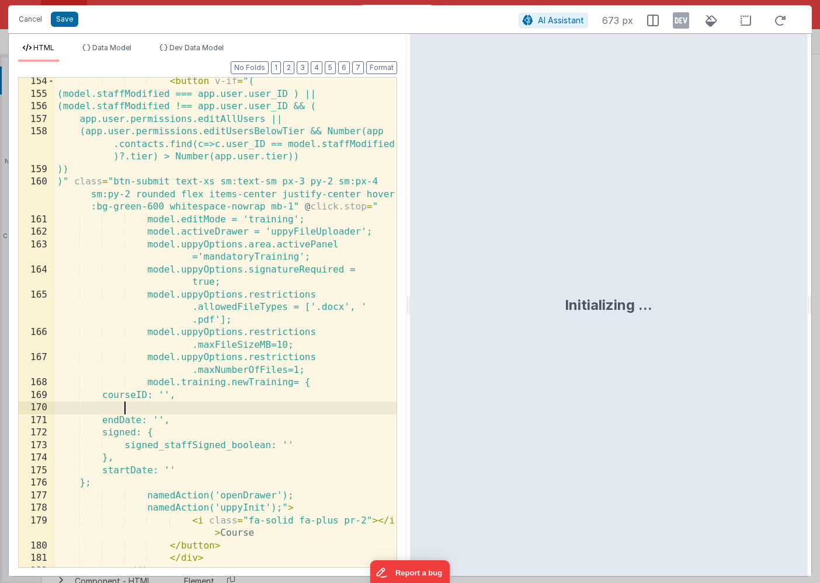
paste textarea
click at [290, 65] on button "2" at bounding box center [288, 67] width 11 height 13
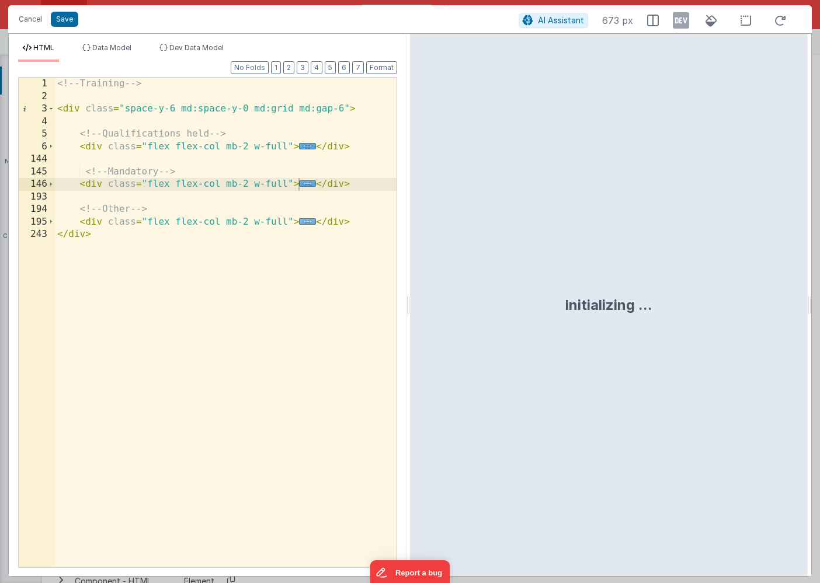
click at [305, 220] on span "..." at bounding box center [307, 221] width 17 height 6
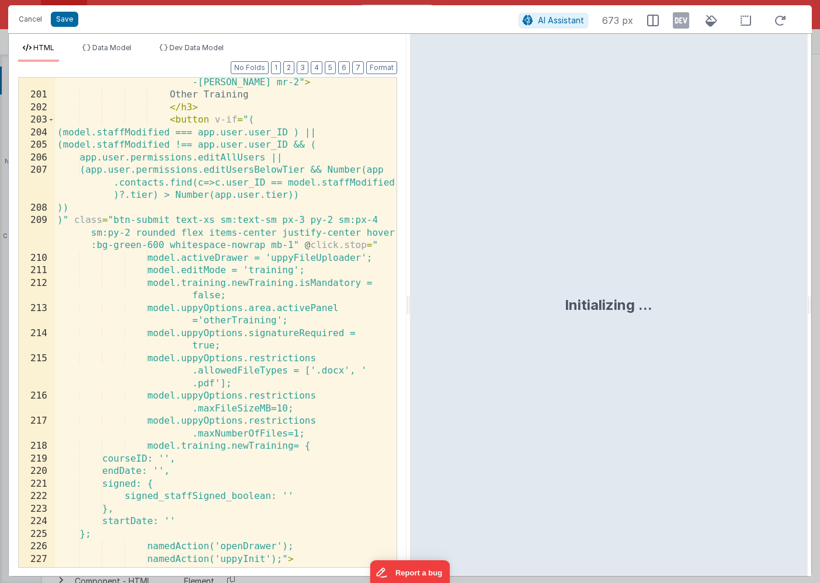
scroll to position [283, 0]
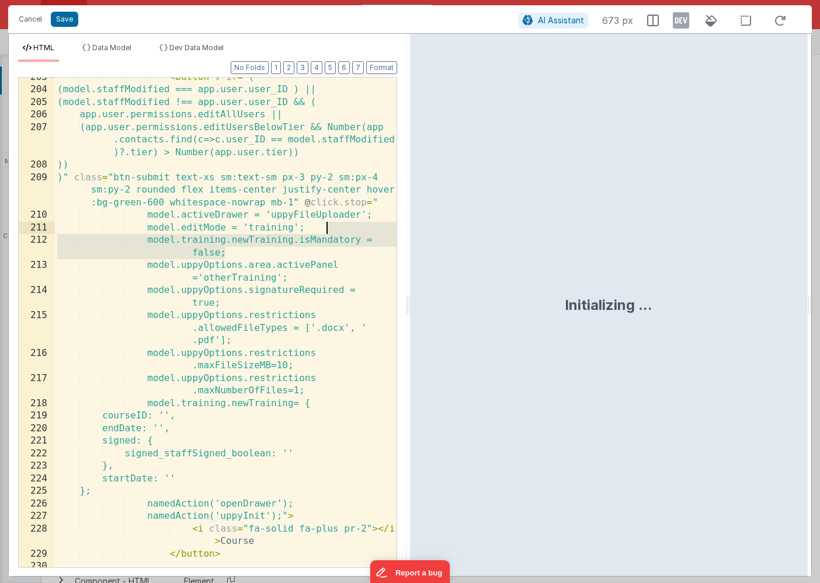
drag, startPoint x: 234, startPoint y: 252, endPoint x: 332, endPoint y: 231, distance: 100.9
click at [332, 231] on div "< button v-if = "( (model.staffModified === app.user.user_ID ) || (model.staffM…" at bounding box center [226, 328] width 342 height 515
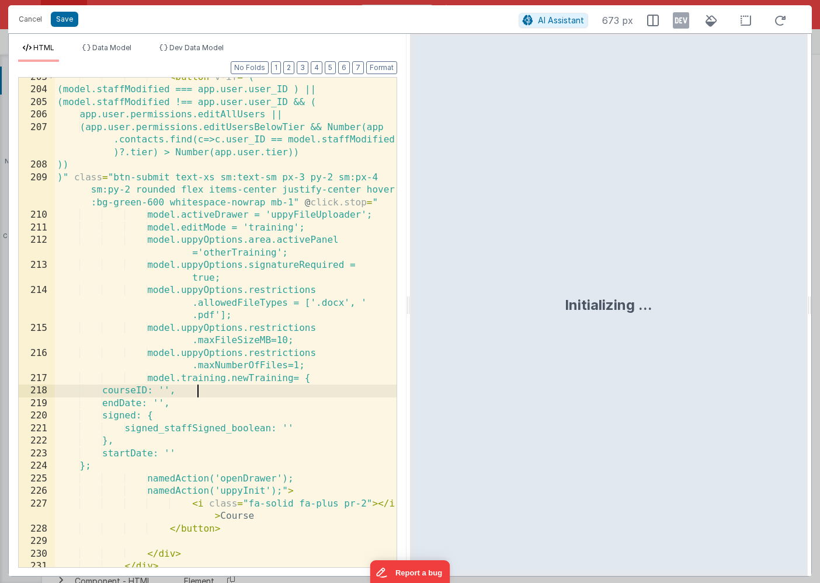
click at [205, 391] on div "< button v-if = "( (model.staffModified === app.user.user_ID ) || (model.staffM…" at bounding box center [226, 328] width 342 height 515
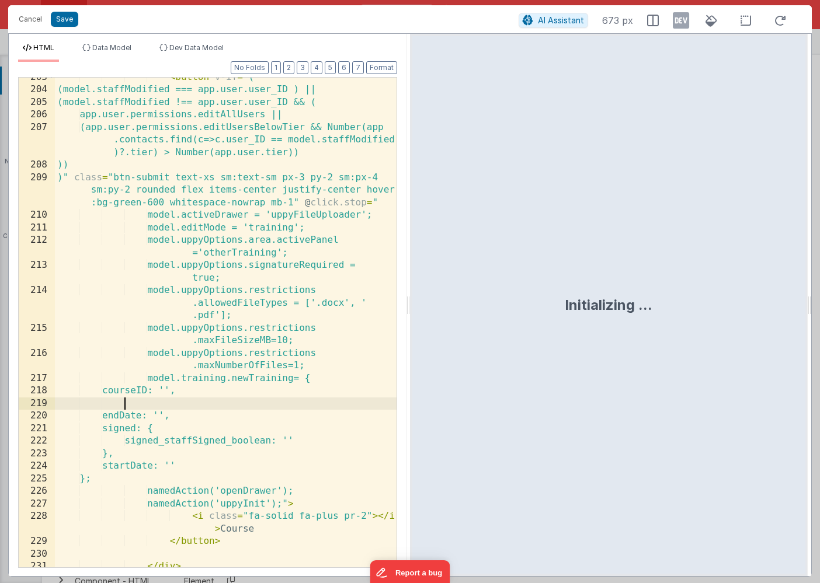
paste textarea
click at [60, 19] on button "Save" at bounding box center [64, 19] width 27 height 15
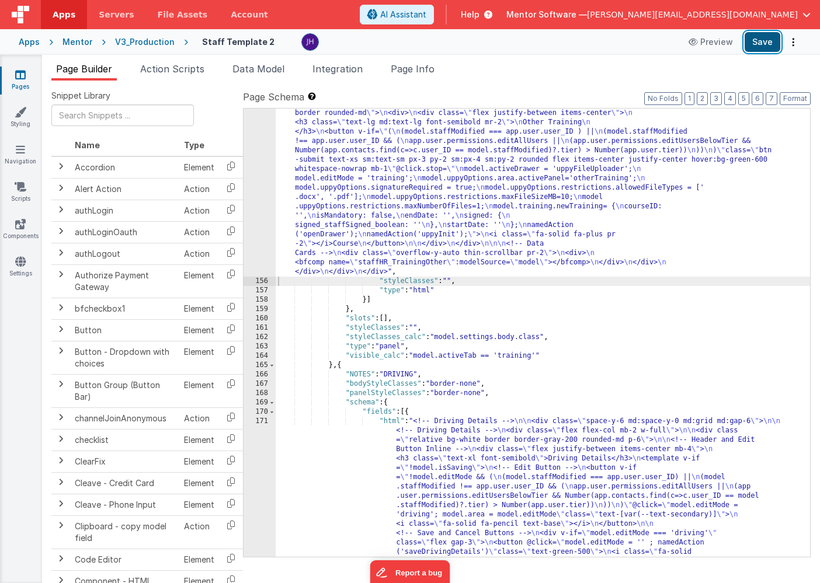
scroll to position [9748, 0]
click at [761, 42] on button "Save" at bounding box center [763, 42] width 36 height 20
click at [479, 81] on div "Snippet Library Name Type Accordion Element Alert Action Action authLogin Actio…" at bounding box center [431, 341] width 778 height 521
click at [71, 45] on div "Mentor" at bounding box center [77, 42] width 30 height 12
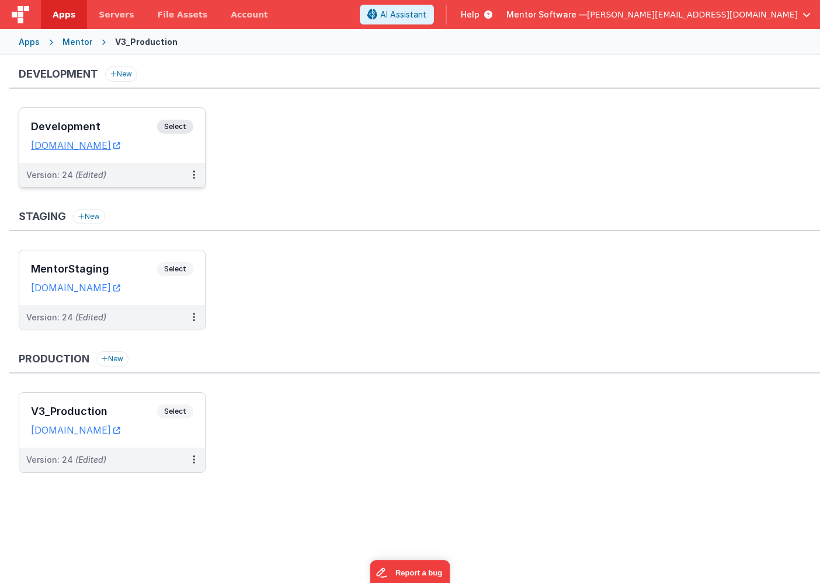
click at [120, 130] on h3 "Development" at bounding box center [94, 127] width 126 height 12
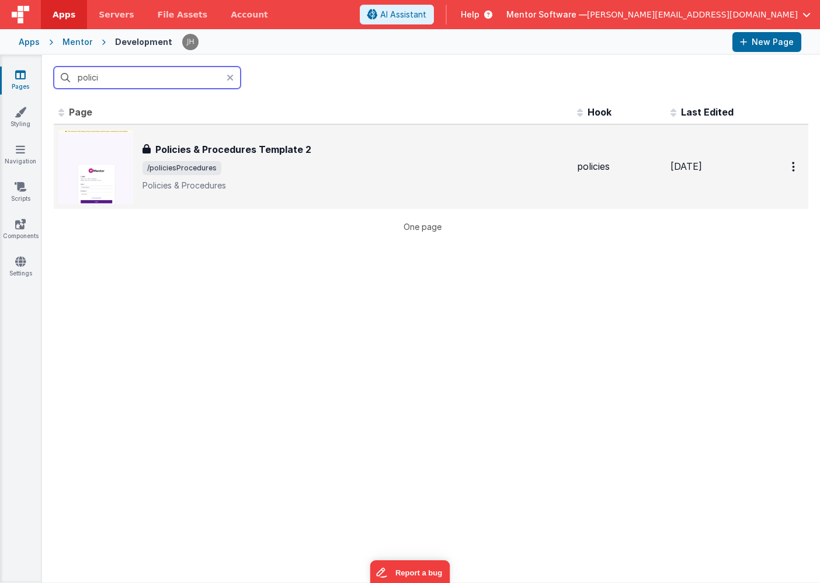
type input "polici"
click at [95, 145] on img at bounding box center [95, 167] width 75 height 75
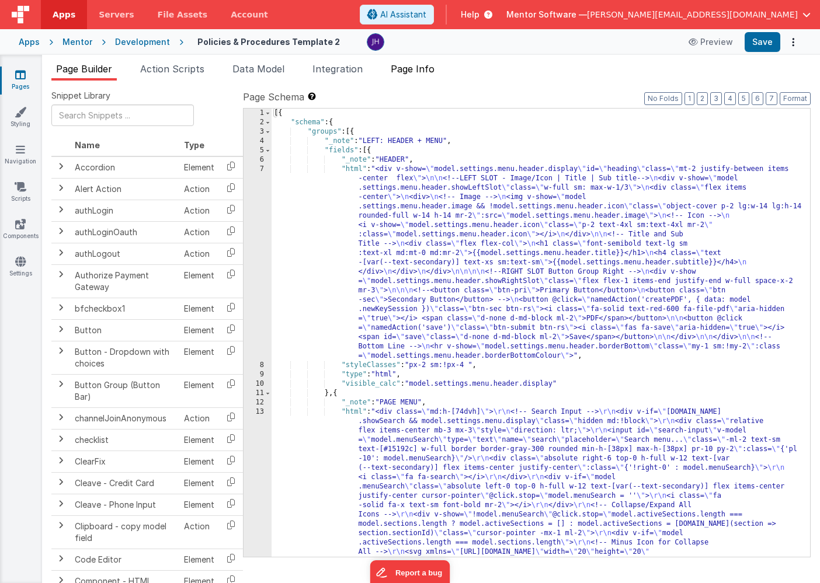
click at [427, 69] on span "Page Info" at bounding box center [413, 69] width 44 height 12
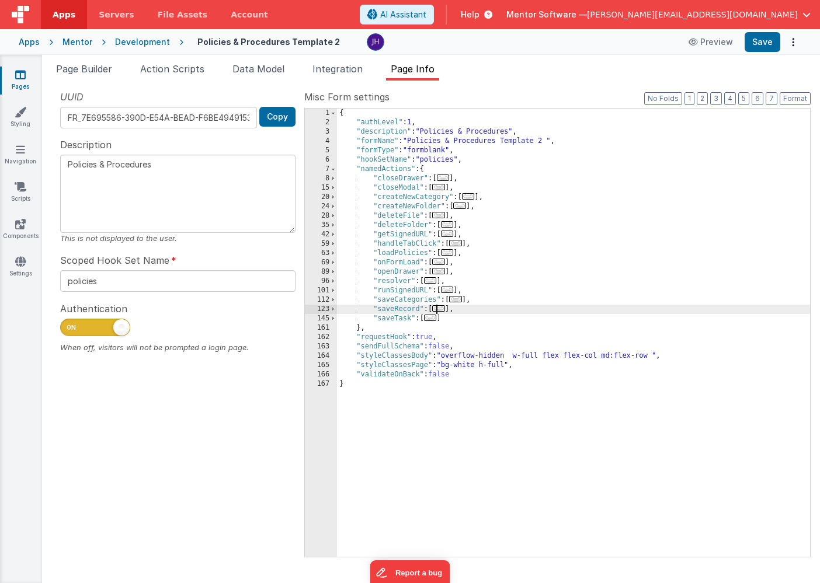
click at [441, 310] on span "..." at bounding box center [438, 308] width 13 height 6
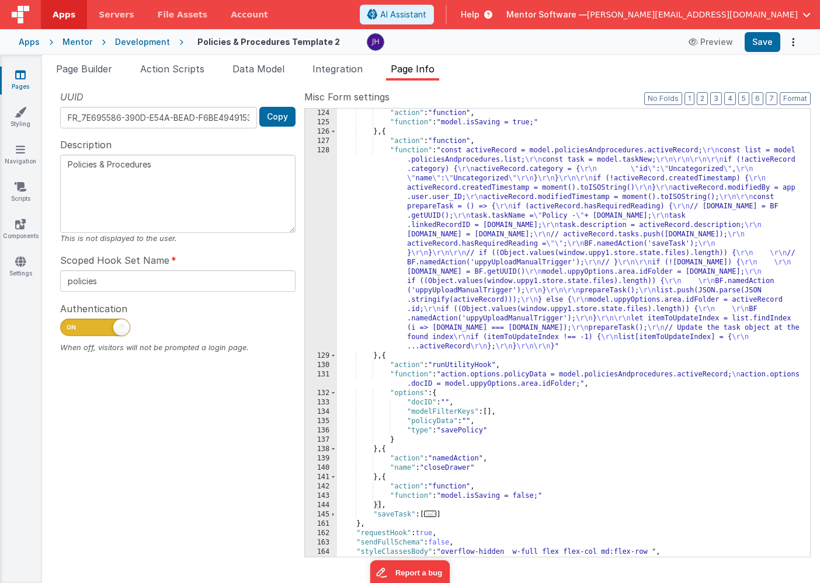
scroll to position [234, 0]
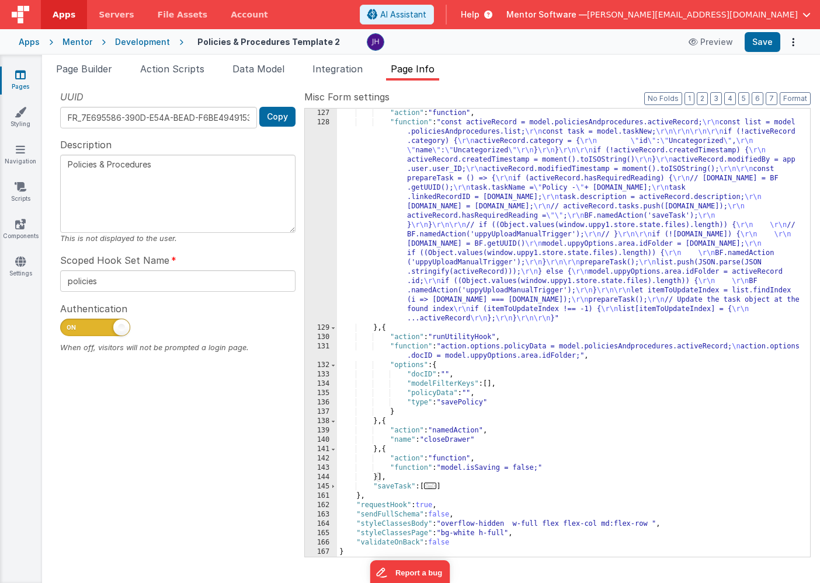
click at [436, 488] on span "..." at bounding box center [430, 486] width 13 height 6
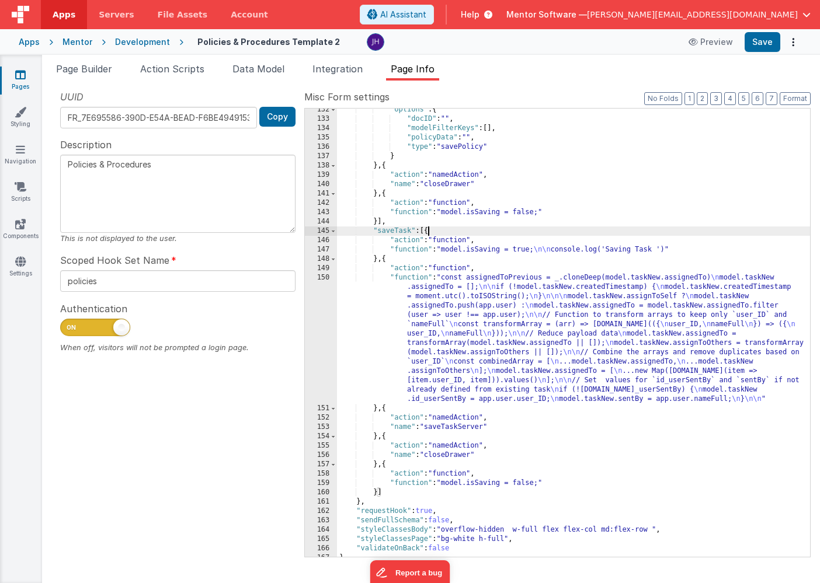
scroll to position [495, 0]
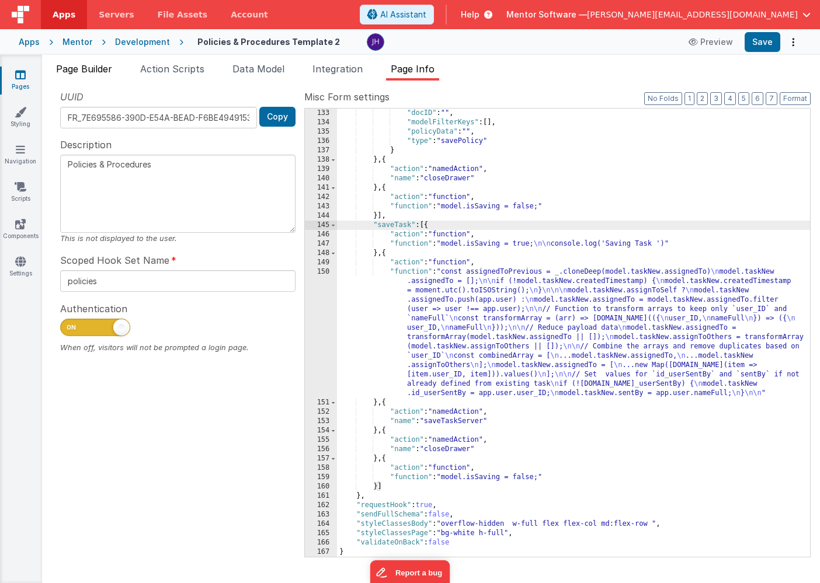
click at [91, 67] on span "Page Builder" at bounding box center [84, 69] width 56 height 12
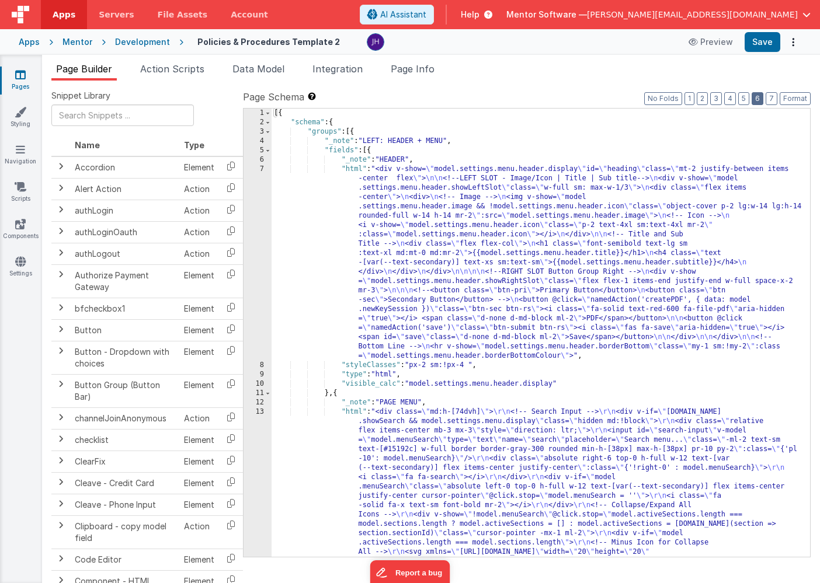
click at [760, 100] on button "6" at bounding box center [758, 98] width 12 height 13
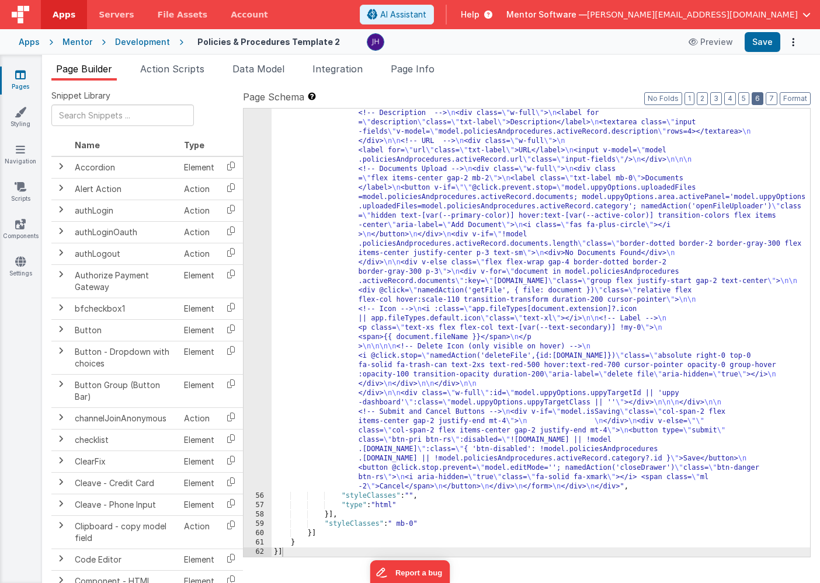
scroll to position [2626, 0]
click at [453, 265] on div ""html" : "<div id= \" info-drawer \" class= \" fixed top-0 right-0 z-40 h-scree…" at bounding box center [541, 47] width 538 height 1803
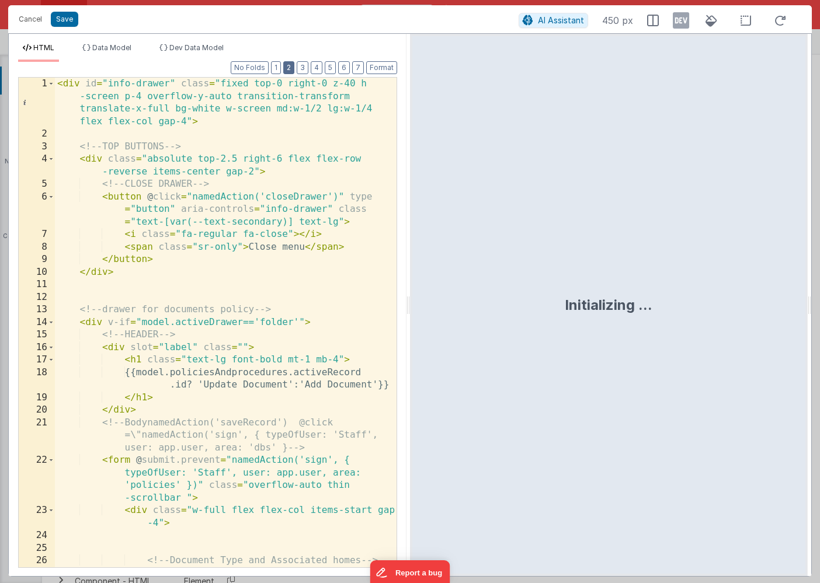
click at [291, 69] on button "2" at bounding box center [288, 67] width 11 height 13
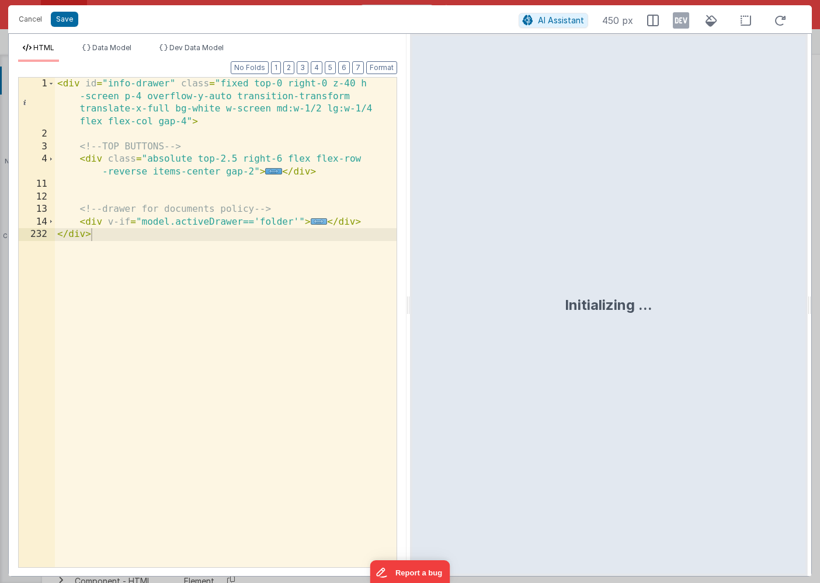
click at [315, 221] on span "..." at bounding box center [319, 221] width 17 height 6
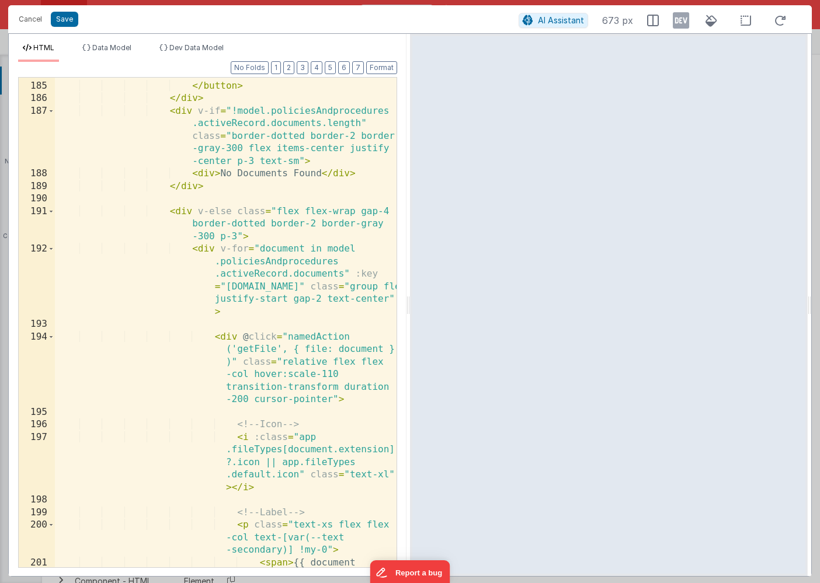
scroll to position [4559, 0]
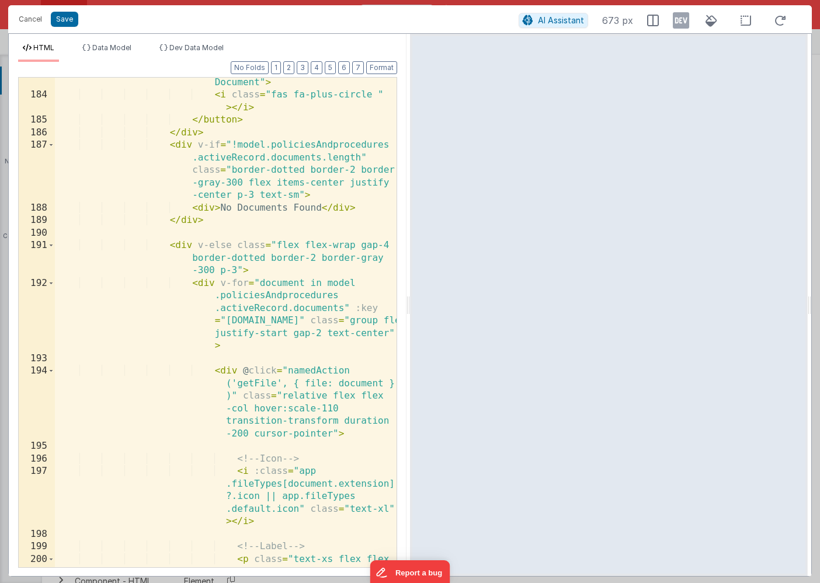
click at [168, 287] on div "< button v-if = "" @ click.prevent.stop = "model.uppyOptions .uploadedFiles=mod…" at bounding box center [226, 246] width 342 height 741
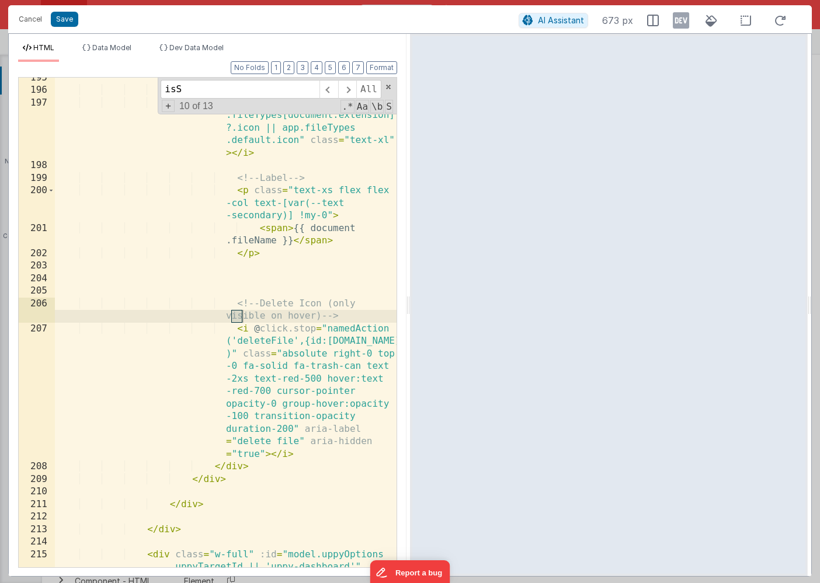
scroll to position [5279, 0]
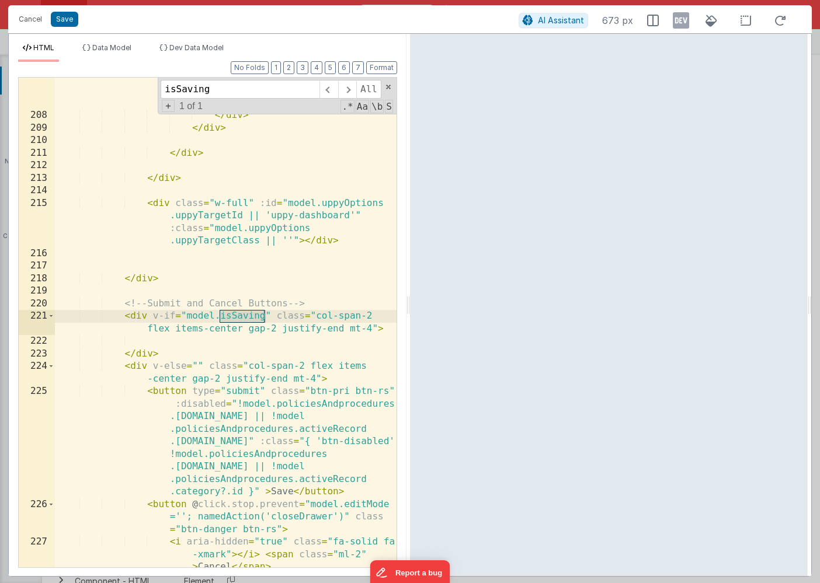
type input "isSaving"
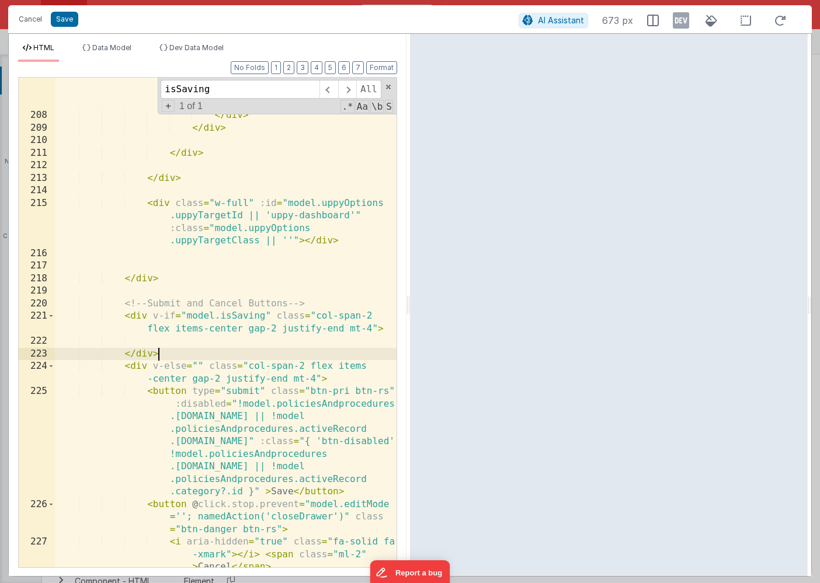
click at [163, 355] on div "< i @ click.stop = "namedAction ('deleteFile',{id:[DOMAIN_NAME]} )" class = "ab…" at bounding box center [226, 291] width 342 height 641
drag, startPoint x: 316, startPoint y: 305, endPoint x: 301, endPoint y: 305, distance: 15.2
click at [301, 305] on div "< i @ click.stop = "namedAction ('deleteFile',{id:[DOMAIN_NAME]} )" class = "ab…" at bounding box center [226, 291] width 342 height 641
click at [200, 351] on div "< i @ click.stop = "namedAction ('deleteFile',{id:[DOMAIN_NAME]} )" class = "ab…" at bounding box center [226, 291] width 342 height 641
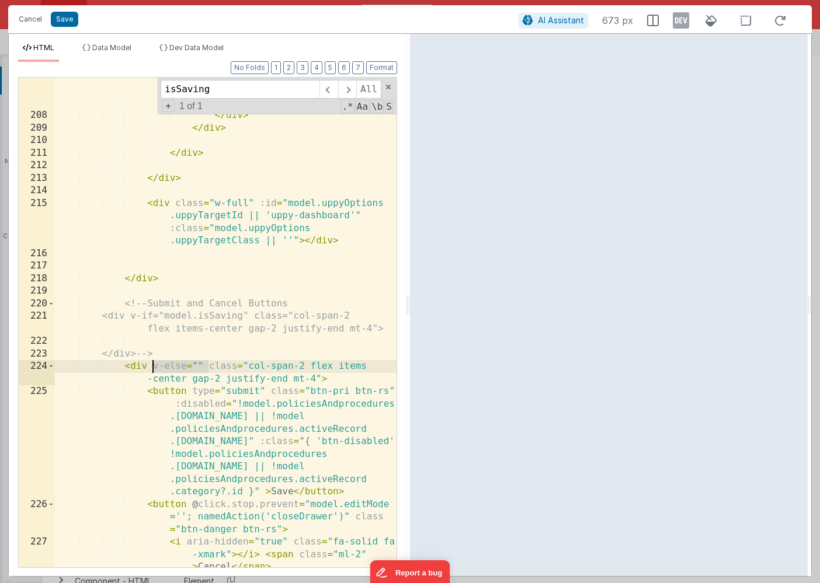
drag, startPoint x: 207, startPoint y: 366, endPoint x: 153, endPoint y: 367, distance: 53.7
click at [153, 367] on div "< i @ click.stop = "namedAction ('deleteFile',{id:[DOMAIN_NAME]} )" class = "ab…" at bounding box center [226, 291] width 342 height 641
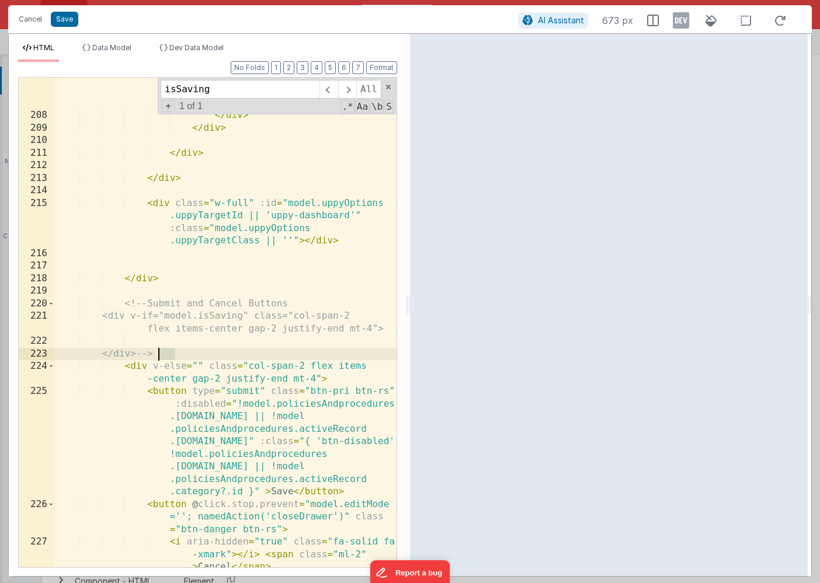
drag, startPoint x: 178, startPoint y: 353, endPoint x: 158, endPoint y: 354, distance: 19.9
click at [157, 354] on div "< i @ click.stop = "namedAction ('deleteFile',{id:document.id} )" class = "abso…" at bounding box center [226, 291] width 342 height 641
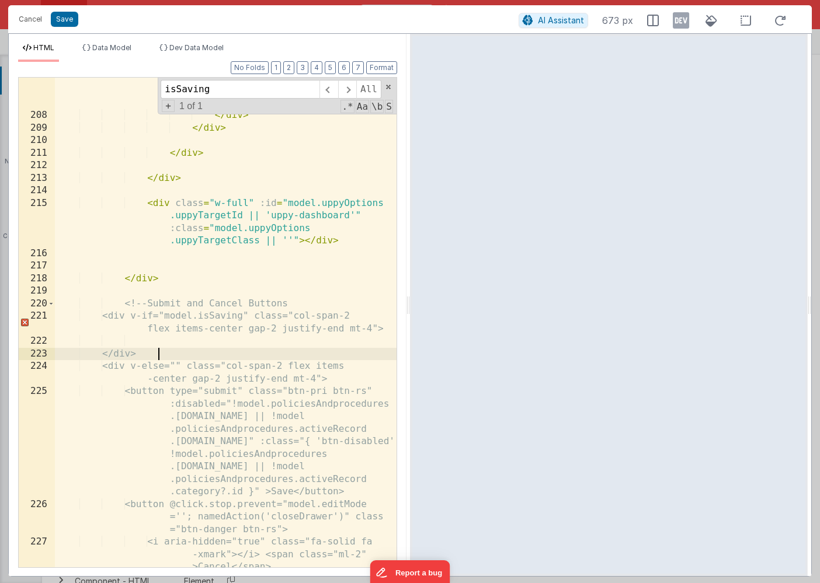
click at [320, 304] on div "< i @ click.stop = "namedAction ('deleteFile',{id:document.id} )" class = "abso…" at bounding box center [226, 291] width 342 height 641
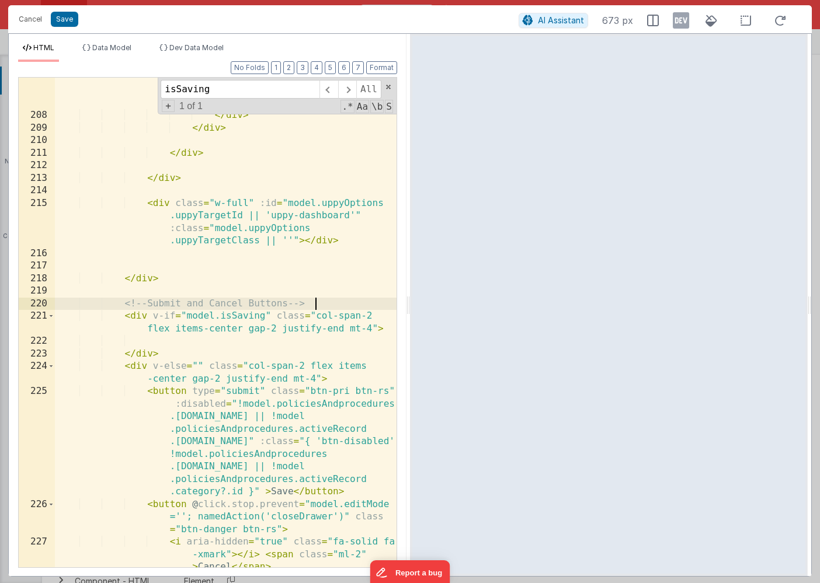
click at [201, 366] on div "< i @ click.stop = "namedAction ('deleteFile',{id:document.id} )" class = "abso…" at bounding box center [226, 291] width 342 height 641
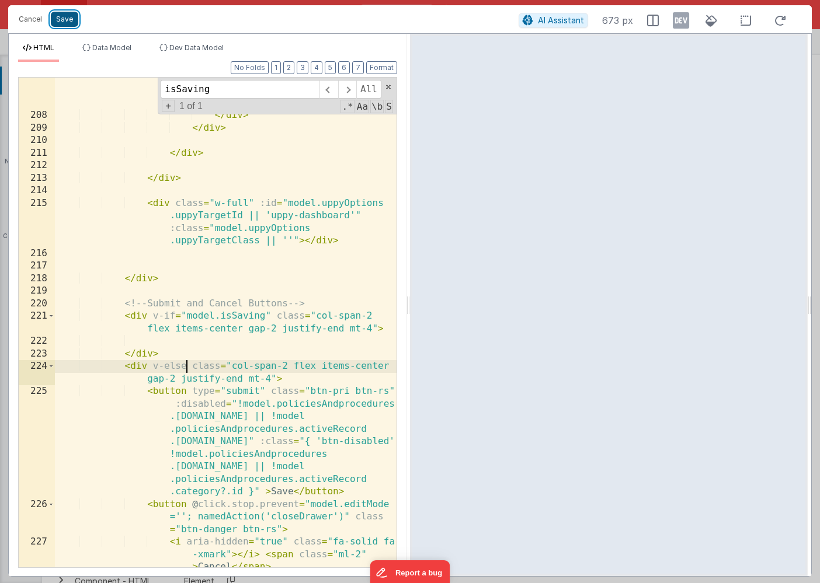
click at [67, 20] on button "Save" at bounding box center [64, 19] width 27 height 15
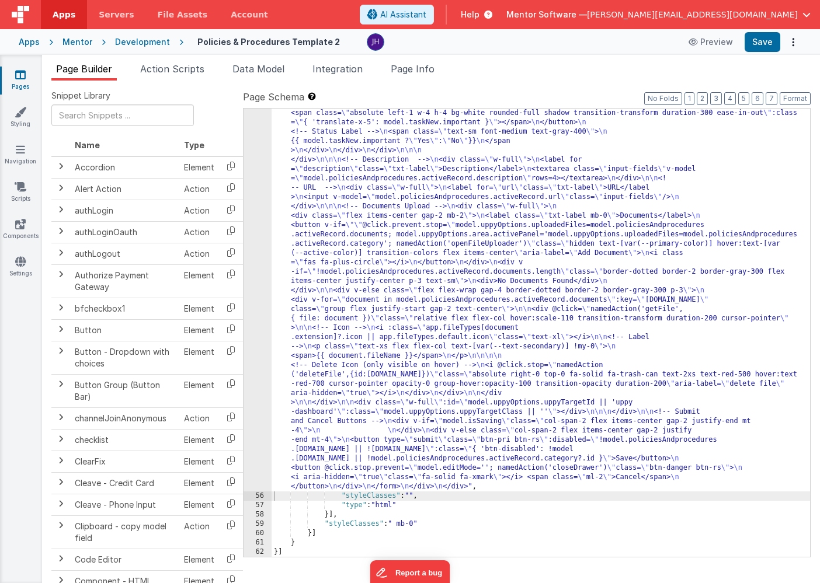
scroll to position [2448, 0]
click at [751, 39] on button "Save" at bounding box center [763, 42] width 36 height 20
click at [447, 262] on div ""html" : "<div id= \" info-drawer \" class= \" fixed top-0 right-0 z-40 h-scree…" at bounding box center [541, 137] width 538 height 1626
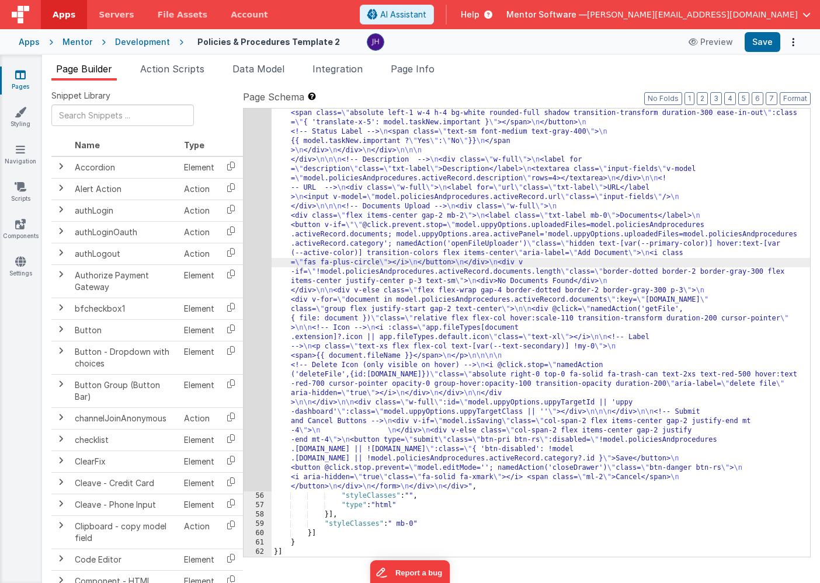
click at [82, 43] on div "Mentor" at bounding box center [77, 42] width 30 height 12
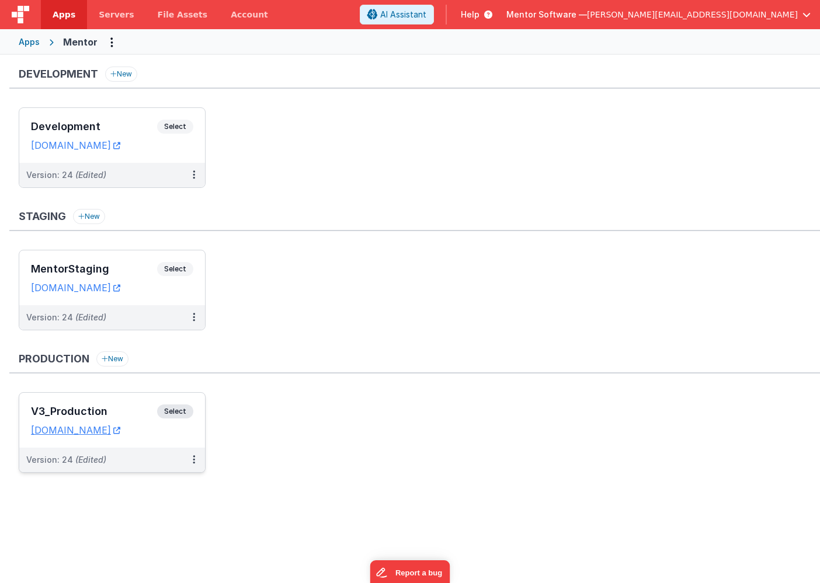
click at [114, 408] on h3 "V3_Production" at bounding box center [94, 412] width 126 height 12
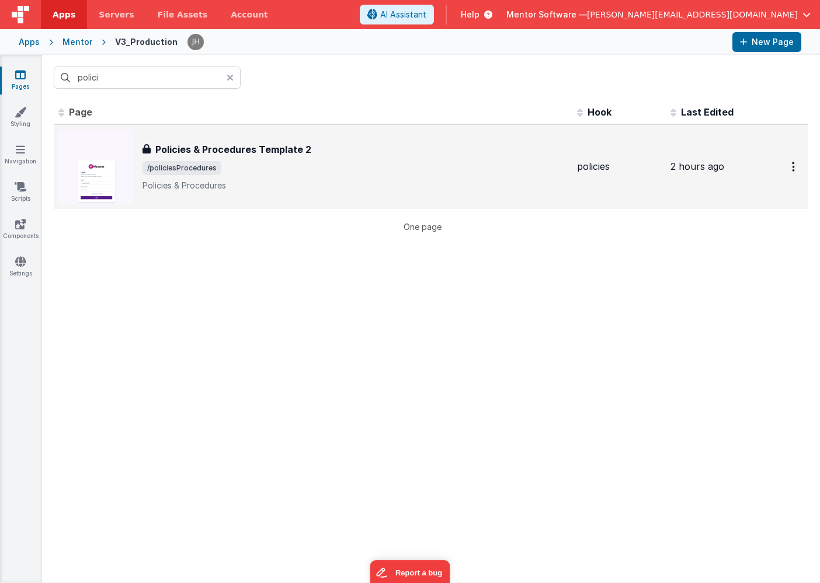
click at [244, 169] on span "/policiesProcedures" at bounding box center [354, 168] width 425 height 14
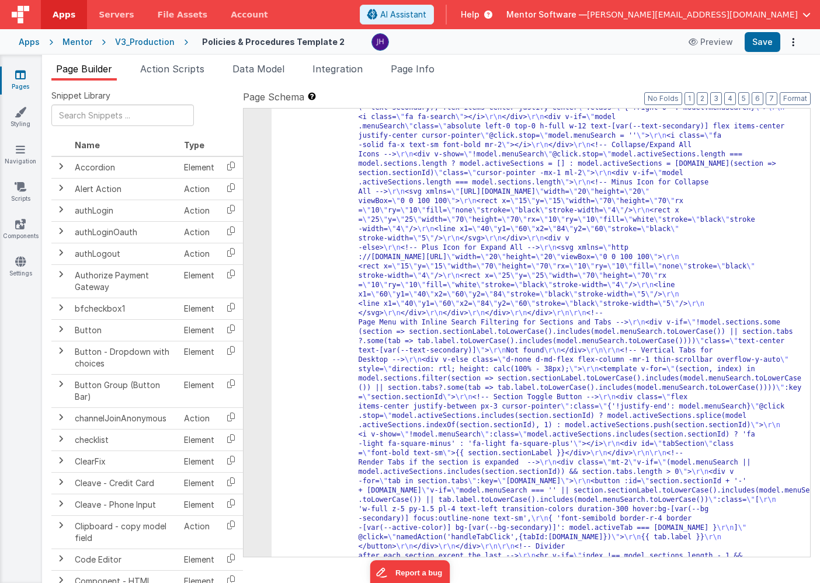
scroll to position [621, 0]
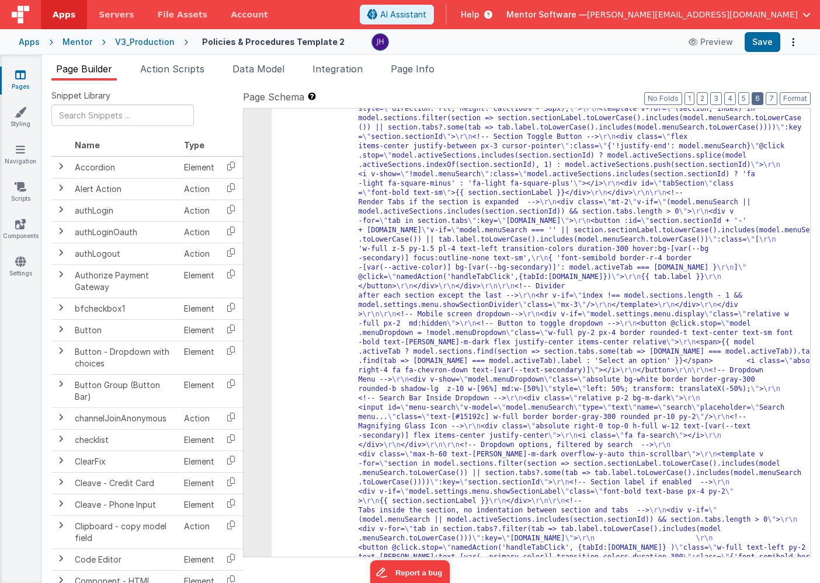
click at [761, 100] on button "6" at bounding box center [758, 98] width 12 height 13
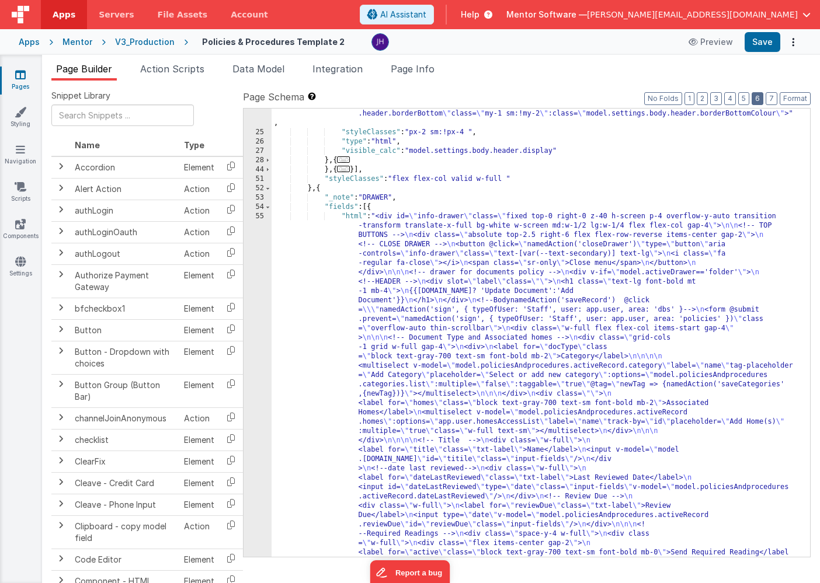
scroll to position [1697, 0]
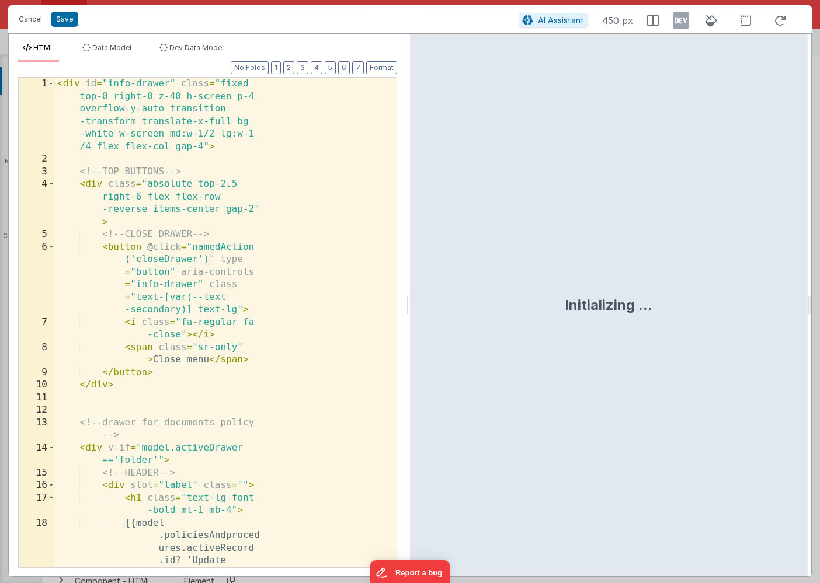
scroll to position [2560, 0]
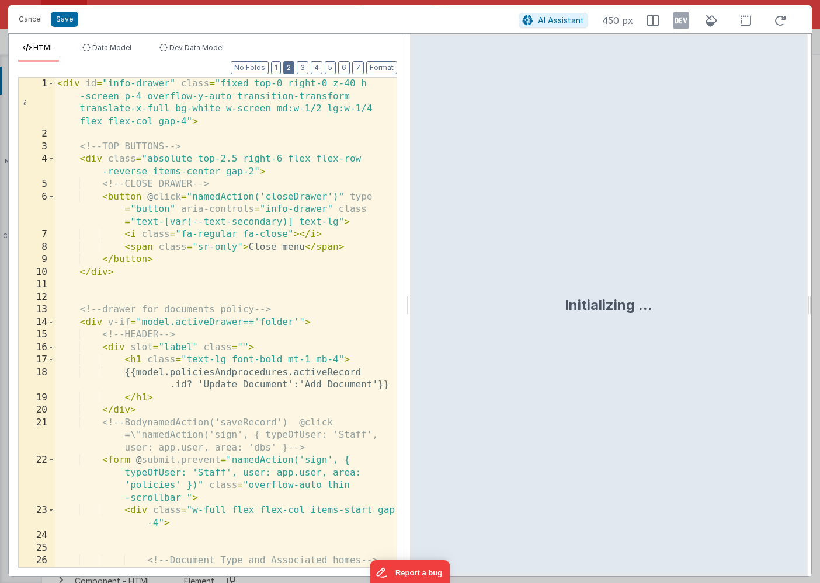
click at [289, 71] on button "2" at bounding box center [288, 67] width 11 height 13
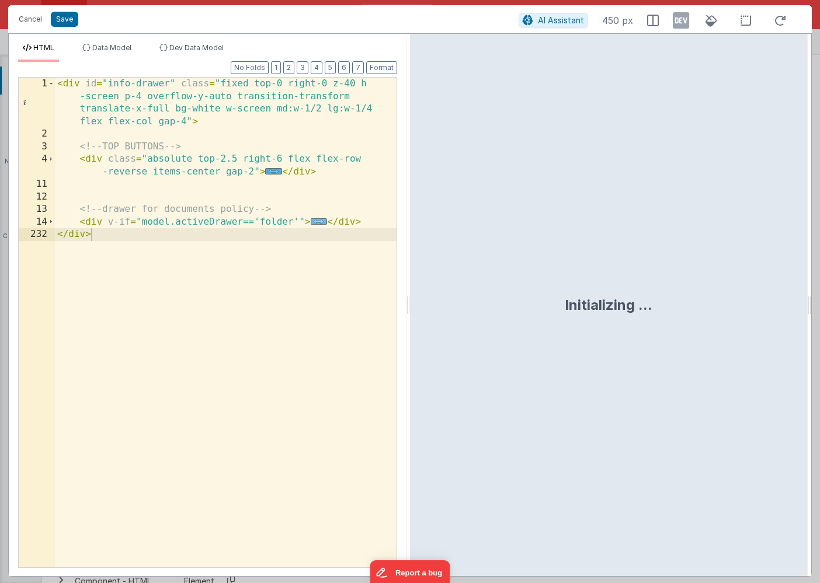
click at [316, 221] on span "..." at bounding box center [319, 221] width 17 height 6
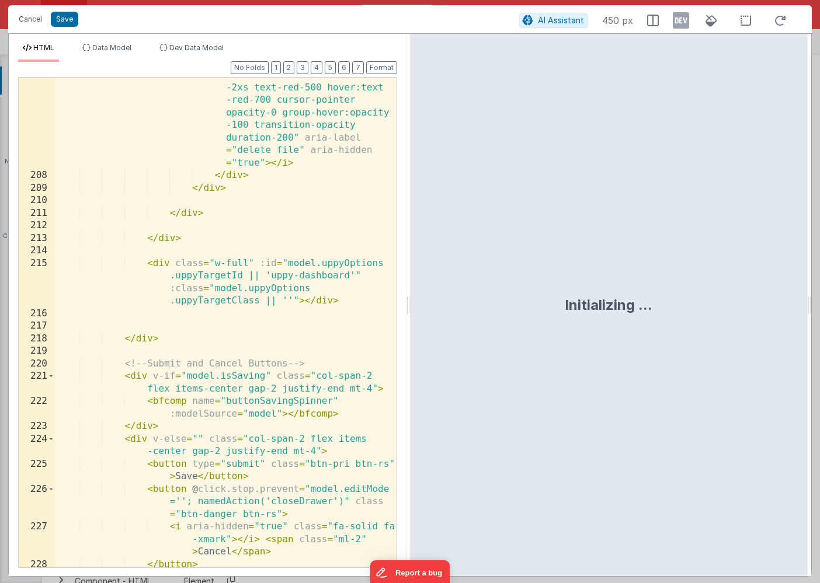
scroll to position [5273, 0]
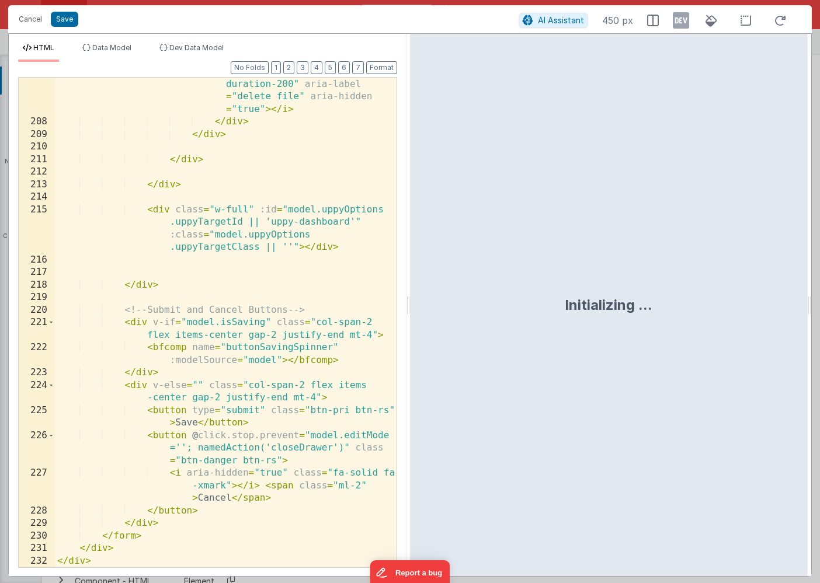
click at [203, 383] on div "< i @ click.stop = "namedAction ('deleteFile',{id:document.id} )" class = "abso…" at bounding box center [226, 298] width 342 height 641
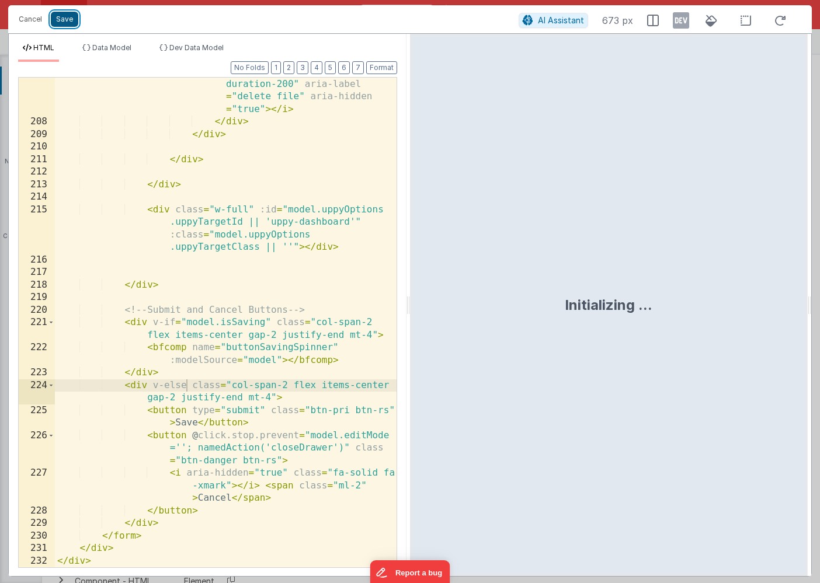
click at [69, 20] on button "Save" at bounding box center [64, 19] width 27 height 15
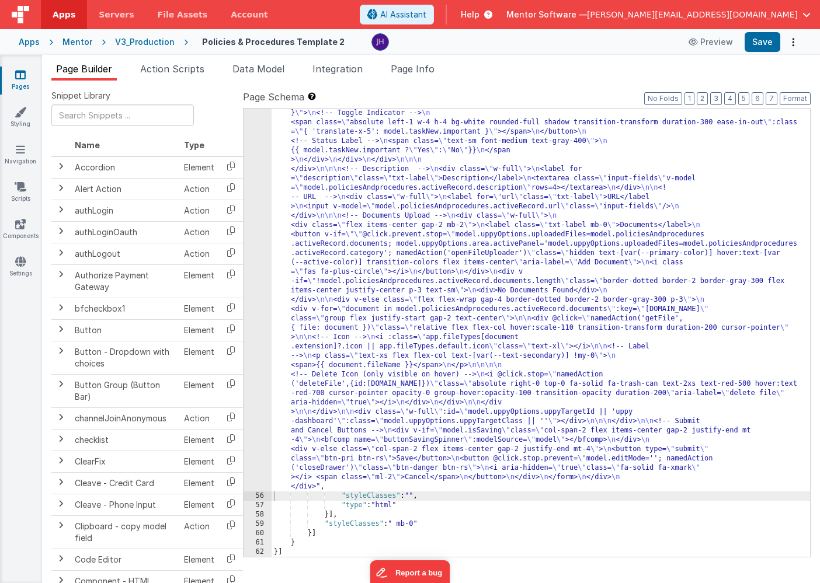
scroll to position [2439, 0]
click at [769, 46] on button "Save" at bounding box center [763, 42] width 36 height 20
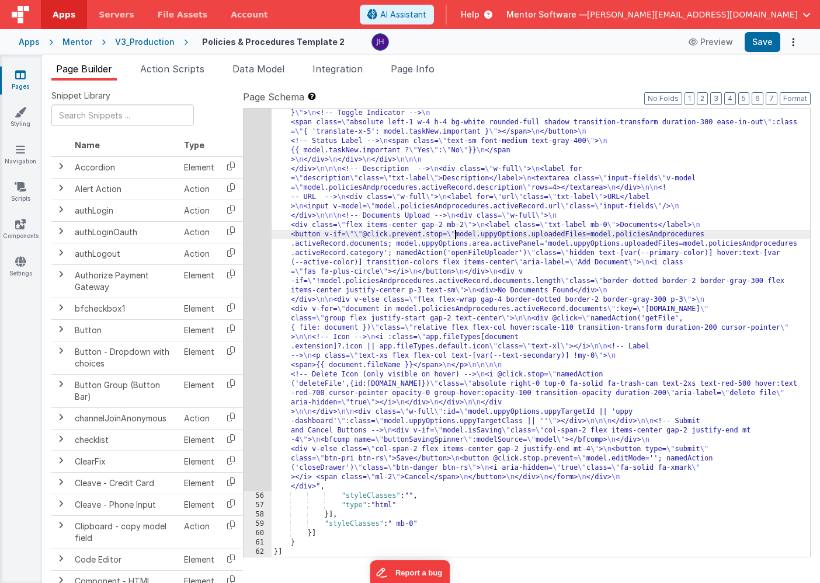
click at [453, 236] on div ""html" : "<div id= \" info-drawer \" class= \" fixed top-0 right-0 z-40 h-scree…" at bounding box center [541, 141] width 538 height 1616
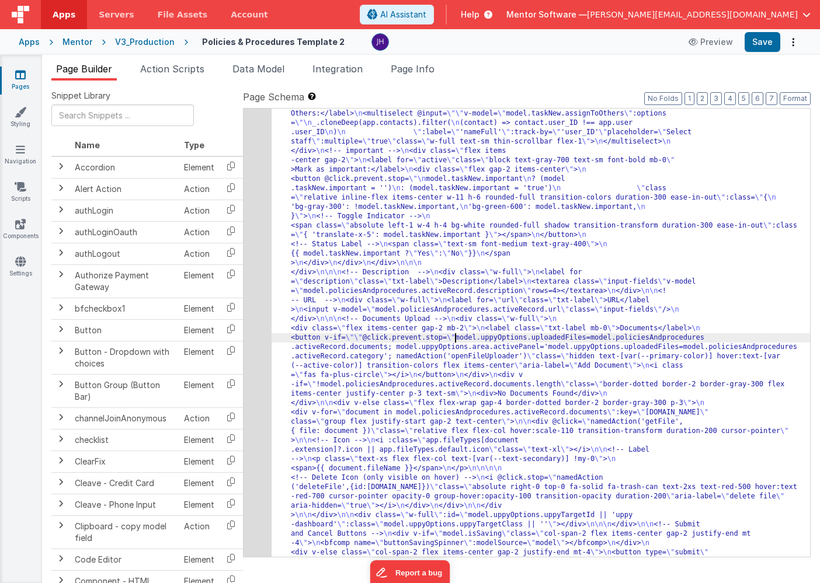
click at [251, 196] on div "55" at bounding box center [258, 15] width 28 height 1159
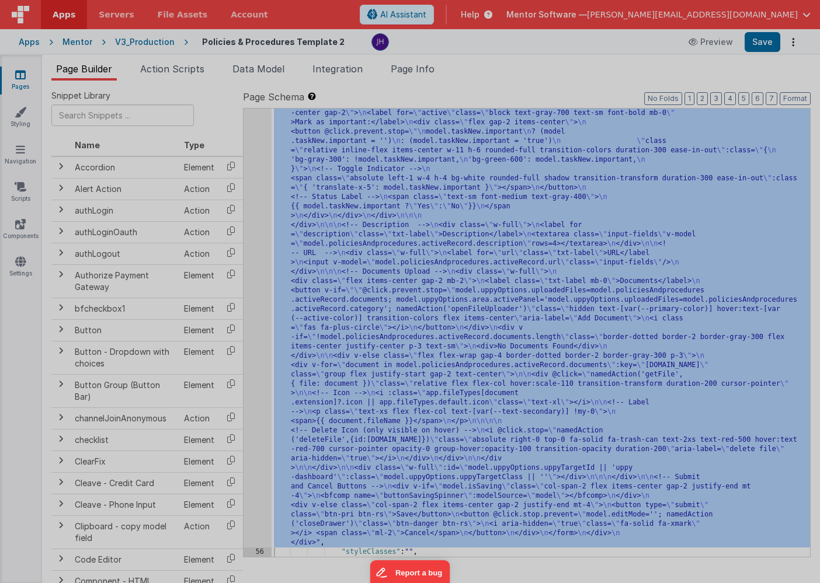
scroll to position [2383, 0]
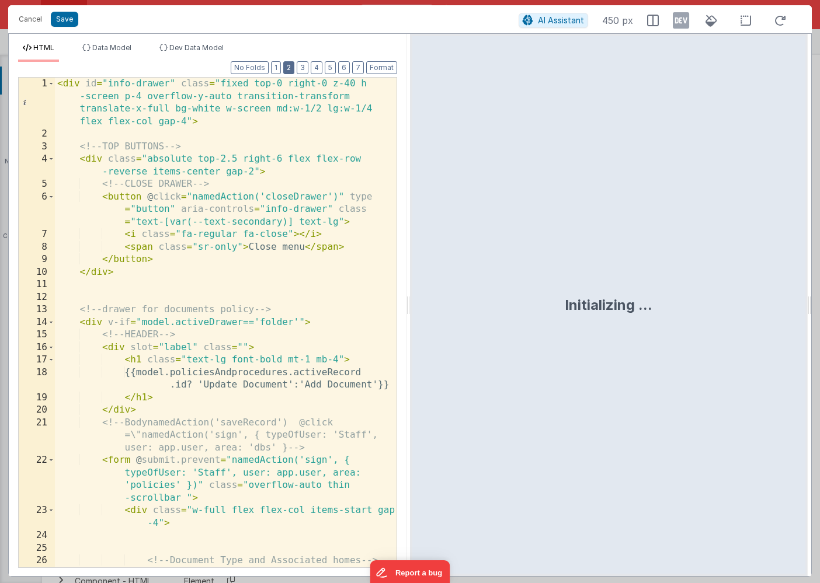
click at [293, 71] on button "2" at bounding box center [288, 67] width 11 height 13
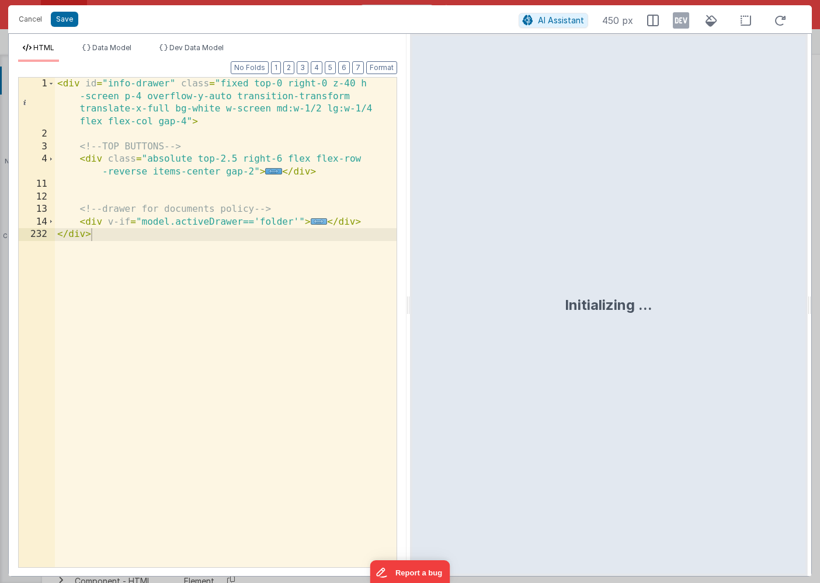
click at [318, 221] on span "..." at bounding box center [319, 221] width 17 height 6
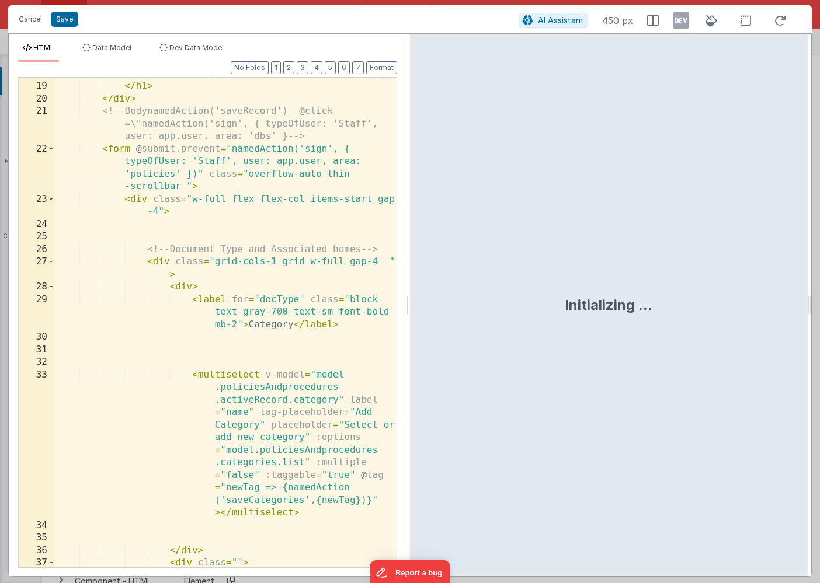
scroll to position [211, 0]
click at [229, 309] on div "{{model.policiesAndprocedures.activeRecord .id? 'Update Document':'Add Document…" at bounding box center [226, 331] width 342 height 553
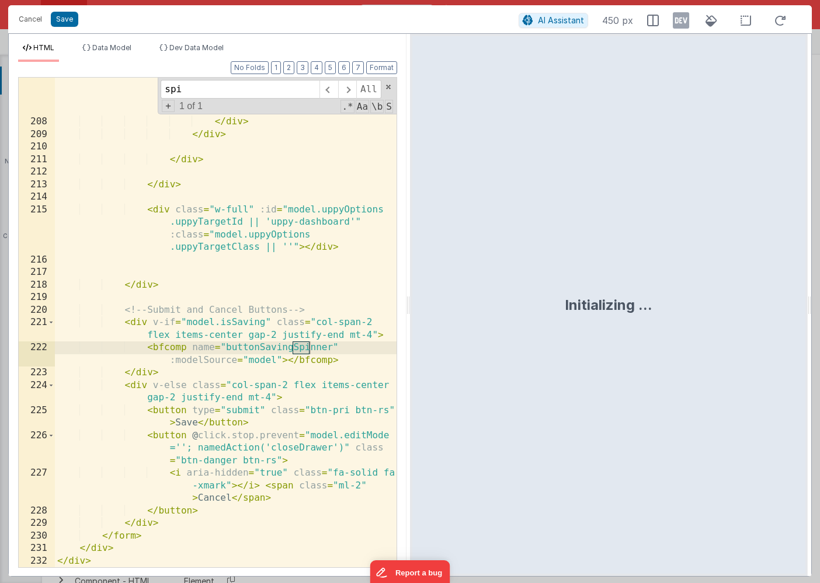
scroll to position [5273, 0]
type input "spinner"
click at [202, 353] on div "< i @ click.stop = "namedAction ('deleteFile',{id:document.id} )" class = "abso…" at bounding box center [226, 298] width 342 height 641
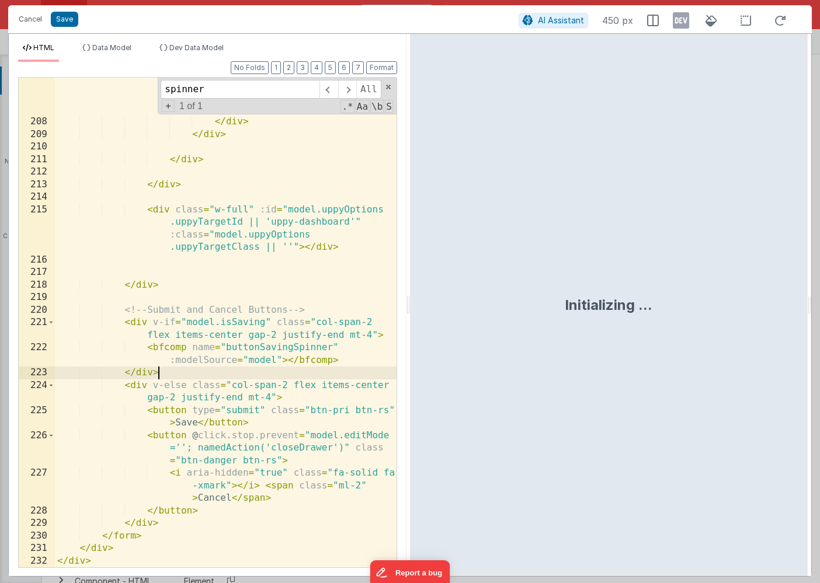
click at [162, 373] on div "< i @ click.stop = "namedAction ('deleteFile',{id:document.id} )" class = "abso…" at bounding box center [226, 298] width 342 height 641
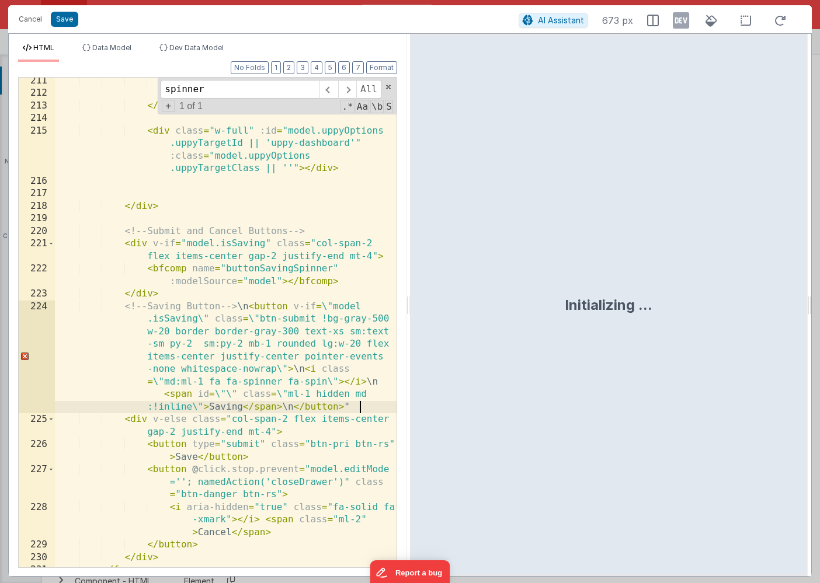
scroll to position [5381, 0]
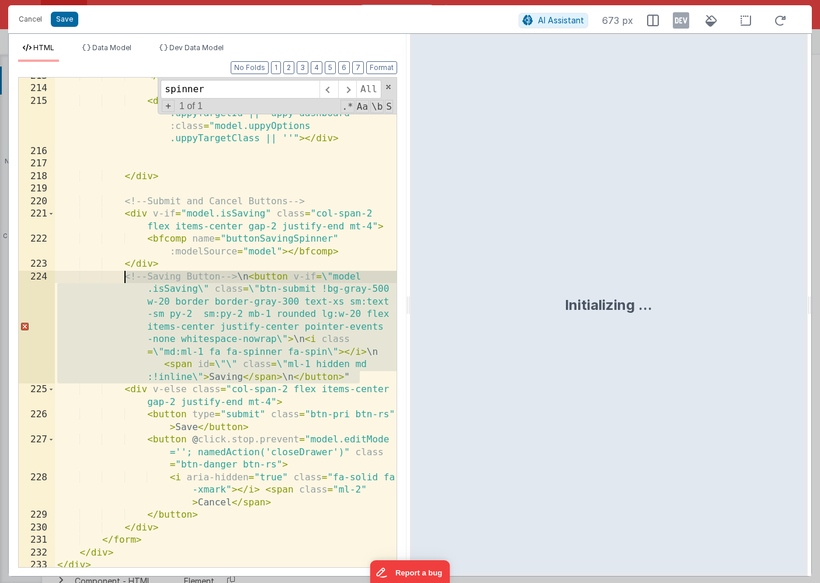
drag, startPoint x: 366, startPoint y: 379, endPoint x: 125, endPoint y: 281, distance: 259.8
click at [125, 281] on div "</ div > < div class = "w-full" :id = "model.uppyOptions .uppyTargetId || 'uppy…" at bounding box center [226, 327] width 342 height 515
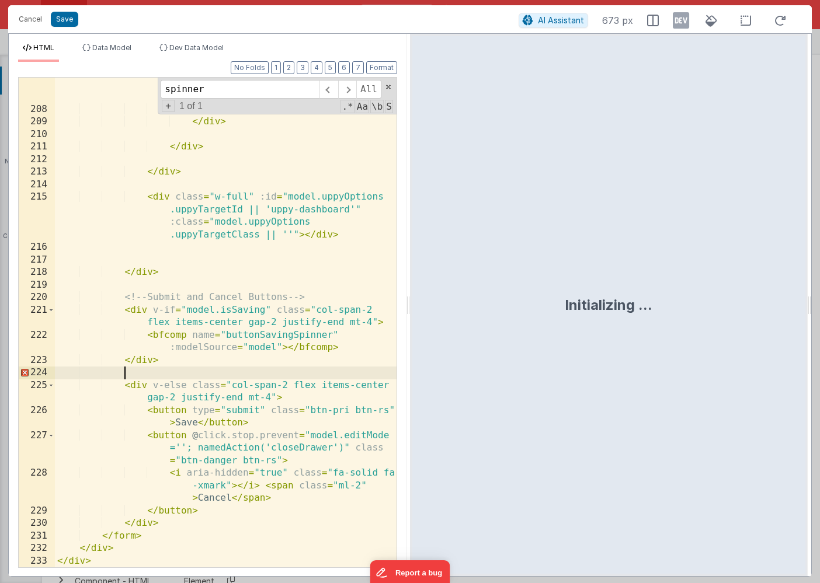
scroll to position [5286, 0]
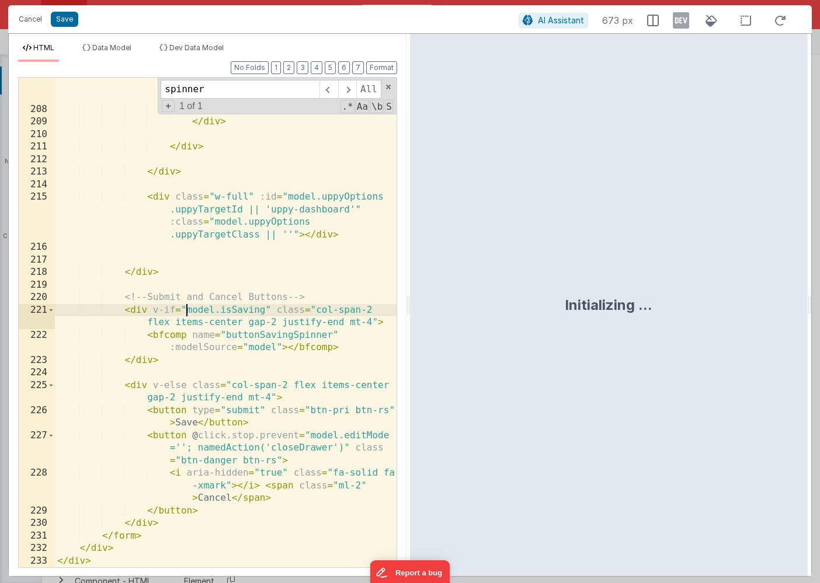
click at [185, 312] on div "< i @ click.stop = "namedAction ('deleteFile',{id:document.id} )" class = "abso…" at bounding box center [226, 285] width 342 height 641
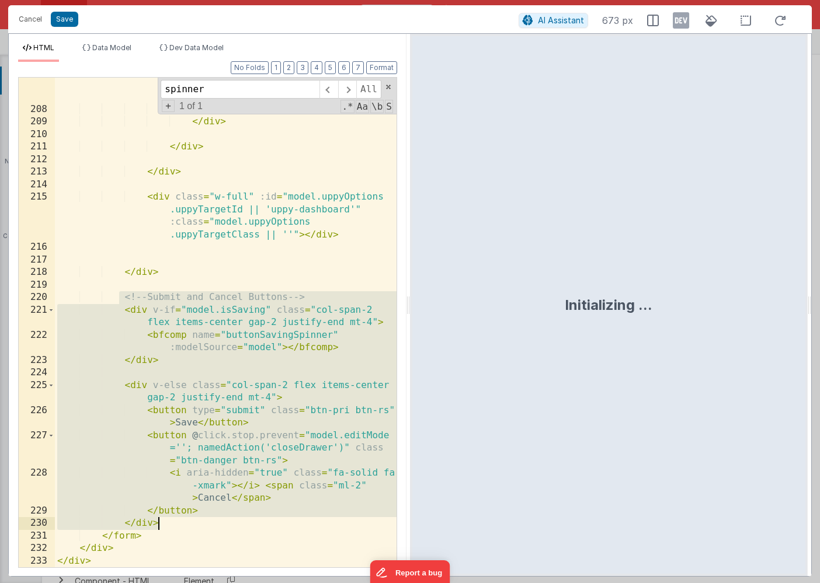
drag, startPoint x: 120, startPoint y: 298, endPoint x: 186, endPoint y: 527, distance: 238.1
click at [186, 527] on div "< i @ click.stop = "namedAction ('deleteFile',{id:document.id} )" class = "abso…" at bounding box center [226, 285] width 342 height 641
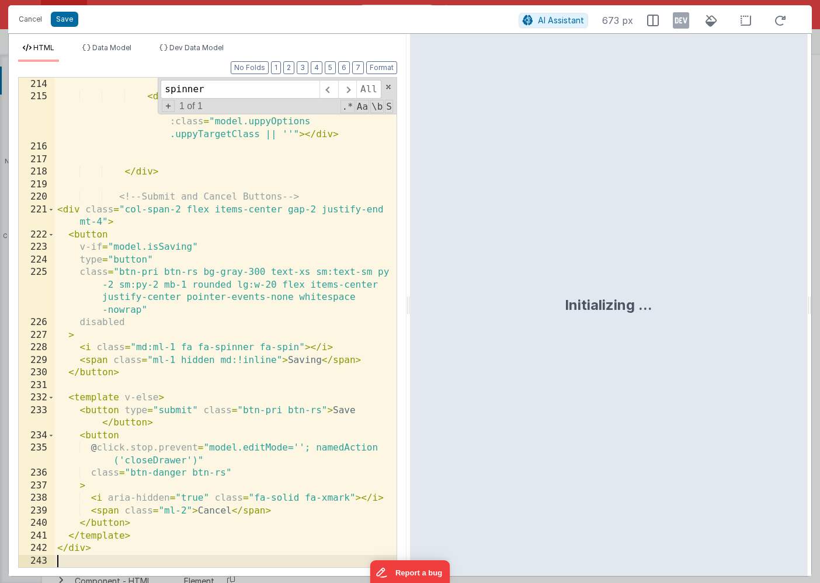
scroll to position [5386, 0]
click at [62, 19] on button "Save" at bounding box center [64, 19] width 27 height 15
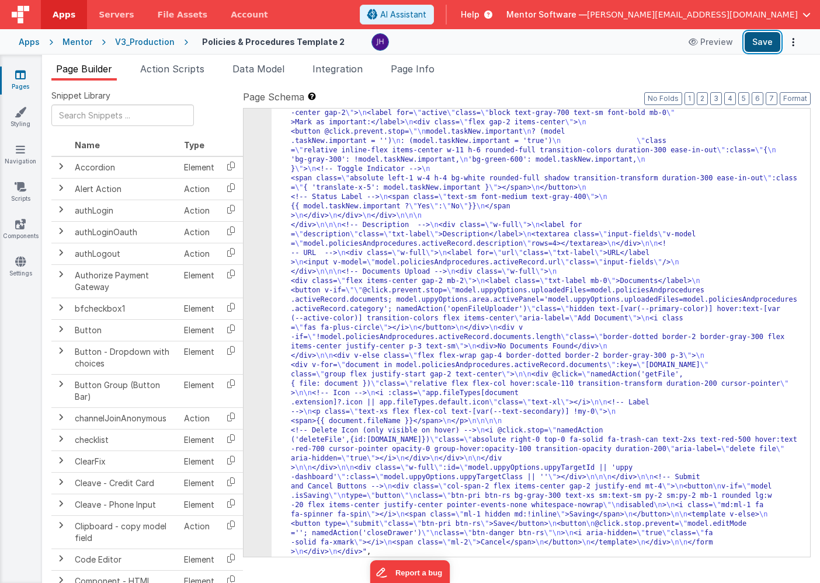
click at [753, 38] on button "Save" at bounding box center [763, 42] width 36 height 20
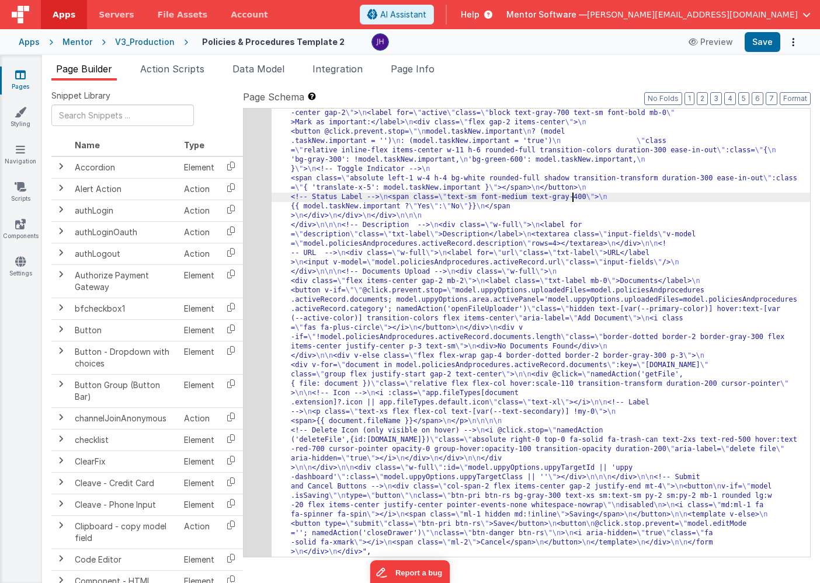
click at [573, 194] on div ""html" : "<div id= \" info-drawer \" class= \" fixed top-0 right-0 z-40 h-scree…" at bounding box center [541, 202] width 538 height 1626
click at [756, 99] on button "6" at bounding box center [758, 98] width 12 height 13
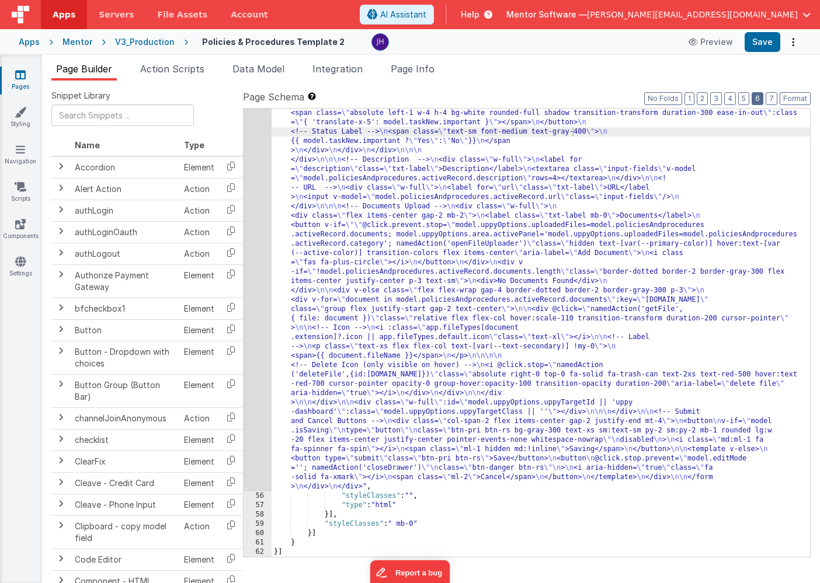
scroll to position [2448, 0]
click at [384, 208] on div ""html" : "<div id= \" info-drawer \" class= \" fixed top-0 right-0 z-40 h-scree…" at bounding box center [541, 137] width 538 height 1626
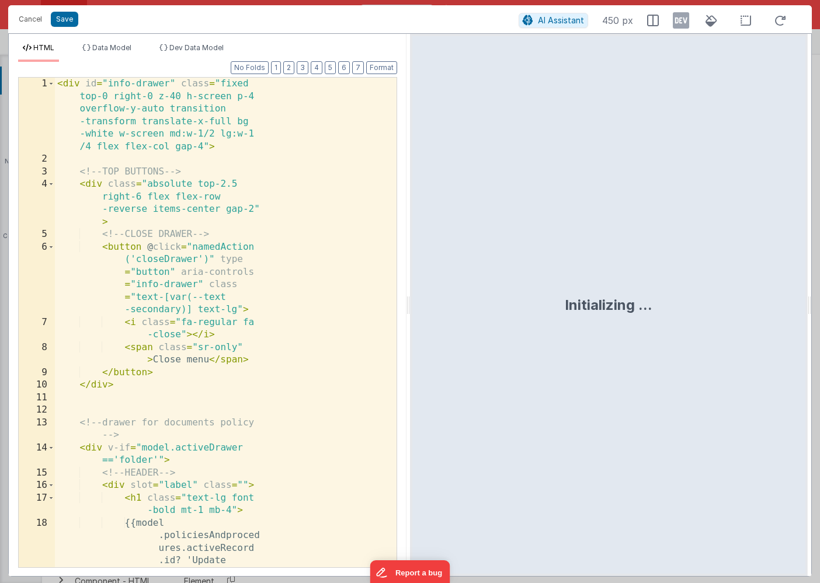
click at [341, 281] on div "< div id = "info-drawer" class = "fixed top-0 right-0 z-40 h-screen p-4 overflo…" at bounding box center [226, 398] width 342 height 641
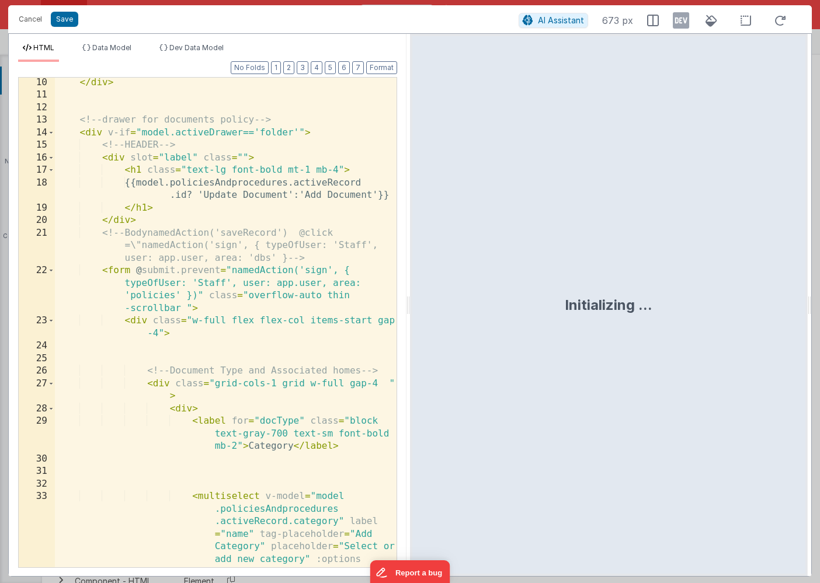
scroll to position [0, 0]
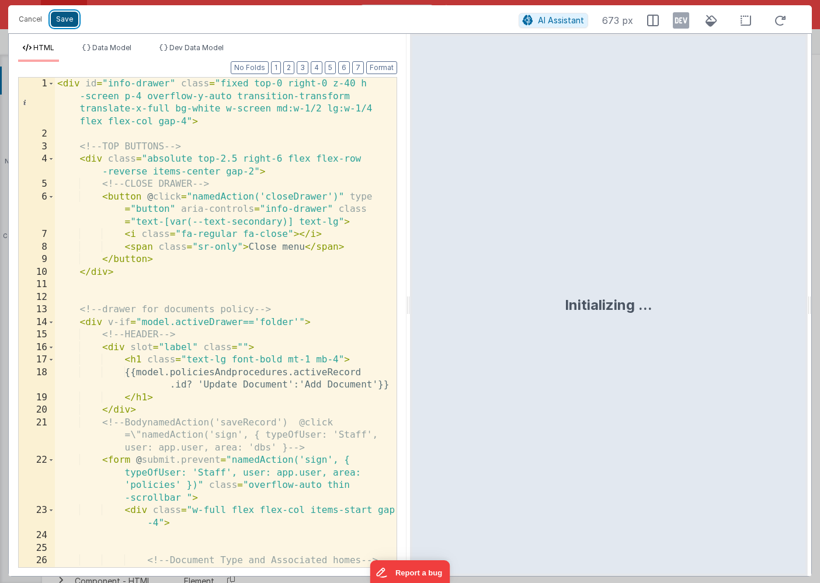
click at [66, 22] on button "Save" at bounding box center [64, 19] width 27 height 15
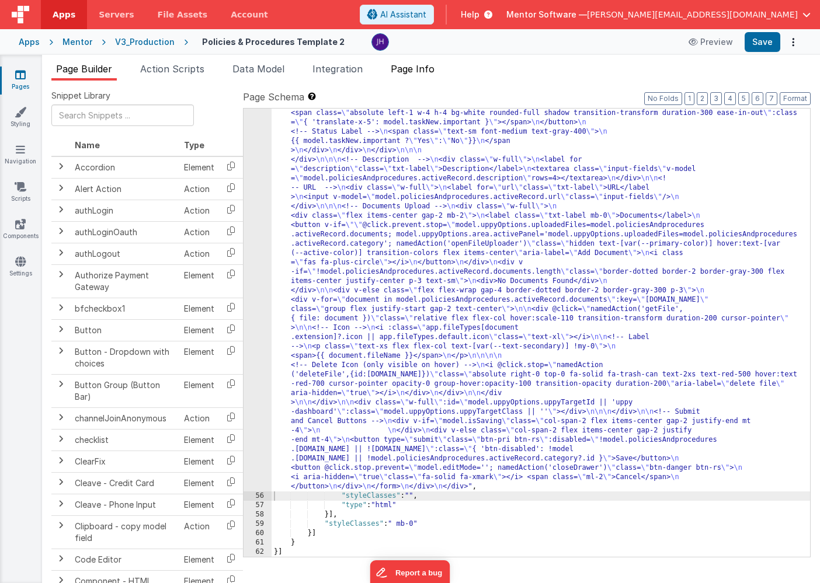
click at [421, 70] on span "Page Info" at bounding box center [413, 69] width 44 height 12
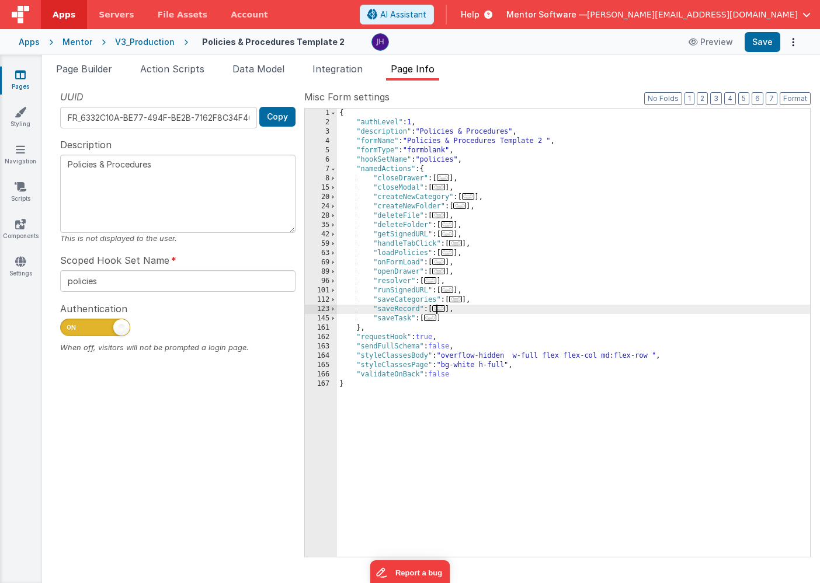
click at [444, 308] on span "..." at bounding box center [438, 308] width 13 height 6
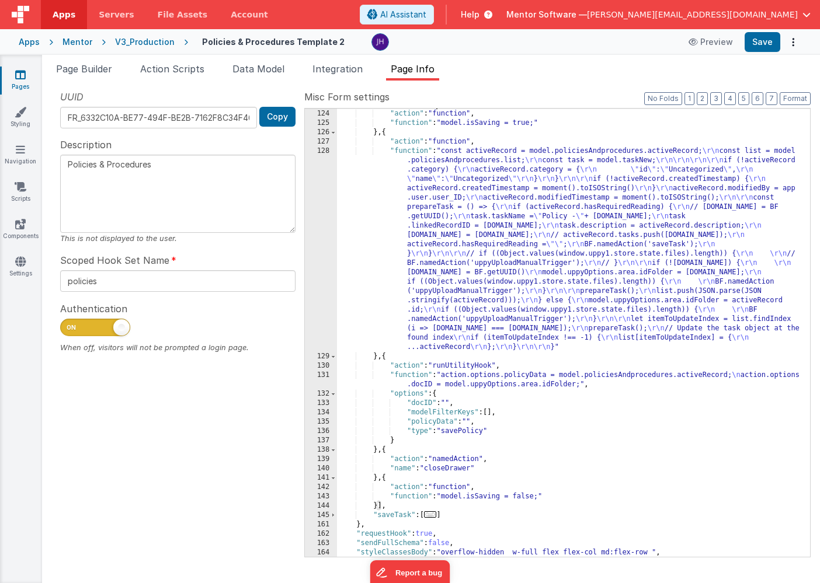
scroll to position [214, 0]
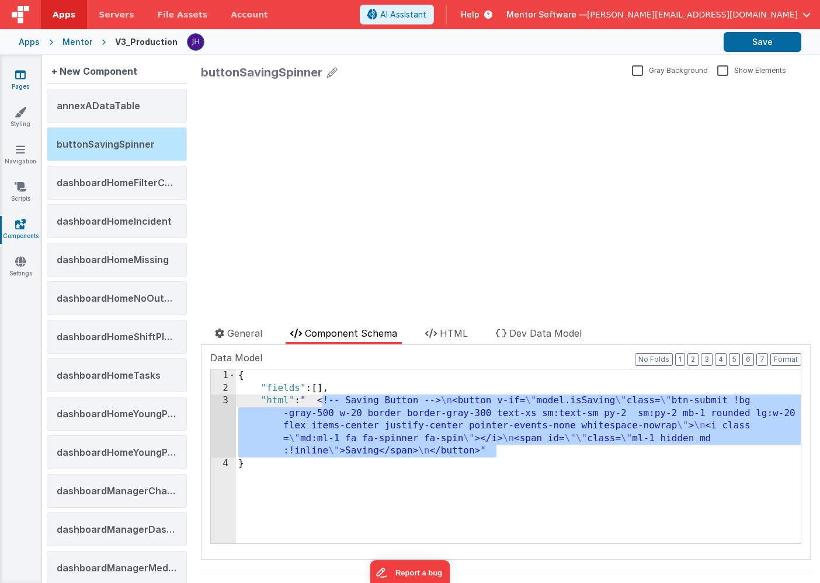
click at [25, 72] on icon at bounding box center [20, 75] width 11 height 12
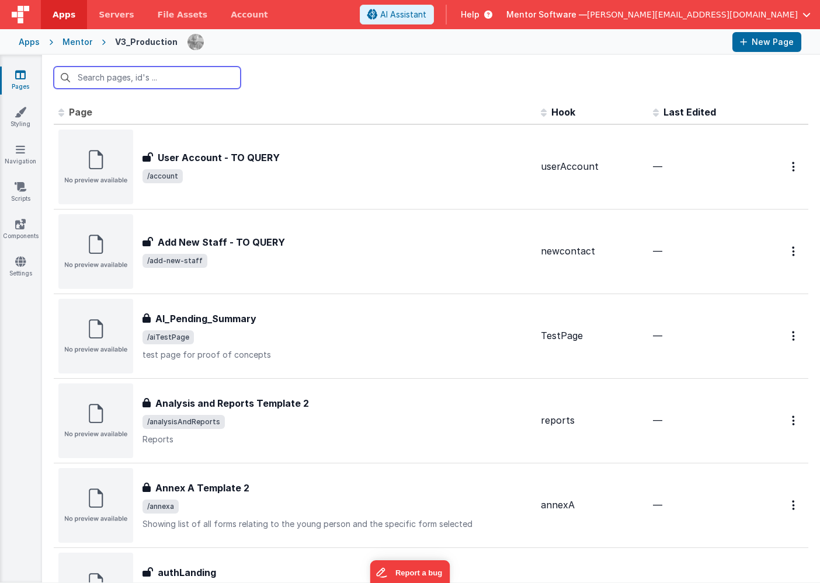
click at [125, 74] on input "text" at bounding box center [147, 78] width 187 height 22
click at [75, 41] on div "Mentor" at bounding box center [77, 42] width 30 height 12
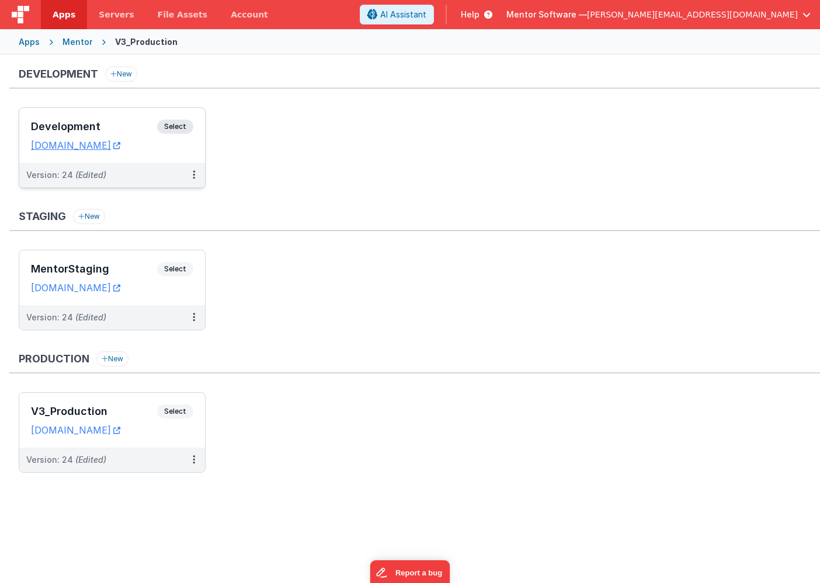
click at [121, 135] on div "Development Select" at bounding box center [112, 130] width 162 height 20
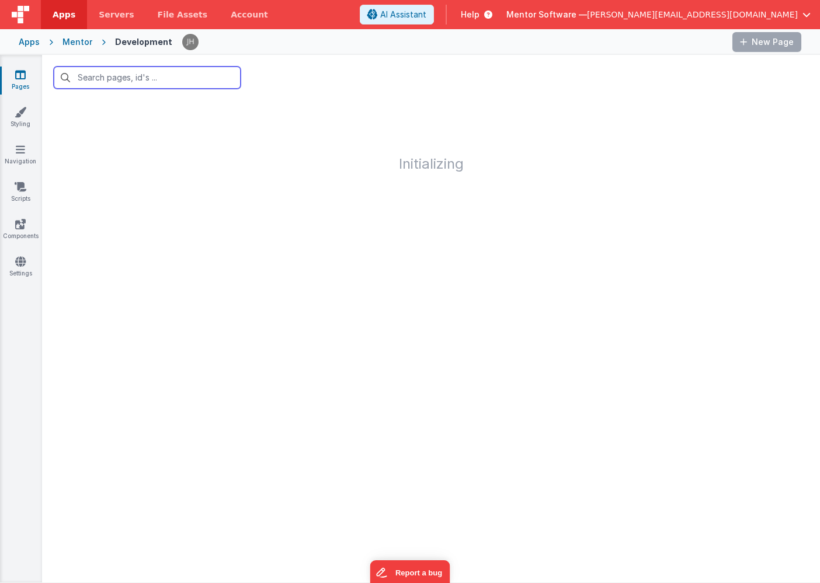
click at [116, 82] on input "text" at bounding box center [147, 78] width 187 height 22
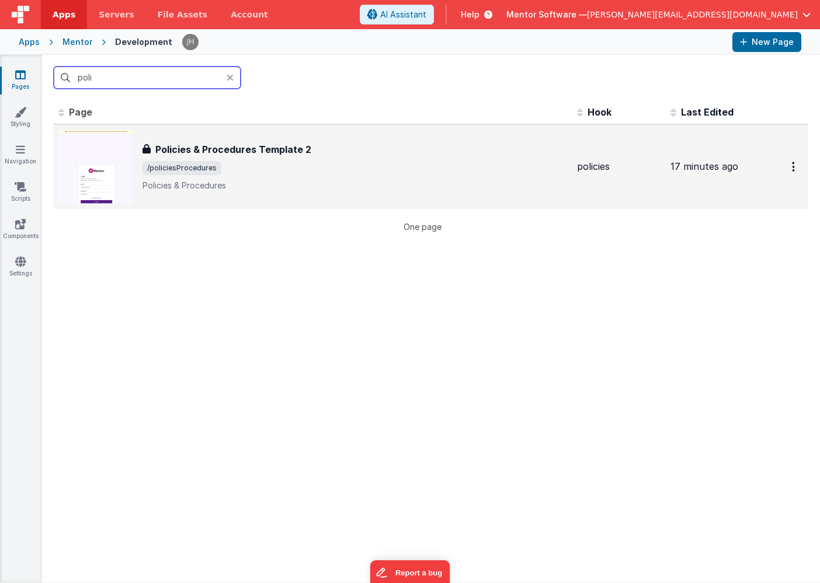
type input "poli"
click at [200, 140] on div "Policies & Procedures Template 2 Policies & Procedures Template 2 /policiesProc…" at bounding box center [312, 167] width 509 height 75
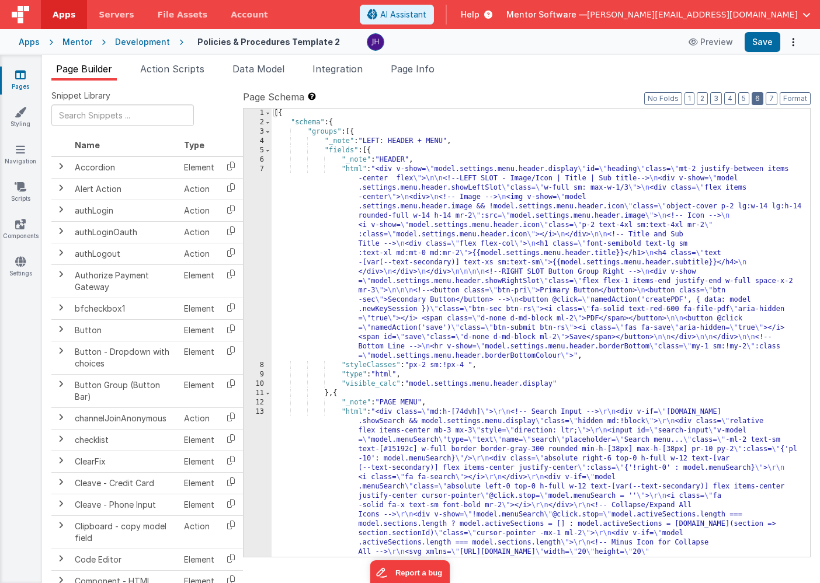
click at [759, 102] on button "6" at bounding box center [758, 98] width 12 height 13
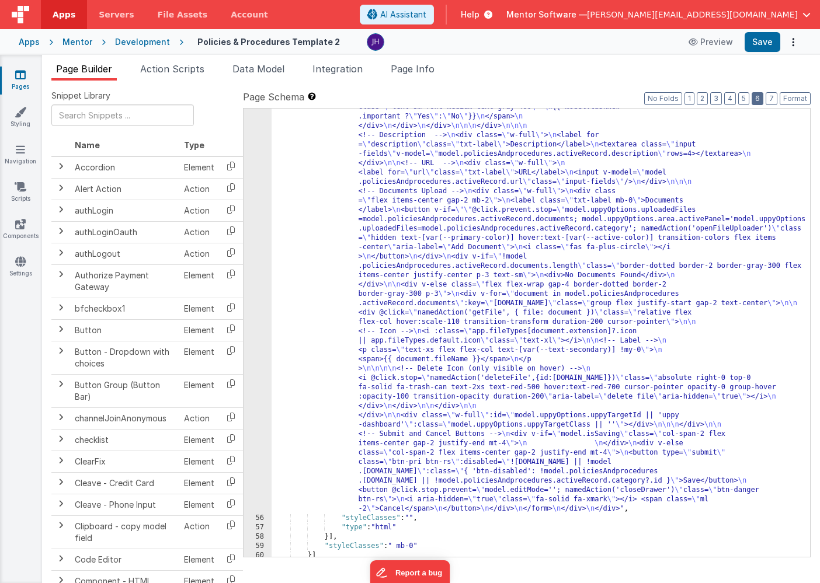
scroll to position [2626, 0]
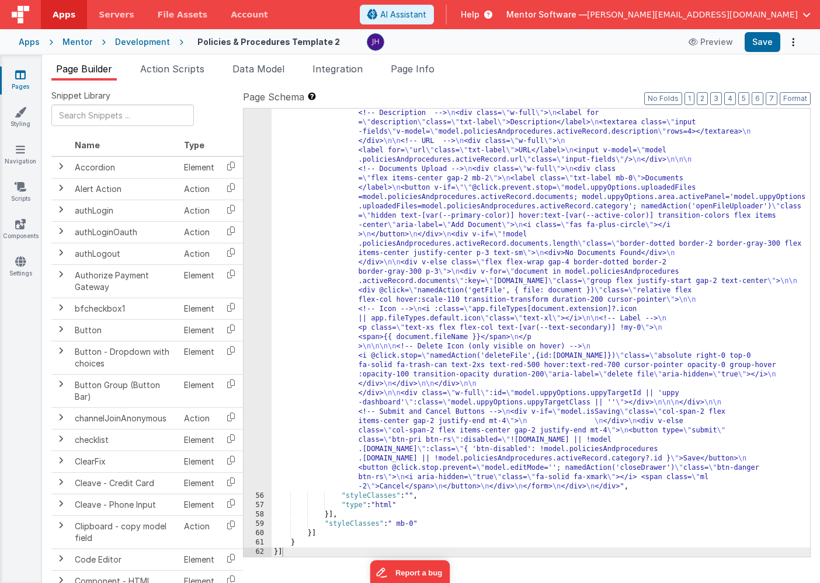
click at [493, 245] on div ""html" : "<div id= \" info-drawer \" class= \" fixed top-0 right-0 z-40 h-scree…" at bounding box center [541, 47] width 538 height 1803
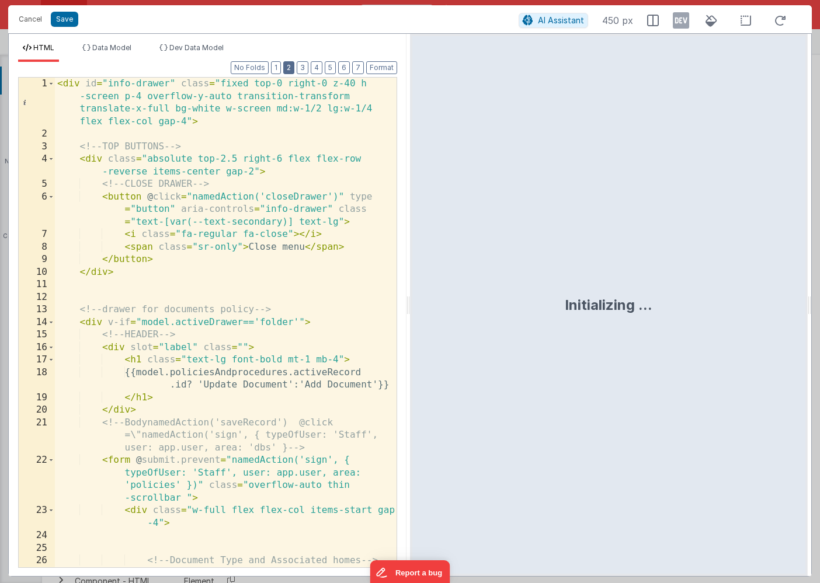
click at [291, 67] on button "2" at bounding box center [288, 67] width 11 height 13
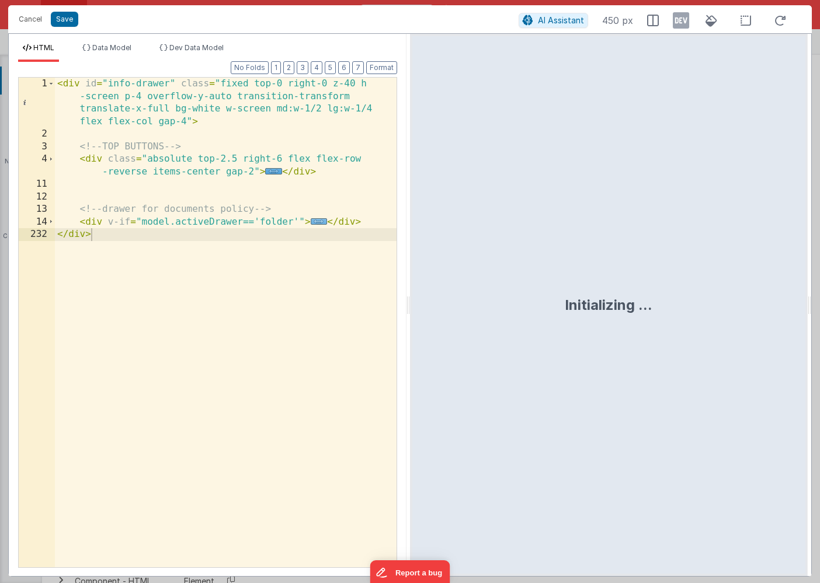
click at [317, 221] on span "..." at bounding box center [319, 221] width 17 height 6
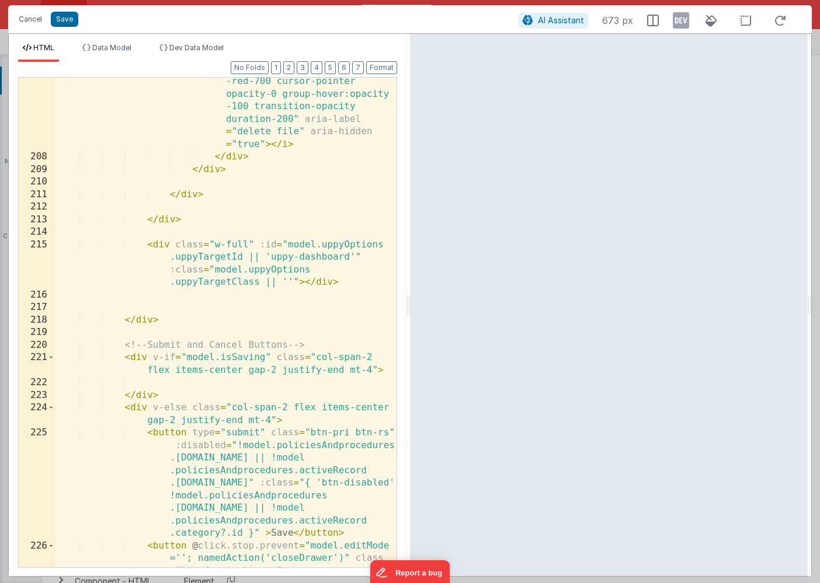
scroll to position [5217, 0]
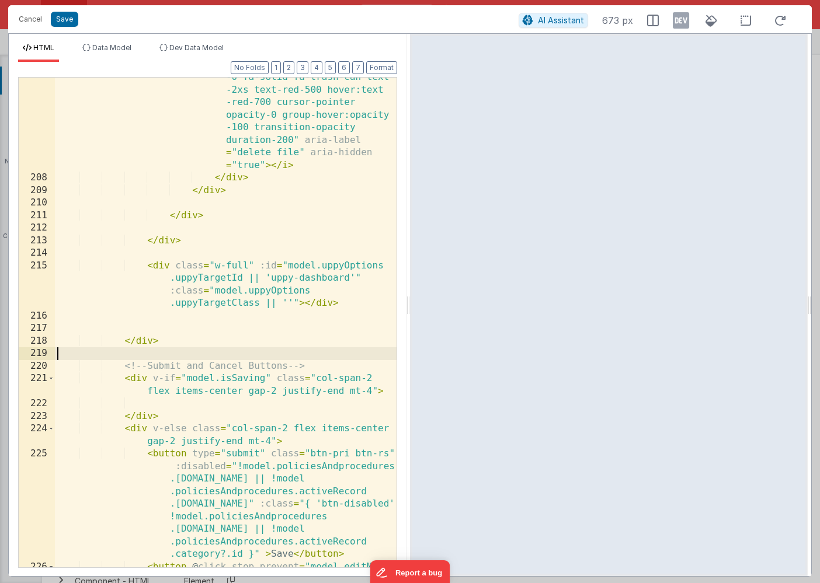
click at [294, 350] on div "< i @ click.stop = "namedAction ('deleteFile',{id:[DOMAIN_NAME]} )" class = "ab…" at bounding box center [226, 367] width 342 height 666
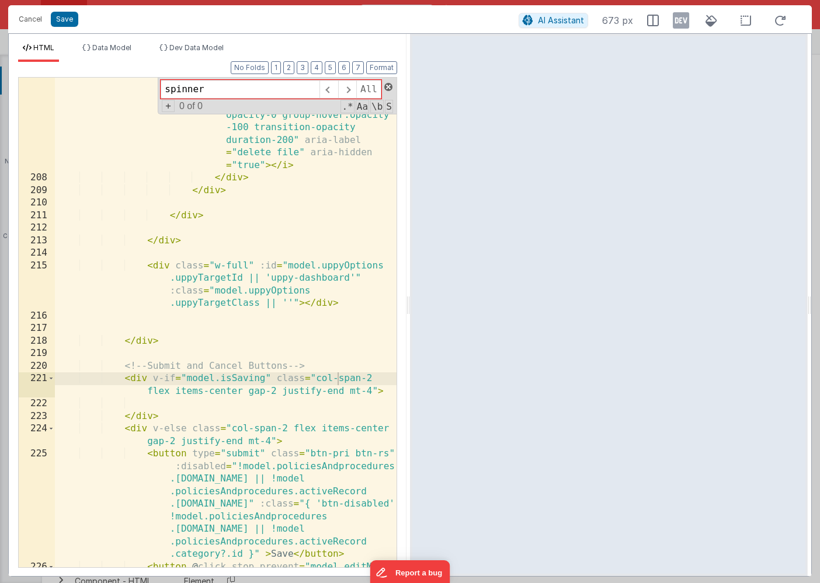
type input "spinner"
click at [387, 87] on span at bounding box center [388, 87] width 8 height 8
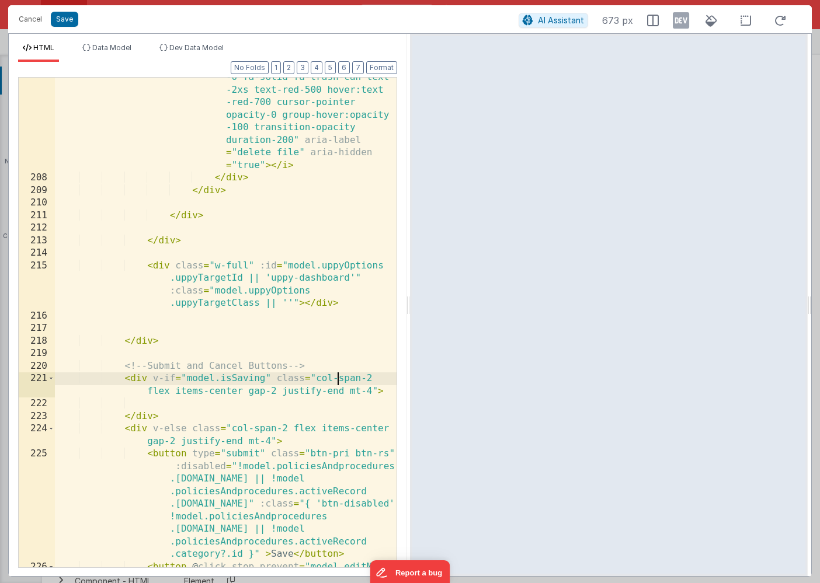
click at [140, 135] on div "< i @ click.stop = "namedAction ('deleteFile',{id:[DOMAIN_NAME]} )" class = "ab…" at bounding box center [226, 367] width 342 height 666
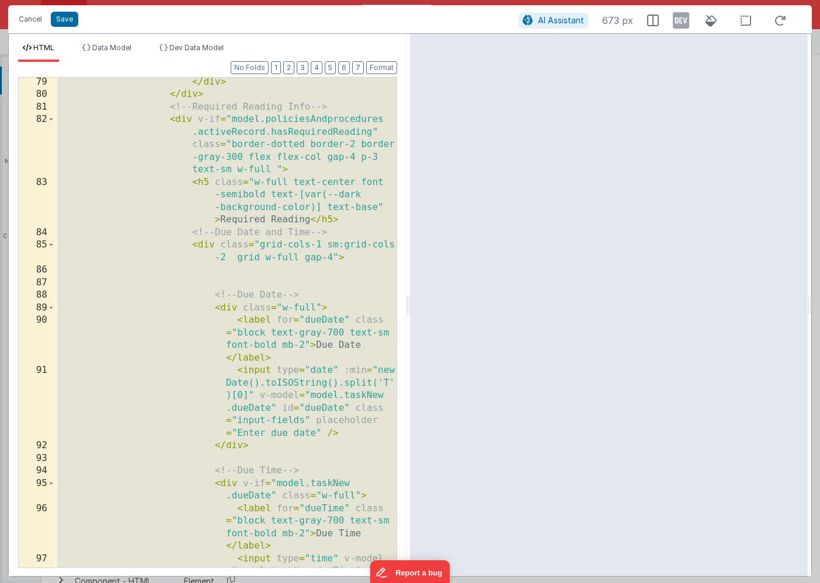
scroll to position [0, 0]
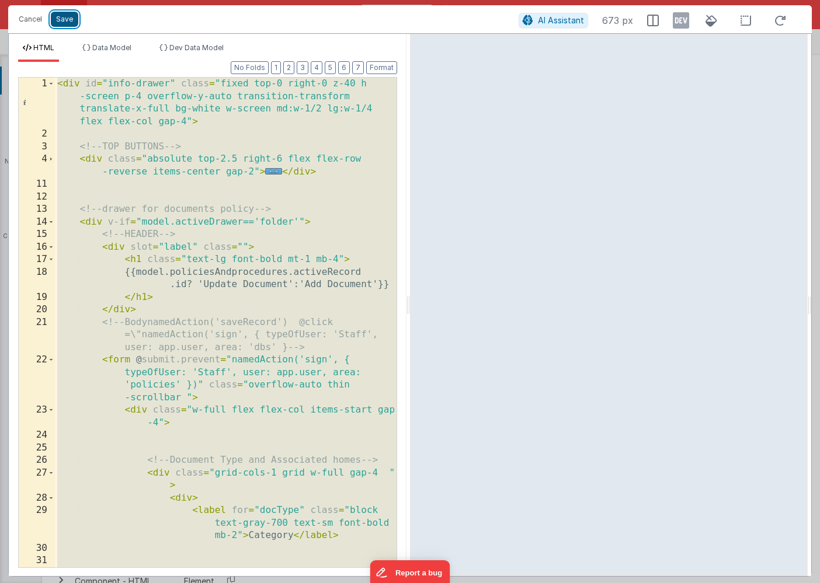
click at [67, 19] on button "Save" at bounding box center [64, 19] width 27 height 15
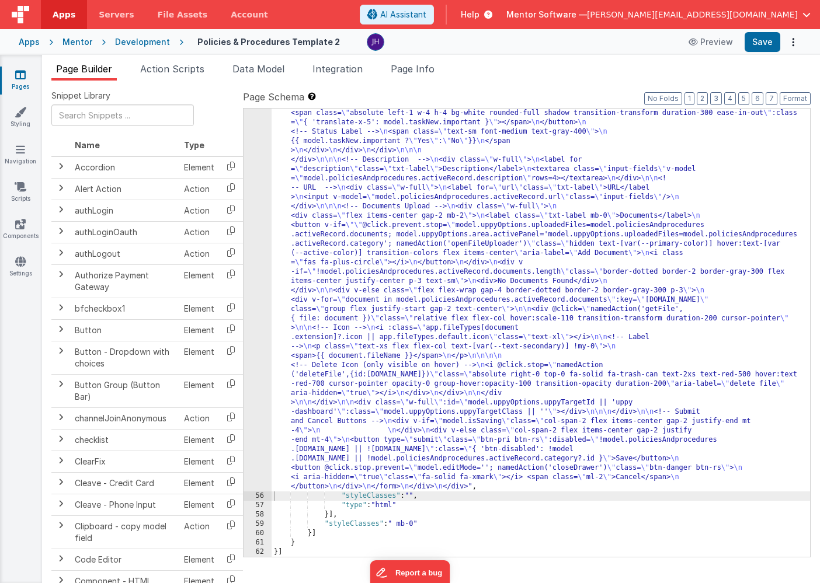
scroll to position [2448, 0]
click at [415, 64] on span "Page Info" at bounding box center [413, 69] width 44 height 12
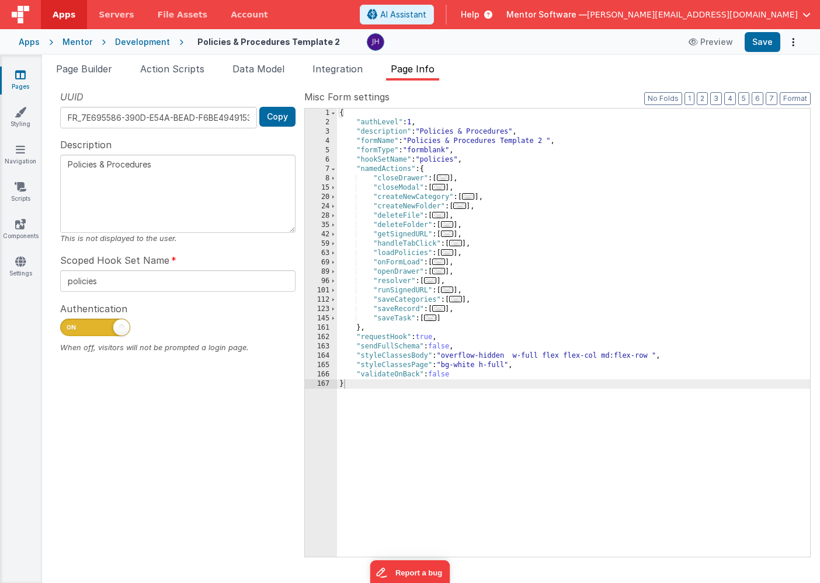
click at [443, 308] on span "..." at bounding box center [438, 308] width 13 height 6
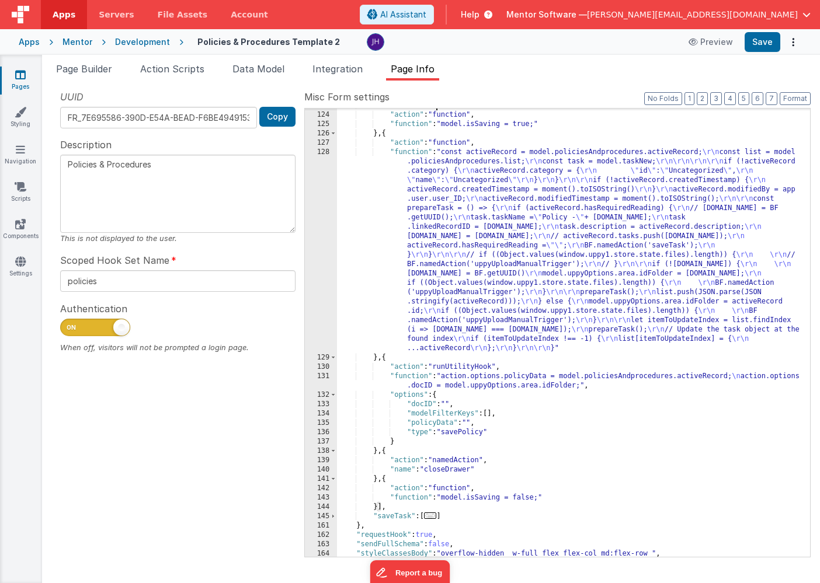
scroll to position [204, 0]
click at [467, 379] on div ""saveRecord" : [{ "action" : "function" , "function" : "model.isSaving = true;"…" at bounding box center [573, 334] width 473 height 467
click at [323, 380] on div "131" at bounding box center [321, 381] width 32 height 19
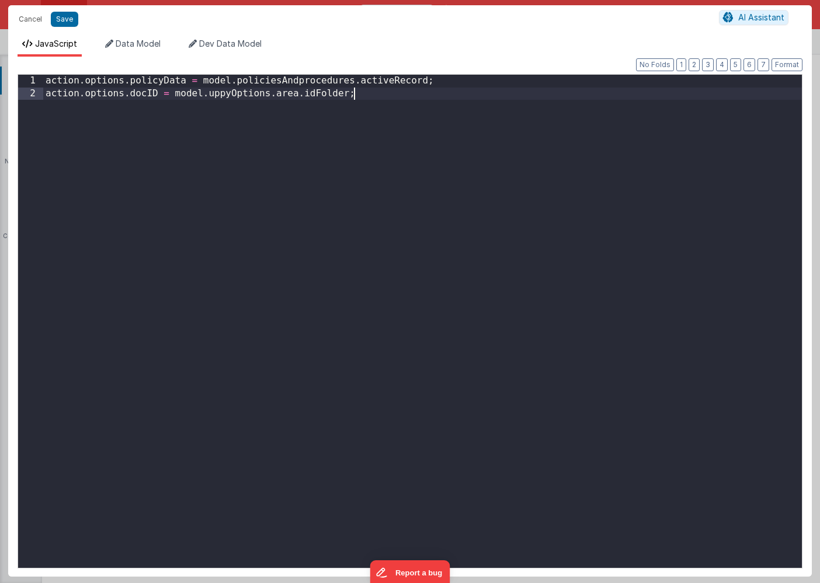
click at [383, 95] on div "action . options . policyData = model . policiesAndprocedures . activeRecord ; …" at bounding box center [422, 334] width 759 height 519
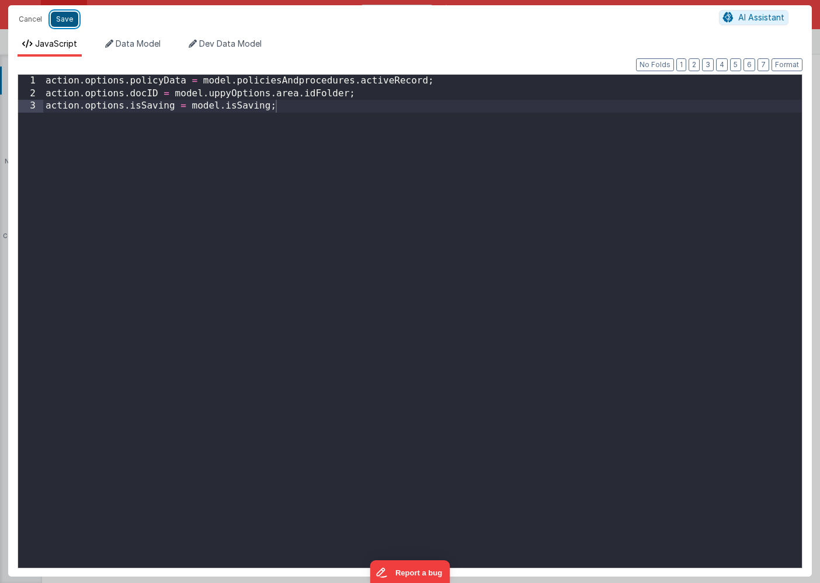
click at [65, 21] on button "Save" at bounding box center [64, 19] width 27 height 15
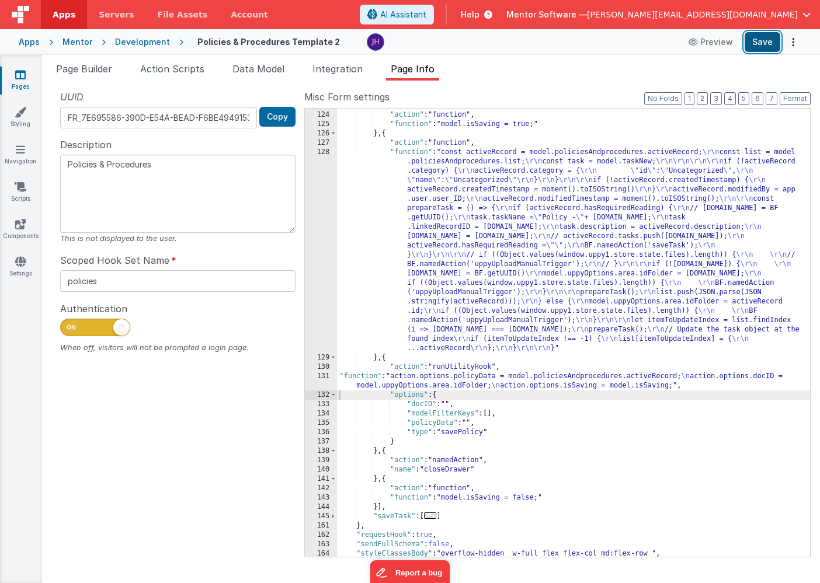
click at [760, 45] on button "Save" at bounding box center [763, 42] width 36 height 20
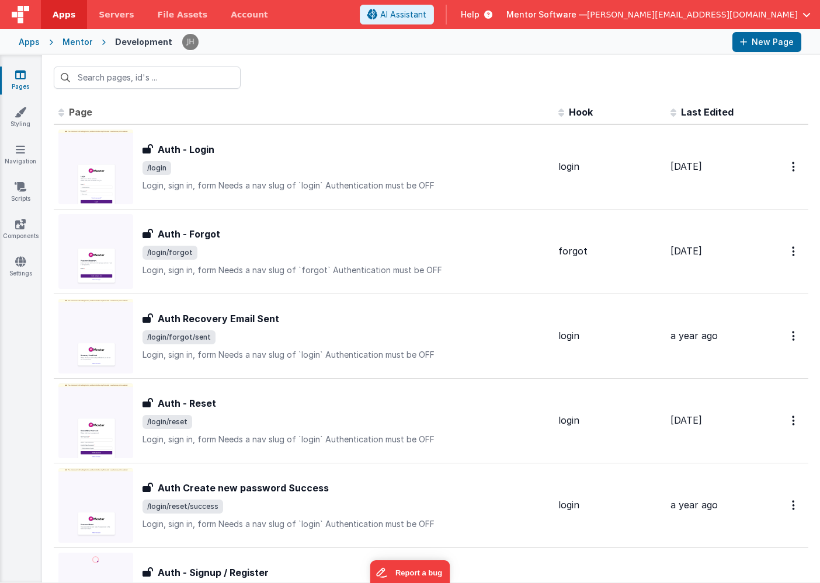
click at [288, 96] on div at bounding box center [431, 78] width 778 height 46
click at [99, 75] on input "text" at bounding box center [147, 78] width 187 height 22
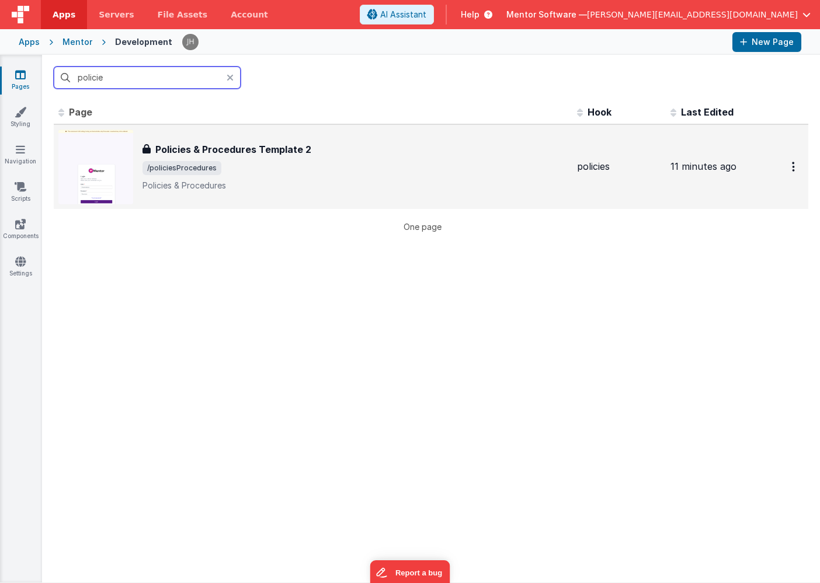
type input "policie"
click at [206, 167] on span "/policiesProcedures" at bounding box center [181, 168] width 79 height 14
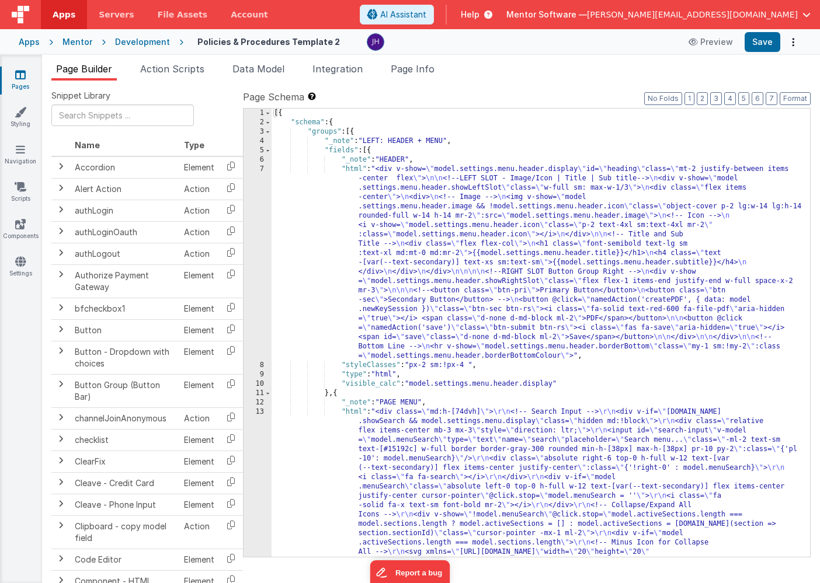
drag, startPoint x: 95, startPoint y: 70, endPoint x: 248, endPoint y: 114, distance: 159.3
click at [94, 70] on span "Page Builder" at bounding box center [84, 69] width 56 height 12
click at [762, 96] on button "6" at bounding box center [758, 98] width 12 height 13
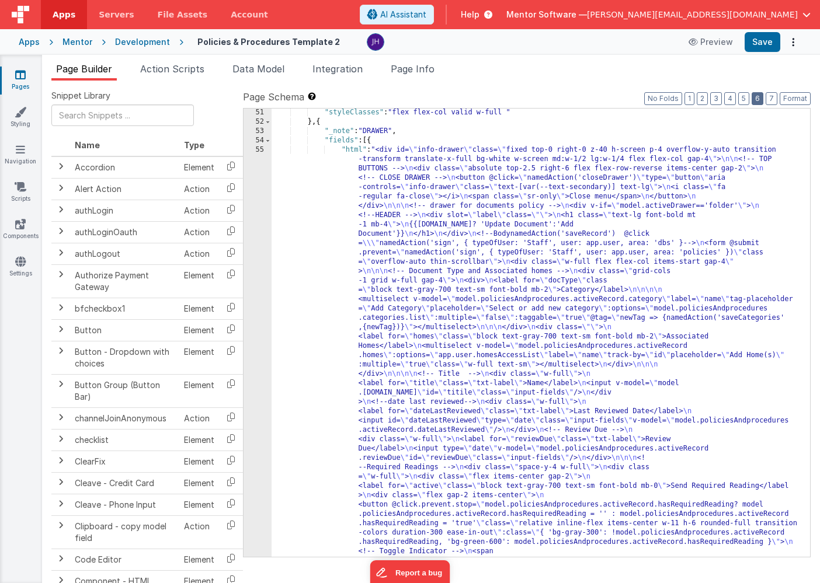
scroll to position [1626, 0]
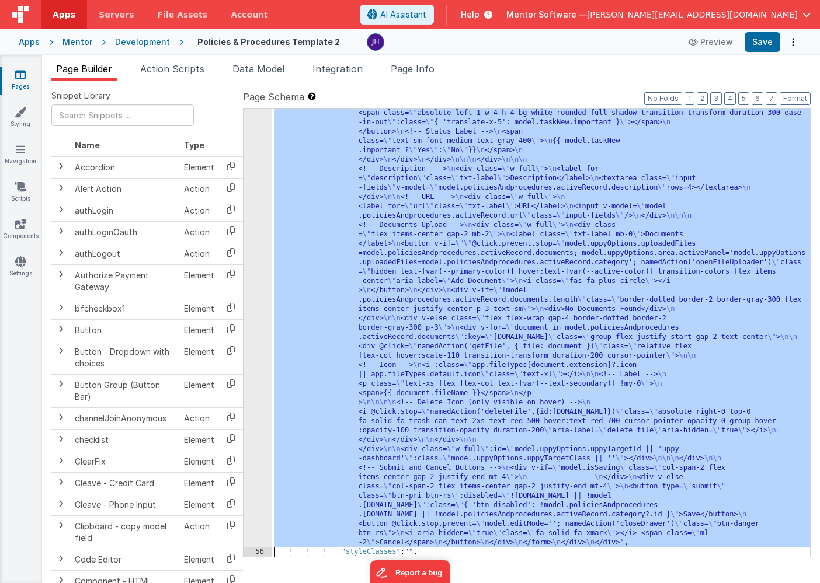
click at [244, 235] on div "55 56 57 58 59 60 61 62" at bounding box center [258, 103] width 28 height 1803
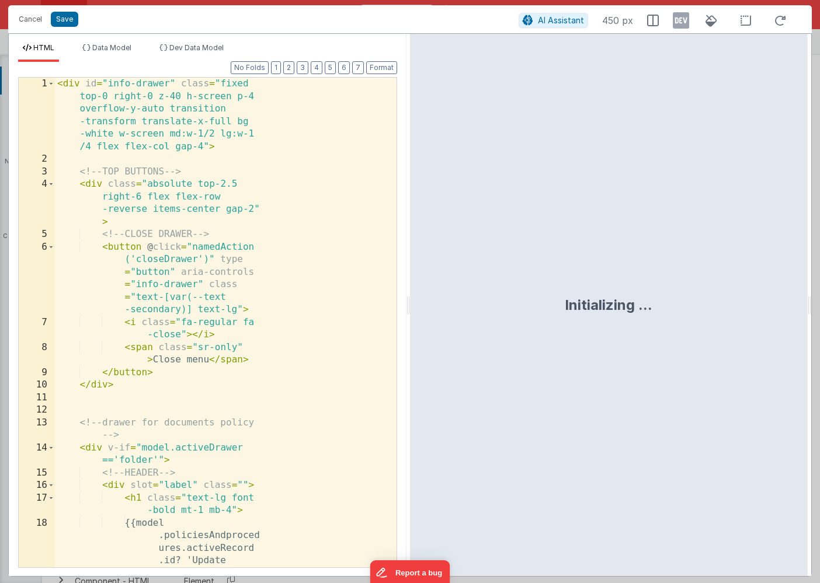
scroll to position [2570, 0]
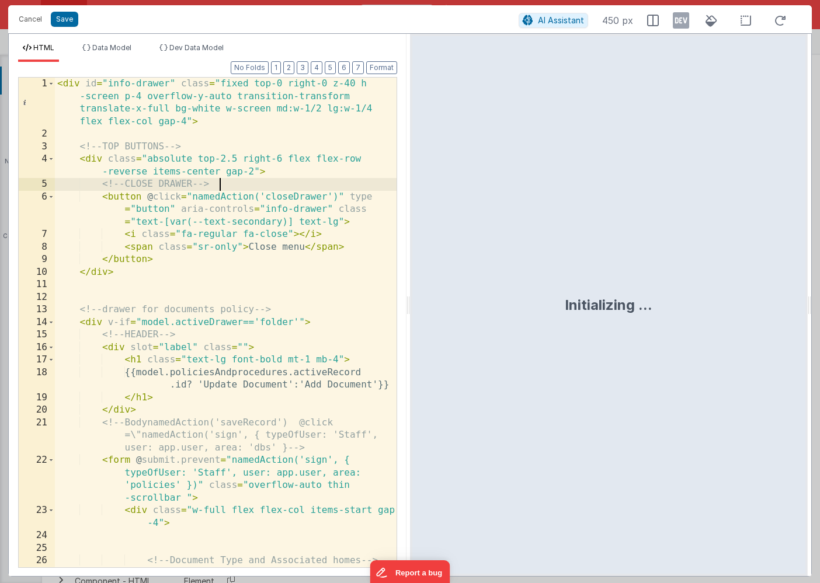
click at [294, 185] on div "< div id = "info-drawer" class = "fixed top-0 right-0 z-40 h -screen p-4 overfl…" at bounding box center [226, 360] width 342 height 565
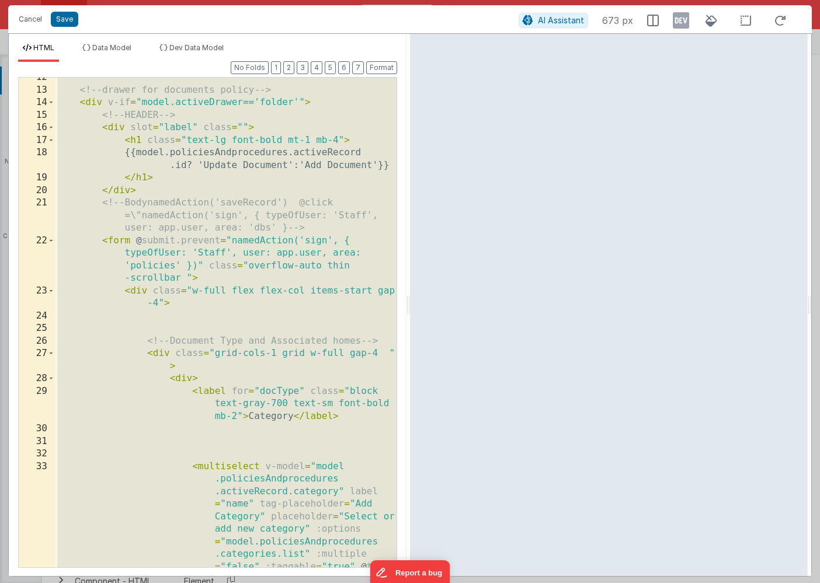
scroll to position [220, 0]
click at [119, 20] on div "Cancel Save" at bounding box center [266, 19] width 506 height 16
click at [25, 19] on button "Cancel" at bounding box center [30, 19] width 35 height 16
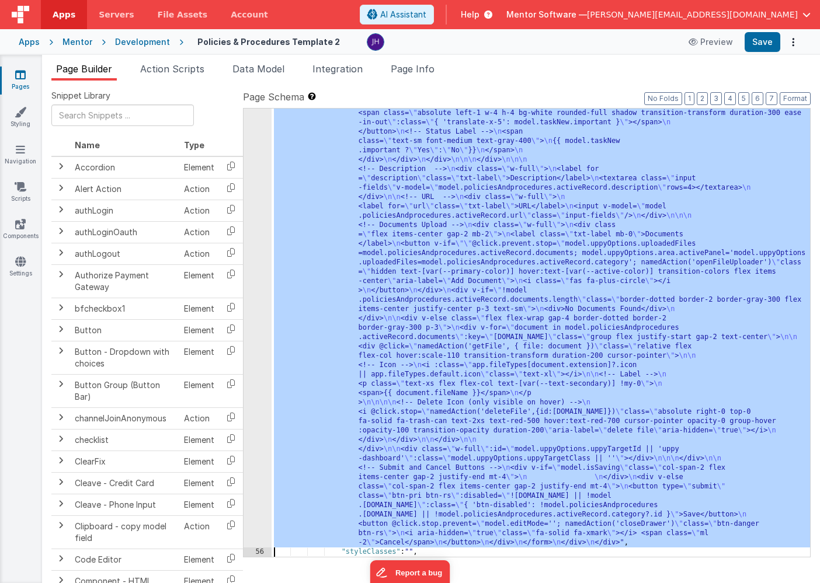
click at [378, 247] on div ""html" : "<div id= \" info-drawer \" class= \" fixed top-0 right-0 z-40 h-scree…" at bounding box center [541, 103] width 538 height 1803
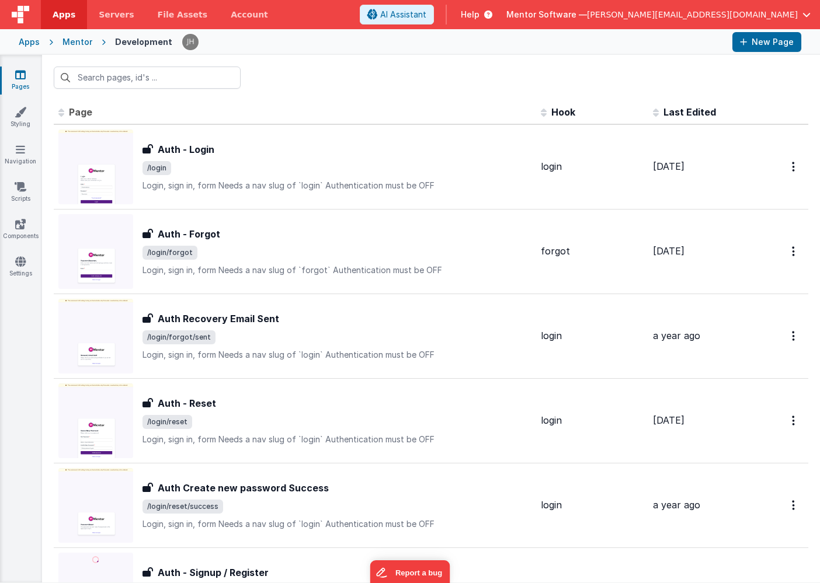
click at [85, 40] on div "Mentor" at bounding box center [77, 42] width 30 height 12
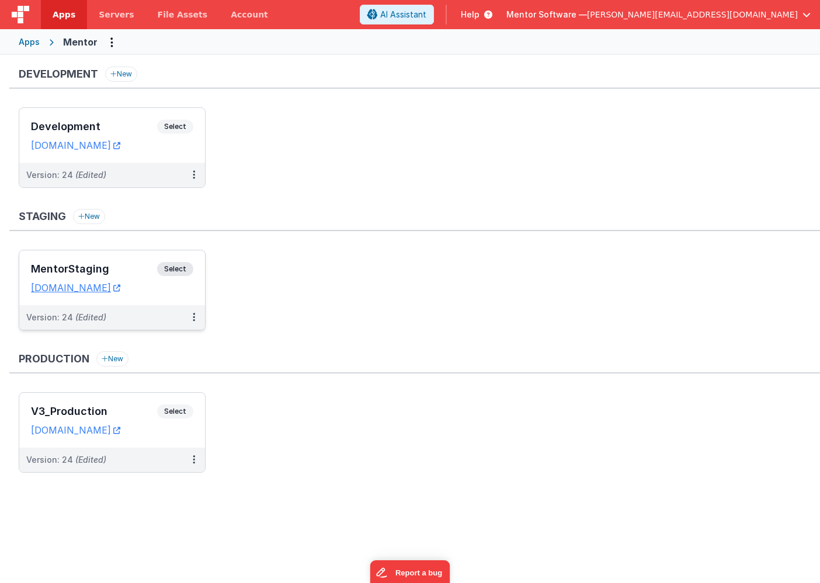
click at [126, 265] on h3 "MentorStaging" at bounding box center [94, 269] width 126 height 12
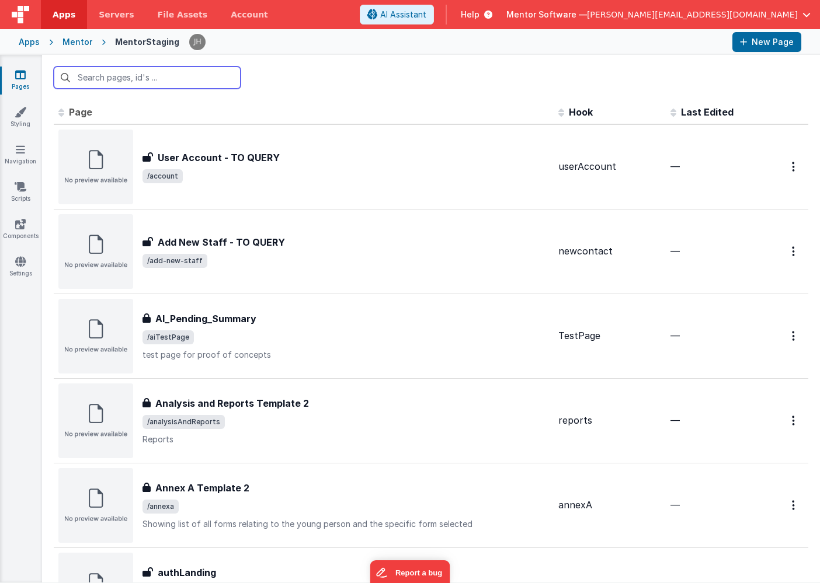
click at [189, 81] on input "text" at bounding box center [147, 78] width 187 height 22
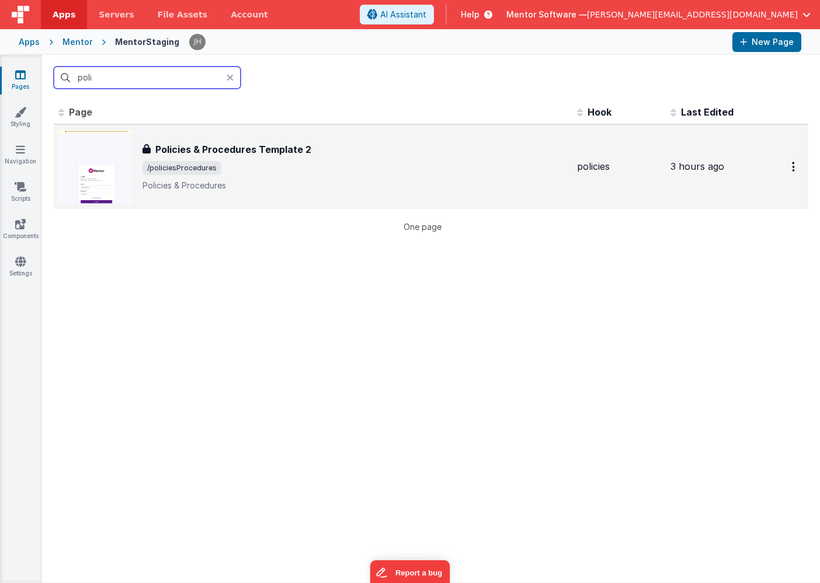
type input "poli"
click at [238, 159] on div "Policies & Procedures Template 2 Policies & Procedures Template 2 /policiesProc…" at bounding box center [354, 166] width 425 height 49
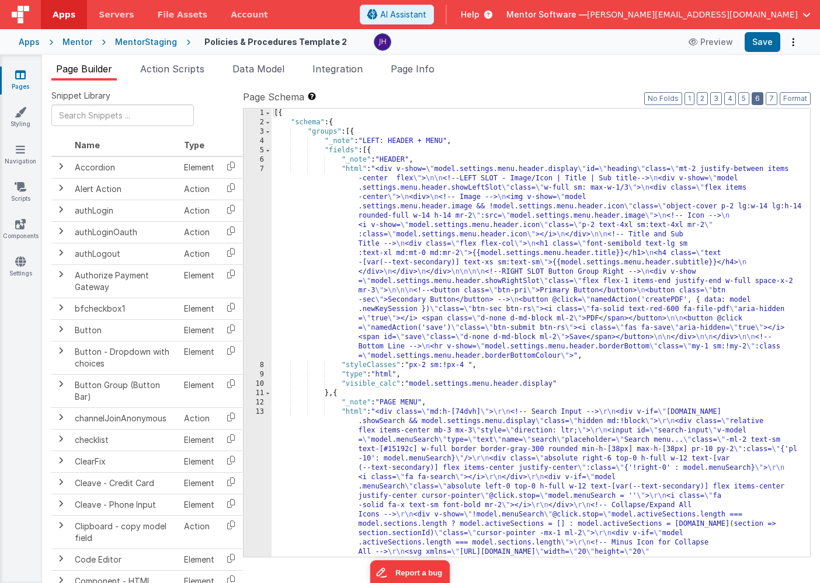
click at [762, 102] on button "6" at bounding box center [758, 98] width 12 height 13
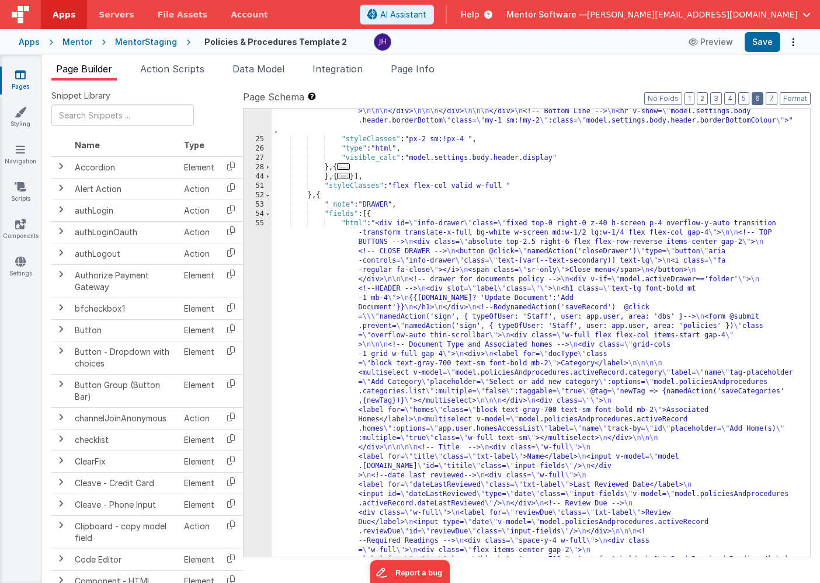
scroll to position [1532, 0]
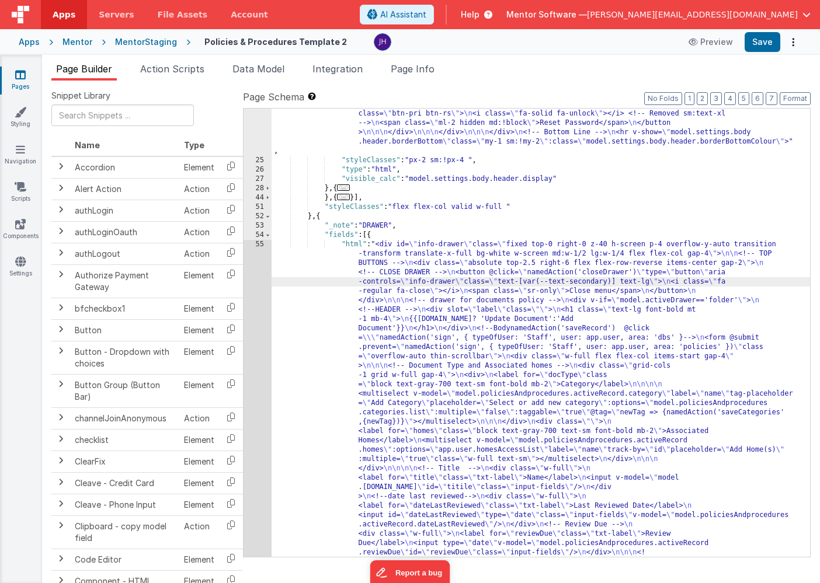
scroll to position [2560, 0]
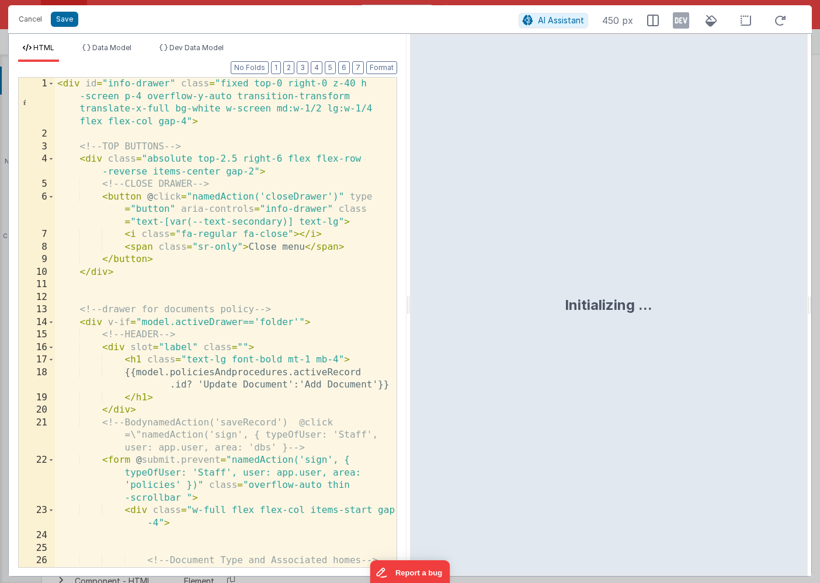
click at [258, 165] on div "< div id = "info-drawer" class = "fixed top-0 right-0 z-40 h -screen p-4 overfl…" at bounding box center [226, 360] width 342 height 565
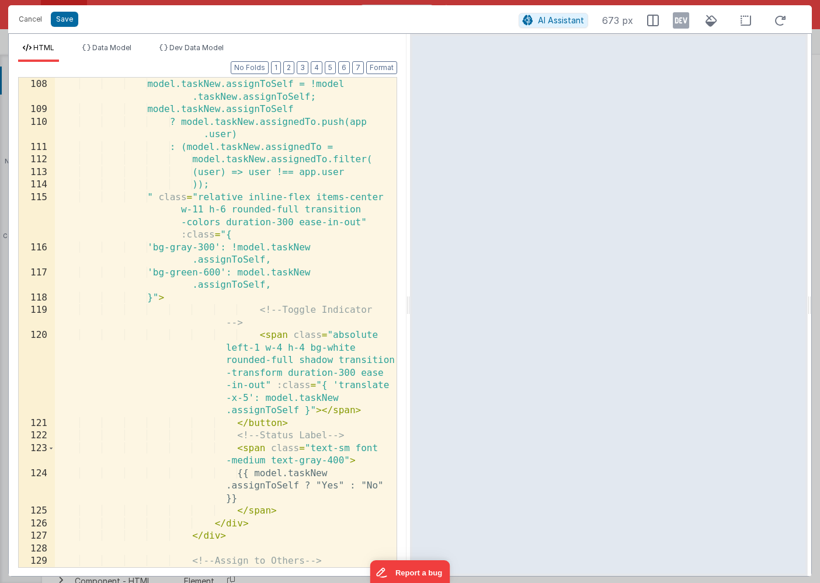
scroll to position [2837, 0]
click at [65, 20] on button "Save" at bounding box center [64, 19] width 27 height 15
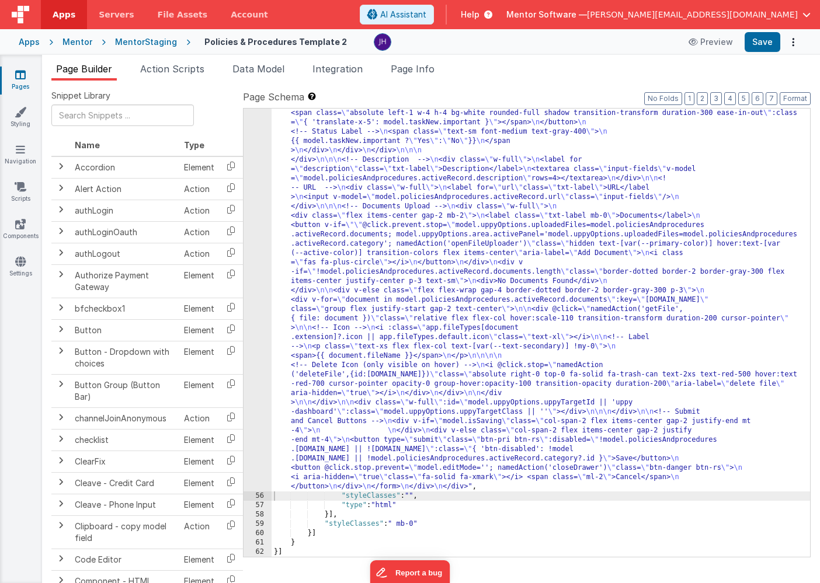
scroll to position [2448, 0]
click at [759, 44] on button "Save" at bounding box center [763, 42] width 36 height 20
